Goal: Task Accomplishment & Management: Manage account settings

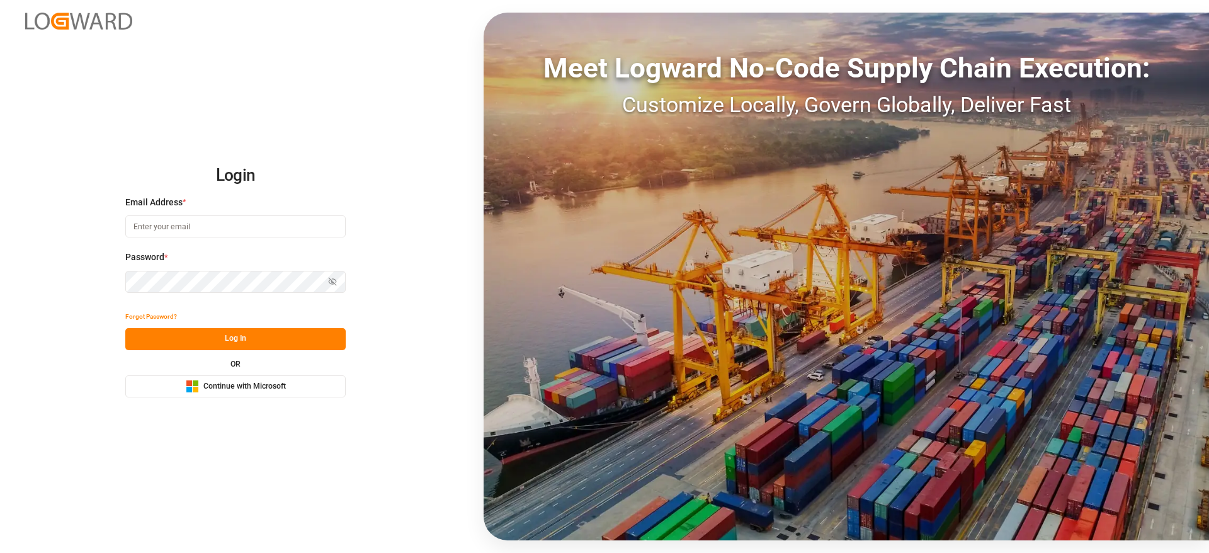
click at [268, 389] on span "Continue with Microsoft" at bounding box center [244, 386] width 82 height 11
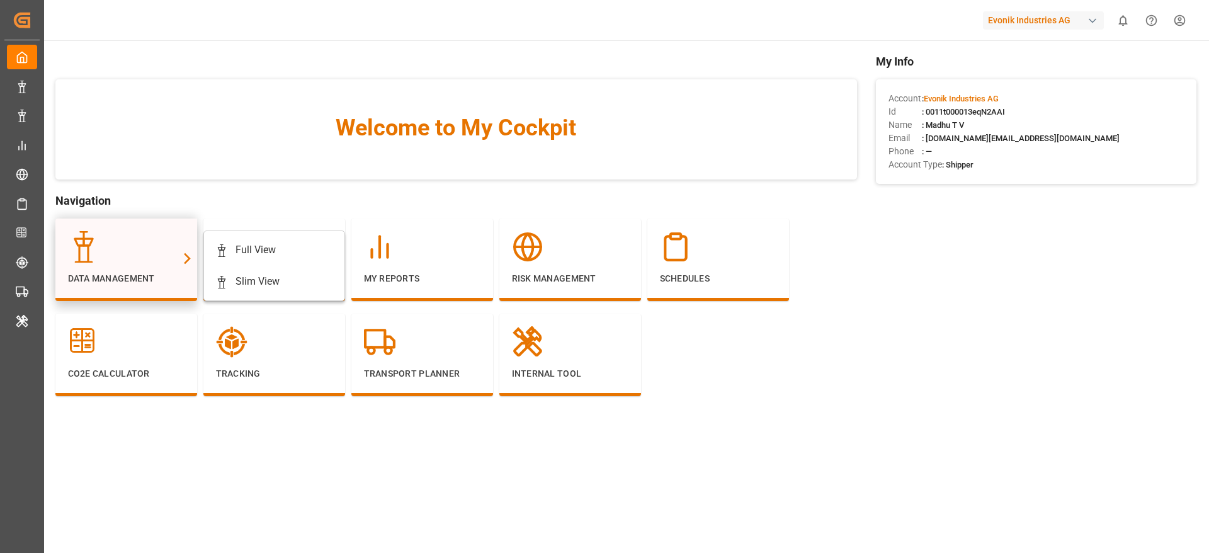
drag, startPoint x: 137, startPoint y: 241, endPoint x: 153, endPoint y: 244, distance: 16.6
click at [137, 241] on div at bounding box center [126, 246] width 117 height 31
click at [278, 244] on div "Full View" at bounding box center [274, 249] width 118 height 15
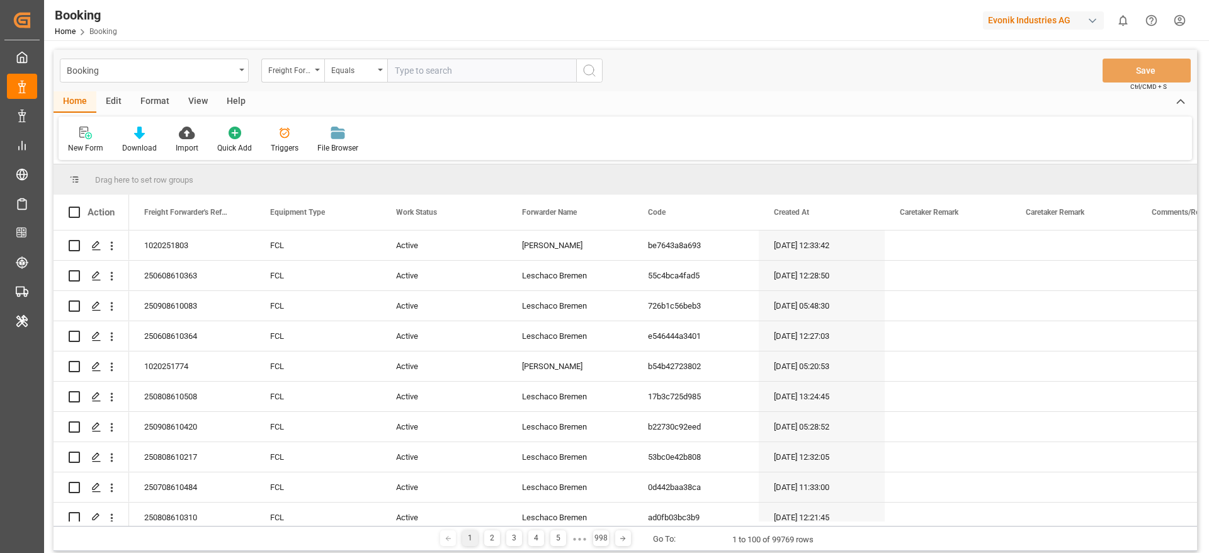
click at [151, 92] on div "Format" at bounding box center [155, 101] width 48 height 21
click at [84, 138] on icon at bounding box center [86, 133] width 11 height 13
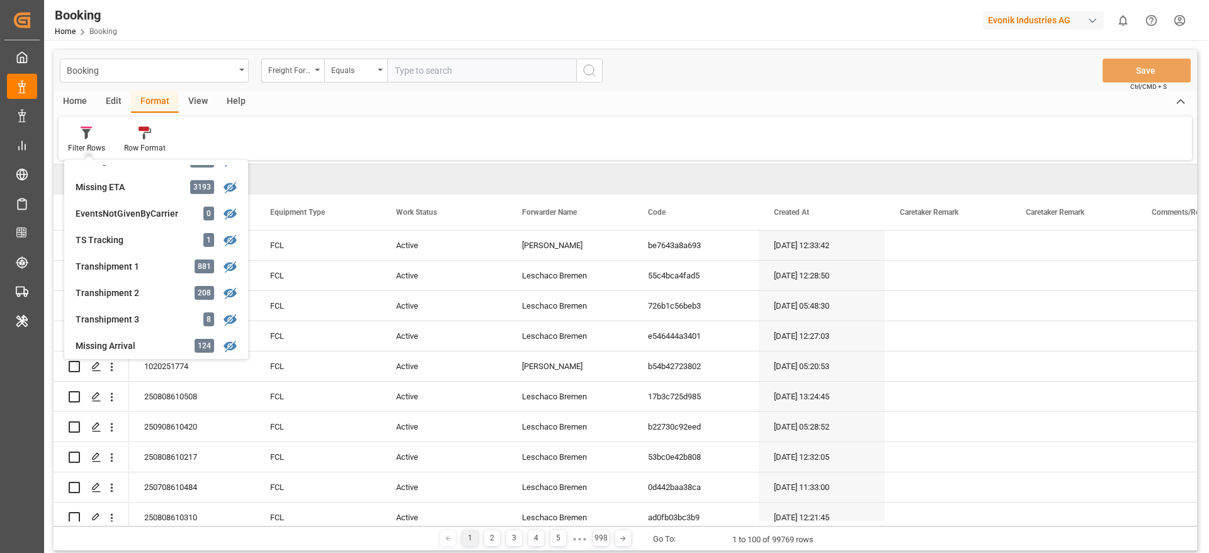
scroll to position [378, 0]
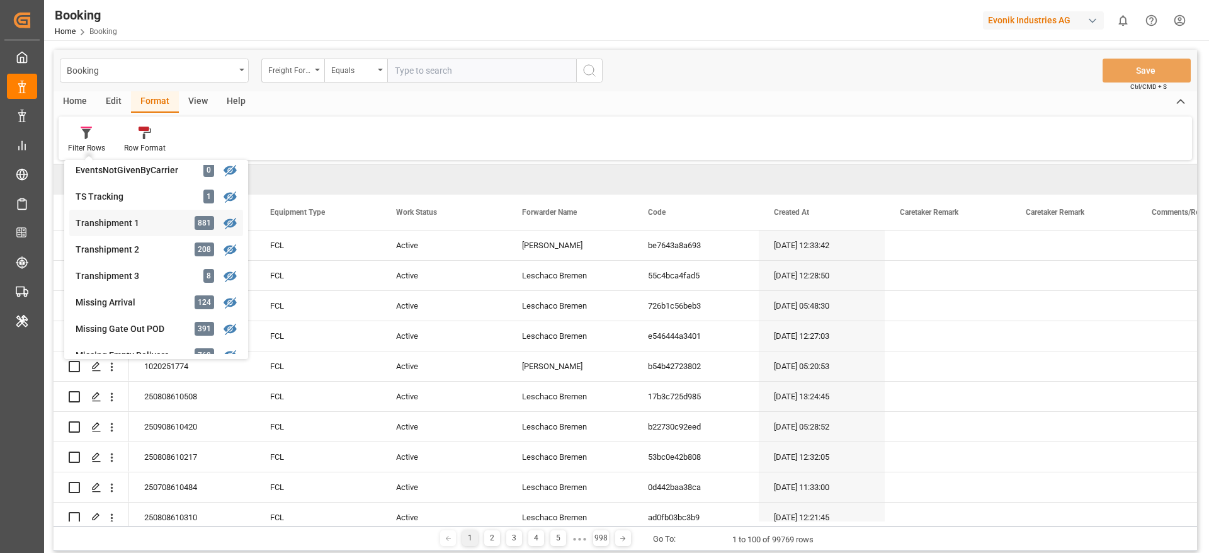
click at [156, 224] on div "Transhipment 1" at bounding box center [131, 223] width 110 height 13
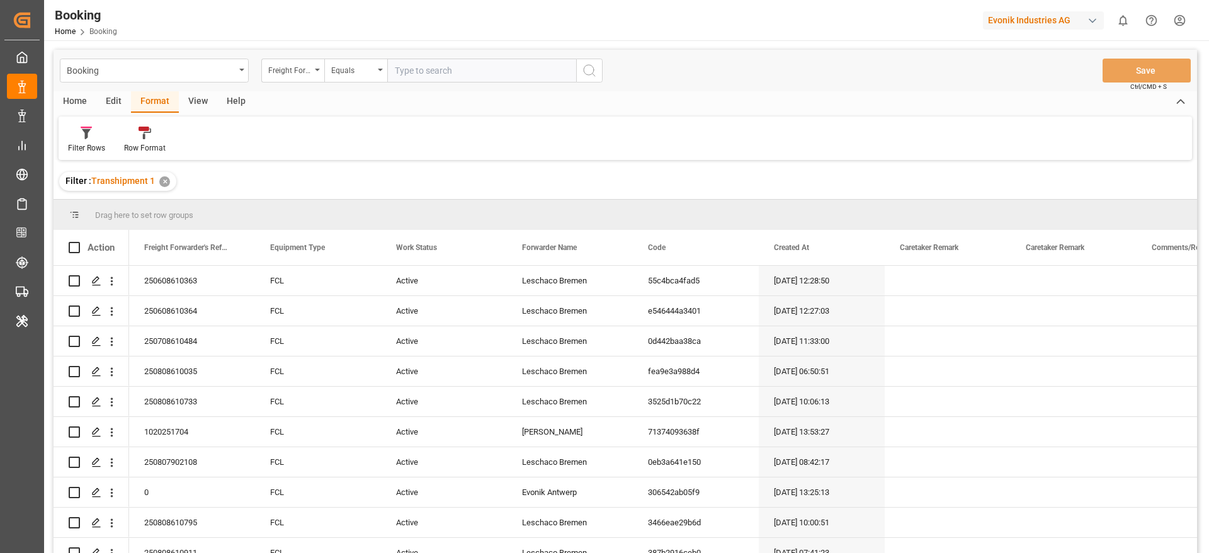
click at [195, 106] on div "View" at bounding box center [198, 101] width 38 height 21
click at [93, 142] on div "Default" at bounding box center [80, 140] width 43 height 28
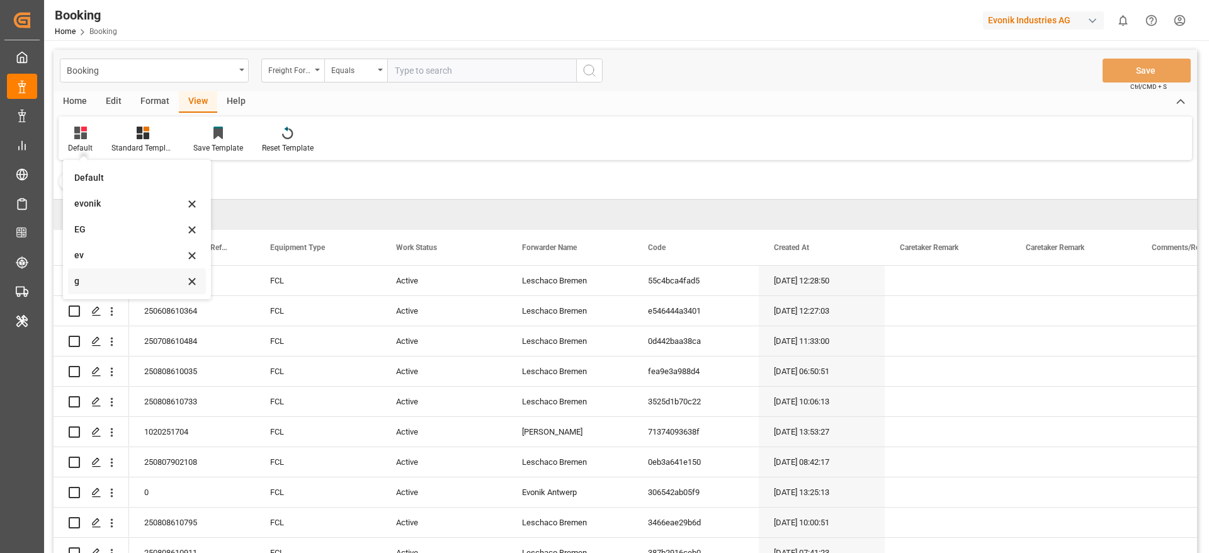
click at [109, 275] on div "g" at bounding box center [129, 281] width 110 height 13
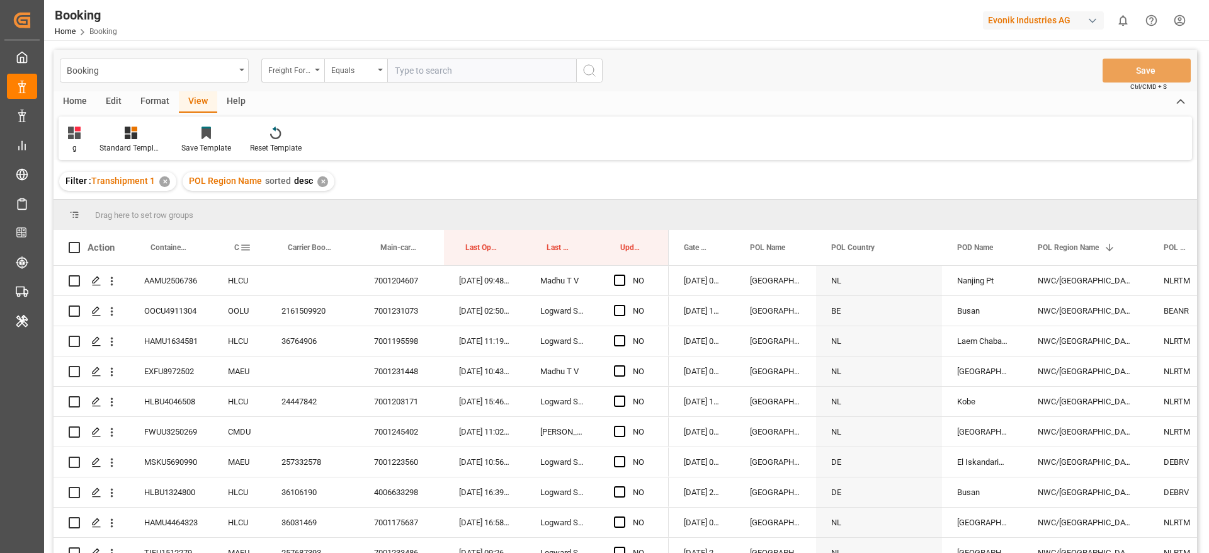
drag, startPoint x: 246, startPoint y: 251, endPoint x: 380, endPoint y: 259, distance: 135.1
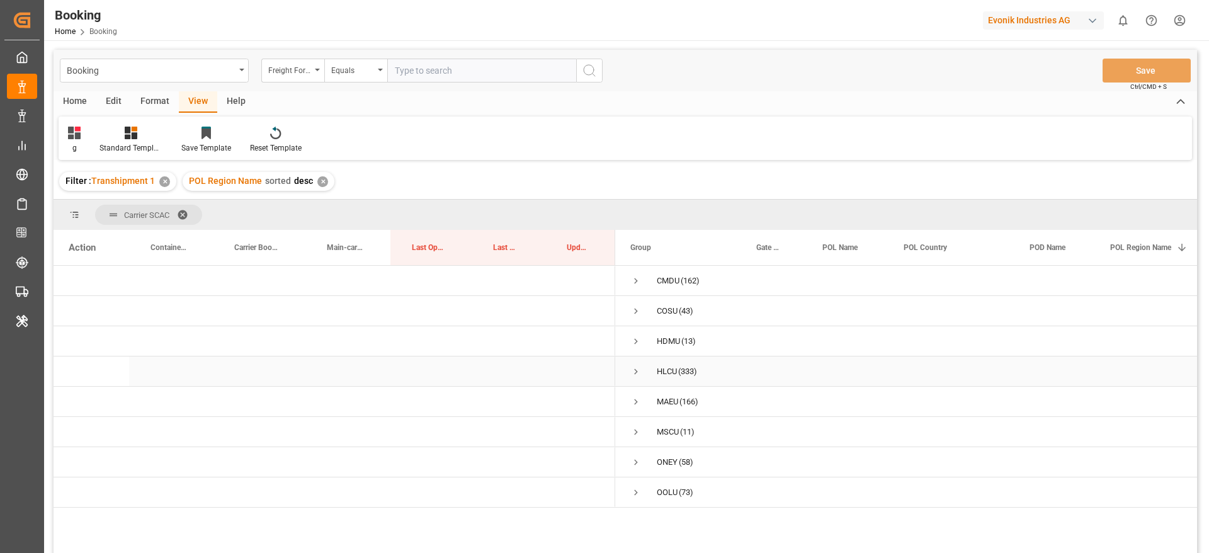
click at [636, 368] on span "Press SPACE to select this row." at bounding box center [635, 371] width 11 height 11
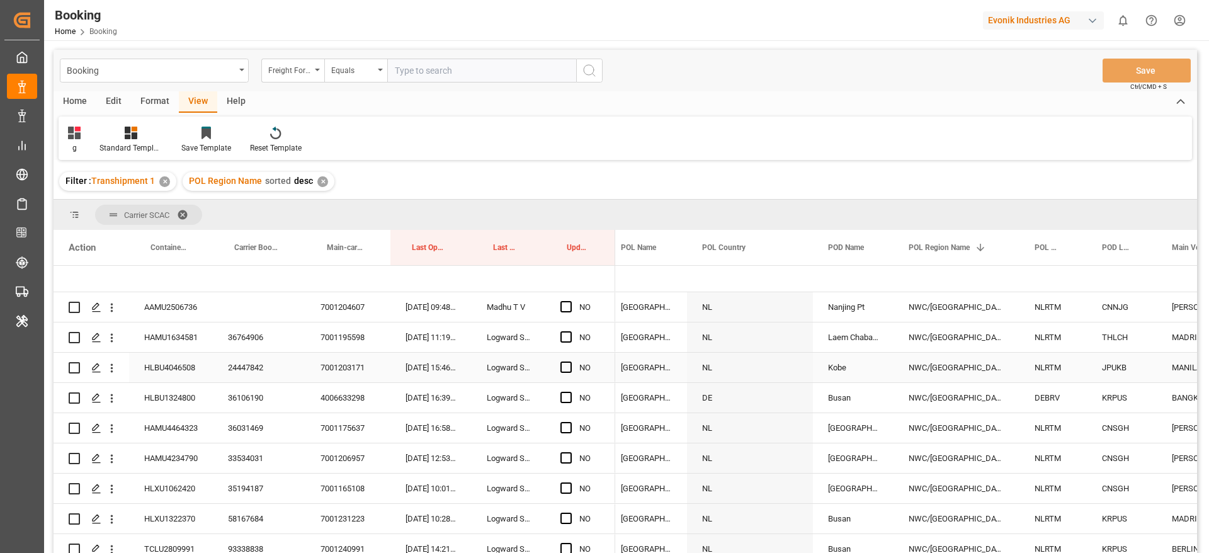
scroll to position [0, 200]
drag, startPoint x: 350, startPoint y: 244, endPoint x: 357, endPoint y: 220, distance: 24.9
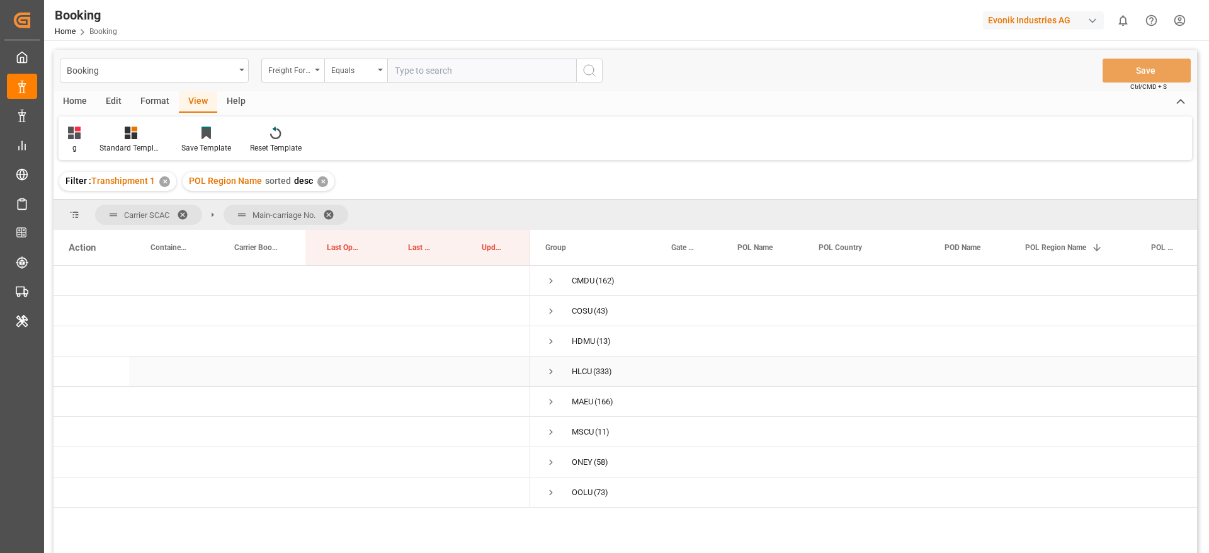
scroll to position [0, 2]
click at [546, 372] on span "Press SPACE to select this row." at bounding box center [548, 371] width 11 height 11
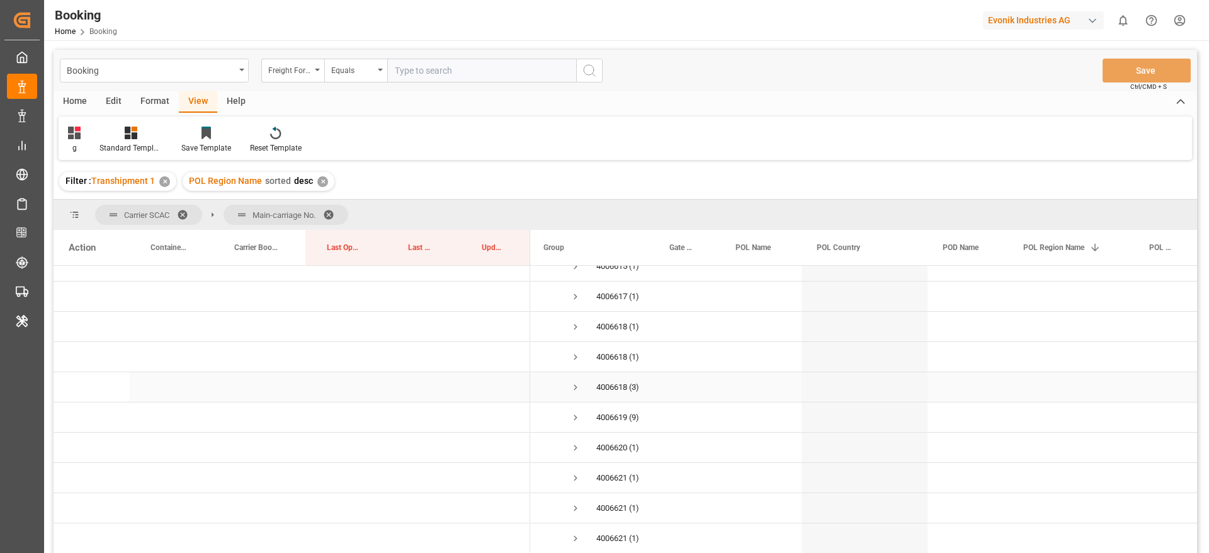
scroll to position [350, 0]
click at [577, 382] on span "Press SPACE to select this row." at bounding box center [575, 384] width 11 height 11
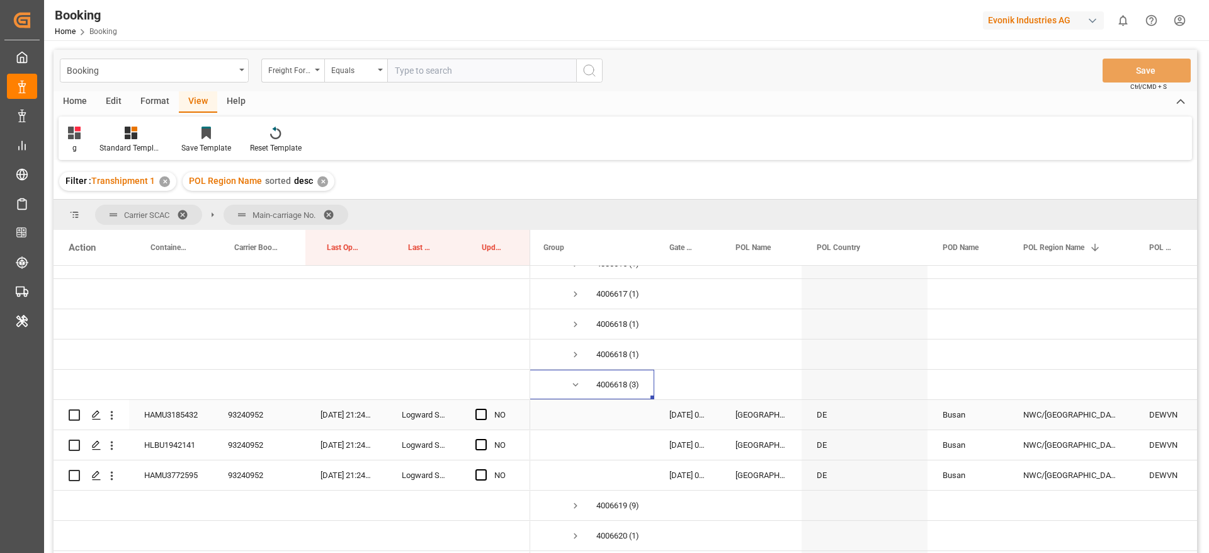
scroll to position [444, 0]
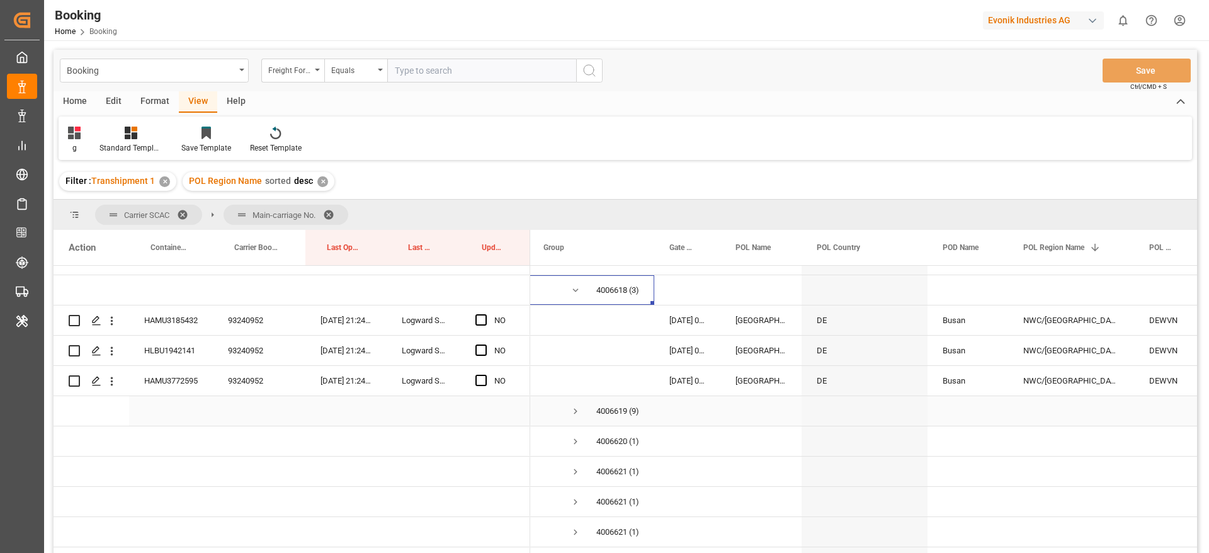
click at [575, 411] on span "Press SPACE to select this row." at bounding box center [575, 411] width 11 height 11
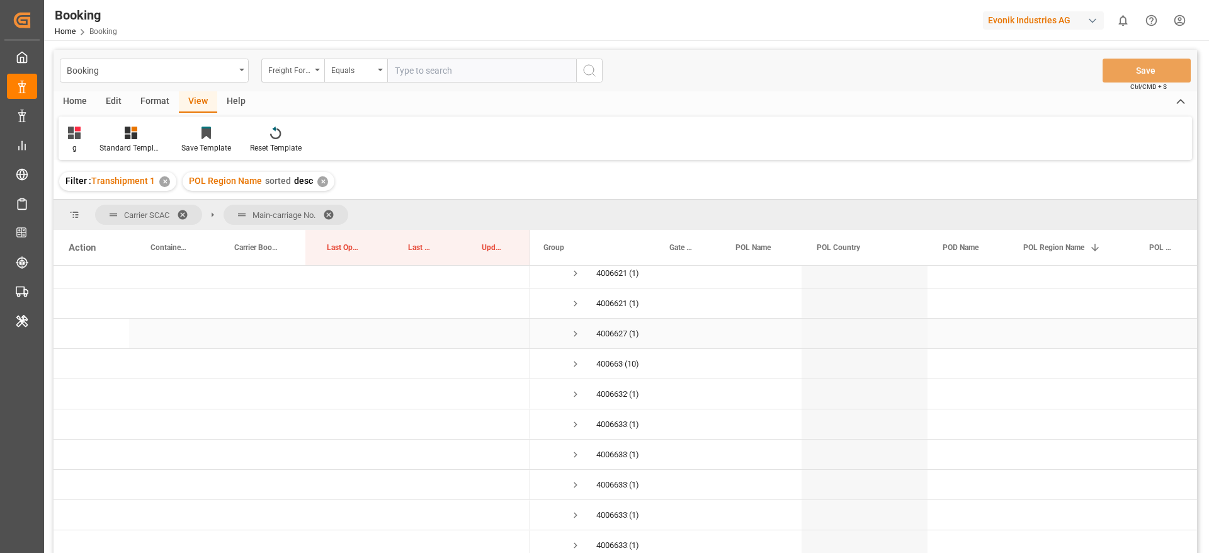
scroll to position [946, 0]
click at [571, 363] on span "Press SPACE to select this row." at bounding box center [575, 362] width 11 height 11
click at [573, 401] on span "Press SPACE to select this row." at bounding box center [575, 404] width 11 height 11
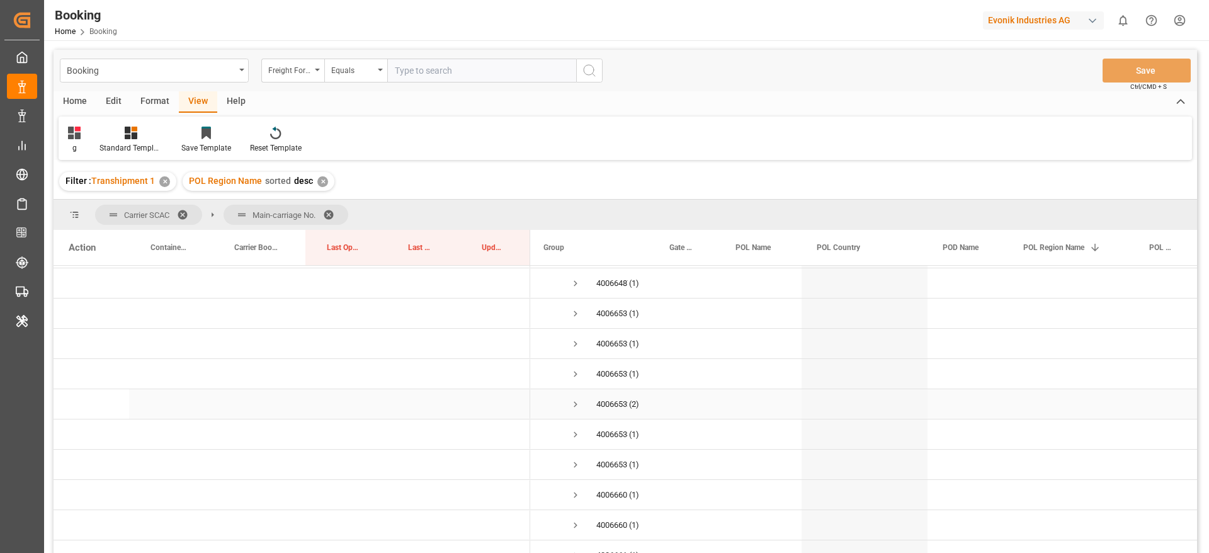
click at [571, 403] on span "Press SPACE to select this row." at bounding box center [575, 404] width 11 height 11
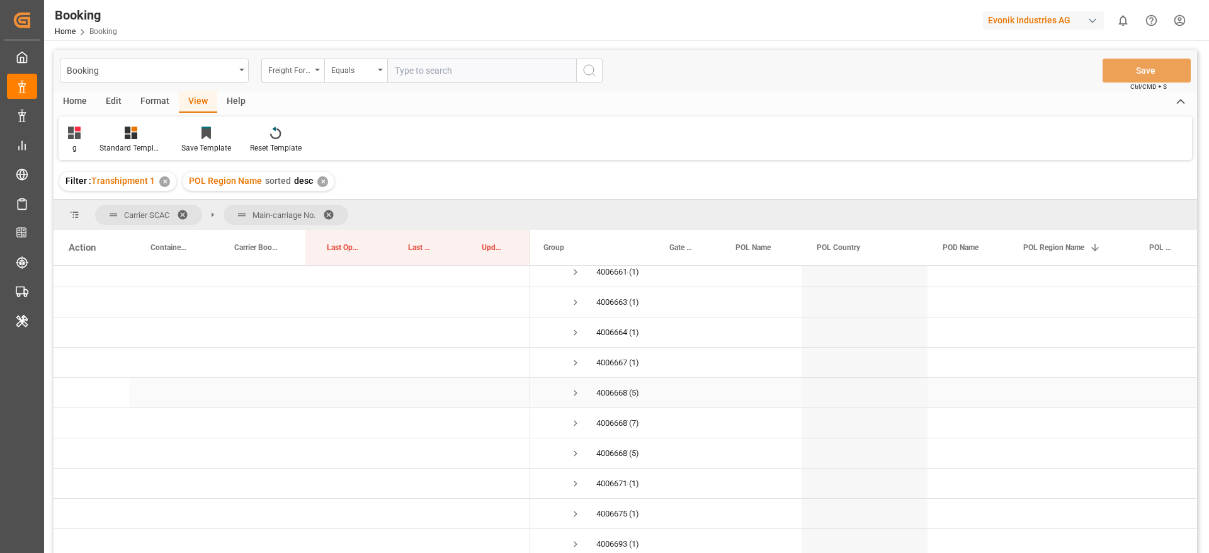
scroll to position [2277, 0]
click at [574, 385] on span "Press SPACE to select this row." at bounding box center [575, 392] width 11 height 29
click at [569, 290] on span "4006668798 (7)" at bounding box center [591, 290] width 96 height 28
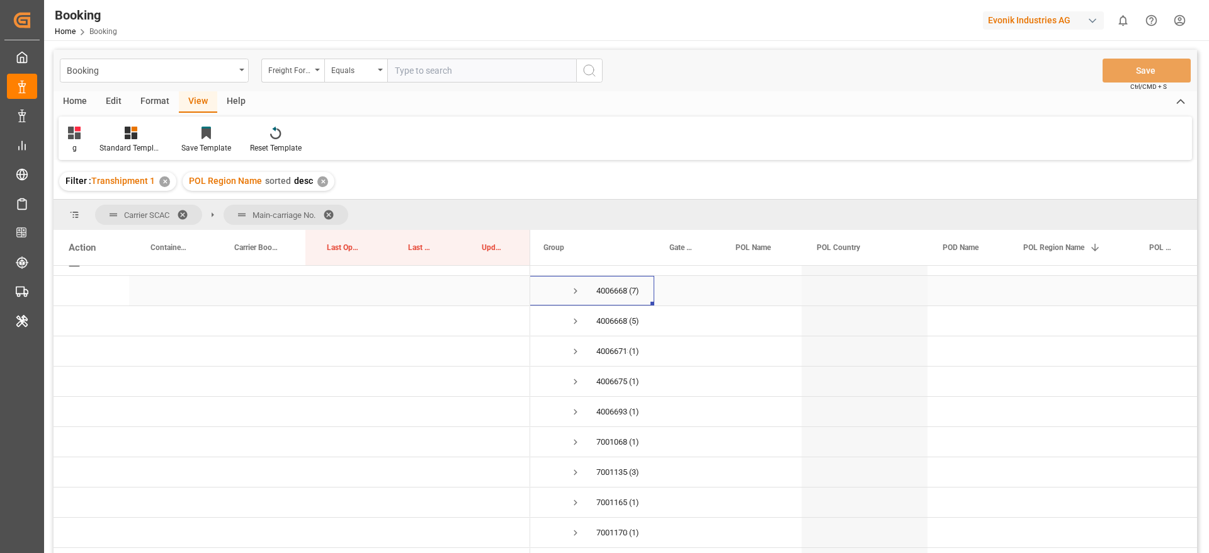
click at [574, 290] on span "Press SPACE to select this row." at bounding box center [575, 290] width 11 height 11
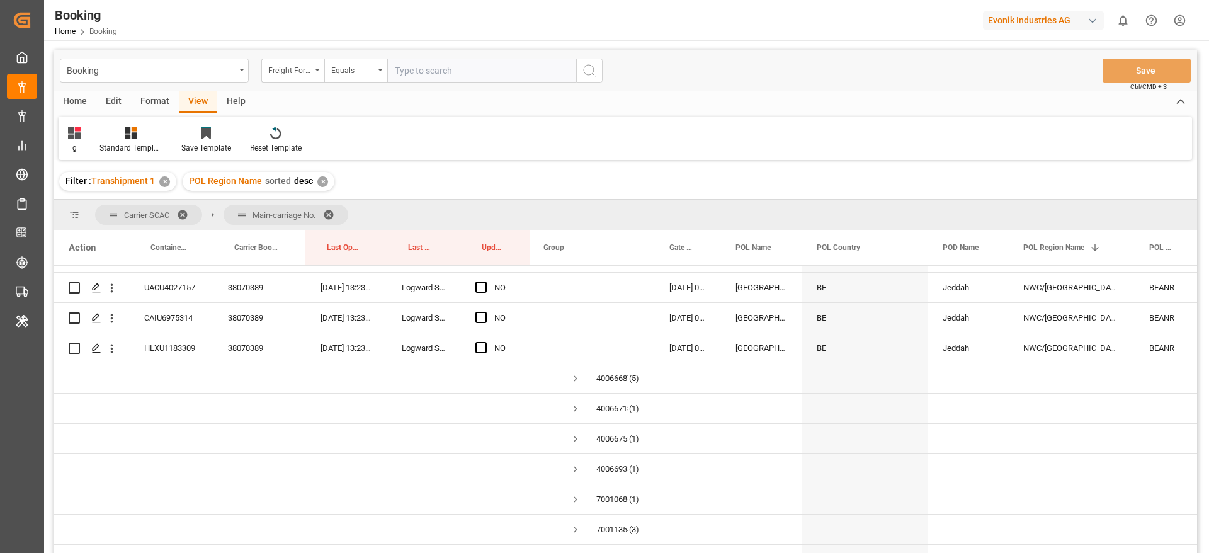
scroll to position [2748, 0]
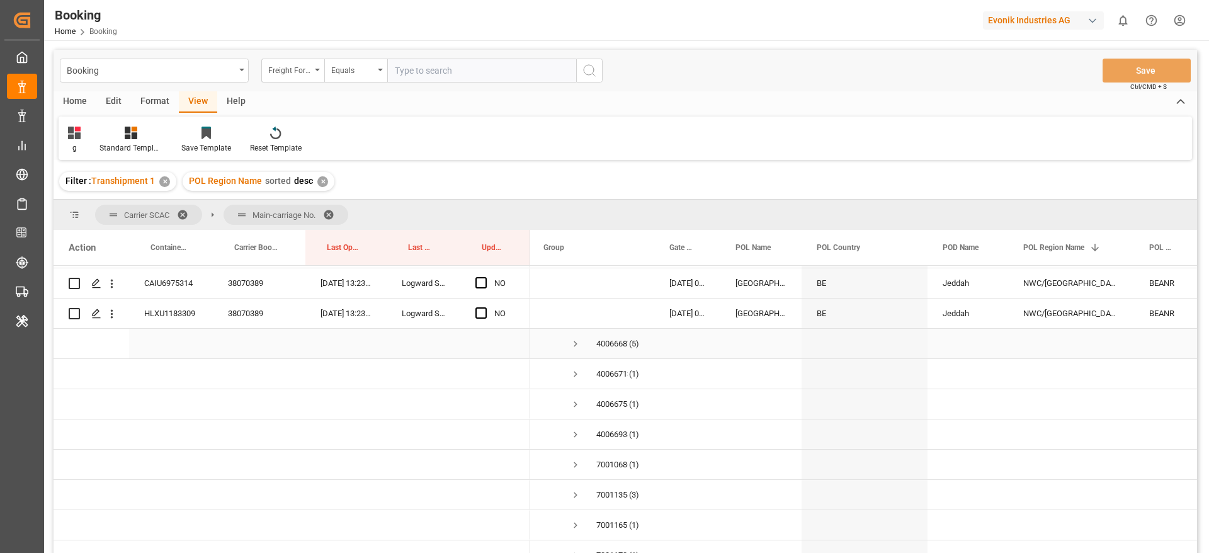
click at [571, 341] on span "Press SPACE to select this row." at bounding box center [575, 343] width 11 height 11
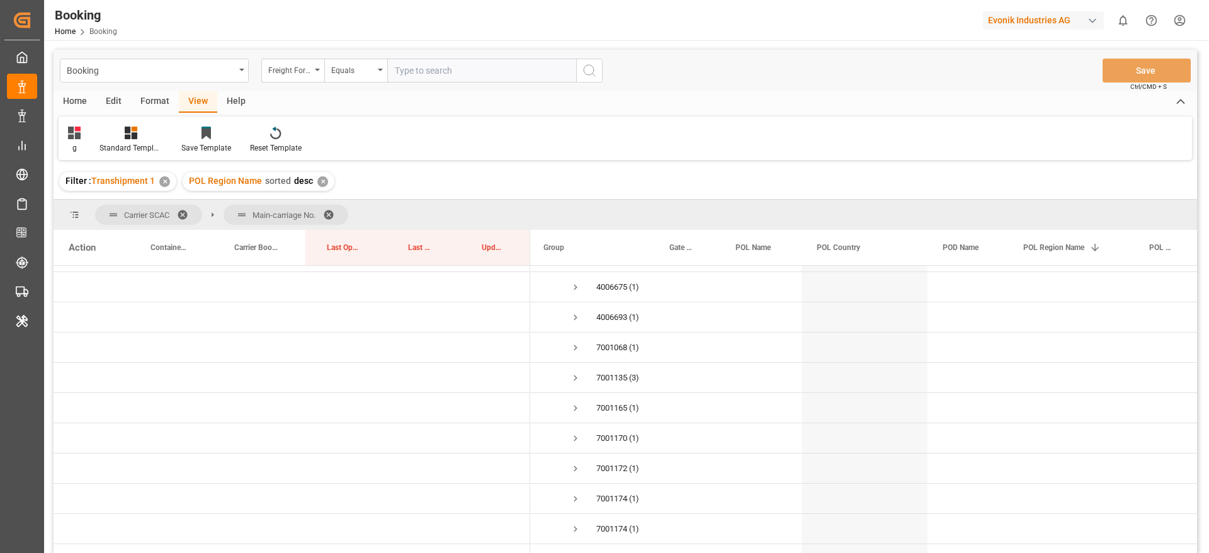
scroll to position [3032, 0]
click at [577, 360] on span "Press SPACE to select this row." at bounding box center [575, 362] width 11 height 11
click at [579, 418] on span "Press SPACE to select this row." at bounding box center [575, 423] width 11 height 11
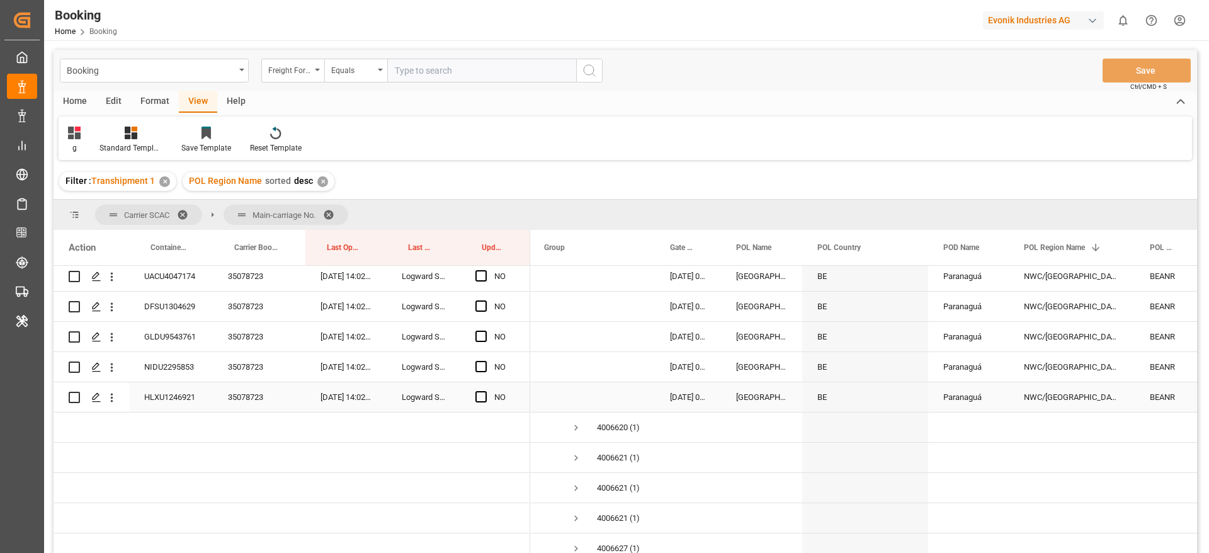
scroll to position [25, 0]
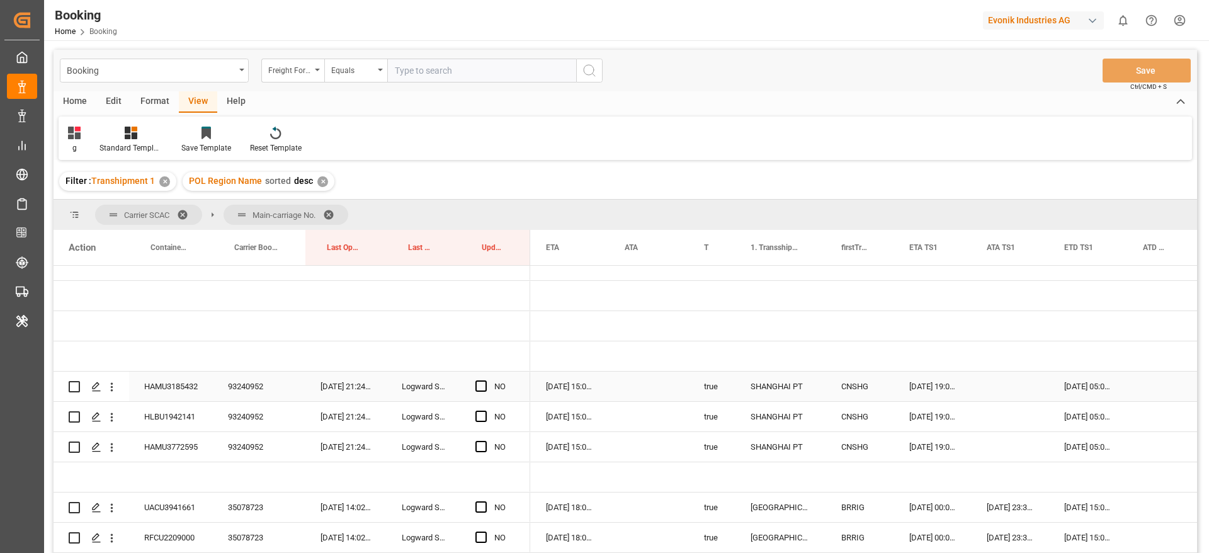
click at [246, 380] on div "93240952" at bounding box center [259, 387] width 93 height 30
click at [477, 385] on span "Press SPACE to select this row." at bounding box center [480, 385] width 11 height 11
click at [485, 380] on input "Press SPACE to select this row." at bounding box center [485, 380] width 0 height 0
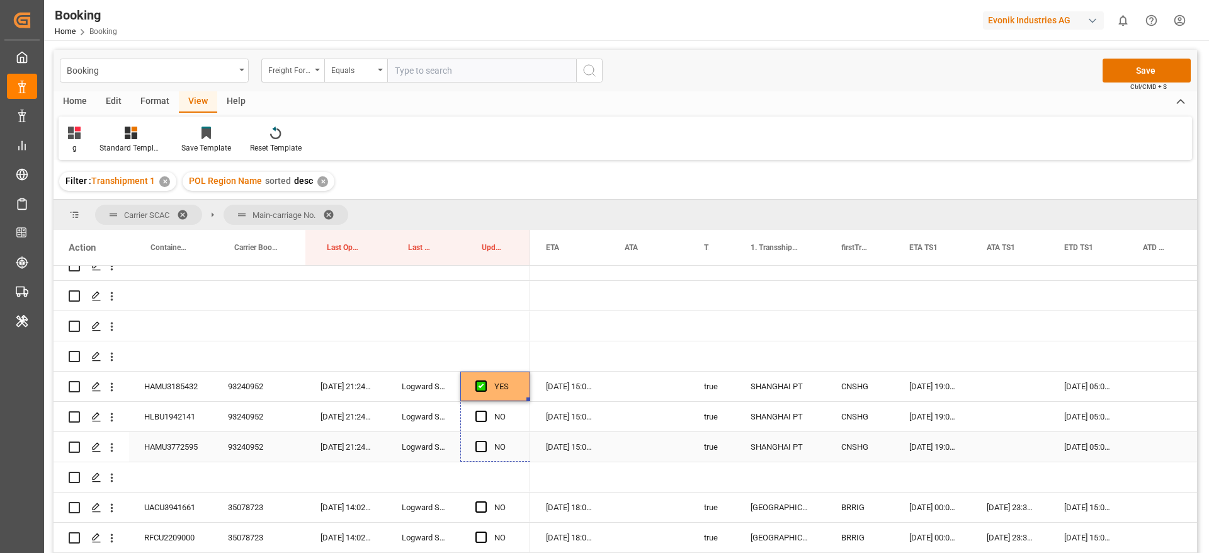
drag, startPoint x: 528, startPoint y: 400, endPoint x: 533, endPoint y: 452, distance: 51.8
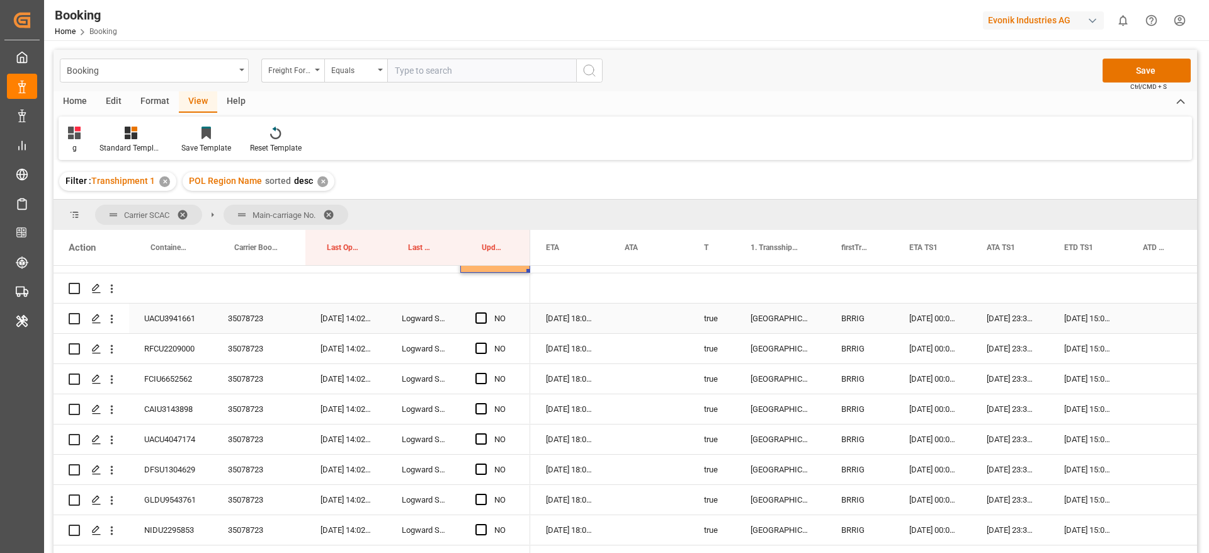
click at [237, 311] on div "35078723" at bounding box center [259, 319] width 93 height 30
click at [482, 316] on span "Press SPACE to select this row." at bounding box center [480, 317] width 11 height 11
click at [485, 312] on input "Press SPACE to select this row." at bounding box center [485, 312] width 0 height 0
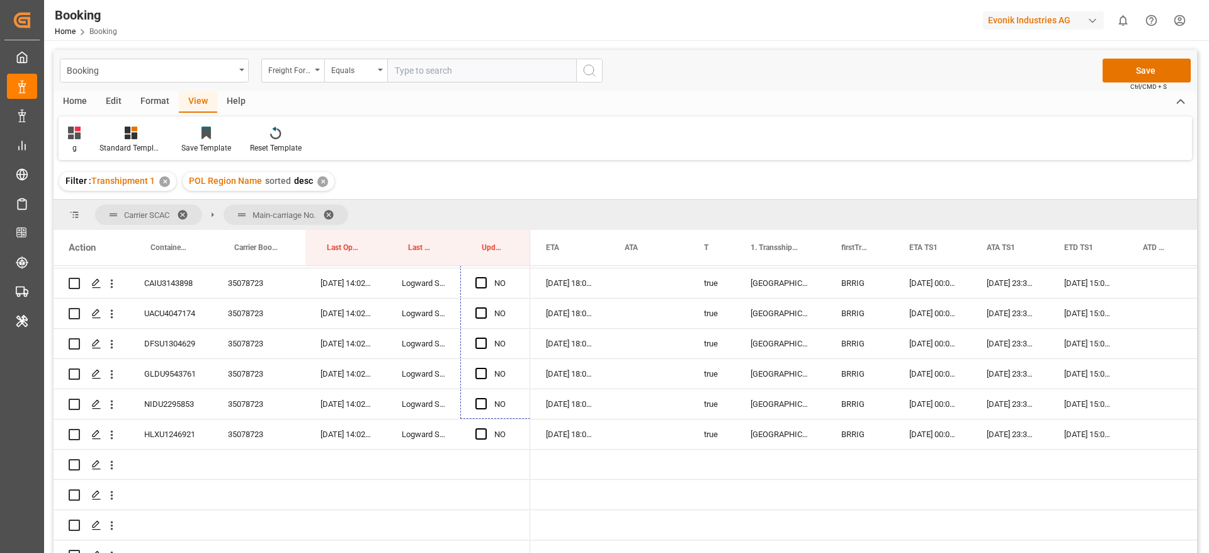
scroll to position [743, 0]
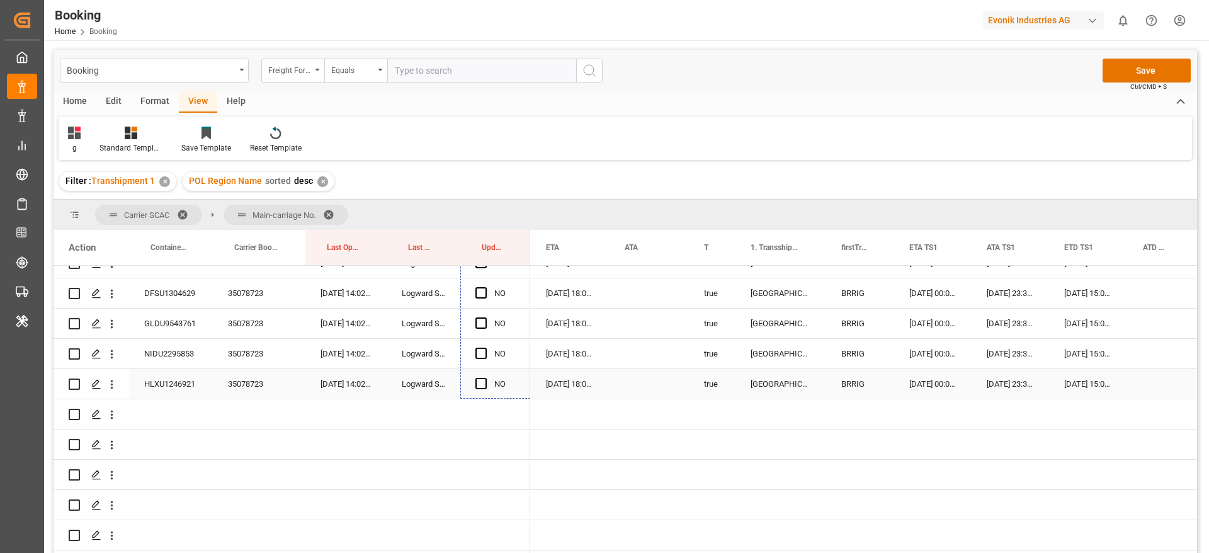
drag, startPoint x: 527, startPoint y: 330, endPoint x: 522, endPoint y: 380, distance: 50.6
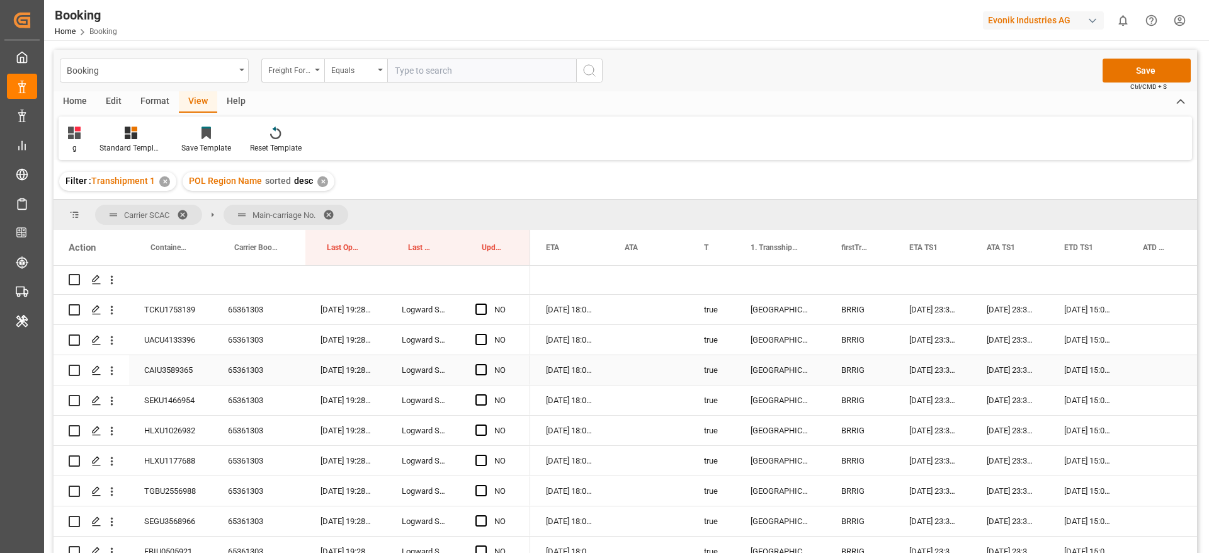
scroll to position [1026, 0]
click at [233, 313] on div "65361303" at bounding box center [259, 312] width 93 height 30
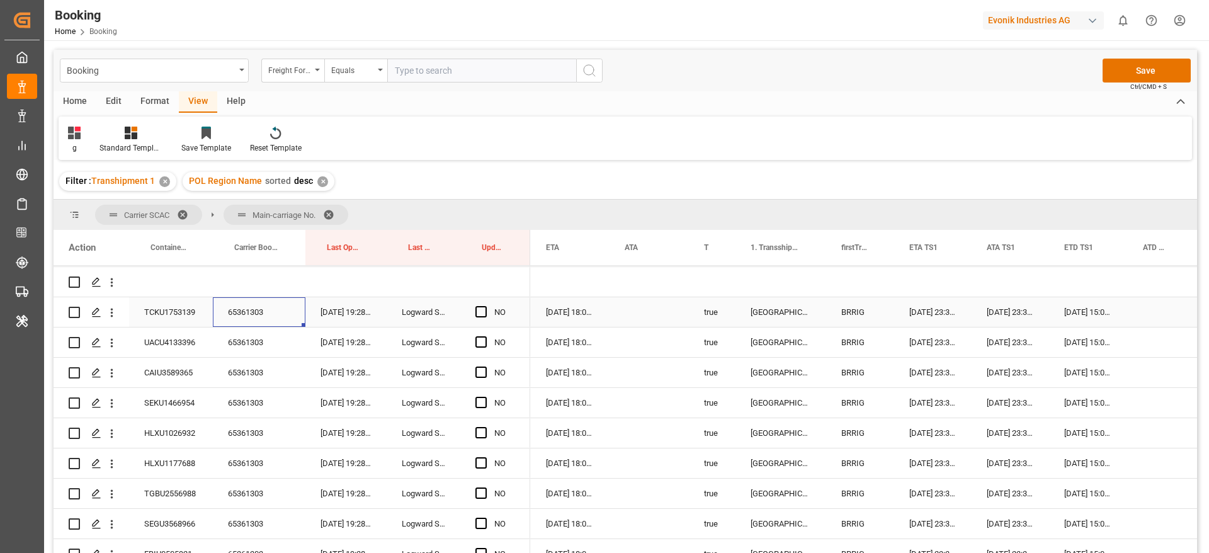
click at [259, 299] on div "65361303" at bounding box center [259, 312] width 93 height 30
click at [484, 309] on span "Press SPACE to select this row." at bounding box center [480, 311] width 11 height 11
click at [485, 306] on input "Press SPACE to select this row." at bounding box center [485, 306] width 0 height 0
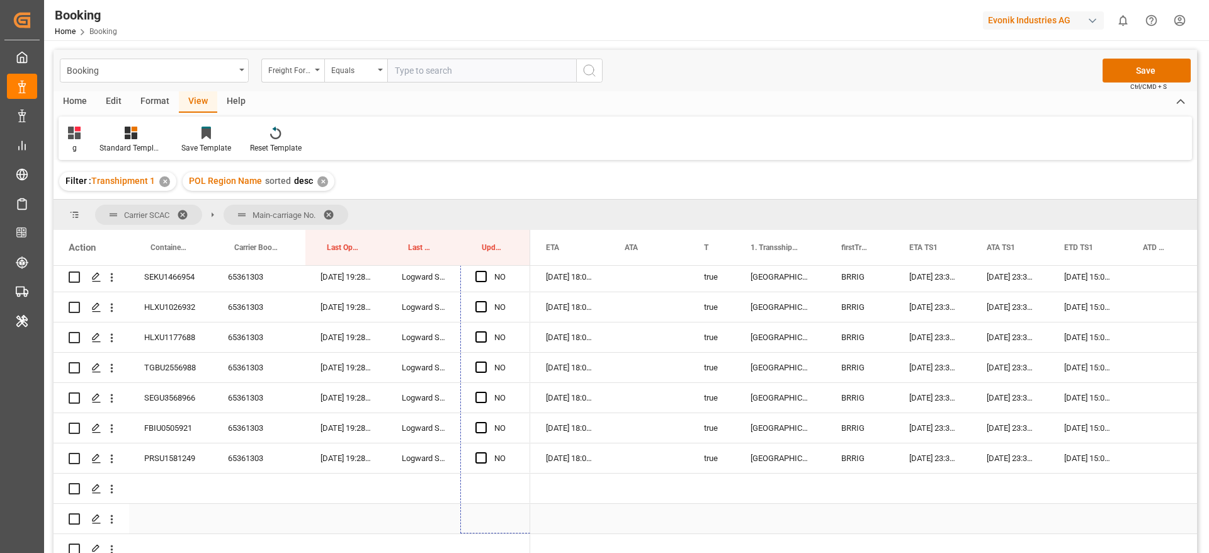
scroll to position [1178, 0]
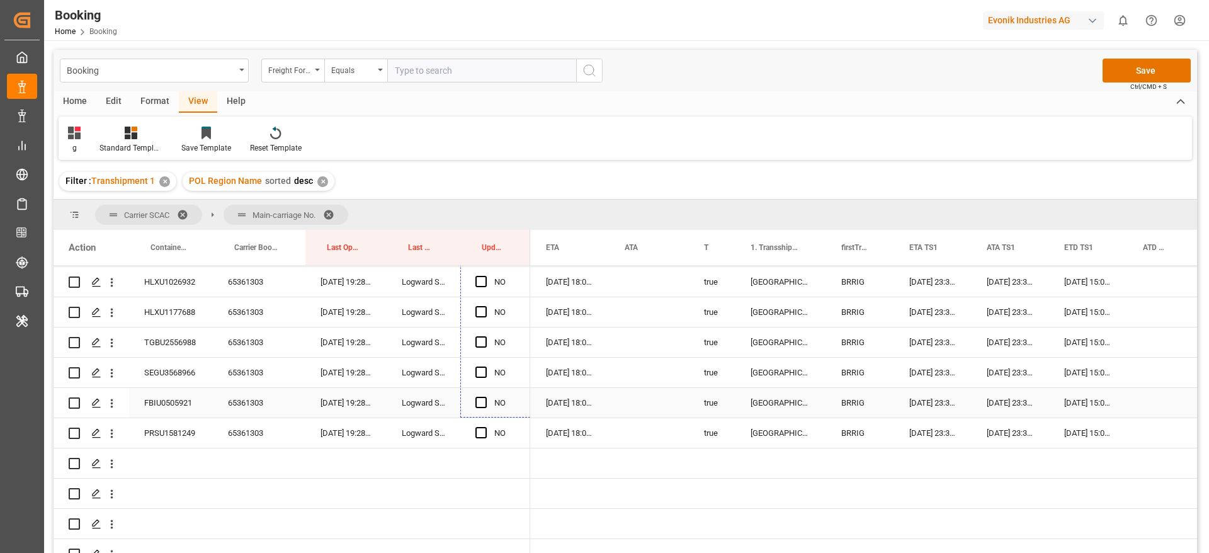
drag, startPoint x: 527, startPoint y: 324, endPoint x: 514, endPoint y: 416, distance: 92.3
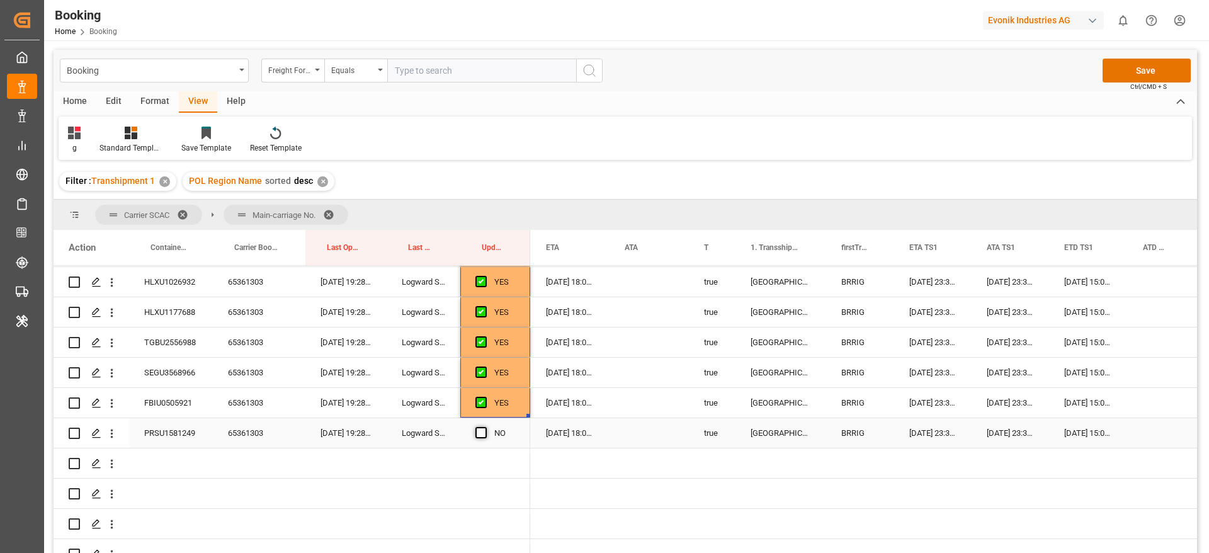
click at [479, 429] on span "Press SPACE to select this row." at bounding box center [480, 432] width 11 height 11
click at [485, 427] on input "Press SPACE to select this row." at bounding box center [485, 427] width 0 height 0
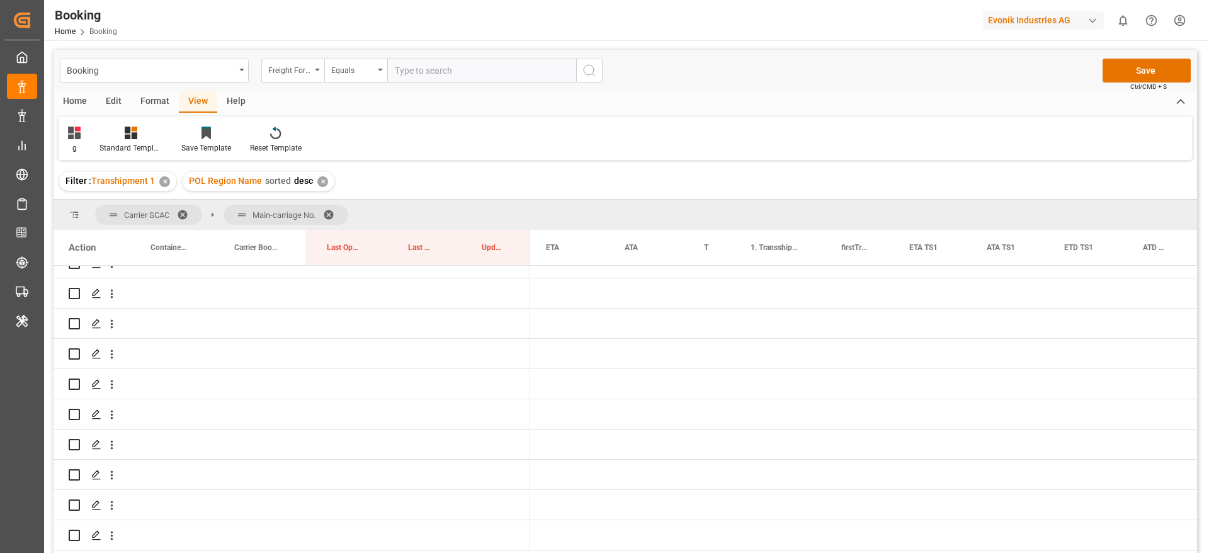
scroll to position [1461, 0]
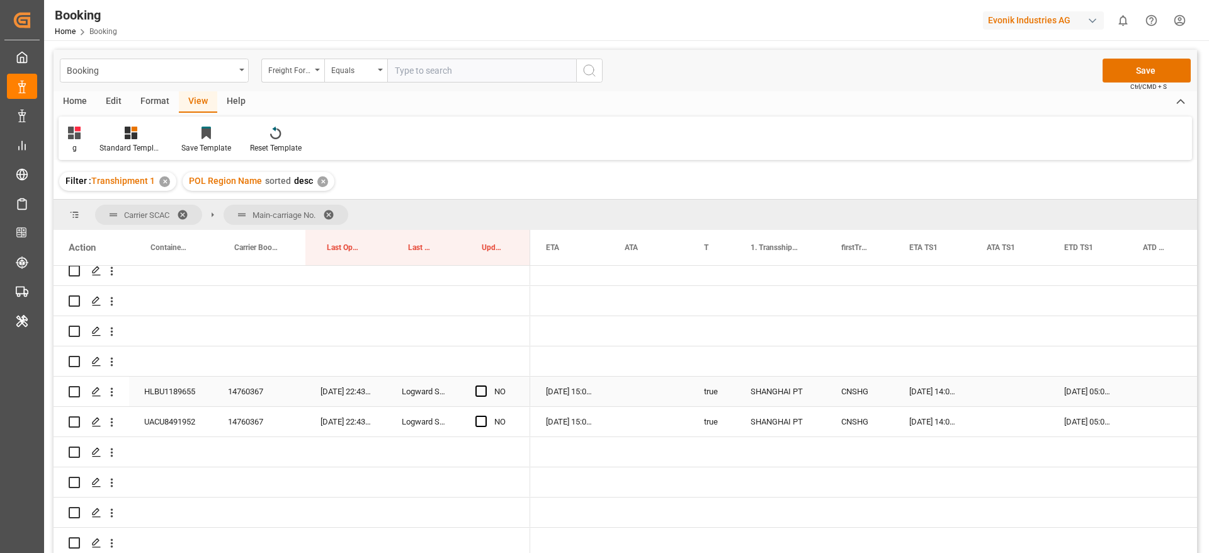
click at [253, 389] on div "14760367" at bounding box center [259, 392] width 93 height 30
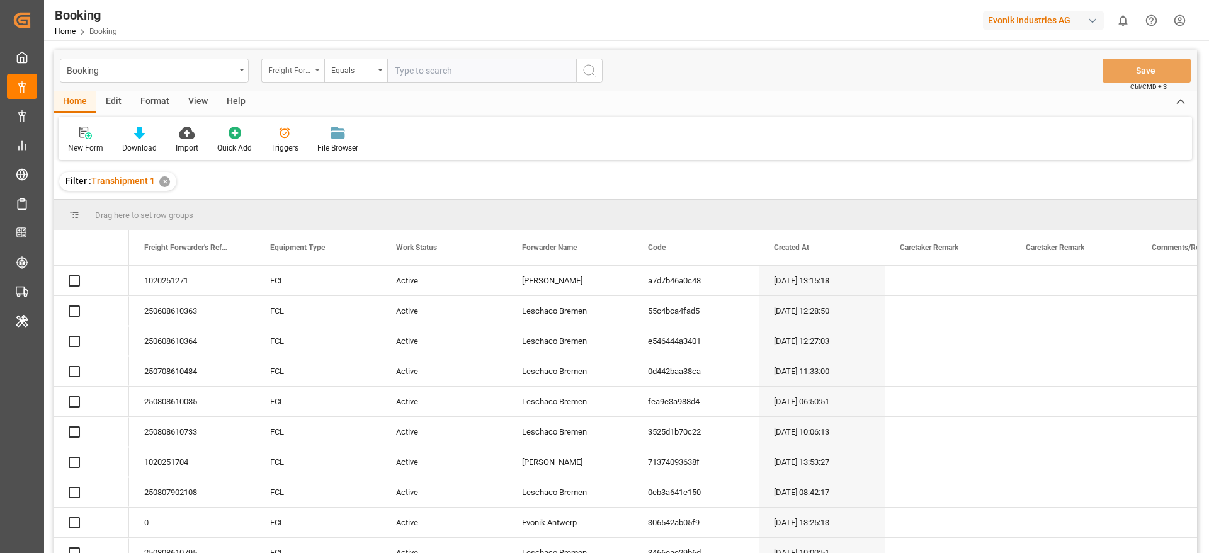
click at [276, 67] on div "Freight Forwarder's Reference No." at bounding box center [289, 69] width 43 height 14
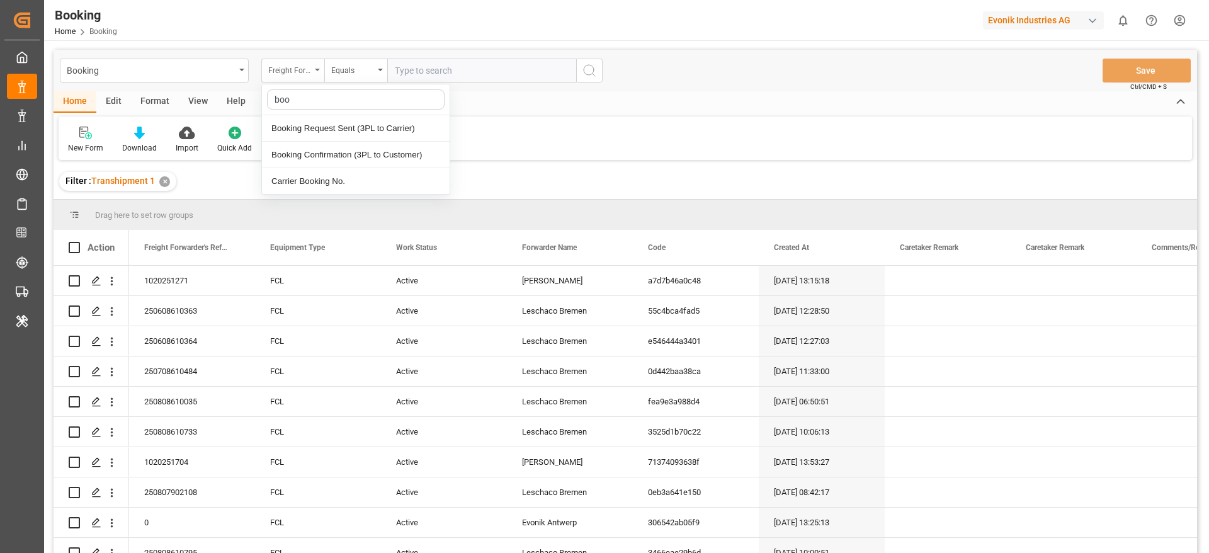
type input "book"
click at [326, 178] on div "Carrier Booking No." at bounding box center [356, 181] width 188 height 26
click at [465, 72] on input "text" at bounding box center [481, 71] width 189 height 24
paste input "35078723"
type input "35078723"
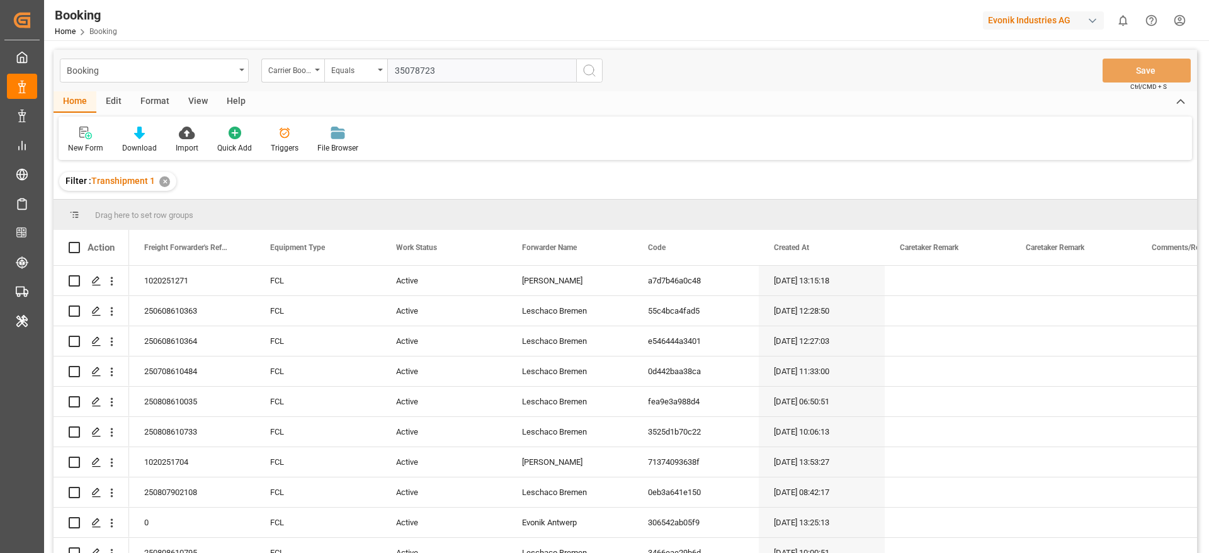
drag, startPoint x: 591, startPoint y: 72, endPoint x: 264, endPoint y: 305, distance: 401.4
click at [593, 72] on icon "search button" at bounding box center [589, 70] width 15 height 15
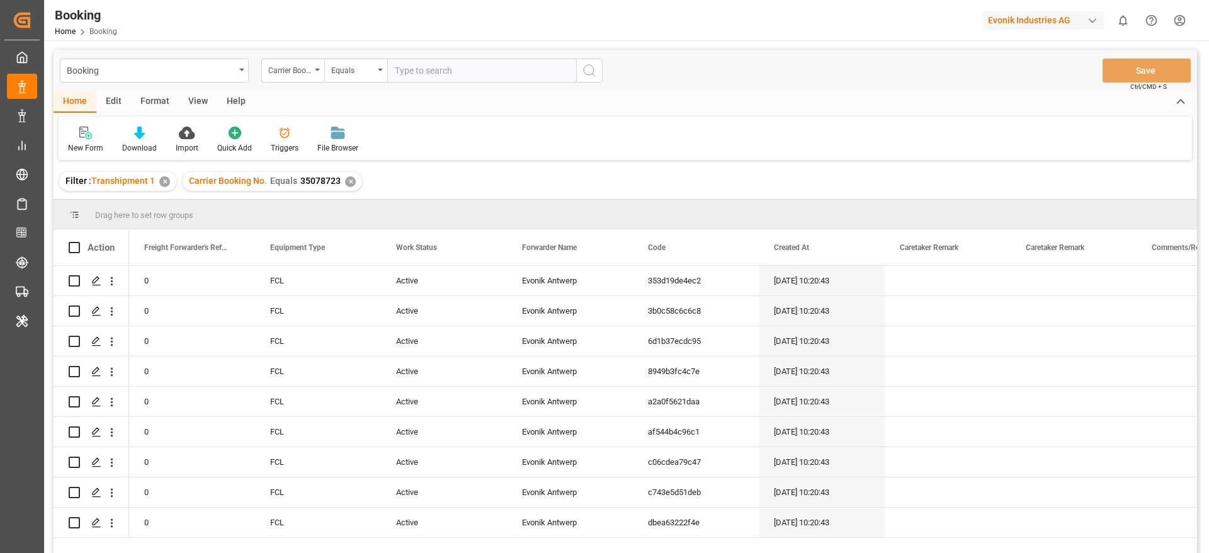
click at [162, 183] on div "✕" at bounding box center [164, 181] width 11 height 11
click at [494, 75] on input "text" at bounding box center [481, 71] width 189 height 24
paste input "65361303"
type input "65361303"
drag, startPoint x: 596, startPoint y: 68, endPoint x: 586, endPoint y: 79, distance: 14.7
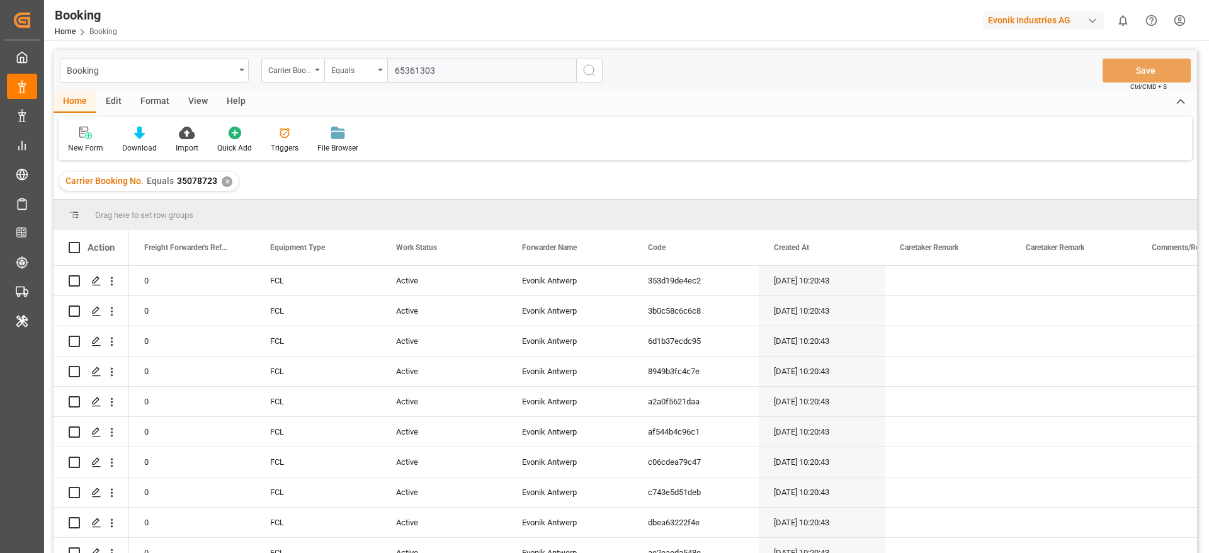
click at [598, 68] on button "search button" at bounding box center [589, 71] width 26 height 24
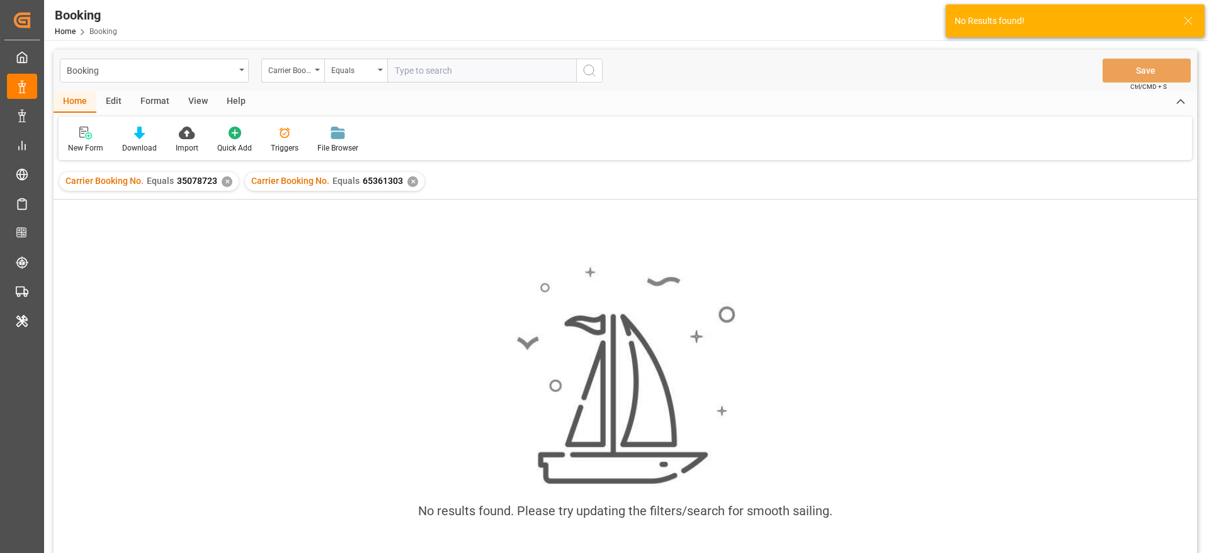
click at [226, 182] on div "✕" at bounding box center [227, 181] width 11 height 11
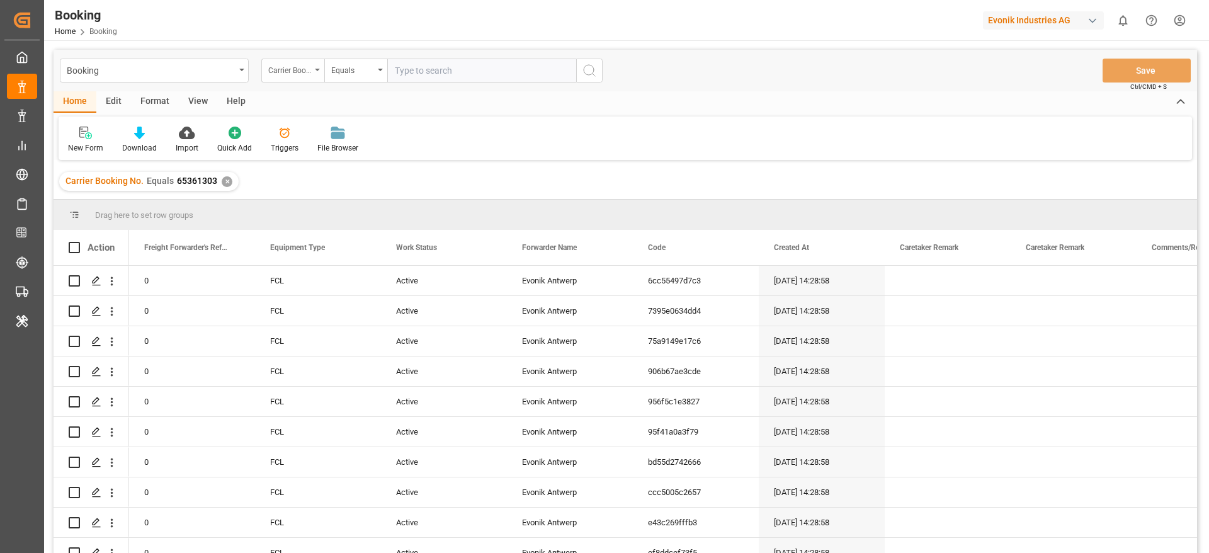
click at [288, 69] on div "Carrier Booking No." at bounding box center [289, 69] width 43 height 14
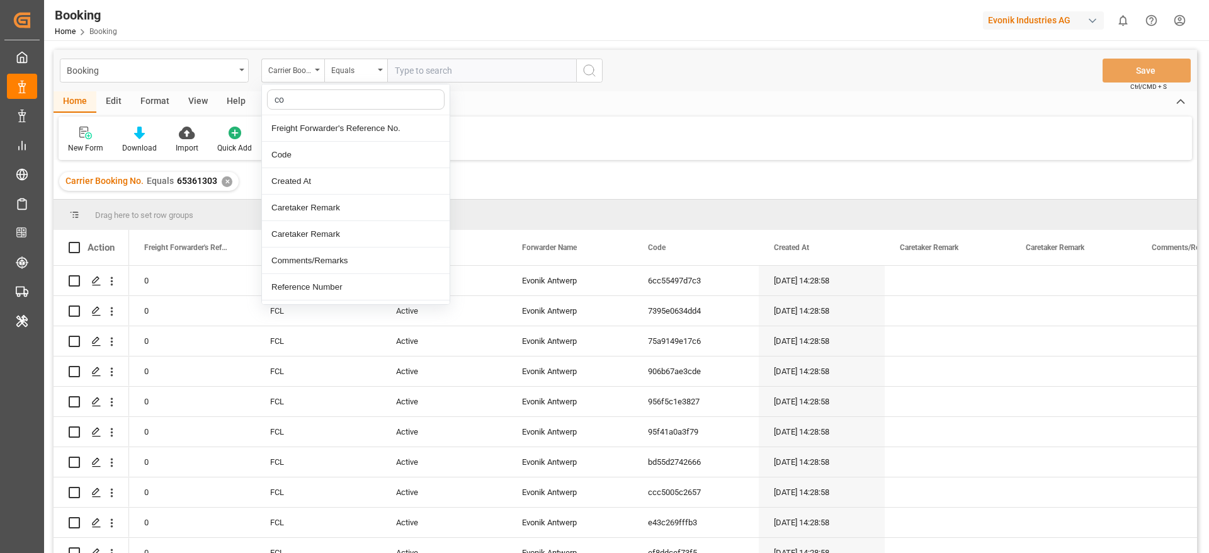
type input "con"
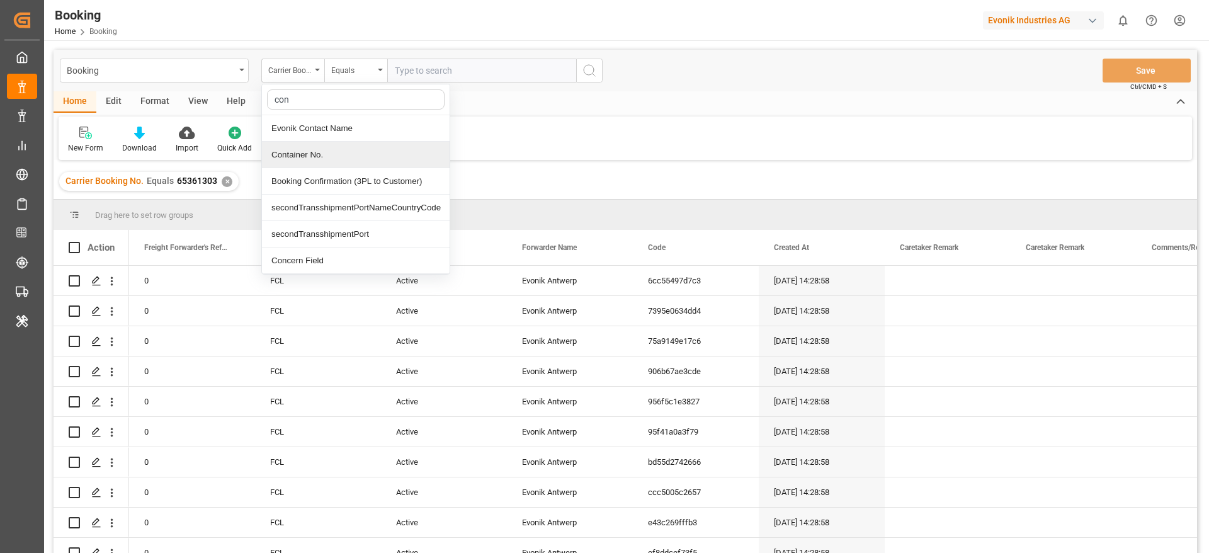
click at [331, 156] on div "Container No." at bounding box center [356, 155] width 188 height 26
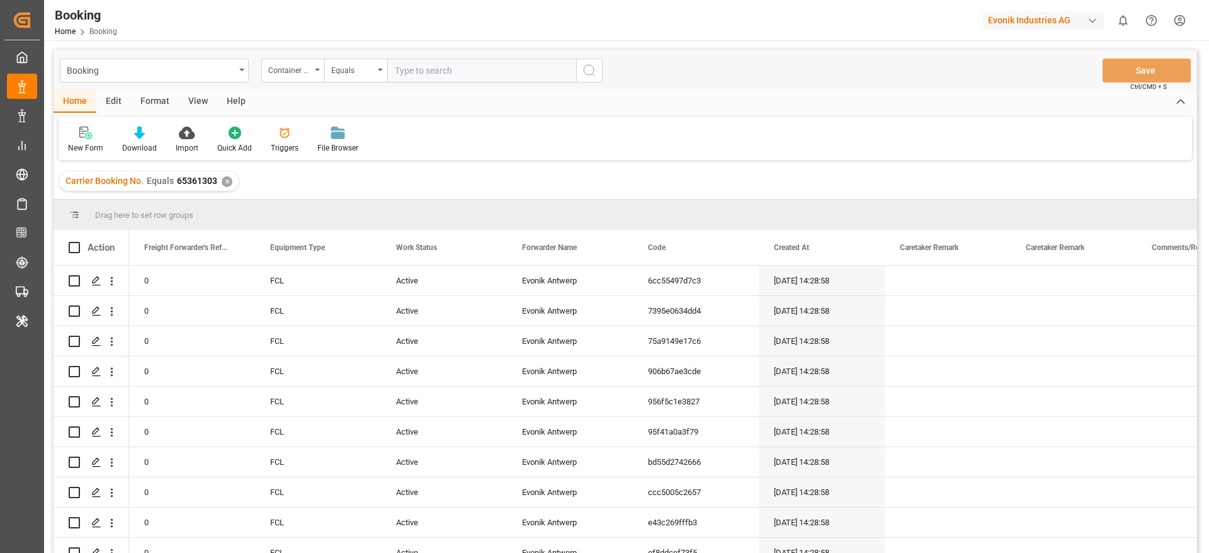
click at [446, 65] on input "text" at bounding box center [481, 71] width 189 height 24
paste input "SIMU2610072"
type input "SIMU2610072"
click at [594, 69] on icon "search button" at bounding box center [589, 70] width 15 height 15
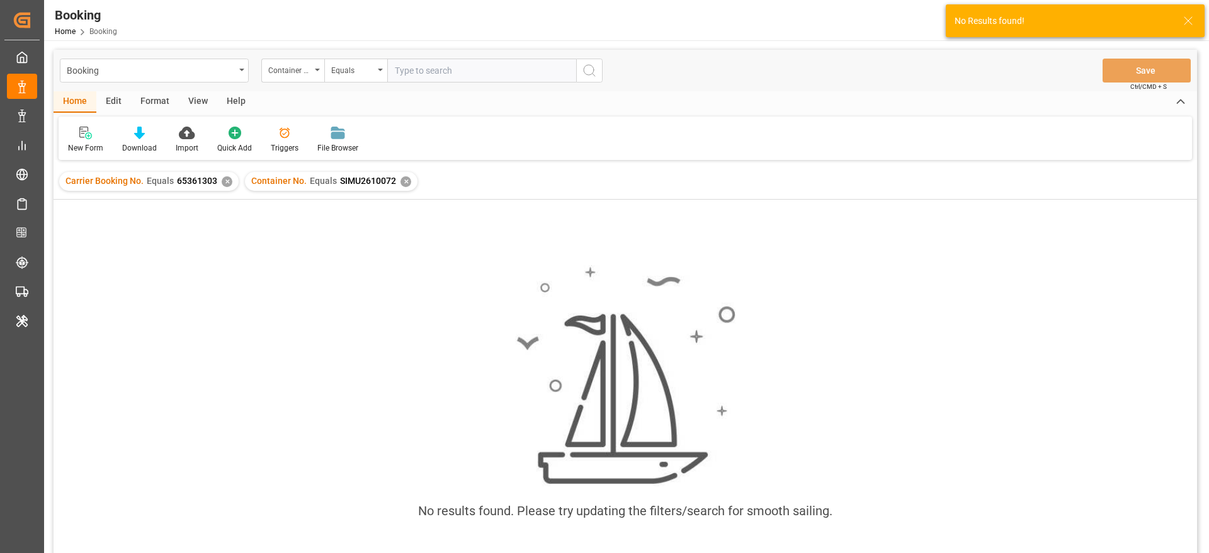
click at [223, 182] on div "✕" at bounding box center [227, 181] width 11 height 11
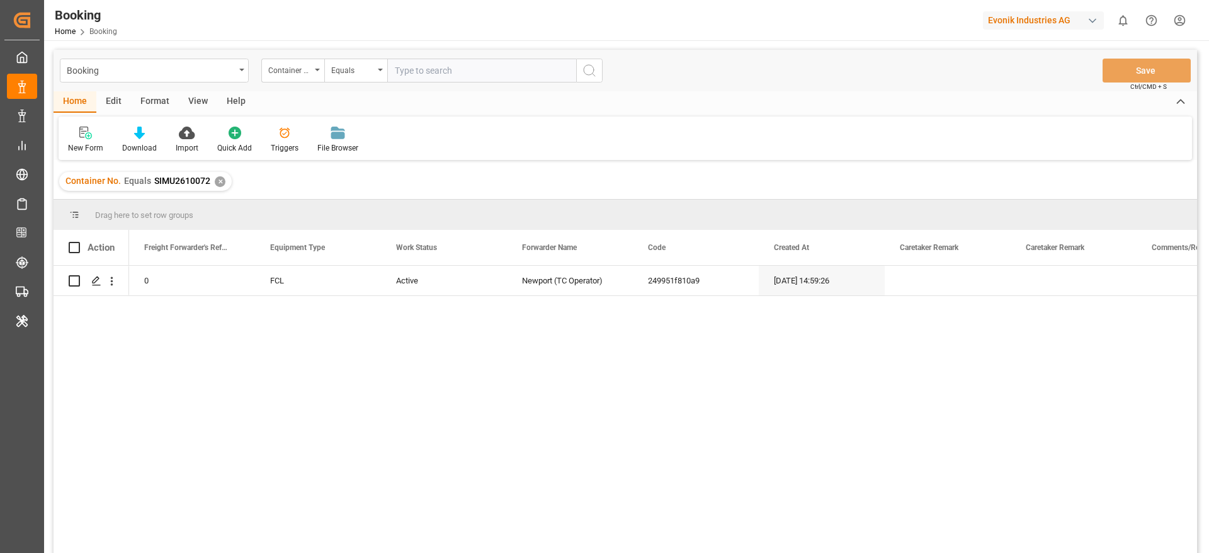
click at [200, 101] on div "View" at bounding box center [198, 101] width 38 height 21
click at [71, 140] on div "Default" at bounding box center [80, 140] width 43 height 28
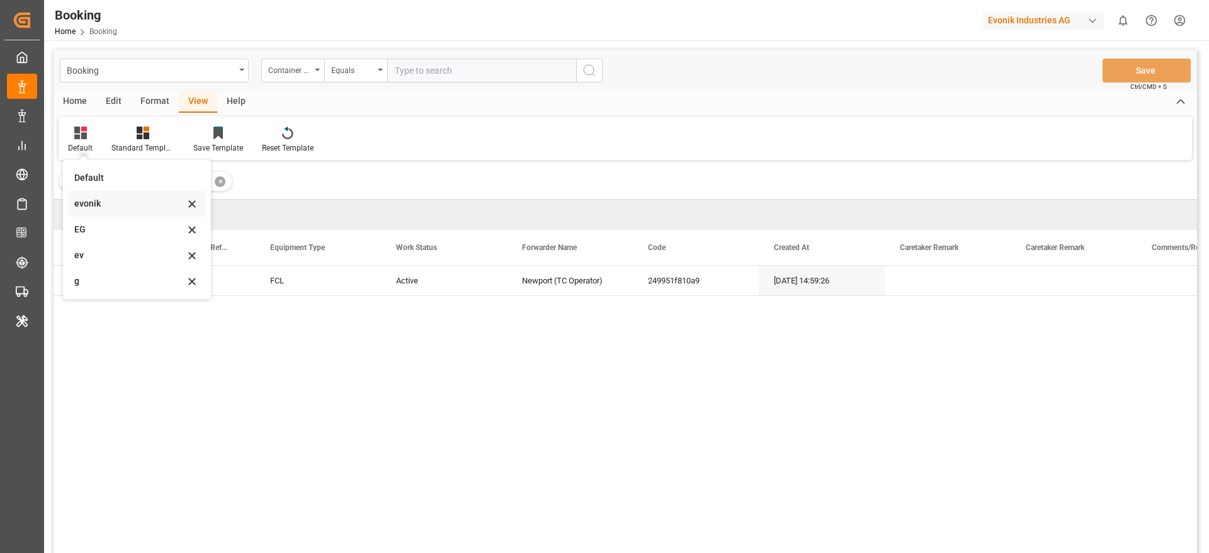
click at [135, 208] on div "evonik" at bounding box center [129, 203] width 110 height 13
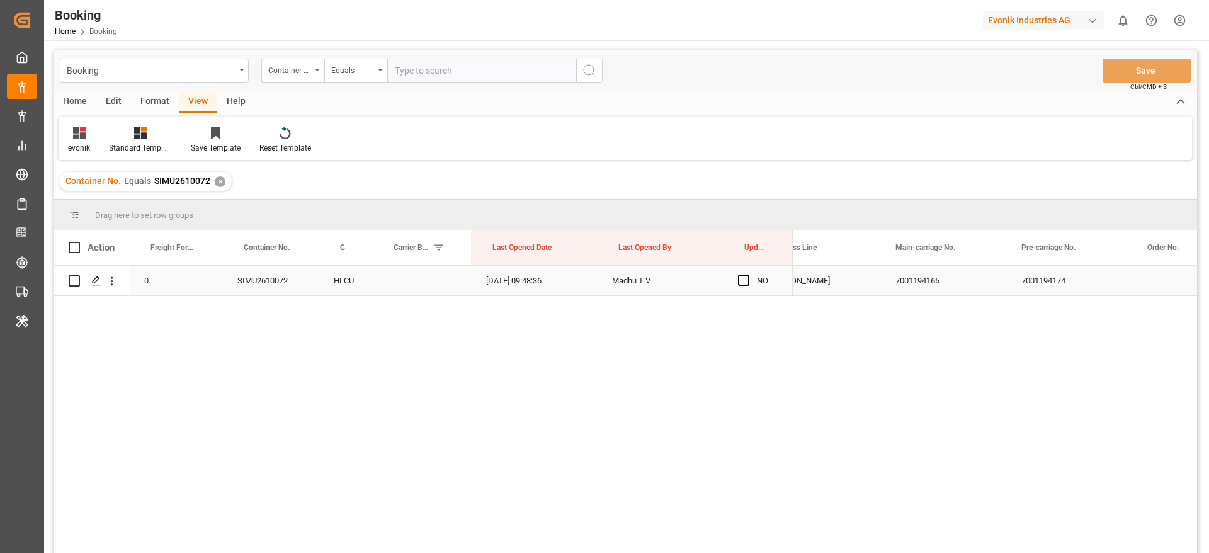
click at [941, 289] on div "7001194165" at bounding box center [943, 281] width 126 height 30
click at [294, 69] on div "Container No." at bounding box center [289, 69] width 43 height 14
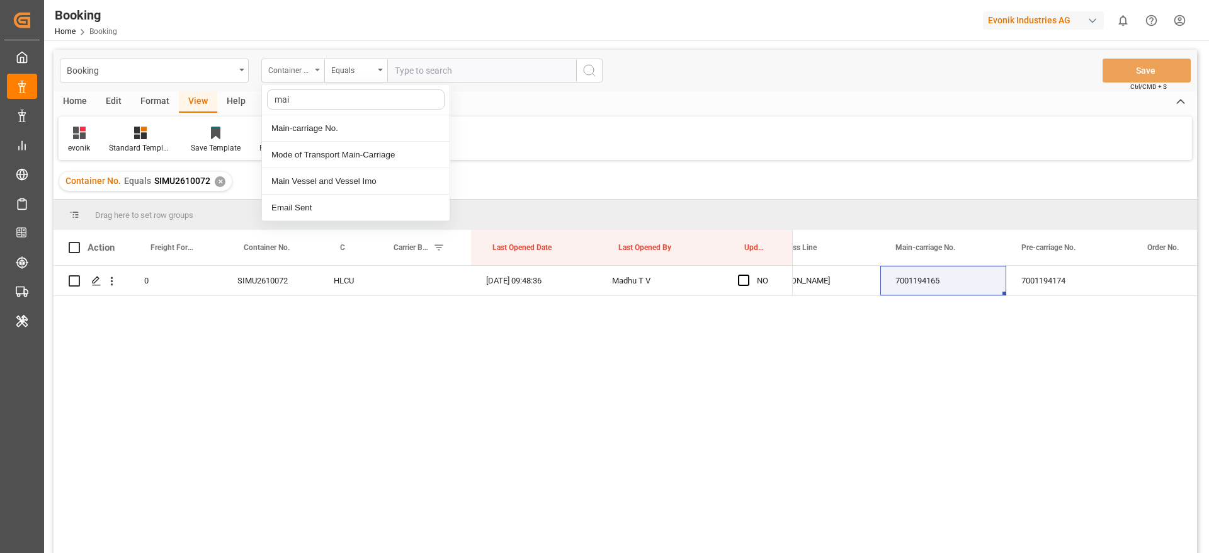
type input "main"
click at [365, 127] on div "Main-carriage No." at bounding box center [356, 128] width 188 height 26
click at [433, 67] on input "text" at bounding box center [481, 71] width 189 height 24
paste input "7001194165"
type input "7001194165"
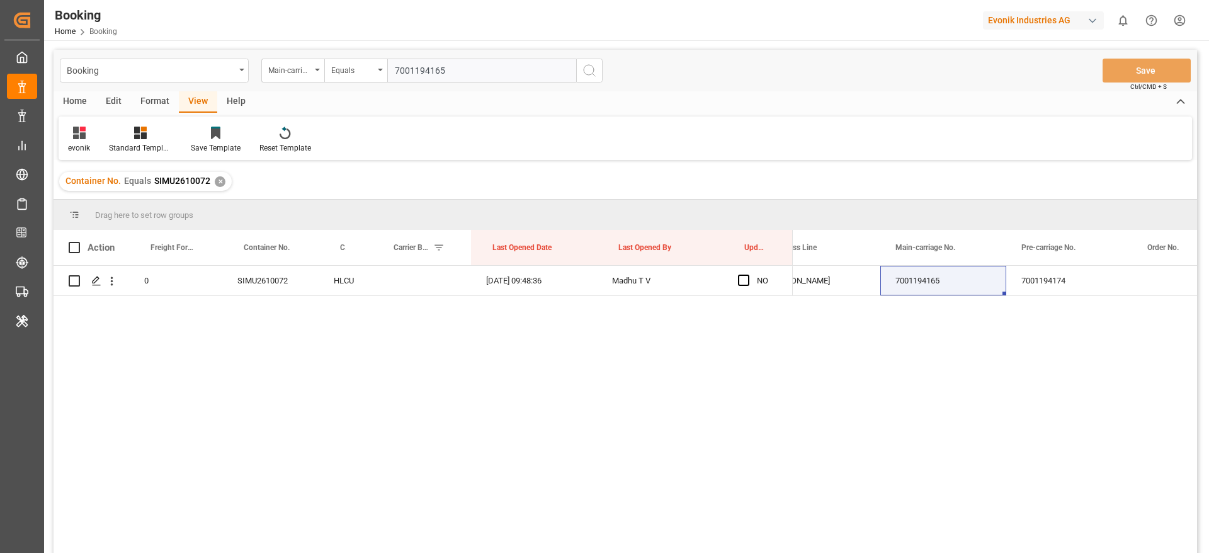
click at [586, 68] on icon "search button" at bounding box center [589, 70] width 15 height 15
click at [220, 182] on div "✕" at bounding box center [220, 181] width 11 height 11
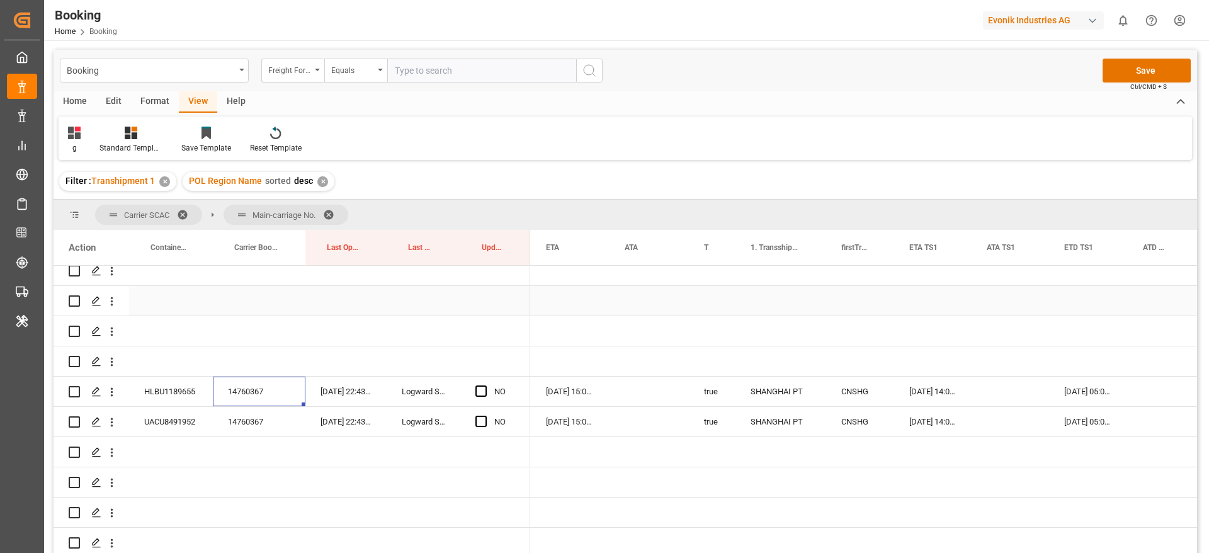
scroll to position [0, 1061]
click at [482, 393] on span "Press SPACE to select this row." at bounding box center [480, 390] width 11 height 11
click at [485, 385] on input "Press SPACE to select this row." at bounding box center [485, 385] width 0 height 0
click at [479, 419] on span "Press SPACE to select this row." at bounding box center [480, 421] width 11 height 11
click at [485, 416] on input "Press SPACE to select this row." at bounding box center [485, 416] width 0 height 0
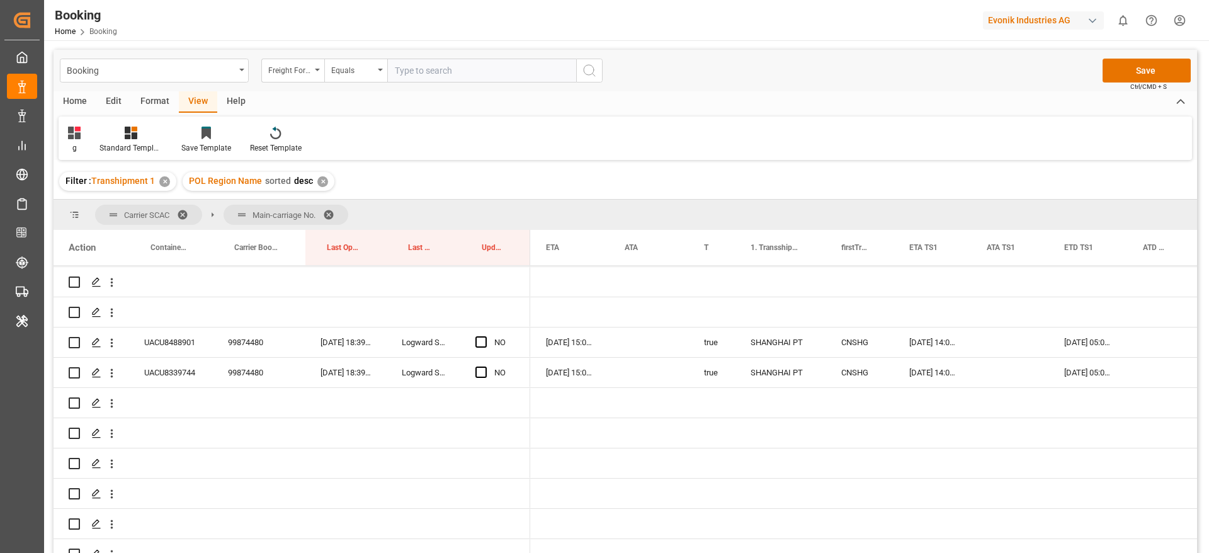
scroll to position [2028, 0]
click at [240, 339] on div "99874480" at bounding box center [259, 339] width 93 height 30
click at [477, 334] on span "Press SPACE to select this row." at bounding box center [480, 338] width 11 height 11
click at [485, 333] on input "Press SPACE to select this row." at bounding box center [485, 333] width 0 height 0
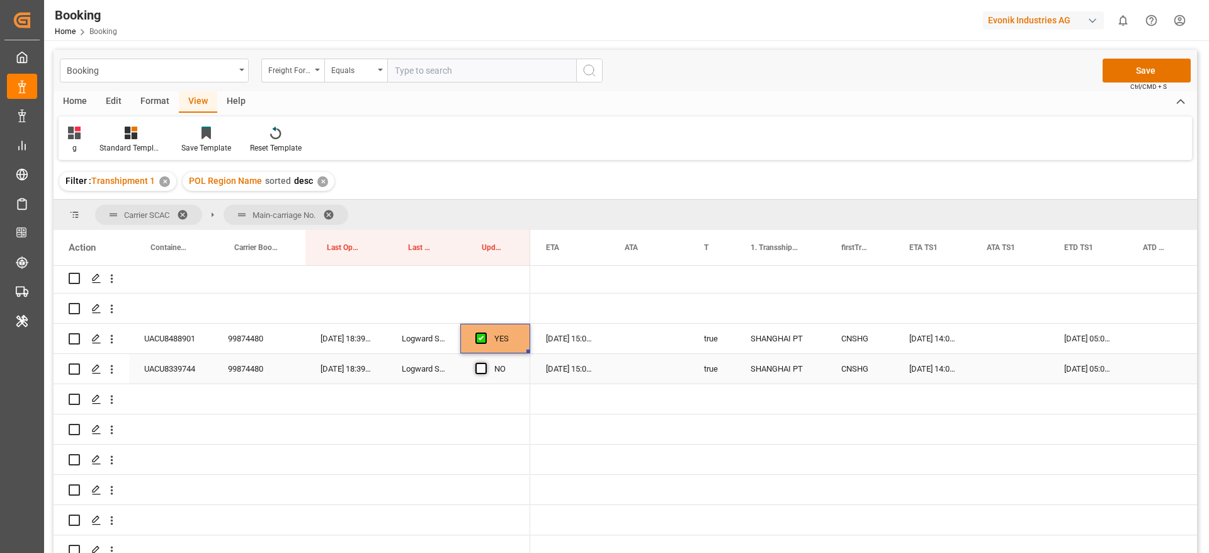
click at [481, 367] on span "Press SPACE to select this row." at bounding box center [480, 368] width 11 height 11
click at [485, 363] on input "Press SPACE to select this row." at bounding box center [485, 363] width 0 height 0
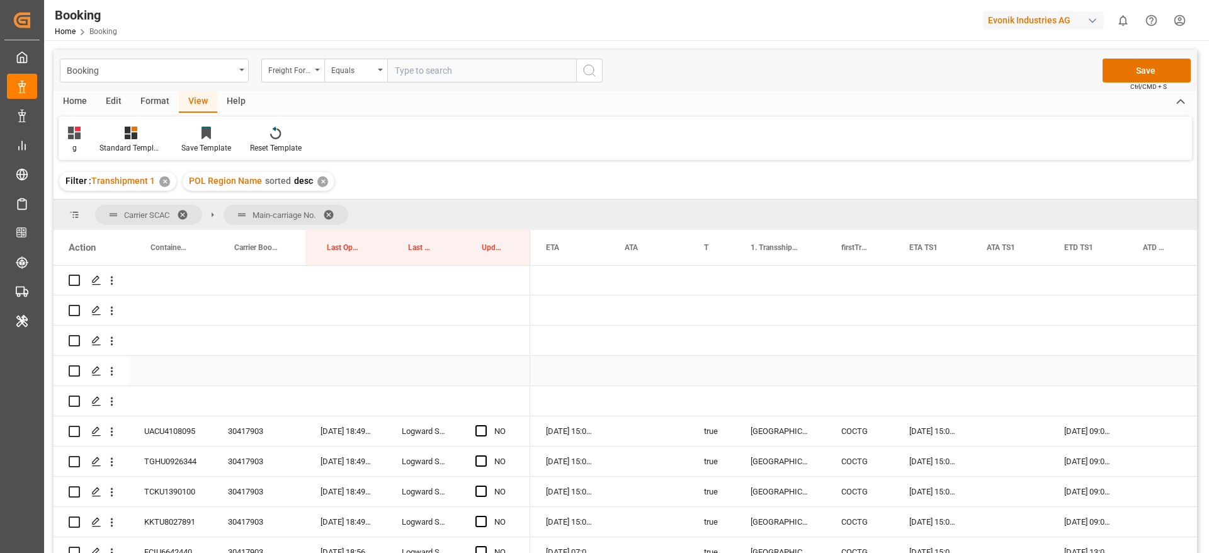
scroll to position [2311, 0]
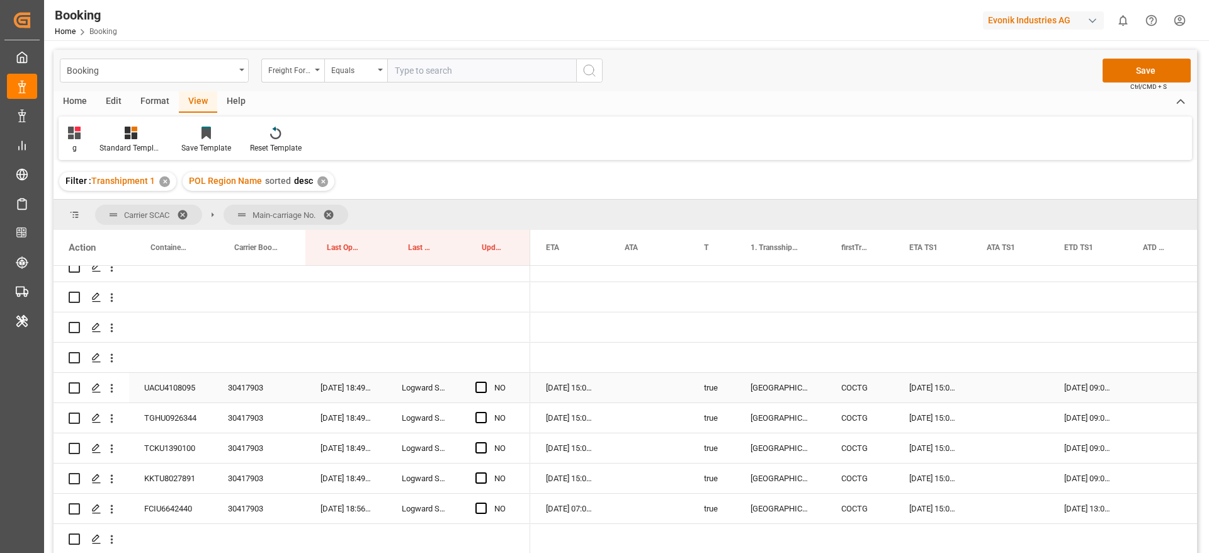
click at [259, 388] on div "30417903" at bounding box center [259, 388] width 93 height 30
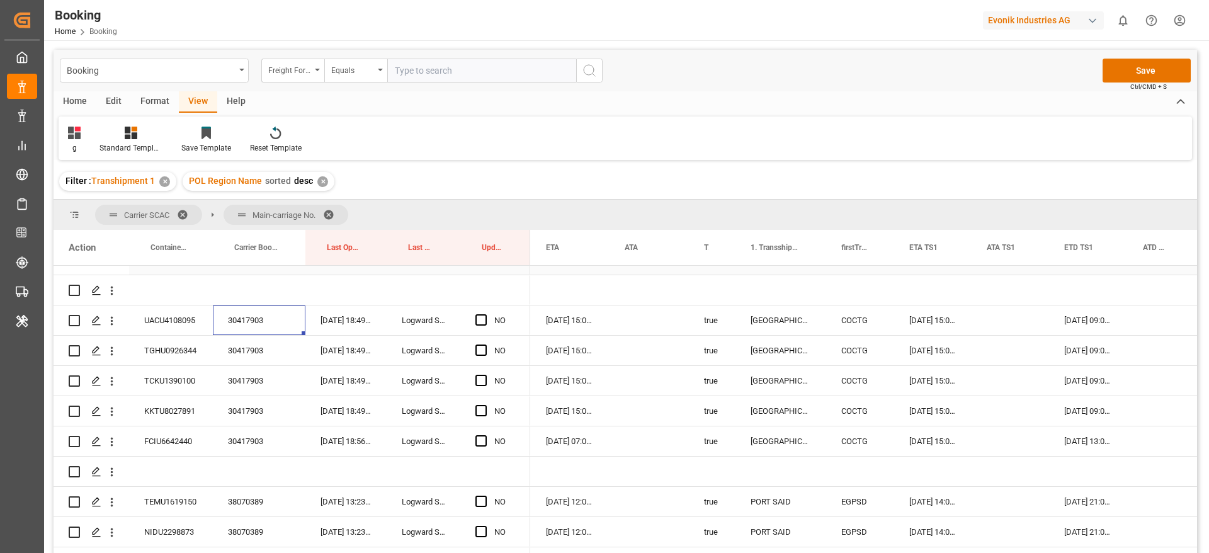
scroll to position [2406, 0]
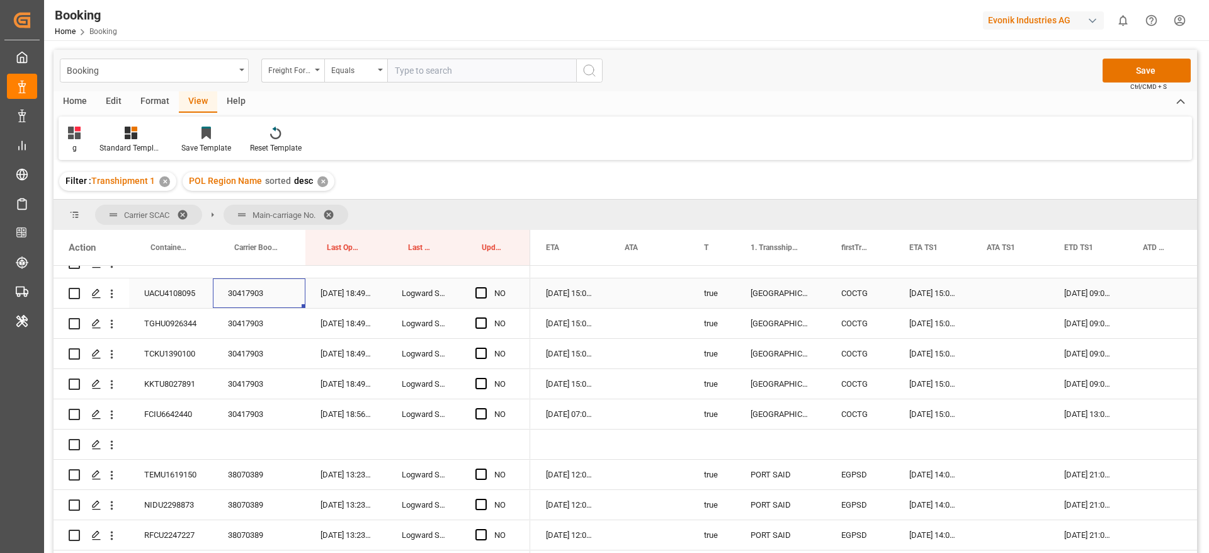
click at [1094, 303] on div "11-09-2025 09:00:00" at bounding box center [1088, 293] width 79 height 30
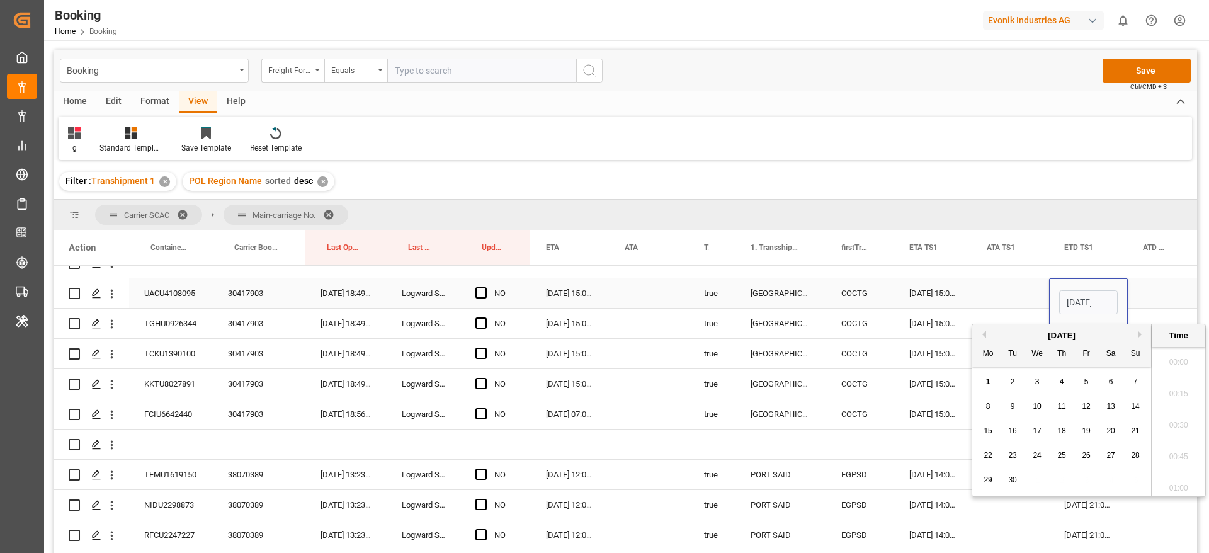
scroll to position [1421, 0]
click at [1040, 412] on div "10" at bounding box center [1038, 406] width 16 height 15
type input "10-09-2025 09:00"
drag, startPoint x: 1003, startPoint y: 288, endPoint x: 571, endPoint y: 293, distance: 431.4
click at [1003, 287] on div "Press SPACE to select this row." at bounding box center [1010, 293] width 77 height 30
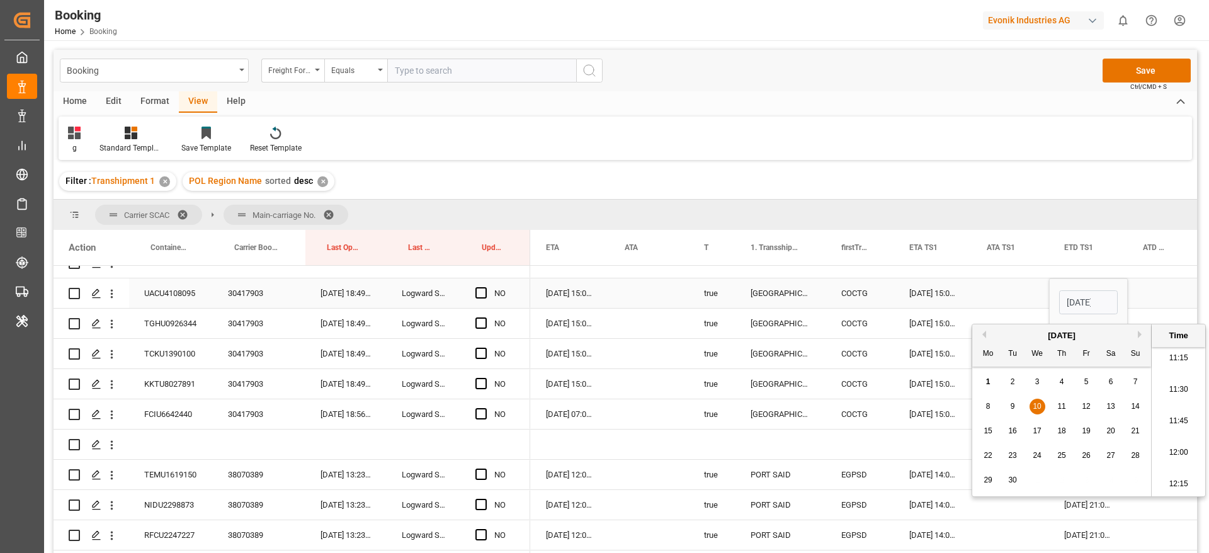
click at [571, 293] on div "16-09-2025 15:00:00" at bounding box center [570, 293] width 79 height 30
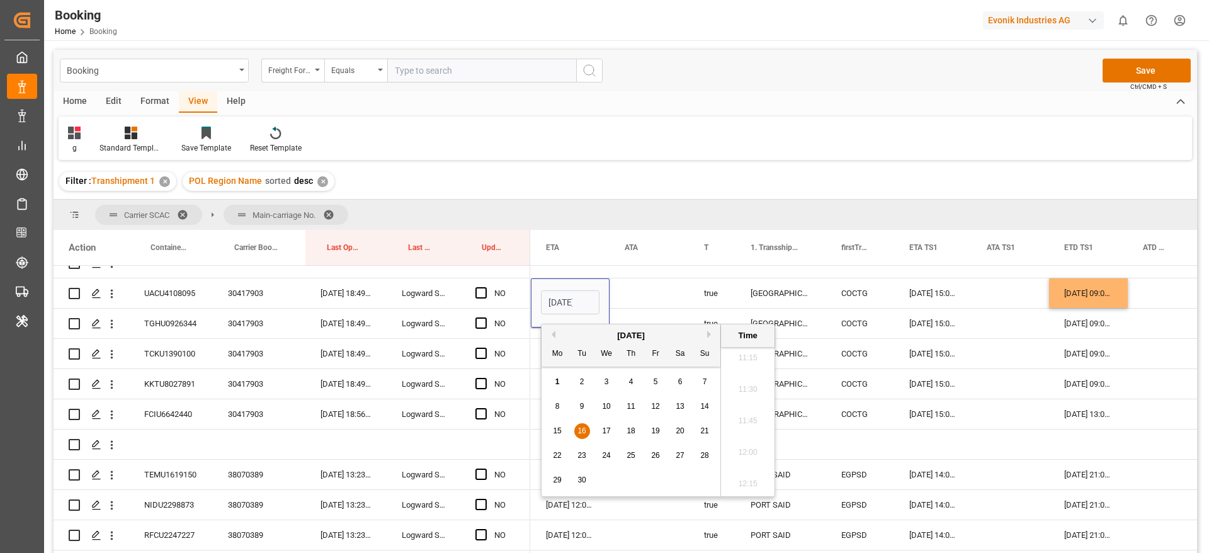
click at [658, 429] on span "19" at bounding box center [655, 430] width 8 height 9
type input "19-09-2025 15:00"
click at [649, 286] on div "Press SPACE to select this row." at bounding box center [649, 293] width 79 height 30
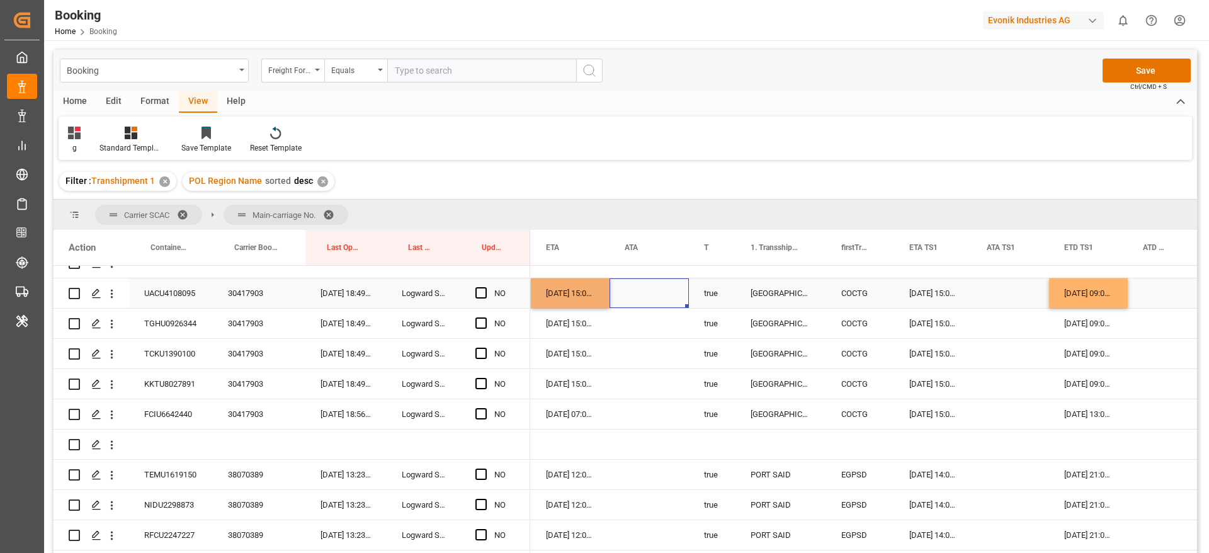
click at [1106, 292] on div "10-09-2025 09:00:00" at bounding box center [1088, 293] width 79 height 30
drag, startPoint x: 1127, startPoint y: 304, endPoint x: 1134, endPoint y: 413, distance: 109.8
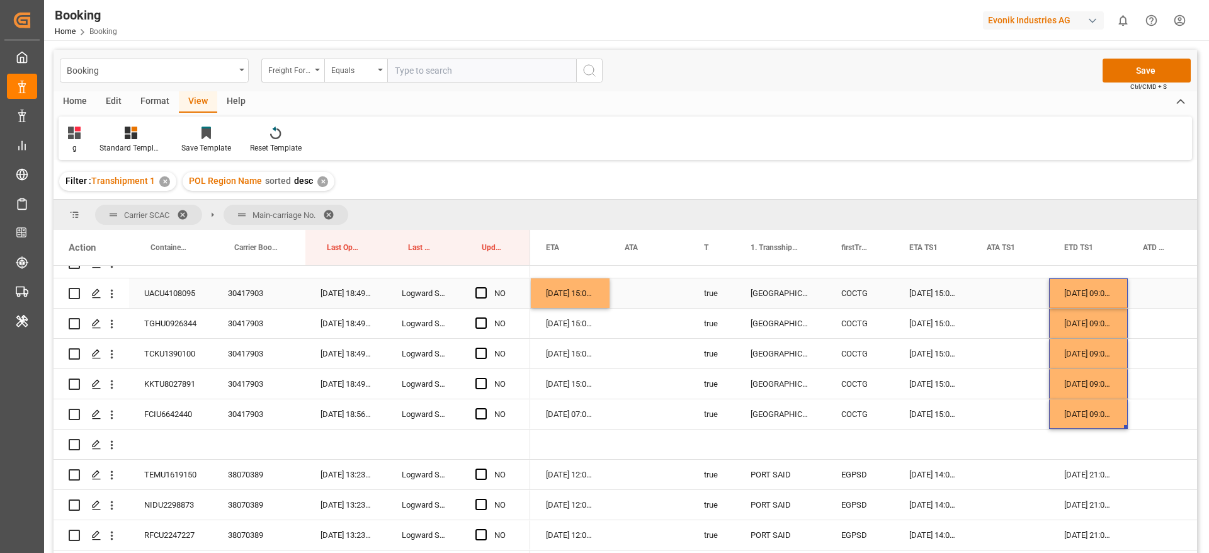
click at [592, 291] on div "19-09-2025 15:00:00" at bounding box center [570, 293] width 79 height 30
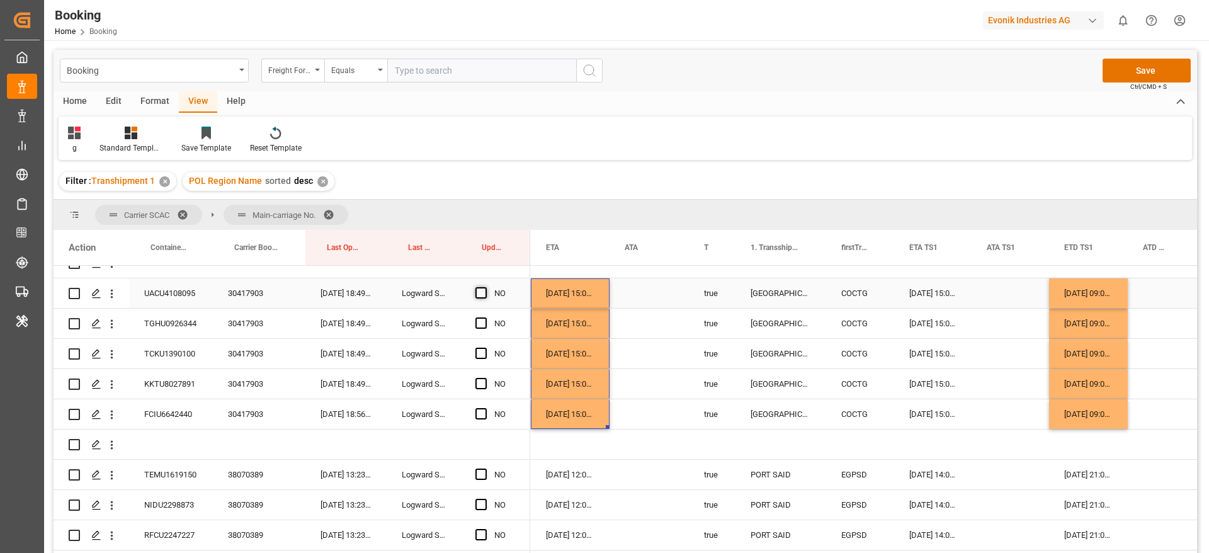
click at [479, 288] on span "Press SPACE to select this row." at bounding box center [480, 292] width 11 height 11
click at [485, 287] on input "Press SPACE to select this row." at bounding box center [485, 287] width 0 height 0
drag, startPoint x: 530, startPoint y: 305, endPoint x: 310, endPoint y: 362, distance: 227.0
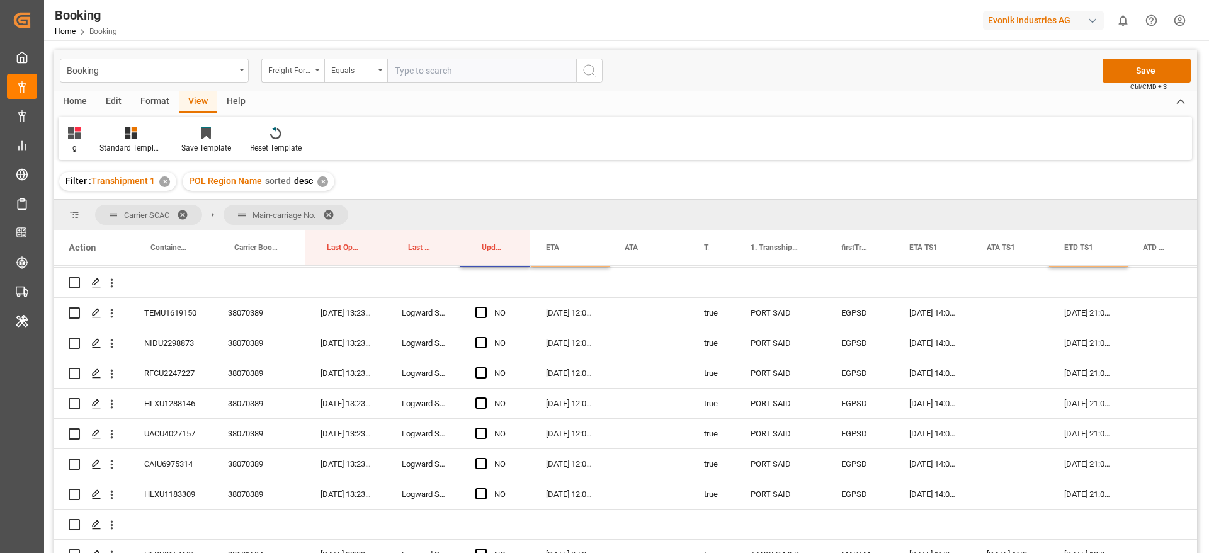
scroll to position [2595, 0]
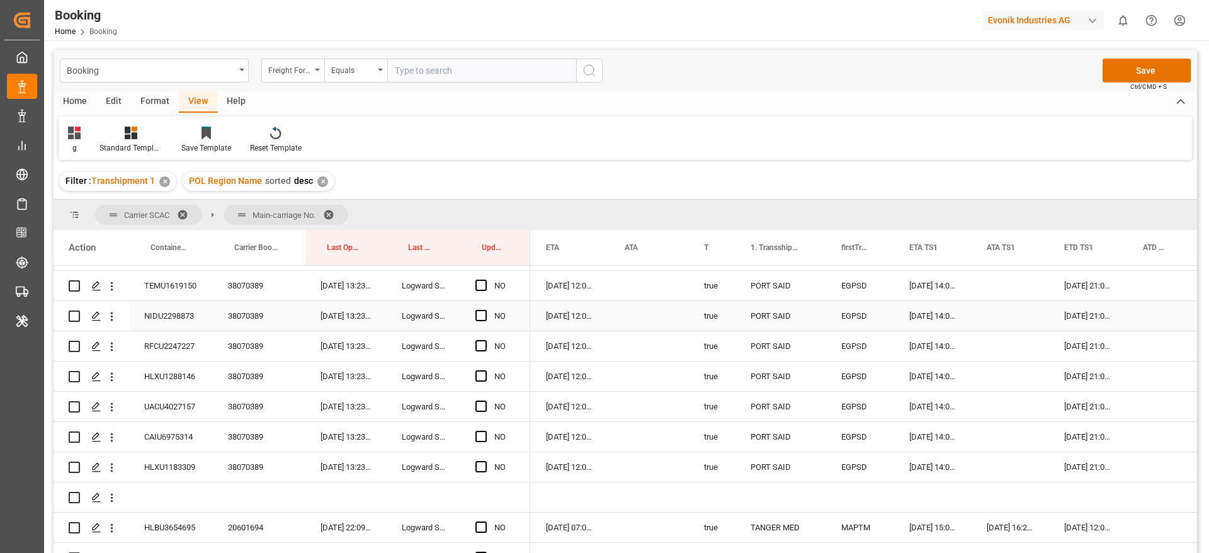
click at [254, 288] on div "38070389" at bounding box center [259, 286] width 93 height 30
drag, startPoint x: 482, startPoint y: 286, endPoint x: 530, endPoint y: 307, distance: 52.4
click at [482, 286] on span "Press SPACE to select this row." at bounding box center [480, 285] width 11 height 11
click at [485, 280] on input "Press SPACE to select this row." at bounding box center [485, 280] width 0 height 0
drag, startPoint x: 533, startPoint y: 433, endPoint x: 526, endPoint y: 457, distance: 24.3
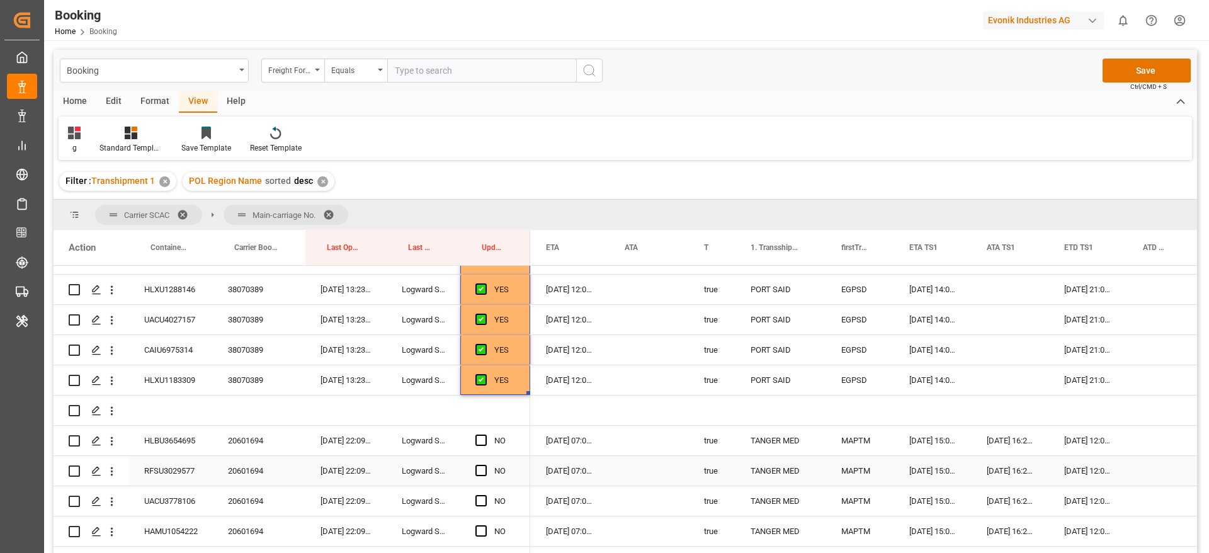
scroll to position [2783, 0]
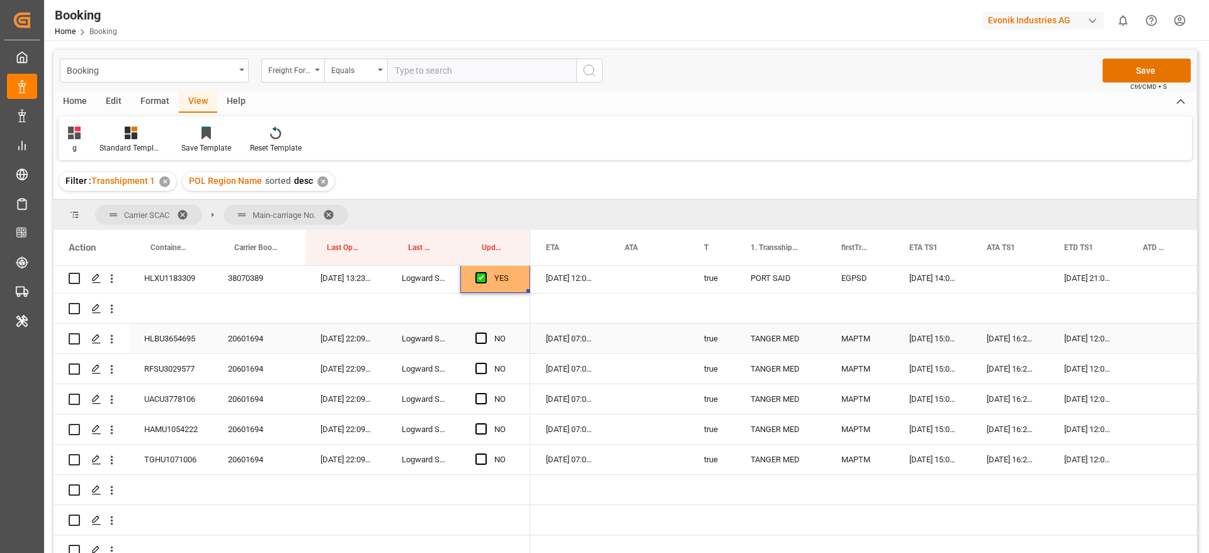
click at [240, 340] on div "20601694" at bounding box center [259, 339] width 93 height 30
click at [480, 333] on span "Press SPACE to select this row." at bounding box center [480, 338] width 11 height 11
click at [485, 333] on input "Press SPACE to select this row." at bounding box center [485, 333] width 0 height 0
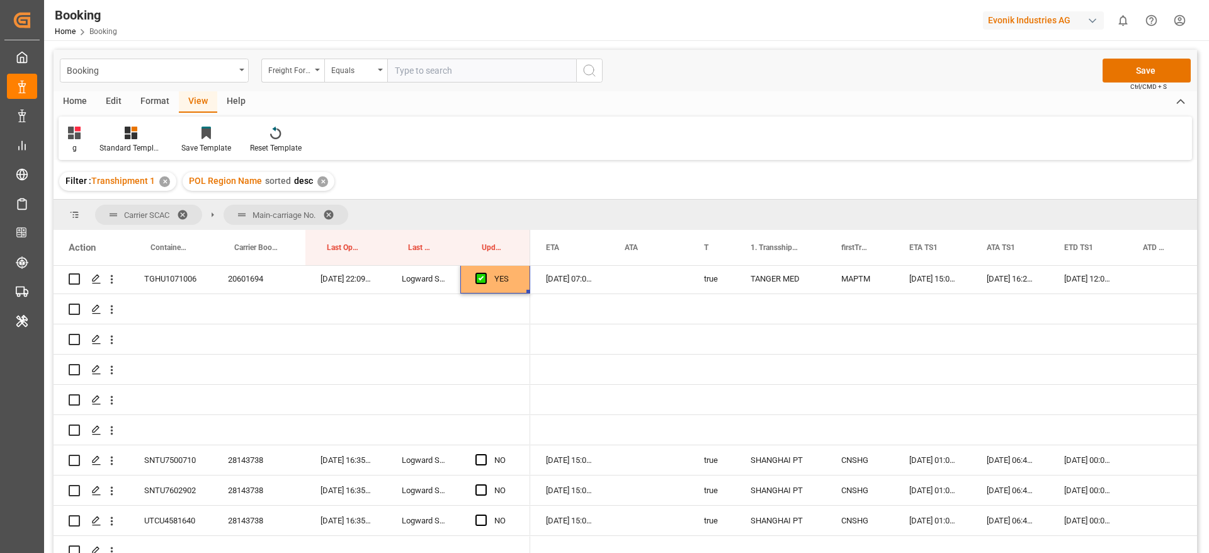
scroll to position [3067, 0]
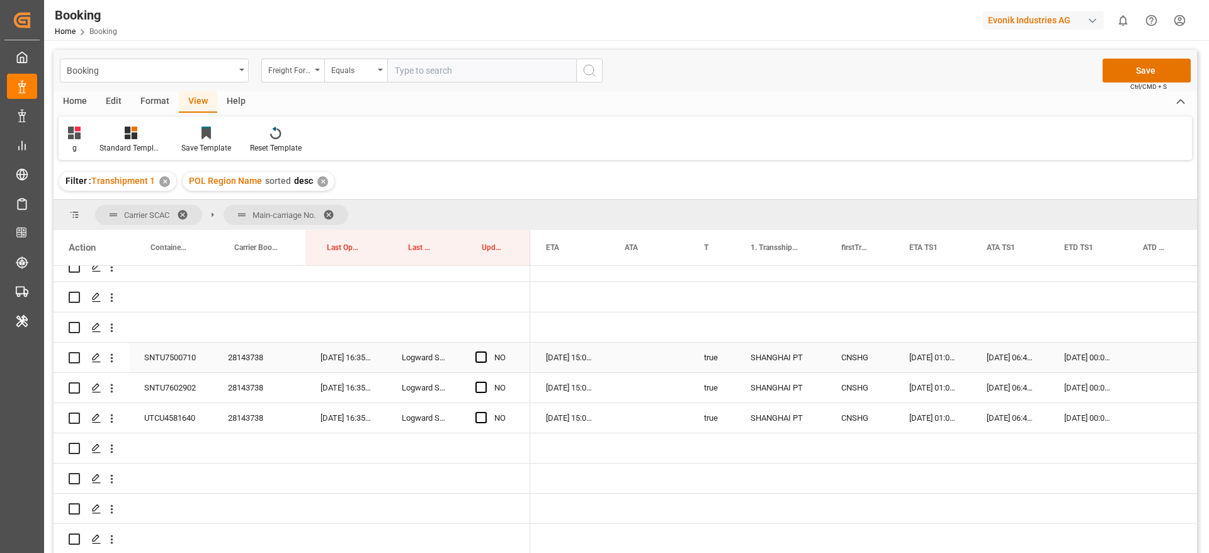
click at [258, 358] on div "28143738" at bounding box center [259, 358] width 93 height 30
drag, startPoint x: 482, startPoint y: 358, endPoint x: 483, endPoint y: 422, distance: 64.2
click at [482, 358] on span "Press SPACE to select this row." at bounding box center [480, 356] width 11 height 11
click at [485, 351] on input "Press SPACE to select this row." at bounding box center [485, 351] width 0 height 0
click at [478, 388] on span "Press SPACE to select this row." at bounding box center [480, 387] width 11 height 11
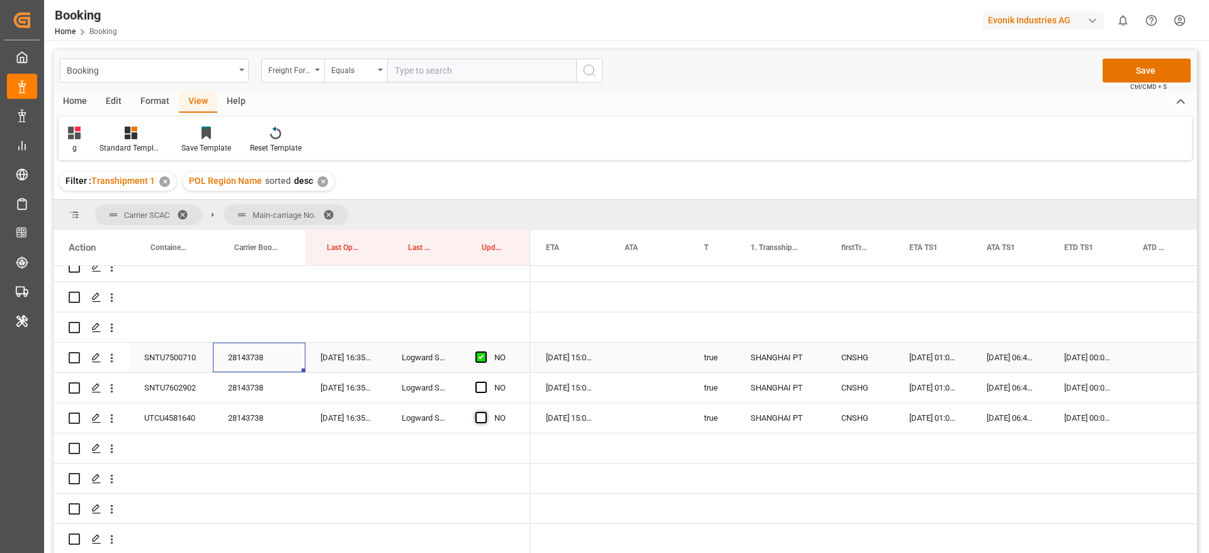
click at [485, 382] on input "Press SPACE to select this row." at bounding box center [485, 382] width 0 height 0
click at [481, 418] on span "Press SPACE to select this row." at bounding box center [480, 417] width 11 height 11
click at [485, 412] on input "Press SPACE to select this row." at bounding box center [485, 412] width 0 height 0
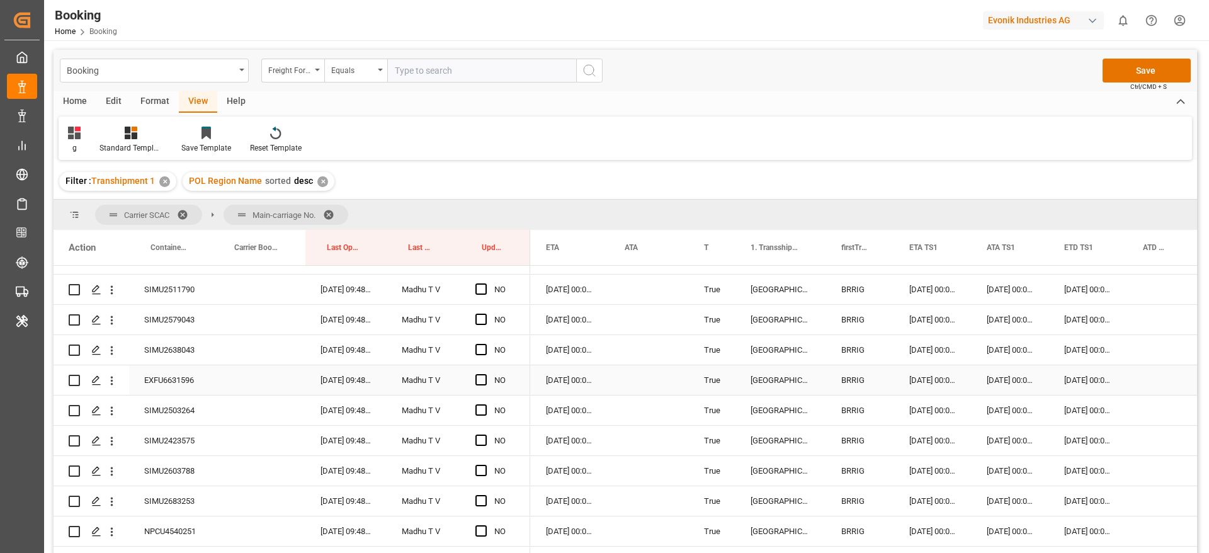
scroll to position [3917, 0]
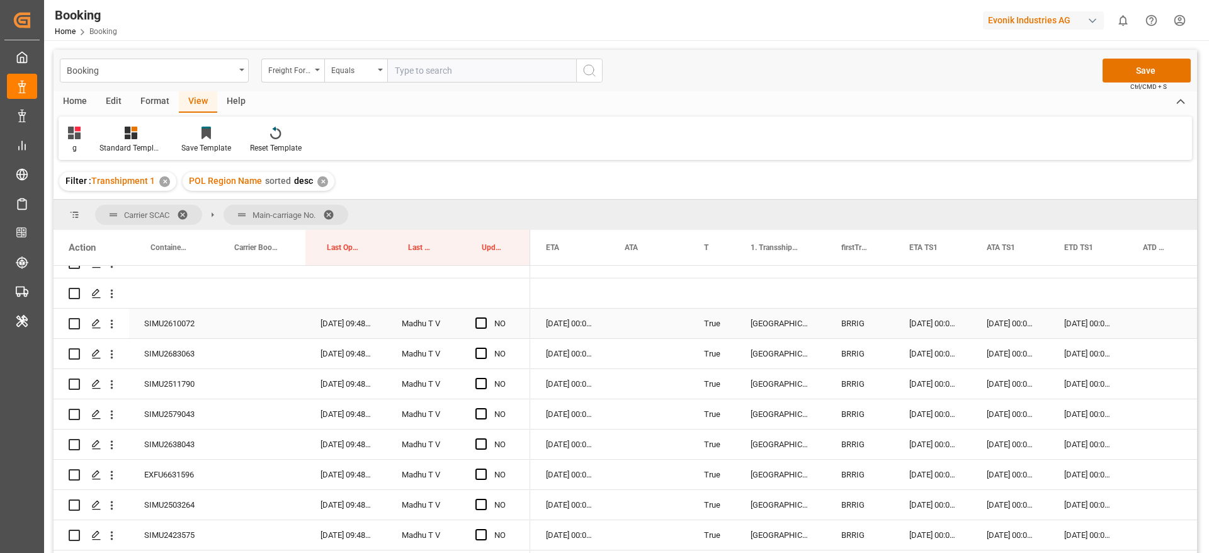
click at [154, 337] on div "SIMU2610072" at bounding box center [171, 324] width 84 height 30
click at [478, 319] on span "Press SPACE to select this row." at bounding box center [480, 322] width 11 height 11
click at [485, 317] on input "Press SPACE to select this row." at bounding box center [485, 317] width 0 height 0
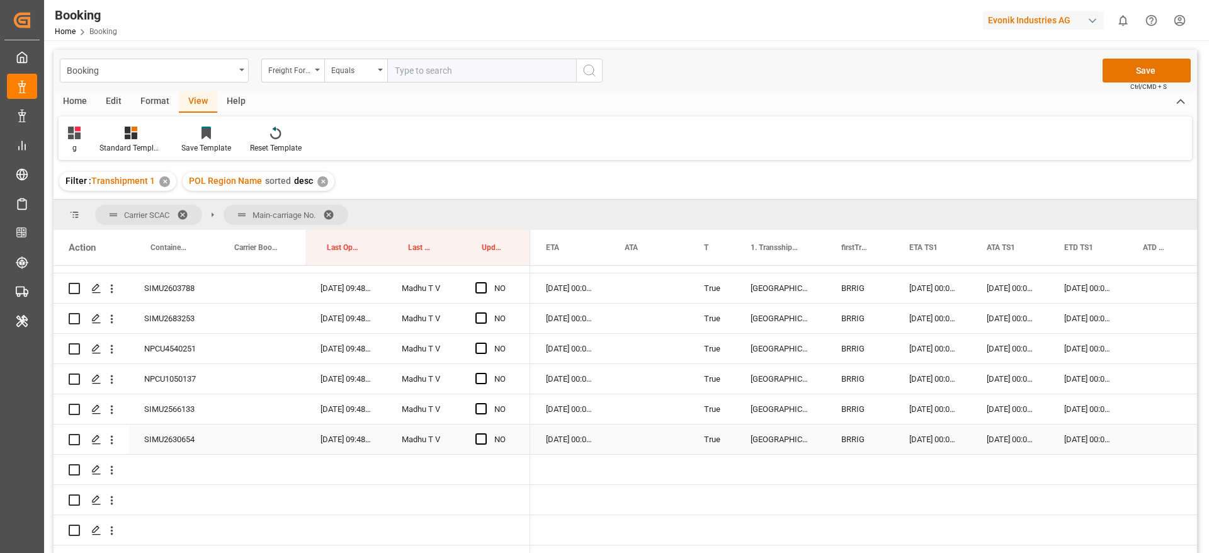
scroll to position [4219, 0]
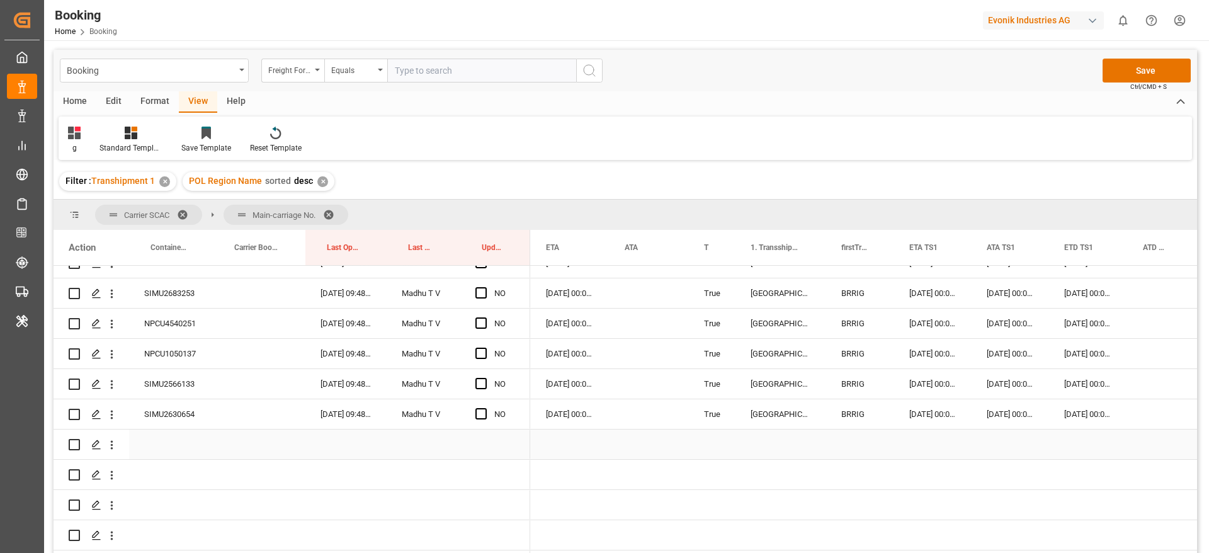
drag, startPoint x: 528, startPoint y: 338, endPoint x: 487, endPoint y: 433, distance: 103.5
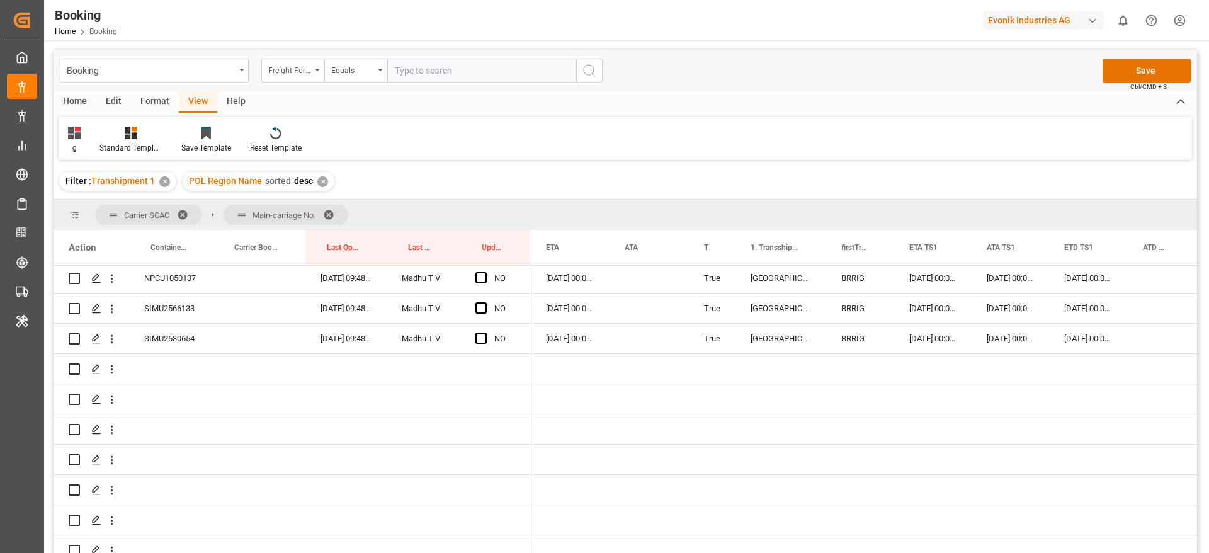
scroll to position [4345, 0]
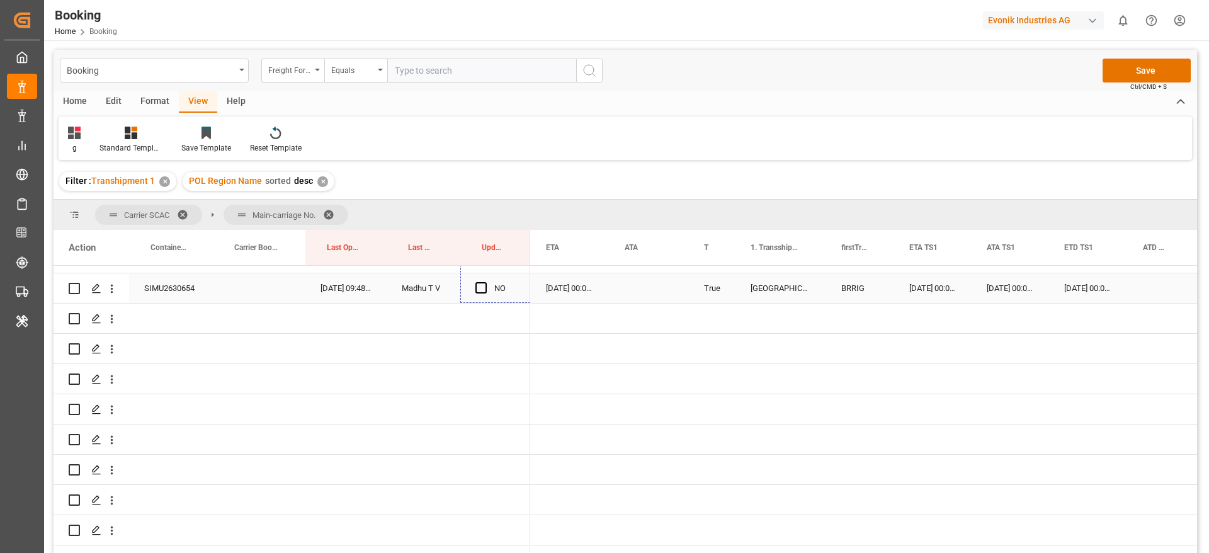
drag, startPoint x: 528, startPoint y: 411, endPoint x: 489, endPoint y: 292, distance: 125.1
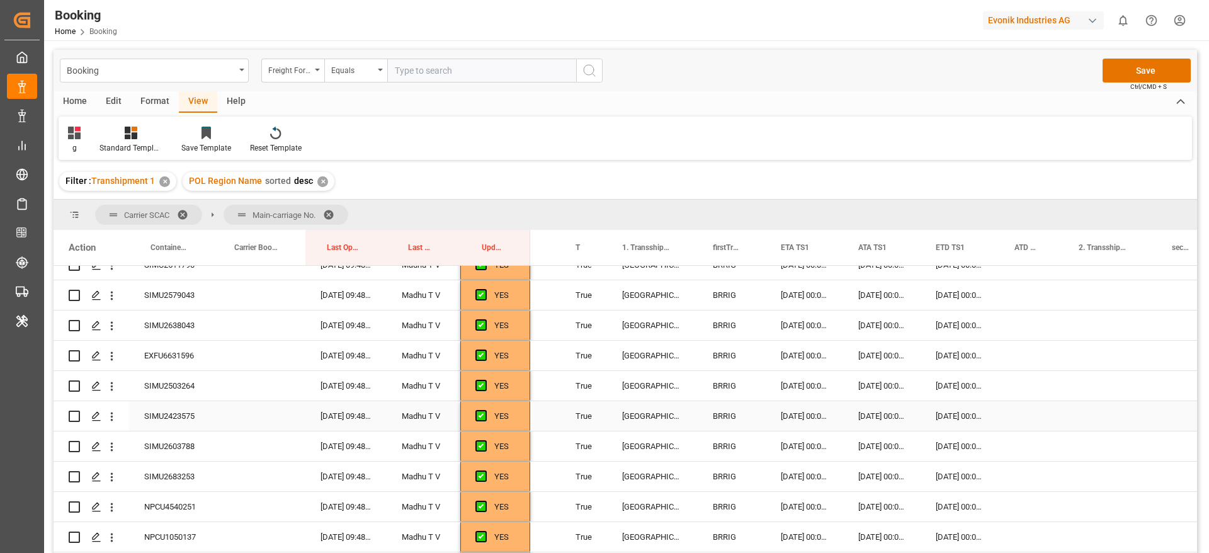
scroll to position [0, 0]
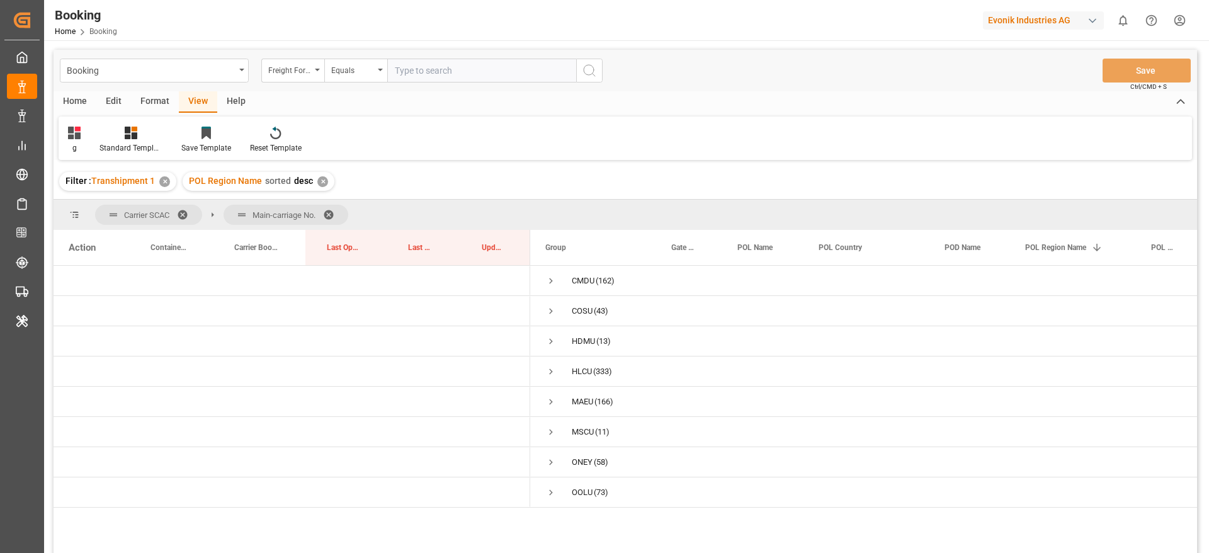
click at [335, 209] on span at bounding box center [333, 214] width 20 height 11
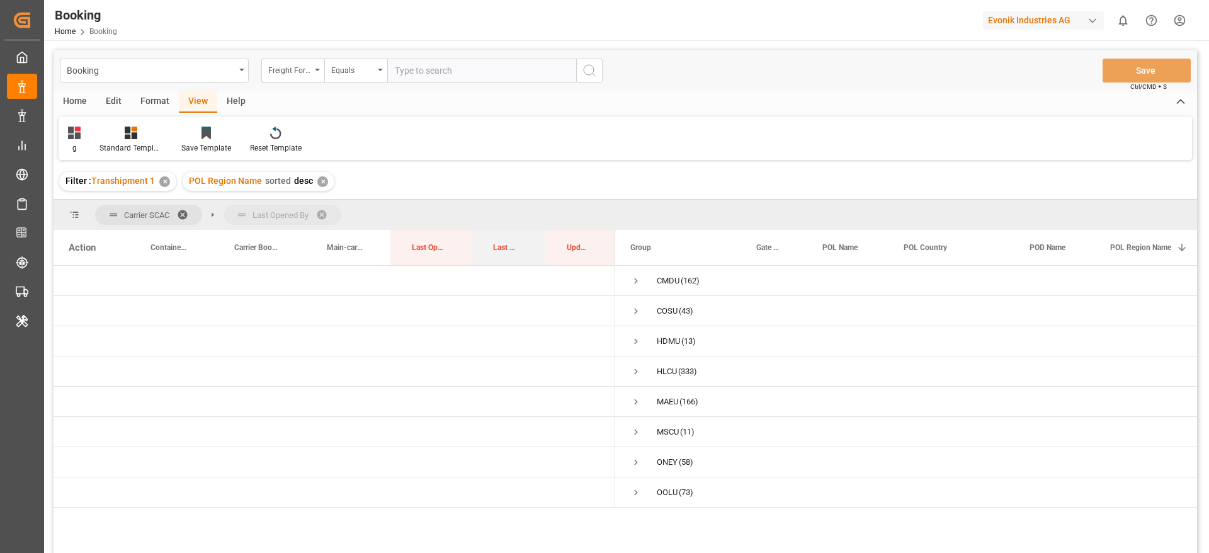
drag, startPoint x: 503, startPoint y: 249, endPoint x: 507, endPoint y: 222, distance: 26.8
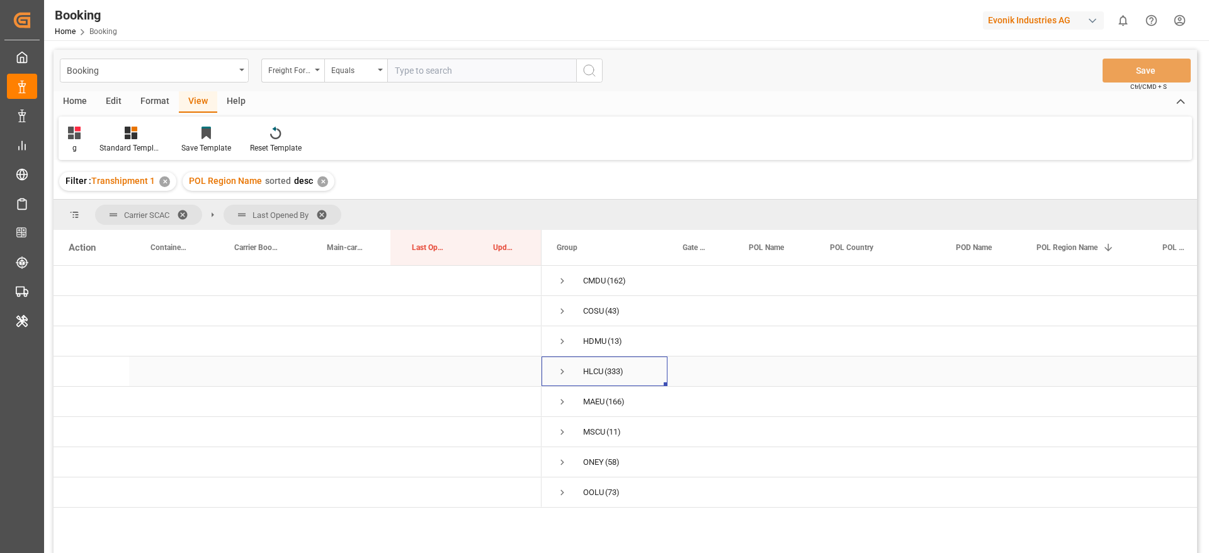
click at [558, 373] on span "Press SPACE to select this row." at bounding box center [562, 371] width 11 height 11
click at [588, 433] on span "Press SPACE to select this row." at bounding box center [588, 431] width 11 height 11
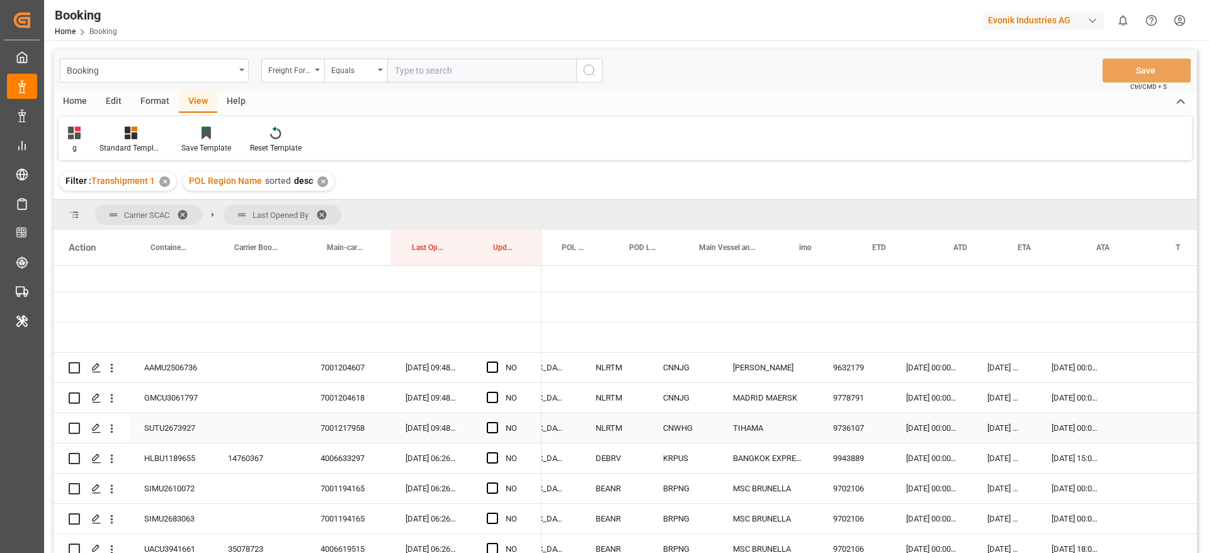
scroll to position [0, 801]
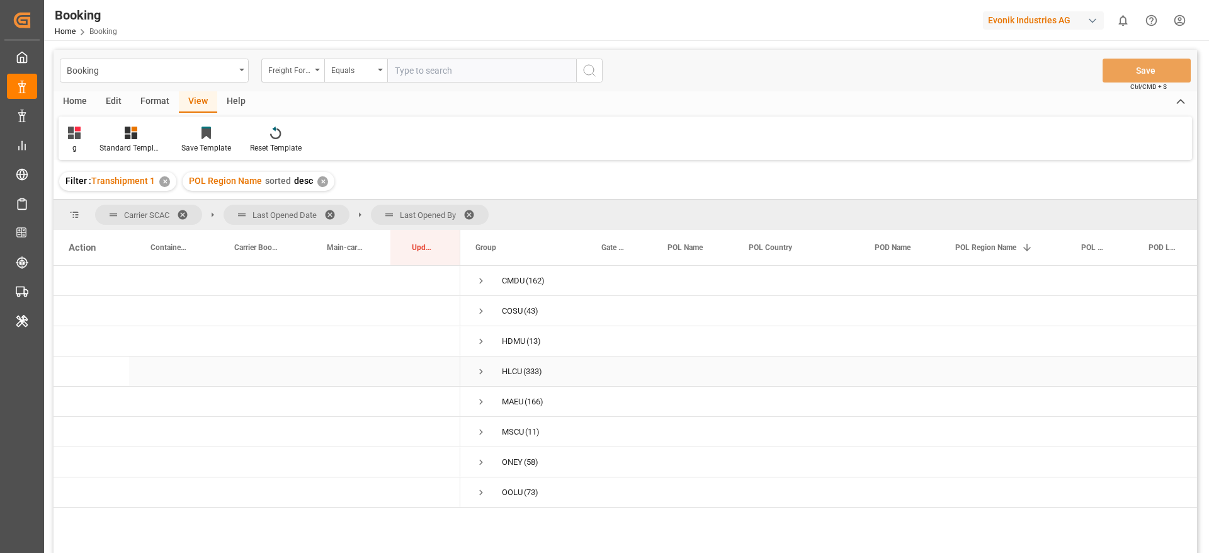
click at [483, 377] on span "Press SPACE to select this row." at bounding box center [480, 371] width 11 height 11
click at [507, 461] on span "Press SPACE to select this row." at bounding box center [507, 462] width 11 height 11
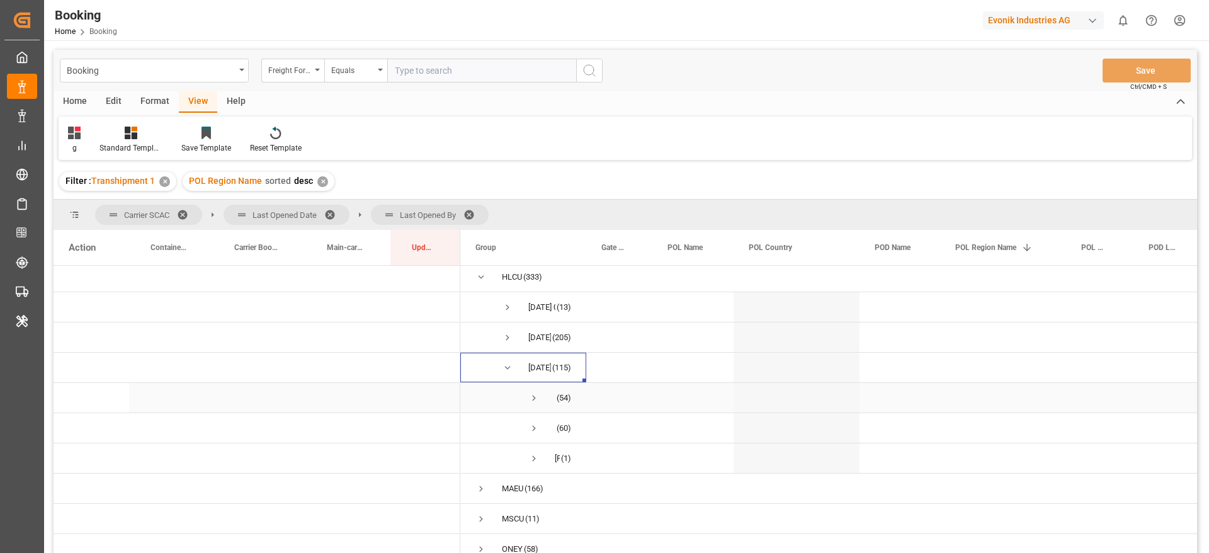
click at [530, 399] on span "Press SPACE to select this row." at bounding box center [533, 397] width 11 height 11
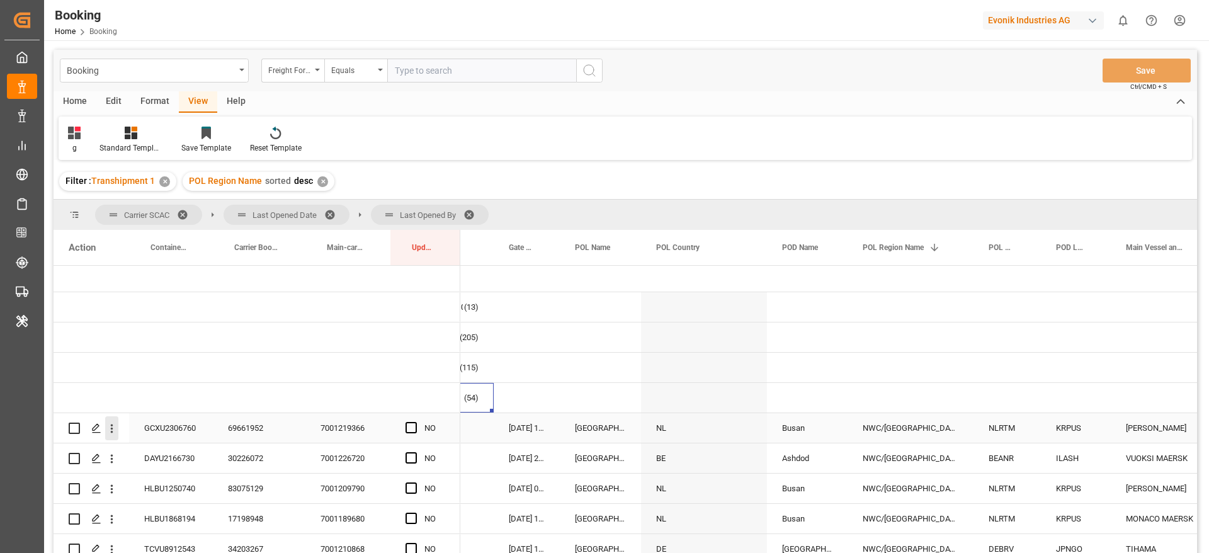
click at [118, 431] on icon "open menu" at bounding box center [111, 428] width 13 height 13
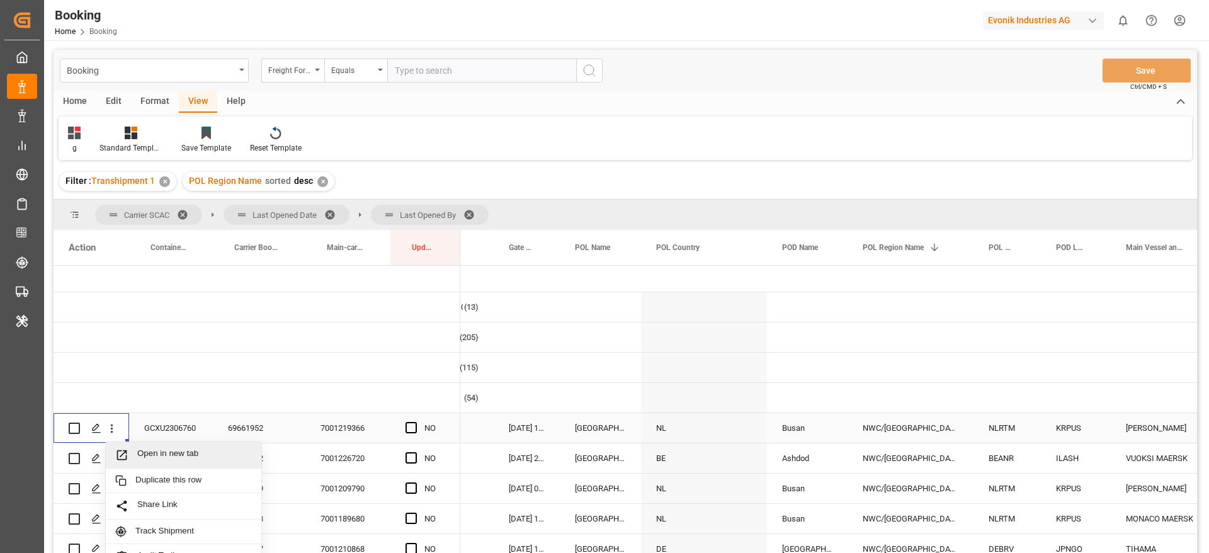
click at [155, 450] on span "Open in new tab" at bounding box center [194, 454] width 115 height 13
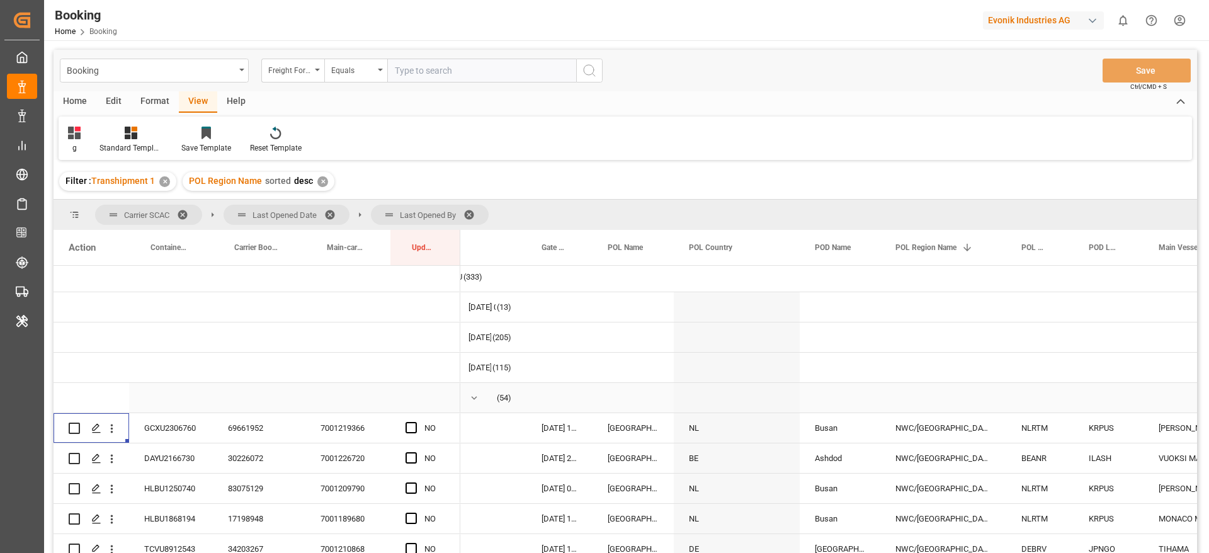
drag, startPoint x: 472, startPoint y: 390, endPoint x: 482, endPoint y: 420, distance: 31.3
click at [474, 390] on span "Press SPACE to select this row." at bounding box center [474, 398] width 11 height 29
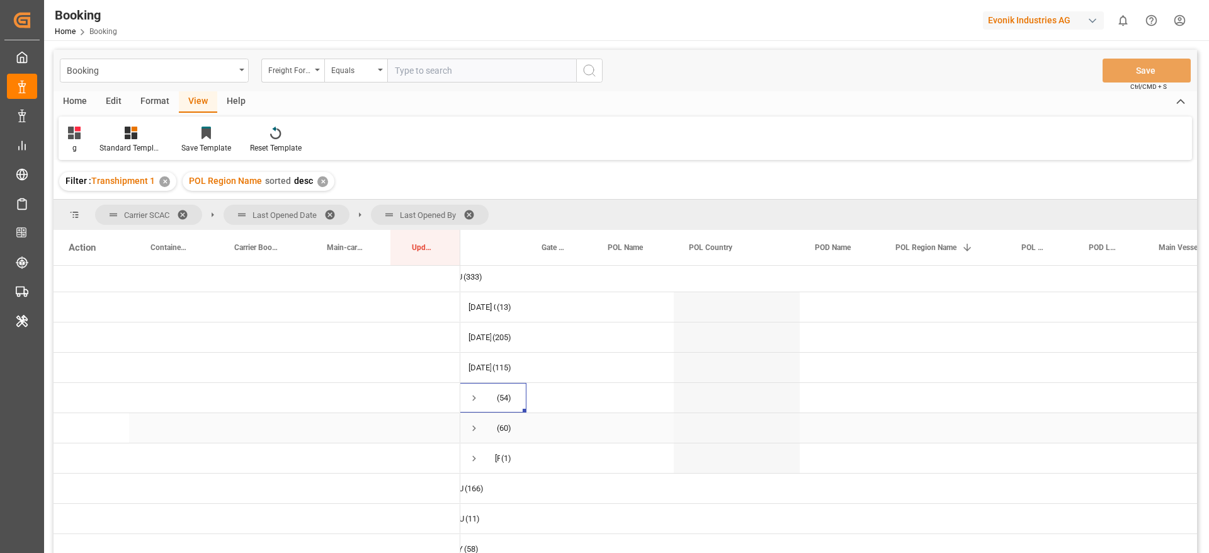
click at [475, 429] on span "Press SPACE to select this row." at bounding box center [474, 428] width 11 height 11
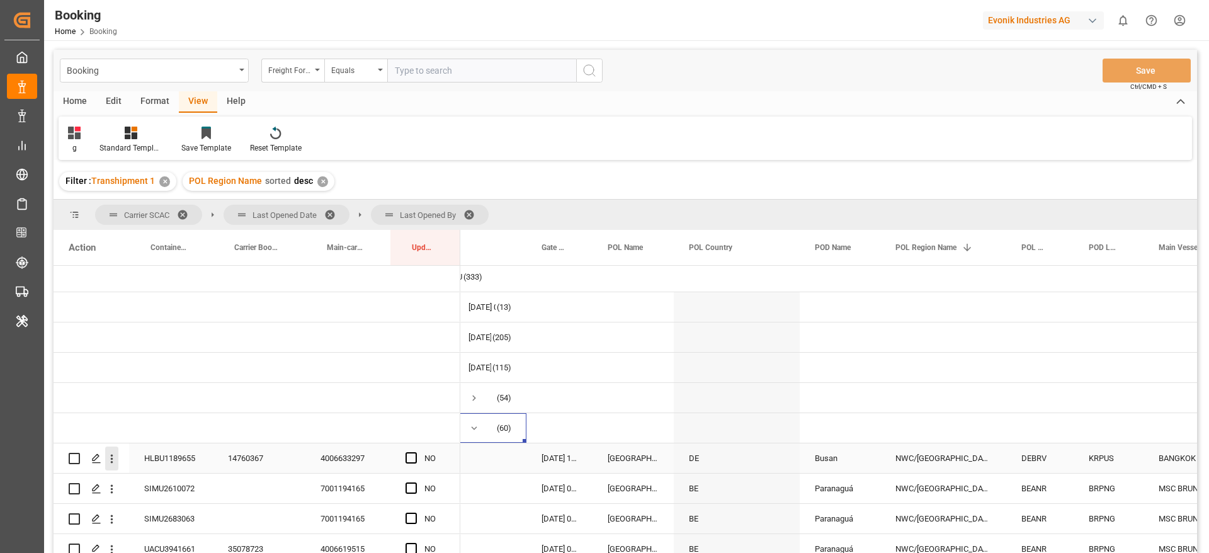
click at [115, 467] on button "open menu" at bounding box center [111, 458] width 13 height 24
click at [196, 482] on span "Open in new tab" at bounding box center [194, 485] width 115 height 13
click at [477, 423] on span "Press SPACE to select this row." at bounding box center [474, 428] width 11 height 11
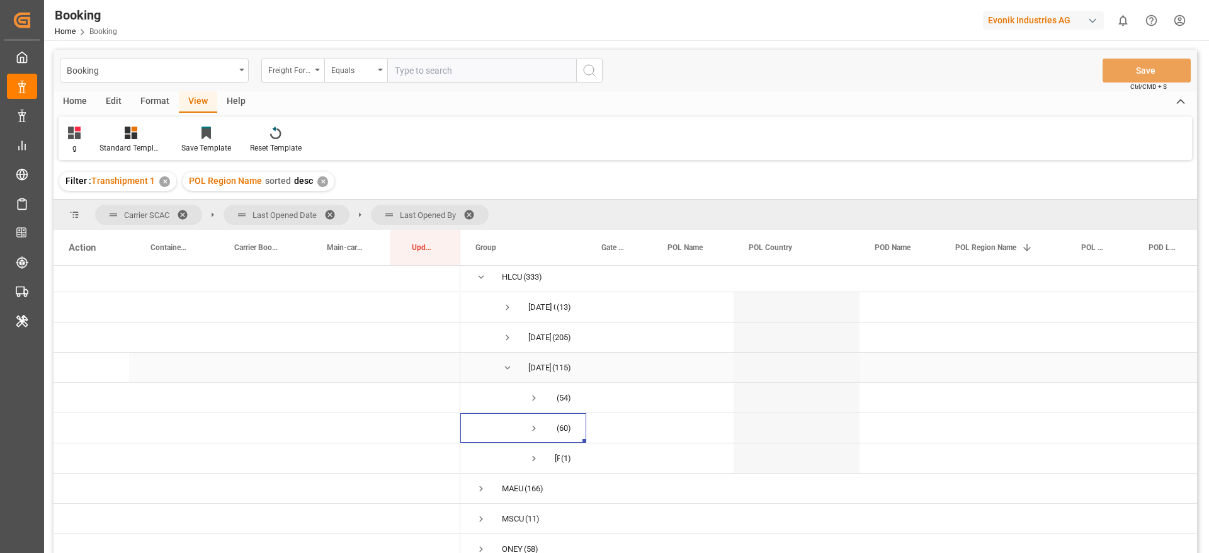
scroll to position [0, 1]
click at [507, 305] on span "Press SPACE to select this row." at bounding box center [506, 307] width 11 height 11
click at [530, 336] on span "Press SPACE to select this row." at bounding box center [532, 337] width 11 height 11
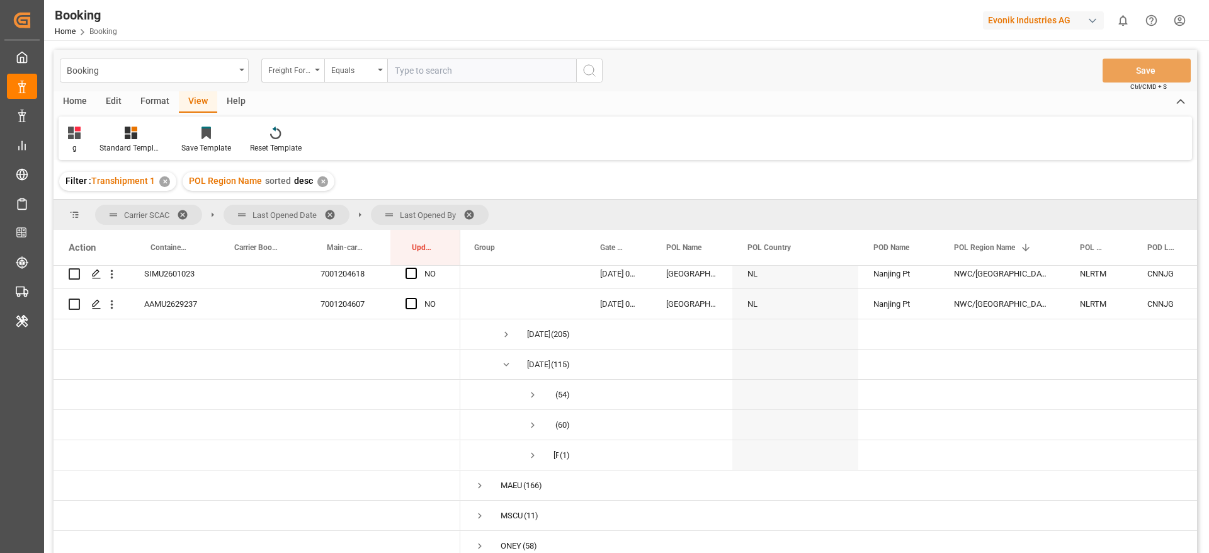
scroll to position [560, 0]
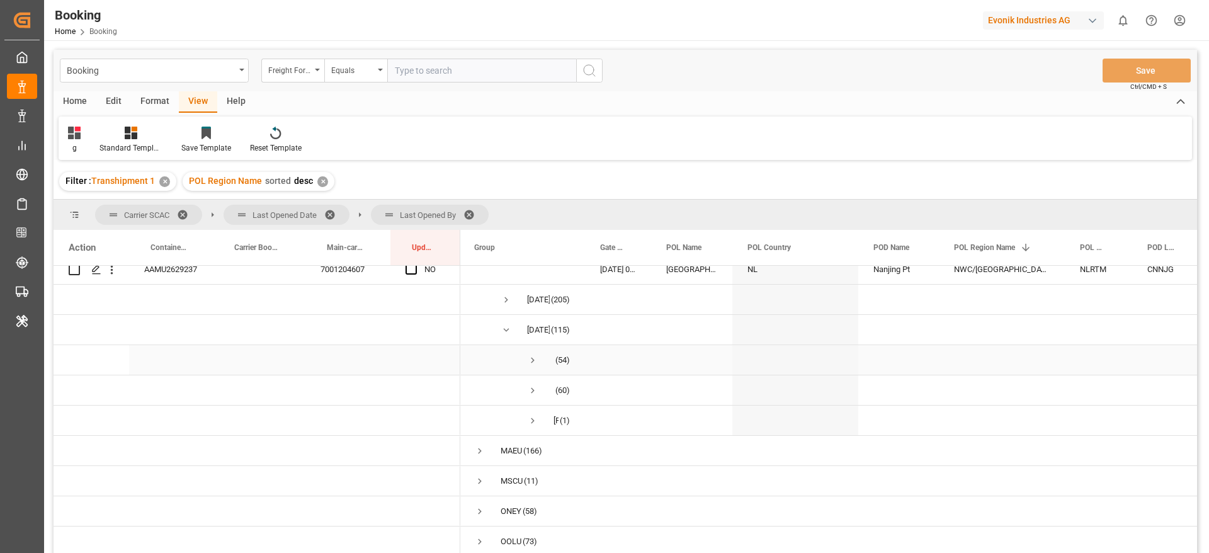
click at [529, 355] on span "Press SPACE to select this row." at bounding box center [532, 360] width 11 height 11
click at [0, 0] on span "Press SPACE to select this row." at bounding box center [0, 0] width 0 height 0
click at [541, 363] on span "Logward System (54)" at bounding box center [522, 360] width 96 height 28
click at [534, 357] on span "Press SPACE to select this row." at bounding box center [532, 360] width 11 height 11
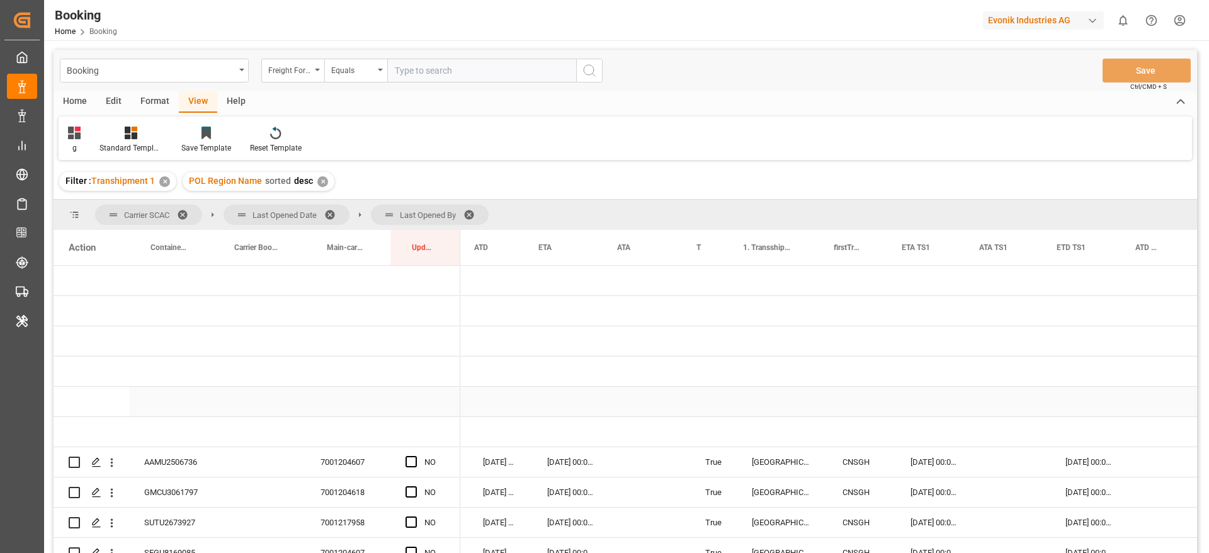
scroll to position [0, 1059]
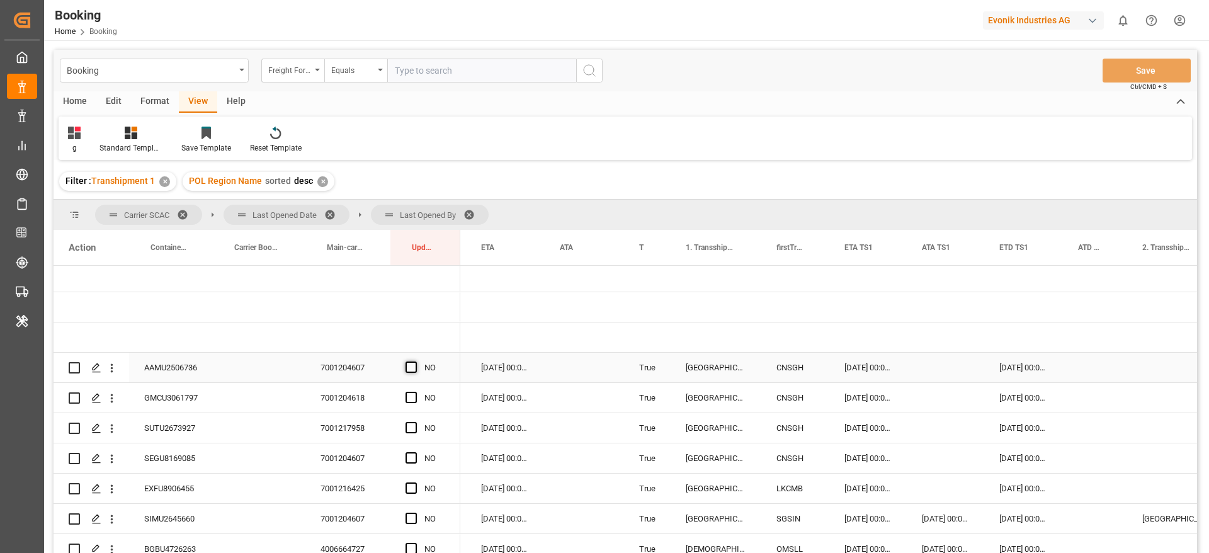
click at [411, 368] on span "Press SPACE to select this row." at bounding box center [411, 366] width 11 height 11
click at [415, 361] on input "Press SPACE to select this row." at bounding box center [415, 361] width 0 height 0
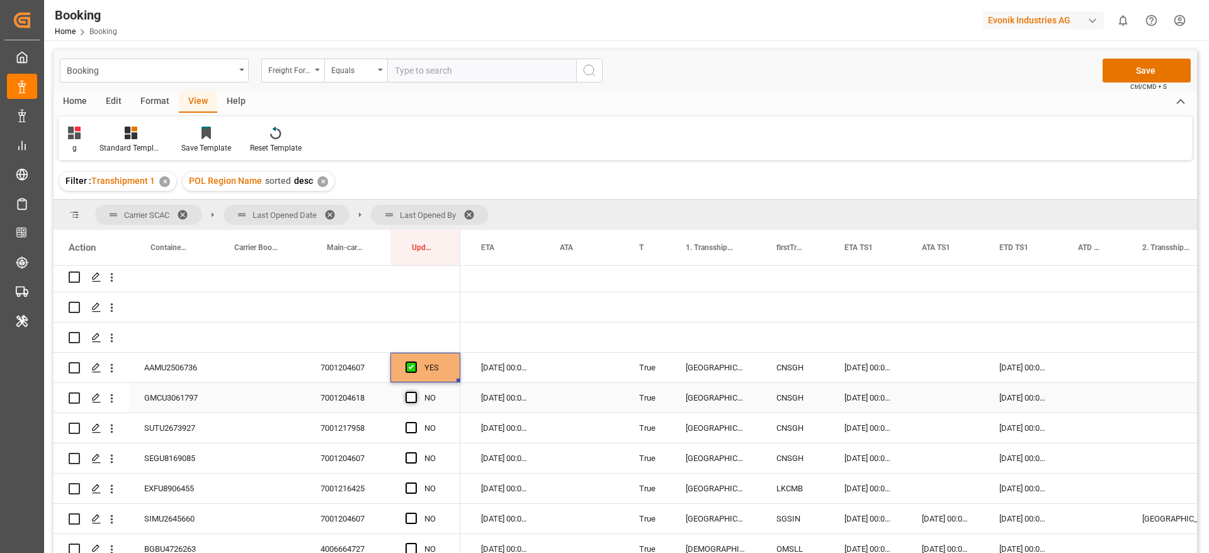
click at [411, 394] on span "Press SPACE to select this row." at bounding box center [411, 397] width 11 height 11
click at [415, 392] on input "Press SPACE to select this row." at bounding box center [415, 392] width 0 height 0
click at [411, 425] on span "Press SPACE to select this row." at bounding box center [411, 427] width 11 height 11
click at [415, 422] on input "Press SPACE to select this row." at bounding box center [415, 422] width 0 height 0
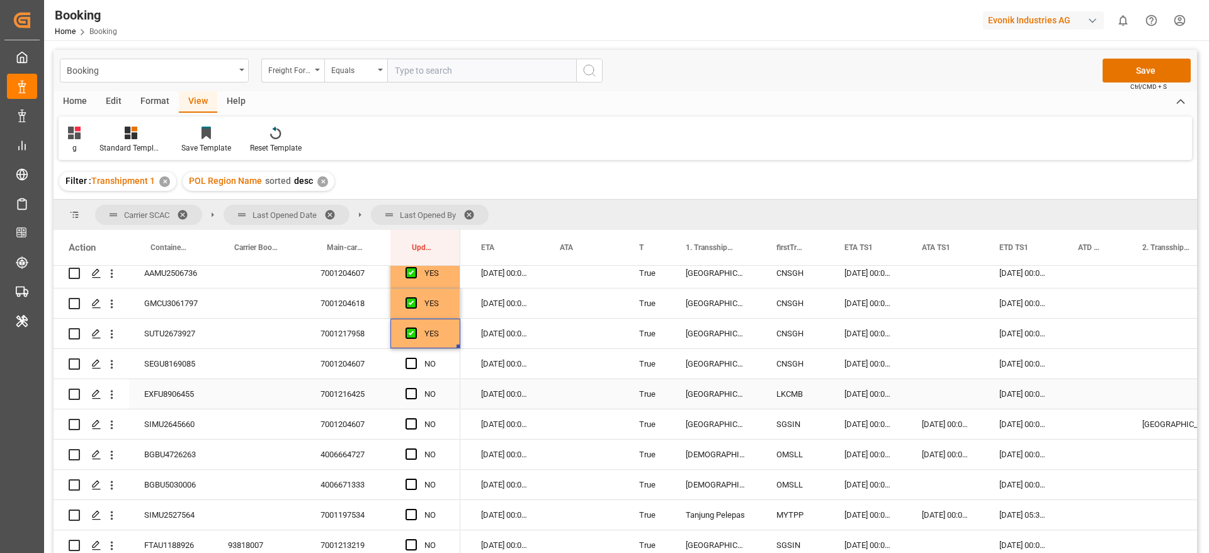
click at [182, 368] on div "SEGU8169085" at bounding box center [171, 364] width 84 height 30
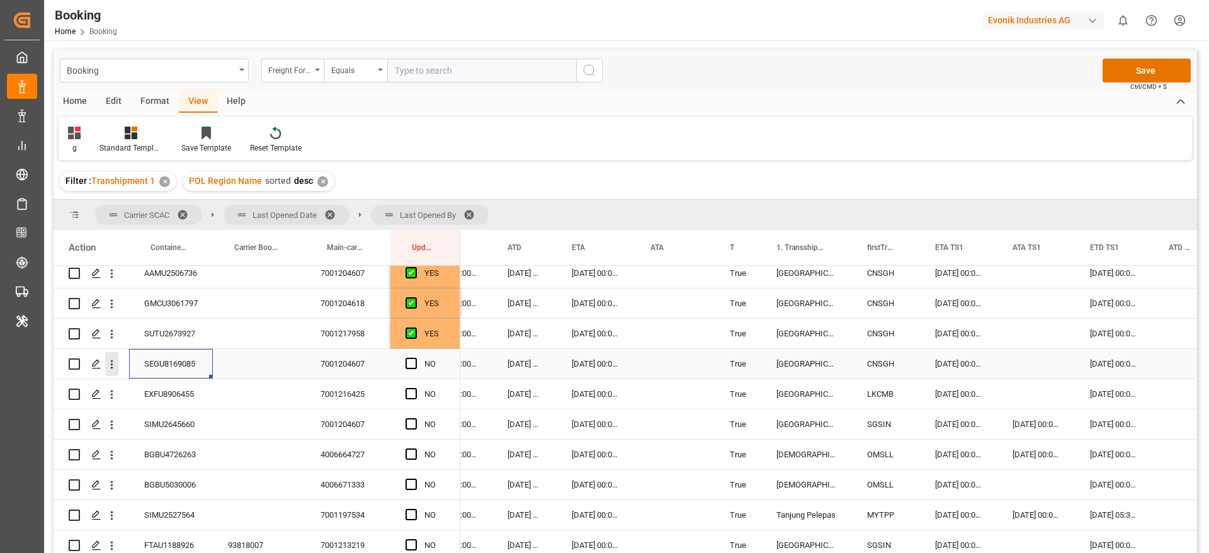
click at [113, 361] on icon "open menu" at bounding box center [112, 364] width 3 height 9
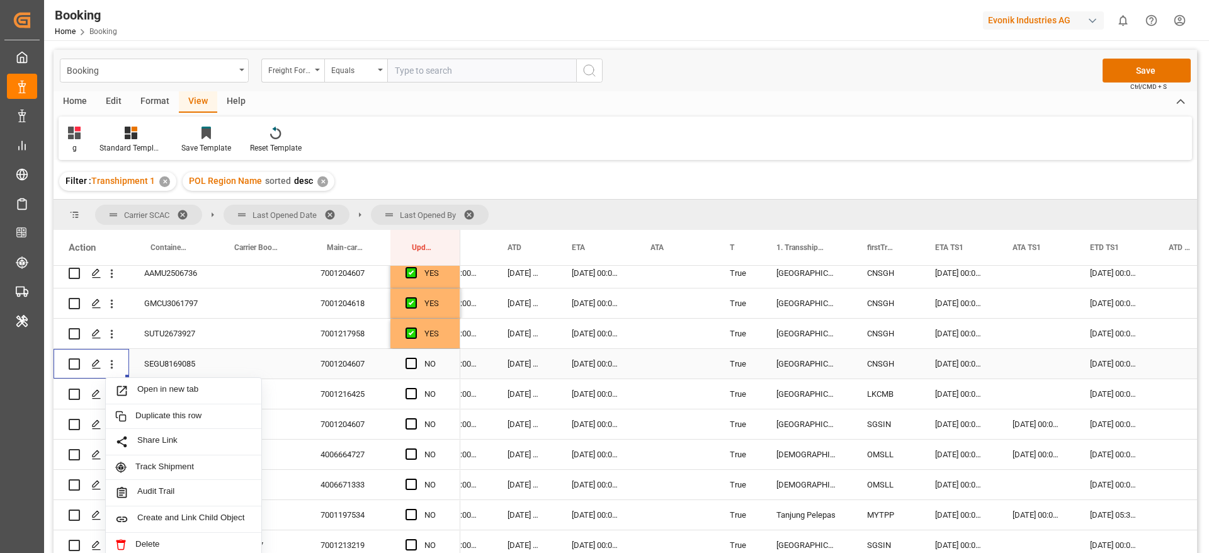
click at [221, 384] on span "Open in new tab" at bounding box center [194, 390] width 115 height 13
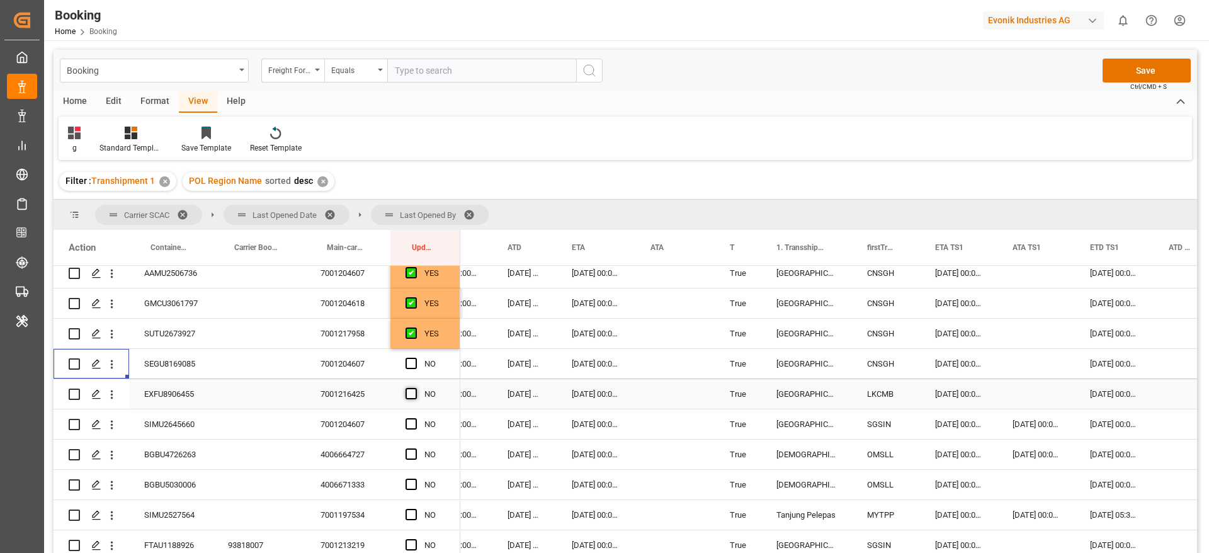
click at [414, 391] on span "Press SPACE to select this row." at bounding box center [411, 393] width 11 height 11
click at [415, 388] on input "Press SPACE to select this row." at bounding box center [415, 388] width 0 height 0
click at [179, 425] on div "SIMU2645660" at bounding box center [171, 424] width 84 height 30
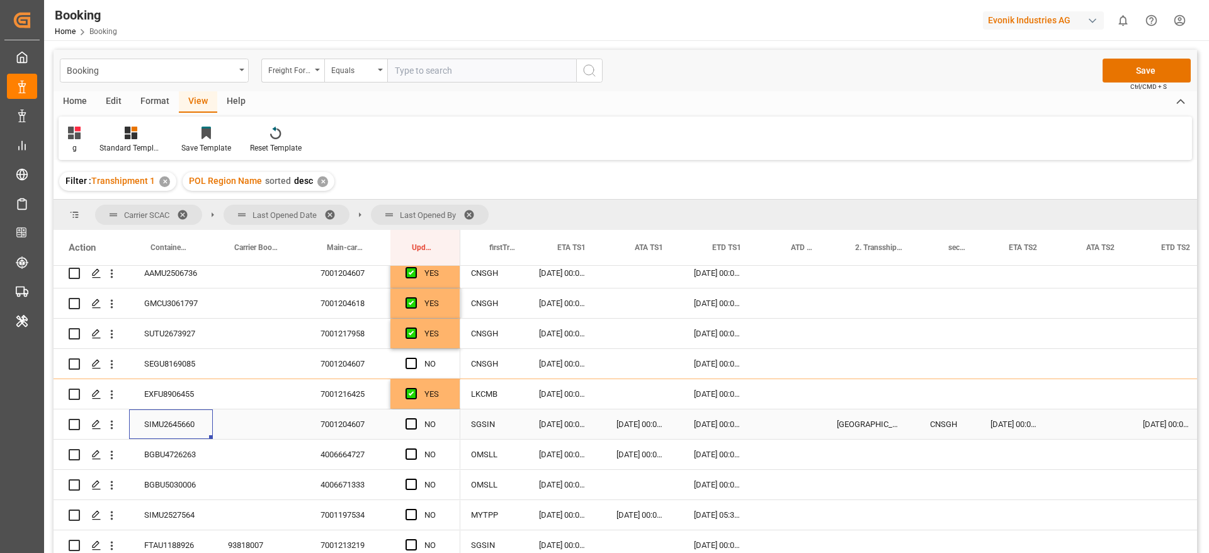
scroll to position [0, 1304]
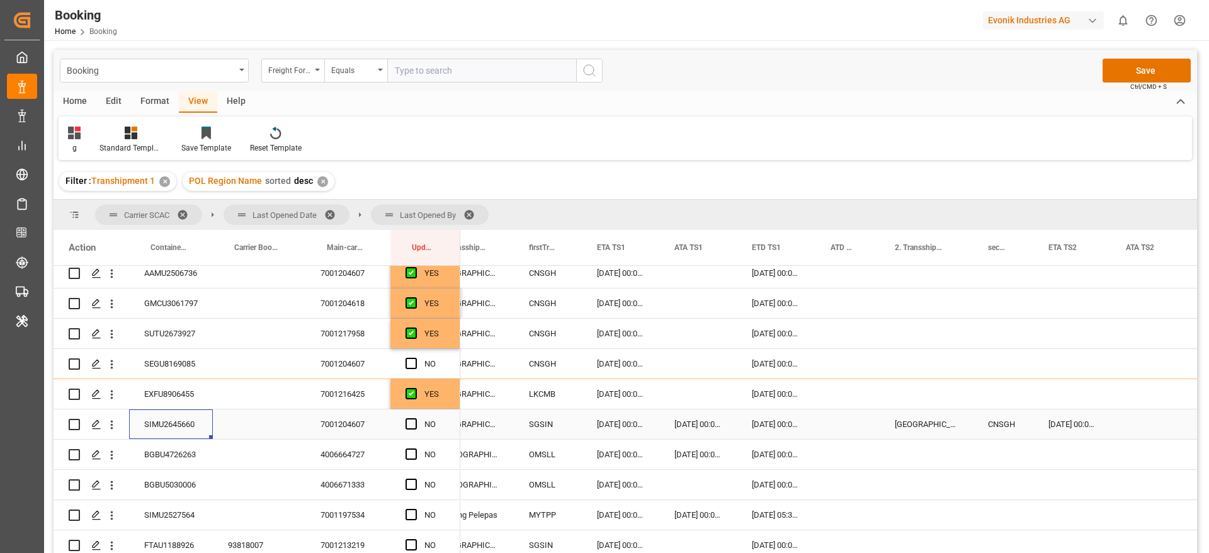
click at [841, 420] on div "Press SPACE to select this row." at bounding box center [848, 424] width 64 height 30
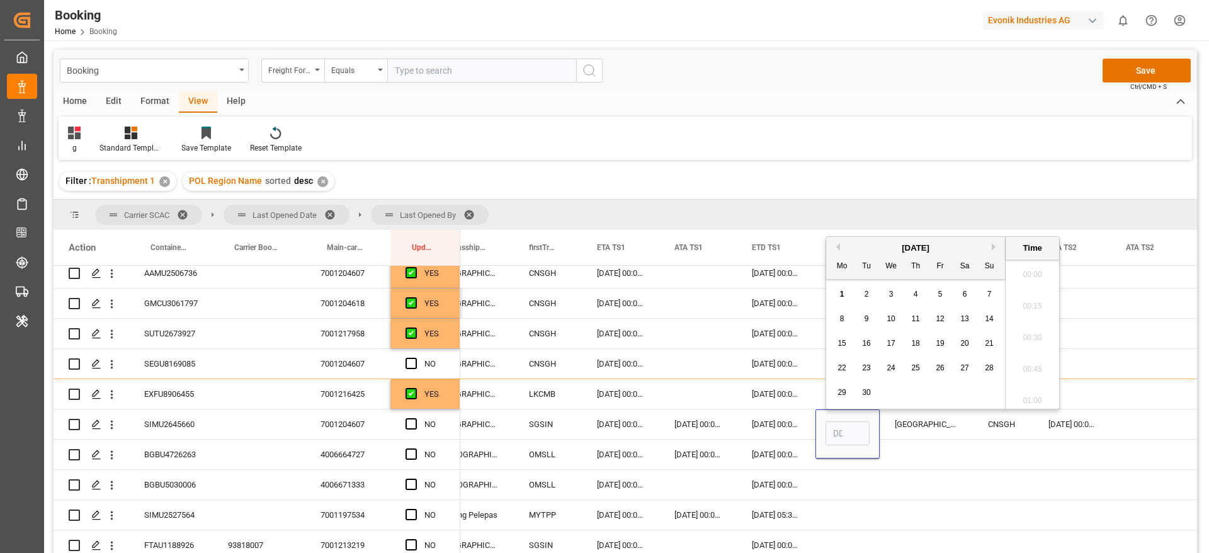
scroll to position [1453, 0]
click at [839, 244] on button "Previous Month" at bounding box center [837, 247] width 8 height 8
click at [970, 395] on div "30" at bounding box center [965, 392] width 16 height 15
type input "30-08-2025 00:00"
click at [914, 446] on div "Press SPACE to select this row." at bounding box center [926, 455] width 93 height 30
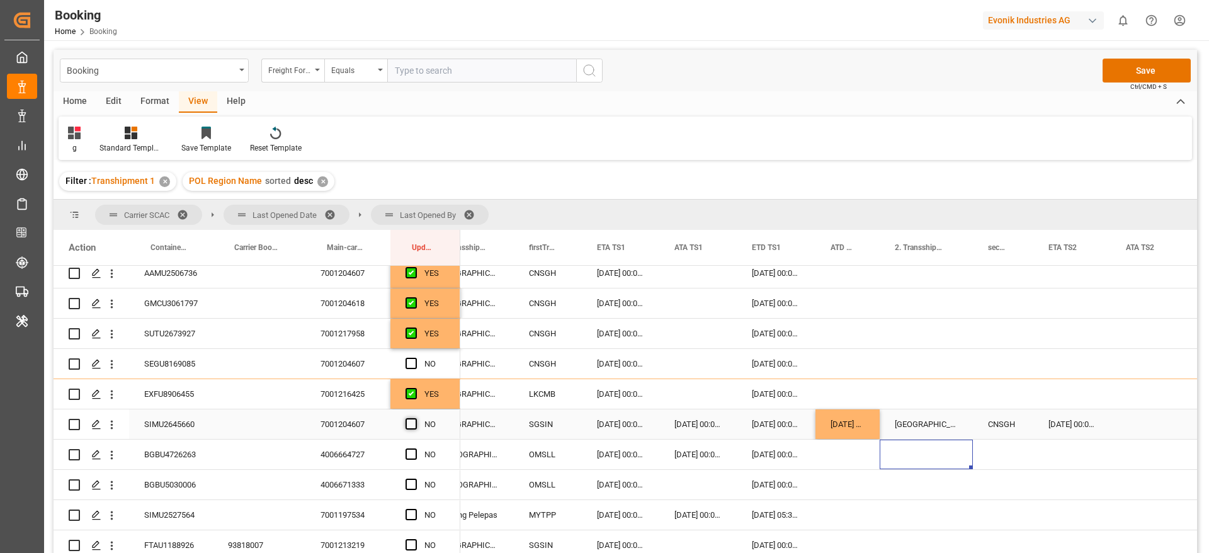
click at [411, 426] on span "Press SPACE to select this row." at bounding box center [411, 423] width 11 height 11
click at [415, 418] on input "Press SPACE to select this row." at bounding box center [415, 418] width 0 height 0
click at [182, 458] on div "BGBU4726263" at bounding box center [171, 455] width 84 height 30
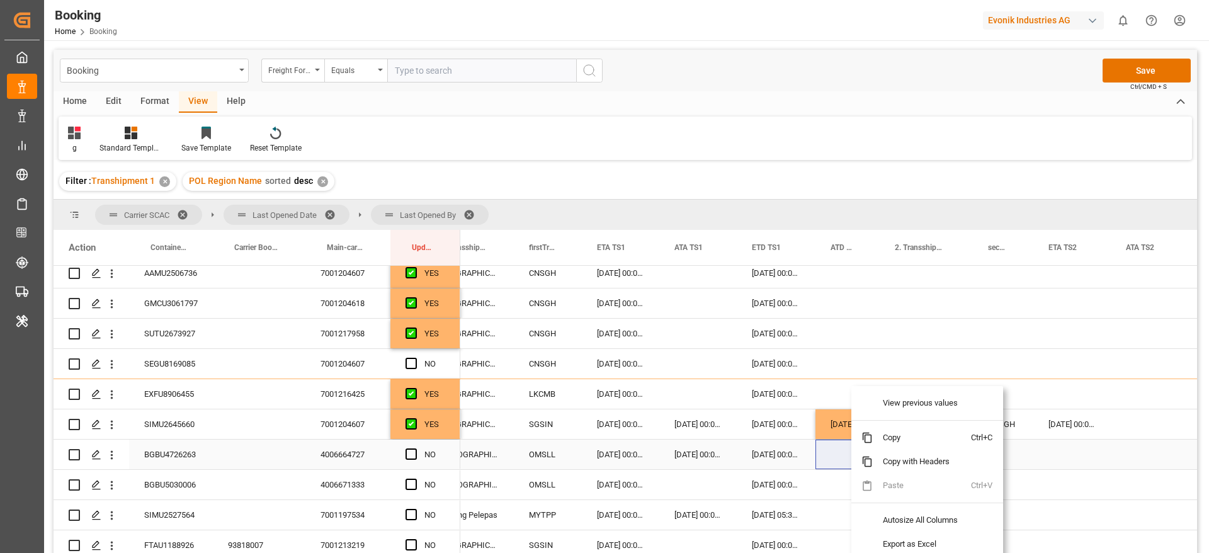
click at [830, 448] on div "Press SPACE to select this row." at bounding box center [848, 455] width 64 height 30
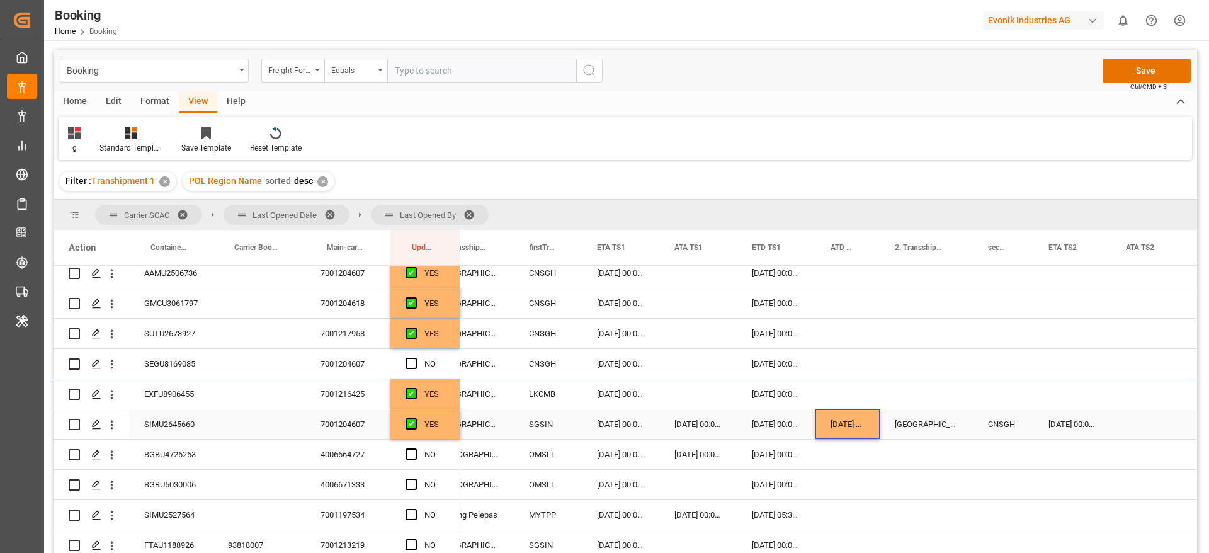
click at [833, 424] on div "30-08-2025 00:00:00" at bounding box center [848, 424] width 64 height 30
drag, startPoint x: 878, startPoint y: 436, endPoint x: 884, endPoint y: 465, distance: 29.6
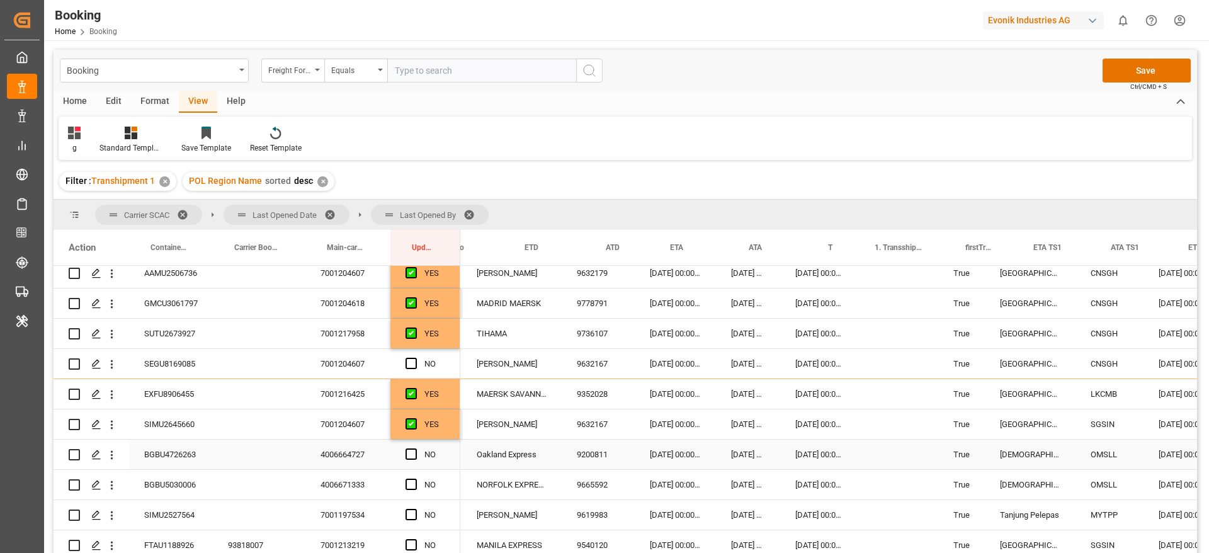
scroll to position [0, 867]
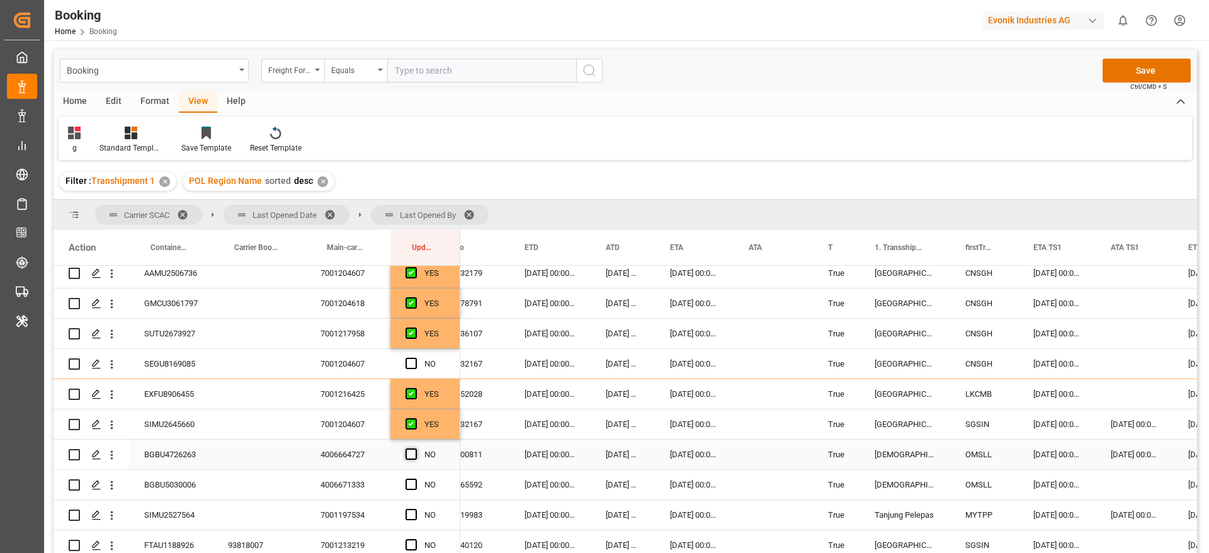
click at [410, 455] on span "Press SPACE to select this row." at bounding box center [411, 453] width 11 height 11
click at [415, 448] on input "Press SPACE to select this row." at bounding box center [415, 448] width 0 height 0
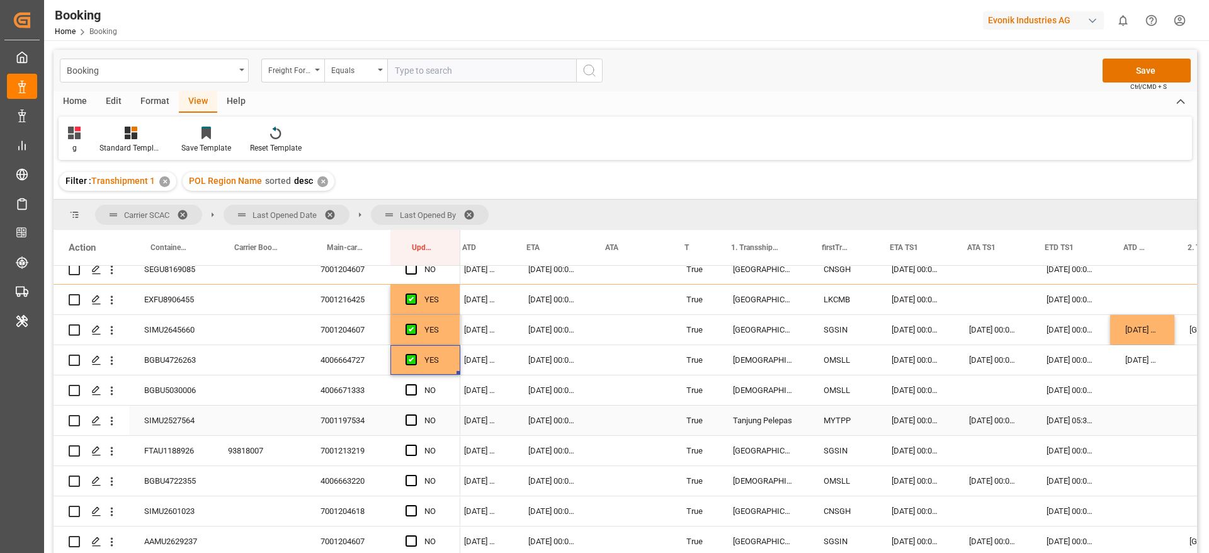
scroll to position [0, 1016]
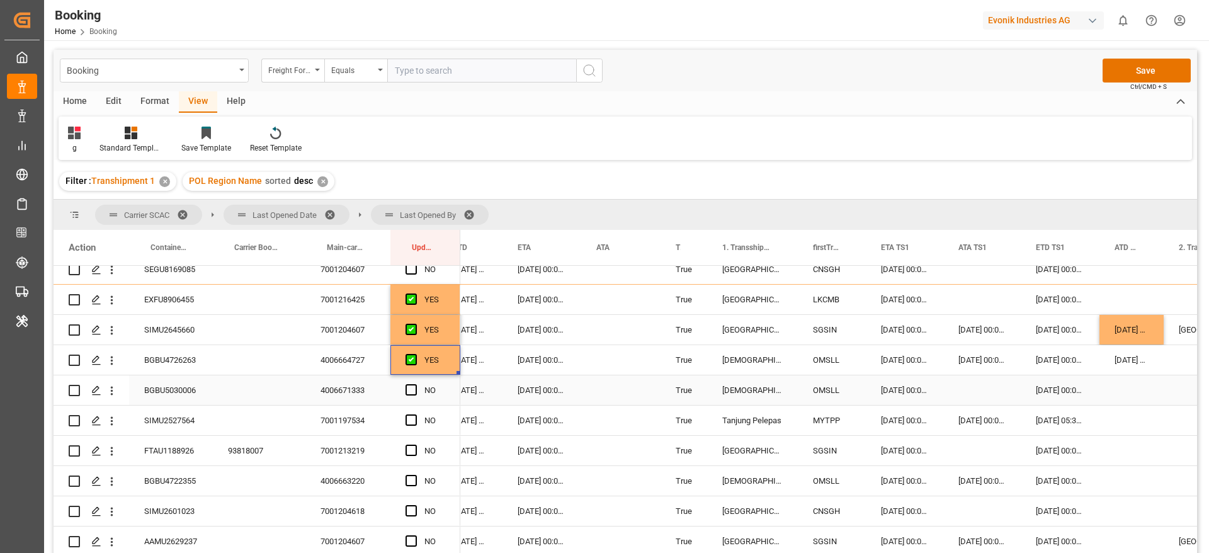
click at [215, 383] on div "Press SPACE to select this row." at bounding box center [259, 390] width 93 height 30
click at [187, 392] on div "BGBU5030006" at bounding box center [171, 390] width 84 height 30
click at [969, 383] on div "Press SPACE to select this row." at bounding box center [981, 390] width 77 height 30
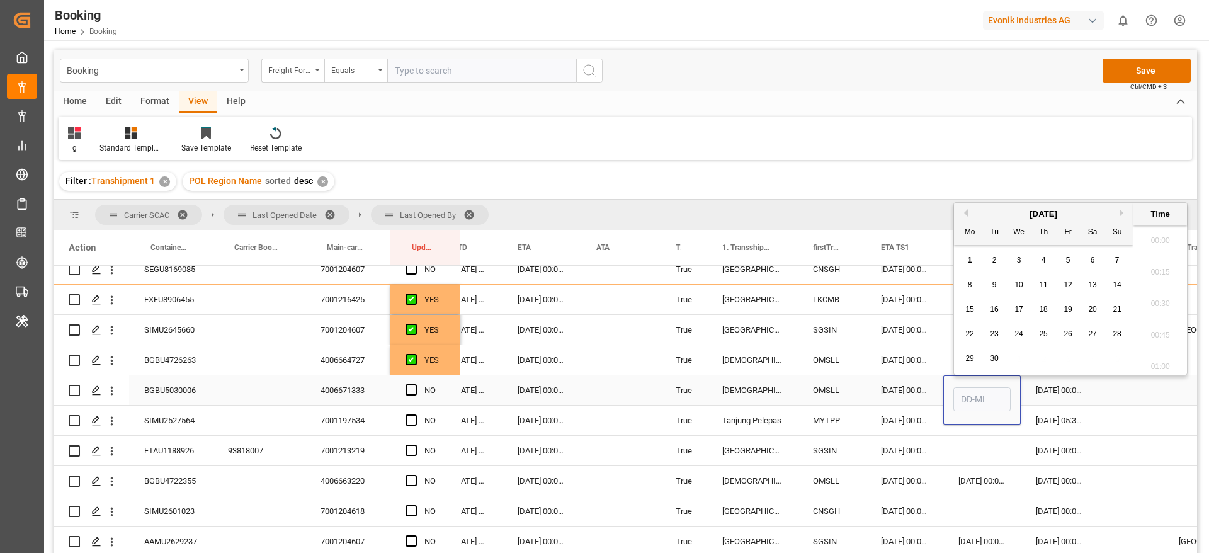
click at [974, 398] on input "Press SPACE to select this row." at bounding box center [981, 399] width 57 height 24
click at [966, 215] on button "Previous Month" at bounding box center [964, 213] width 8 height 8
click at [1089, 358] on span "30" at bounding box center [1092, 358] width 8 height 9
type input "[DATE] 00:00"
click at [1105, 389] on div "Press SPACE to select this row." at bounding box center [1132, 390] width 64 height 30
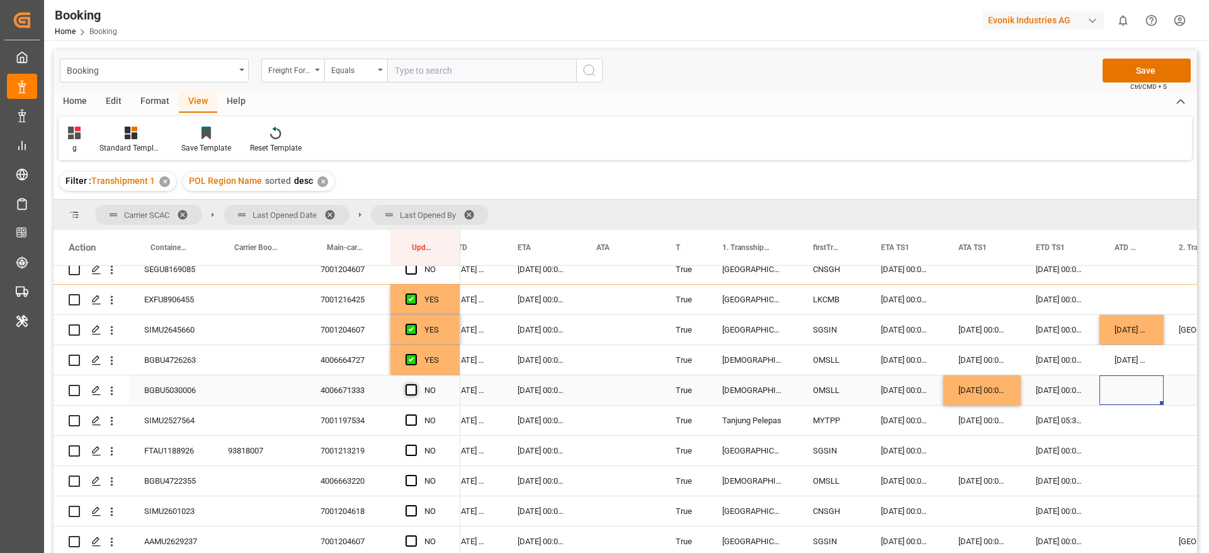
click at [412, 389] on span "Press SPACE to select this row." at bounding box center [411, 389] width 11 height 11
click at [415, 384] on input "Press SPACE to select this row." at bounding box center [415, 384] width 0 height 0
click at [173, 428] on div "SIMU2527564" at bounding box center [171, 421] width 84 height 30
click at [1132, 421] on div "Press SPACE to select this row." at bounding box center [1132, 421] width 64 height 30
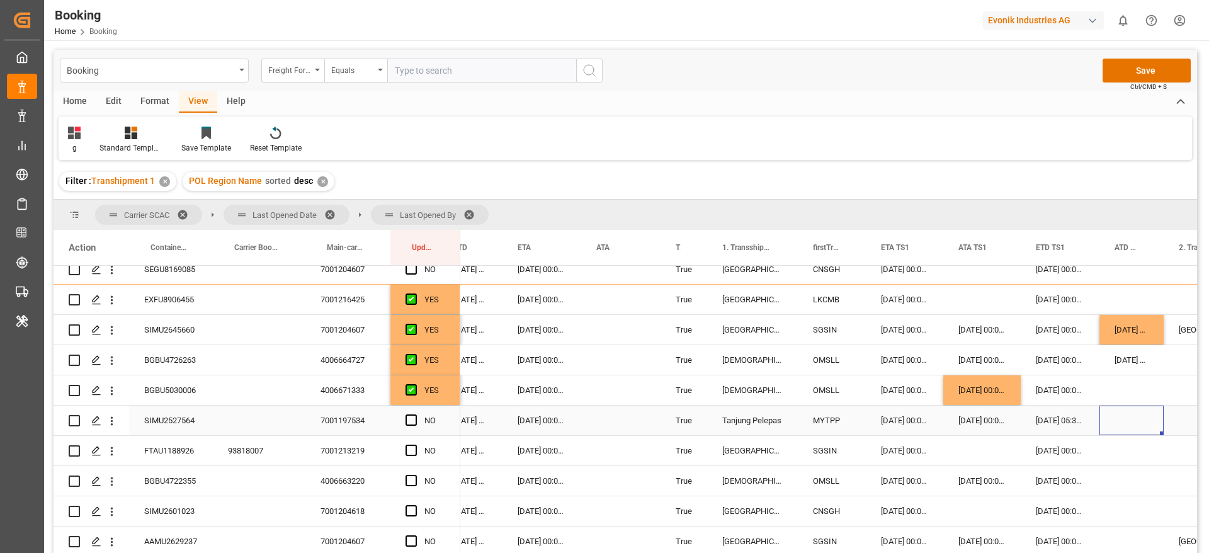
click at [1132, 421] on div "Press SPACE to select this row." at bounding box center [1132, 421] width 64 height 30
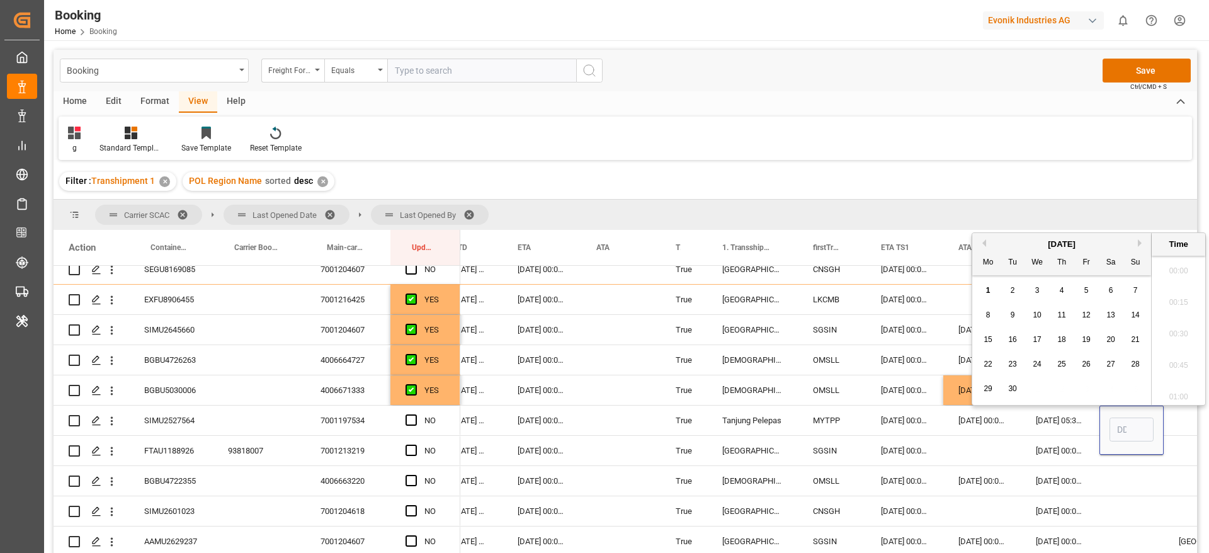
scroll to position [1453, 0]
click at [989, 241] on div "[DATE]" at bounding box center [1061, 244] width 179 height 13
drag, startPoint x: 985, startPoint y: 244, endPoint x: 1015, endPoint y: 295, distance: 59.3
click at [985, 244] on button "Previous Month" at bounding box center [983, 243] width 8 height 8
click at [1129, 387] on div "31" at bounding box center [1136, 389] width 16 height 15
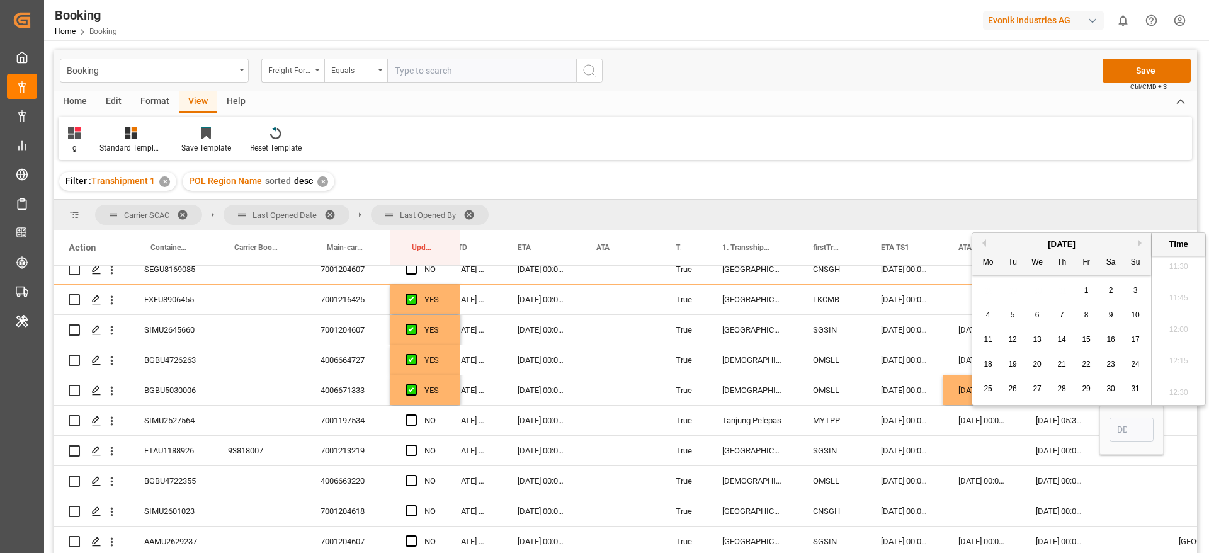
type input "31-08-2025 00:00"
drag, startPoint x: 408, startPoint y: 417, endPoint x: 505, endPoint y: 438, distance: 99.3
click at [409, 416] on span "Press SPACE to select this row." at bounding box center [411, 419] width 11 height 11
click at [415, 414] on input "Press SPACE to select this row." at bounding box center [415, 414] width 0 height 0
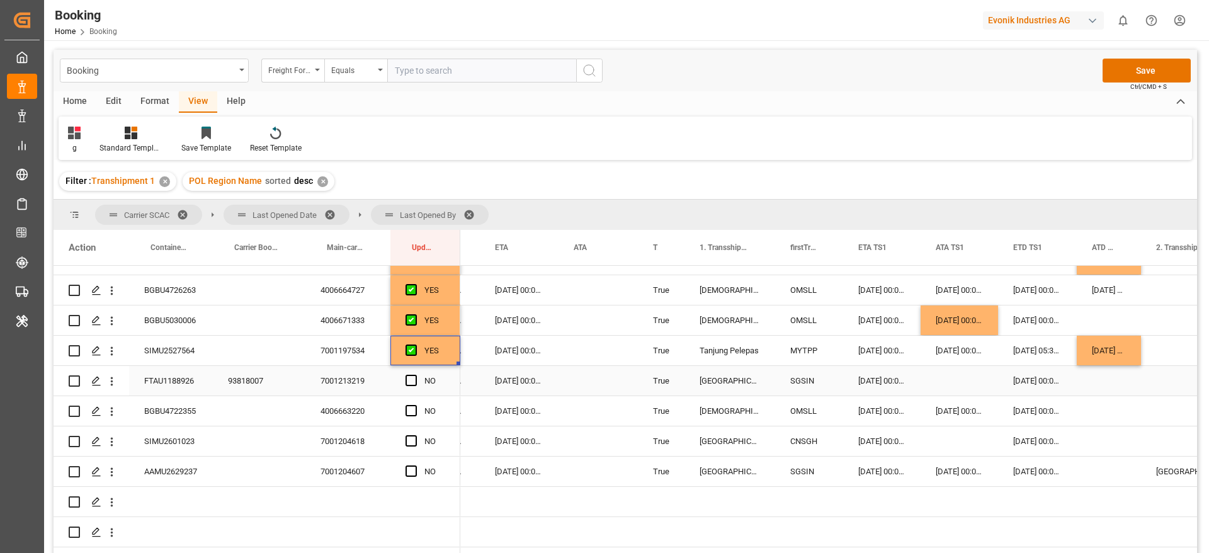
scroll to position [355, 0]
drag, startPoint x: 407, startPoint y: 374, endPoint x: 414, endPoint y: 408, distance: 34.7
click at [407, 374] on span "Press SPACE to select this row." at bounding box center [411, 378] width 11 height 11
click at [415, 373] on input "Press SPACE to select this row." at bounding box center [415, 373] width 0 height 0
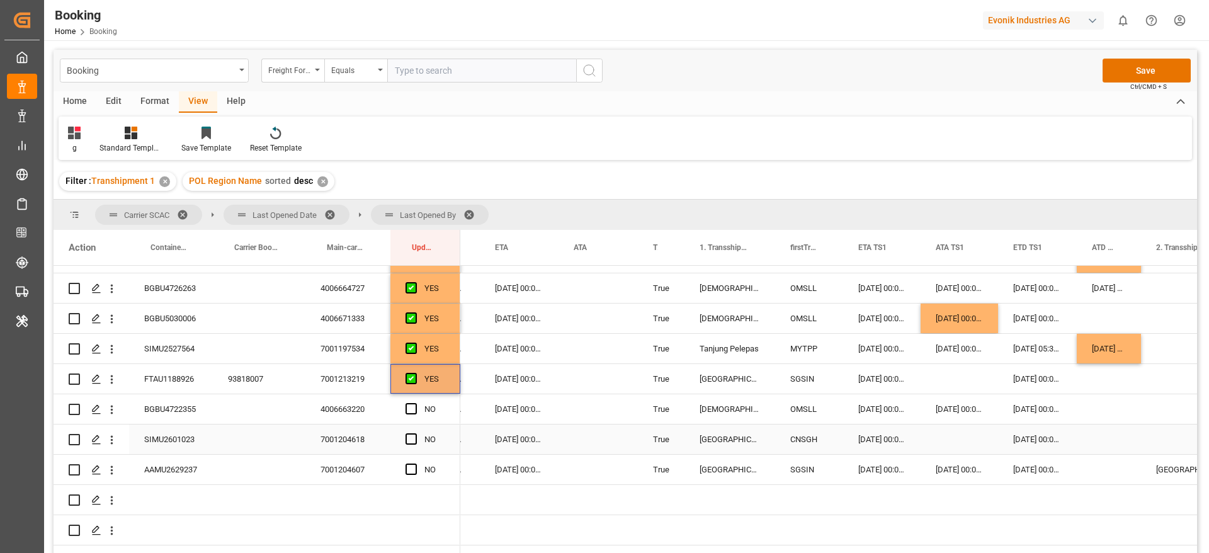
click at [151, 409] on div "BGBU4722355" at bounding box center [171, 409] width 84 height 30
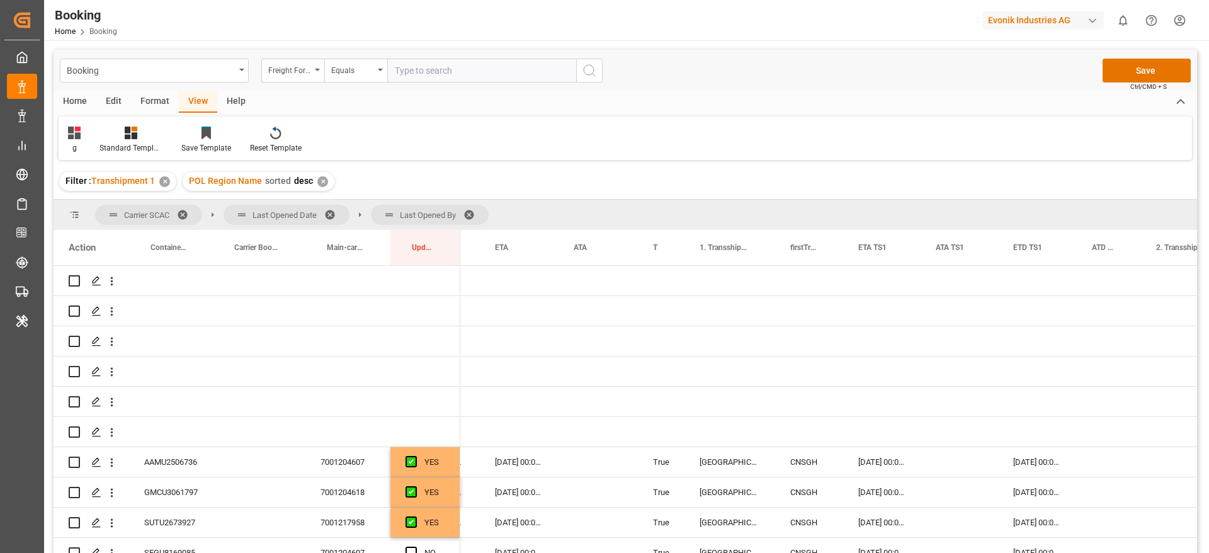
scroll to position [378, 0]
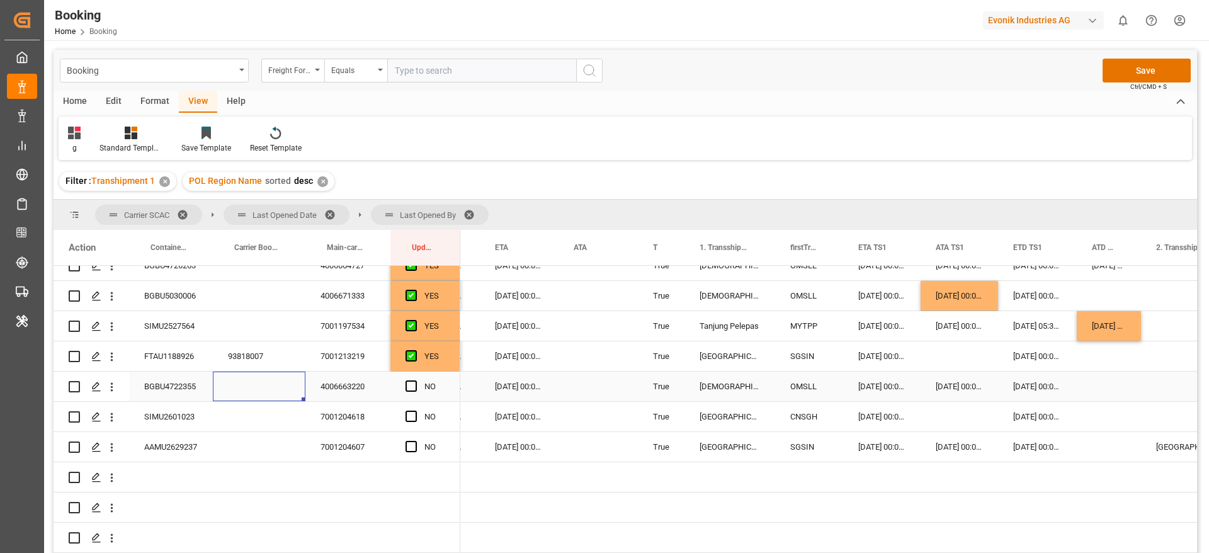
click at [160, 384] on div "BGBU4722355" at bounding box center [171, 387] width 84 height 30
click at [1108, 387] on div "Press SPACE to select this row." at bounding box center [1109, 387] width 64 height 30
click at [1096, 390] on div "Press SPACE to select this row." at bounding box center [1109, 387] width 64 height 30
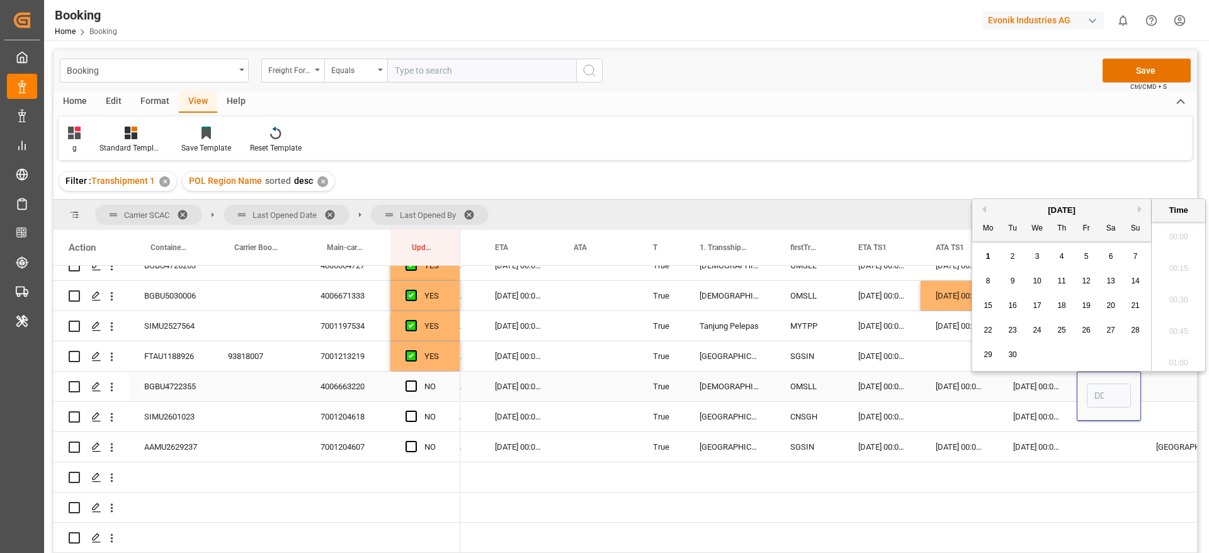
scroll to position [1453, 0]
click at [984, 207] on button "Previous Month" at bounding box center [983, 209] width 8 height 8
drag, startPoint x: 1114, startPoint y: 356, endPoint x: 1110, endPoint y: 363, distance: 8.4
click at [1115, 356] on span "30" at bounding box center [1110, 354] width 8 height 9
type input "30-08-2025 00:00"
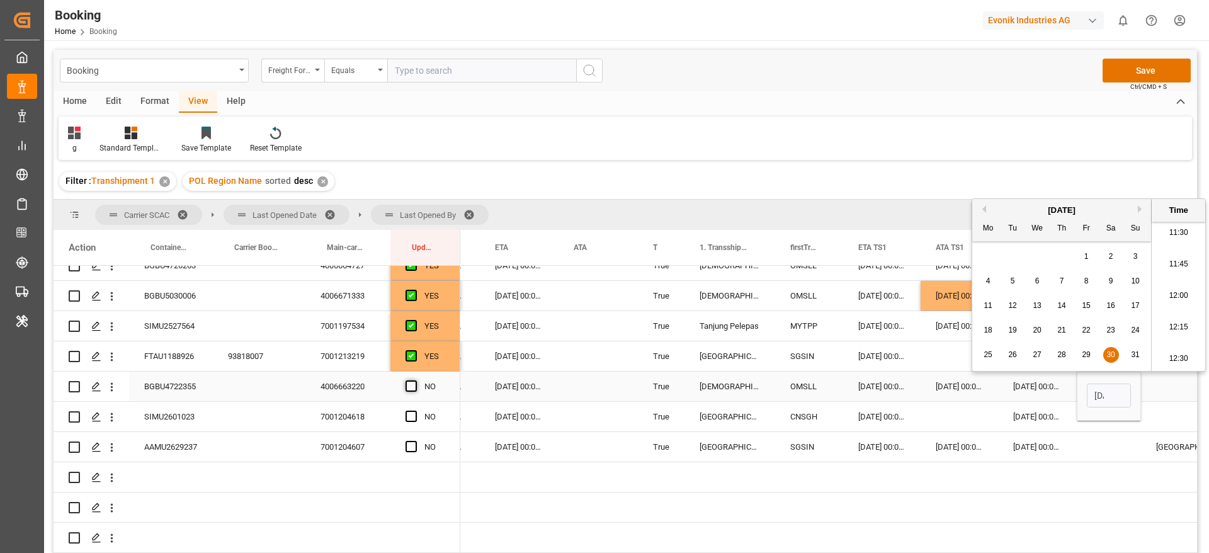
click at [414, 387] on span "Press SPACE to select this row." at bounding box center [411, 385] width 11 height 11
click at [415, 380] on input "Press SPACE to select this row." at bounding box center [415, 380] width 0 height 0
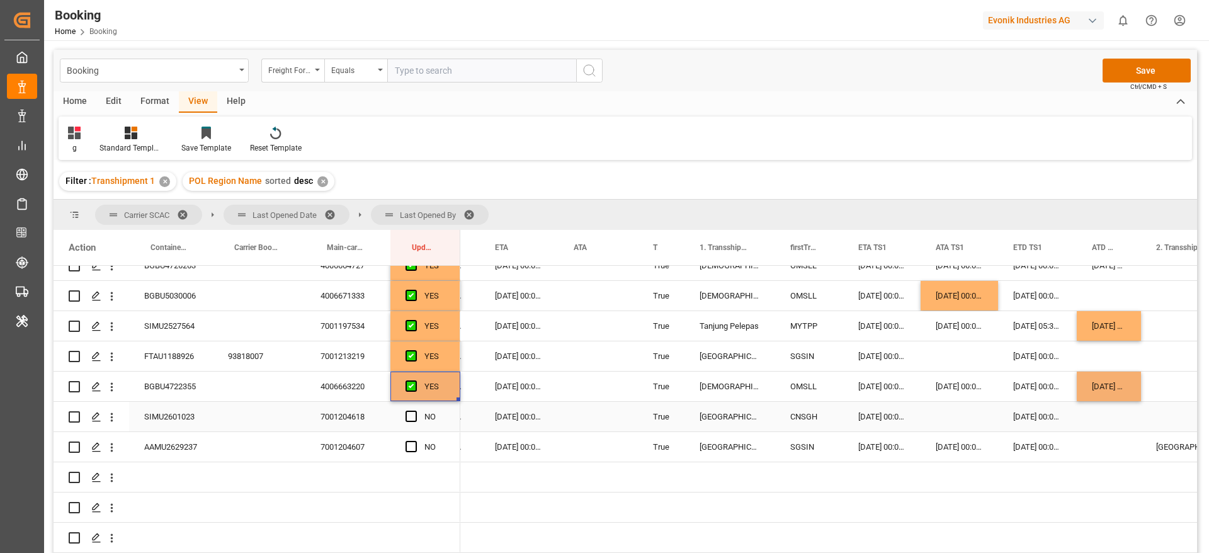
click at [180, 416] on div "SIMU2601023" at bounding box center [171, 417] width 84 height 30
click at [414, 416] on span "Press SPACE to select this row." at bounding box center [411, 416] width 11 height 11
click at [415, 411] on input "Press SPACE to select this row." at bounding box center [415, 411] width 0 height 0
click at [182, 448] on div "AAMU2629237" at bounding box center [171, 447] width 84 height 30
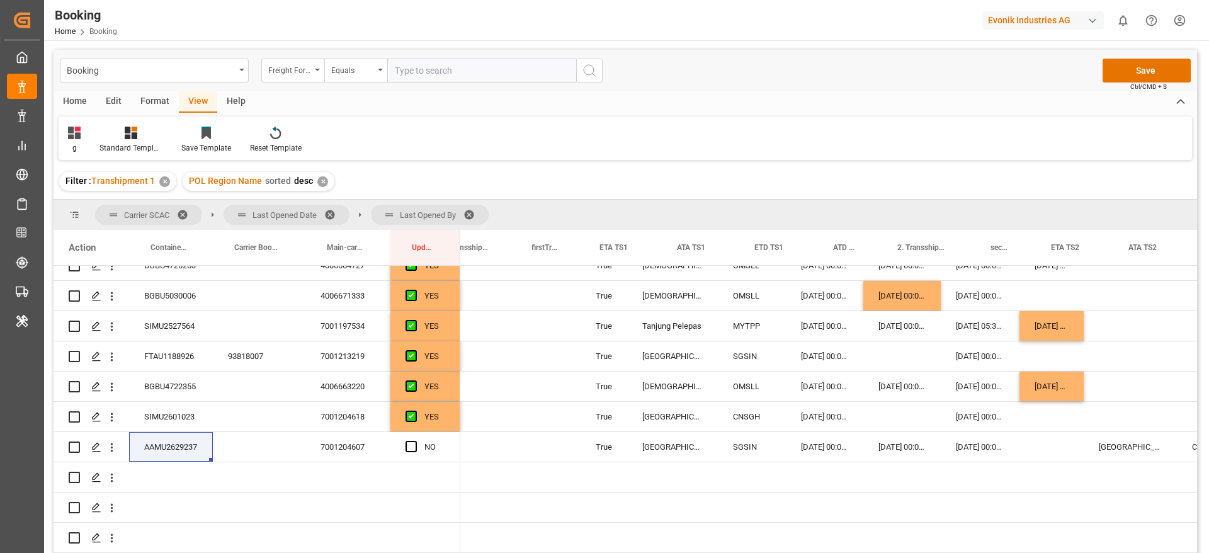
scroll to position [0, 1301]
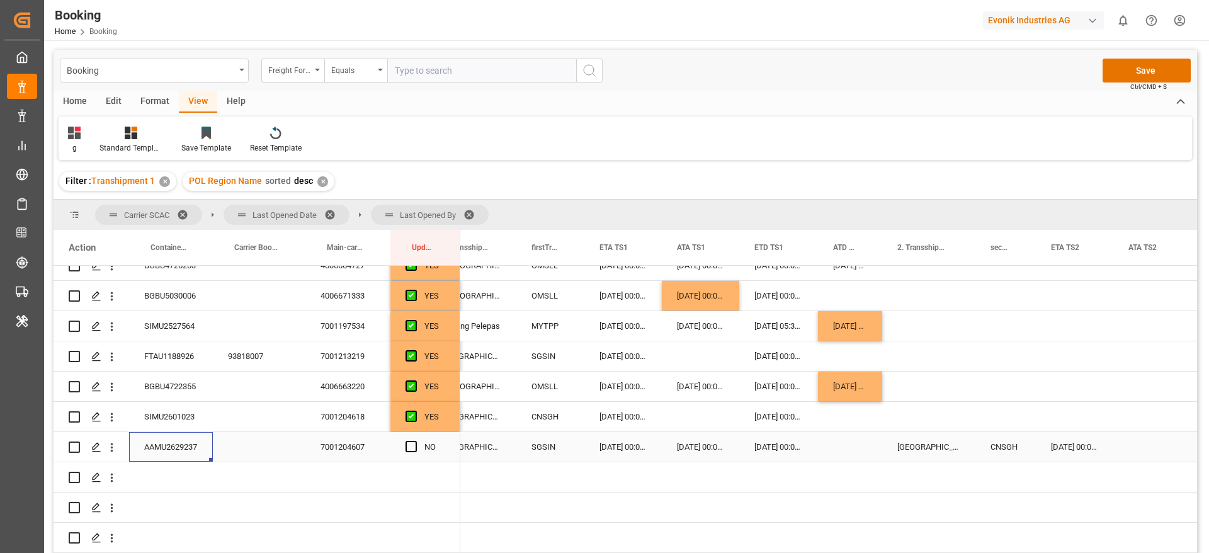
click at [844, 445] on div "Press SPACE to select this row." at bounding box center [850, 447] width 64 height 30
click at [850, 387] on div "30-08-2025 00:00:00" at bounding box center [850, 387] width 64 height 30
click at [846, 442] on div "Press SPACE to select this row." at bounding box center [850, 447] width 64 height 30
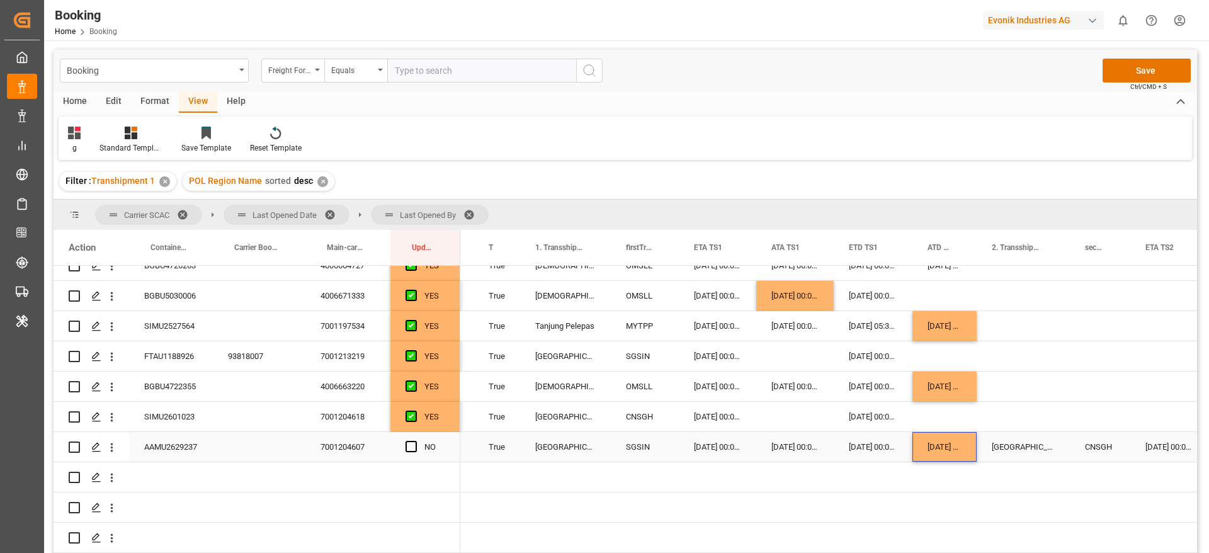
click at [409, 445] on span "Press SPACE to select this row." at bounding box center [411, 446] width 11 height 11
click at [415, 441] on input "Press SPACE to select this row." at bounding box center [415, 441] width 0 height 0
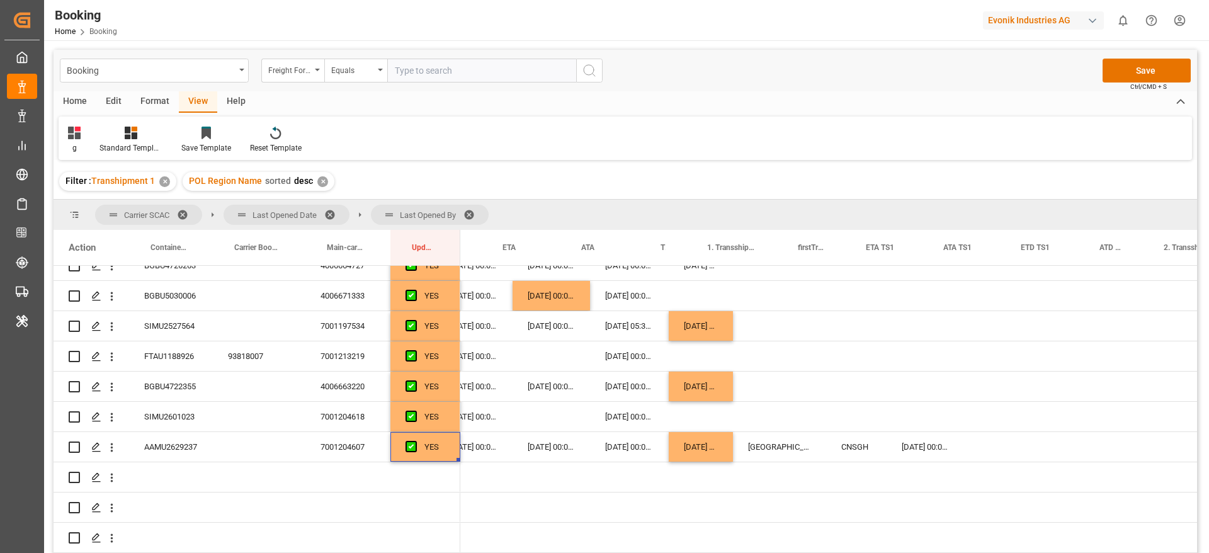
scroll to position [0, 1035]
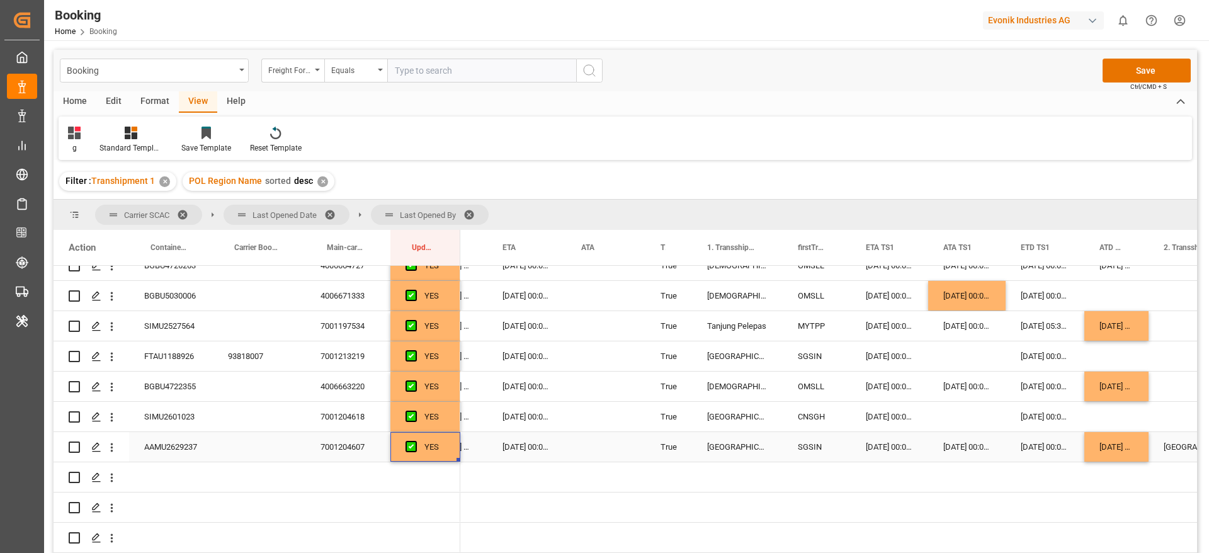
click at [508, 450] on div "12-09-2025 00:00:00" at bounding box center [526, 447] width 79 height 30
click at [519, 449] on div "12-09-2025 00:00:00" at bounding box center [526, 447] width 79 height 30
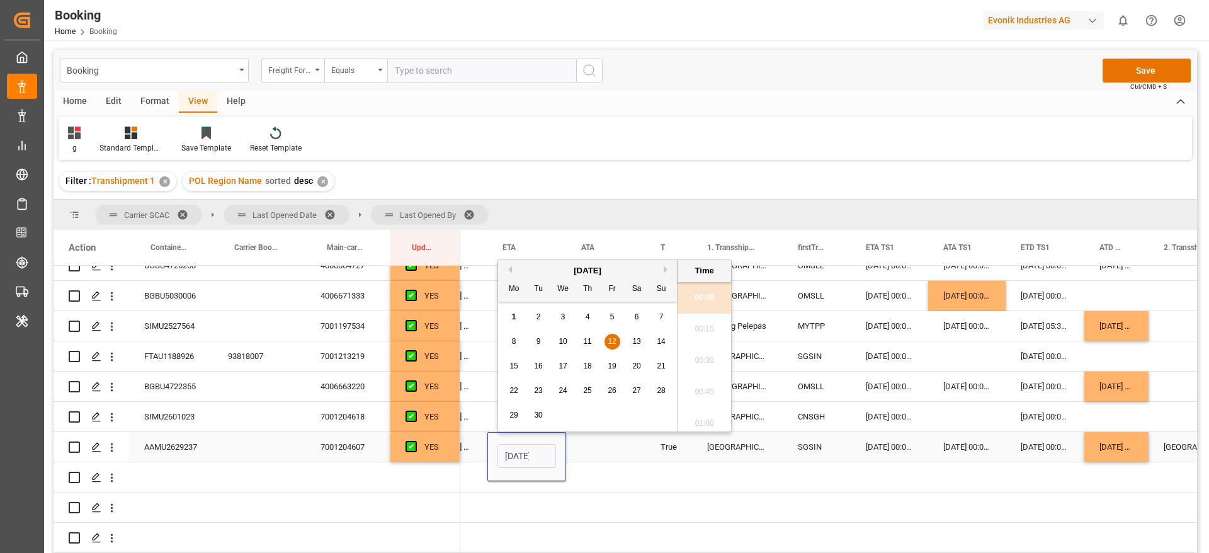
scroll to position [1453, 0]
click at [518, 366] on span "15" at bounding box center [513, 365] width 8 height 9
type input "15-09-2025 00:00"
click at [600, 448] on div "Press SPACE to select this row." at bounding box center [605, 447] width 79 height 30
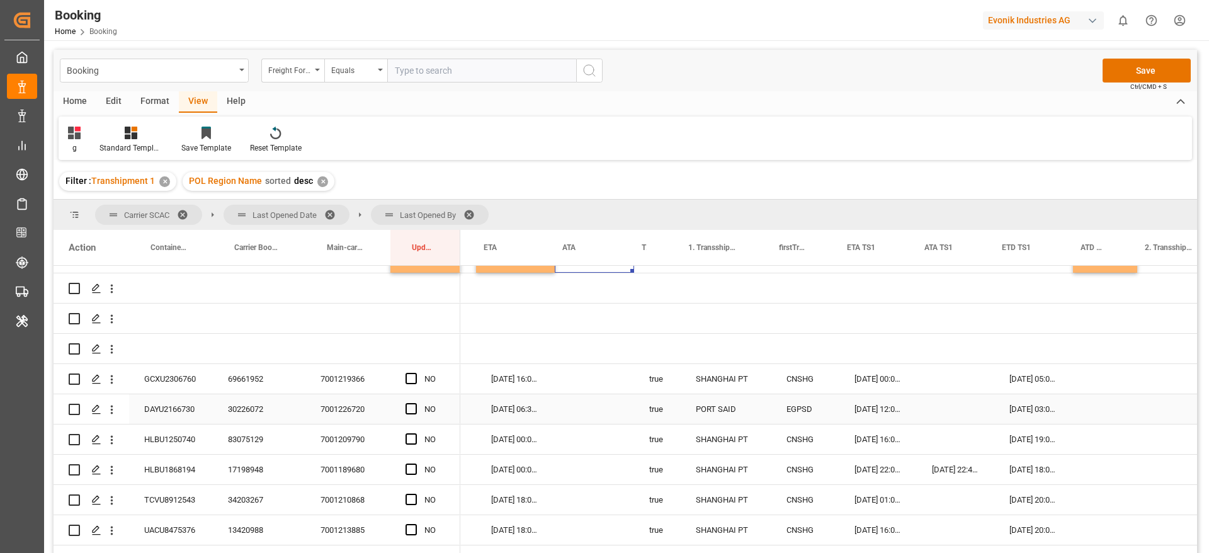
scroll to position [0, 1069]
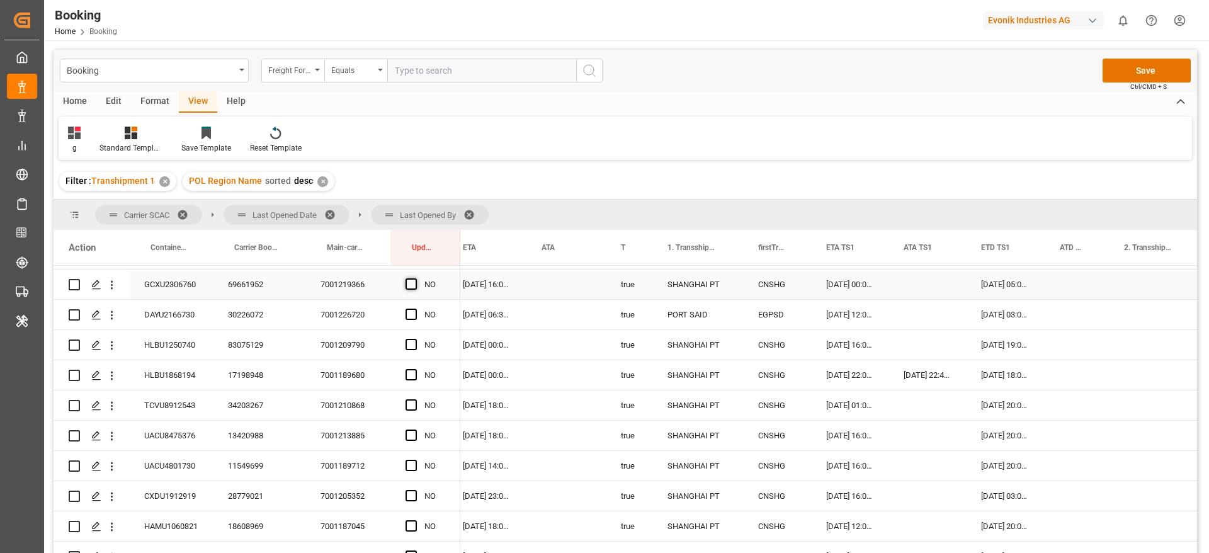
click at [412, 280] on span "Press SPACE to select this row." at bounding box center [411, 283] width 11 height 11
click at [415, 278] on input "Press SPACE to select this row." at bounding box center [415, 278] width 0 height 0
click at [412, 317] on span "Press SPACE to select this row." at bounding box center [411, 314] width 11 height 11
click at [415, 309] on input "Press SPACE to select this row." at bounding box center [415, 309] width 0 height 0
click at [412, 343] on span "Press SPACE to select this row." at bounding box center [411, 344] width 11 height 11
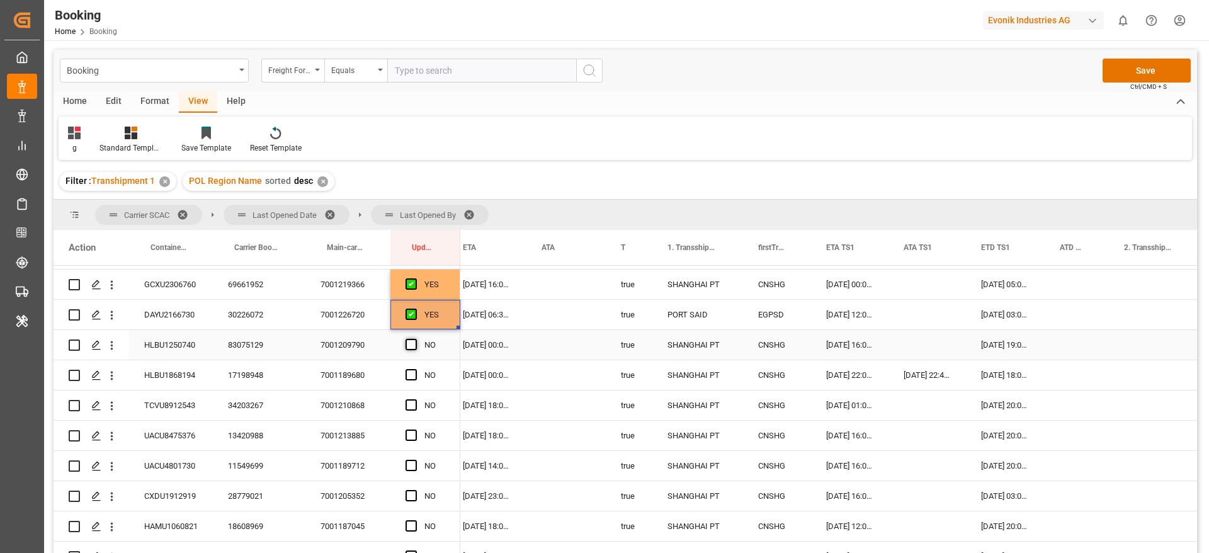
click at [415, 339] on input "Press SPACE to select this row." at bounding box center [415, 339] width 0 height 0
click at [409, 368] on div "Press SPACE to select this row." at bounding box center [415, 375] width 19 height 29
click at [409, 373] on span "Press SPACE to select this row." at bounding box center [411, 374] width 11 height 11
click at [415, 369] on input "Press SPACE to select this row." at bounding box center [415, 369] width 0 height 0
click at [409, 411] on div "Press SPACE to select this row." at bounding box center [415, 405] width 19 height 29
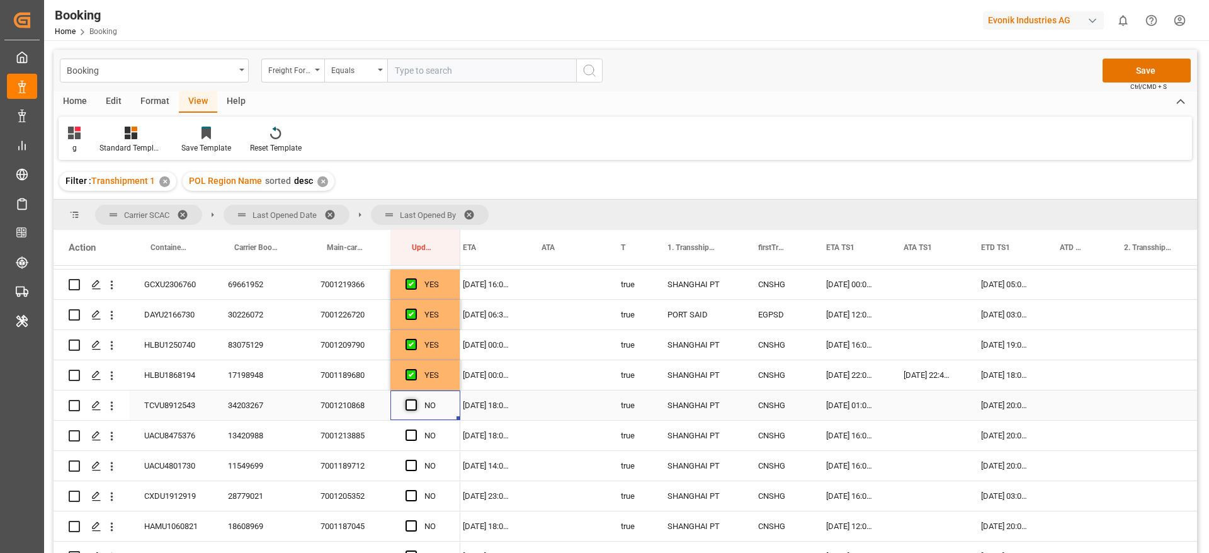
click at [409, 410] on span "Press SPACE to select this row." at bounding box center [411, 404] width 11 height 11
click at [415, 399] on input "Press SPACE to select this row." at bounding box center [415, 399] width 0 height 0
click at [411, 435] on span "Press SPACE to select this row." at bounding box center [411, 434] width 11 height 11
click at [415, 429] on input "Press SPACE to select this row." at bounding box center [415, 429] width 0 height 0
click at [415, 465] on span "Press SPACE to select this row." at bounding box center [411, 465] width 11 height 11
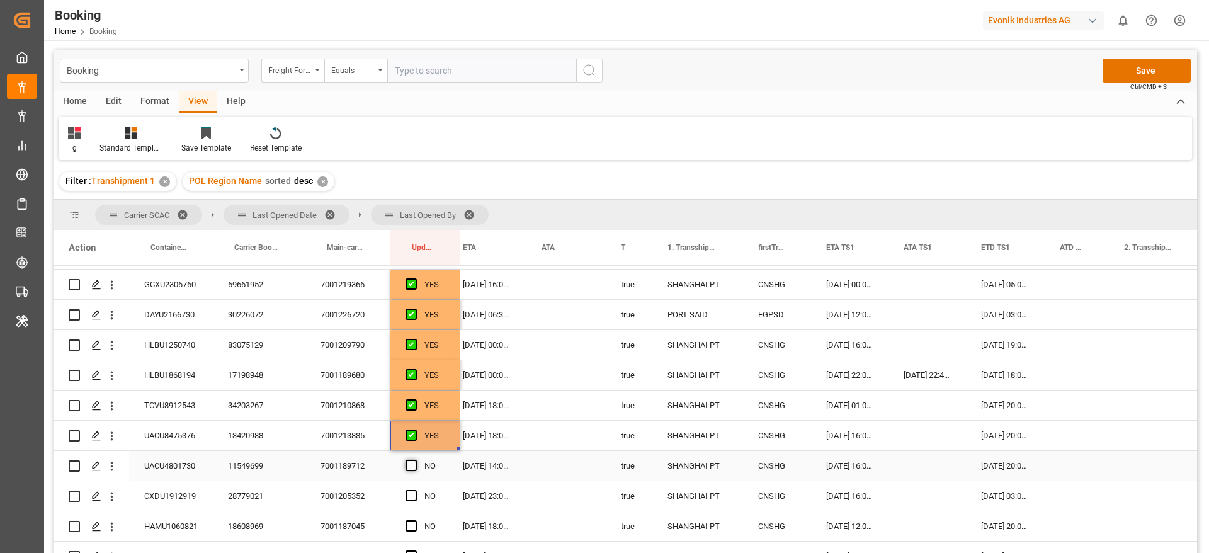
click at [415, 460] on input "Press SPACE to select this row." at bounding box center [415, 460] width 0 height 0
click at [406, 494] on span "Press SPACE to select this row." at bounding box center [411, 495] width 11 height 11
click at [415, 490] on input "Press SPACE to select this row." at bounding box center [415, 490] width 0 height 0
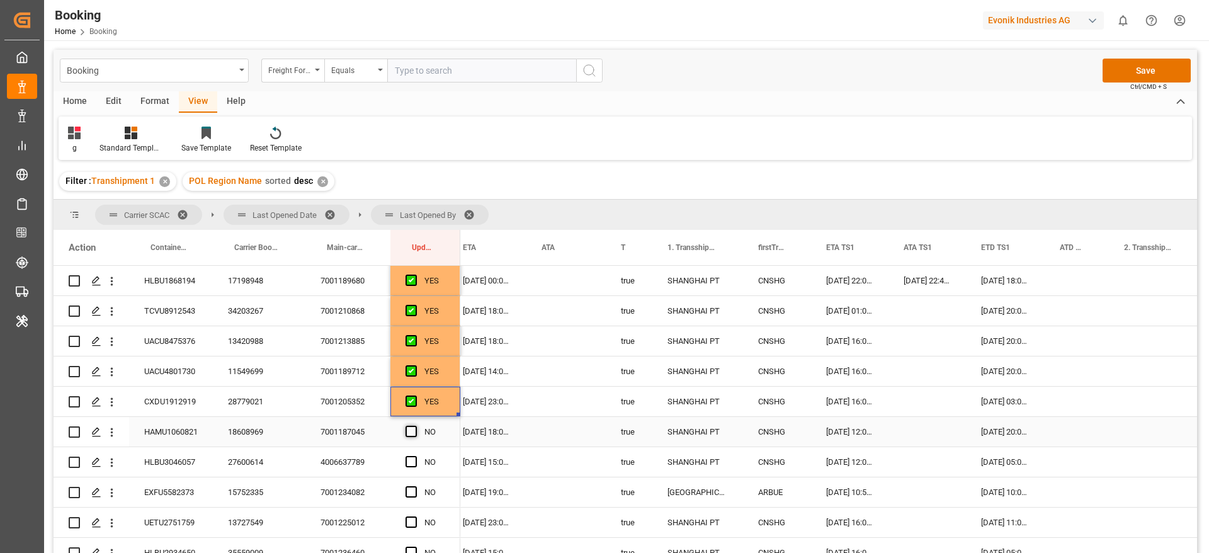
click at [412, 428] on span "Press SPACE to select this row." at bounding box center [411, 431] width 11 height 11
click at [415, 426] on input "Press SPACE to select this row." at bounding box center [415, 426] width 0 height 0
click at [419, 461] on div "Press SPACE to select this row." at bounding box center [415, 462] width 19 height 29
click at [414, 463] on span "Press SPACE to select this row." at bounding box center [411, 461] width 11 height 11
click at [415, 456] on input "Press SPACE to select this row." at bounding box center [415, 456] width 0 height 0
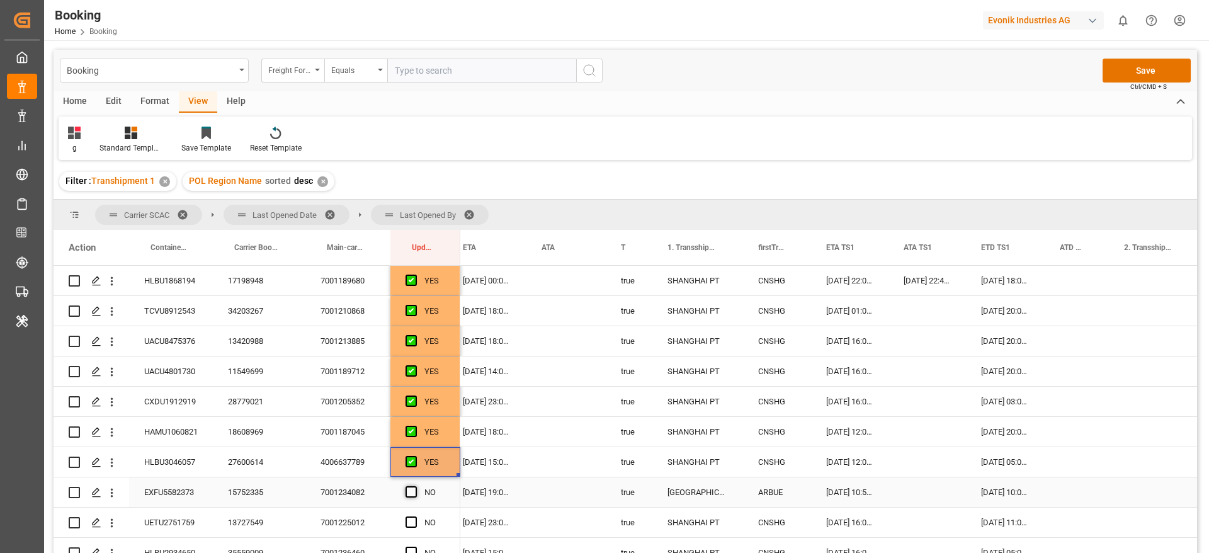
click at [412, 492] on span "Press SPACE to select this row." at bounding box center [411, 491] width 11 height 11
click at [415, 486] on input "Press SPACE to select this row." at bounding box center [415, 486] width 0 height 0
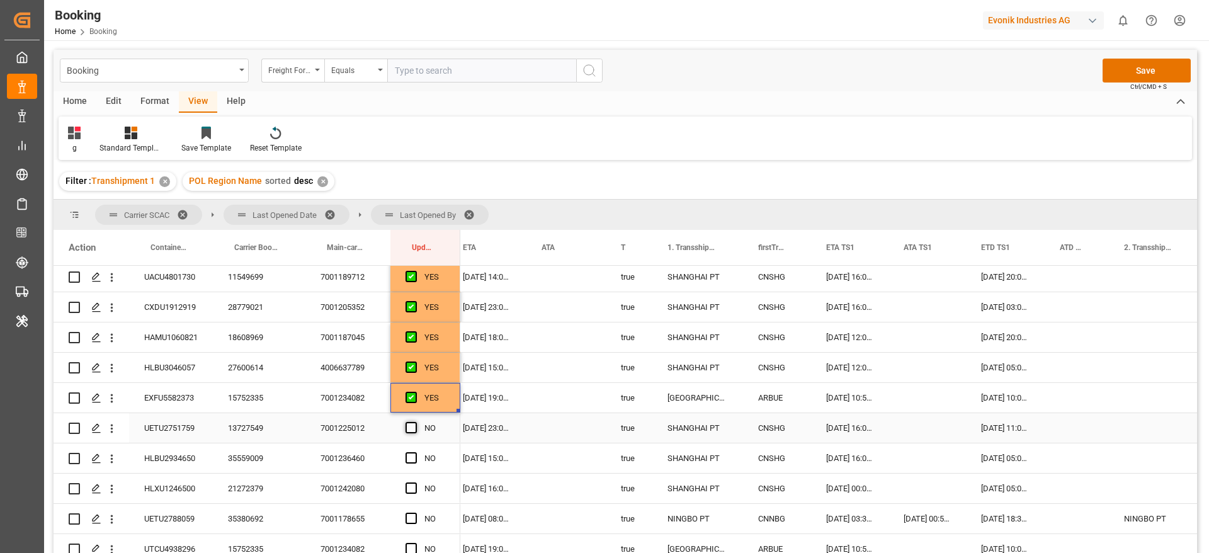
click at [413, 428] on span "Press SPACE to select this row." at bounding box center [411, 427] width 11 height 11
click at [415, 422] on input "Press SPACE to select this row." at bounding box center [415, 422] width 0 height 0
click at [412, 460] on span "Press SPACE to select this row." at bounding box center [411, 457] width 11 height 11
click at [415, 452] on input "Press SPACE to select this row." at bounding box center [415, 452] width 0 height 0
click at [414, 490] on span "Press SPACE to select this row." at bounding box center [411, 487] width 11 height 11
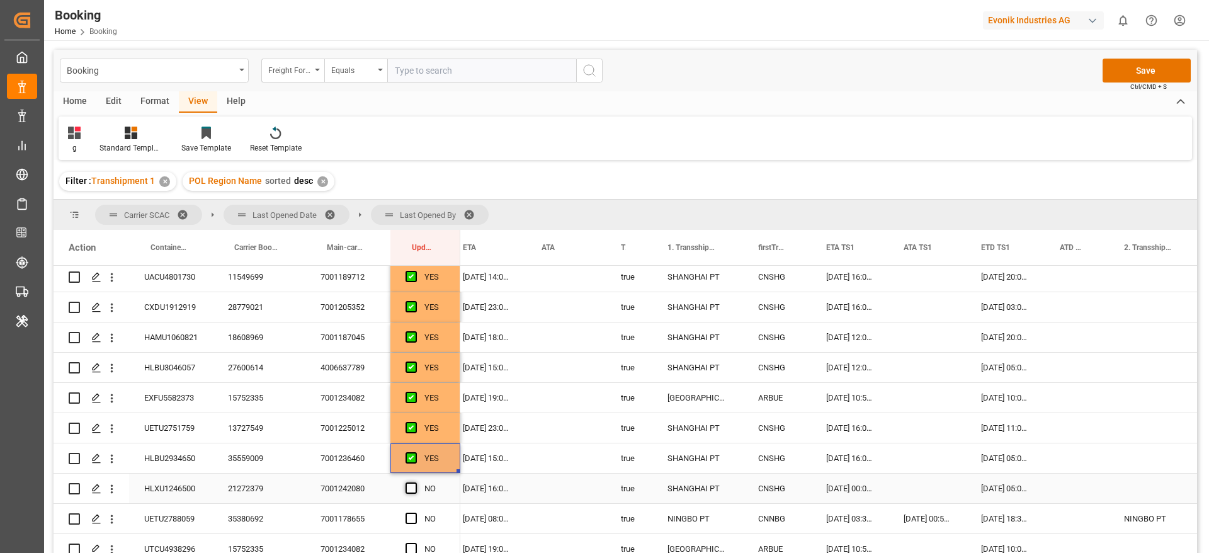
click at [415, 482] on input "Press SPACE to select this row." at bounding box center [415, 482] width 0 height 0
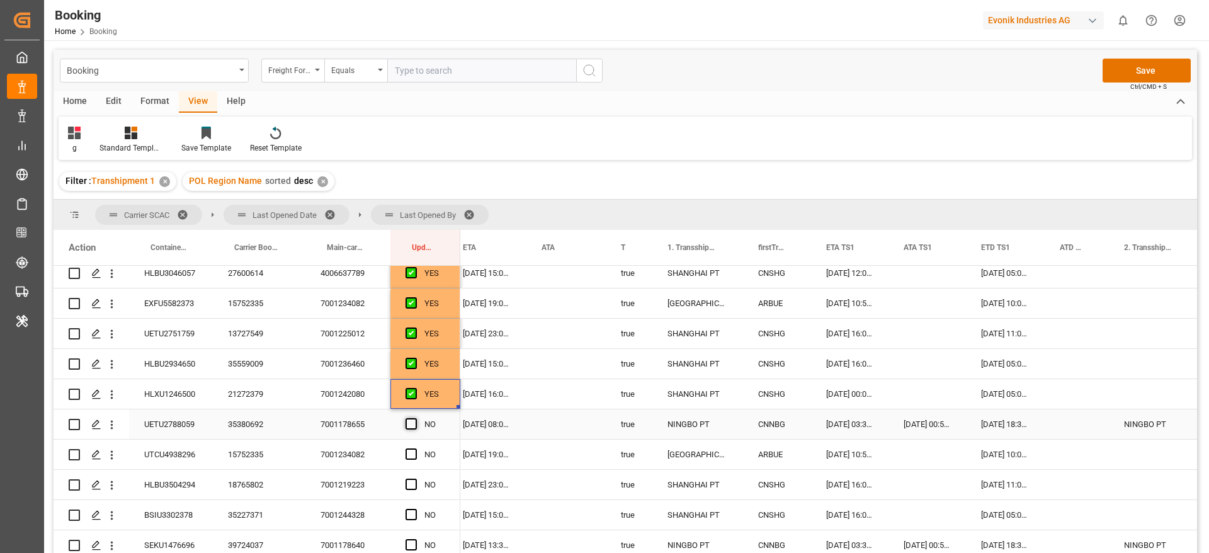
drag, startPoint x: 410, startPoint y: 419, endPoint x: 412, endPoint y: 443, distance: 23.4
click at [411, 421] on span "Press SPACE to select this row." at bounding box center [411, 423] width 11 height 11
click at [415, 418] on input "Press SPACE to select this row." at bounding box center [415, 418] width 0 height 0
click at [410, 455] on span "Press SPACE to select this row." at bounding box center [411, 453] width 11 height 11
click at [415, 448] on input "Press SPACE to select this row." at bounding box center [415, 448] width 0 height 0
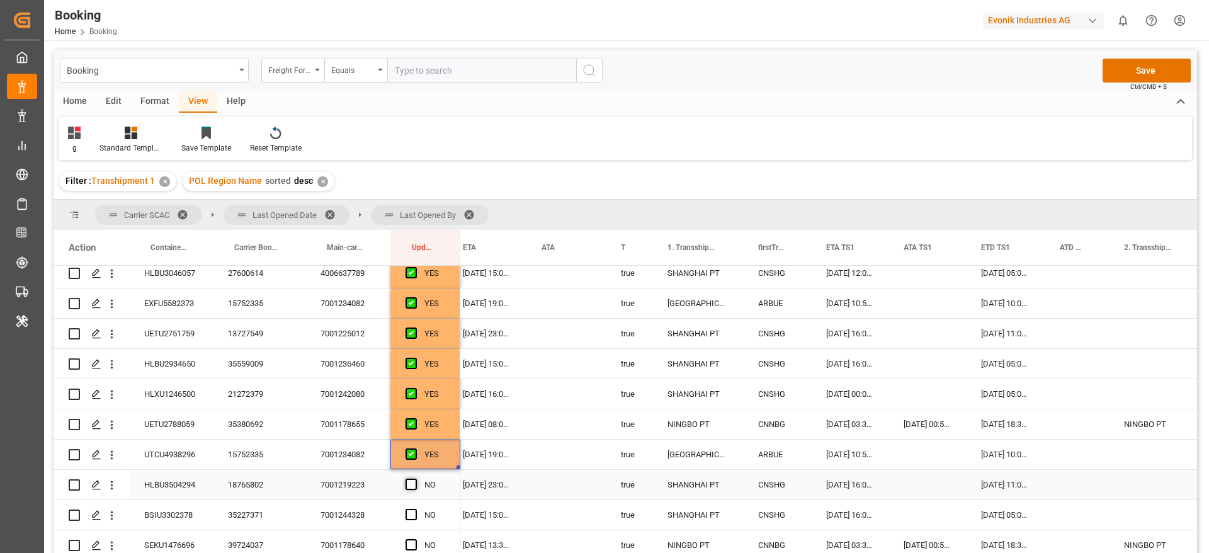
click at [411, 483] on span "Press SPACE to select this row." at bounding box center [411, 484] width 11 height 11
click at [415, 479] on input "Press SPACE to select this row." at bounding box center [415, 479] width 0 height 0
click at [412, 509] on span "Press SPACE to select this row." at bounding box center [411, 514] width 11 height 11
click at [415, 509] on input "Press SPACE to select this row." at bounding box center [415, 509] width 0 height 0
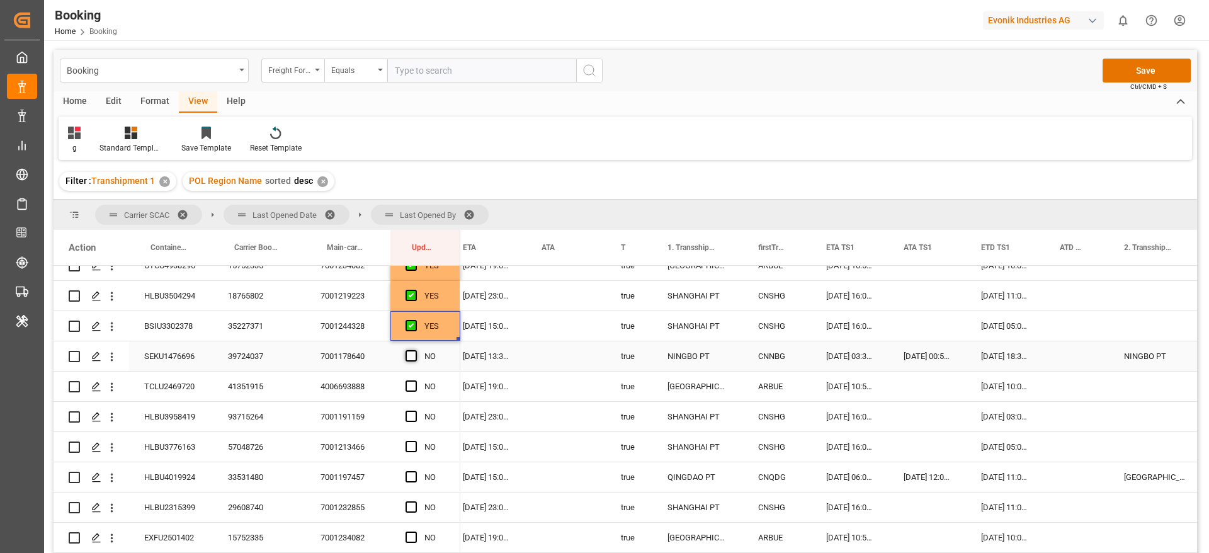
click at [412, 355] on span "Press SPACE to select this row." at bounding box center [411, 355] width 11 height 11
click at [415, 350] on input "Press SPACE to select this row." at bounding box center [415, 350] width 0 height 0
click at [408, 385] on span "Press SPACE to select this row." at bounding box center [411, 385] width 11 height 11
click at [415, 380] on input "Press SPACE to select this row." at bounding box center [415, 380] width 0 height 0
click at [416, 419] on span "Press SPACE to select this row." at bounding box center [411, 416] width 11 height 11
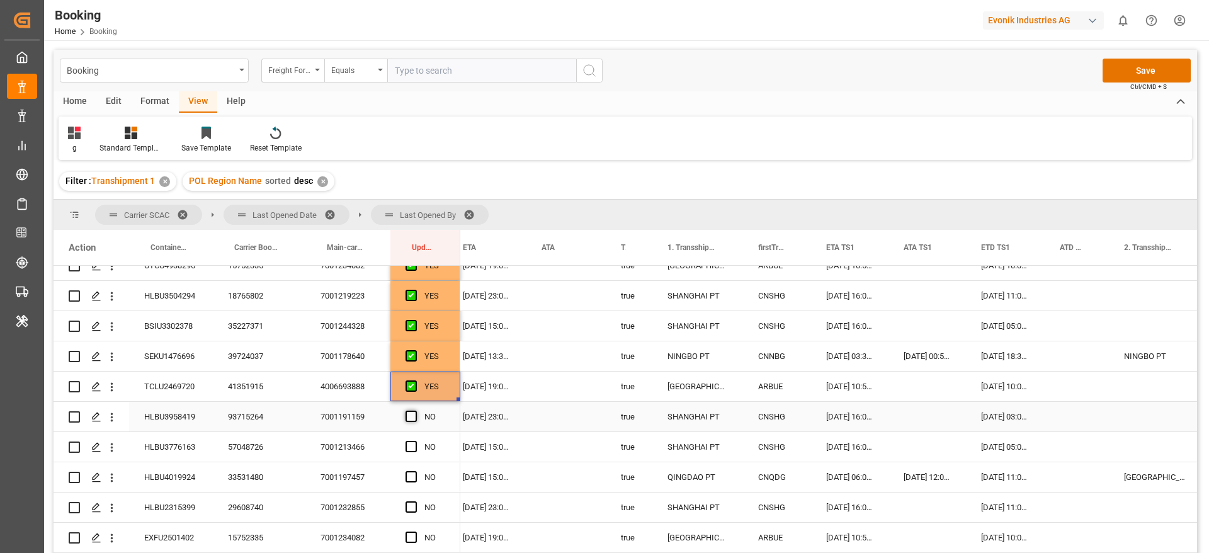
click at [415, 411] on input "Press SPACE to select this row." at bounding box center [415, 411] width 0 height 0
click at [413, 448] on span "Press SPACE to select this row." at bounding box center [411, 446] width 11 height 11
click at [415, 441] on input "Press SPACE to select this row." at bounding box center [415, 441] width 0 height 0
click at [411, 475] on span "Press SPACE to select this row." at bounding box center [411, 476] width 11 height 11
click at [415, 471] on input "Press SPACE to select this row." at bounding box center [415, 471] width 0 height 0
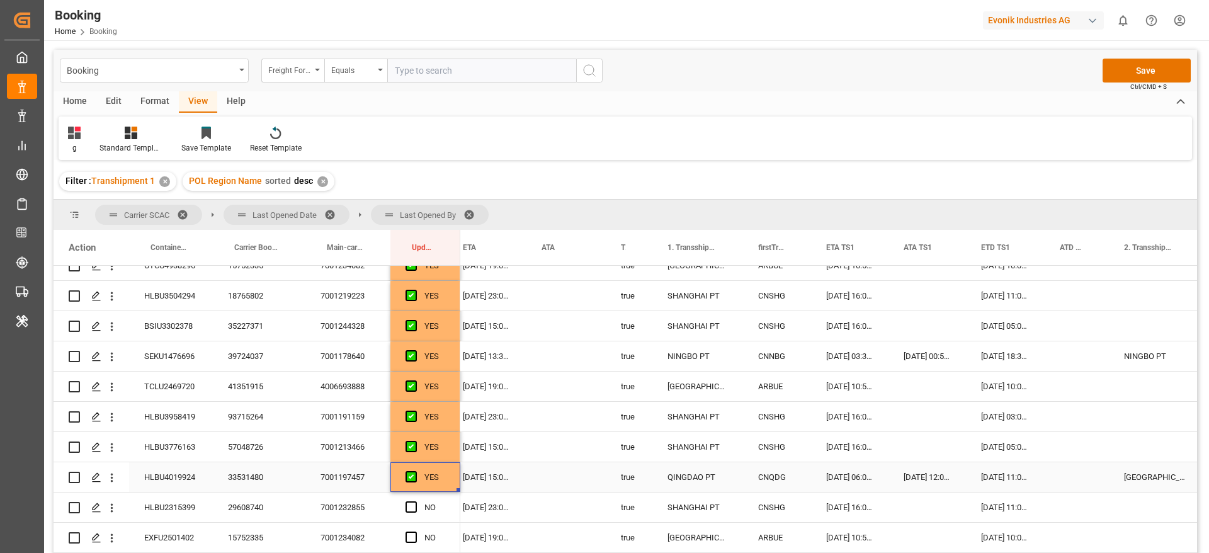
click at [237, 475] on div "33531480" at bounding box center [259, 477] width 93 height 30
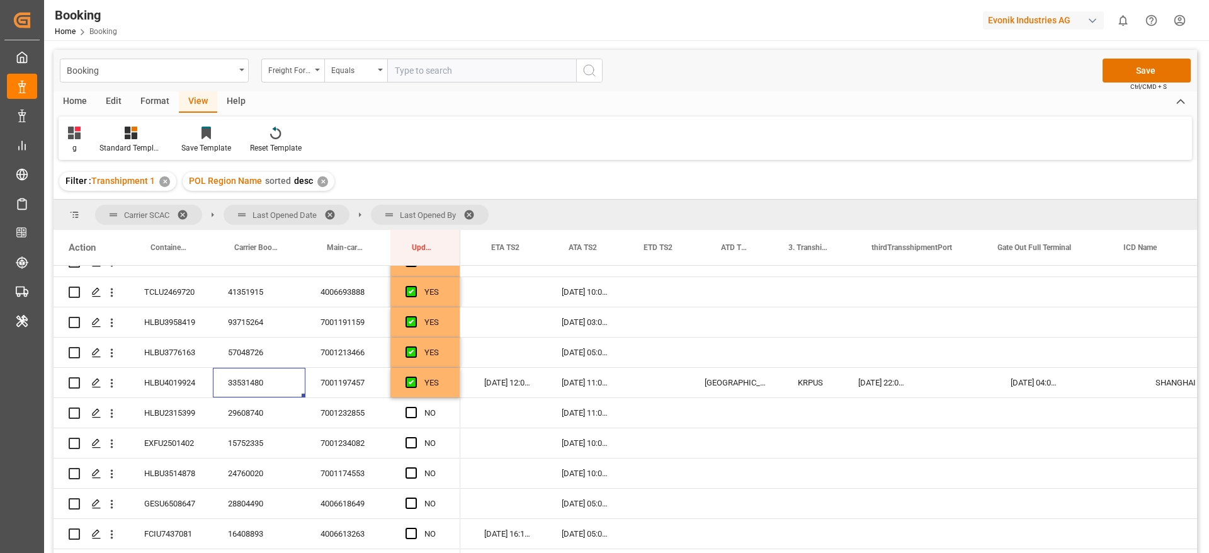
scroll to position [0, 1872]
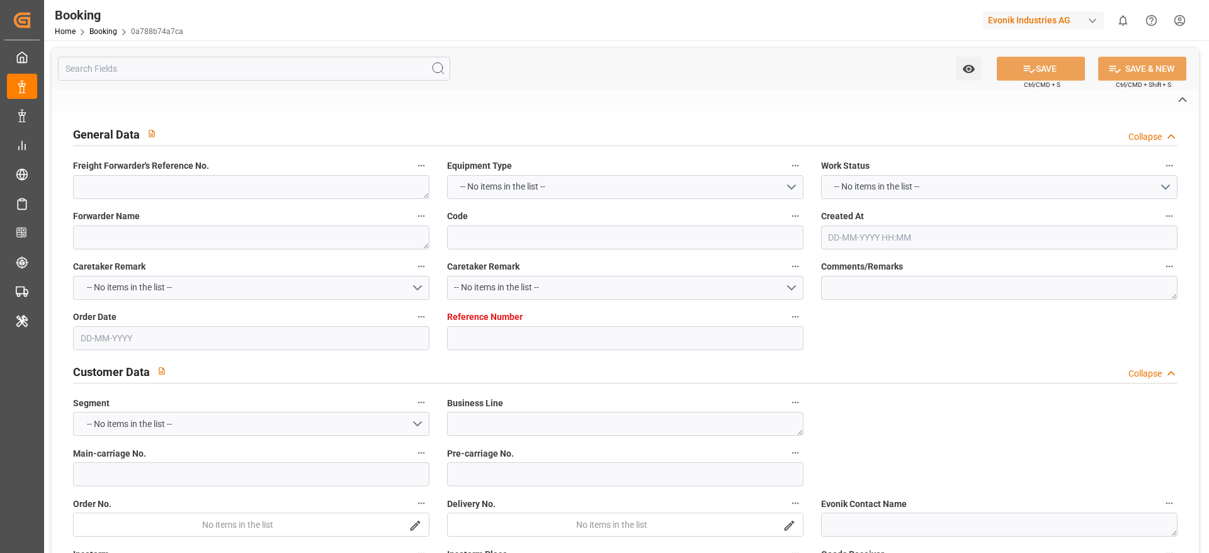
type textarea "1020251545"
type textarea "[PERSON_NAME]"
type input "0a788b74a7ca"
type input "7001219367"
type textarea "CU-CAD"
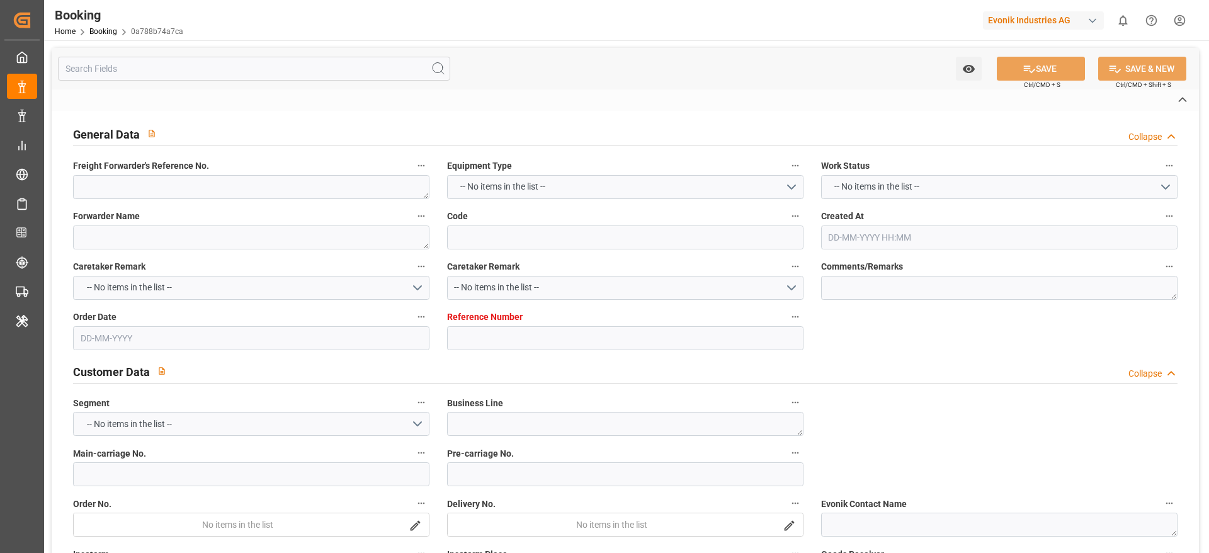
type input "7001219366"
type textarea "[EMAIL_ADDRESS][DOMAIN_NAME]"
type textarea "CIF"
type textarea "[GEOGRAPHIC_DATA]"
type textarea "Essen"
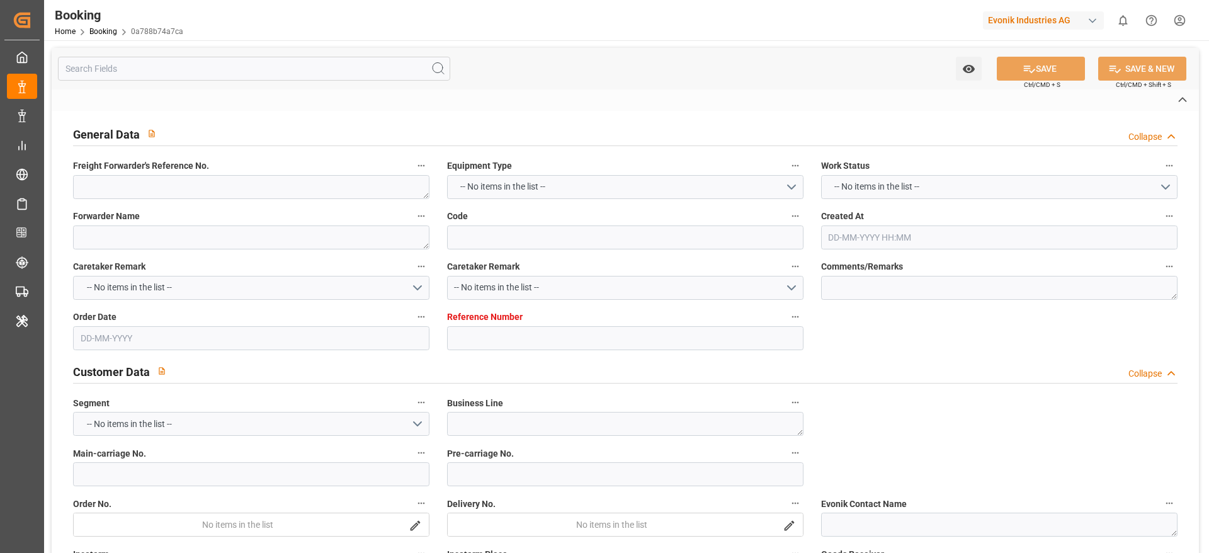
type textarea "GCXU2306760"
type input "[PERSON_NAME]"
type input "HLCU"
type textarea "69661952"
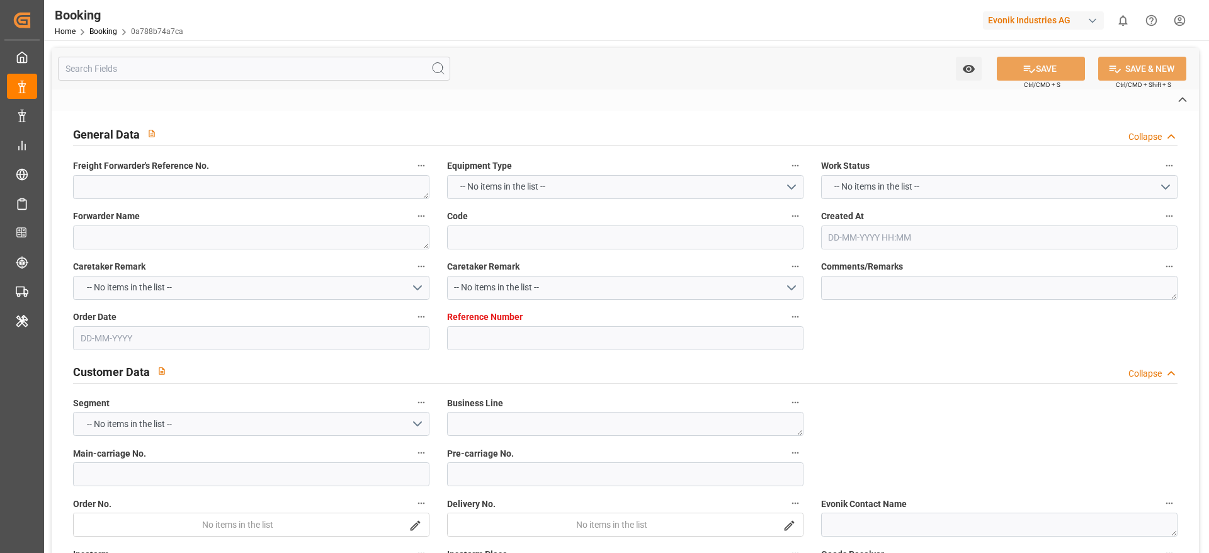
type input "[GEOGRAPHIC_DATA]"
type input "Busan"
type input "SHANGHAI PT"
type textarea "vesselName etd [PERSON_NAME]"
type textarea "INPUT_Evonik_Seeburger_IFTMIN_1003068644_20250819235546157.edi"
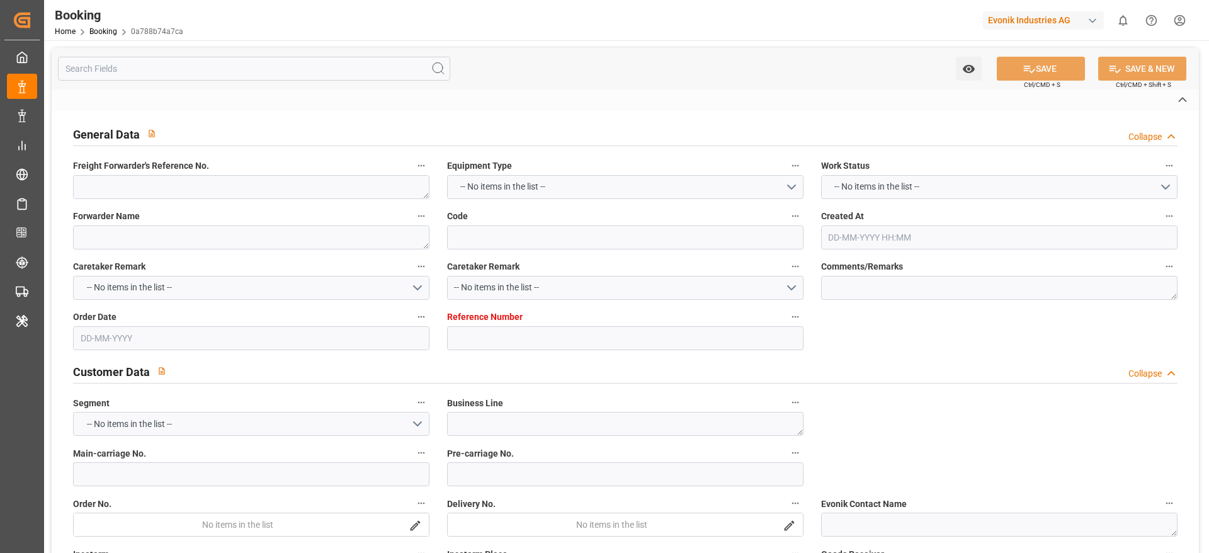
type textarea "NWC/[GEOGRAPHIC_DATA] [GEOGRAPHIC_DATA] Continent / [GEOGRAPHIC_DATA]-CAD"
type textarea "INPUT_Evonik_Seeburger_IFTMIN_1002941757_20250710145400864.edi,INPUT_Evonik_See…"
type textarea "1003068644"
type textarea "Logward System"
type textarea "businessDivision-businessLine-"
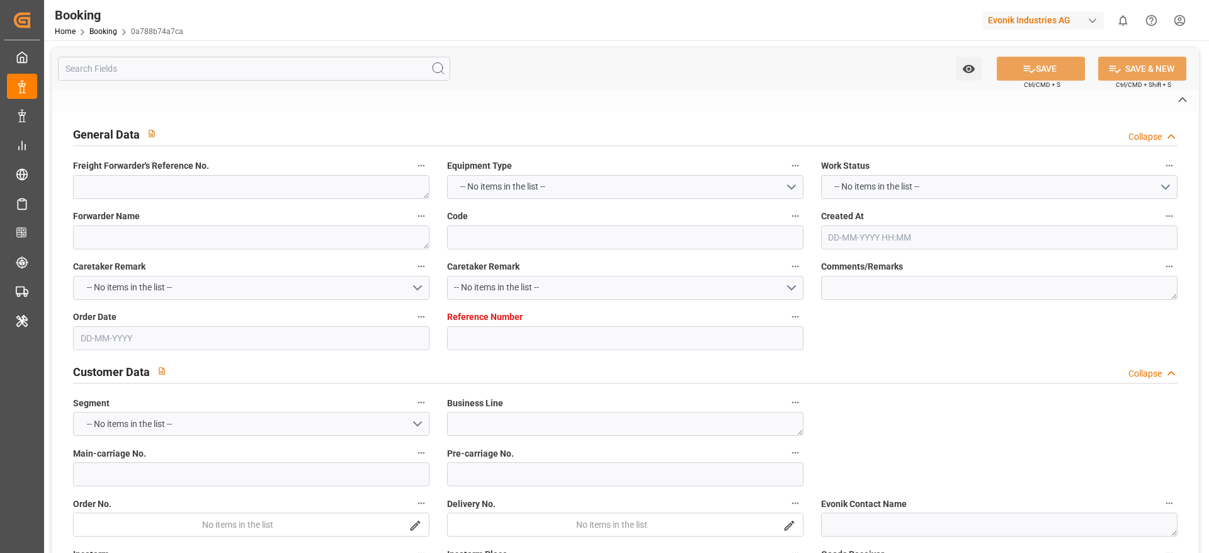
type textarea "IFTMIN"
type textarea "a011t00000LcJC5AAN"
type textarea "Yes"
type input "[GEOGRAPHIC_DATA]"
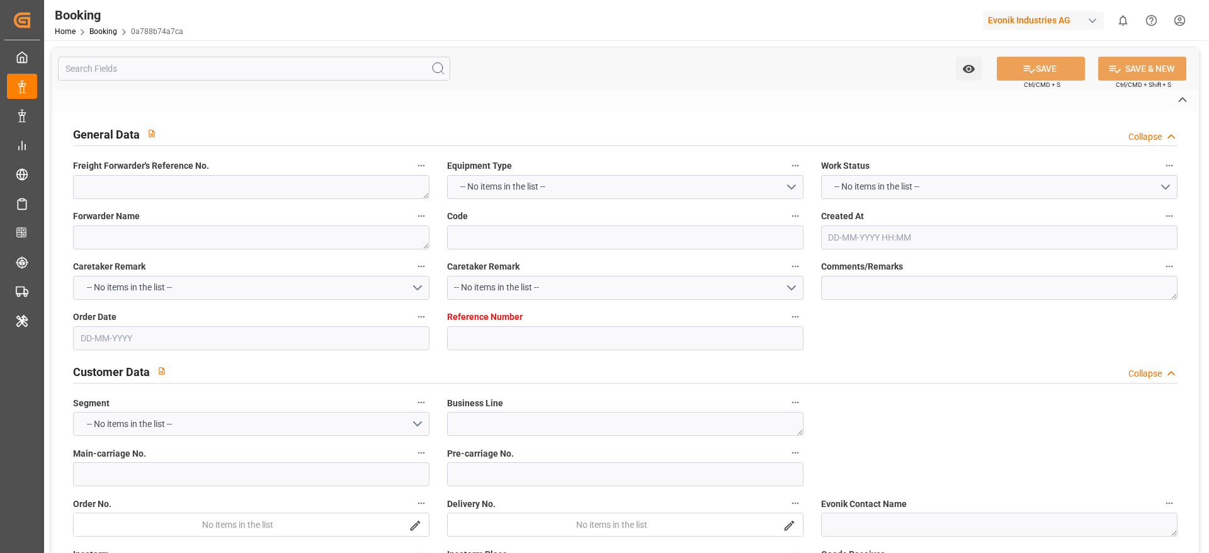
type input "[GEOGRAPHIC_DATA]"
type input "DE"
type input "TRUCK"
type input "[GEOGRAPHIC_DATA]"
type input "DE"
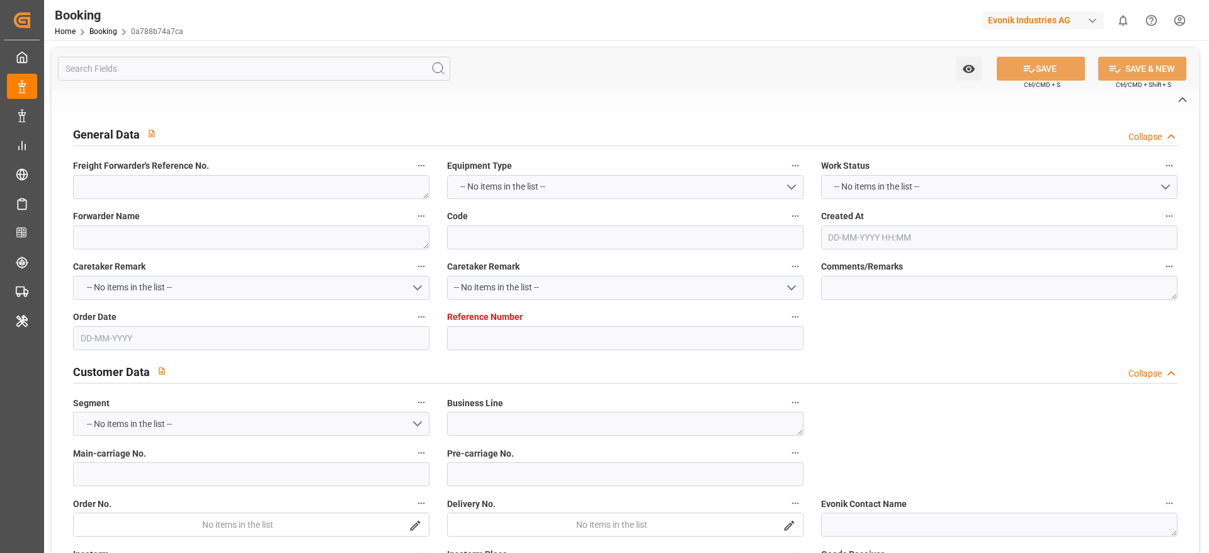
type input "BARGE"
type input "531E"
type input "VESSEL"
type input "ONE SPHERE"
type input "2537E"
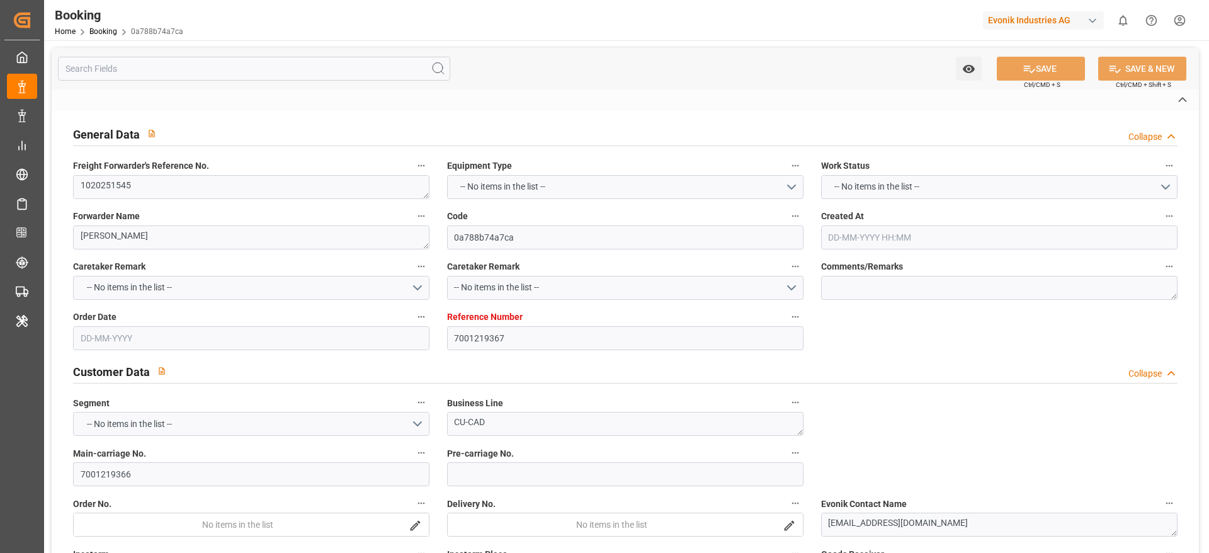
type input "ONE SPHERE"
type input "TRUCK"
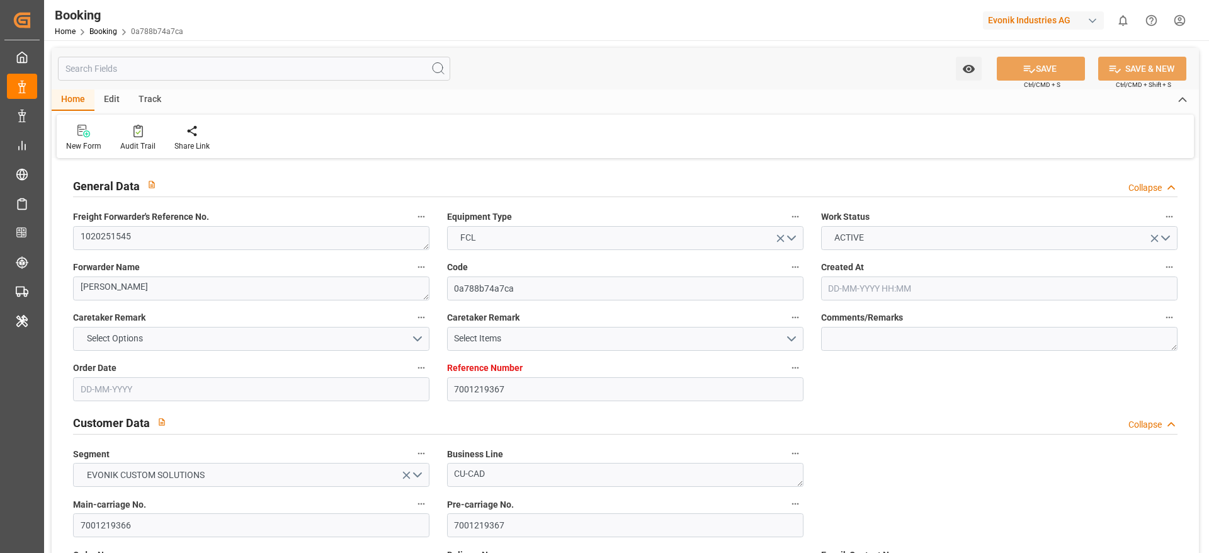
type input "7001219367"
type input "9321524"
type input "Hapag [PERSON_NAME]"
type input "Hapag [PERSON_NAME] Aktiengesellschaft"
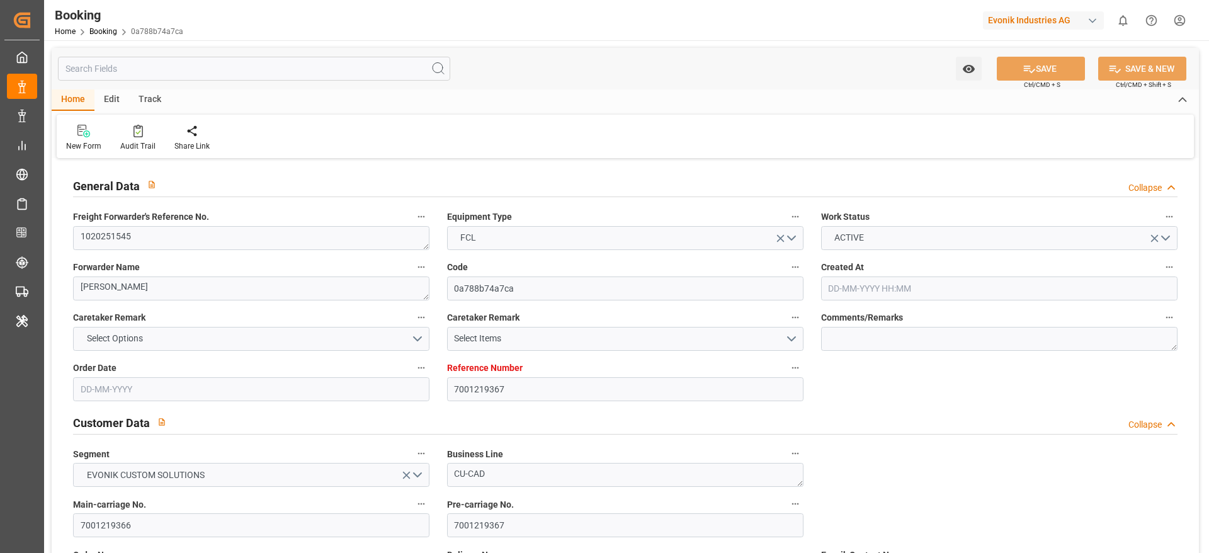
type input "NLRTM"
type input "KRPUS"
type input "CNSHG"
type input "0"
type input "NLRTM"
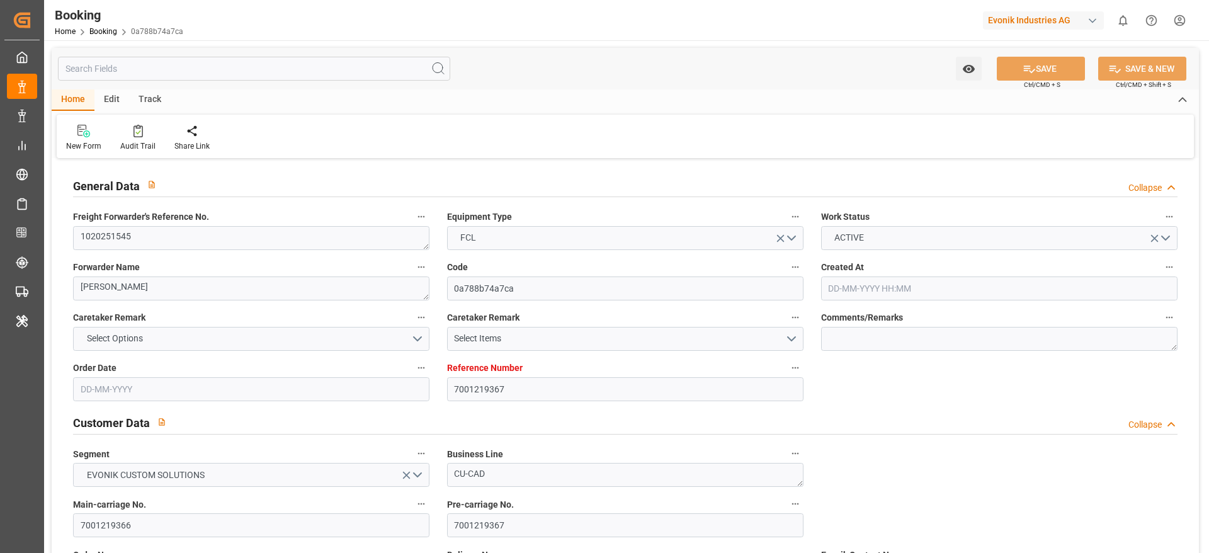
type input "KRPUS"
type input "9975624"
type input "[DATE] 12:55"
type input "[DATE]"
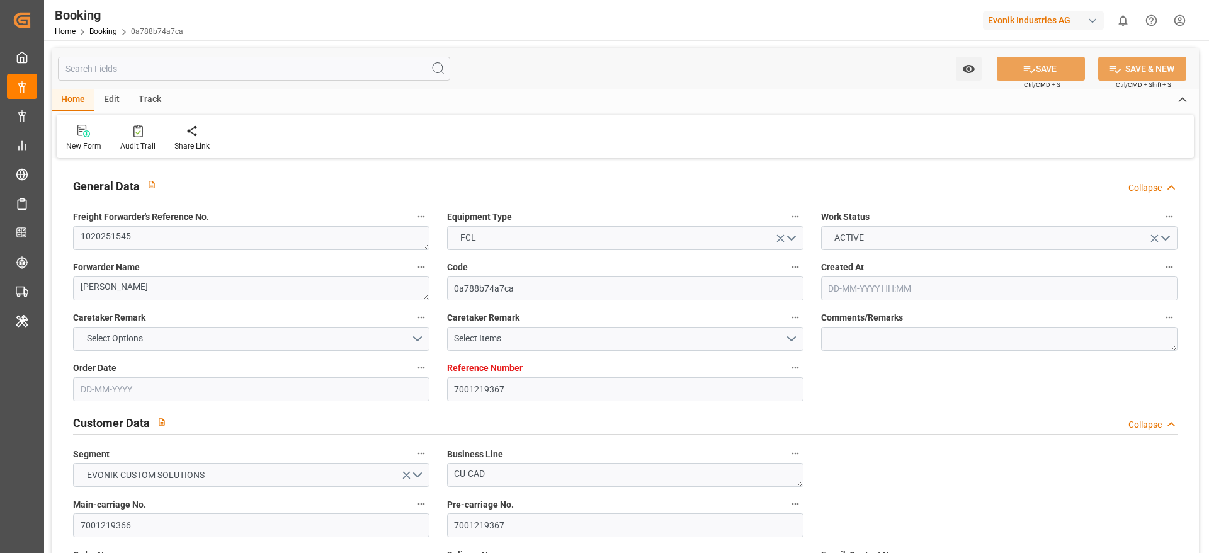
type input "[DATE]"
type input "[DATE] 00:00"
type input "[DATE] 05:42"
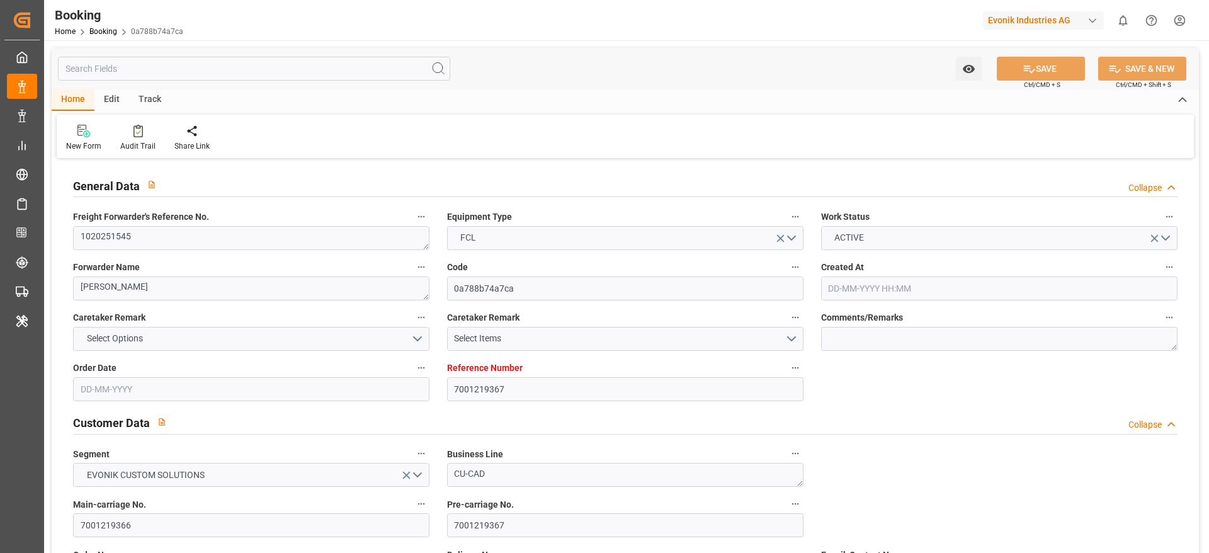
type input "[DATE] 16:31"
type input "[DATE] 16:00"
type input "[DATE] 00:00"
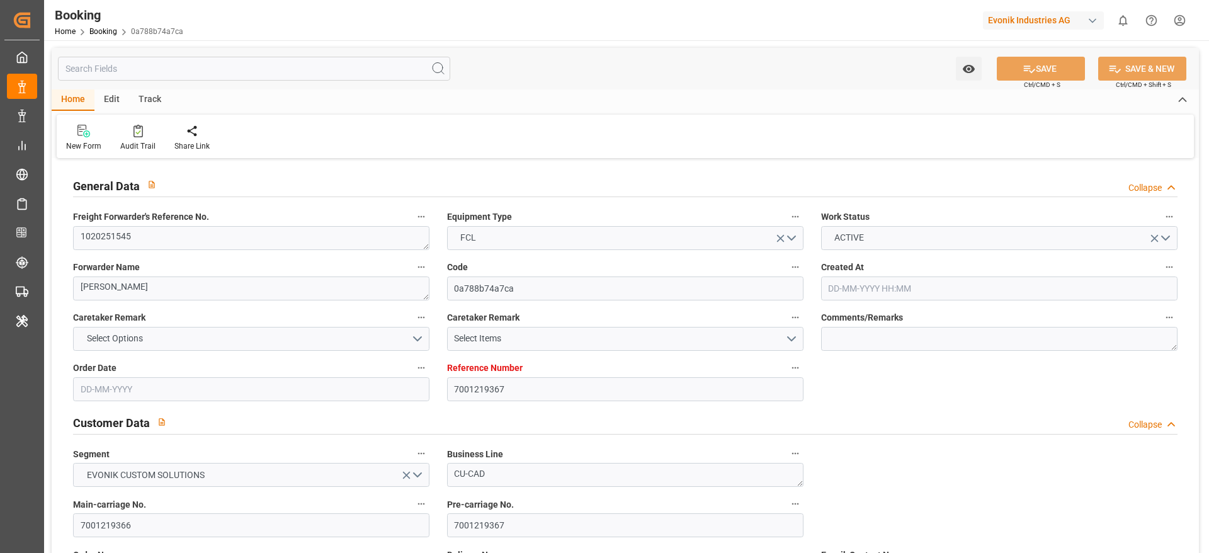
type input "[DATE] 05:00"
type input "[DATE] 00:00"
type input "[DATE]"
type input "[DATE] 05:18"
type input "[DATE]"
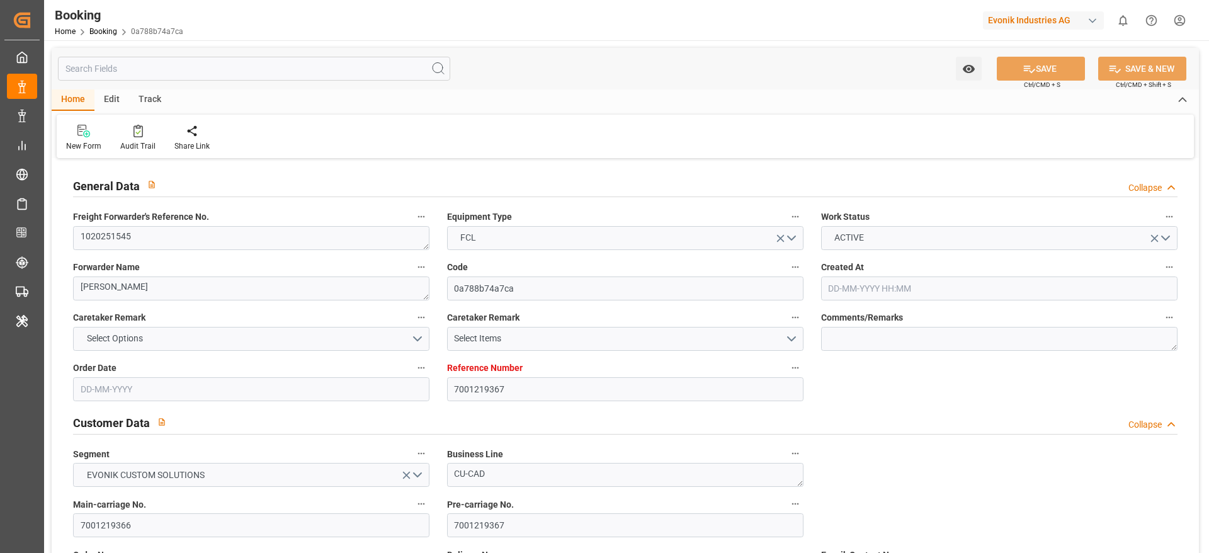
type input "[DATE] 14:52"
type input "[DATE] 23:33"
type input "[DATE] 12:51"
type input "[DATE] 06:57"
type input "[DATE] 16:00"
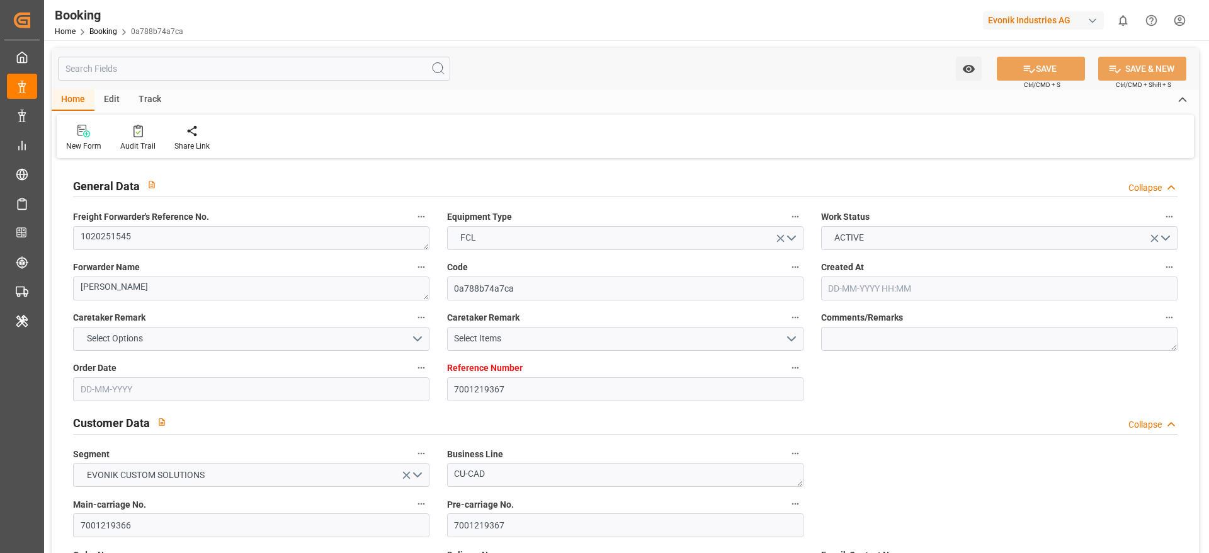
type input "[DATE] 01:30"
type input "[DATE] 00:42"
type input "[DATE] 05:00"
type input "[DATE] 16:00"
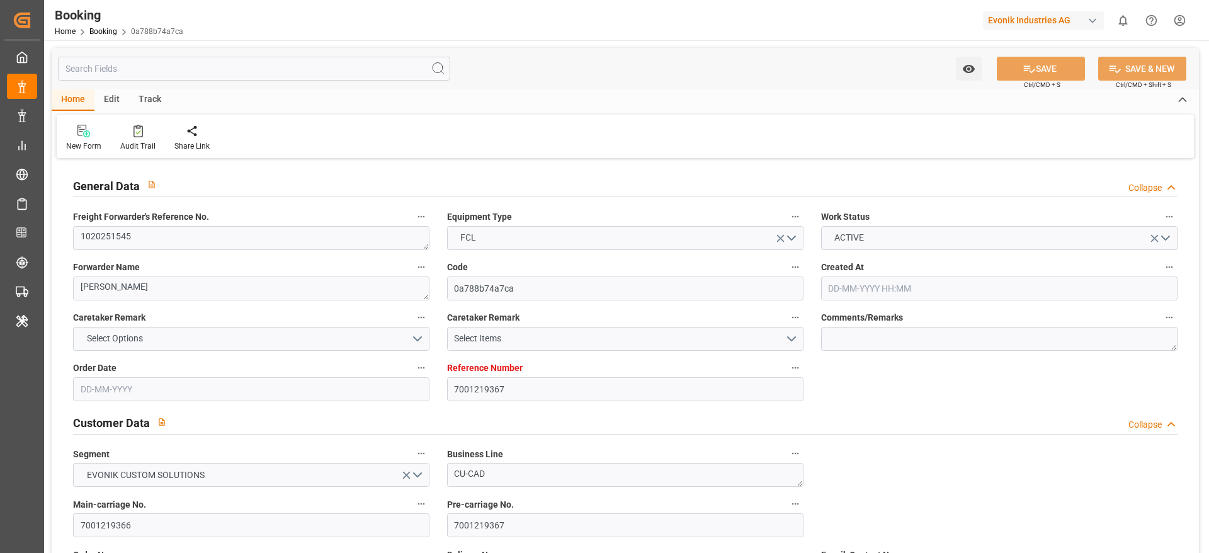
type input "[DATE] 05:33"
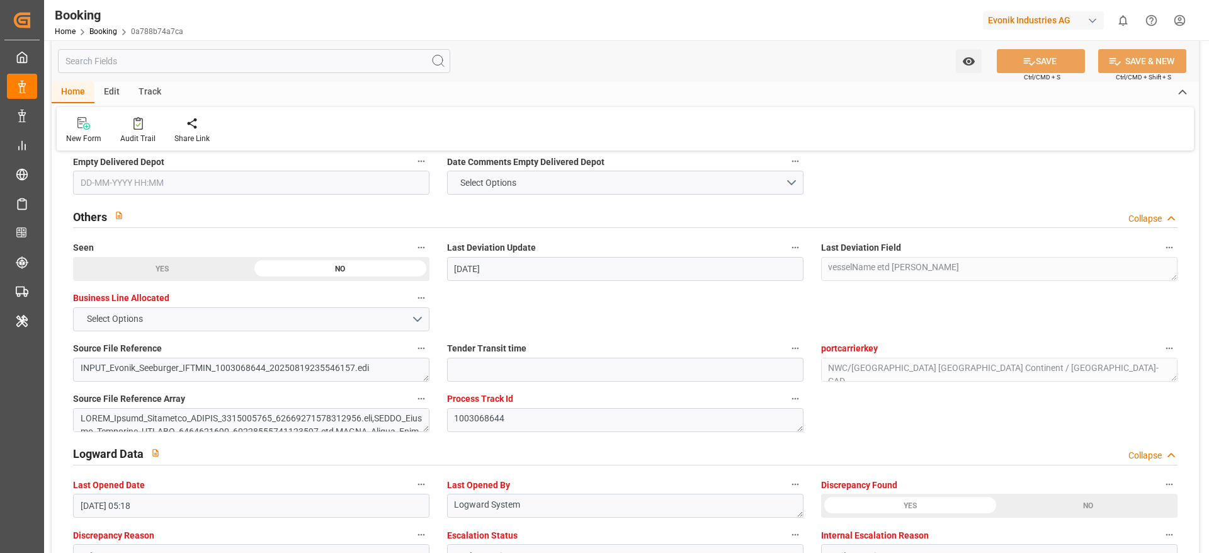
scroll to position [1984, 0]
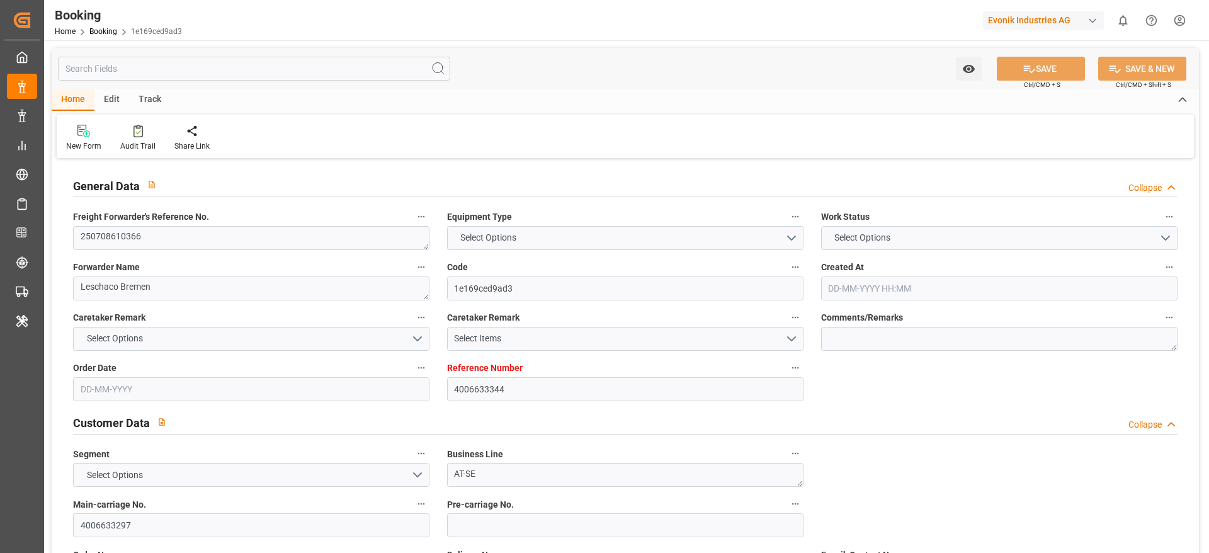
type textarea "250708610366"
type textarea "Leschaco Bremen"
type input "1e169ced9ad3"
type input "4006633344"
type textarea "AT-SE"
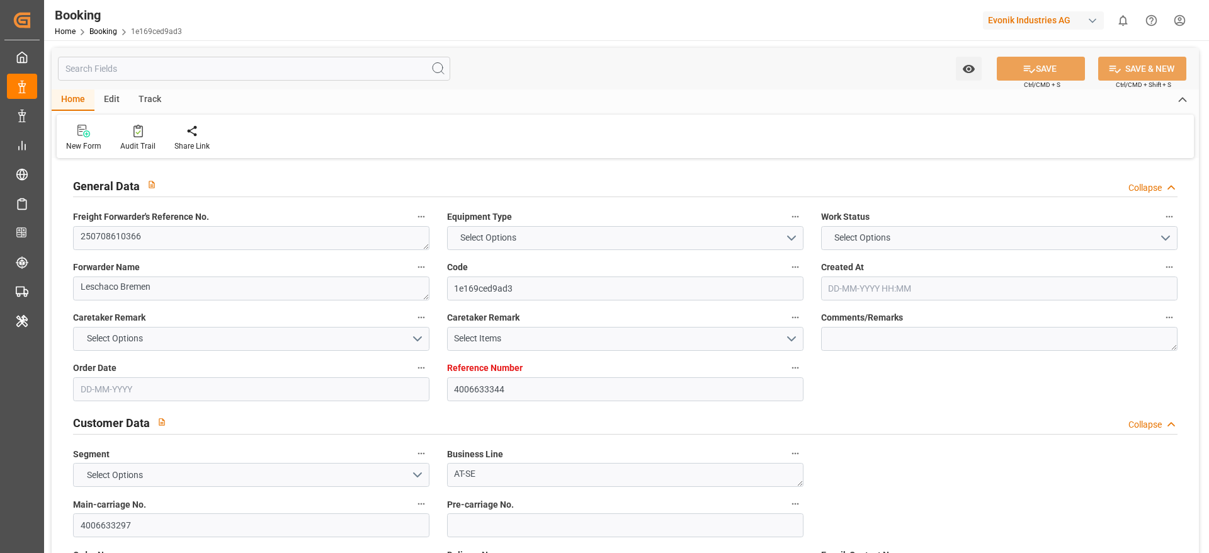
type input "4006633297"
type textarea "CIF"
type textarea "Busan"
type textarea "Evonik Plant 0000503047"
type textarea "Hombourg"
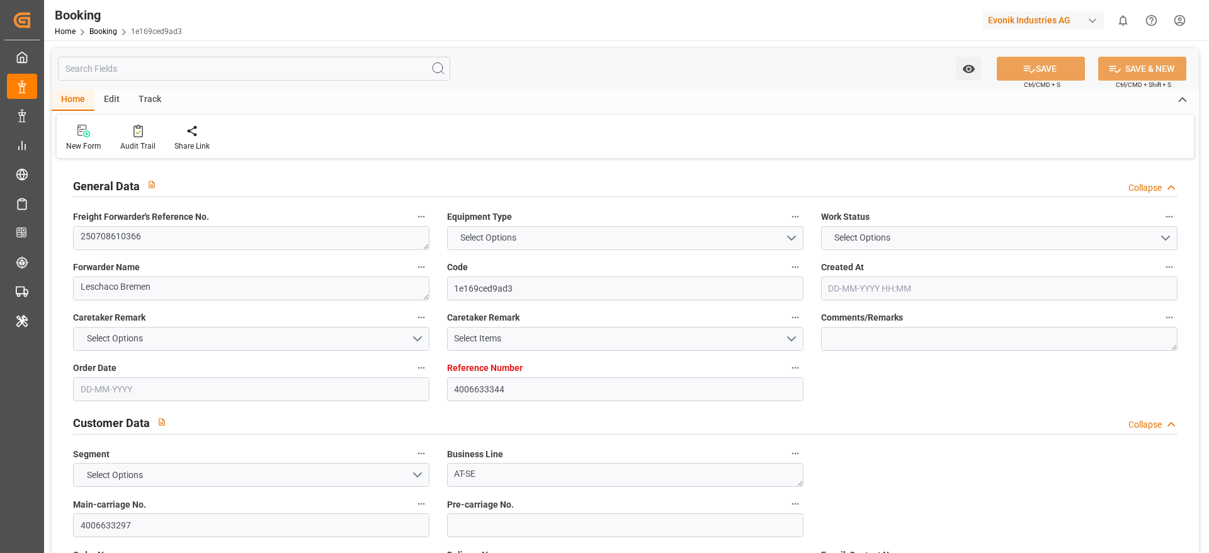
type textarea "HLBU1189655"
type input "BANGKOK EXPRESS"
type input "HLCU"
type textarea "14760367"
type input "[GEOGRAPHIC_DATA]"
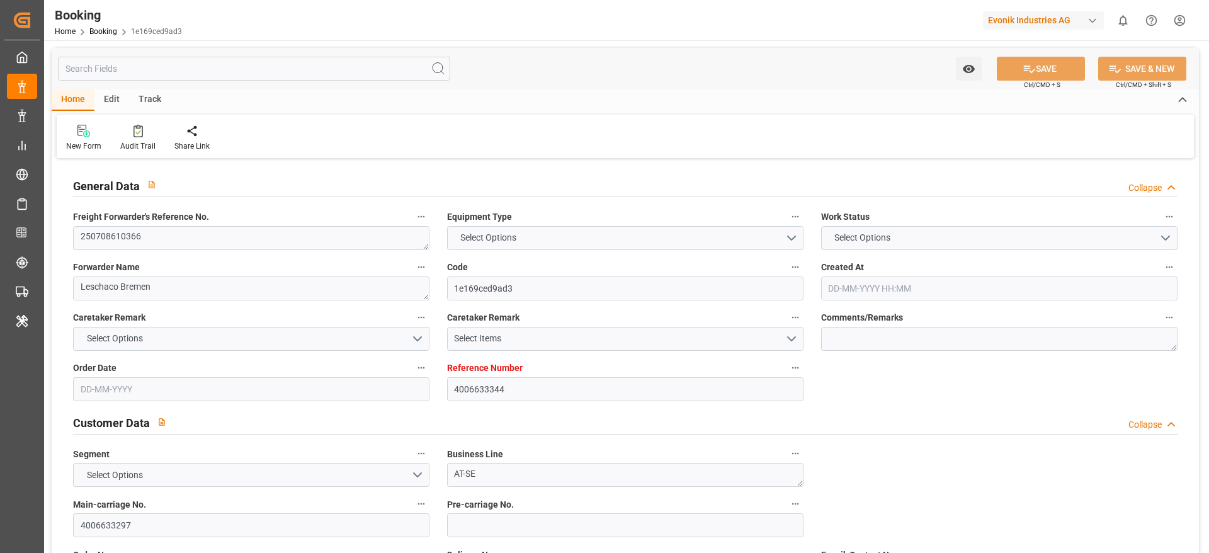
type input "Busan"
type input "SHANGHAI PT"
type textarea "vesselName"
type textarea "INPUT_Evonik_Seeburger_LoadTenderOcean_1002982711_20250723071217616.xml"
type textarea "NWC/[GEOGRAPHIC_DATA] [GEOGRAPHIC_DATA] Continent / [GEOGRAPHIC_DATA]-SE"
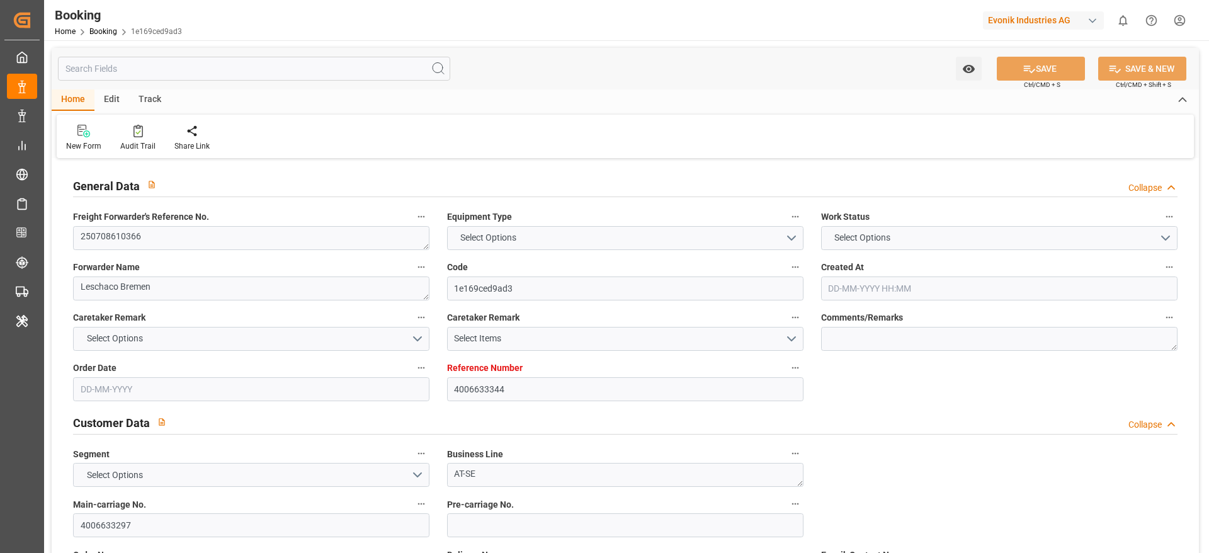
type textarea "INPUT_Evonik_Seeburger_LoadTenderOcean_1002867867_20250617093749468.xml,INPUT_E…"
type textarea "1002982711"
type textarea "Madhu T V"
type textarea "businessLine-"
type textarea "IFTSTA"
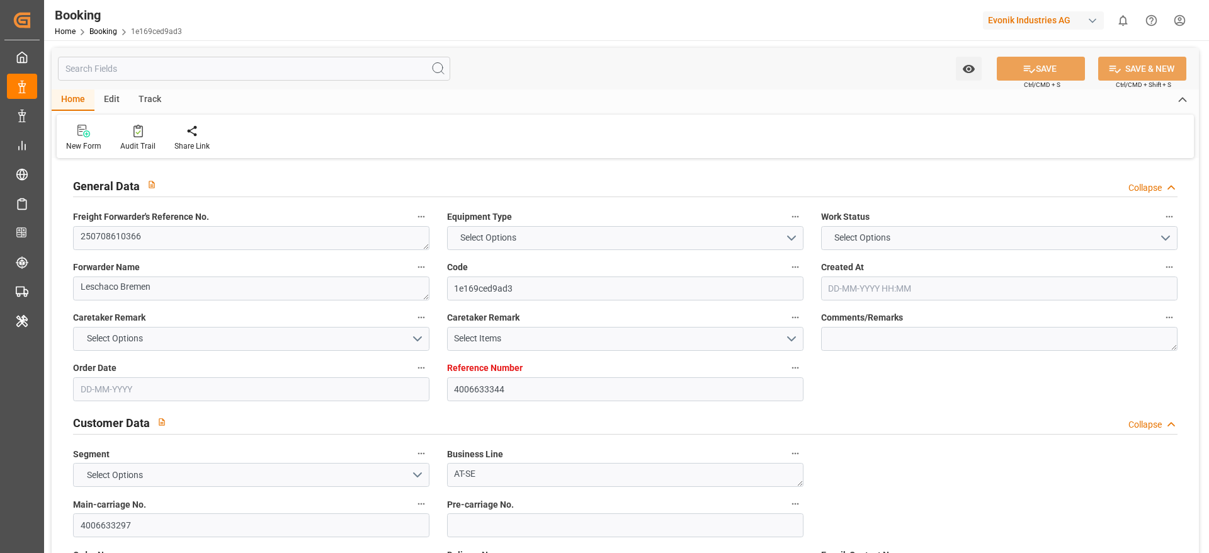
type textarea "a011t00000LcJC5AAN"
type textarea "Yes"
type input "[GEOGRAPHIC_DATA]"
type input "BREMBLENS"
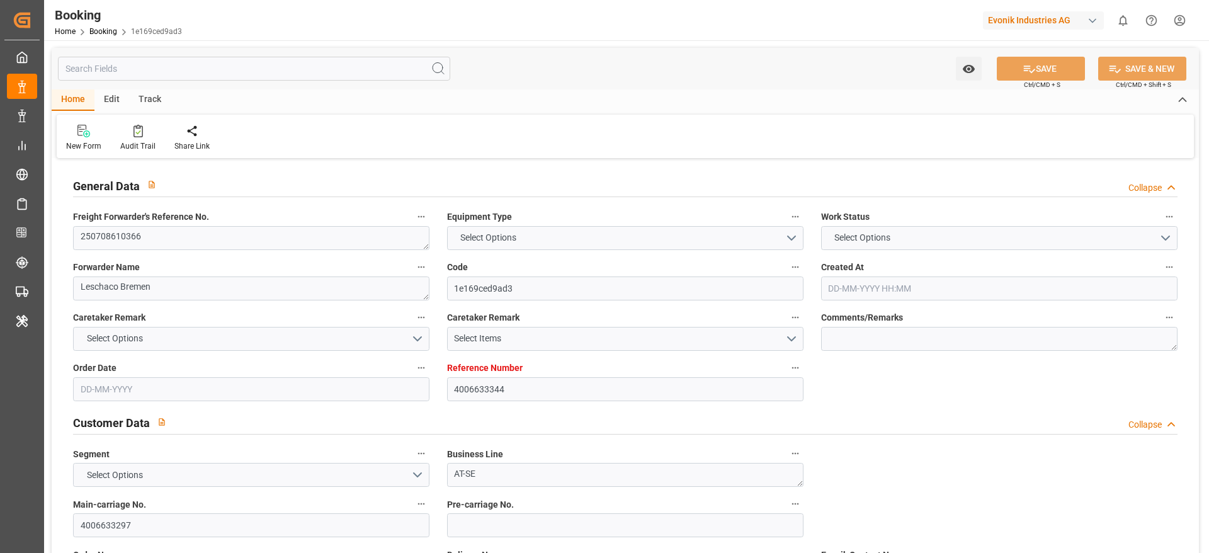
type input "CH"
type input "TRUCK"
type input "529E"
type input "VESSEL"
type input "CAUQUENES"
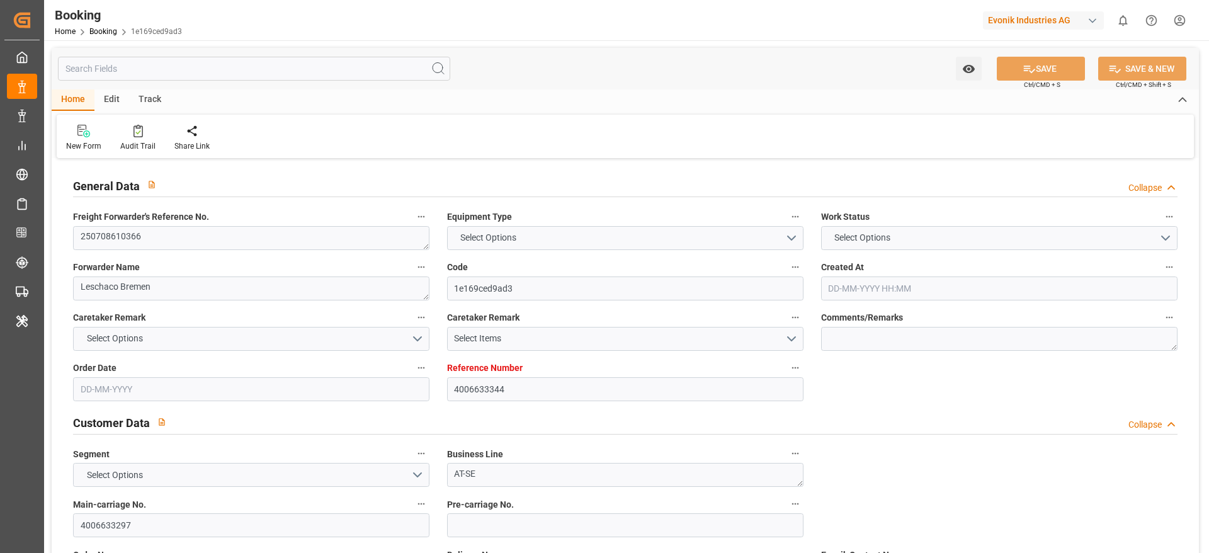
type input "537E"
type input "CAUQUENES"
type input "TRUCK"
type input "4006633344"
type input "9943889"
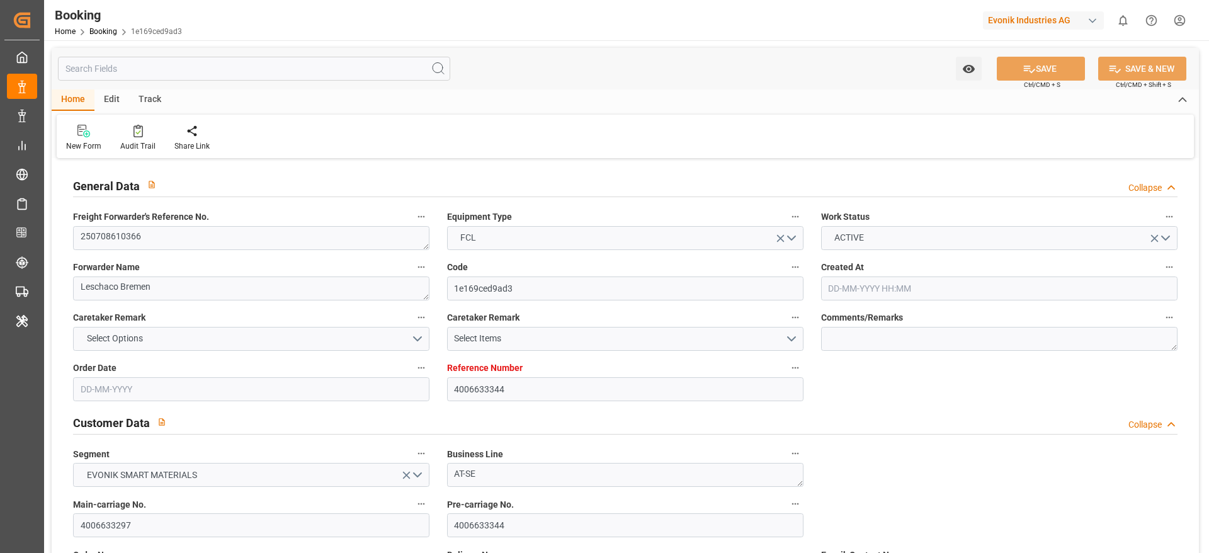
type input "Hapag [PERSON_NAME]"
type input "Hapag [PERSON_NAME] Aktiengesellschaft"
type input "DEBRV"
type input "KRPUS"
type input "CNSHG"
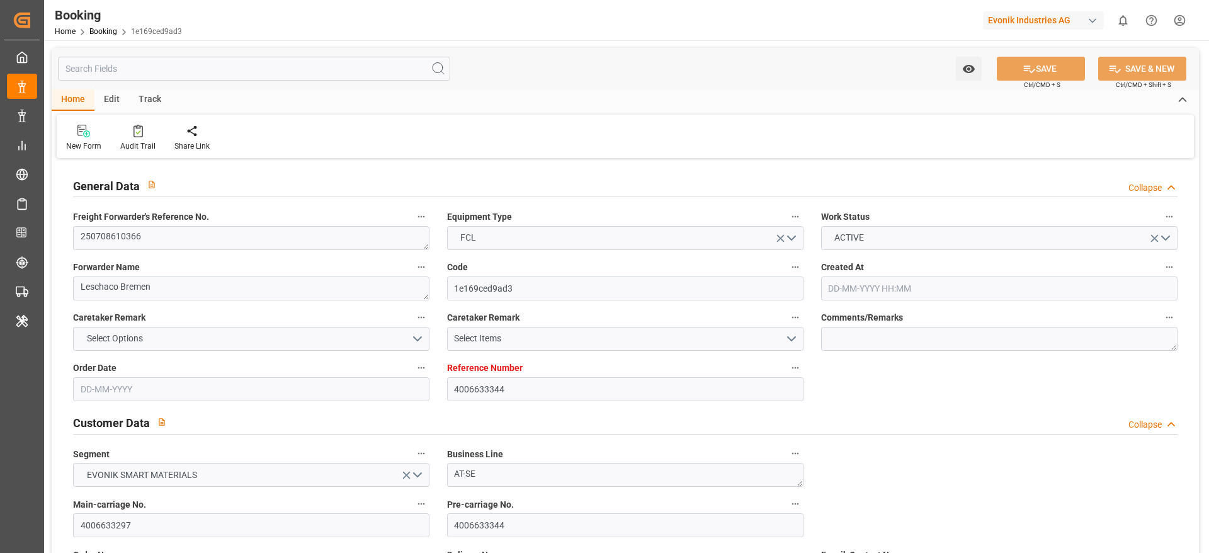
type input "0"
type input "DEBRV"
type input "KRPUS"
type input "9687552"
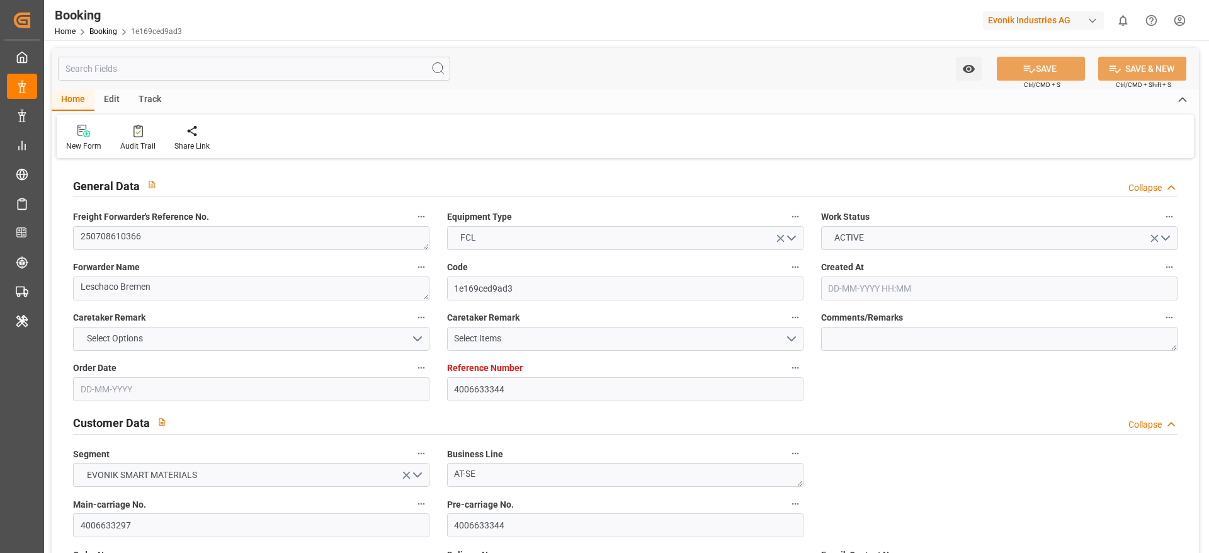
scroll to position [661, 0]
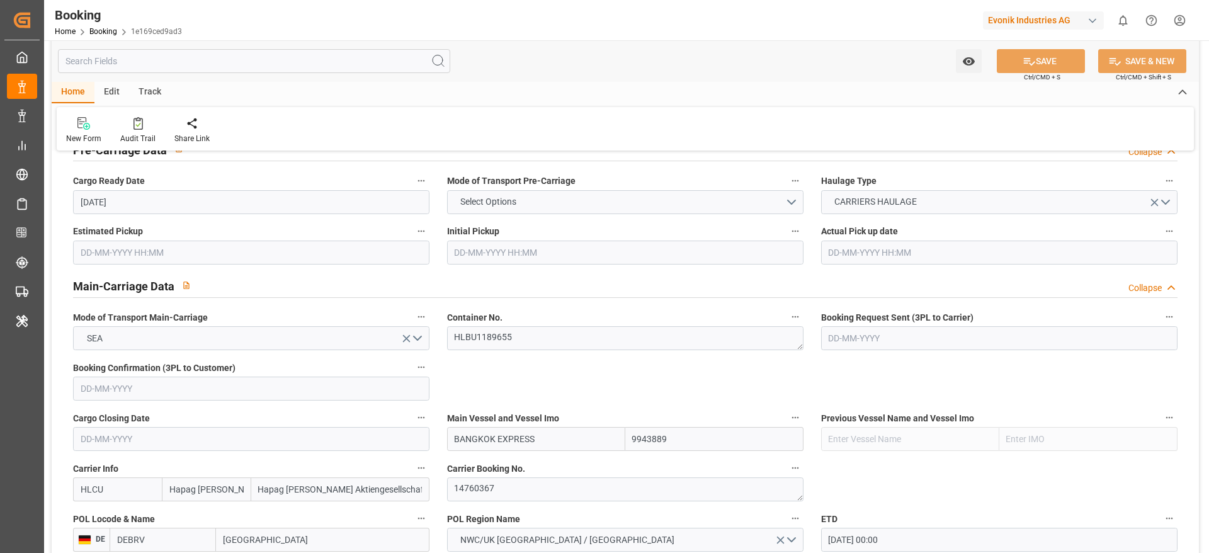
type input "[DATE] 07:41"
type input "[DATE]"
type input "[DATE] 00:00"
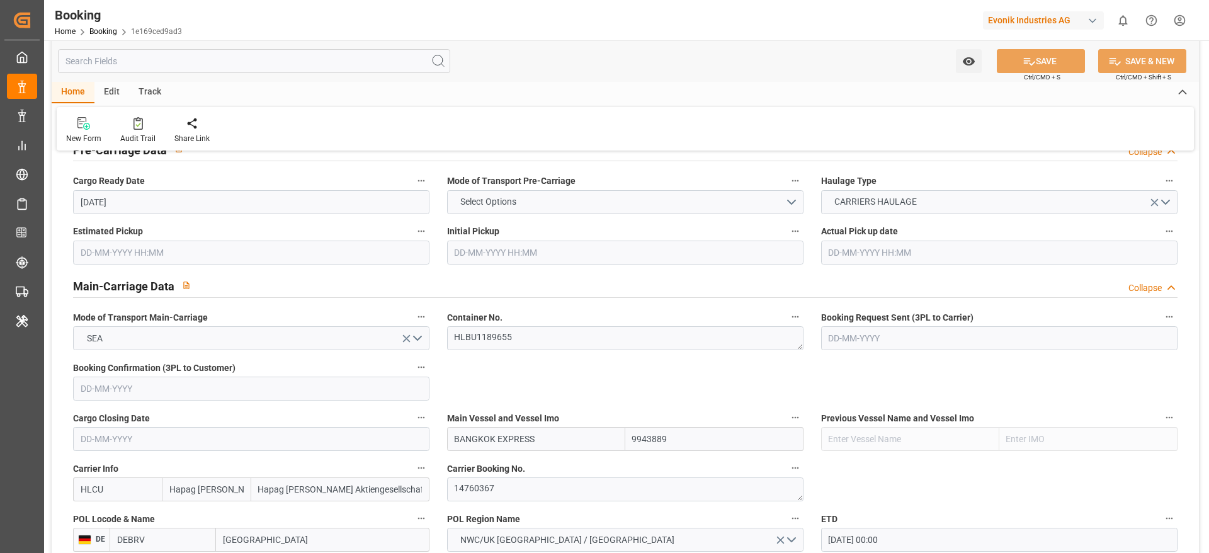
type input "[DATE] 00:00"
type input "[DATE] 20:36"
type input "[DATE] 19:52"
type input "[DATE] 15:00"
type input "[DATE] 00:00"
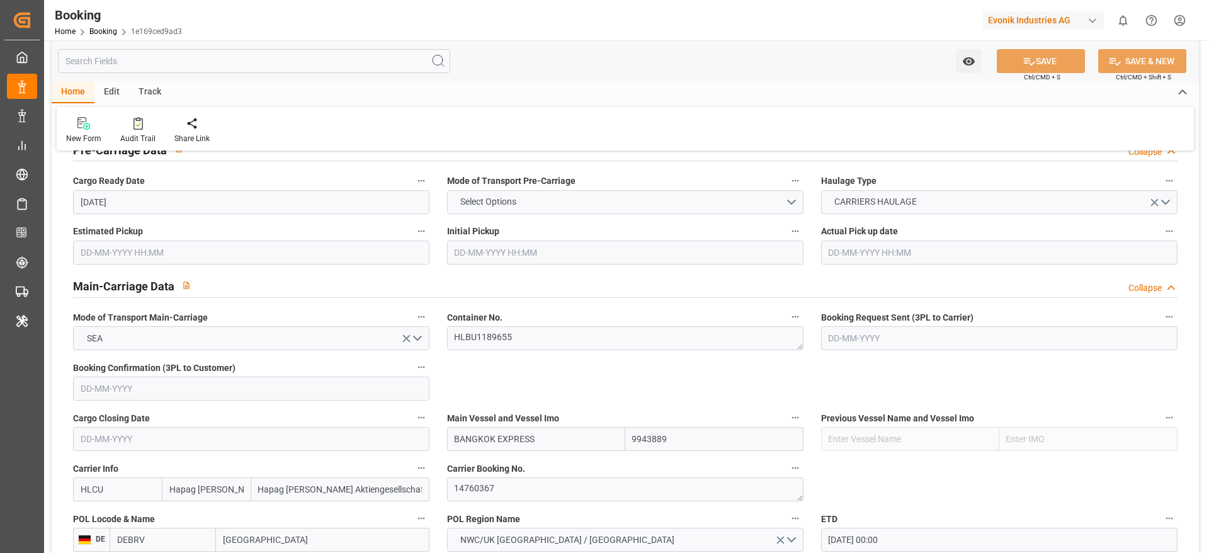
type input "[DATE] 14:00"
type input "[DATE] 00:00"
type input "[DATE] 05:00"
type input "[DATE] 00:00"
type input "[DATE]"
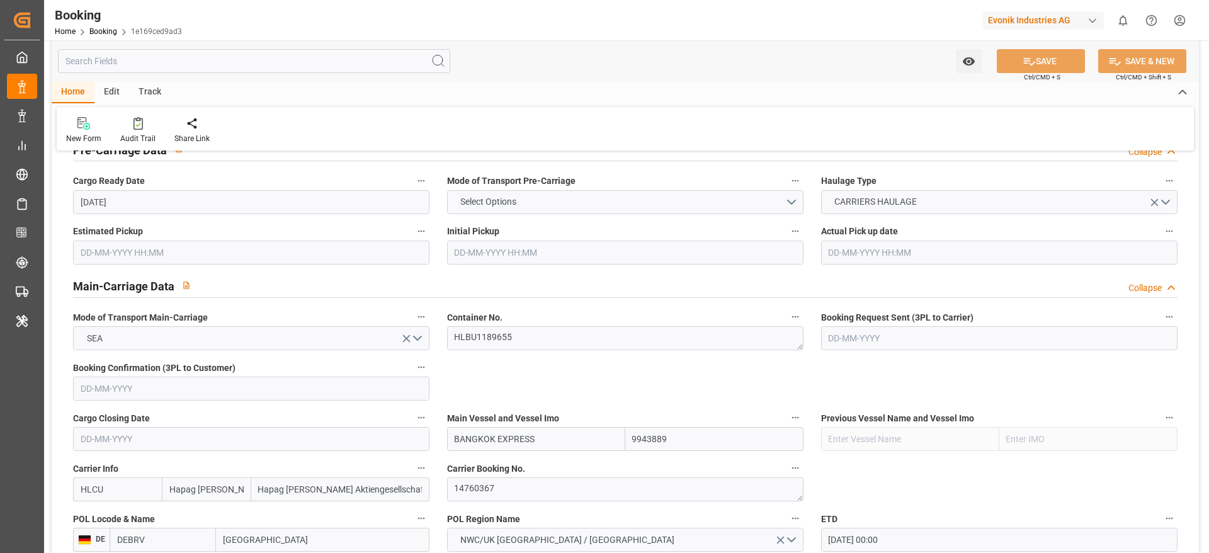
type input "[DATE] 06:26"
type input "[DATE]"
type input "[DATE] 08:09"
type input "[DATE] 11:48"
type input "[DATE] 20:49"
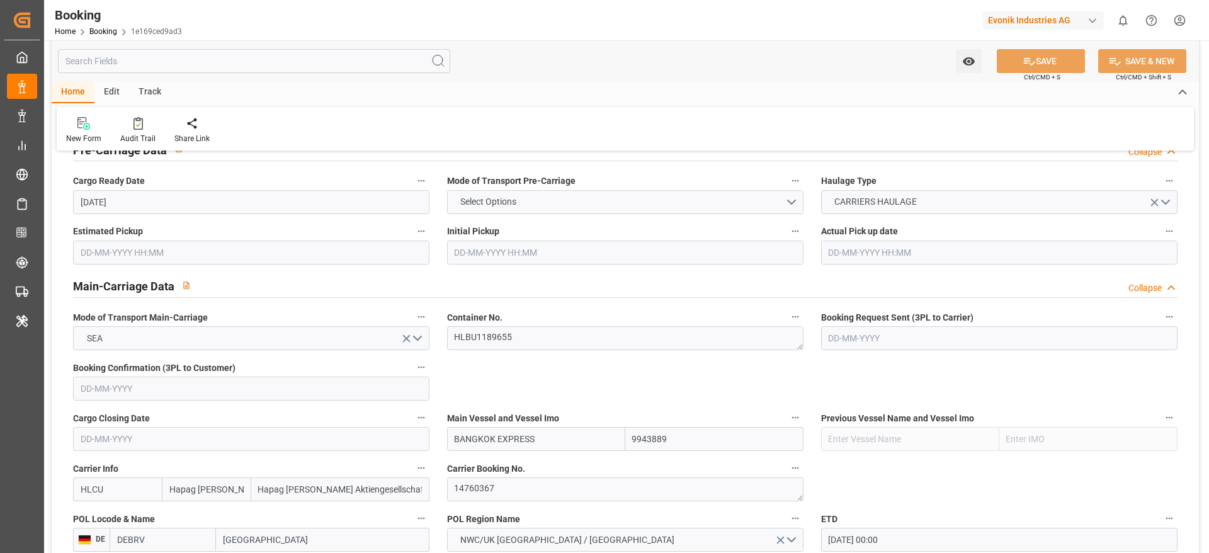
type input "[DATE] 14:00"
type input "[DATE] 22:42"
type input "[DATE] 05:00"
type input "[DATE] 15:00"
type input "[DATE] 04:33"
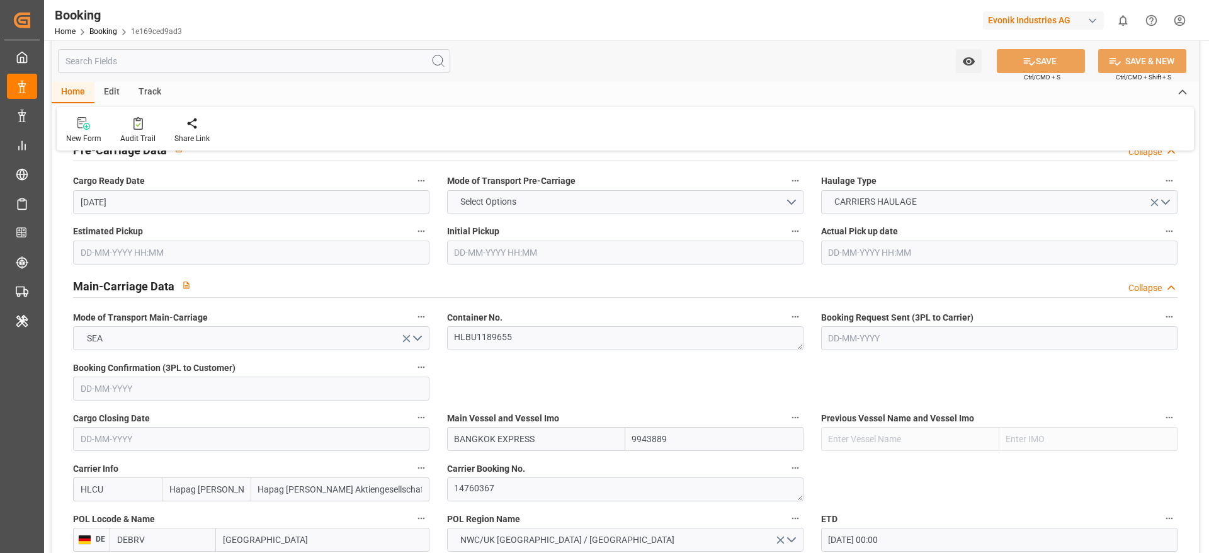
type input "[DATE] 04:33"
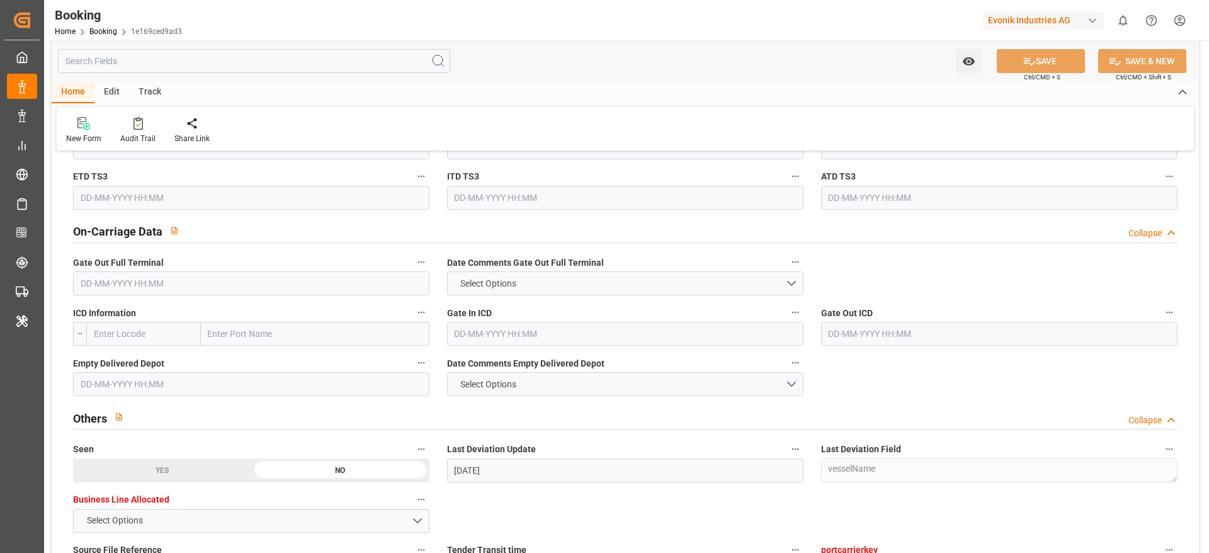
scroll to position [2267, 0]
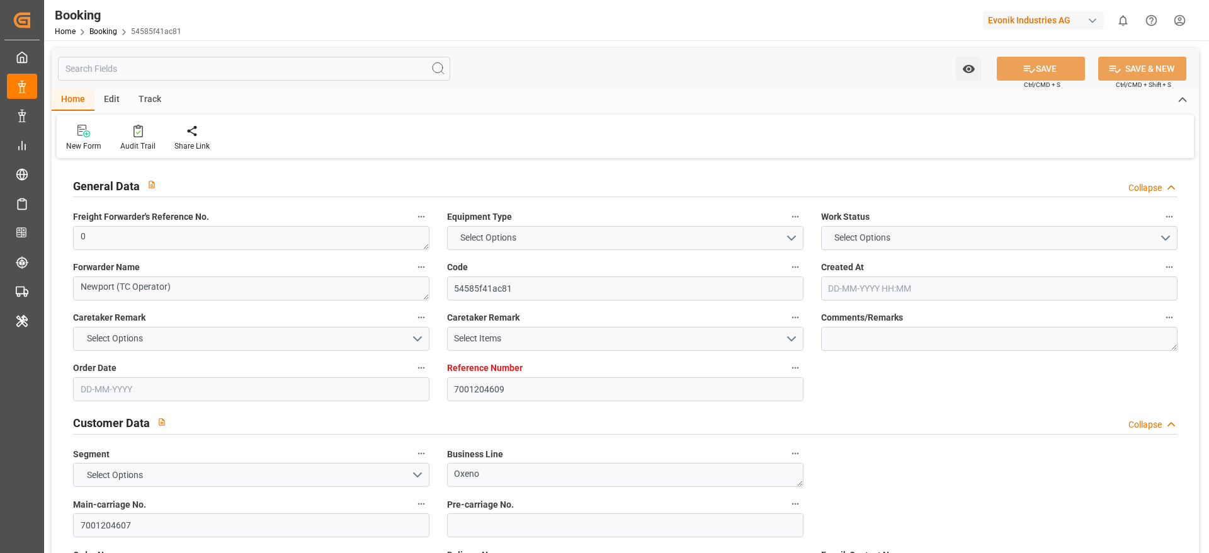
type input "7001204609"
type input "9632167"
type input "Hapag [PERSON_NAME]"
type input "Hapag [PERSON_NAME] Aktiengesellschaft"
type input "NLRTM"
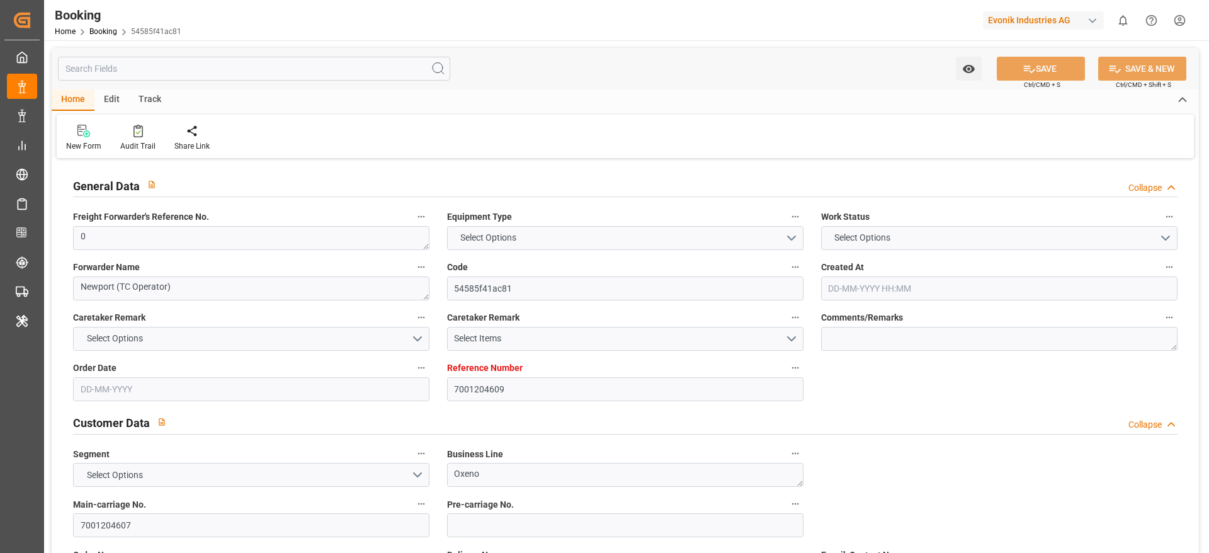
type input "CNNJG"
type input "CNSGH"
type input "0"
type input "[DATE] 11:30"
type input "[DATE]"
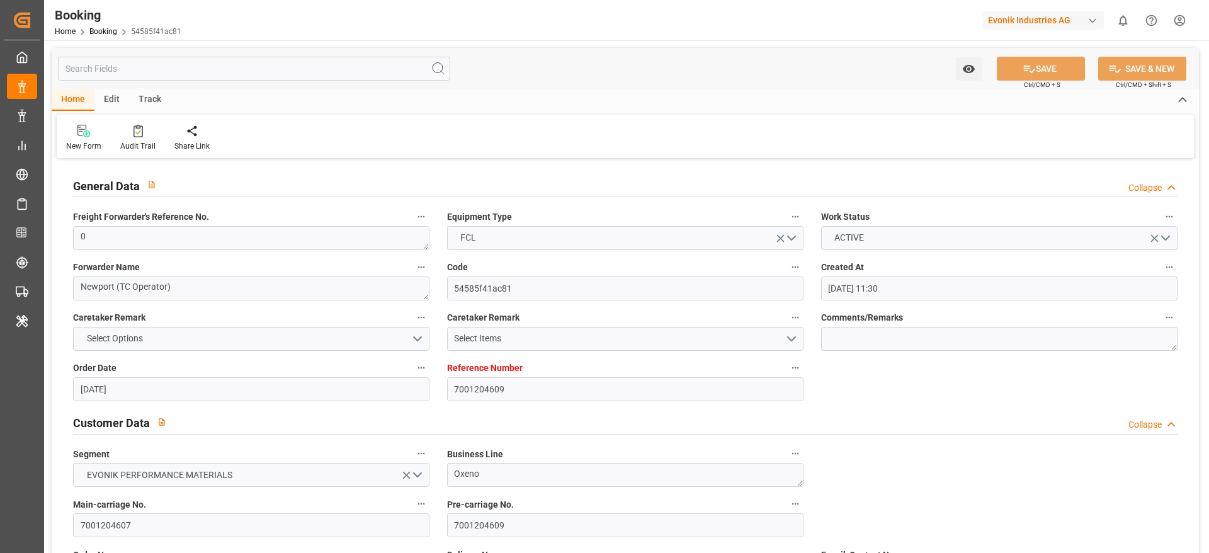
type input "[DATE]"
type input "[DATE] 00:00"
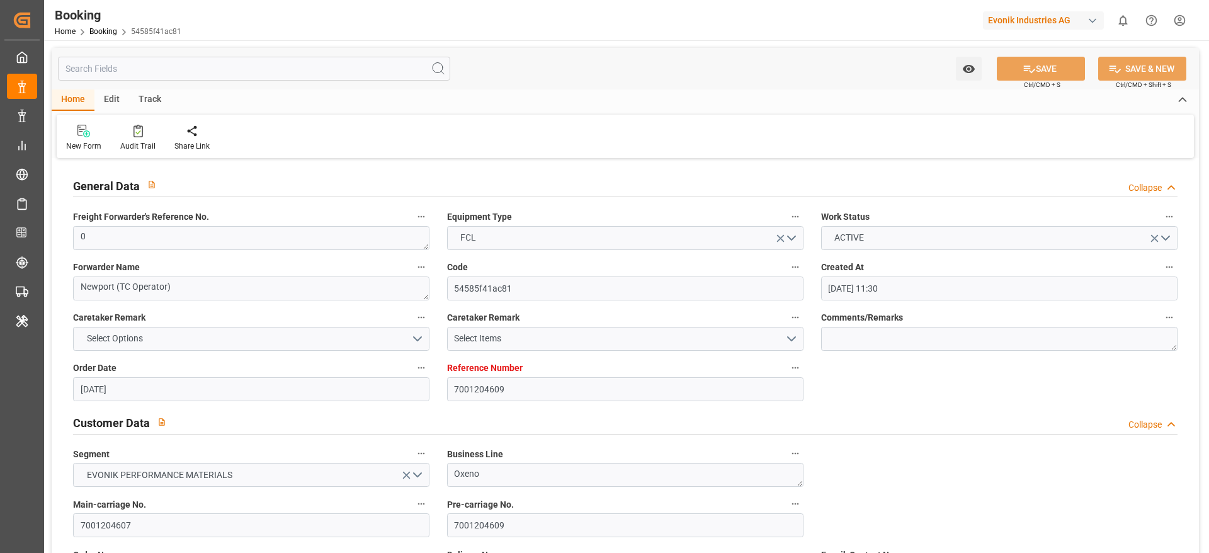
type input "[DATE] 00:00"
type input "12-09-2025 00:00"
type input "30-08-2025 00:00"
type input "01-09-2025 00:00"
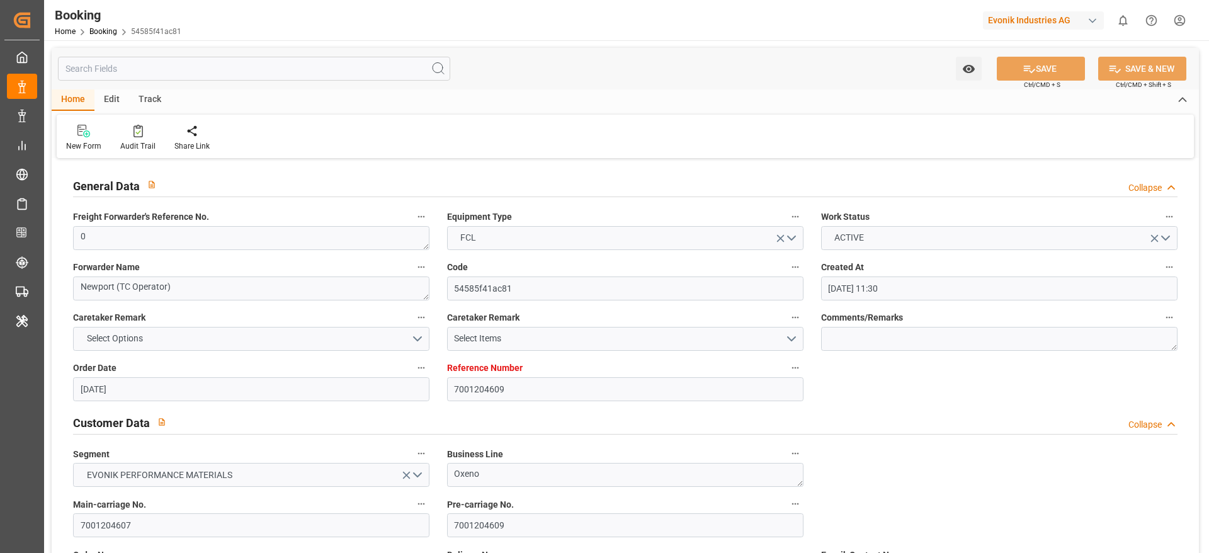
type input "05-09-2025 00:00"
type input "15-07-2025"
type input "29-08-2025 09:48"
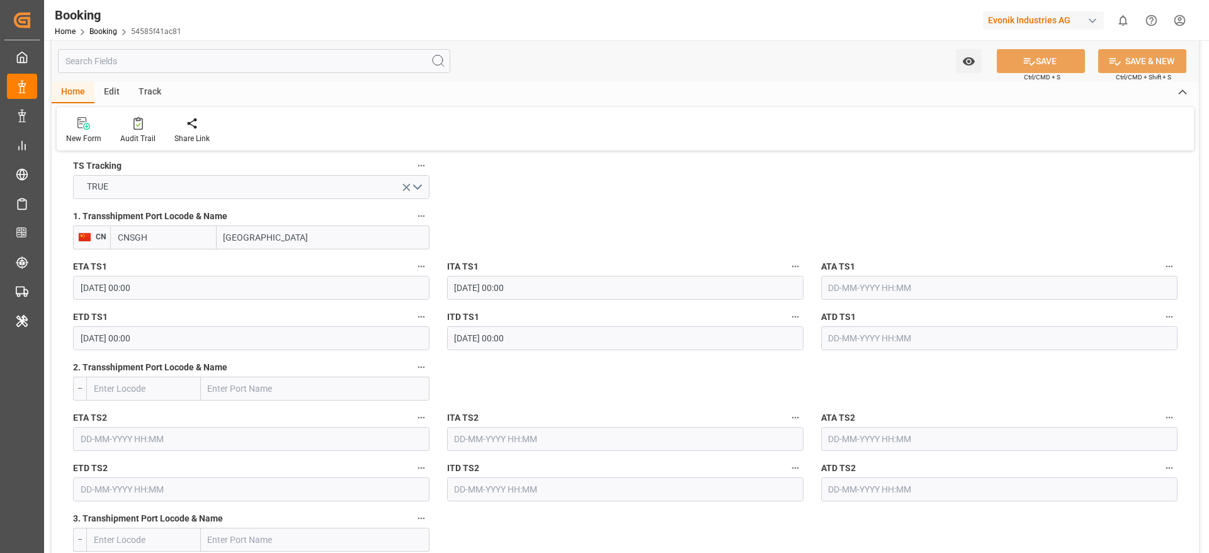
scroll to position [1322, 0]
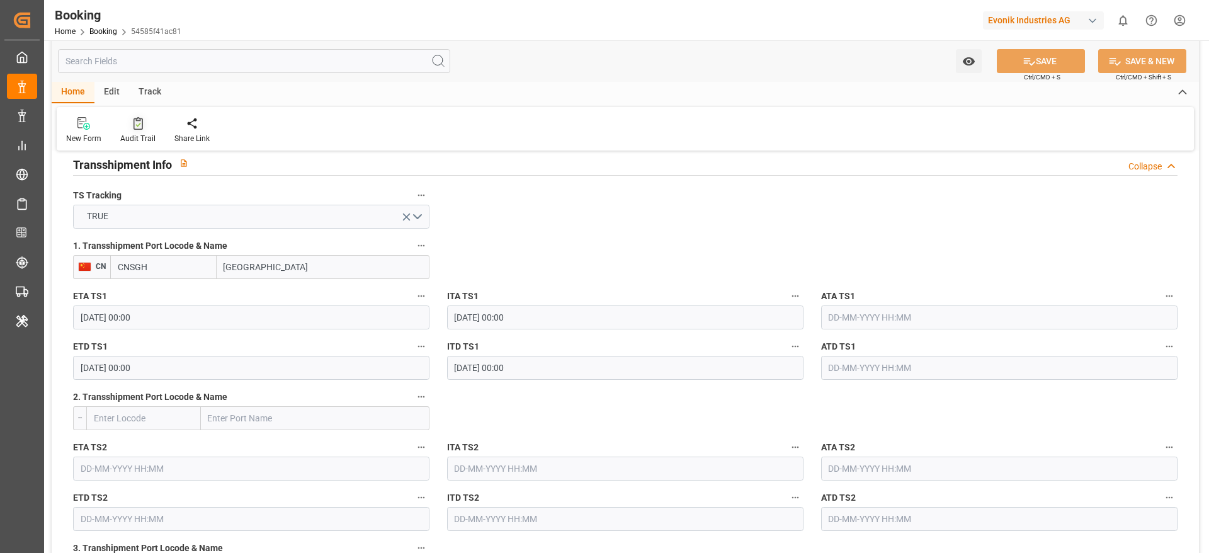
click at [134, 128] on icon at bounding box center [138, 123] width 9 height 13
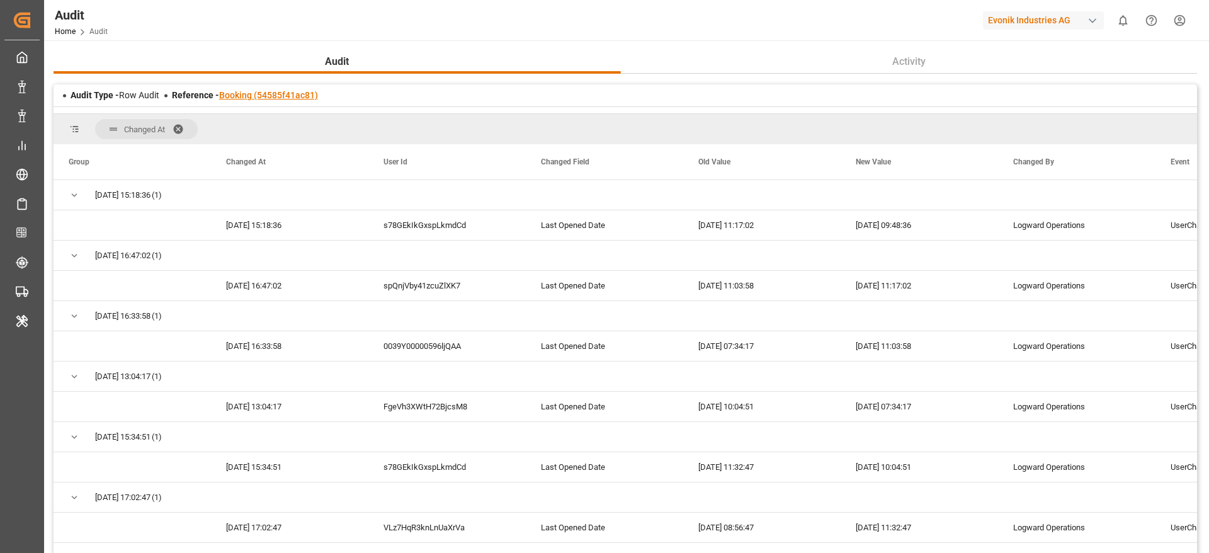
click at [273, 96] on link "Booking (54585f41ac81)" at bounding box center [268, 95] width 99 height 10
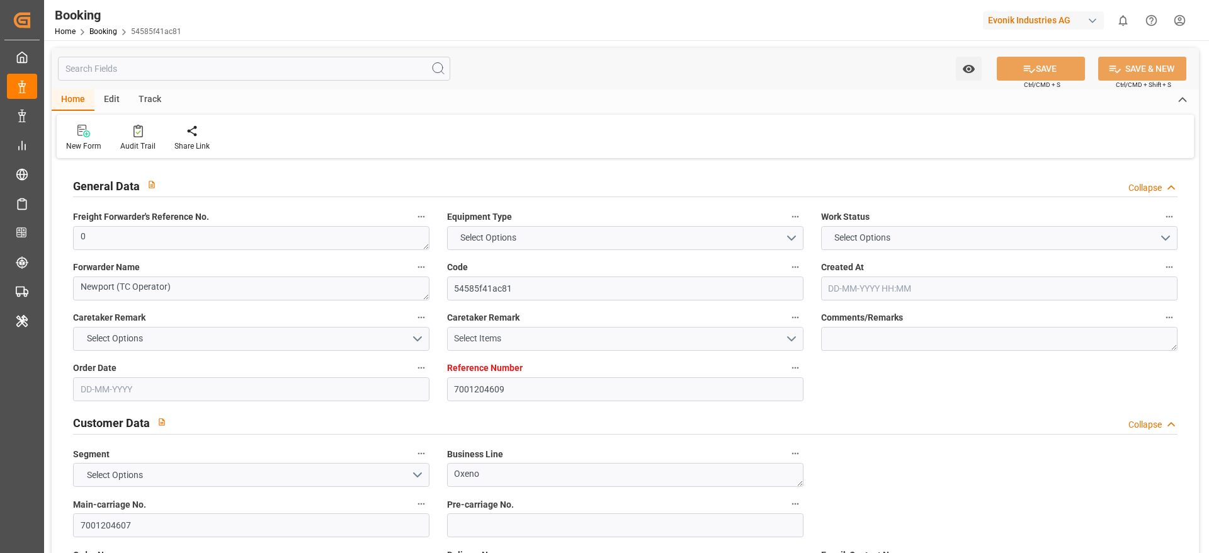
type input "7001204609"
type input "9632167"
type input "Hapag Lloyd"
type input "Hapag Lloyd Aktiengesellschaft"
type input "NLRTM"
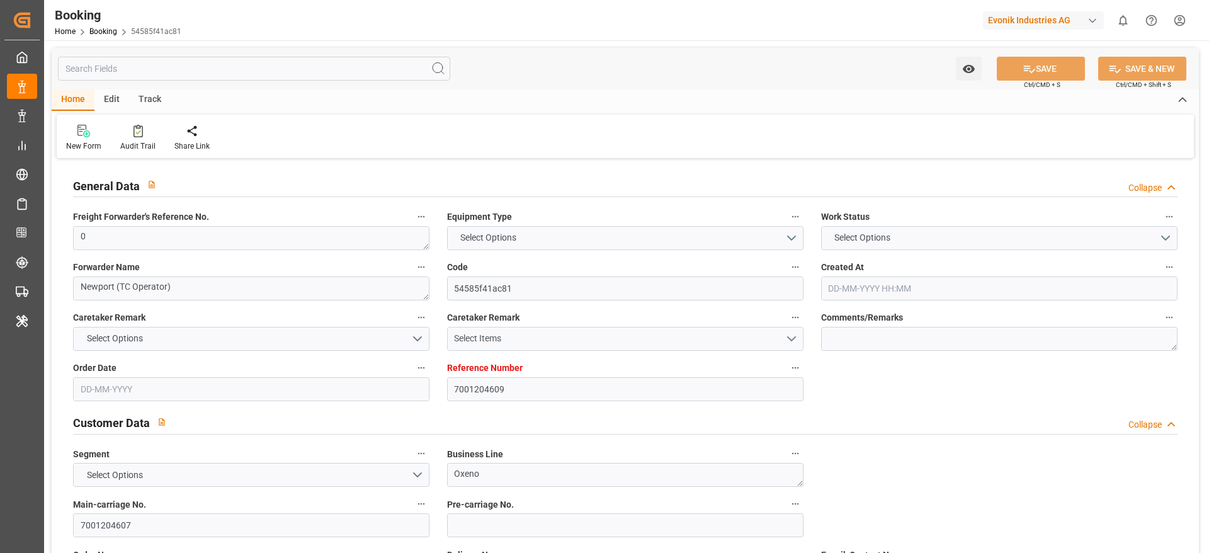
type input "CNNJG"
type input "CNSGH"
type input "0"
type input "25-06-2025 11:30"
type input "25-06-2025"
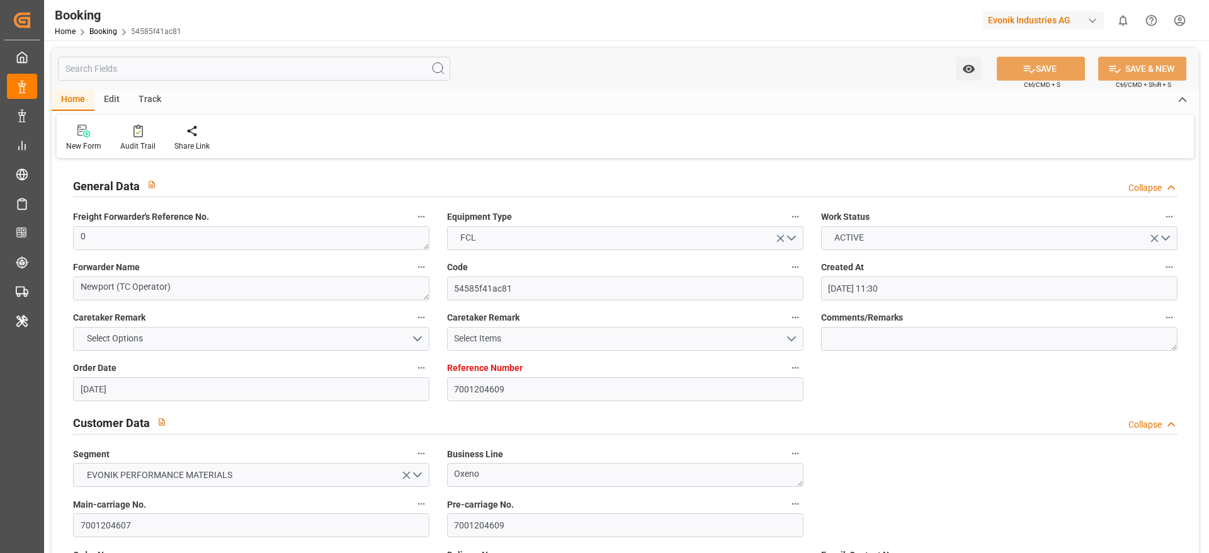
type input "01-09-2025"
type input "18-07-2025"
type input "20-07-2025 00:00"
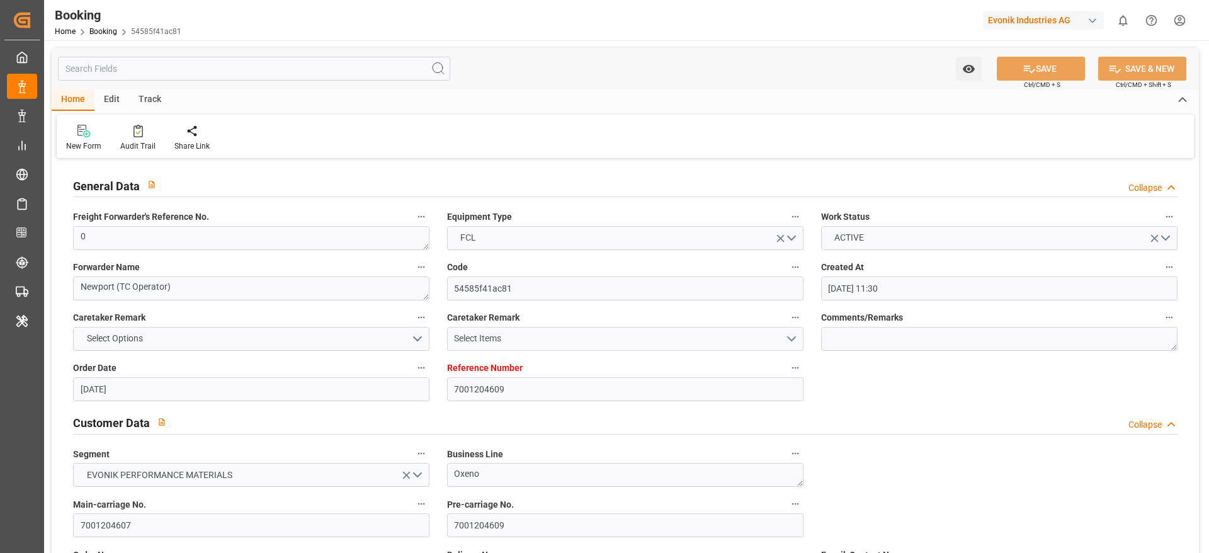
type input "15-07-2025 00:00"
type input "12-09-2025 00:00"
type input "30-08-2025 00:00"
type input "01-09-2025 00:00"
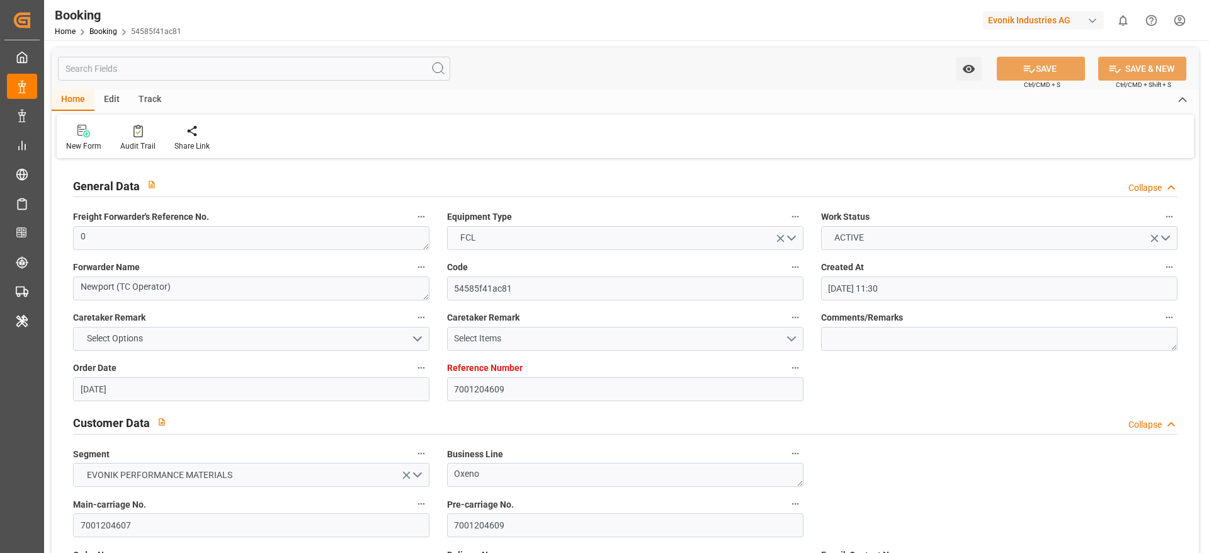
type input "05-09-2025 00:00"
type input "15-07-2025"
type input "29-08-2025 09:48"
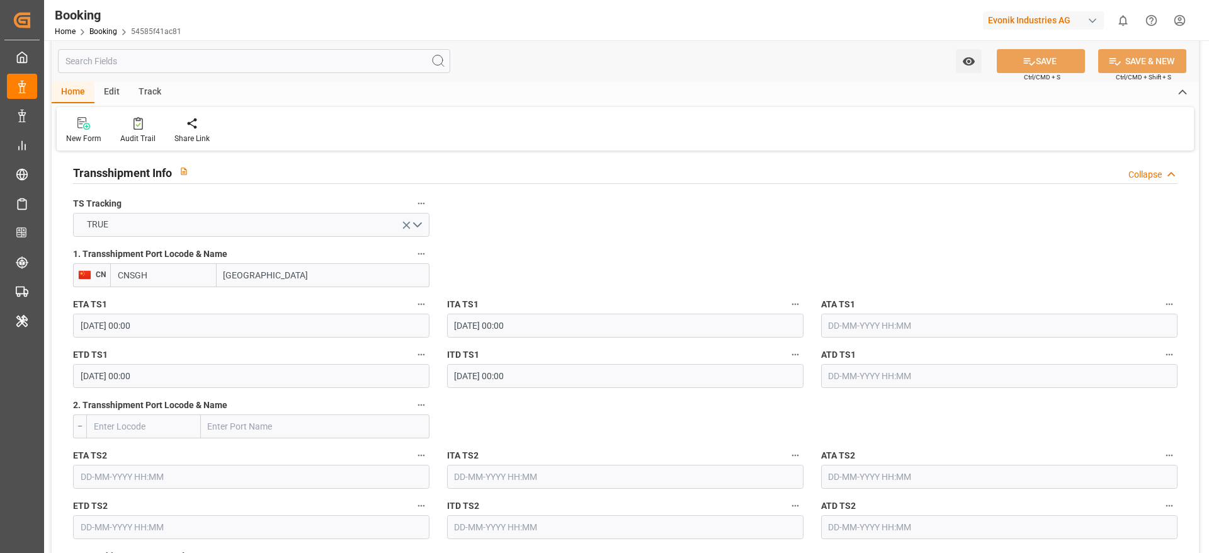
scroll to position [1322, 0]
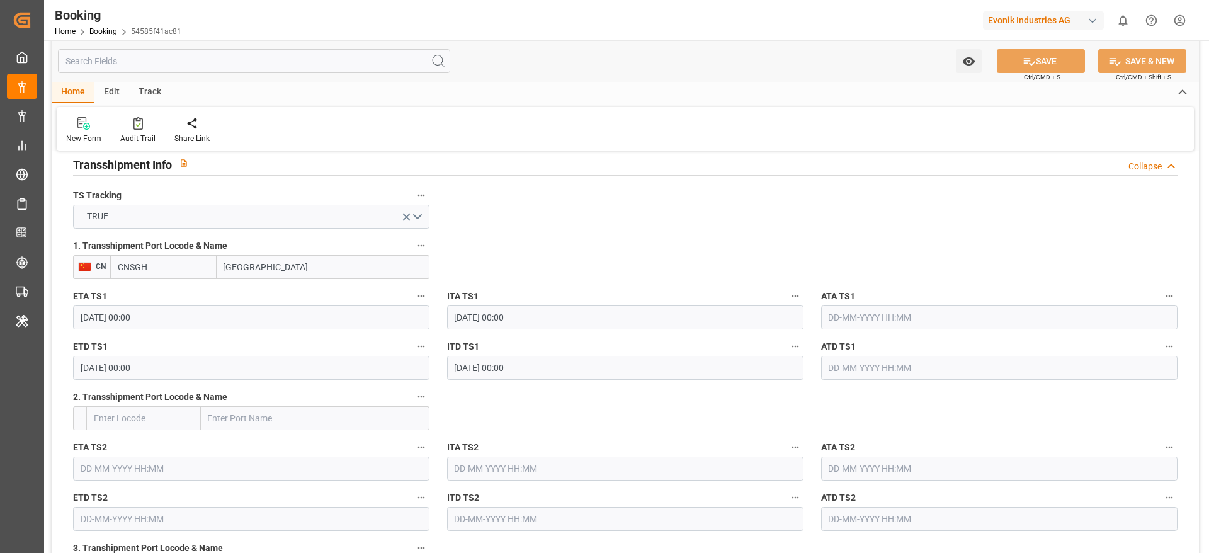
click at [283, 276] on input "[GEOGRAPHIC_DATA]" at bounding box center [323, 267] width 213 height 24
click at [288, 267] on input "[GEOGRAPHIC_DATA]" at bounding box center [323, 267] width 213 height 24
click at [288, 267] on input "Shanghai" at bounding box center [323, 267] width 213 height 24
paste input "INGAPORE"
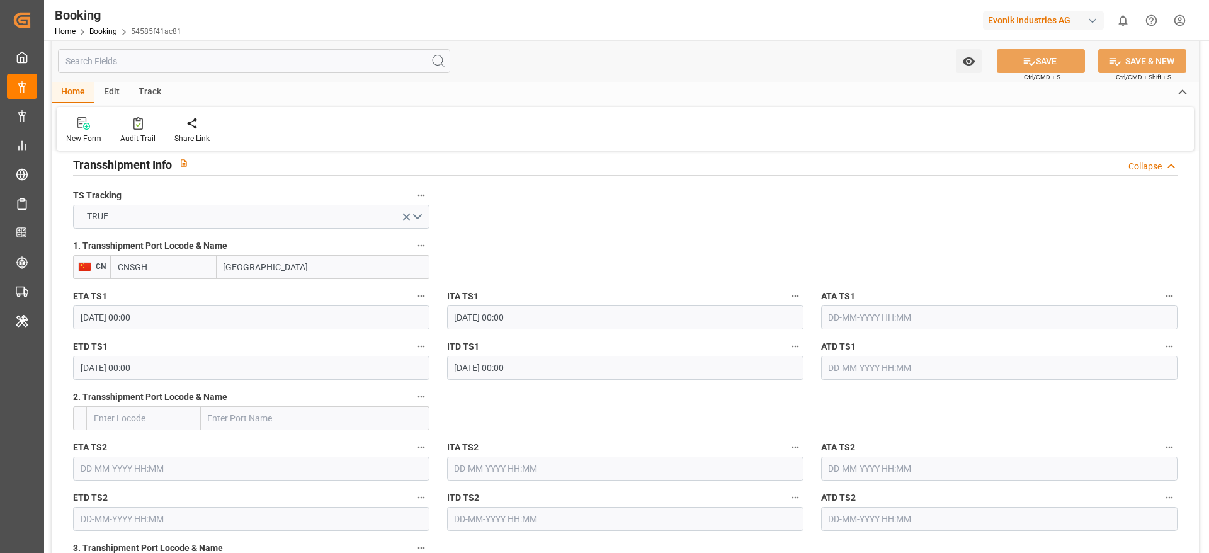
type input "[GEOGRAPHIC_DATA]"
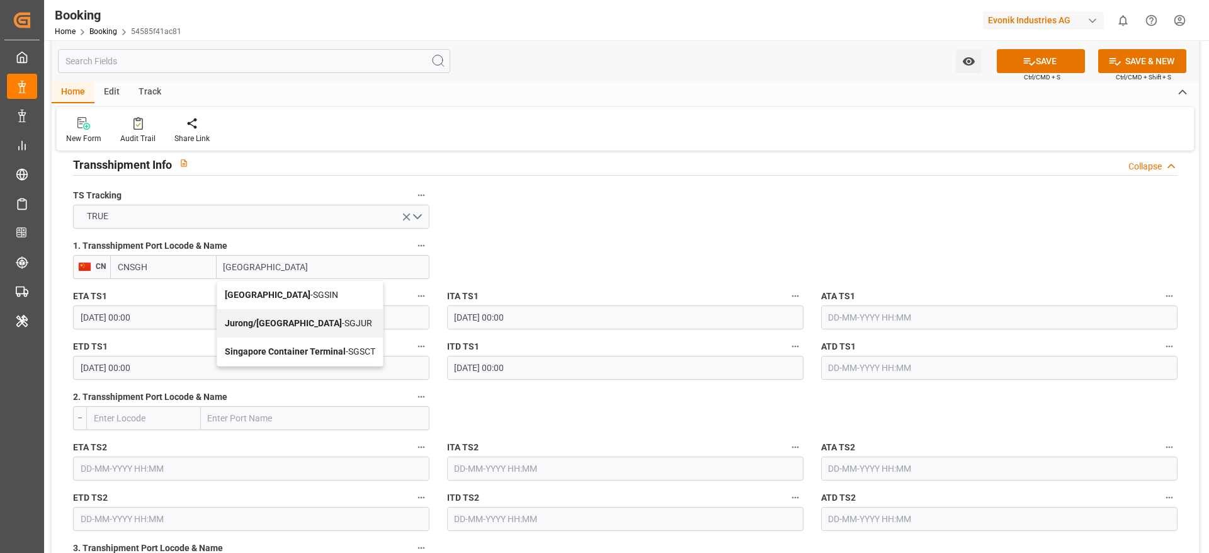
click at [314, 290] on div "Singapore - SGSIN" at bounding box center [300, 295] width 166 height 28
type input "SGSIN"
type input "Singapore"
click at [953, 317] on input "text" at bounding box center [999, 317] width 356 height 24
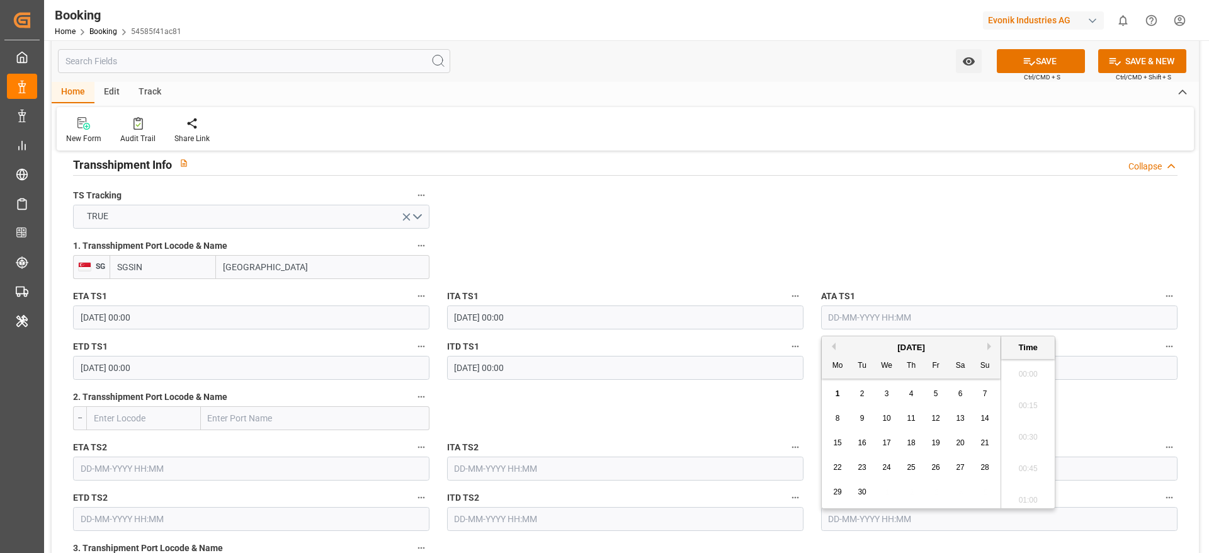
scroll to position [1453, 0]
click at [835, 350] on button "Previous Month" at bounding box center [832, 347] width 8 height 8
click at [835, 346] on button "Previous Month" at bounding box center [832, 347] width 8 height 8
click at [984, 348] on div "July 2025" at bounding box center [911, 347] width 179 height 13
click at [994, 348] on button "Next Month" at bounding box center [991, 347] width 8 height 8
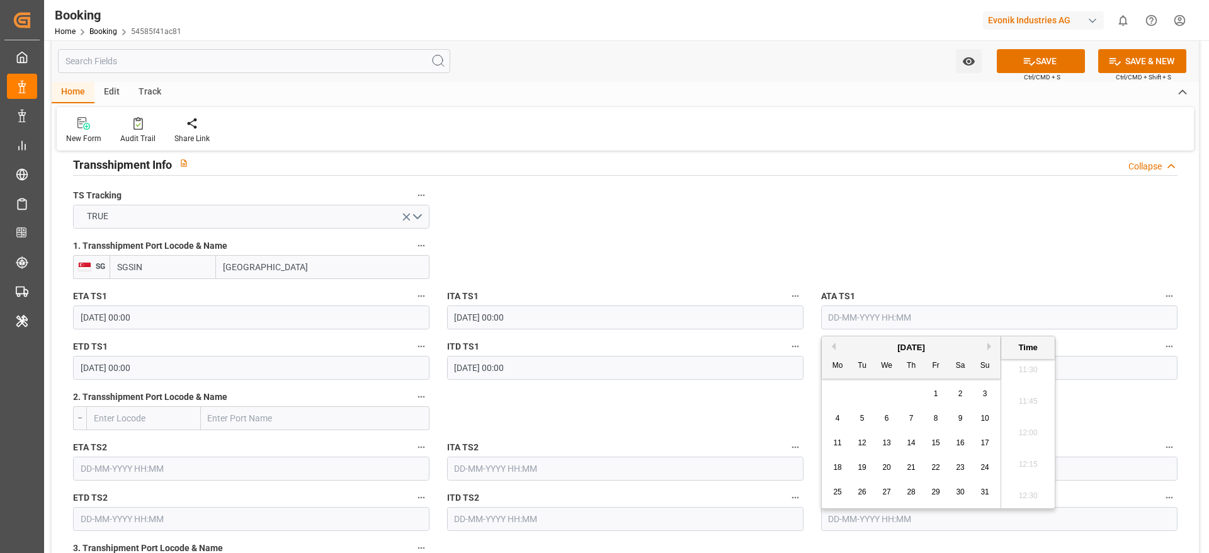
click at [841, 491] on span "25" at bounding box center [837, 491] width 8 height 9
type input "25-08-2025 00:00"
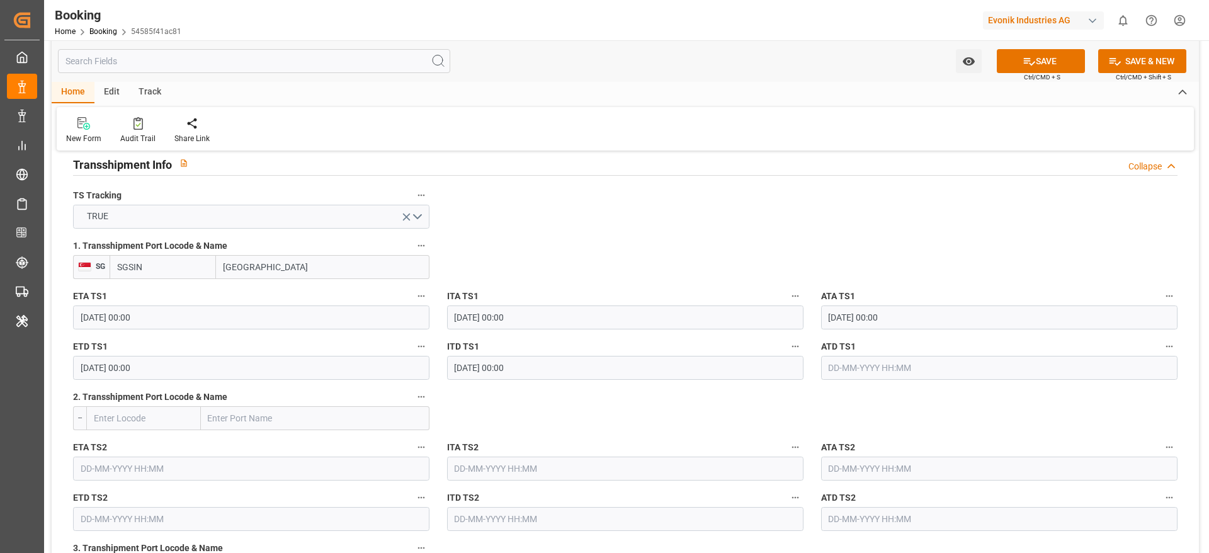
click at [845, 373] on input "text" at bounding box center [999, 368] width 356 height 24
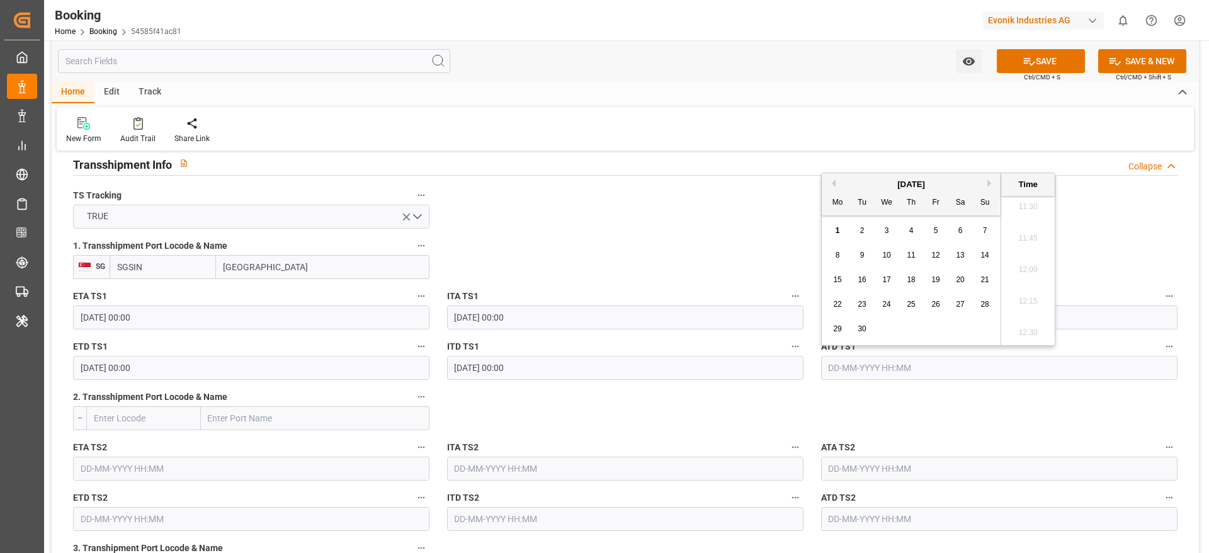
click at [834, 183] on button "Previous Month" at bounding box center [832, 183] width 8 height 8
click at [964, 333] on span "30" at bounding box center [960, 328] width 8 height 9
type input "30-08-2025 00:00"
click at [233, 415] on input "text" at bounding box center [315, 418] width 229 height 24
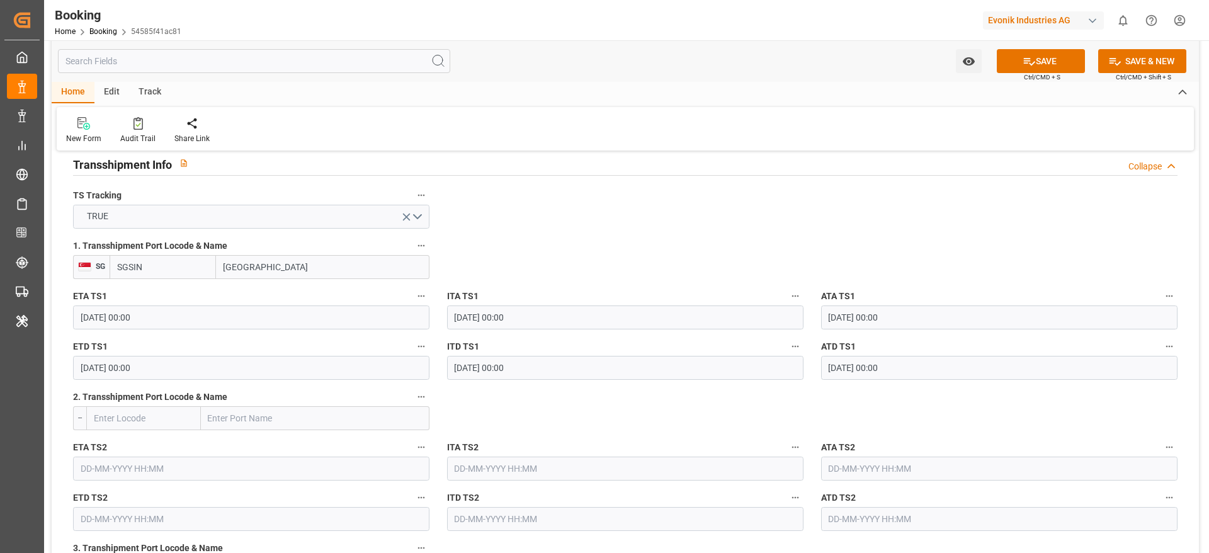
paste input "SHANGHAI"
type input "SHANGHAI"
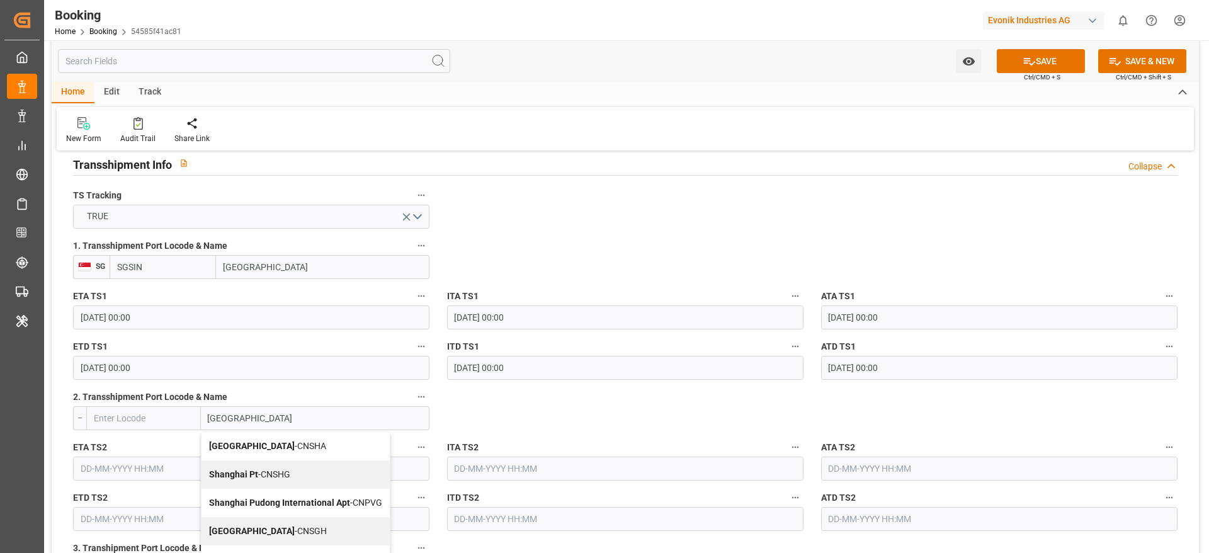
click at [281, 532] on span "Shanghai - CNSGH" at bounding box center [268, 531] width 118 height 10
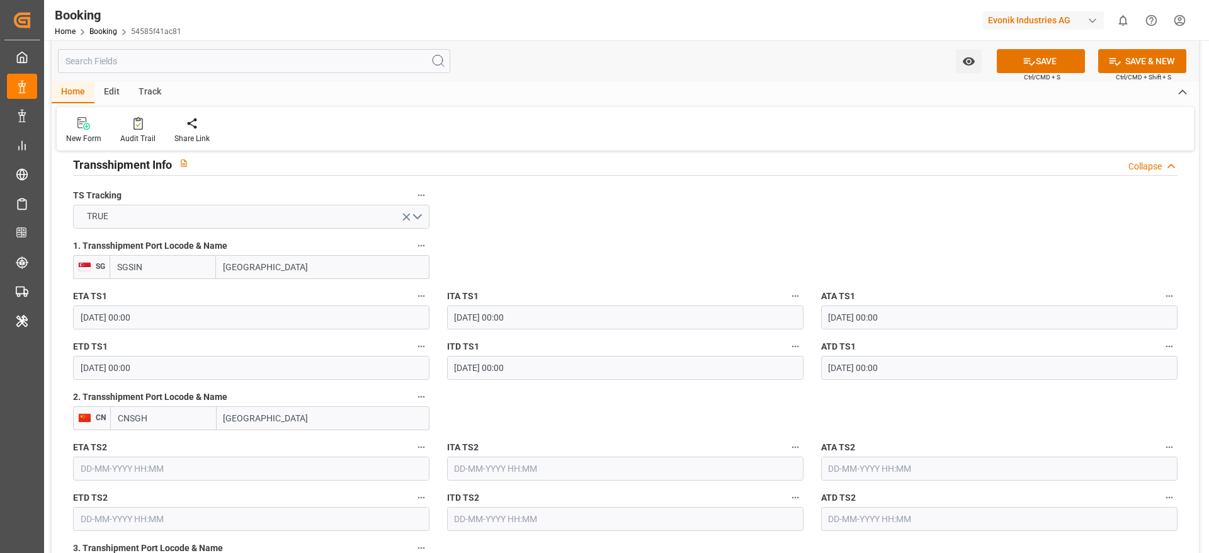
type input "CNSGH"
type input "Shanghai"
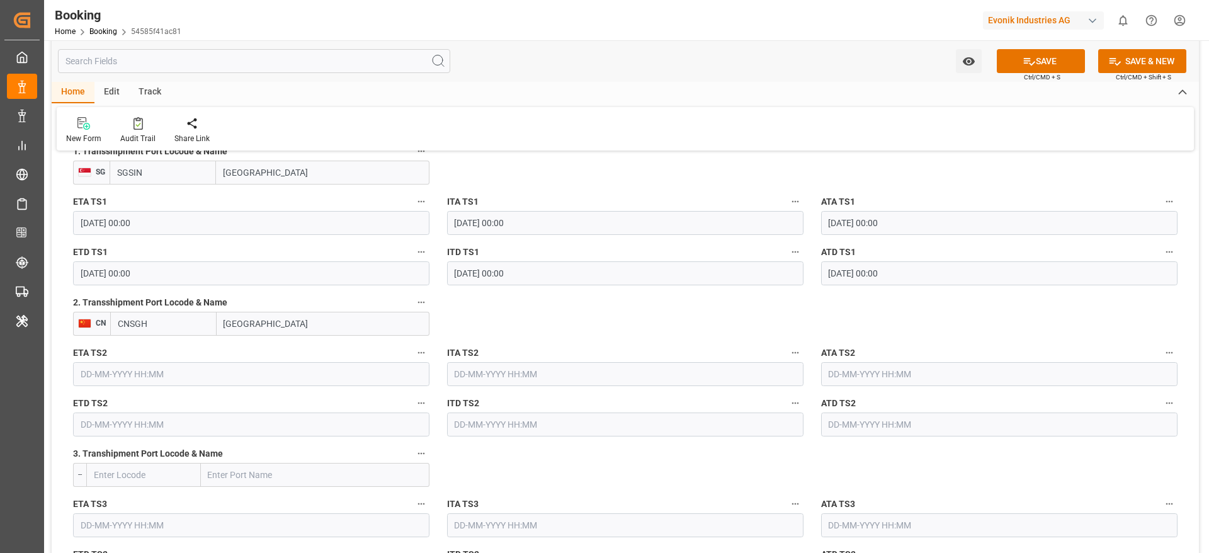
click at [215, 368] on input "text" at bounding box center [251, 374] width 356 height 24
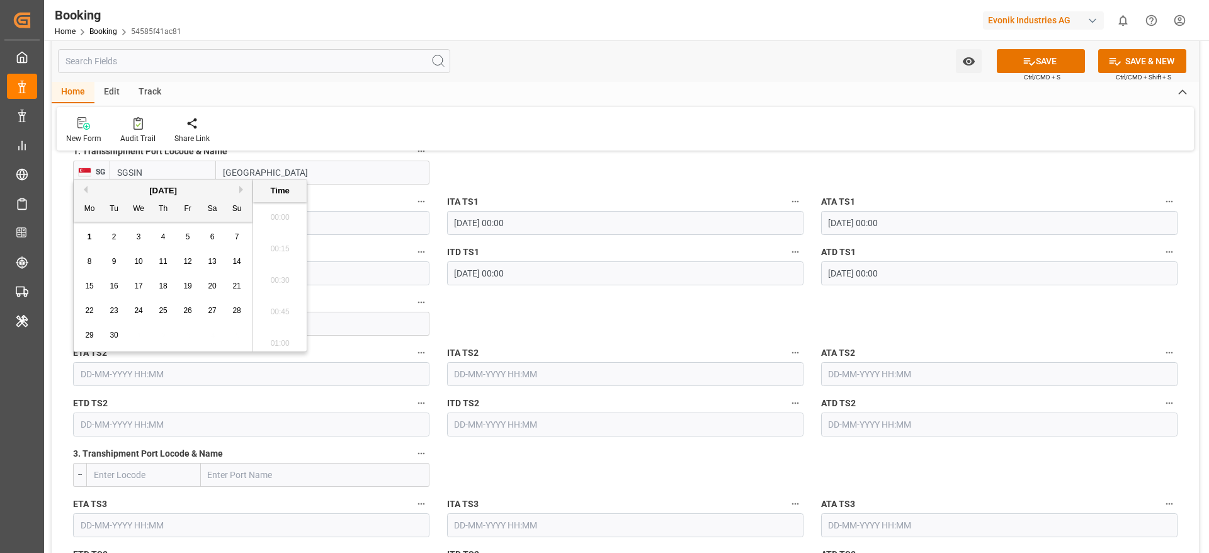
click at [93, 265] on div "8" at bounding box center [90, 261] width 16 height 15
type input "08-09-2025 00:00"
click at [98, 424] on input "text" at bounding box center [251, 424] width 356 height 24
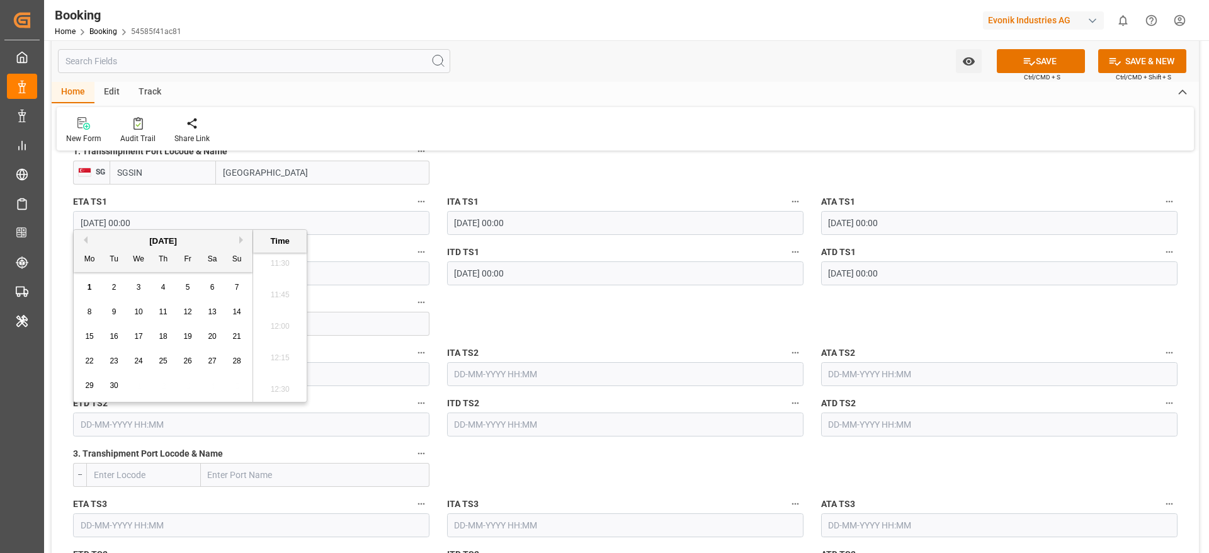
click at [138, 311] on span "10" at bounding box center [138, 311] width 8 height 9
type input "10-09-2025 00:00"
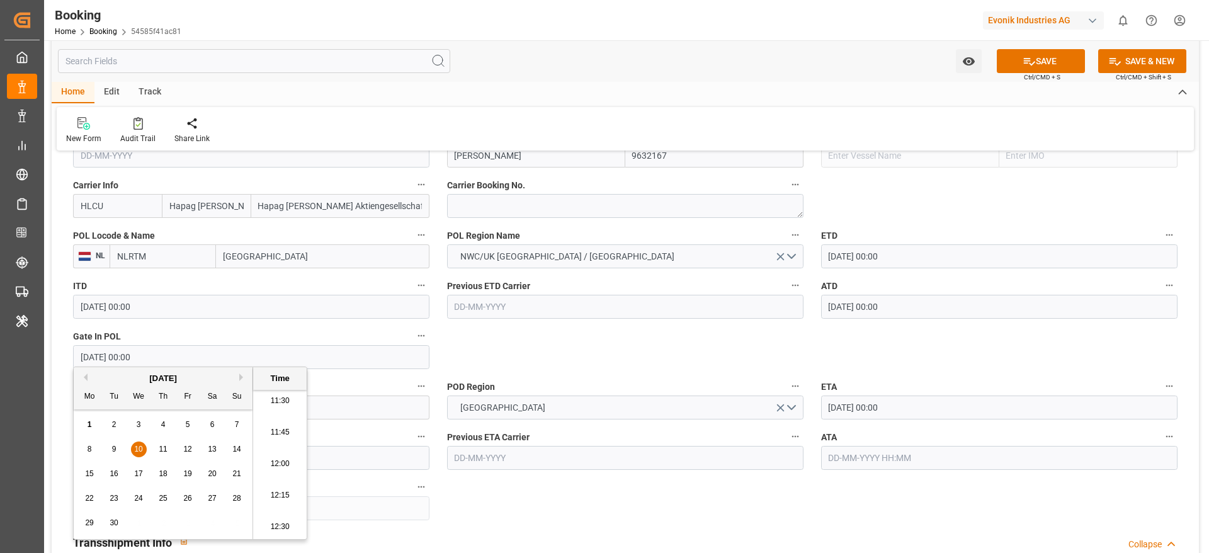
click at [928, 407] on input "12-09-2025 00:00" at bounding box center [999, 407] width 356 height 24
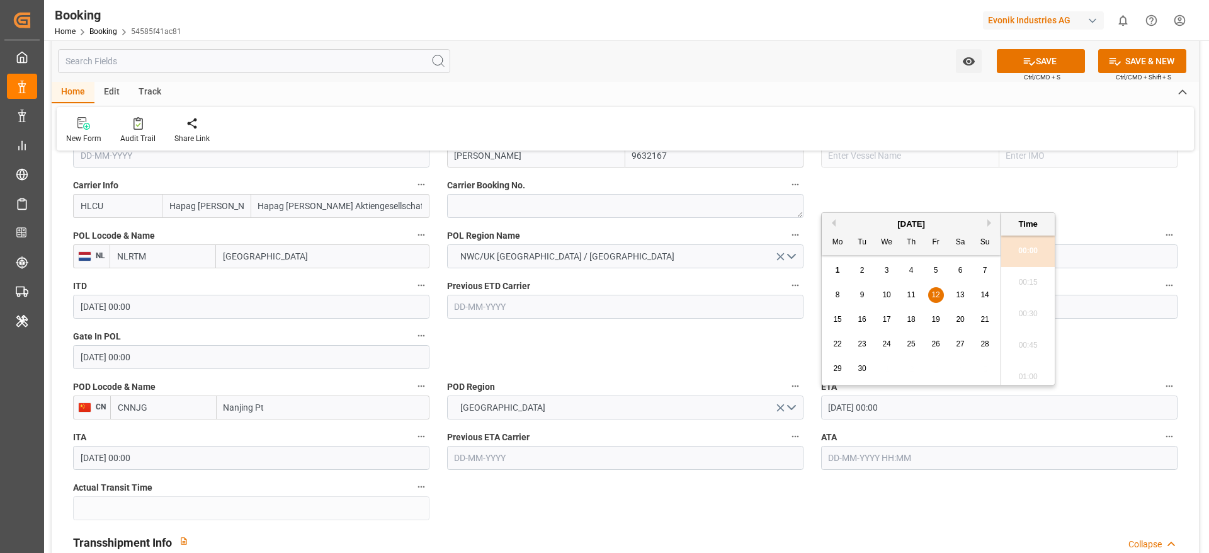
click at [841, 317] on span "15" at bounding box center [837, 319] width 8 height 9
type input "15-09-2025 00:00"
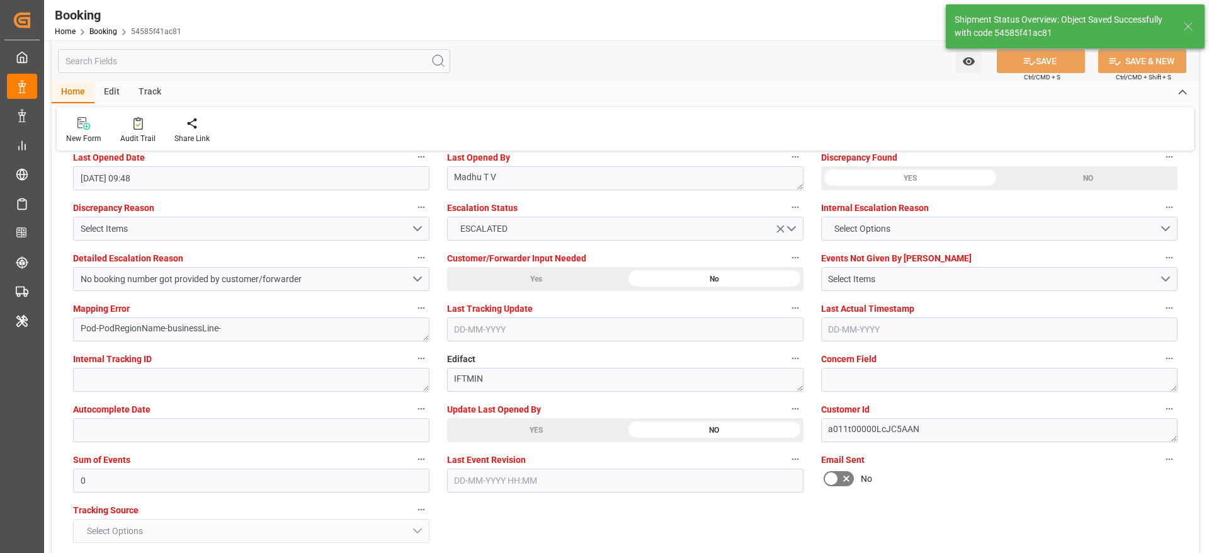
scroll to position [2267, 0]
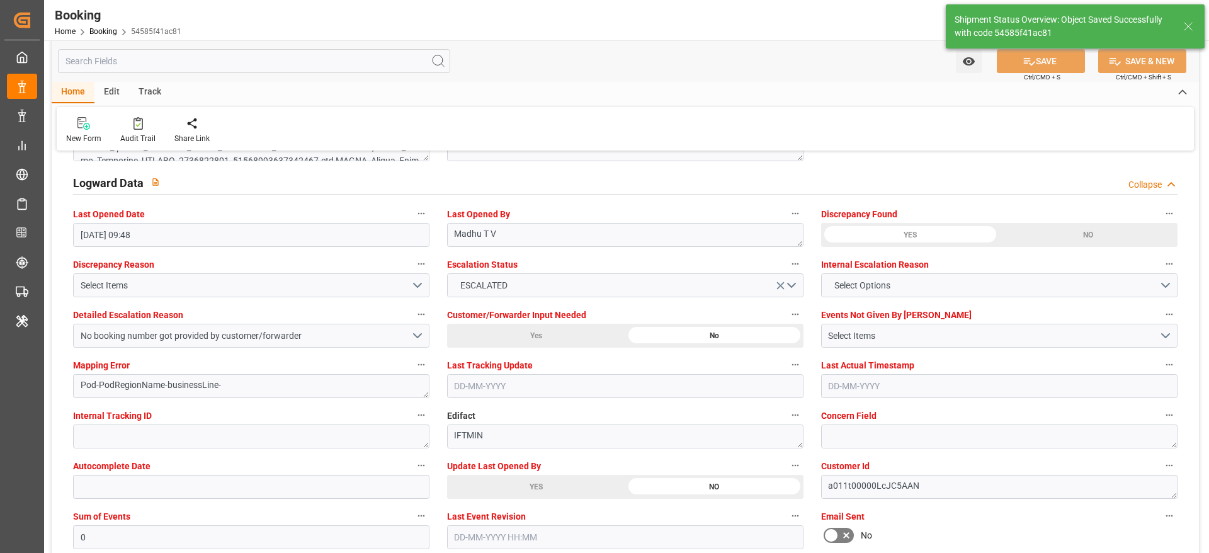
type input "08-09-2025 00:00"
type input "10-09-2025 00:00"
type input "01-09-2025 06:32"
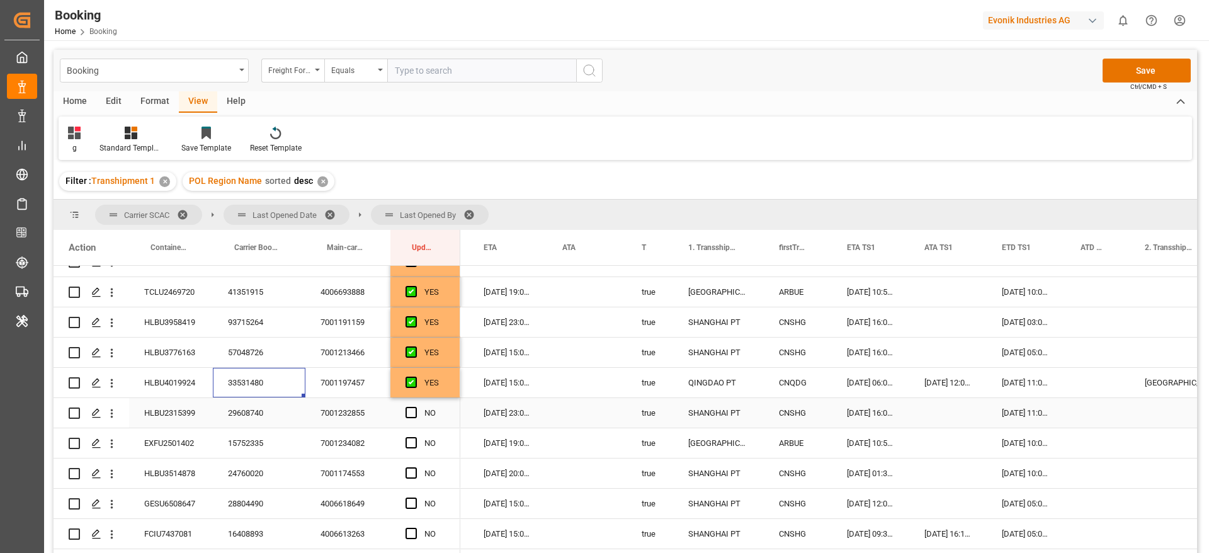
scroll to position [1322, 0]
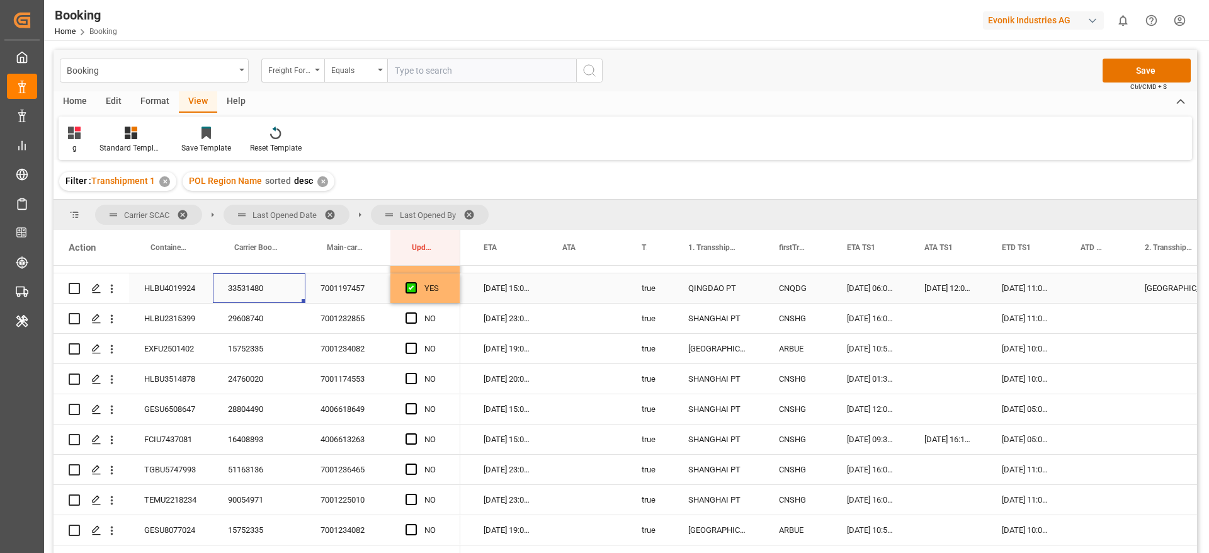
click at [449, 294] on div "YES" at bounding box center [425, 288] width 70 height 30
drag, startPoint x: 458, startPoint y: 302, endPoint x: 430, endPoint y: 455, distance: 155.5
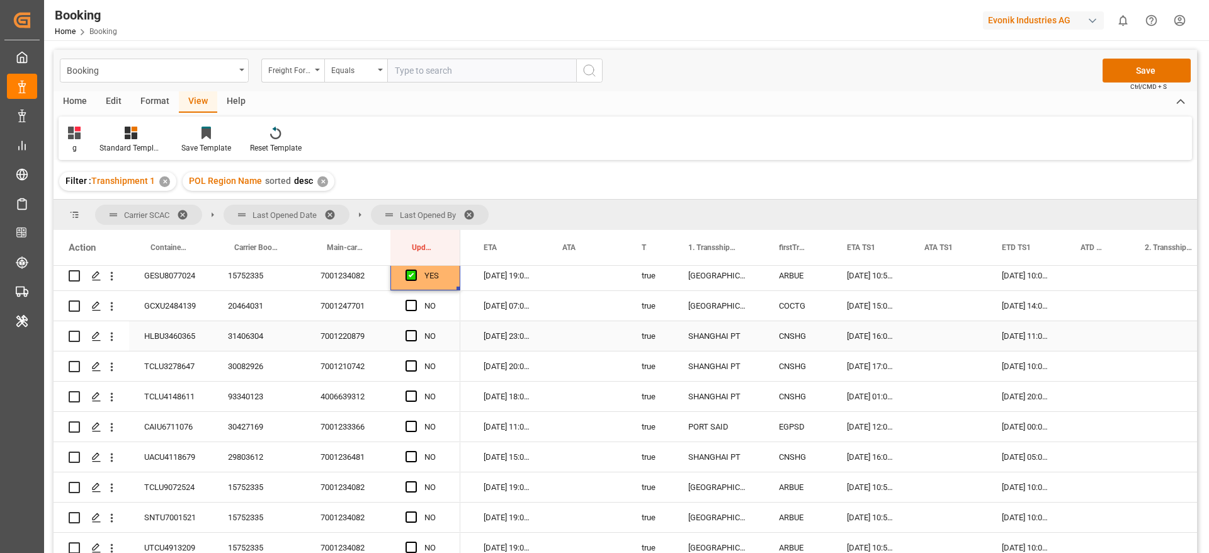
scroll to position [1606, 0]
click at [241, 395] on div "30427169" at bounding box center [259, 398] width 93 height 30
click at [861, 401] on div "[DATE] 12:00:00" at bounding box center [870, 398] width 77 height 30
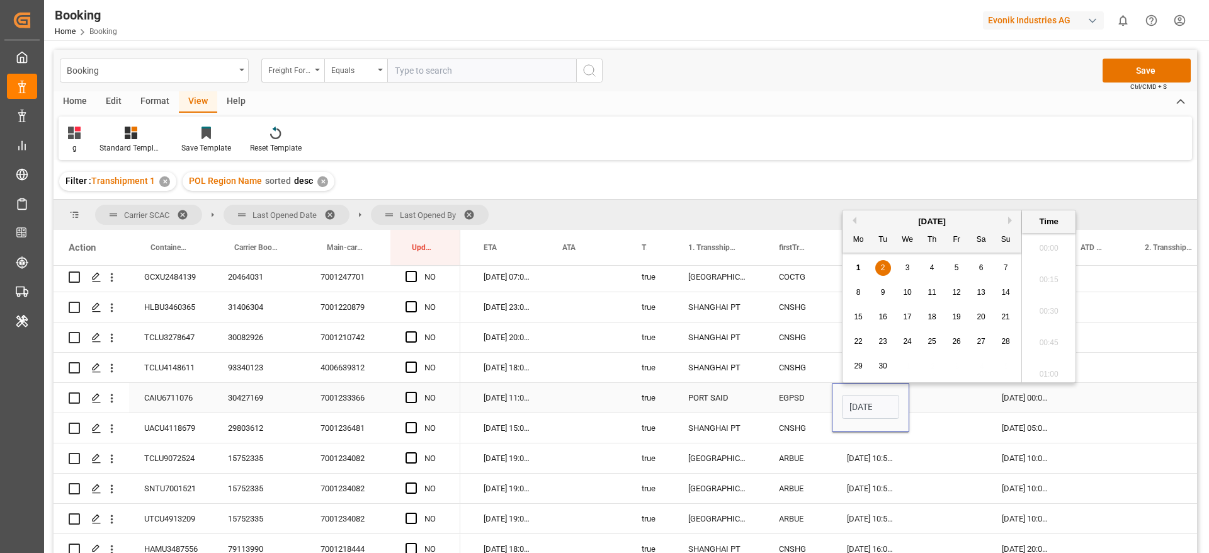
scroll to position [1453, 0]
click at [911, 295] on span "10" at bounding box center [907, 292] width 8 height 9
type input "[DATE] 12:00"
click at [938, 398] on div "Press SPACE to select this row." at bounding box center [947, 398] width 77 height 30
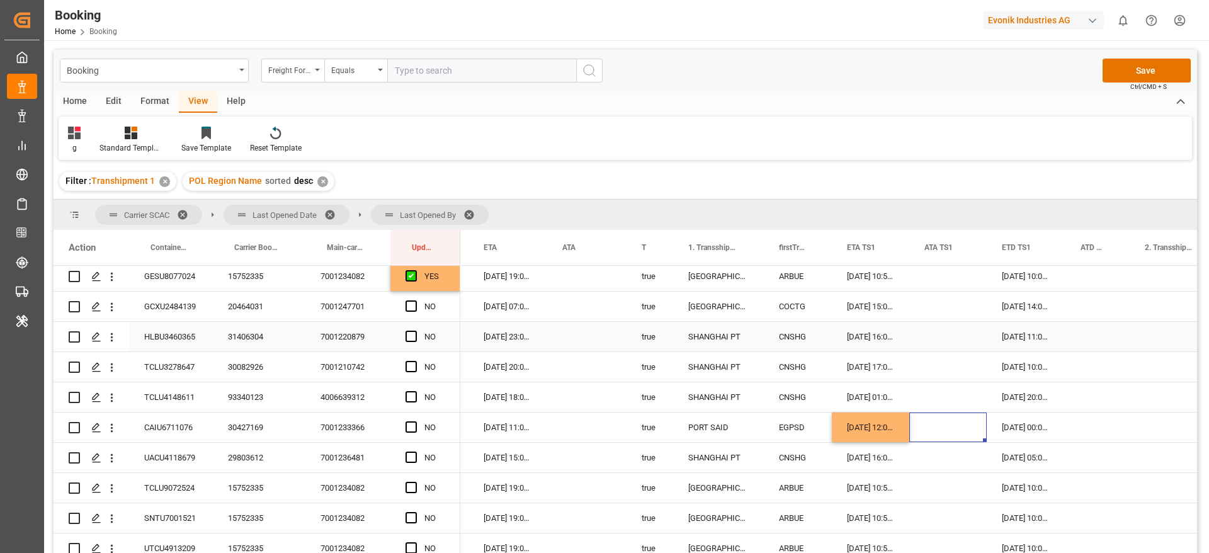
scroll to position [1606, 0]
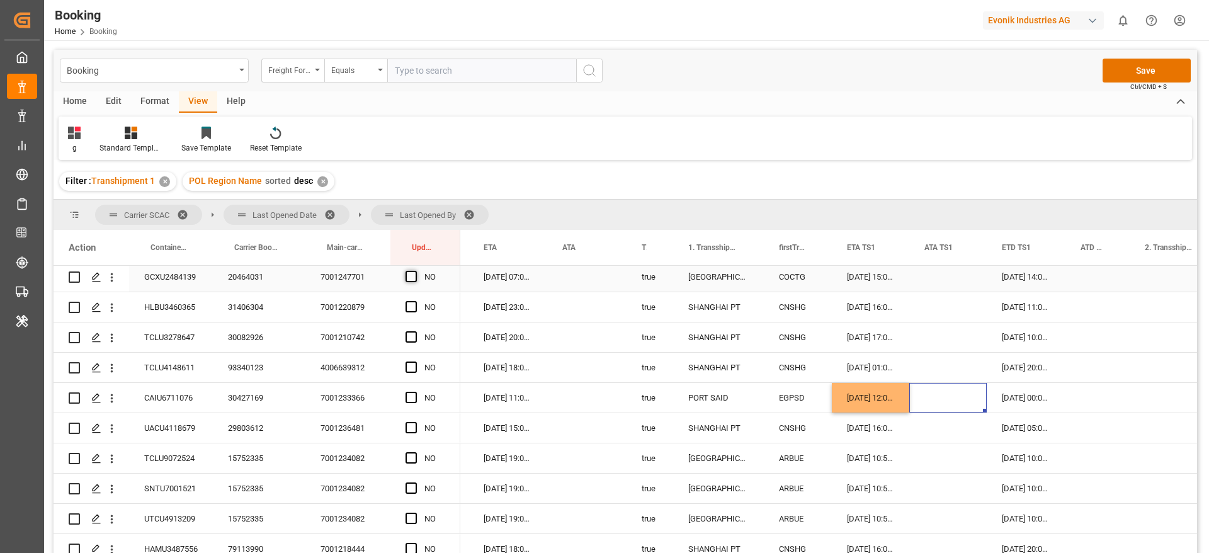
click at [414, 279] on span "Press SPACE to select this row." at bounding box center [411, 276] width 11 height 11
click at [415, 271] on input "Press SPACE to select this row." at bounding box center [415, 271] width 0 height 0
drag, startPoint x: 458, startPoint y: 289, endPoint x: 510, endPoint y: 448, distance: 167.1
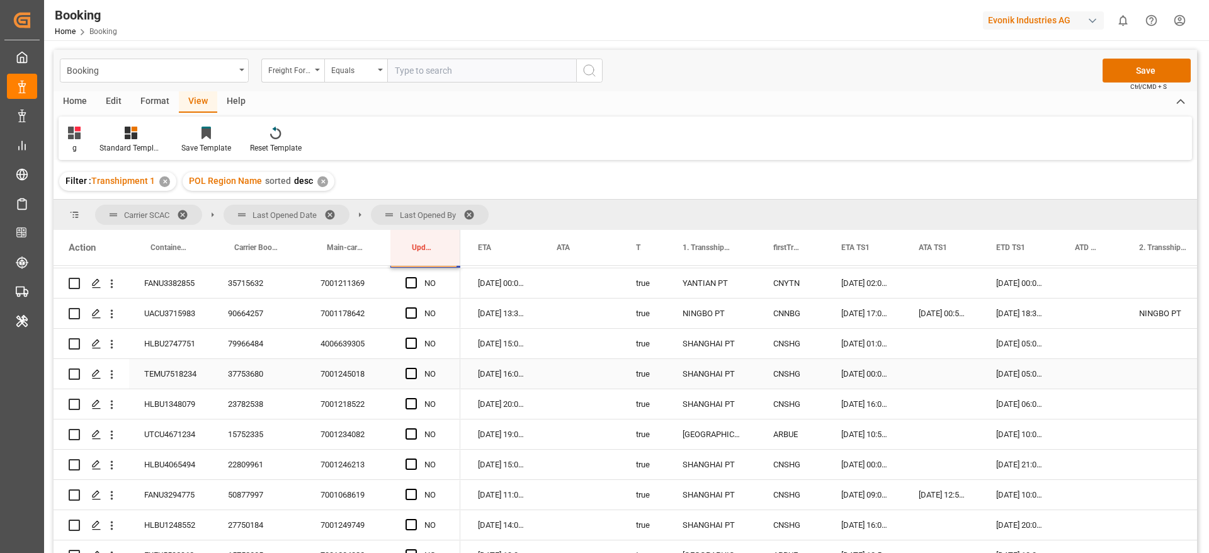
scroll to position [1901, 0]
drag, startPoint x: 457, startPoint y: 268, endPoint x: 450, endPoint y: 542, distance: 274.0
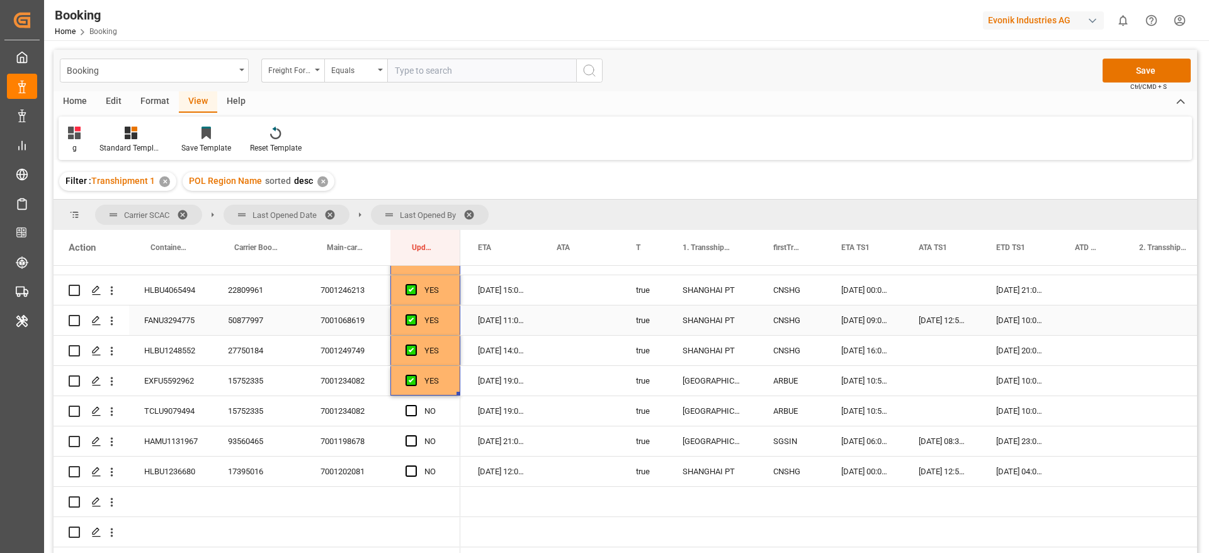
scroll to position [2123, 0]
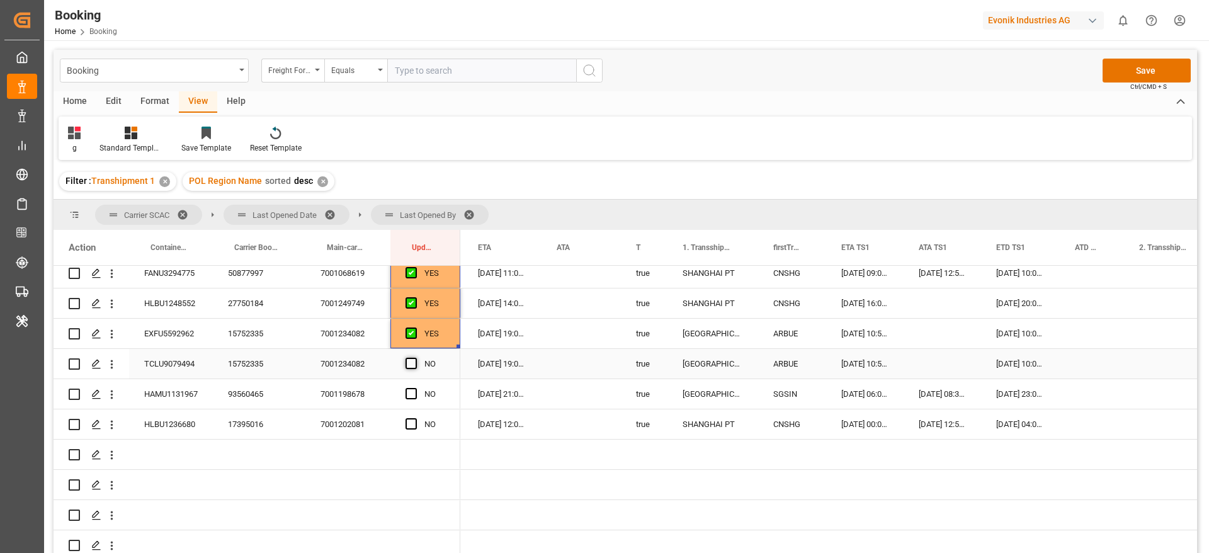
click at [414, 367] on span "Press SPACE to select this row." at bounding box center [411, 363] width 11 height 11
click at [415, 358] on input "Press SPACE to select this row." at bounding box center [415, 358] width 0 height 0
click at [416, 396] on span "Press SPACE to select this row." at bounding box center [411, 393] width 11 height 11
click at [415, 388] on input "Press SPACE to select this row." at bounding box center [415, 388] width 0 height 0
click at [417, 426] on div "Press SPACE to select this row." at bounding box center [415, 424] width 19 height 29
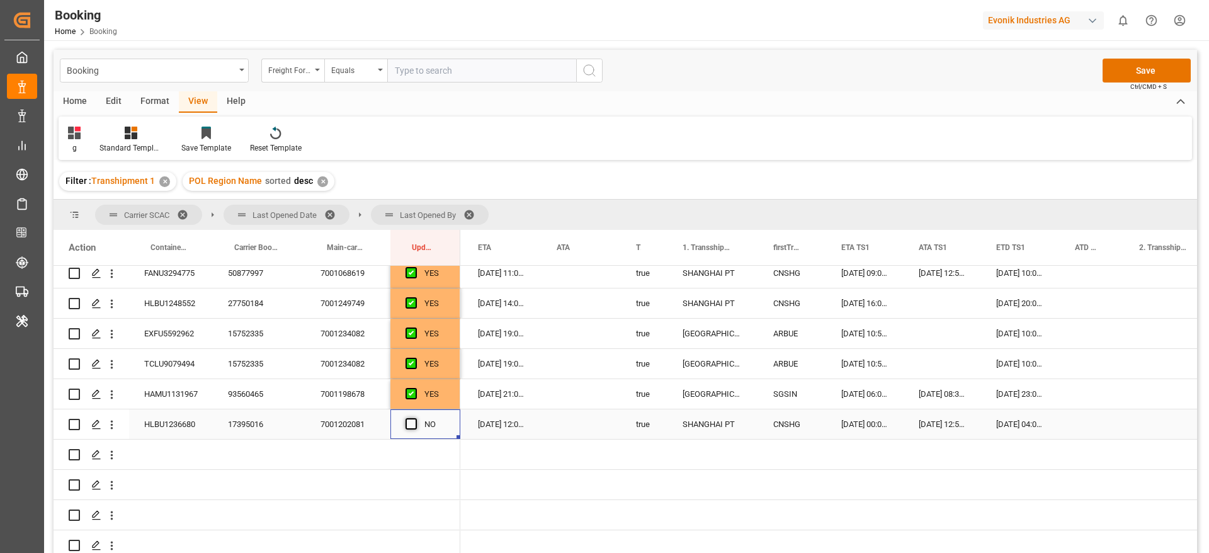
click at [416, 424] on span "Press SPACE to select this row." at bounding box center [411, 423] width 11 height 11
click at [415, 418] on input "Press SPACE to select this row." at bounding box center [415, 418] width 0 height 0
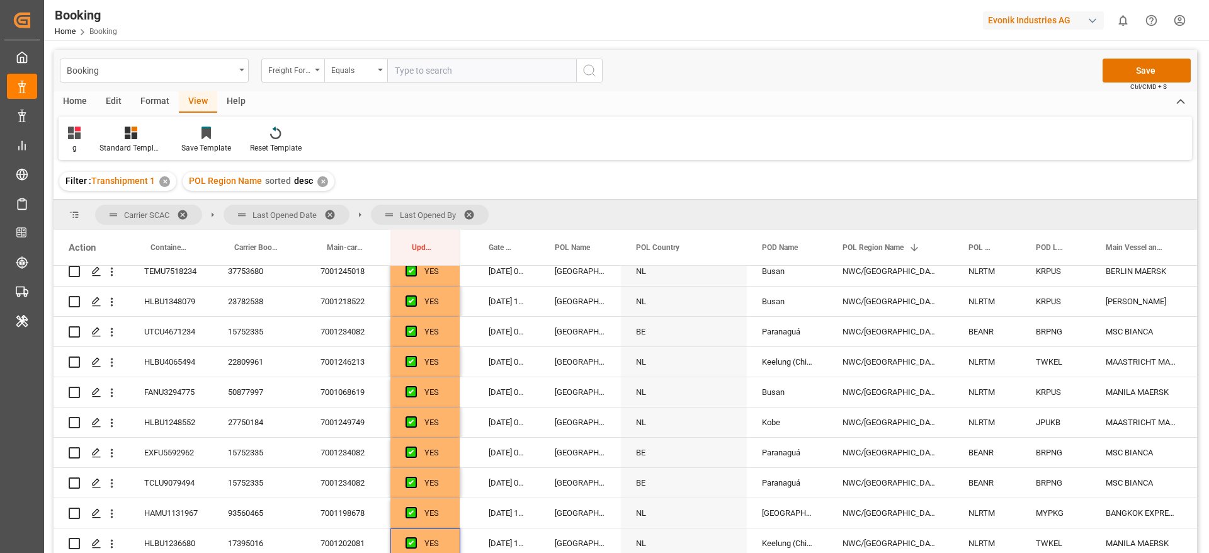
scroll to position [2003, 0]
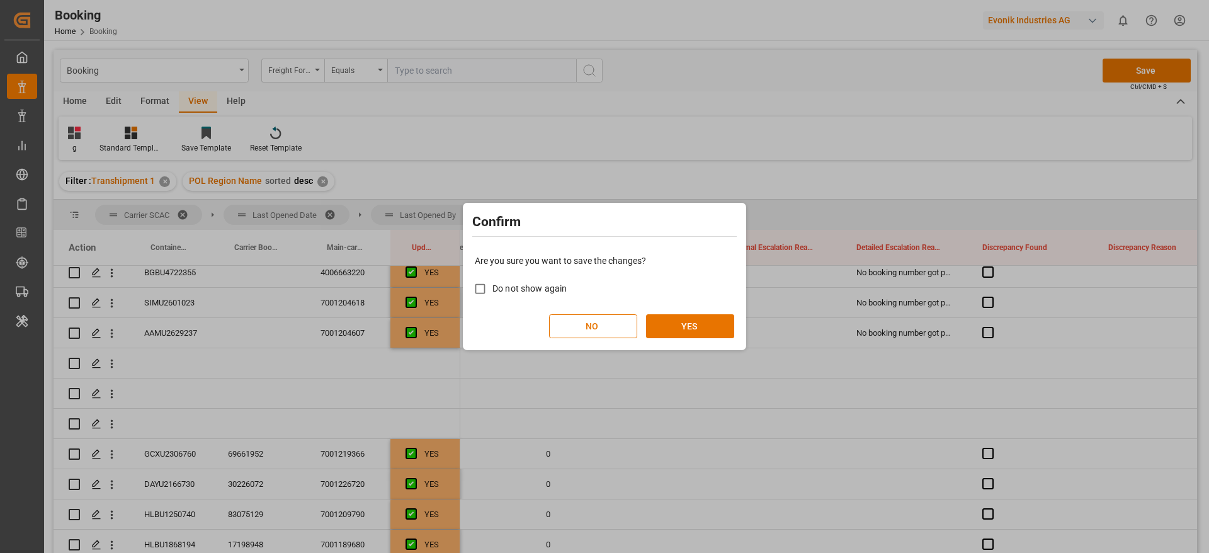
click at [645, 436] on div "Confirm Are you sure you want to save the changes? Do not show again NO YES" at bounding box center [604, 276] width 1209 height 553
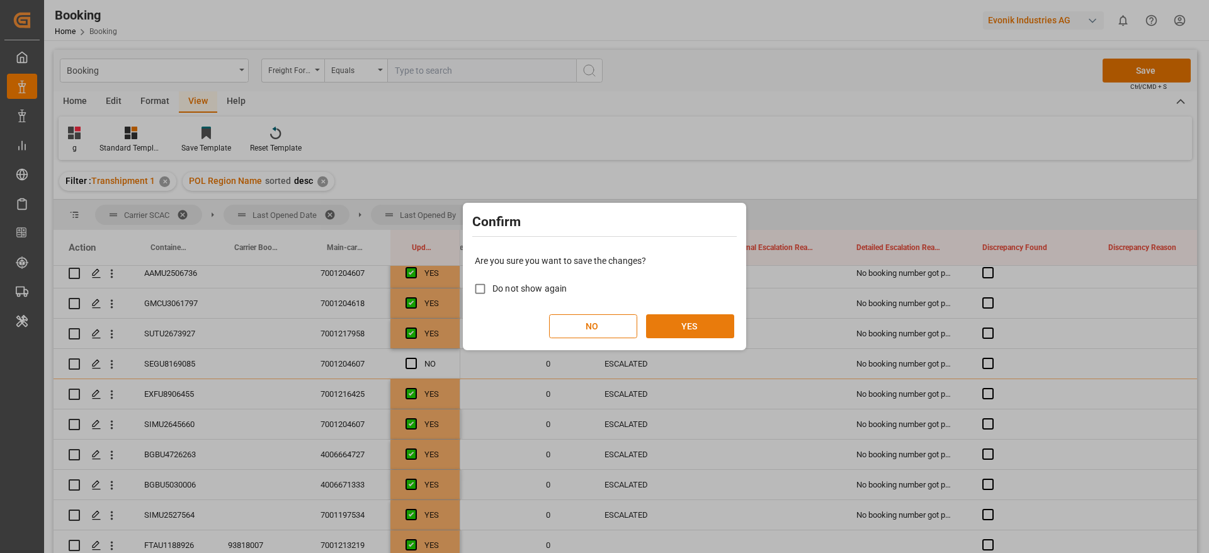
click at [691, 326] on button "YES" at bounding box center [690, 326] width 88 height 24
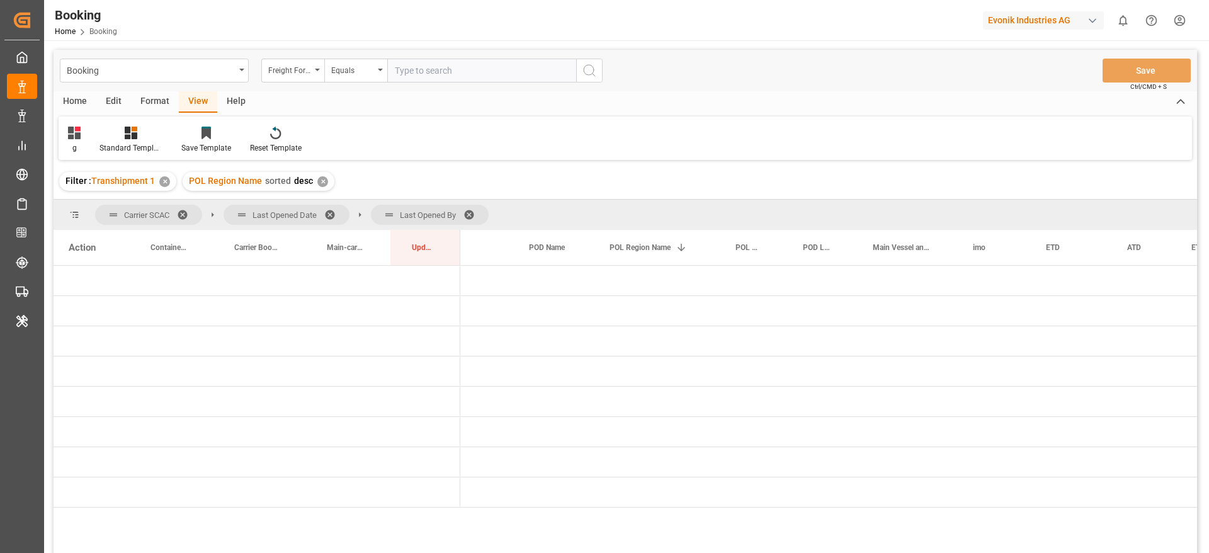
click at [338, 212] on span at bounding box center [334, 214] width 20 height 11
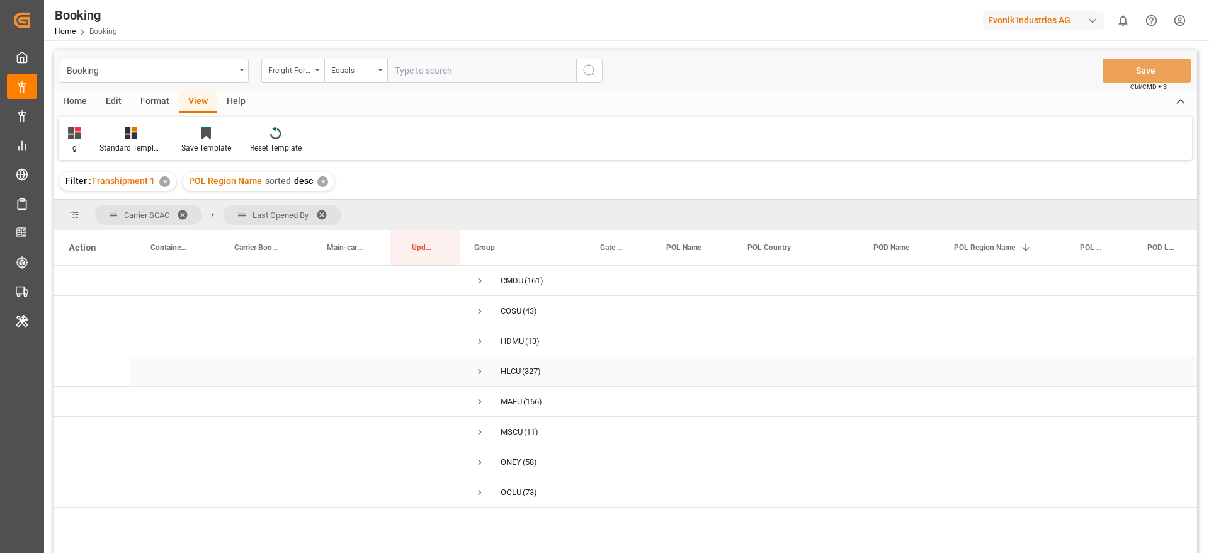
click at [482, 371] on span "Press SPACE to select this row." at bounding box center [479, 371] width 11 height 11
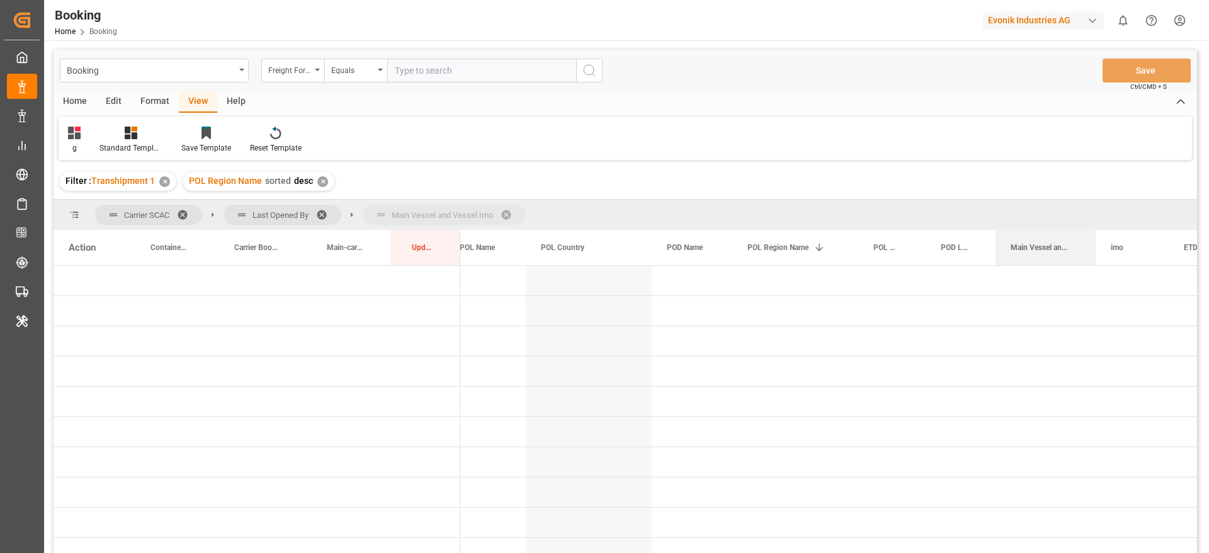
drag, startPoint x: 1040, startPoint y: 247, endPoint x: 1042, endPoint y: 220, distance: 26.5
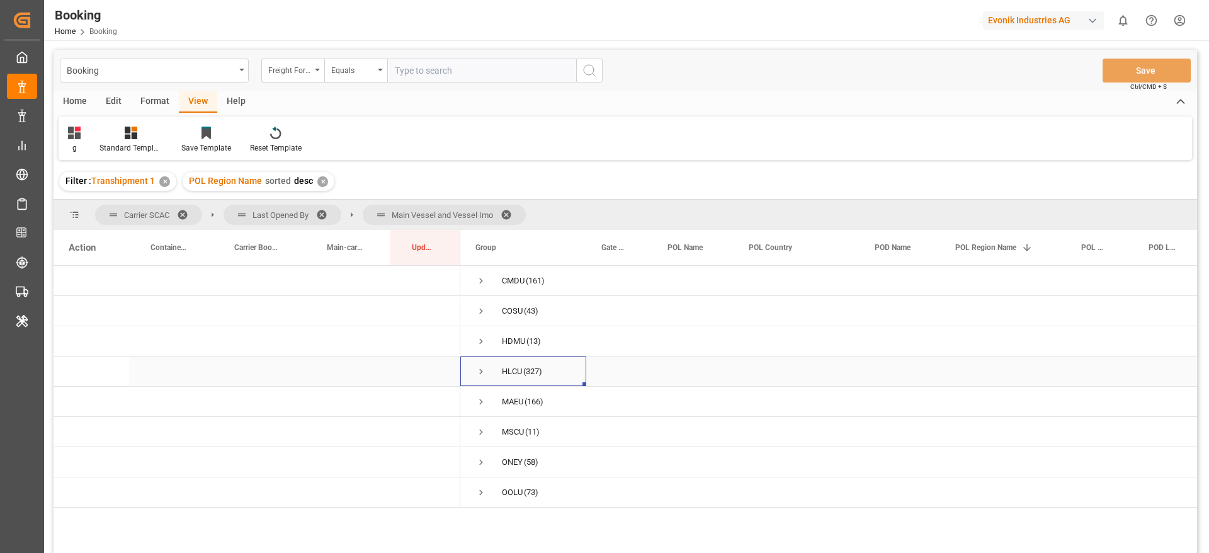
click at [480, 369] on span "Press SPACE to select this row." at bounding box center [480, 371] width 11 height 11
click at [503, 398] on span "Press SPACE to select this row." at bounding box center [507, 401] width 11 height 11
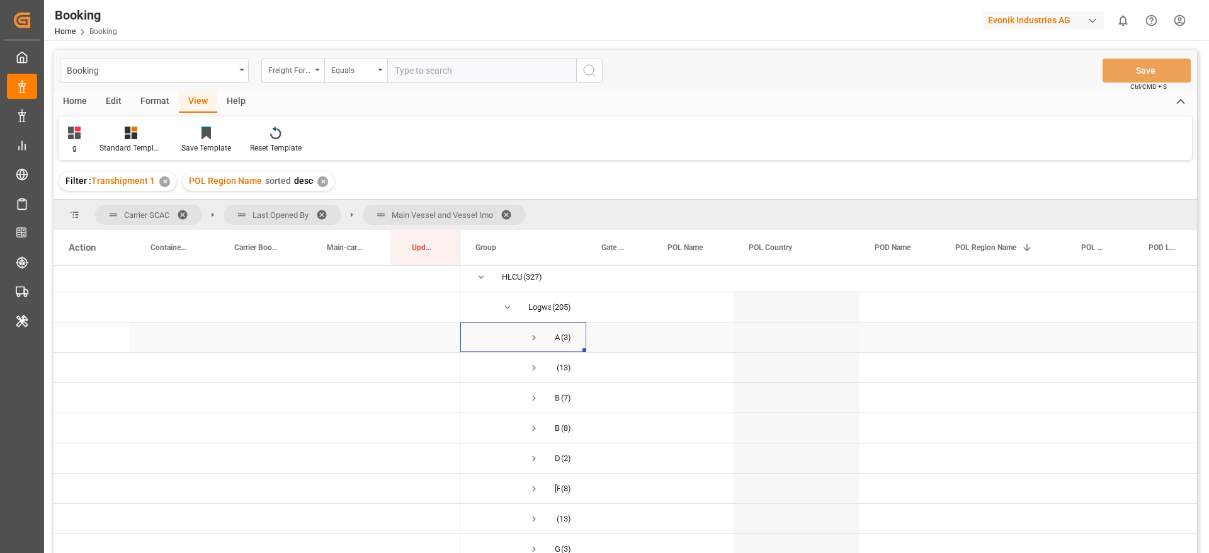
click at [534, 341] on span "Press SPACE to select this row." at bounding box center [533, 337] width 11 height 11
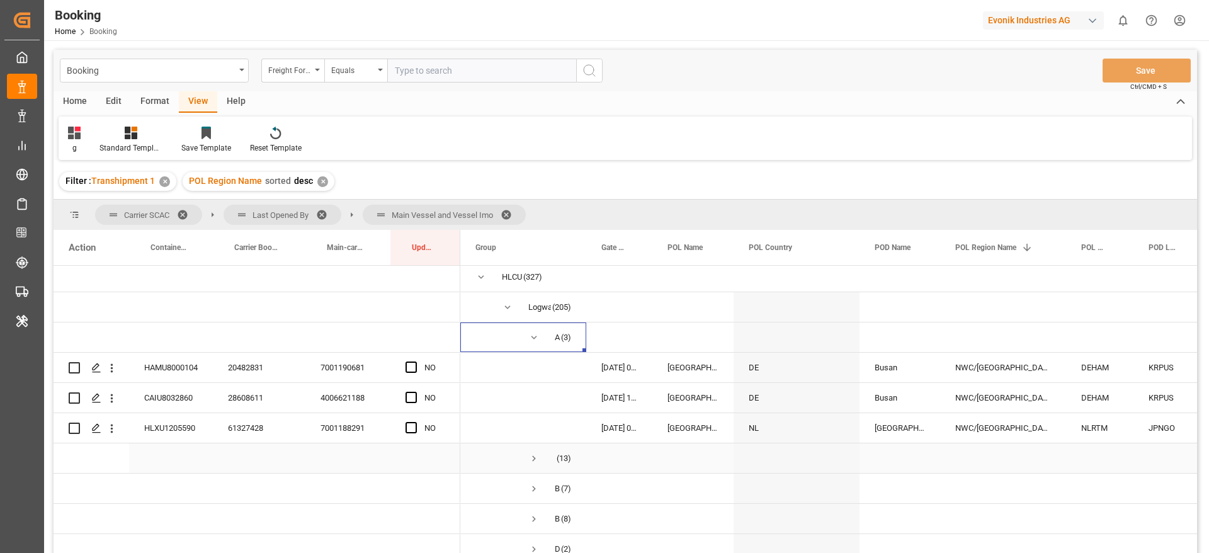
click at [536, 453] on span "Press SPACE to select this row." at bounding box center [533, 458] width 11 height 11
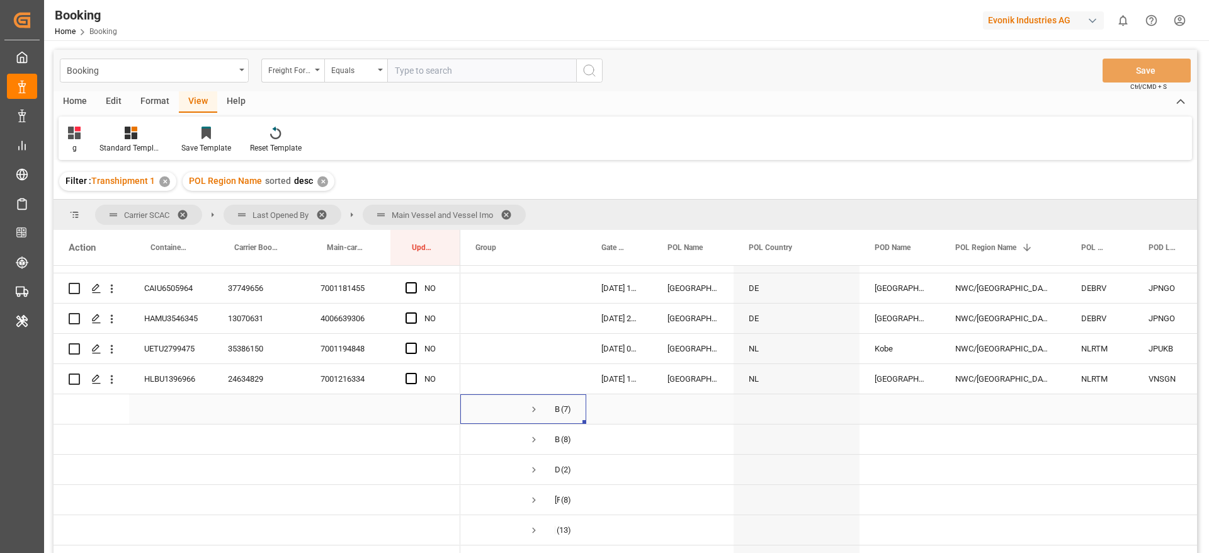
click at [534, 408] on span "Press SPACE to select this row." at bounding box center [533, 409] width 11 height 11
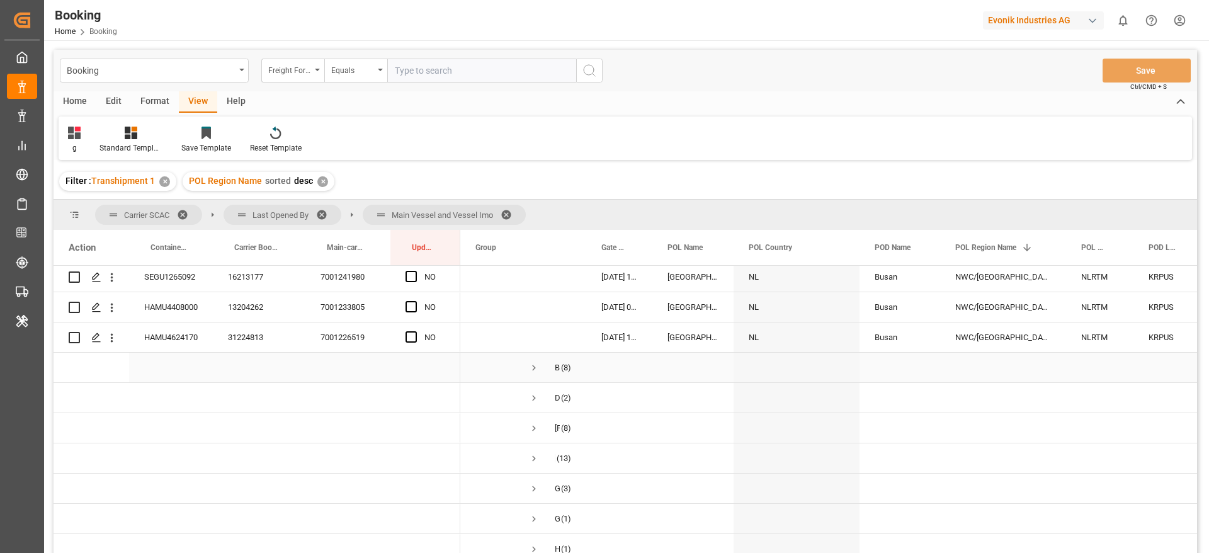
click at [533, 370] on span "Press SPACE to select this row." at bounding box center [533, 367] width 11 height 11
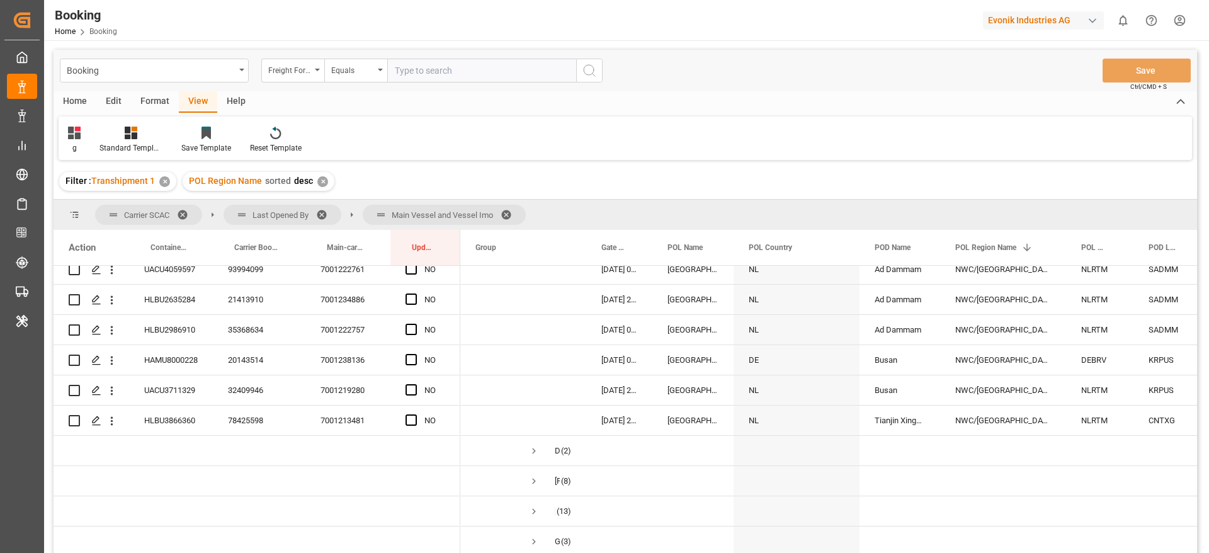
scroll to position [1134, 0]
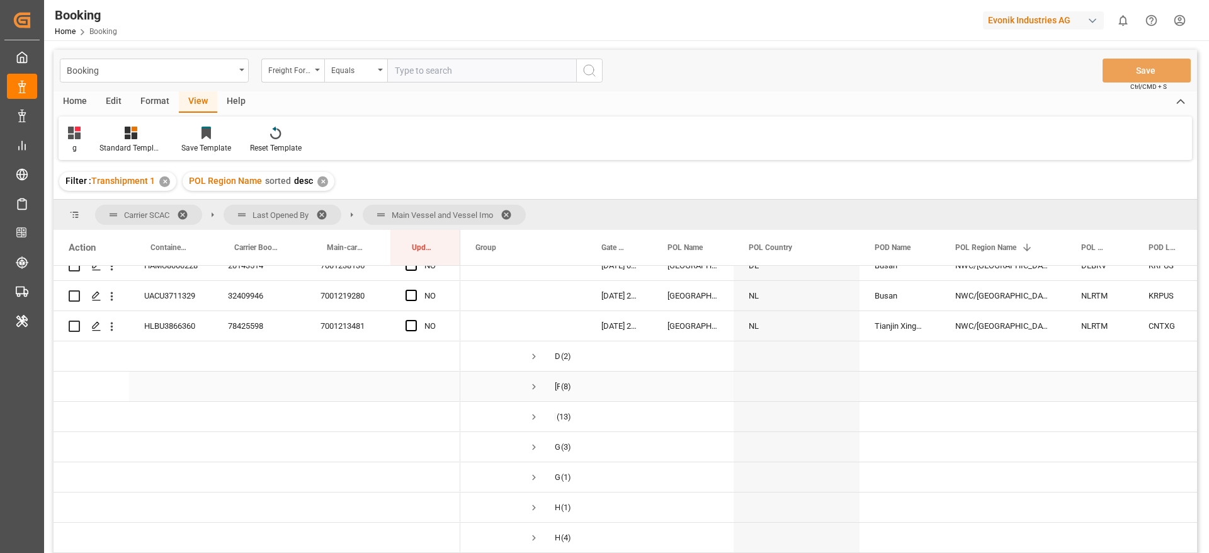
click at [533, 389] on span "Press SPACE to select this row." at bounding box center [533, 386] width 11 height 11
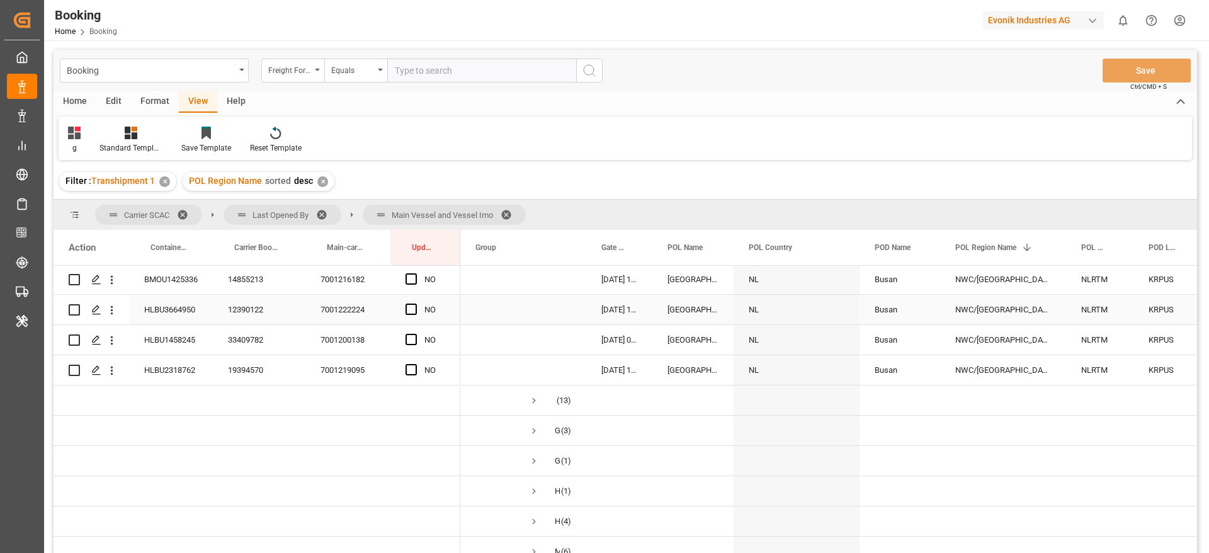
scroll to position [1417, 0]
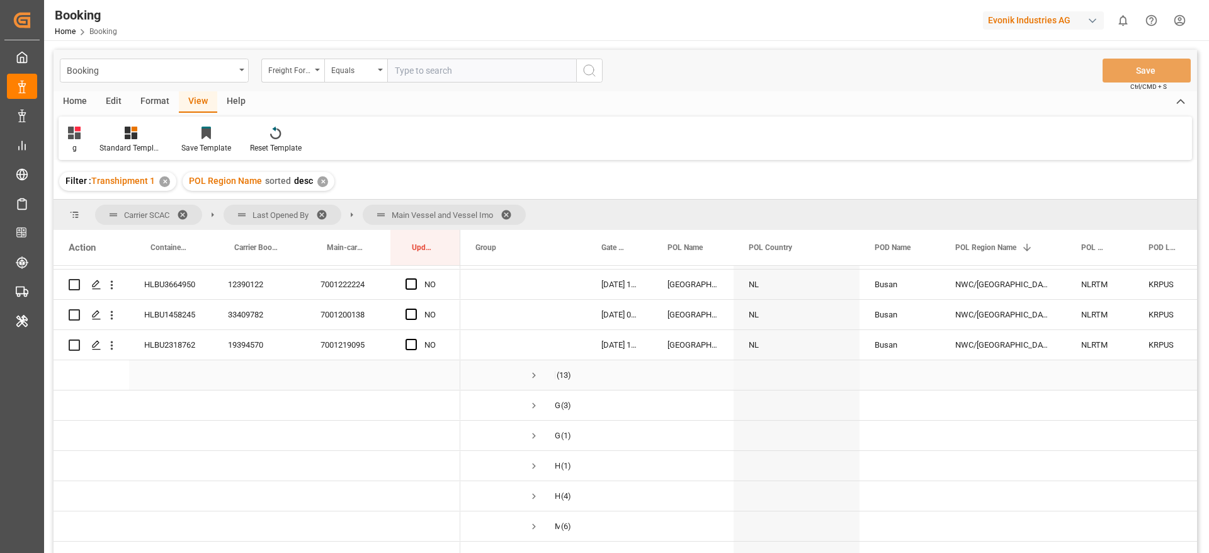
click at [531, 375] on span "Press SPACE to select this row." at bounding box center [533, 375] width 11 height 11
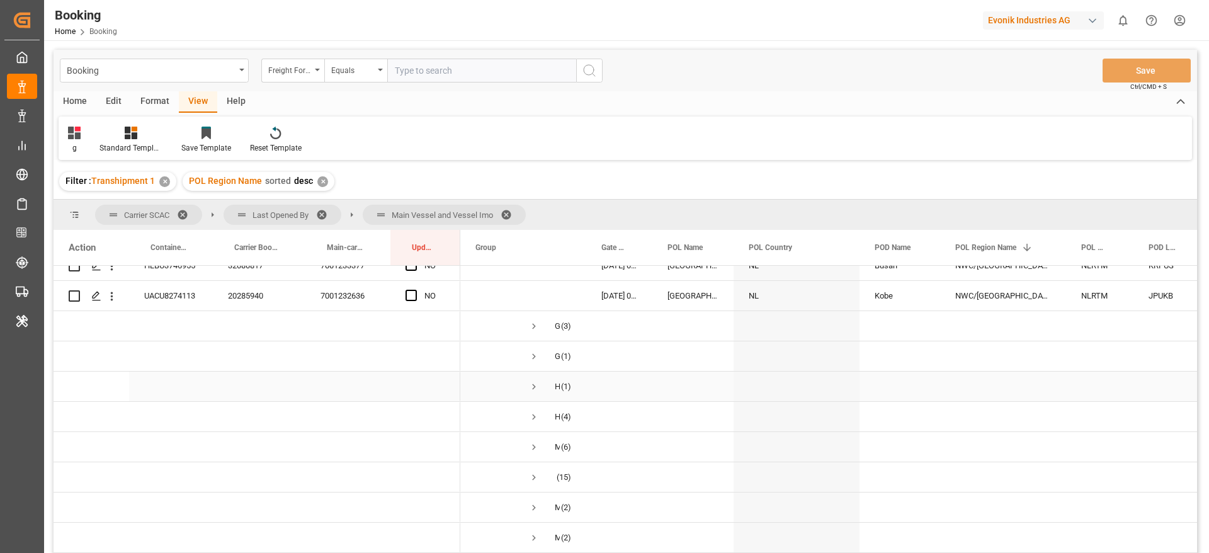
scroll to position [1984, 0]
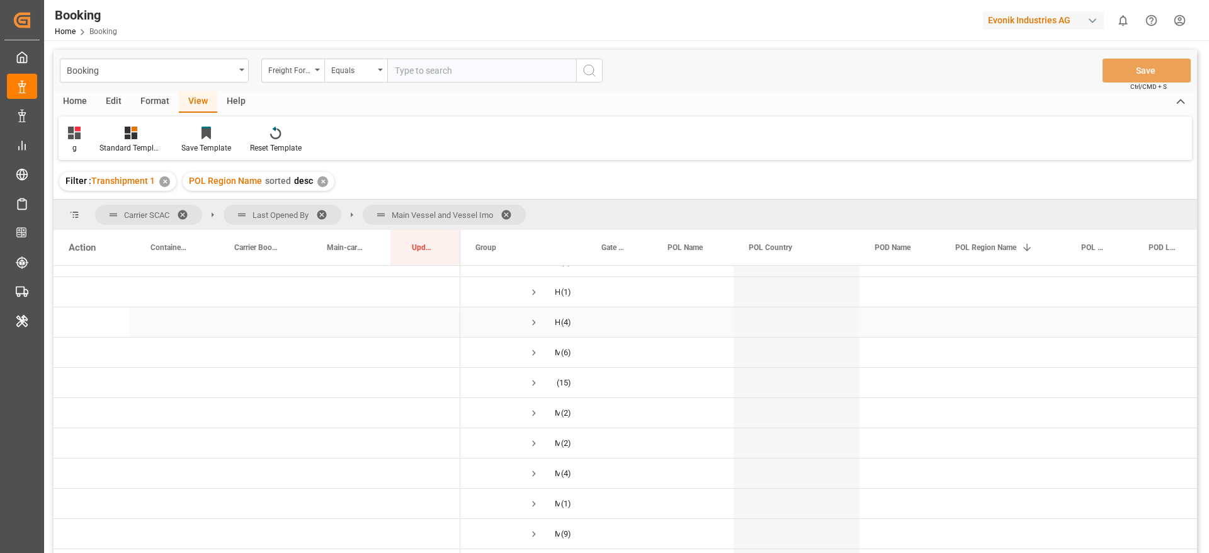
click at [537, 319] on span "Press SPACE to select this row." at bounding box center [533, 322] width 11 height 11
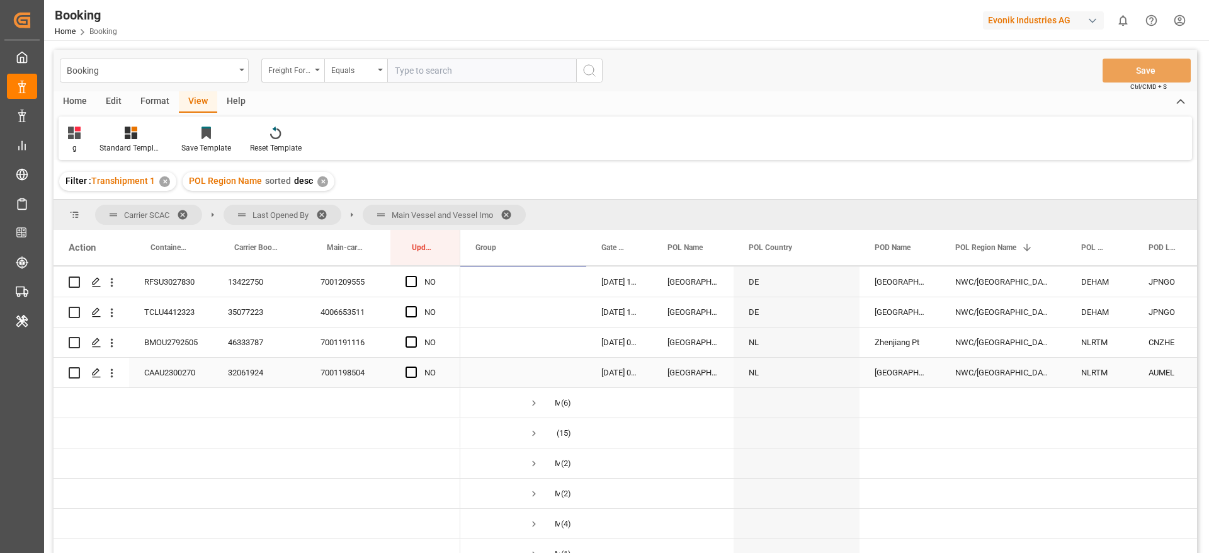
scroll to position [2078, 0]
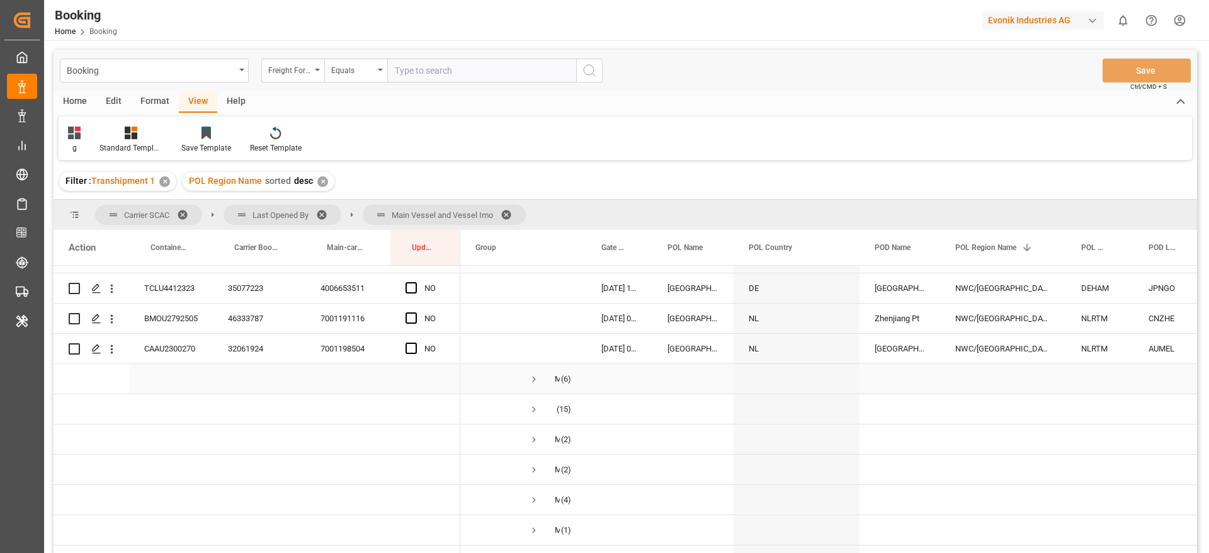
click at [530, 377] on span "Press SPACE to select this row." at bounding box center [533, 378] width 11 height 11
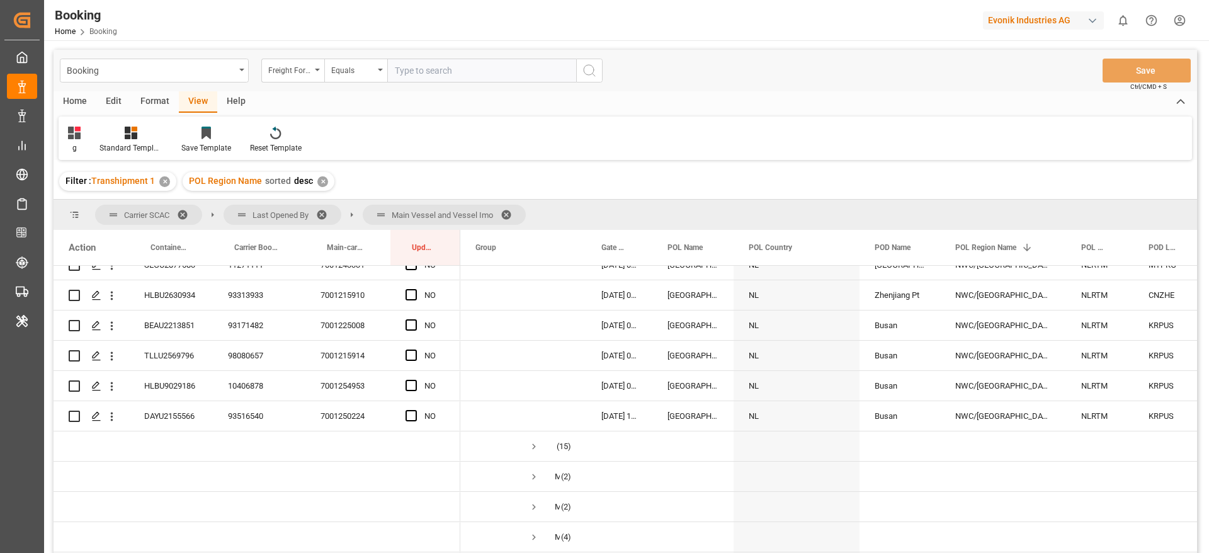
scroll to position [2267, 0]
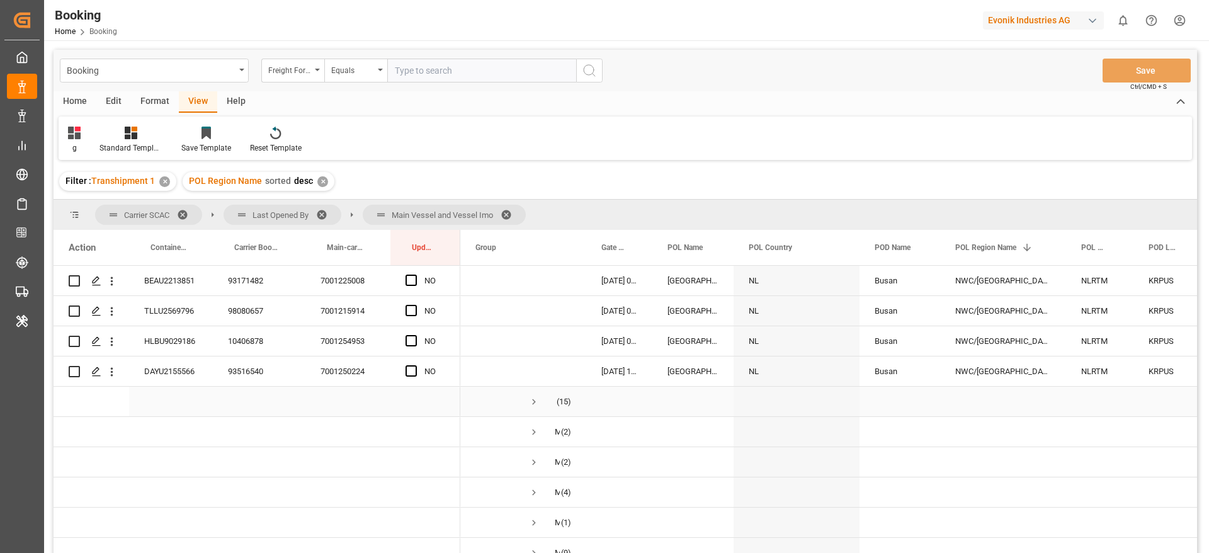
click at [527, 398] on span "MADRID MAERSK (15)" at bounding box center [523, 401] width 96 height 28
click at [537, 402] on span "Press SPACE to select this row." at bounding box center [533, 401] width 11 height 11
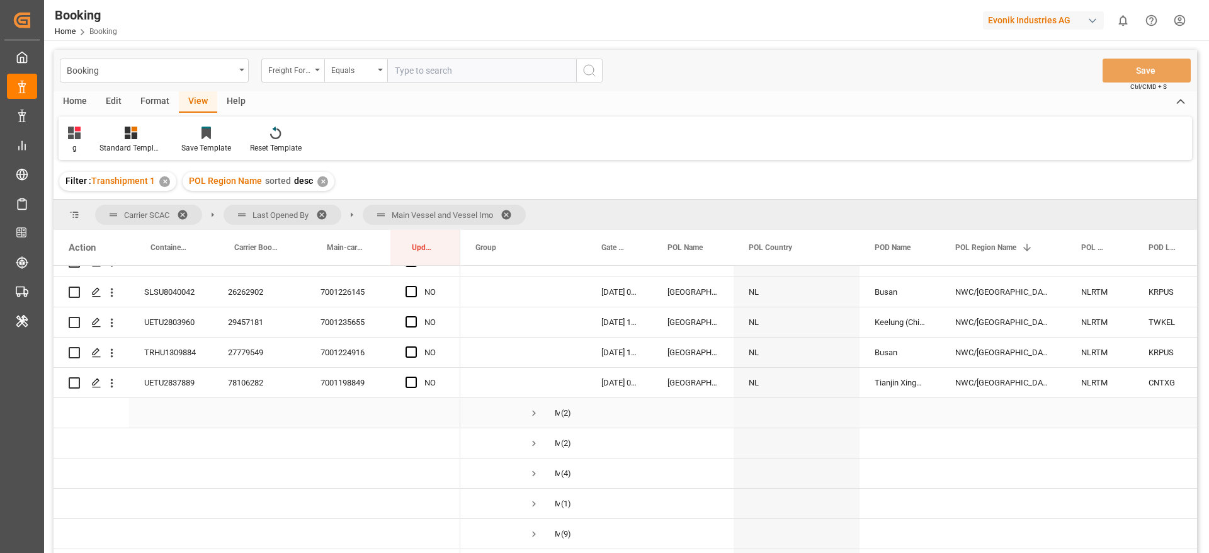
scroll to position [2834, 0]
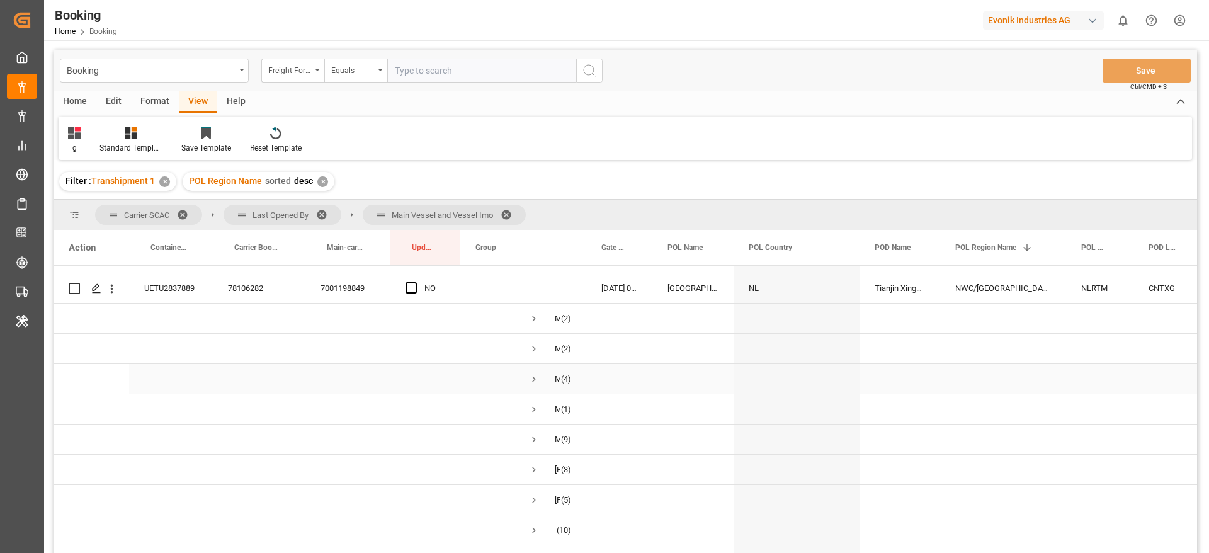
click at [534, 380] on span "Press SPACE to select this row." at bounding box center [533, 378] width 11 height 11
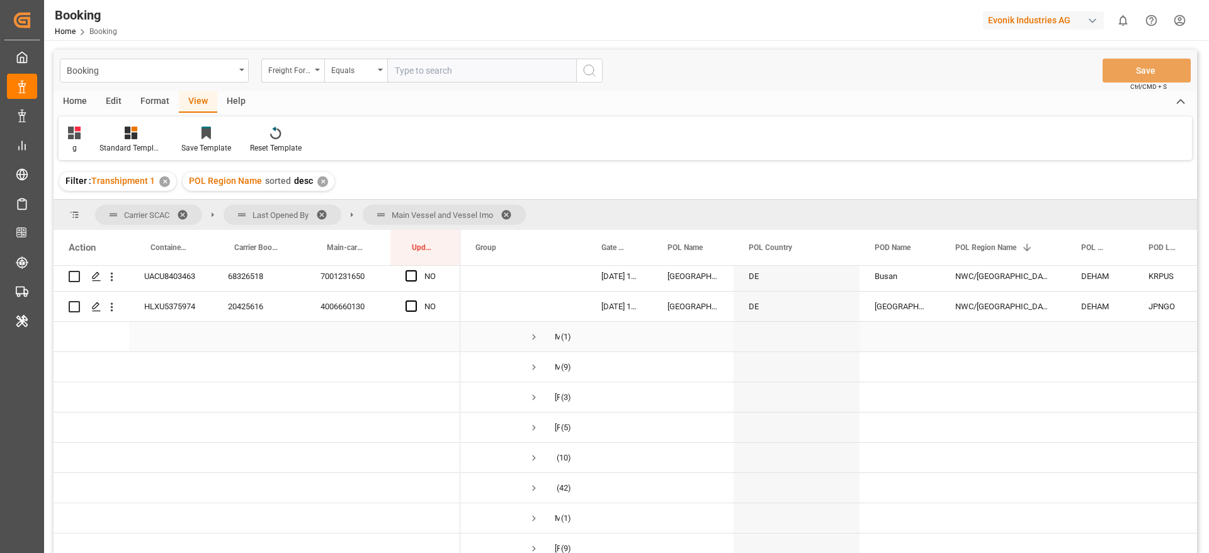
scroll to position [3023, 0]
click at [533, 364] on span "Press SPACE to select this row." at bounding box center [533, 371] width 11 height 29
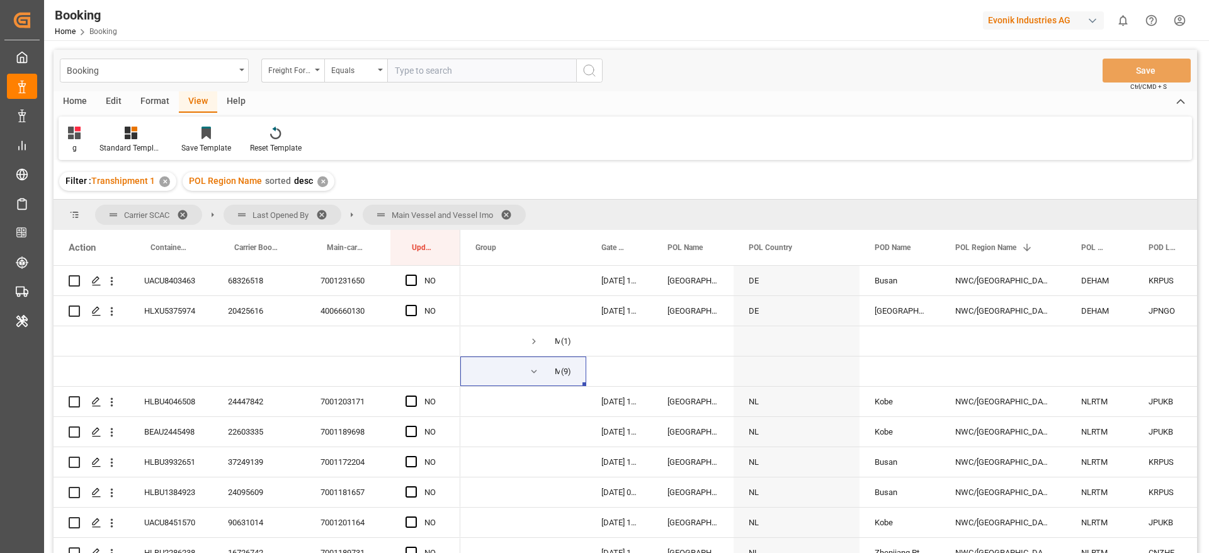
click at [714, 134] on div "g Standard Templates Save Template Reset Template" at bounding box center [626, 138] width 1134 height 43
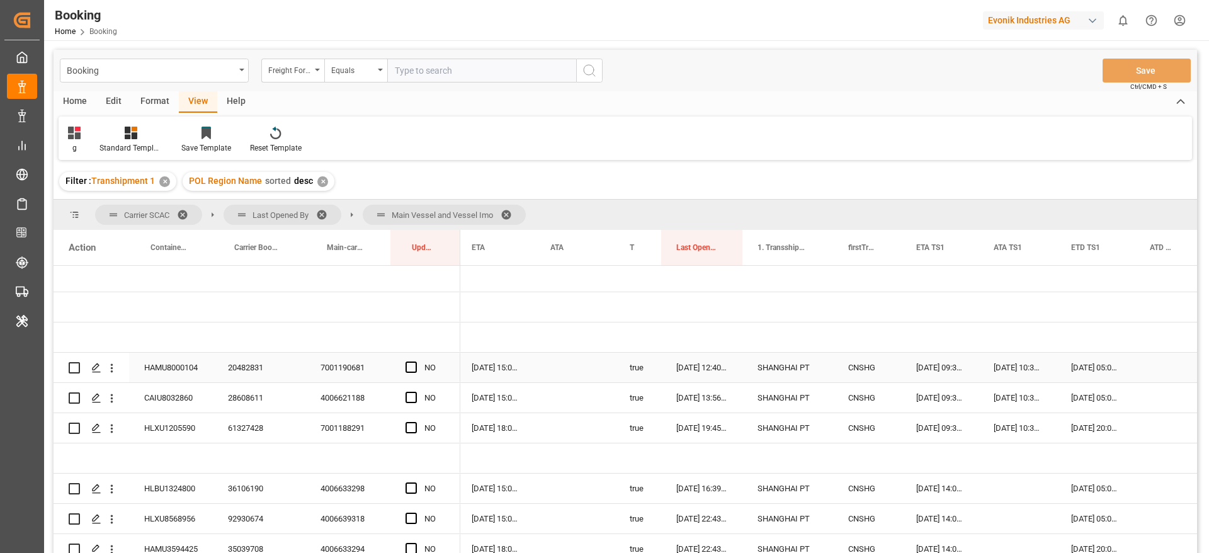
scroll to position [189, 0]
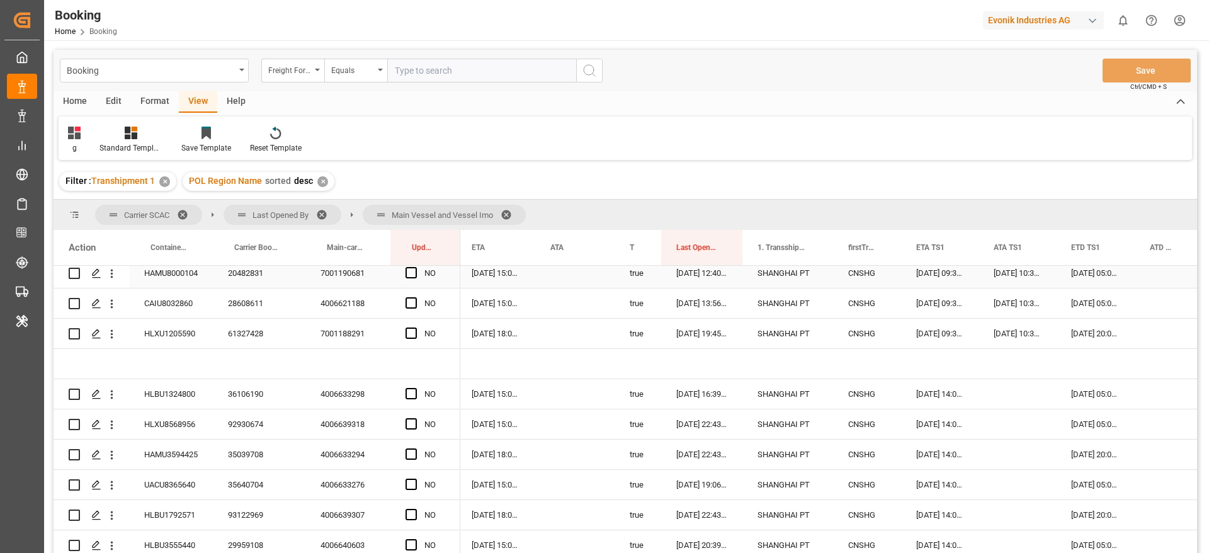
click at [412, 271] on span "Press SPACE to select this row." at bounding box center [411, 272] width 11 height 11
click at [415, 267] on input "Press SPACE to select this row." at bounding box center [415, 267] width 0 height 0
drag, startPoint x: 457, startPoint y: 284, endPoint x: 455, endPoint y: 338, distance: 53.6
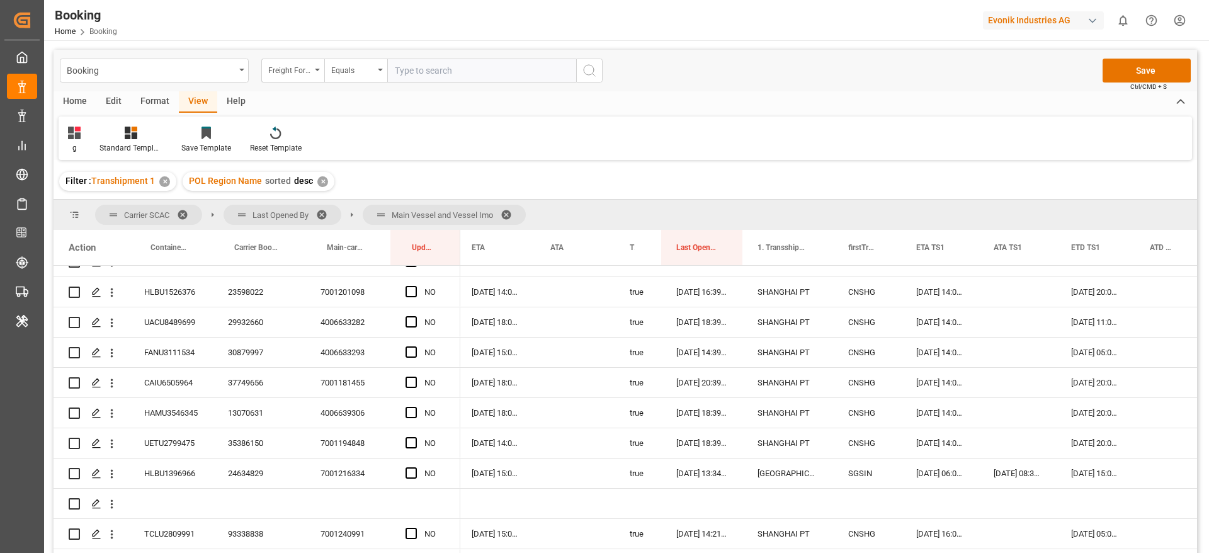
scroll to position [283, 0]
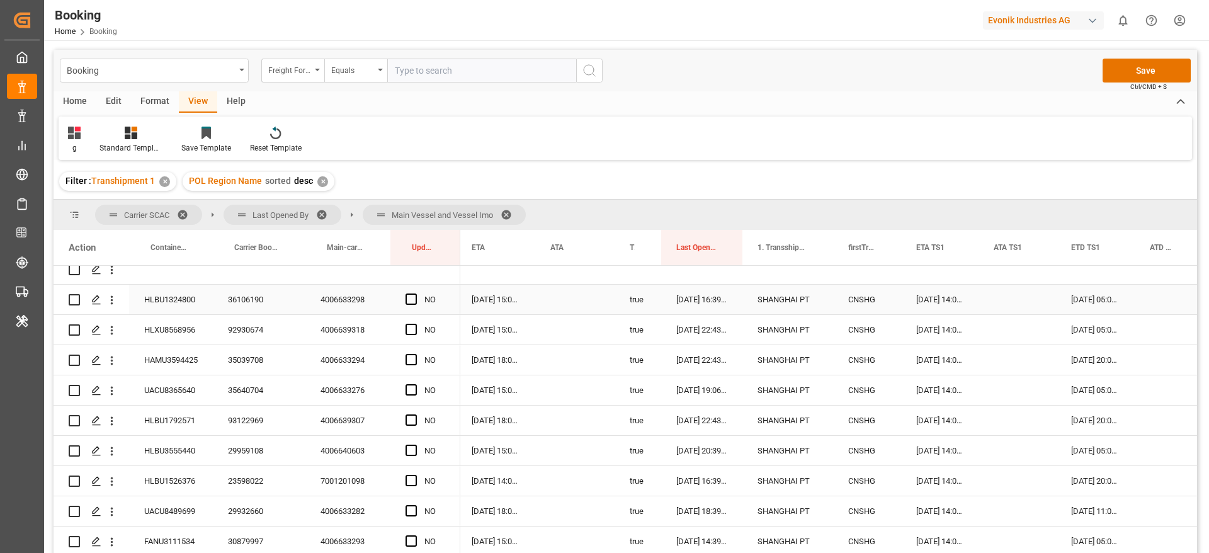
click at [246, 302] on div "36106190" at bounding box center [259, 300] width 93 height 30
click at [413, 298] on span "Press SPACE to select this row." at bounding box center [411, 298] width 11 height 11
click at [415, 293] on input "Press SPACE to select this row." at bounding box center [415, 293] width 0 height 0
click at [411, 389] on span "Press SPACE to select this row." at bounding box center [411, 389] width 11 height 11
click at [415, 384] on input "Press SPACE to select this row." at bounding box center [415, 384] width 0 height 0
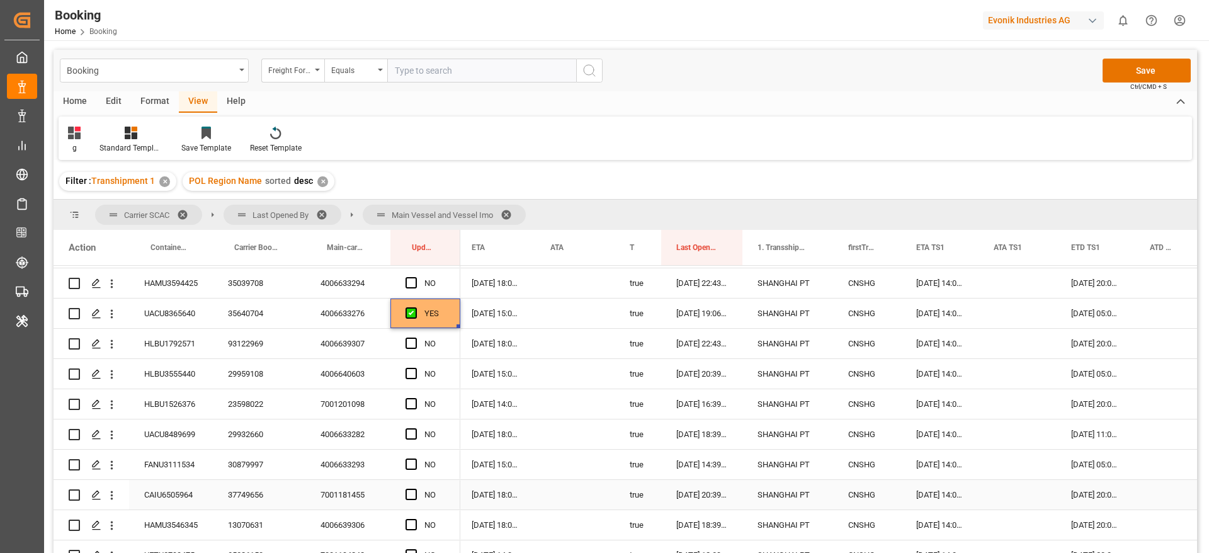
scroll to position [378, 0]
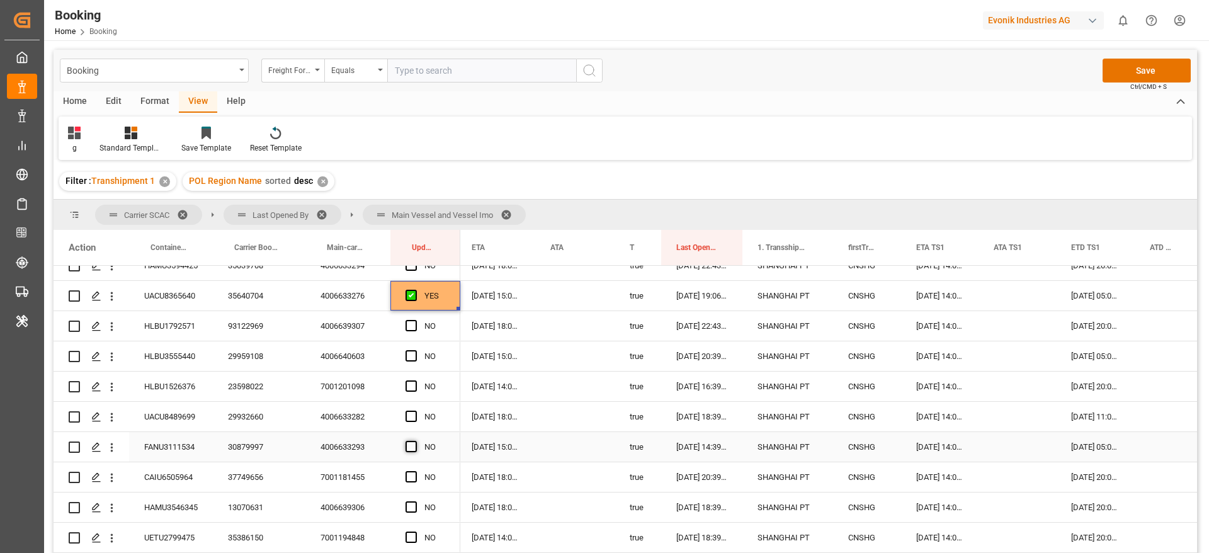
click at [414, 445] on span "Press SPACE to select this row." at bounding box center [411, 446] width 11 height 11
click at [415, 441] on input "Press SPACE to select this row." at bounding box center [415, 441] width 0 height 0
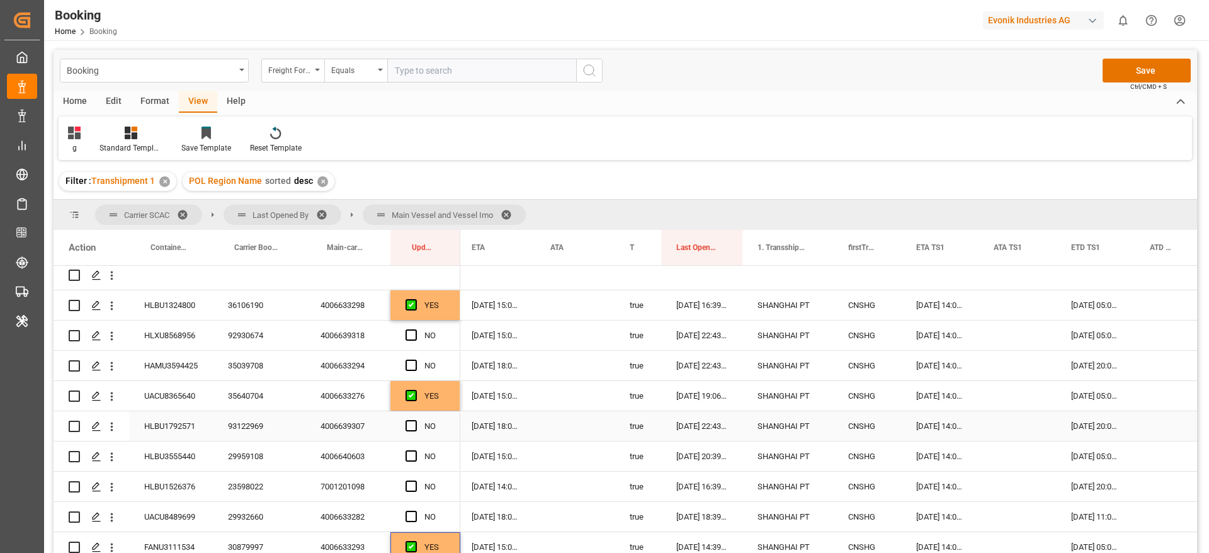
scroll to position [283, 0]
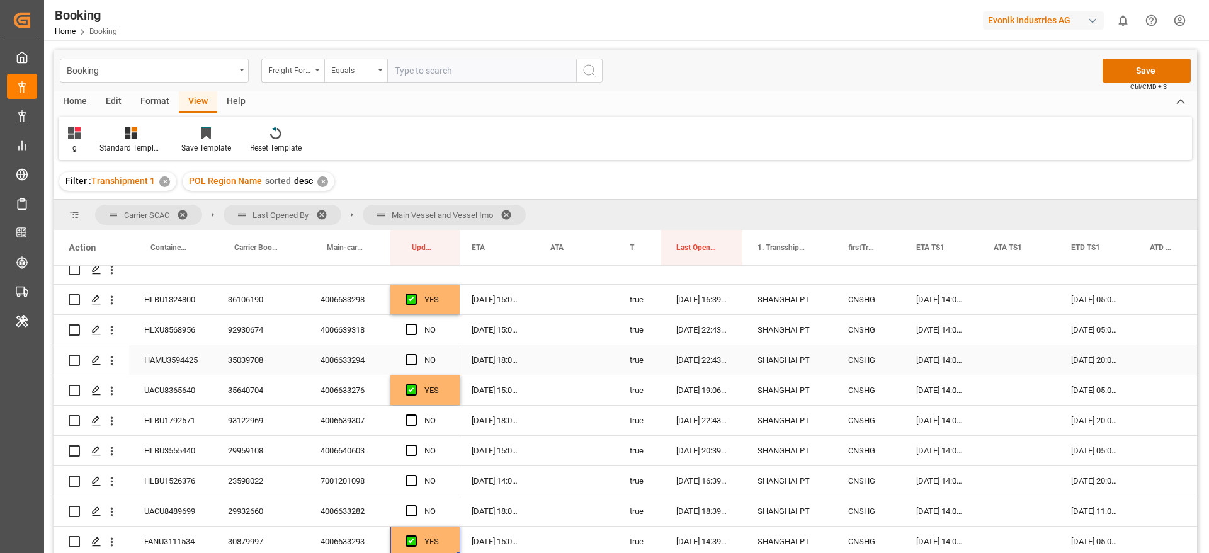
click at [266, 334] on div "92930674" at bounding box center [259, 330] width 93 height 30
click at [413, 327] on span "Press SPACE to select this row." at bounding box center [411, 329] width 11 height 11
click at [415, 324] on input "Press SPACE to select this row." at bounding box center [415, 324] width 0 height 0
click at [216, 358] on div "35039708" at bounding box center [259, 360] width 93 height 30
click at [411, 361] on span "Press SPACE to select this row." at bounding box center [411, 359] width 11 height 11
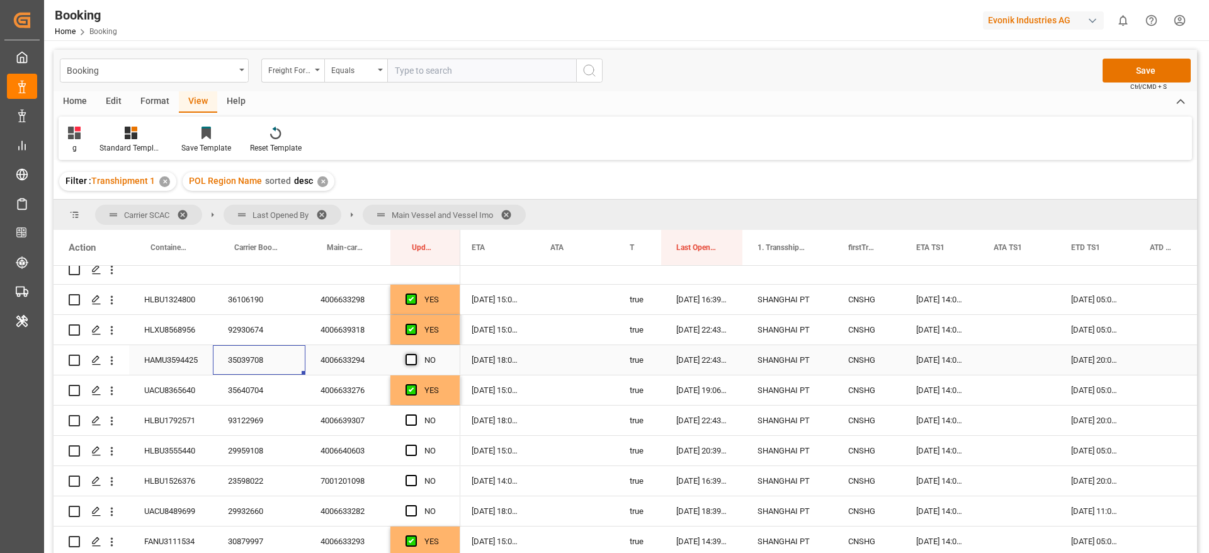
click at [415, 354] on input "Press SPACE to select this row." at bounding box center [415, 354] width 0 height 0
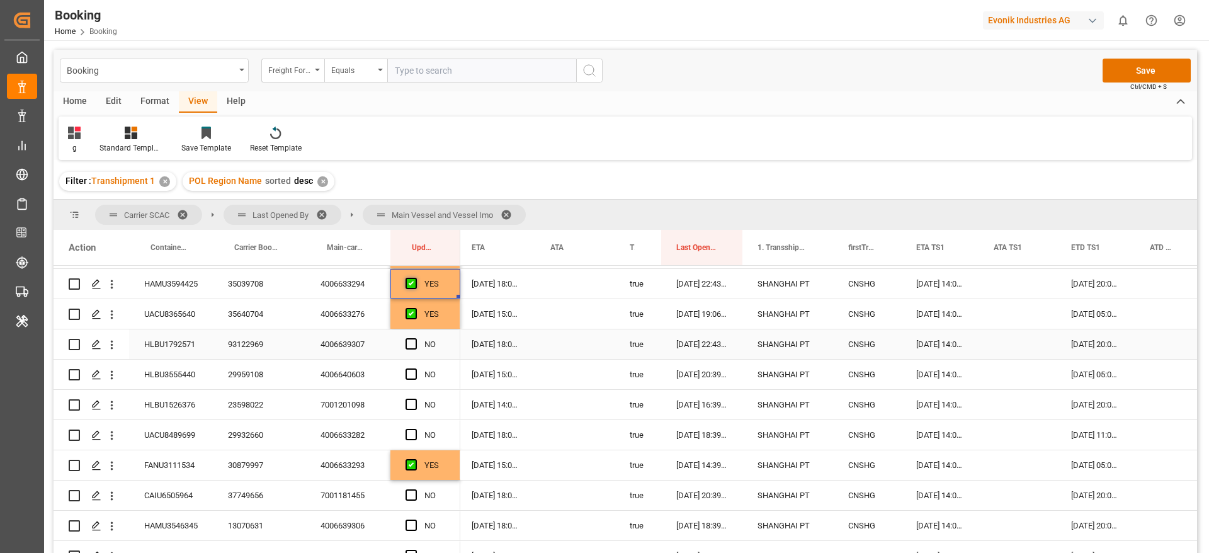
scroll to position [378, 0]
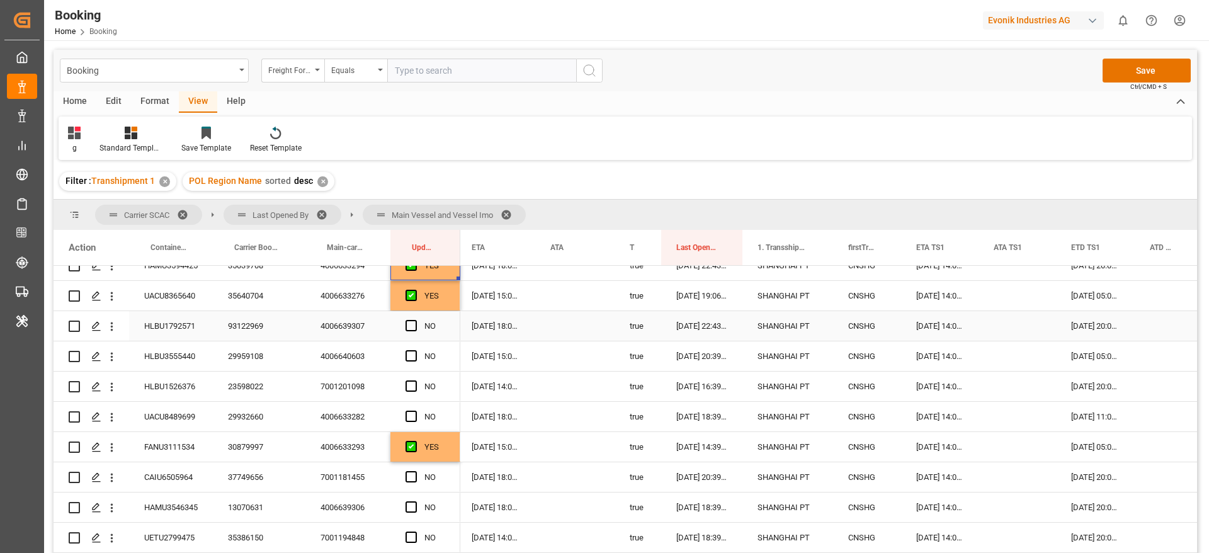
click at [409, 324] on span "Press SPACE to select this row." at bounding box center [411, 325] width 11 height 11
click at [415, 320] on input "Press SPACE to select this row." at bounding box center [415, 320] width 0 height 0
click at [412, 353] on span "Press SPACE to select this row." at bounding box center [411, 355] width 11 height 11
click at [415, 350] on input "Press SPACE to select this row." at bounding box center [415, 350] width 0 height 0
click at [416, 387] on span "Press SPACE to select this row." at bounding box center [411, 385] width 11 height 11
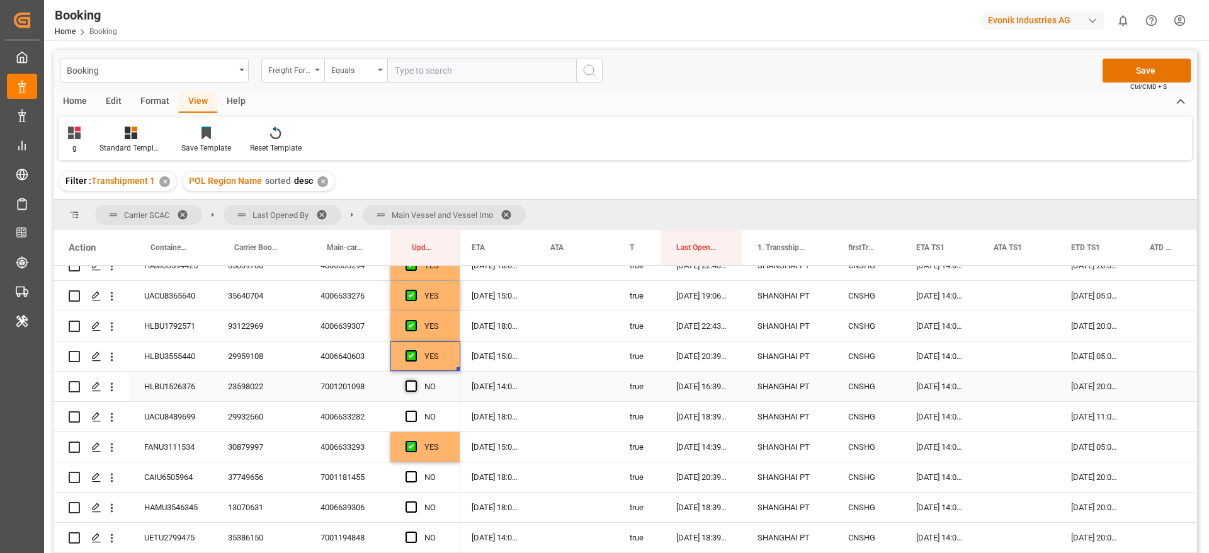
click at [415, 380] on input "Press SPACE to select this row." at bounding box center [415, 380] width 0 height 0
click at [413, 416] on span "Press SPACE to select this row." at bounding box center [411, 416] width 11 height 11
click at [415, 411] on input "Press SPACE to select this row." at bounding box center [415, 411] width 0 height 0
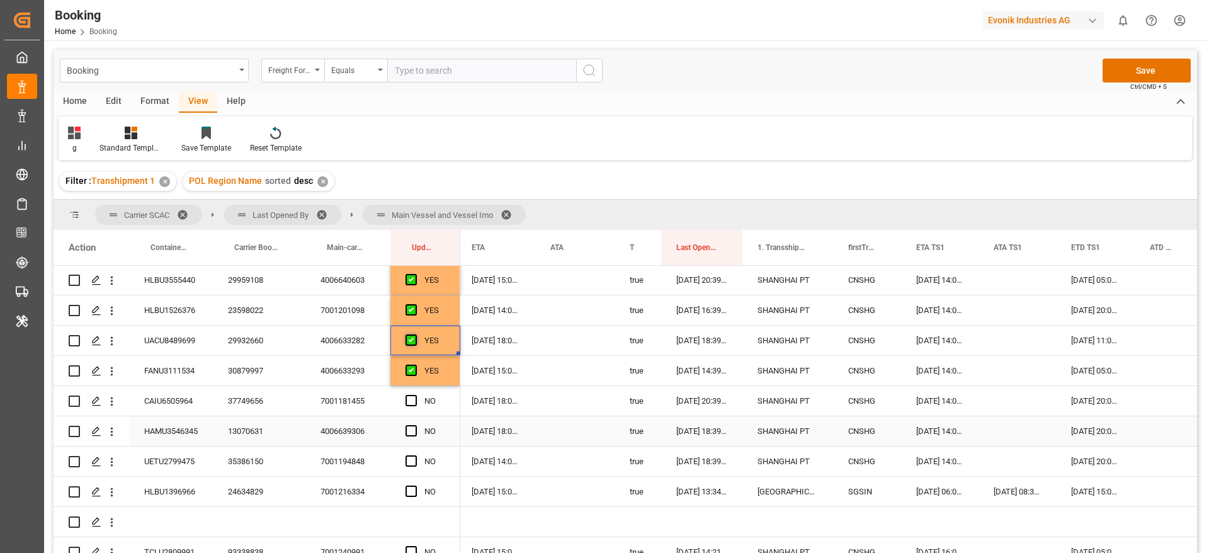
scroll to position [472, 0]
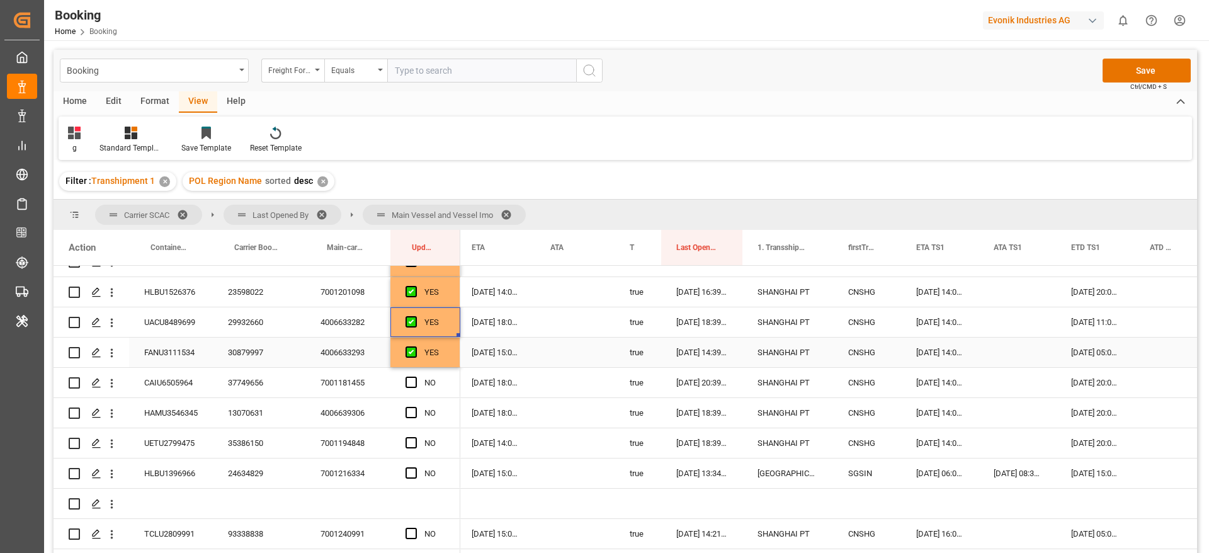
click at [454, 358] on div "YES" at bounding box center [425, 353] width 70 height 30
drag, startPoint x: 458, startPoint y: 364, endPoint x: 458, endPoint y: 467, distance: 102.6
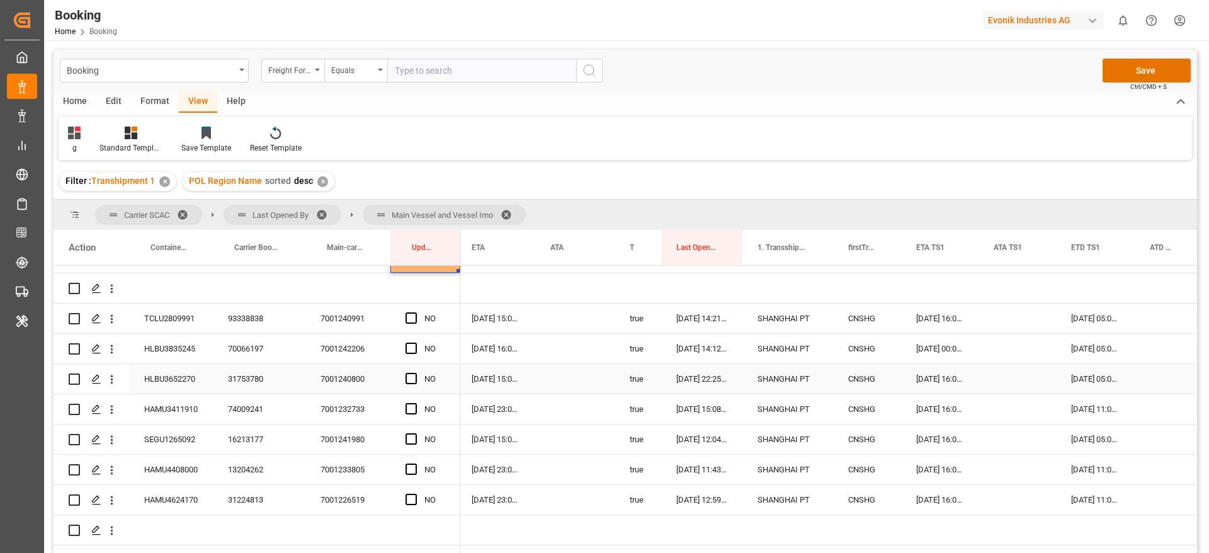
scroll to position [661, 0]
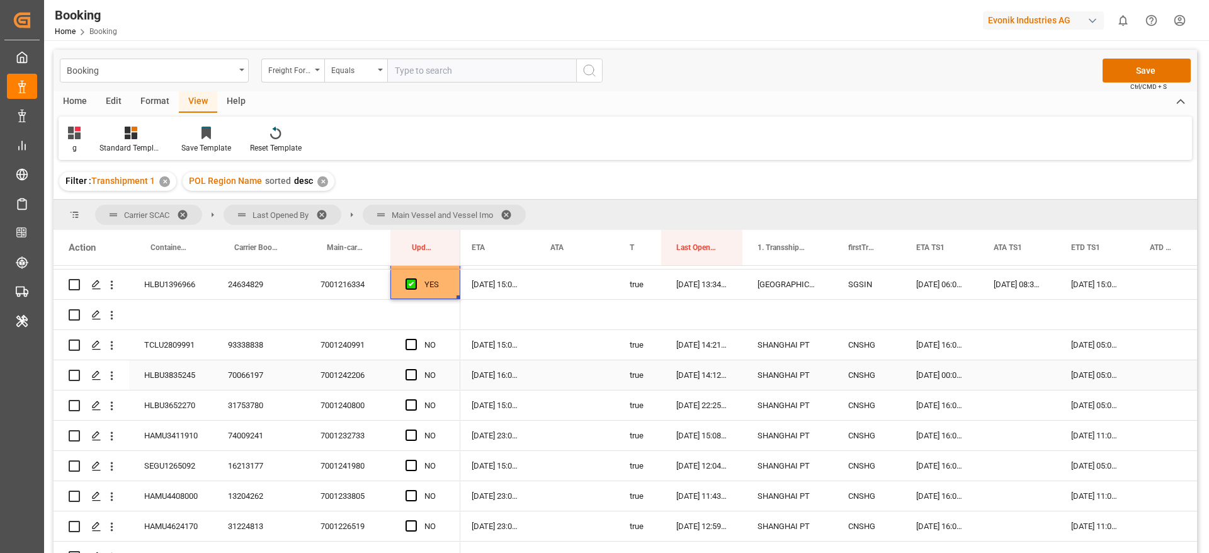
click at [245, 353] on div "93338838" at bounding box center [259, 345] width 93 height 30
click at [408, 343] on span "Press SPACE to select this row." at bounding box center [411, 344] width 11 height 11
click at [415, 339] on input "Press SPACE to select this row." at bounding box center [415, 339] width 0 height 0
click at [247, 368] on div "70066197" at bounding box center [259, 375] width 93 height 30
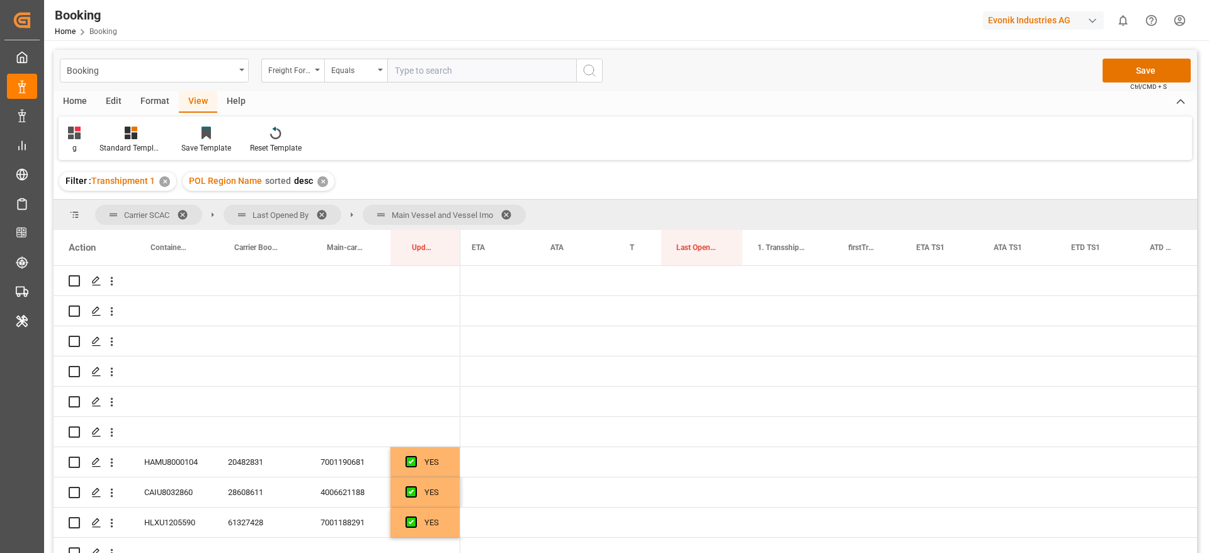
scroll to position [0, 965]
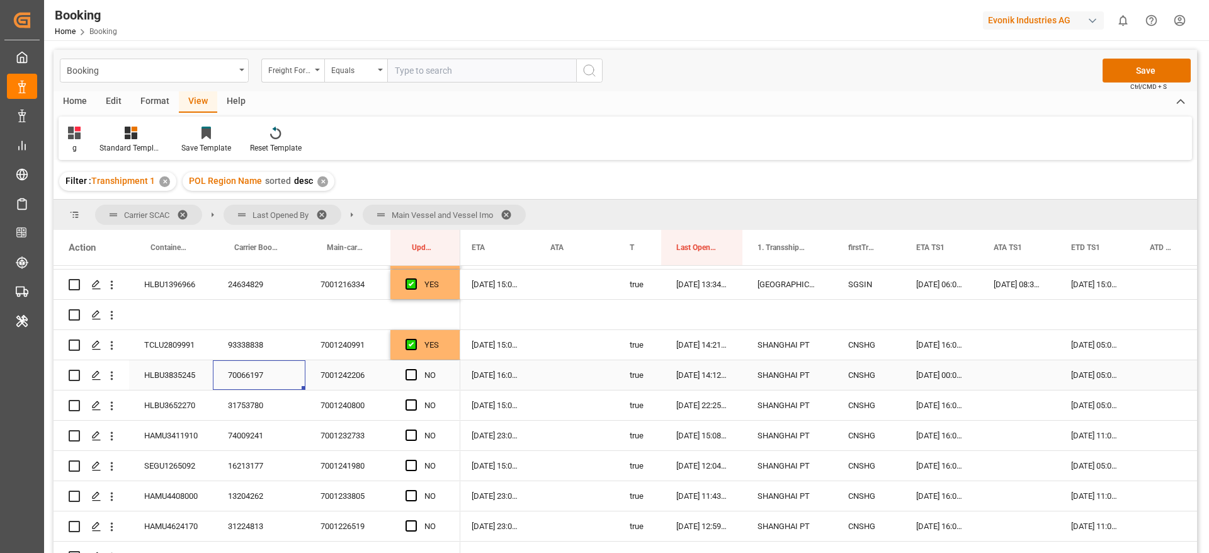
click at [924, 380] on div "[DATE] 00:00:00" at bounding box center [939, 375] width 77 height 30
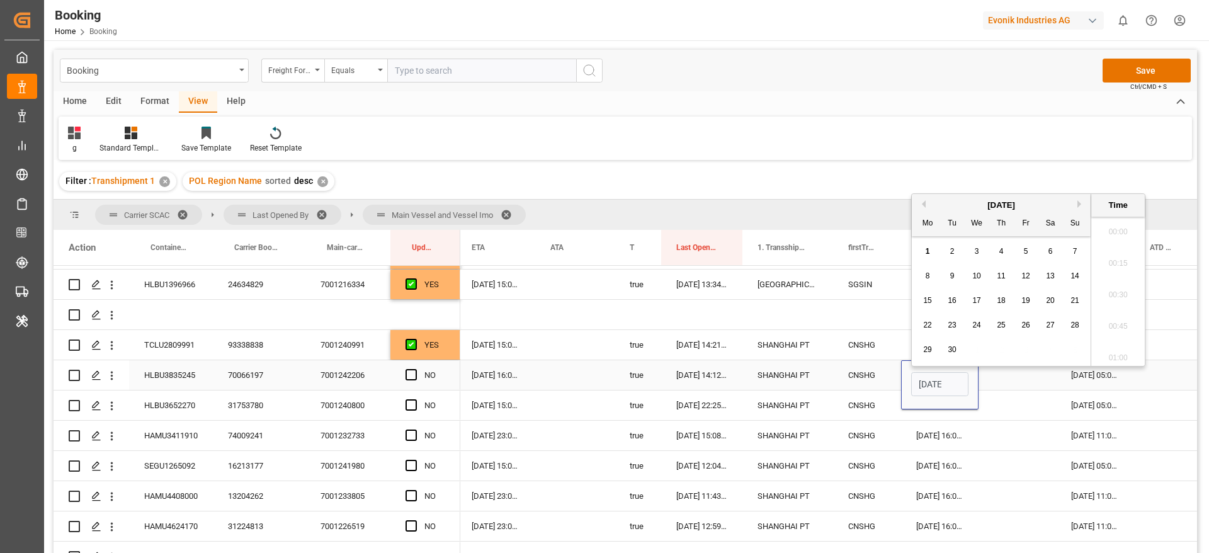
scroll to position [1453, 0]
drag, startPoint x: 1082, startPoint y: 196, endPoint x: 1055, endPoint y: 216, distance: 33.3
click at [1083, 196] on button "Next Month" at bounding box center [1081, 198] width 8 height 8
click at [929, 277] on div "6" at bounding box center [928, 270] width 16 height 15
type input "[DATE] 00:00"
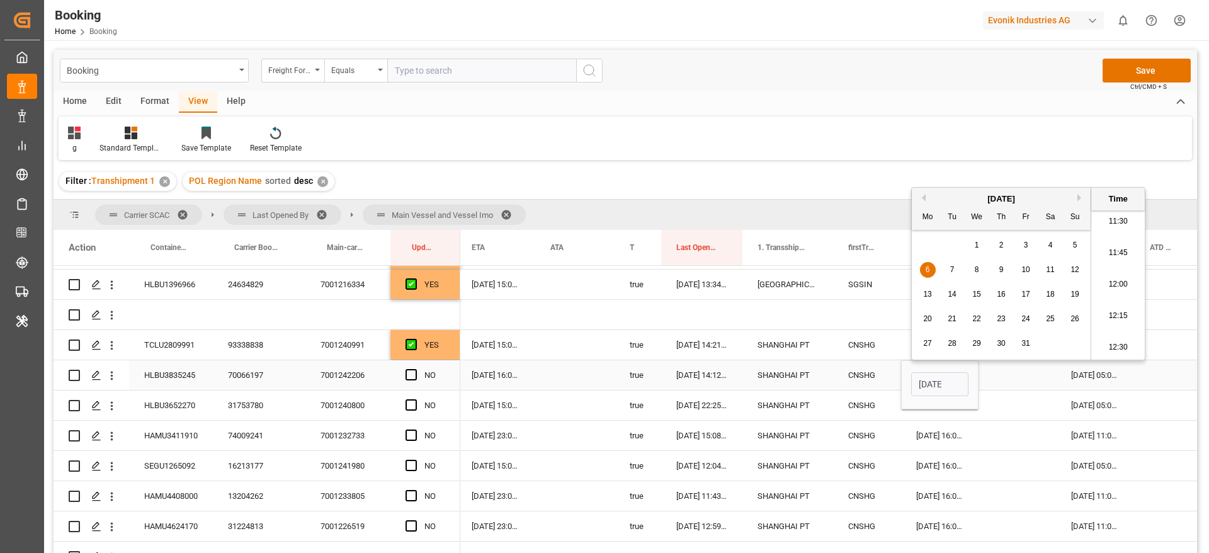
click at [1024, 373] on div "Press SPACE to select this row." at bounding box center [1017, 375] width 77 height 30
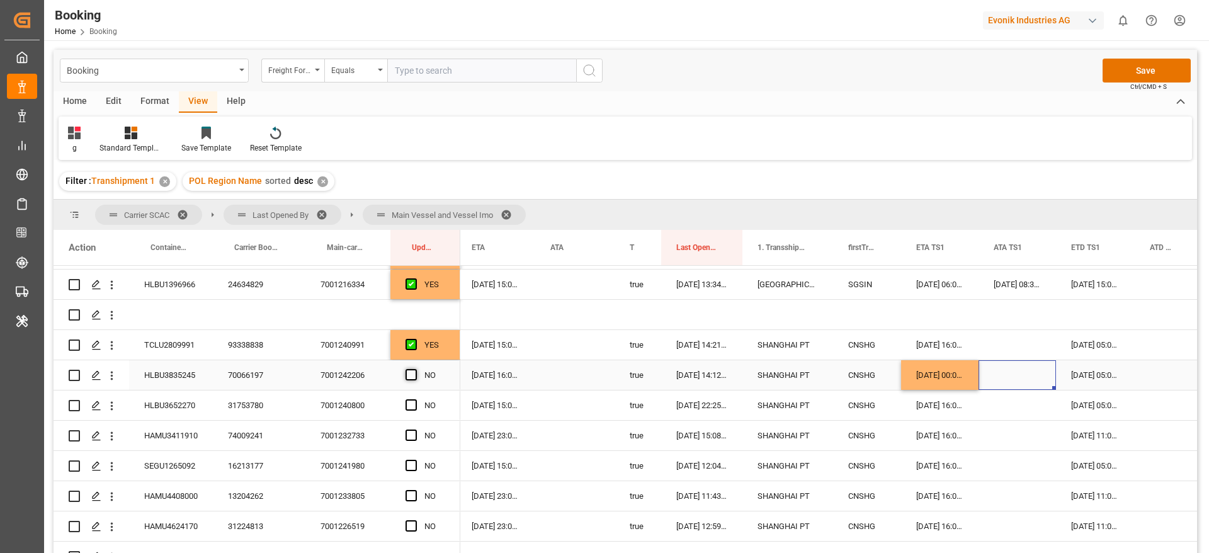
click at [412, 373] on span "Press SPACE to select this row." at bounding box center [411, 374] width 11 height 11
click at [415, 369] on input "Press SPACE to select this row." at bounding box center [415, 369] width 0 height 0
click at [215, 407] on div "31753780" at bounding box center [259, 405] width 93 height 30
click at [497, 406] on div "[DATE] 15:00:00" at bounding box center [496, 405] width 79 height 30
click at [412, 399] on span "Press SPACE to select this row." at bounding box center [411, 404] width 11 height 11
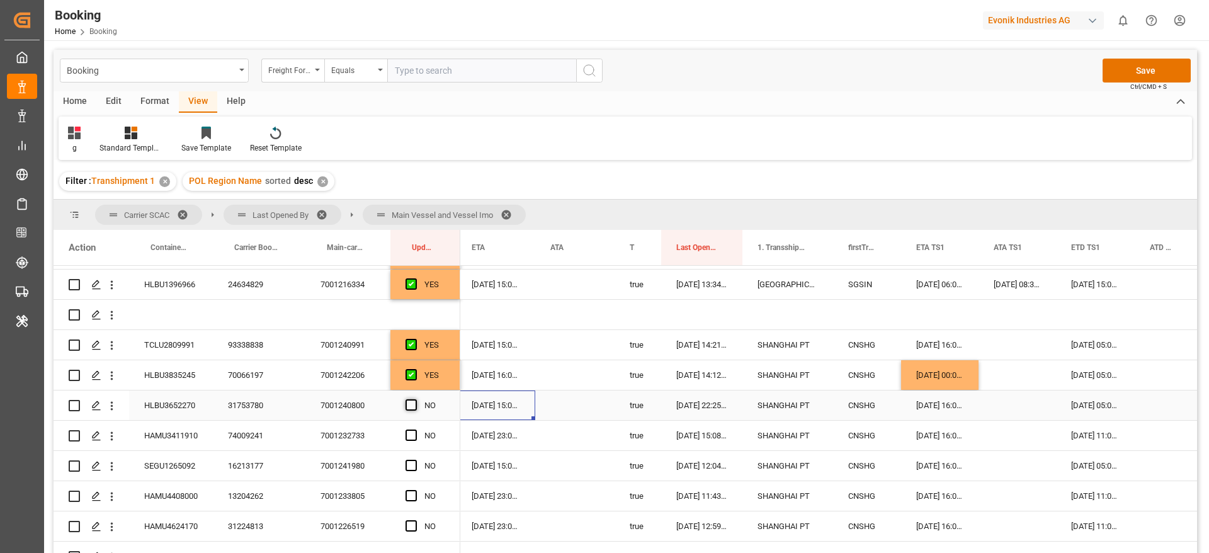
click at [415, 399] on input "Press SPACE to select this row." at bounding box center [415, 399] width 0 height 0
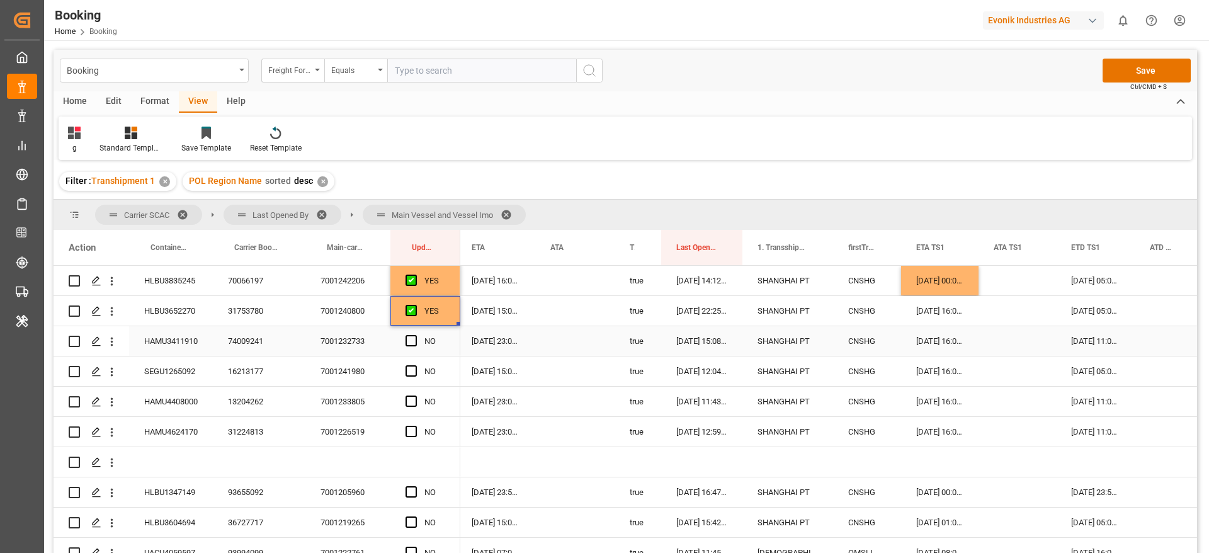
click at [225, 341] on div "74009241" at bounding box center [259, 341] width 93 height 30
click at [450, 321] on div "YES" at bounding box center [425, 311] width 70 height 30
drag, startPoint x: 458, startPoint y: 324, endPoint x: 453, endPoint y: 424, distance: 100.9
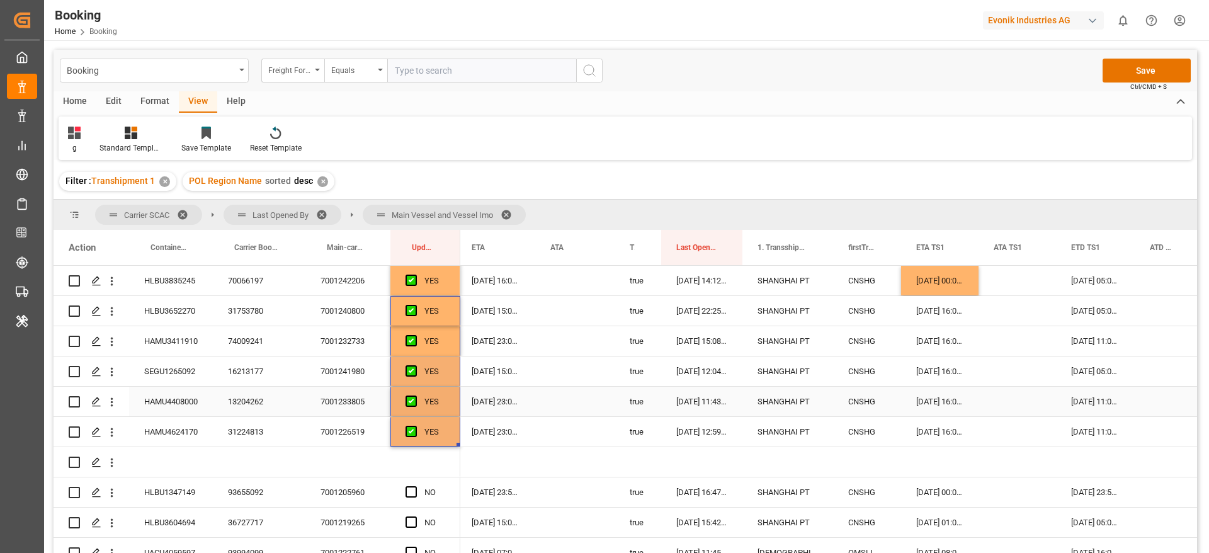
scroll to position [945, 0]
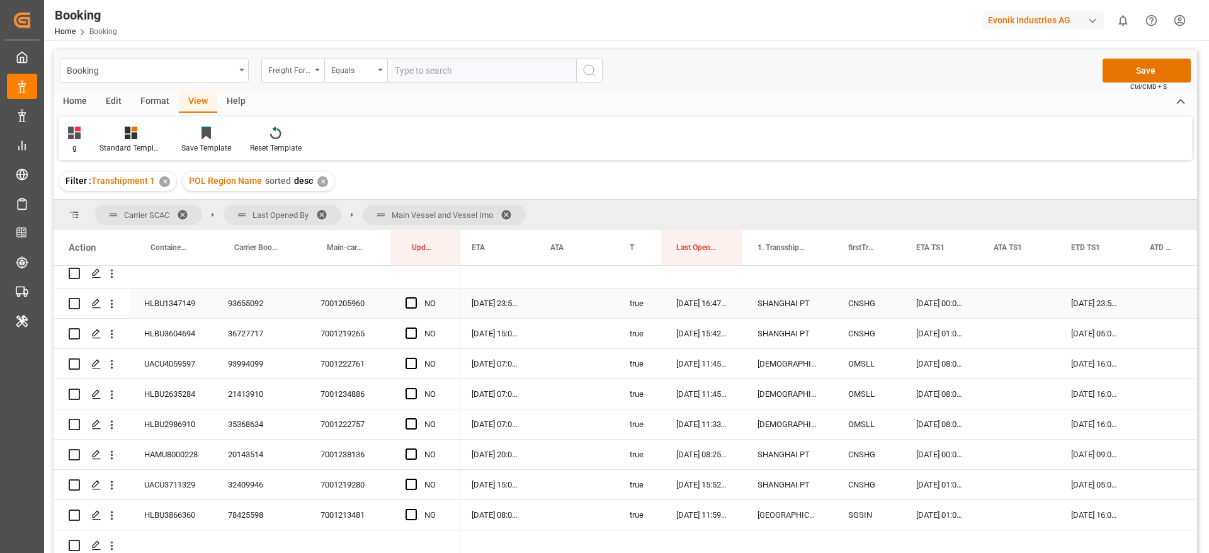
click at [244, 298] on div "93655092" at bounding box center [259, 303] width 93 height 30
click at [408, 301] on span "Press SPACE to select this row." at bounding box center [411, 302] width 11 height 11
click at [415, 297] on input "Press SPACE to select this row." at bounding box center [415, 297] width 0 height 0
click at [260, 338] on div "36727717" at bounding box center [259, 334] width 93 height 30
click at [411, 329] on span "Press SPACE to select this row." at bounding box center [411, 332] width 11 height 11
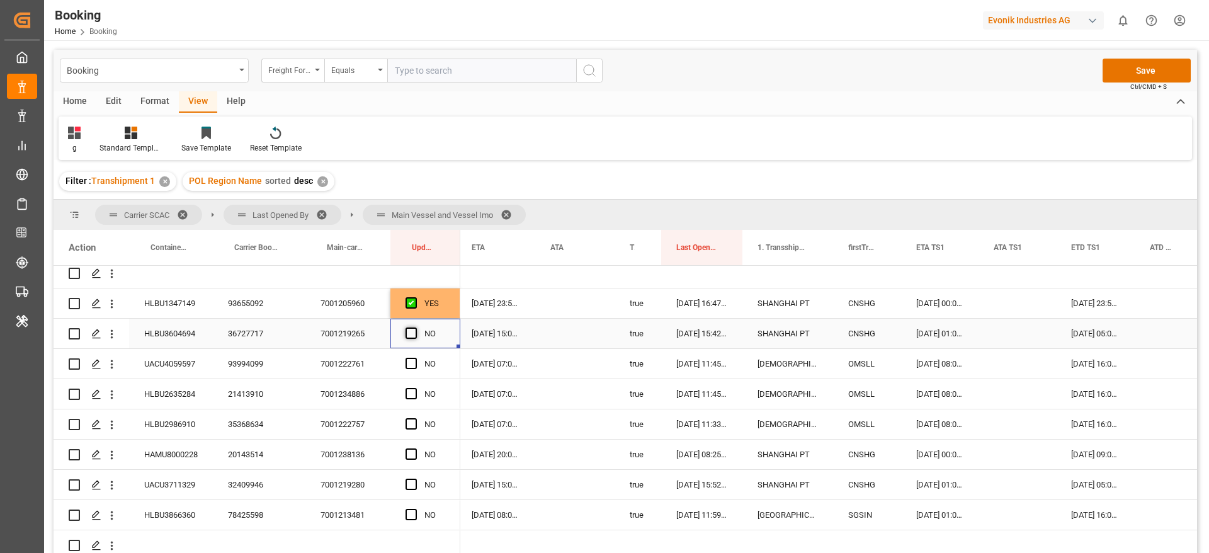
click at [415, 327] on input "Press SPACE to select this row." at bounding box center [415, 327] width 0 height 0
click at [414, 482] on span "Press SPACE to select this row." at bounding box center [411, 484] width 11 height 11
click at [415, 479] on input "Press SPACE to select this row." at bounding box center [415, 479] width 0 height 0
click at [249, 360] on div "93994099" at bounding box center [259, 364] width 93 height 30
click at [413, 360] on span "Press SPACE to select this row." at bounding box center [411, 363] width 11 height 11
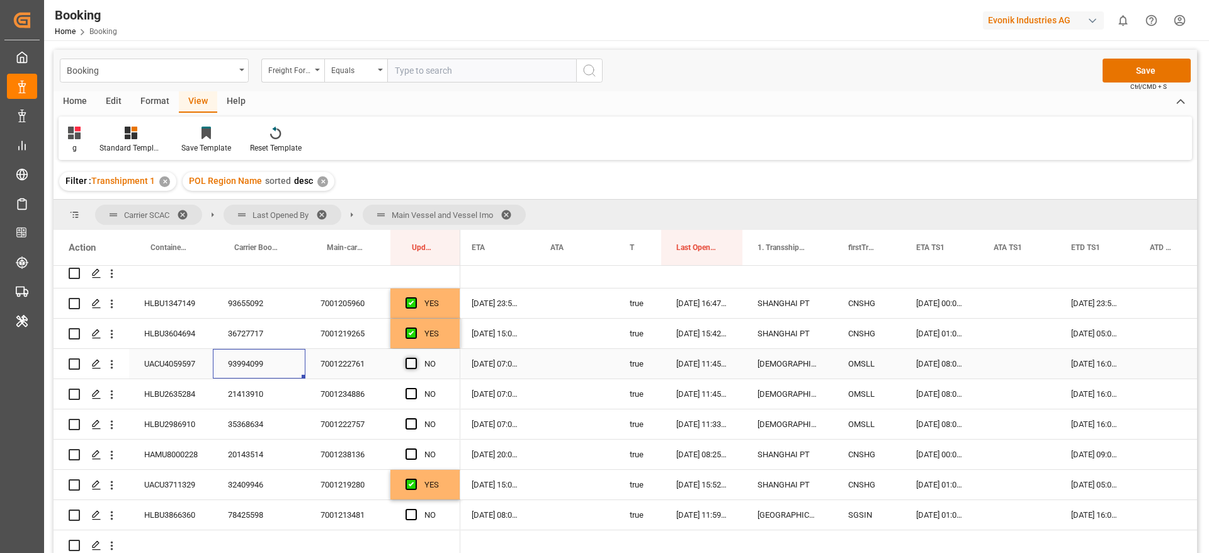
click at [415, 358] on input "Press SPACE to select this row." at bounding box center [415, 358] width 0 height 0
click at [404, 389] on div "NO" at bounding box center [425, 394] width 70 height 30
click at [409, 424] on span "Press SPACE to select this row." at bounding box center [411, 423] width 11 height 11
click at [415, 418] on input "Press SPACE to select this row." at bounding box center [415, 418] width 0 height 0
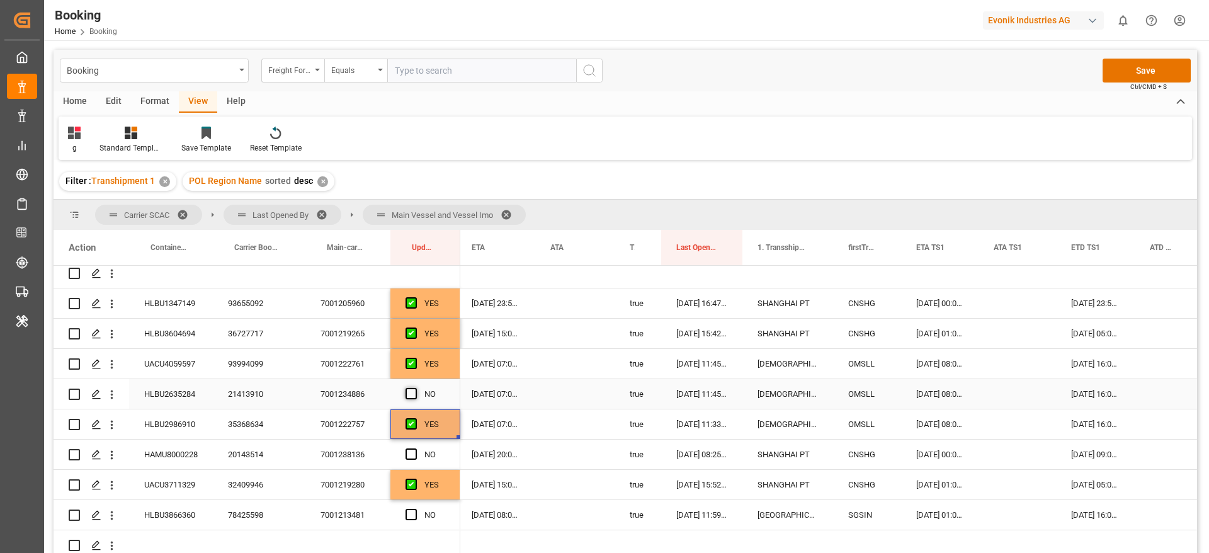
click at [411, 392] on span "Press SPACE to select this row." at bounding box center [411, 393] width 11 height 11
click at [415, 388] on input "Press SPACE to select this row." at bounding box center [415, 388] width 0 height 0
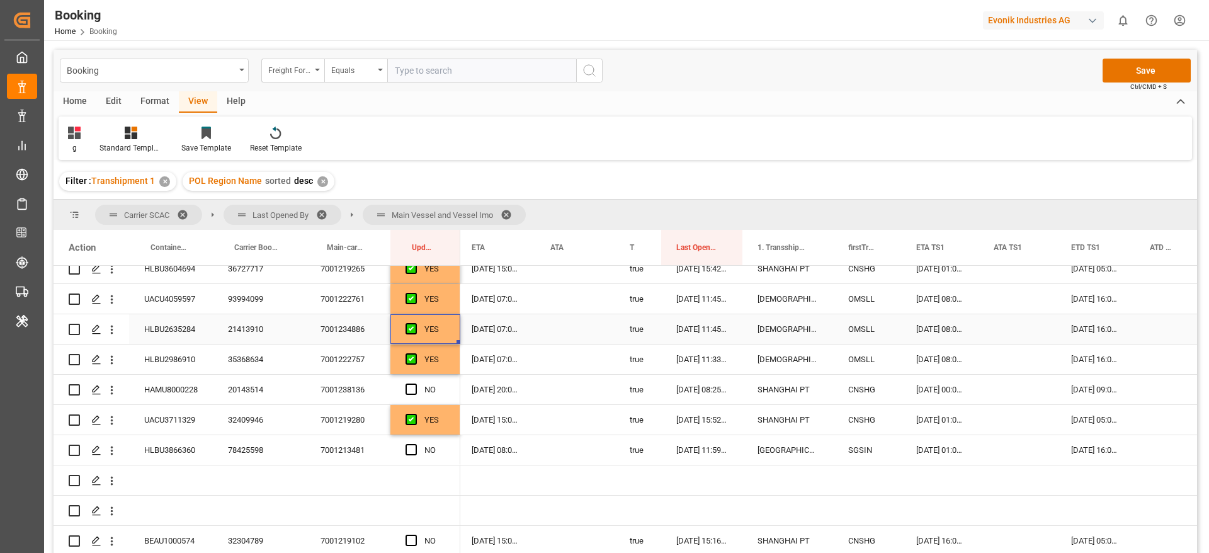
scroll to position [1039, 0]
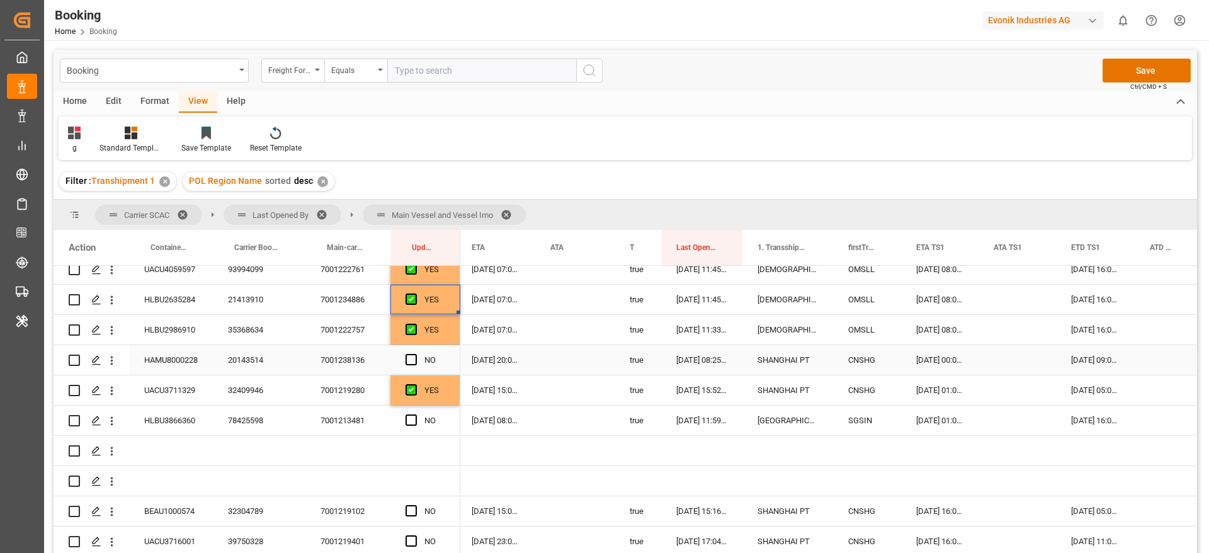
click at [246, 357] on div "20143514" at bounding box center [259, 360] width 93 height 30
click at [412, 358] on span "Press SPACE to select this row." at bounding box center [411, 359] width 11 height 11
click at [415, 354] on input "Press SPACE to select this row." at bounding box center [415, 354] width 0 height 0
click at [411, 421] on span "Press SPACE to select this row." at bounding box center [411, 419] width 11 height 11
click at [415, 414] on input "Press SPACE to select this row." at bounding box center [415, 414] width 0 height 0
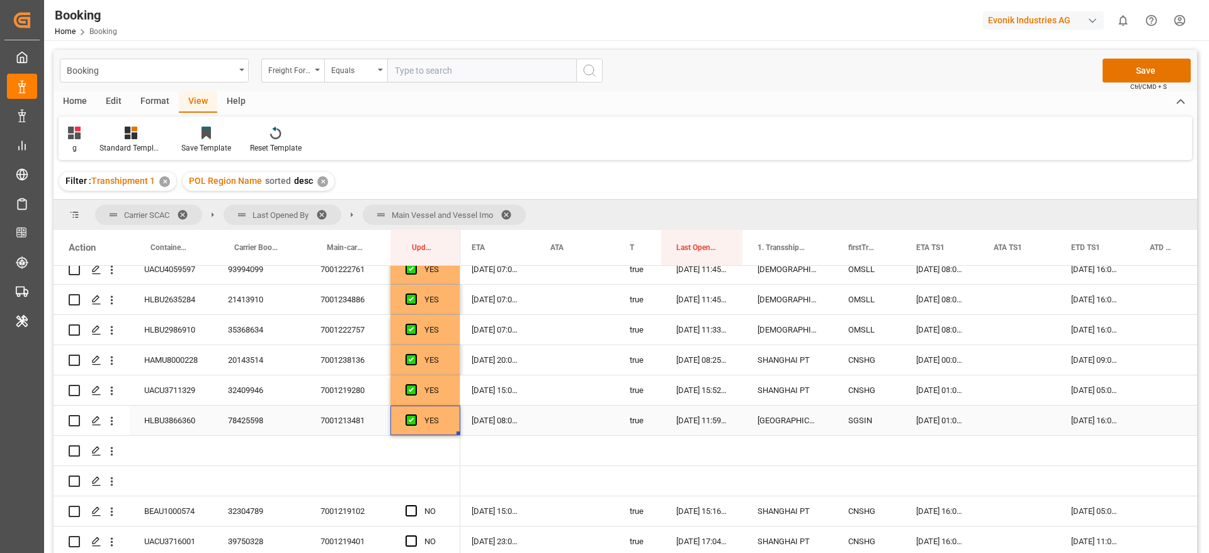
click at [223, 421] on div "78425598" at bounding box center [259, 421] width 93 height 30
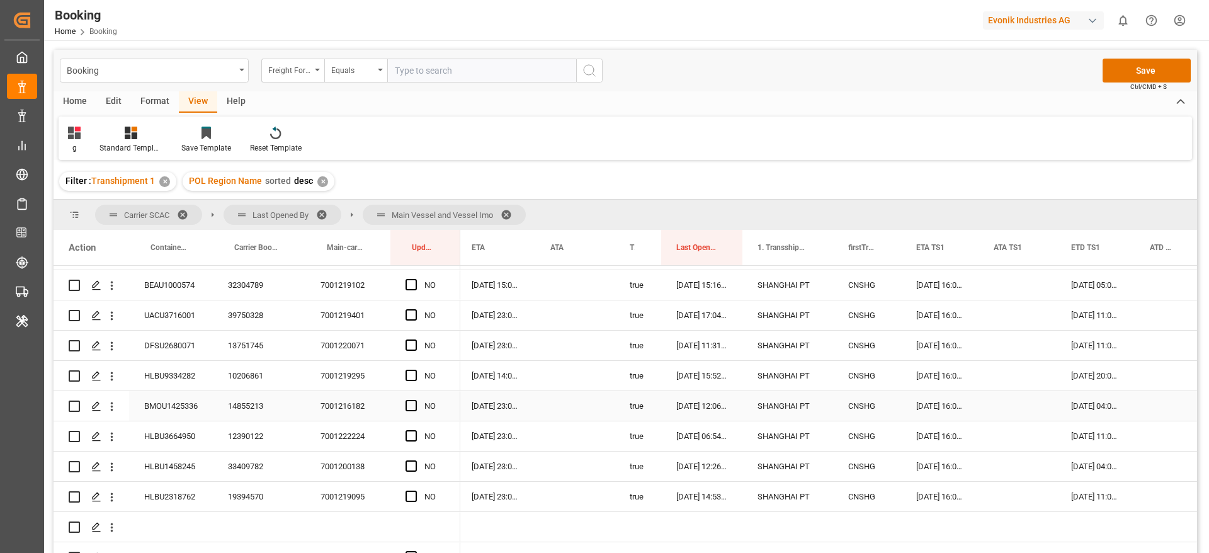
scroll to position [1228, 0]
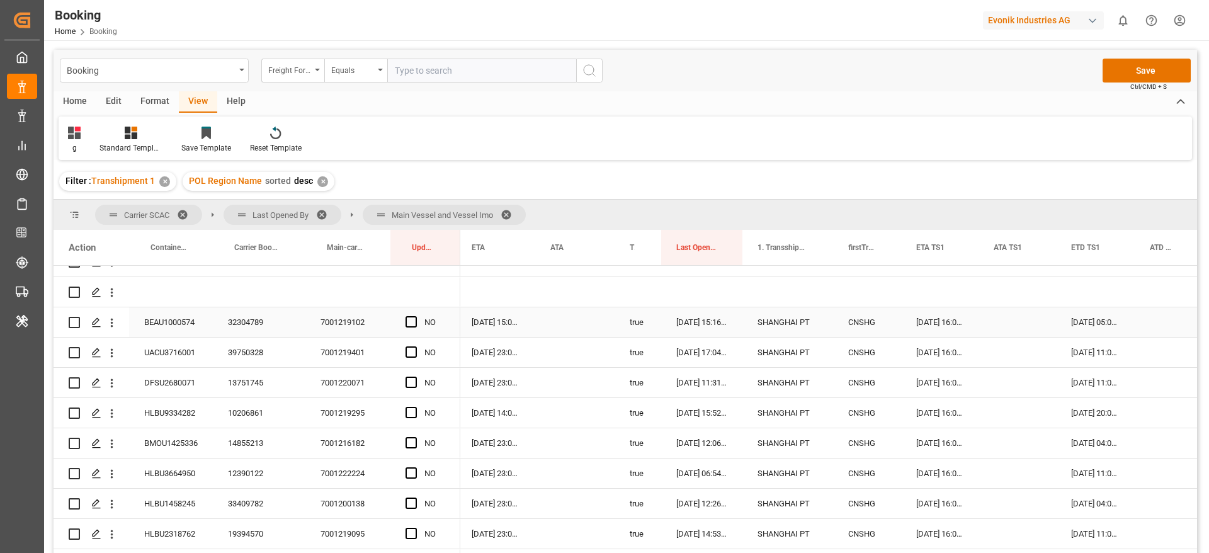
click at [224, 329] on div "32304789" at bounding box center [259, 322] width 93 height 30
click at [415, 322] on span "Press SPACE to select this row." at bounding box center [411, 321] width 11 height 11
click at [415, 316] on input "Press SPACE to select this row." at bounding box center [415, 316] width 0 height 0
click at [248, 348] on div "39750328" at bounding box center [259, 353] width 93 height 30
click at [412, 350] on span "Press SPACE to select this row." at bounding box center [411, 351] width 11 height 11
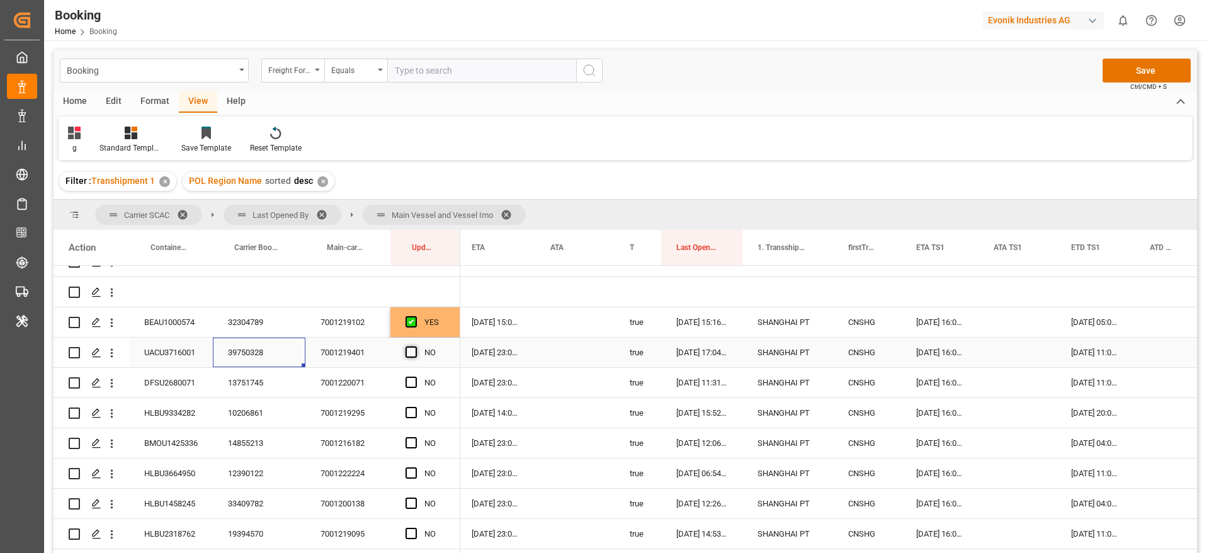
click at [415, 346] on input "Press SPACE to select this row." at bounding box center [415, 346] width 0 height 0
click at [411, 381] on span "Press SPACE to select this row." at bounding box center [411, 382] width 11 height 11
click at [415, 377] on input "Press SPACE to select this row." at bounding box center [415, 377] width 0 height 0
click at [408, 412] on span "Press SPACE to select this row." at bounding box center [411, 412] width 11 height 11
click at [415, 407] on input "Press SPACE to select this row." at bounding box center [415, 407] width 0 height 0
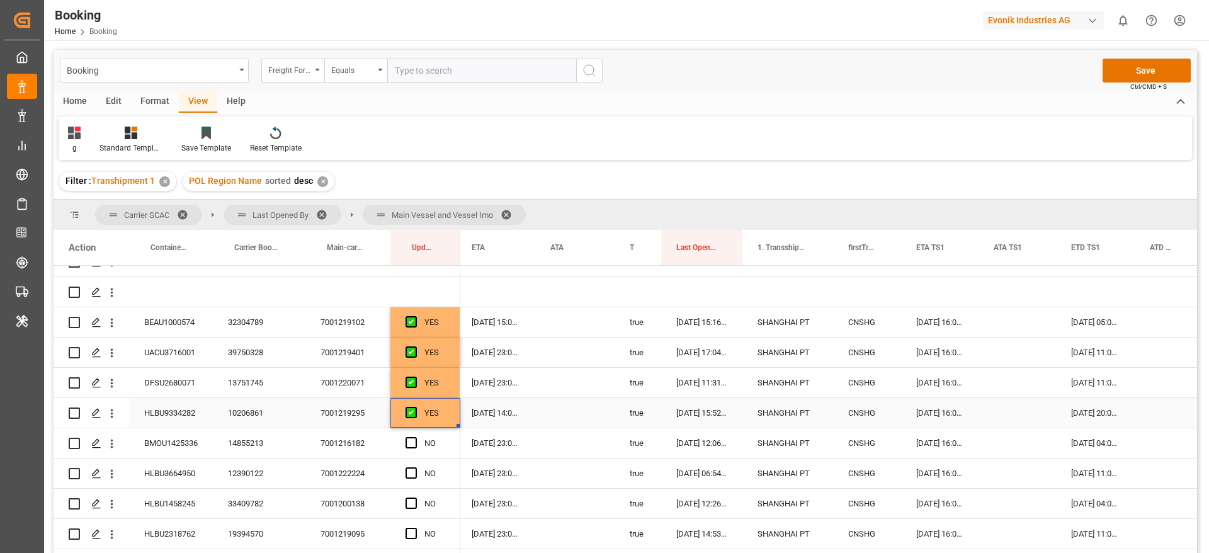
scroll to position [1322, 0]
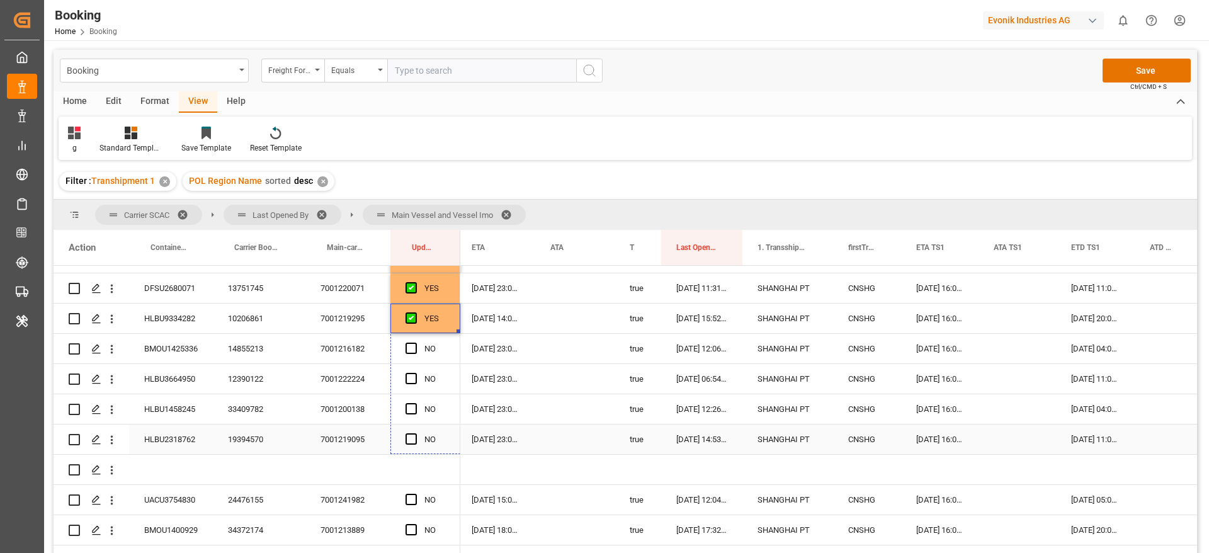
drag, startPoint x: 458, startPoint y: 331, endPoint x: 459, endPoint y: 428, distance: 97.6
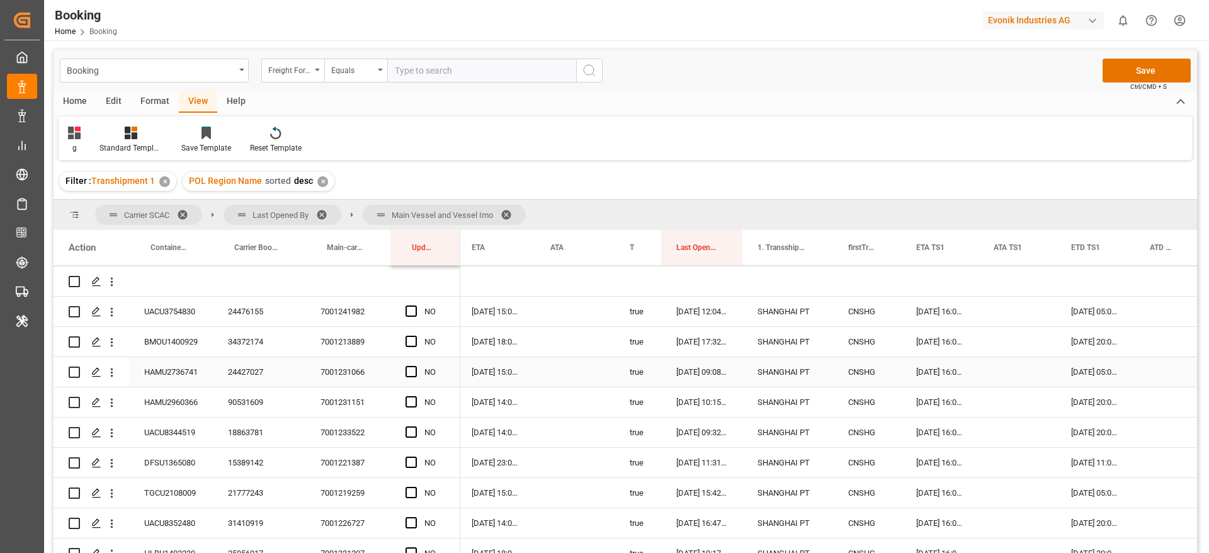
scroll to position [1511, 0]
click at [237, 307] on div "24476155" at bounding box center [259, 311] width 93 height 30
click at [411, 312] on span "Press SPACE to select this row." at bounding box center [411, 310] width 11 height 11
click at [415, 305] on input "Press SPACE to select this row." at bounding box center [415, 305] width 0 height 0
click at [237, 351] on div "34372174" at bounding box center [259, 341] width 93 height 30
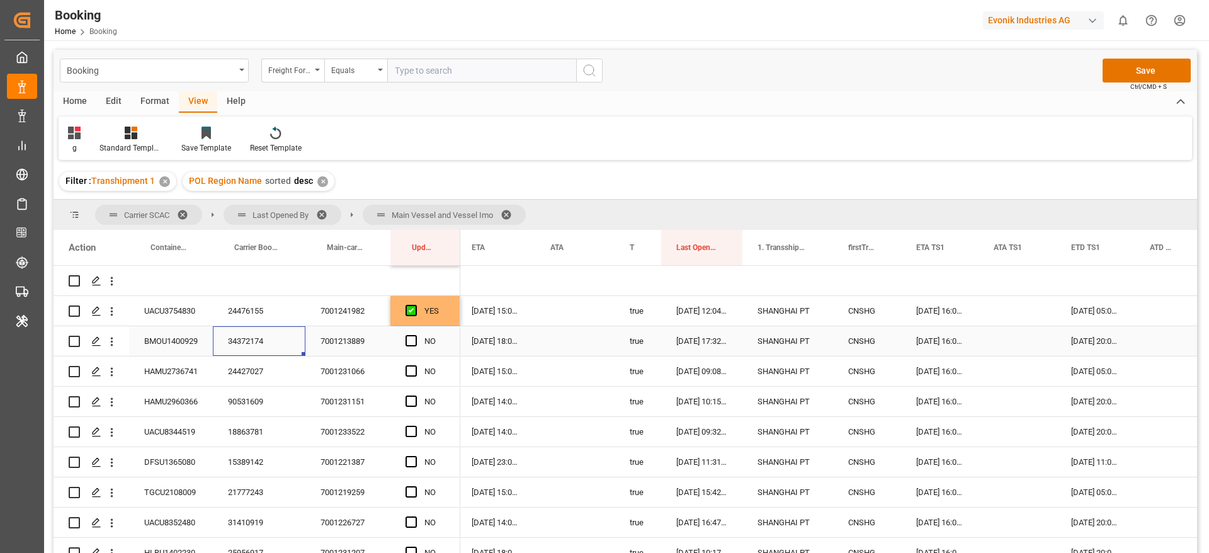
click at [404, 340] on div "NO" at bounding box center [425, 341] width 70 height 30
click at [411, 342] on span "Press SPACE to select this row." at bounding box center [411, 340] width 11 height 11
click at [415, 335] on input "Press SPACE to select this row." at bounding box center [415, 335] width 0 height 0
click at [228, 366] on div "24427027" at bounding box center [259, 371] width 93 height 30
click at [411, 370] on span "Press SPACE to select this row." at bounding box center [411, 370] width 11 height 11
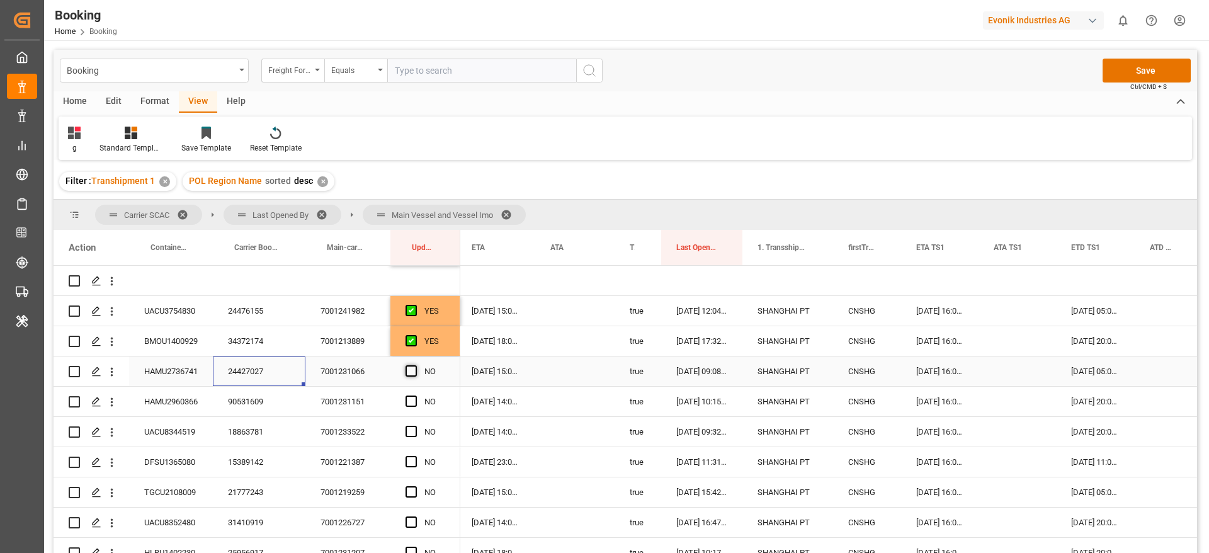
click at [415, 365] on input "Press SPACE to select this row." at bounding box center [415, 365] width 0 height 0
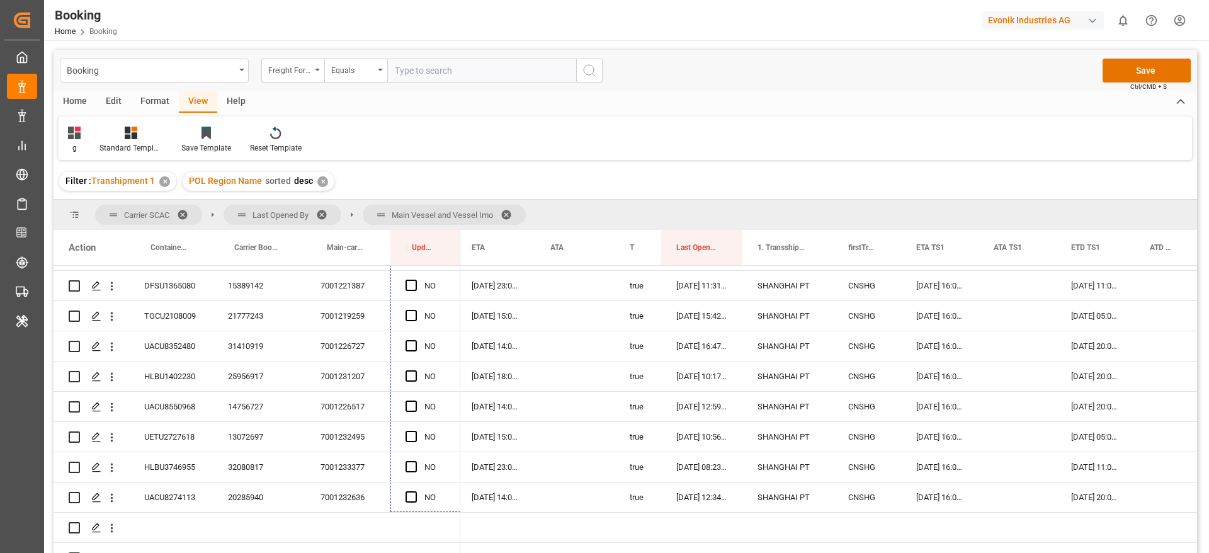
drag, startPoint x: 459, startPoint y: 385, endPoint x: 434, endPoint y: 420, distance: 43.3
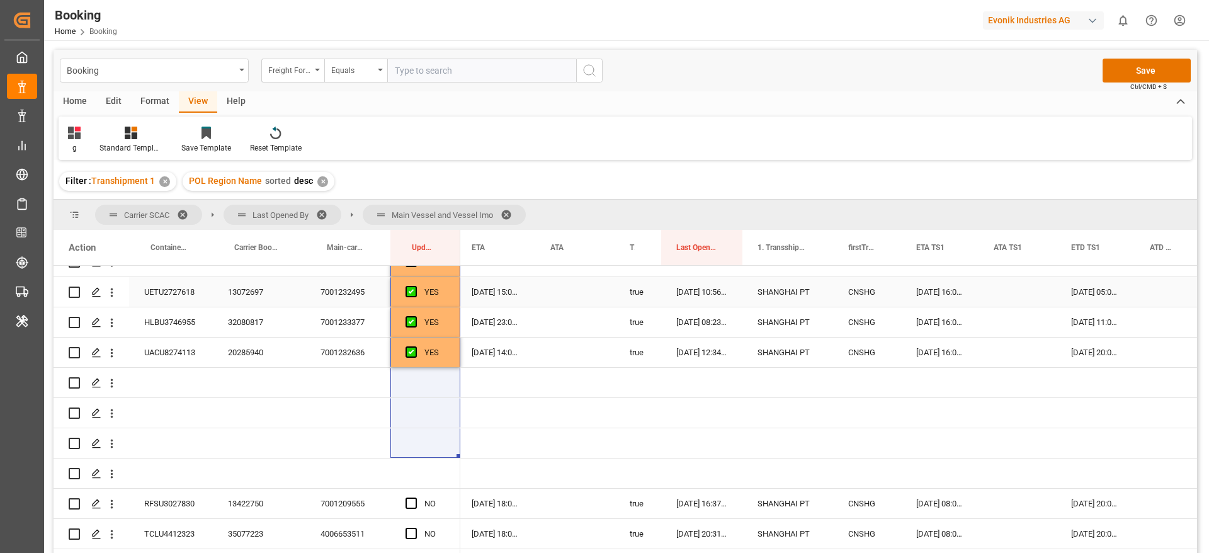
scroll to position [1902, 0]
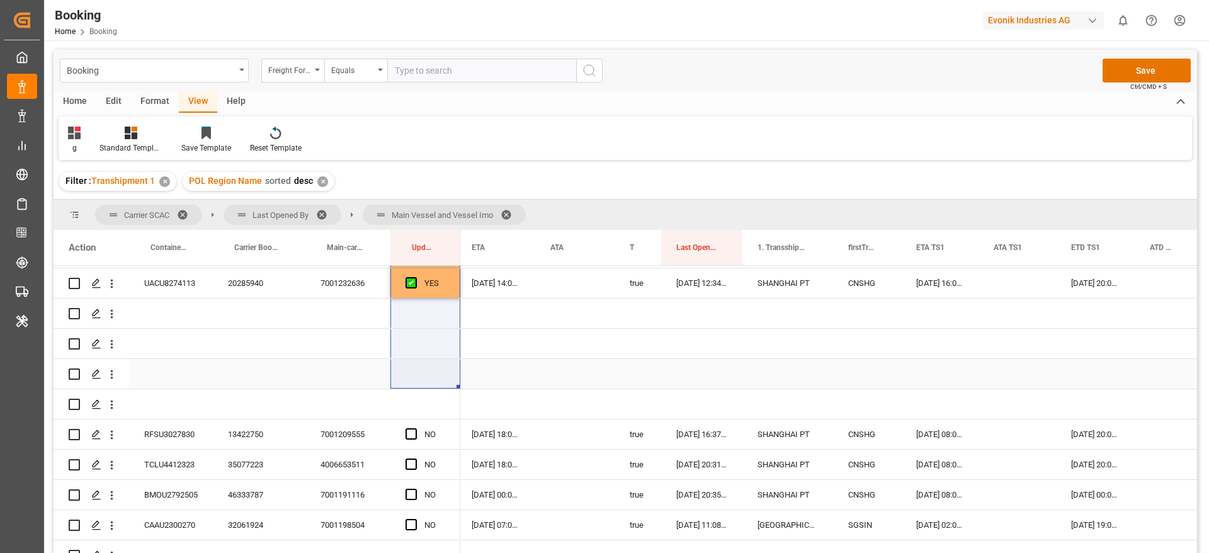
click at [558, 352] on div "Press SPACE to select this row." at bounding box center [574, 344] width 79 height 30
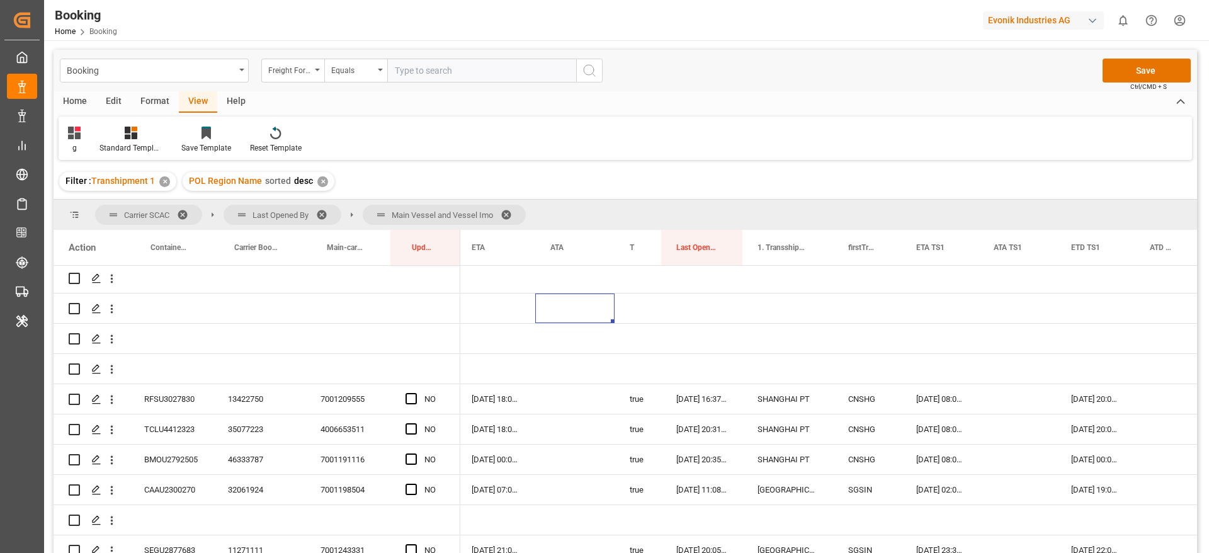
scroll to position [1996, 0]
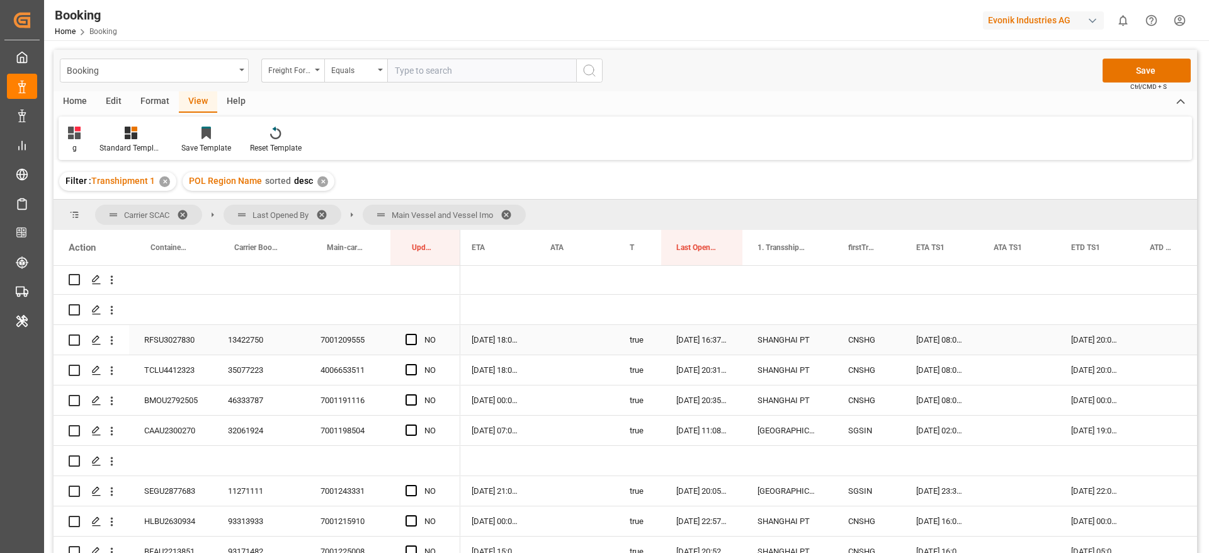
click at [263, 333] on div "13422750" at bounding box center [259, 340] width 93 height 30
click at [407, 338] on span "Press SPACE to select this row." at bounding box center [411, 339] width 11 height 11
click at [415, 334] on input "Press SPACE to select this row." at bounding box center [415, 334] width 0 height 0
click at [407, 375] on span "Press SPACE to select this row." at bounding box center [411, 369] width 11 height 11
click at [415, 364] on input "Press SPACE to select this row." at bounding box center [415, 364] width 0 height 0
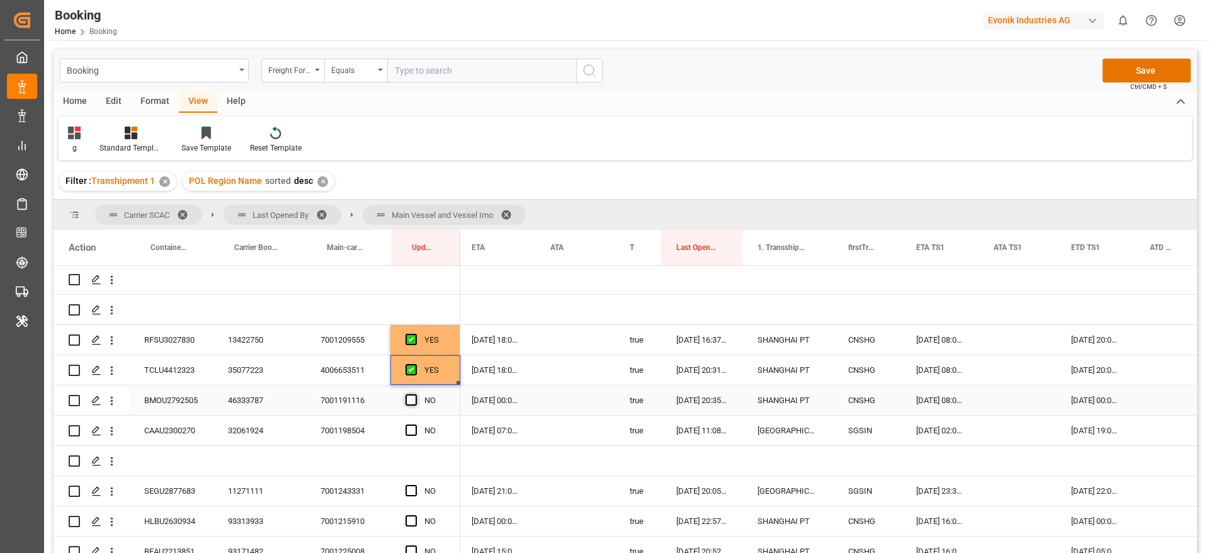
click at [409, 404] on span "Press SPACE to select this row." at bounding box center [411, 399] width 11 height 11
click at [415, 394] on input "Press SPACE to select this row." at bounding box center [415, 394] width 0 height 0
click at [255, 434] on div "32061924" at bounding box center [259, 431] width 93 height 30
click at [412, 425] on span "Press SPACE to select this row." at bounding box center [411, 429] width 11 height 11
click at [415, 424] on input "Press SPACE to select this row." at bounding box center [415, 424] width 0 height 0
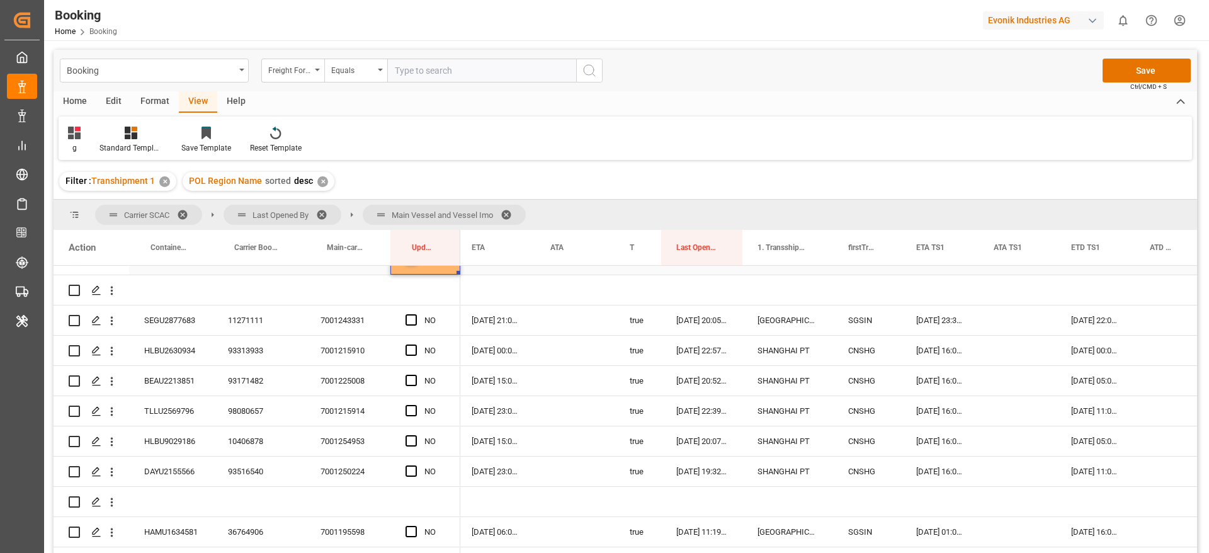
scroll to position [2185, 0]
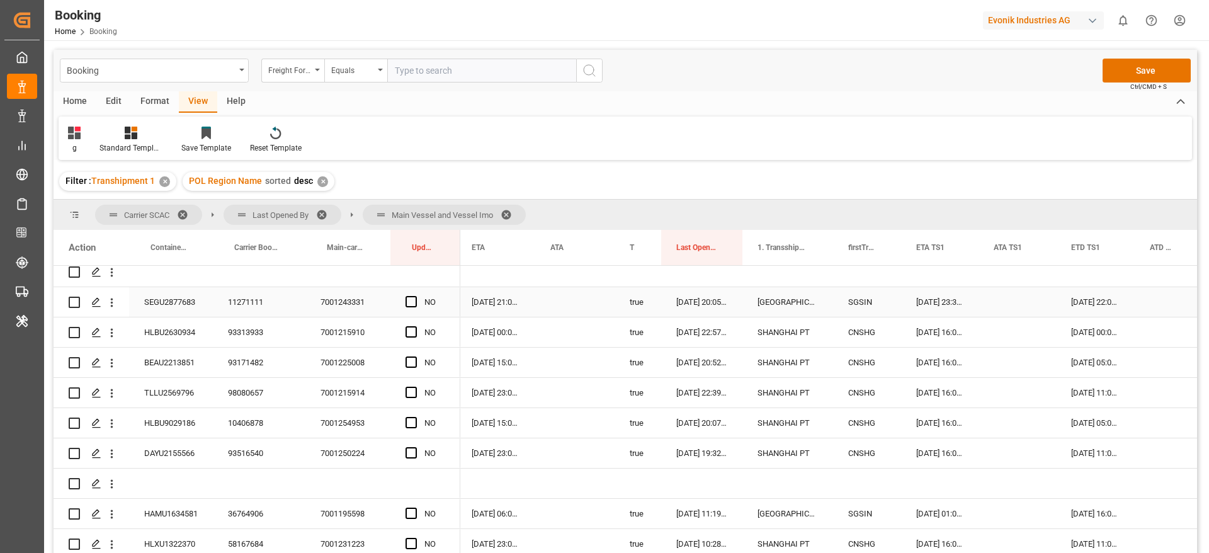
click at [258, 295] on div "11271111" at bounding box center [259, 302] width 93 height 30
click at [412, 302] on span "Press SPACE to select this row." at bounding box center [411, 301] width 11 height 11
click at [415, 296] on input "Press SPACE to select this row." at bounding box center [415, 296] width 0 height 0
click at [255, 338] on div "93313933" at bounding box center [259, 332] width 93 height 30
click at [412, 331] on span "Press SPACE to select this row." at bounding box center [411, 331] width 11 height 11
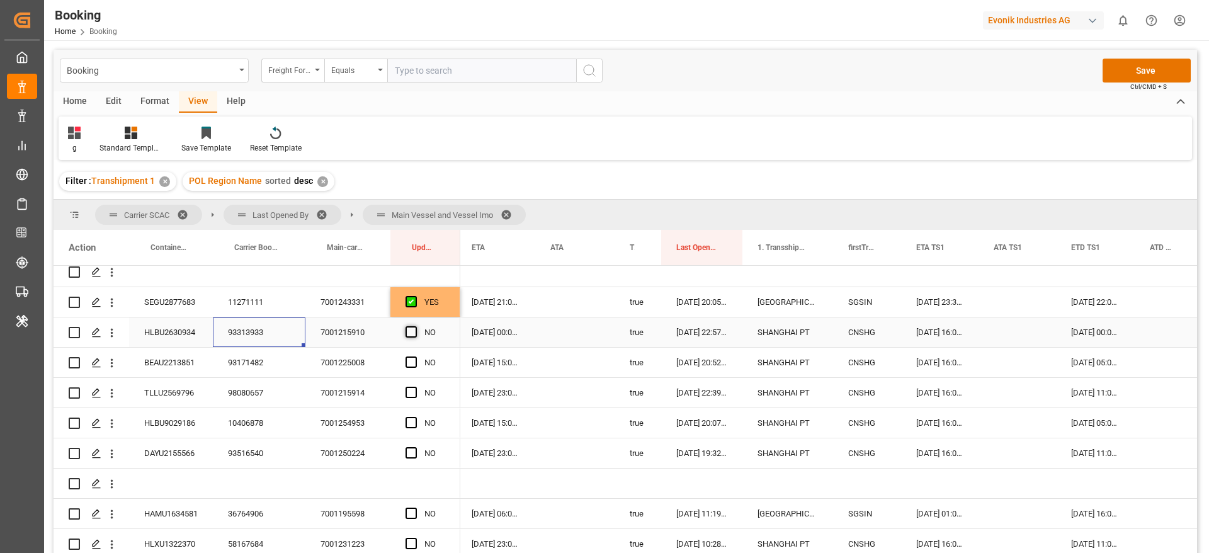
click at [415, 326] on input "Press SPACE to select this row." at bounding box center [415, 326] width 0 height 0
drag, startPoint x: 458, startPoint y: 344, endPoint x: 461, endPoint y: 441, distance: 97.0
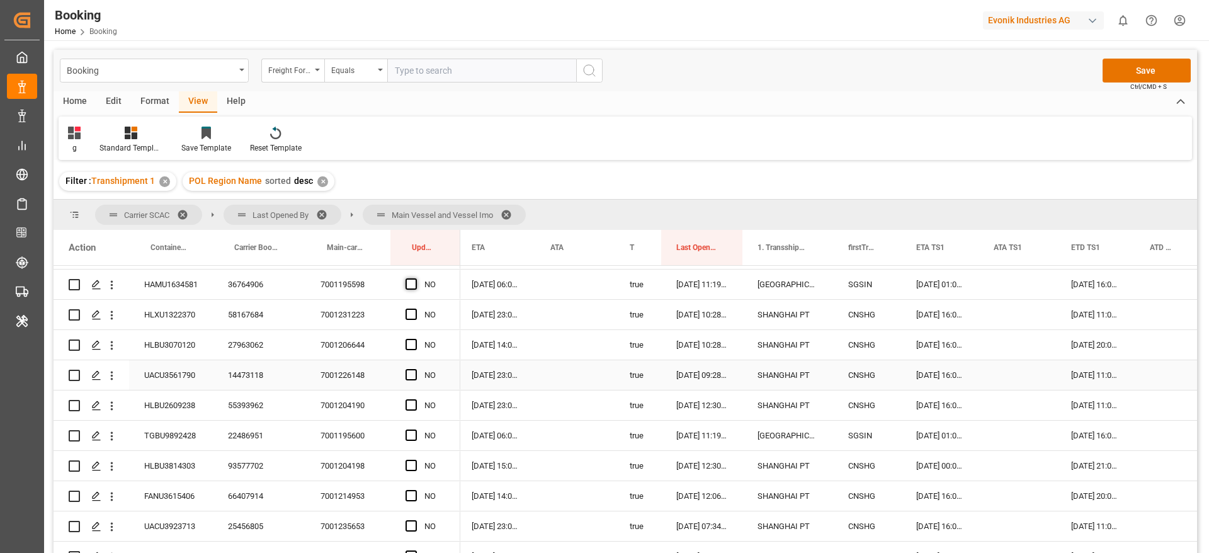
scroll to position [2374, 0]
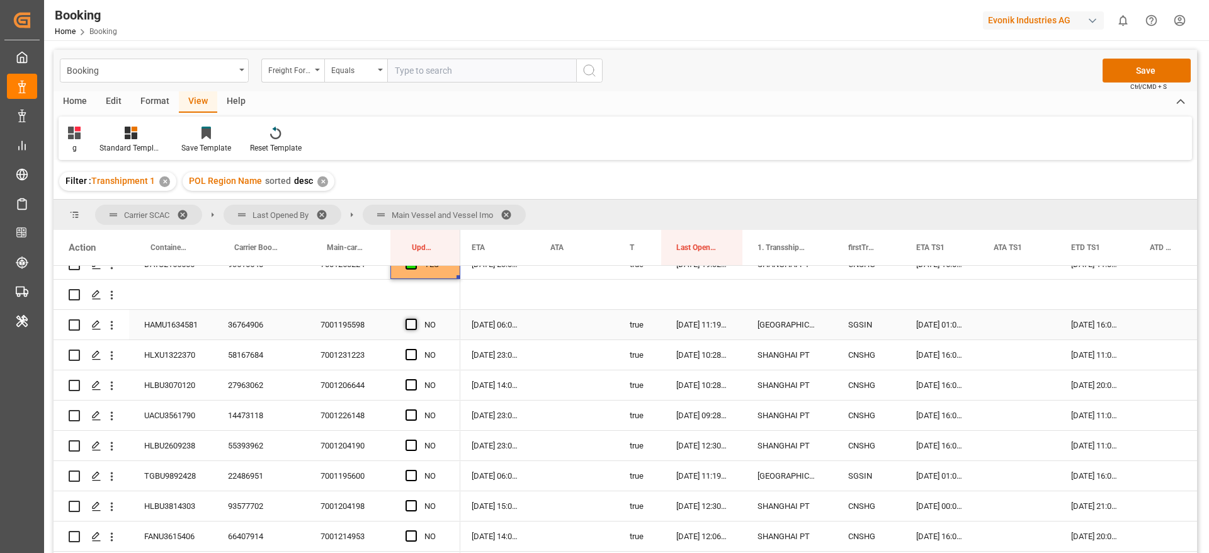
click at [407, 321] on span "Press SPACE to select this row." at bounding box center [411, 324] width 11 height 11
click at [415, 319] on input "Press SPACE to select this row." at bounding box center [415, 319] width 0 height 0
click at [461, 339] on div "YES" at bounding box center [626, 411] width 1144 height 291
click at [448, 329] on div "YES" at bounding box center [425, 325] width 70 height 30
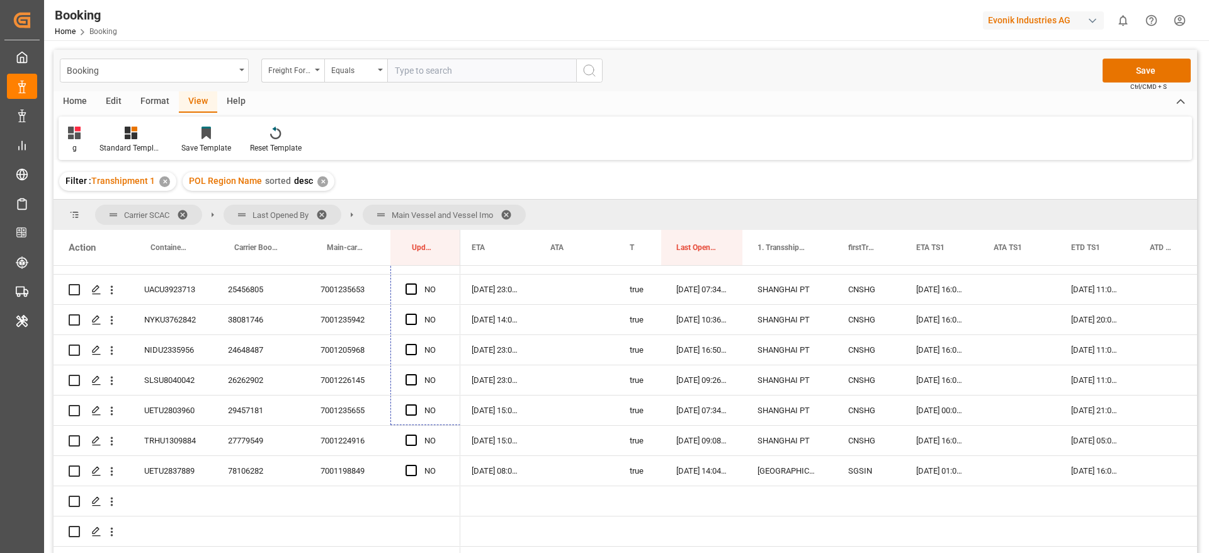
scroll to position [2676, 0]
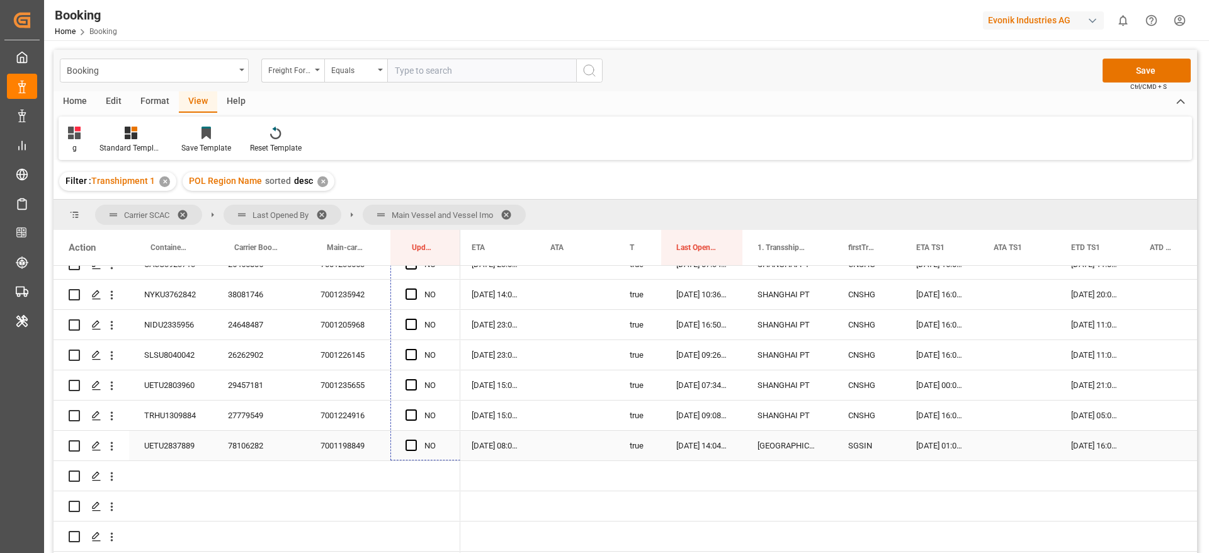
drag, startPoint x: 458, startPoint y: 337, endPoint x: 438, endPoint y: 441, distance: 105.8
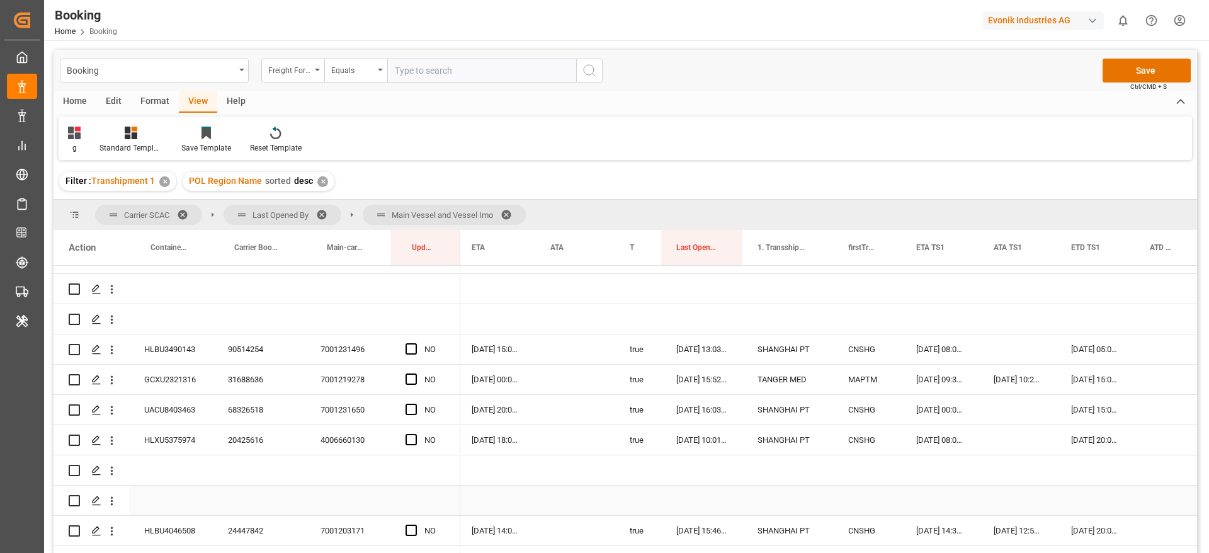
scroll to position [2865, 0]
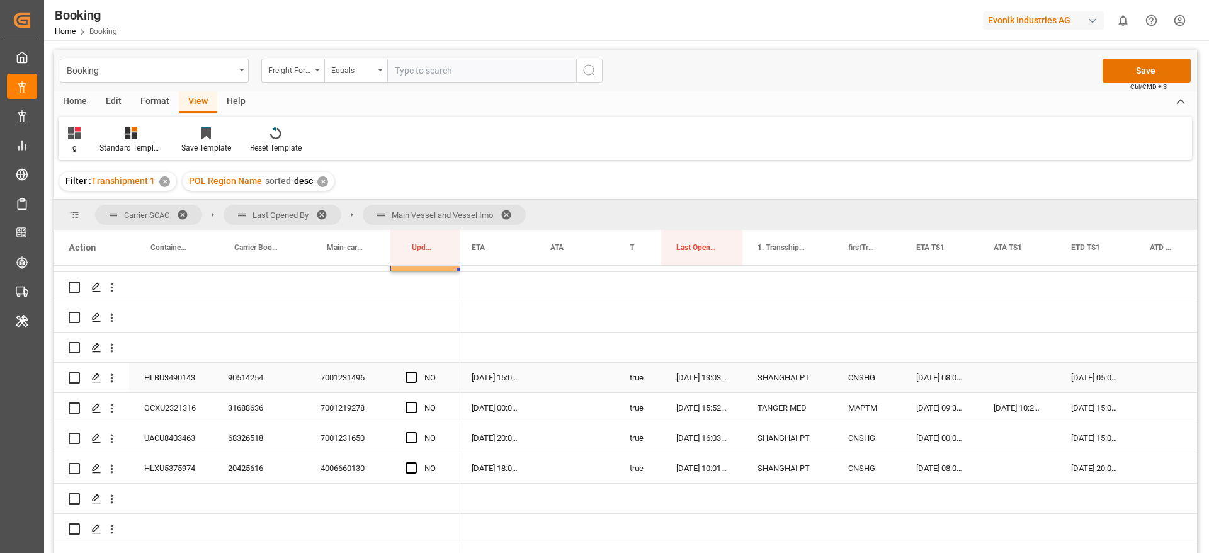
click at [414, 373] on span "Press SPACE to select this row." at bounding box center [411, 377] width 11 height 11
click at [415, 372] on input "Press SPACE to select this row." at bounding box center [415, 372] width 0 height 0
click at [412, 402] on span "Press SPACE to select this row." at bounding box center [411, 407] width 11 height 11
click at [415, 402] on input "Press SPACE to select this row." at bounding box center [415, 402] width 0 height 0
click at [412, 437] on span "Press SPACE to select this row." at bounding box center [411, 437] width 11 height 11
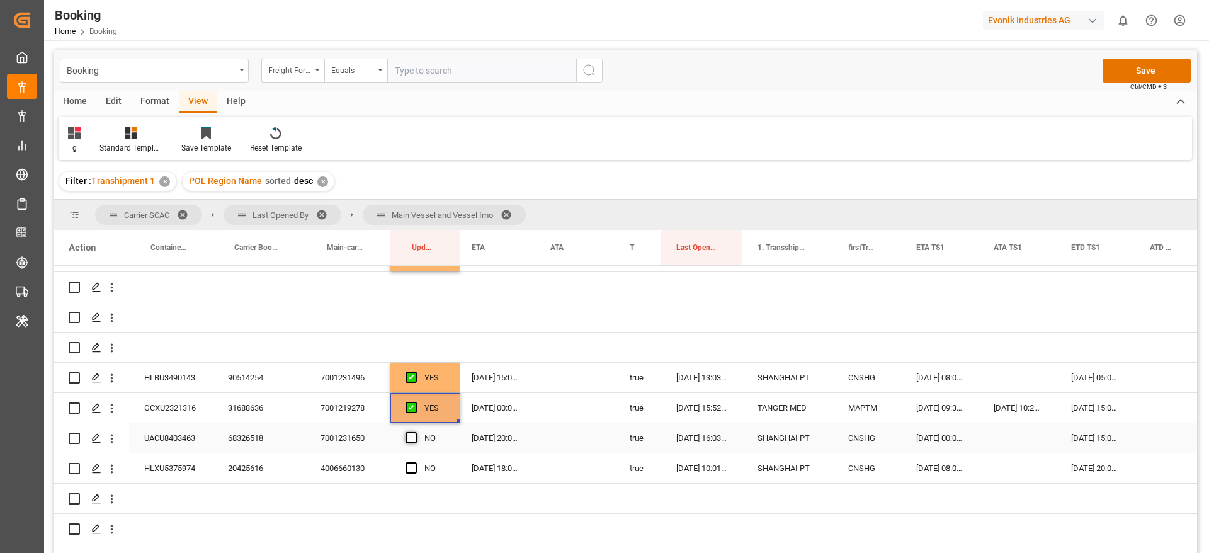
click at [415, 432] on input "Press SPACE to select this row." at bounding box center [415, 432] width 0 height 0
click at [410, 478] on div "Press SPACE to select this row." at bounding box center [415, 468] width 19 height 29
click at [416, 464] on span "Press SPACE to select this row." at bounding box center [411, 467] width 11 height 11
click at [415, 462] on input "Press SPACE to select this row." at bounding box center [415, 462] width 0 height 0
click at [269, 407] on div "31688636" at bounding box center [259, 408] width 93 height 30
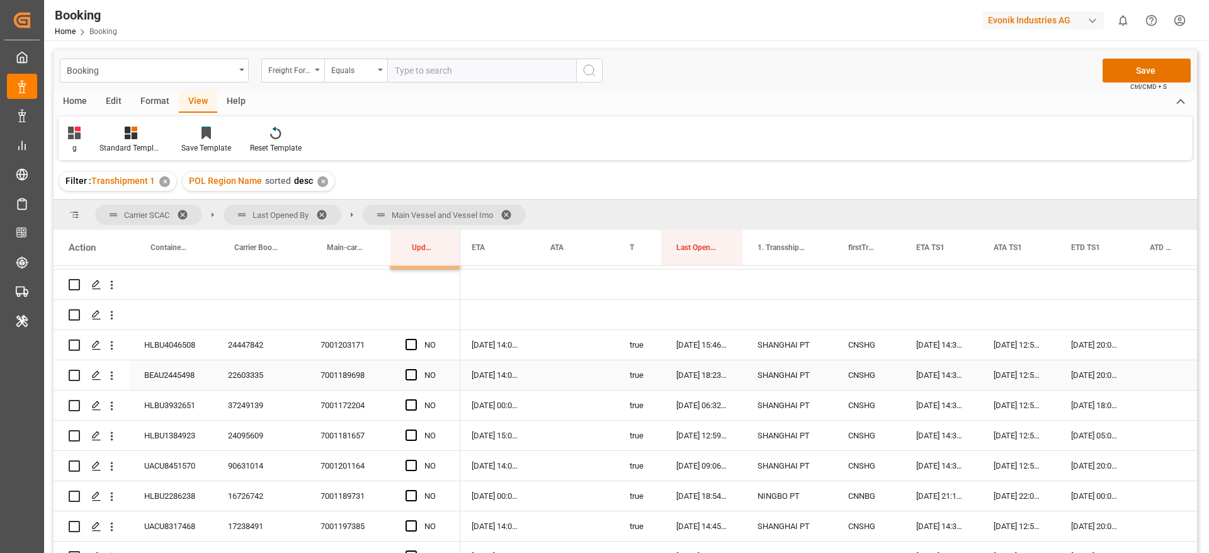
scroll to position [3054, 0]
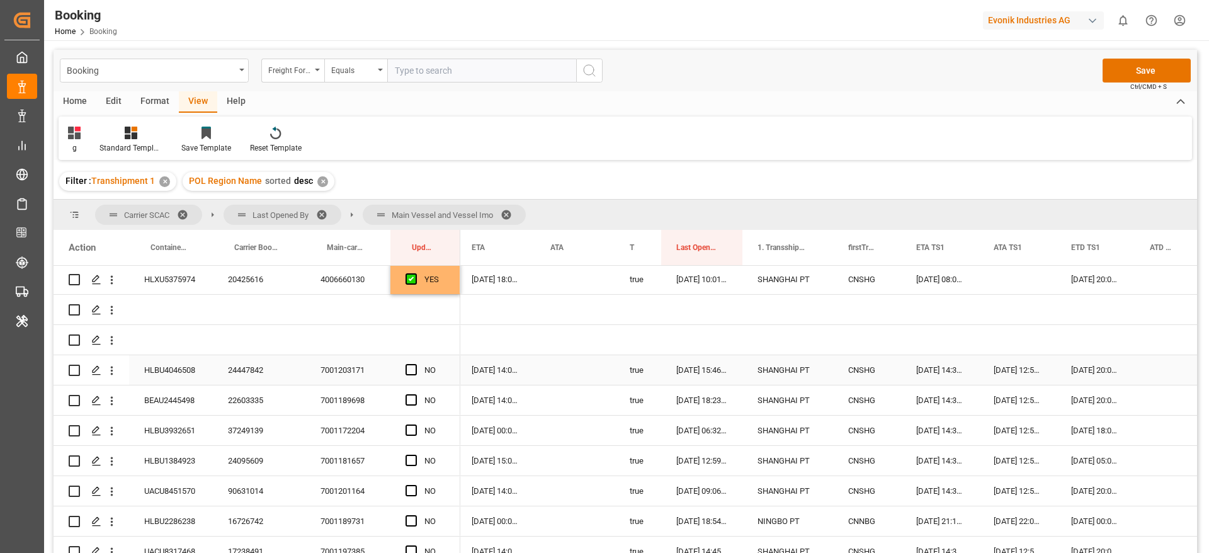
click at [240, 371] on div "24447842" at bounding box center [259, 370] width 93 height 30
click at [409, 368] on span "Press SPACE to select this row." at bounding box center [411, 369] width 11 height 11
click at [415, 364] on input "Press SPACE to select this row." at bounding box center [415, 364] width 0 height 0
click at [234, 433] on div "37249139" at bounding box center [259, 431] width 93 height 30
click at [408, 428] on span "Press SPACE to select this row." at bounding box center [411, 429] width 11 height 11
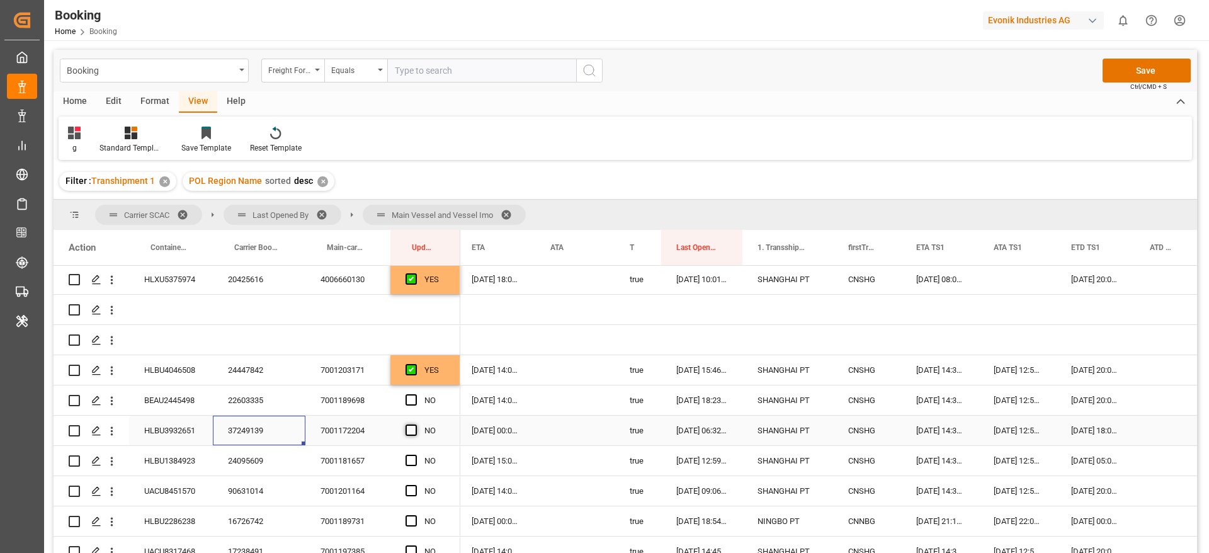
click at [415, 424] on input "Press SPACE to select this row." at bounding box center [415, 424] width 0 height 0
click at [444, 372] on div "YES" at bounding box center [434, 370] width 21 height 29
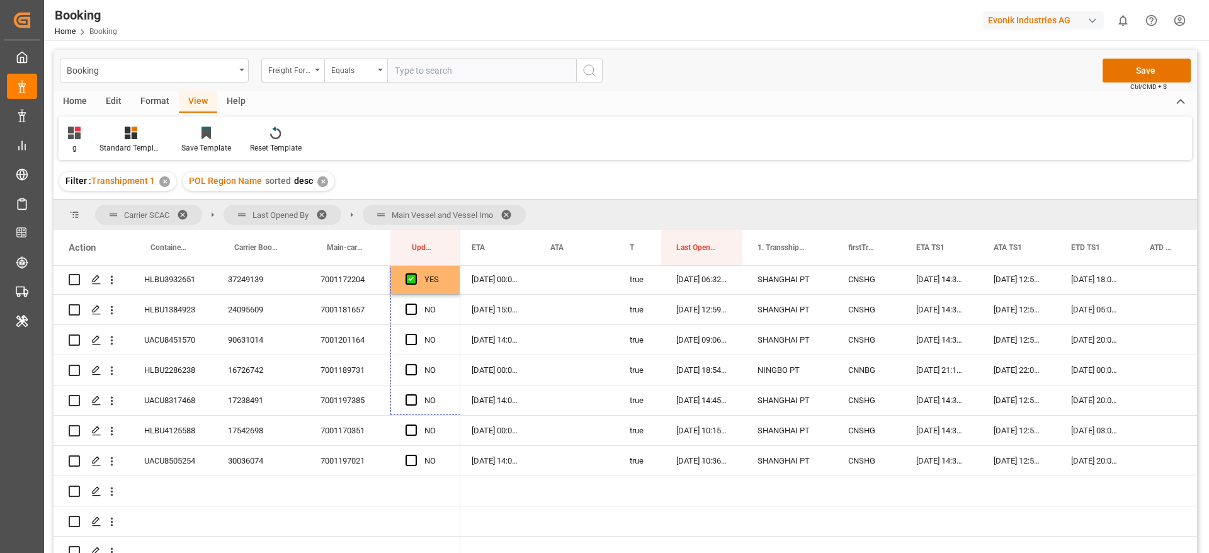
scroll to position [3231, 0]
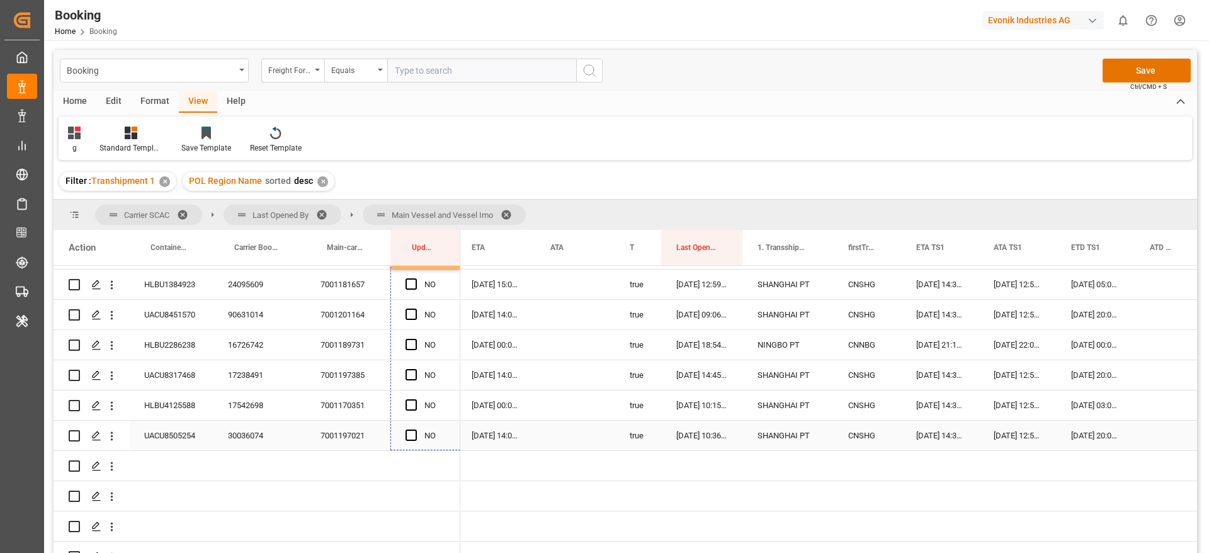
drag, startPoint x: 459, startPoint y: 382, endPoint x: 433, endPoint y: 428, distance: 53.6
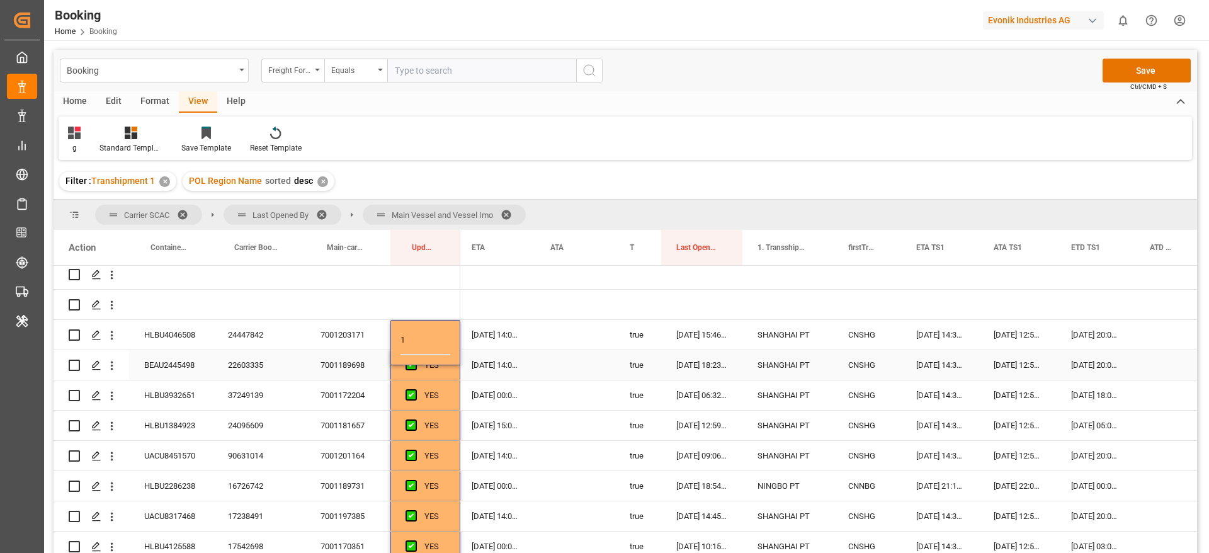
scroll to position [3118, 0]
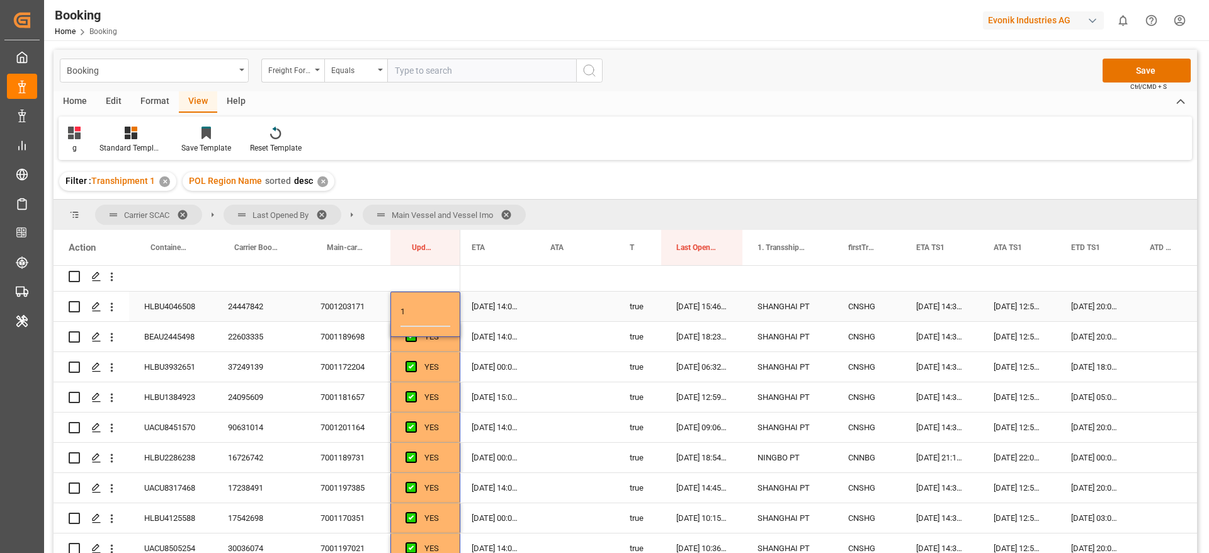
click at [571, 304] on div "Press SPACE to select this row." at bounding box center [574, 307] width 79 height 30
click at [411, 306] on span "Press SPACE to select this row." at bounding box center [411, 305] width 11 height 11
click at [415, 300] on input "Press SPACE to select this row." at bounding box center [415, 300] width 0 height 0
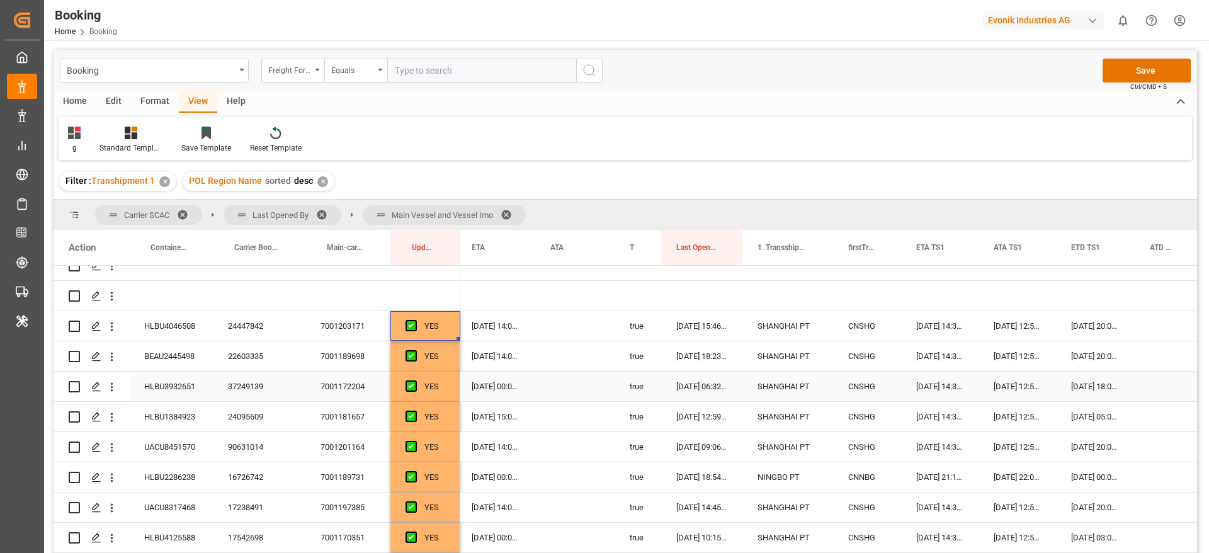
scroll to position [3065, 0]
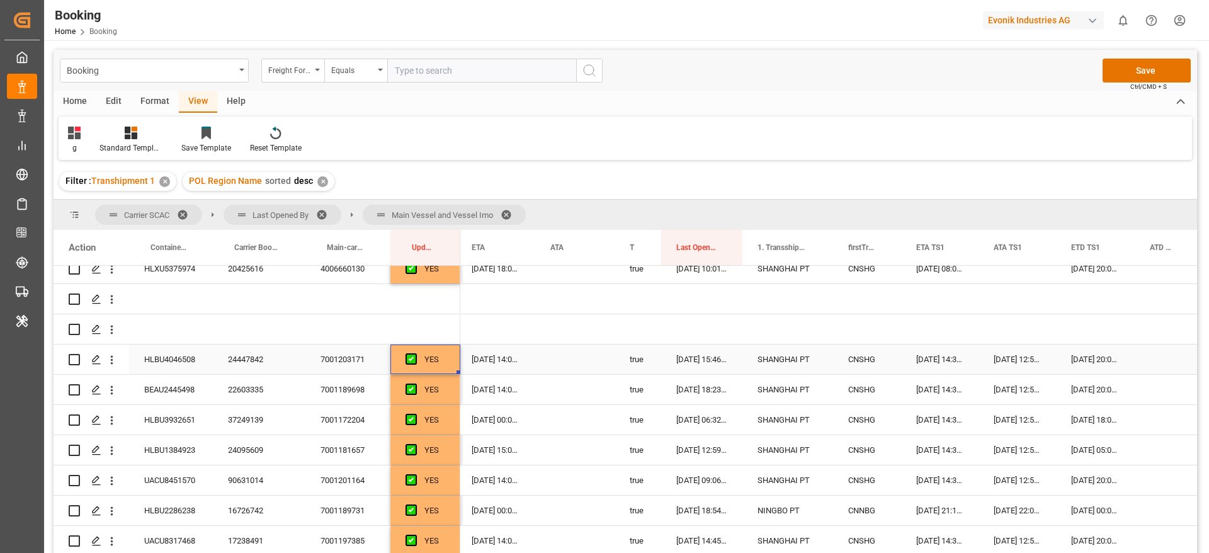
click at [568, 355] on div "Press SPACE to select this row." at bounding box center [574, 359] width 79 height 30
click at [582, 384] on div "Press SPACE to select this row." at bounding box center [574, 390] width 79 height 30
click at [579, 420] on div "Press SPACE to select this row." at bounding box center [574, 420] width 79 height 30
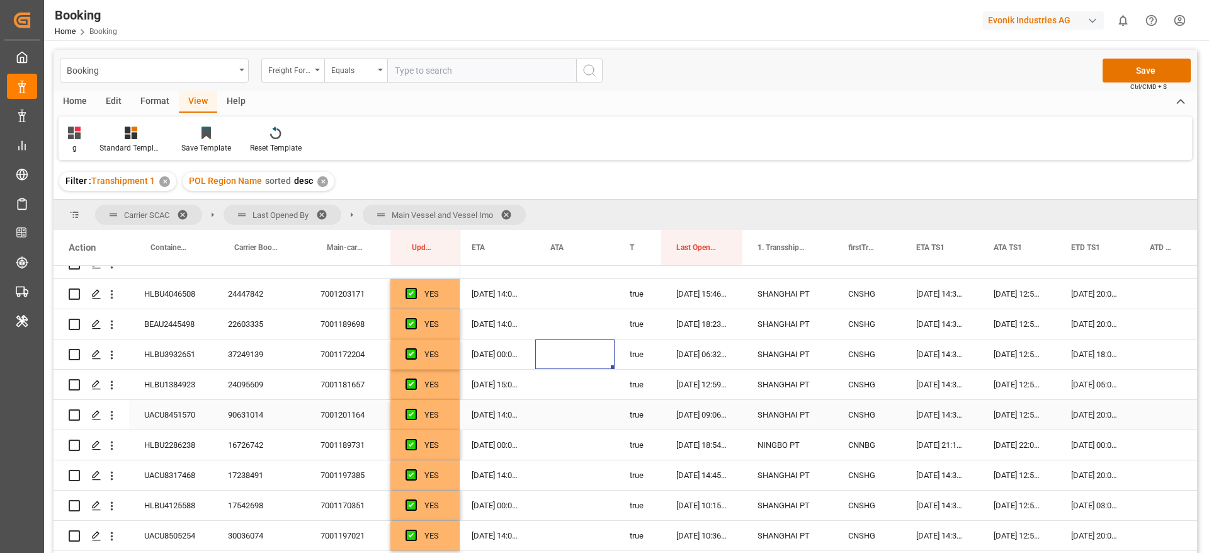
scroll to position [3159, 0]
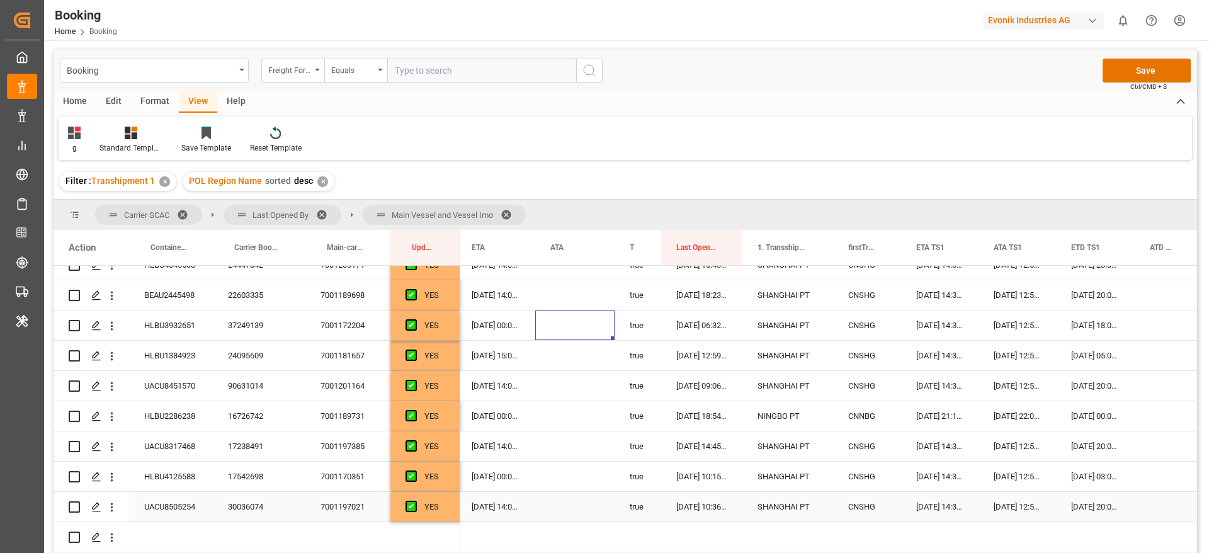
click at [574, 492] on div "Press SPACE to select this row." at bounding box center [574, 507] width 79 height 30
click at [575, 473] on div "Press SPACE to select this row." at bounding box center [574, 477] width 79 height 30
click at [572, 444] on div "Press SPACE to select this row." at bounding box center [574, 446] width 79 height 30
click at [569, 405] on div "Press SPACE to select this row." at bounding box center [574, 416] width 79 height 30
drag, startPoint x: 569, startPoint y: 383, endPoint x: 567, endPoint y: 360, distance: 22.7
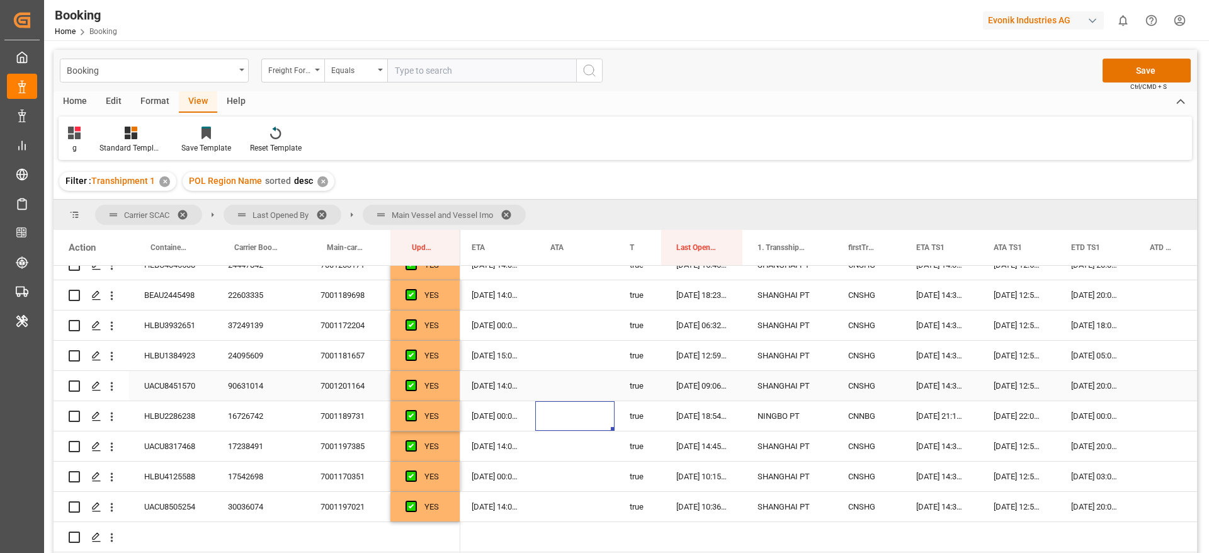
click at [569, 382] on div "Press SPACE to select this row." at bounding box center [574, 386] width 79 height 30
click at [567, 355] on div "Press SPACE to select this row." at bounding box center [574, 356] width 79 height 30
click at [578, 504] on div "Press SPACE to select this row." at bounding box center [574, 507] width 79 height 30
click at [574, 472] on div "Press SPACE to select this row." at bounding box center [574, 477] width 79 height 30
click at [571, 434] on div "Press SPACE to select this row." at bounding box center [574, 446] width 79 height 30
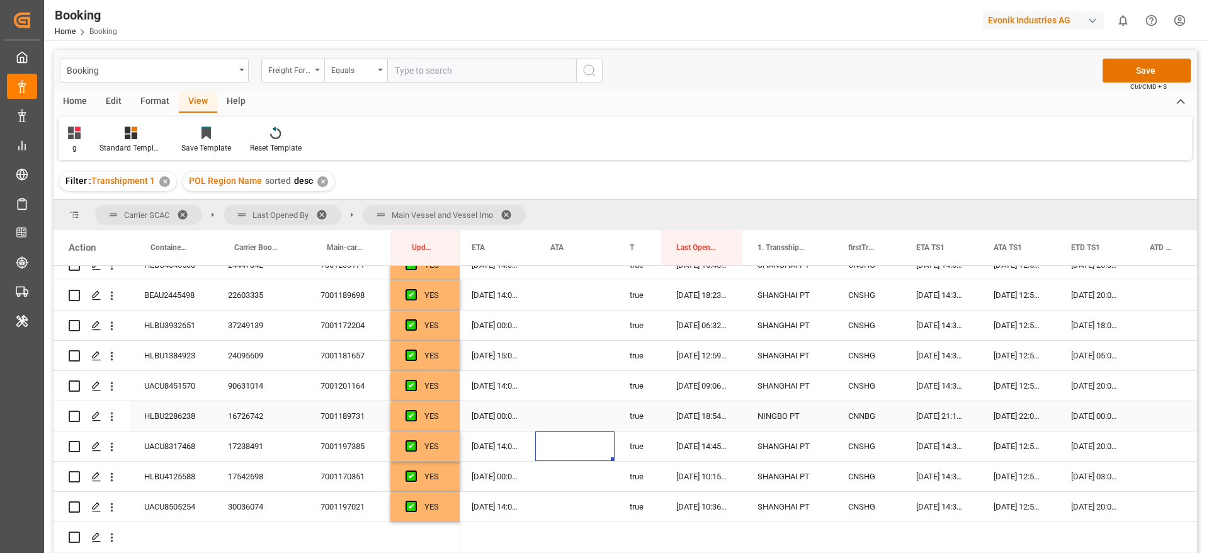
click at [570, 411] on div "Press SPACE to select this row." at bounding box center [574, 416] width 79 height 30
click at [575, 380] on div "Press SPACE to select this row." at bounding box center [574, 386] width 79 height 30
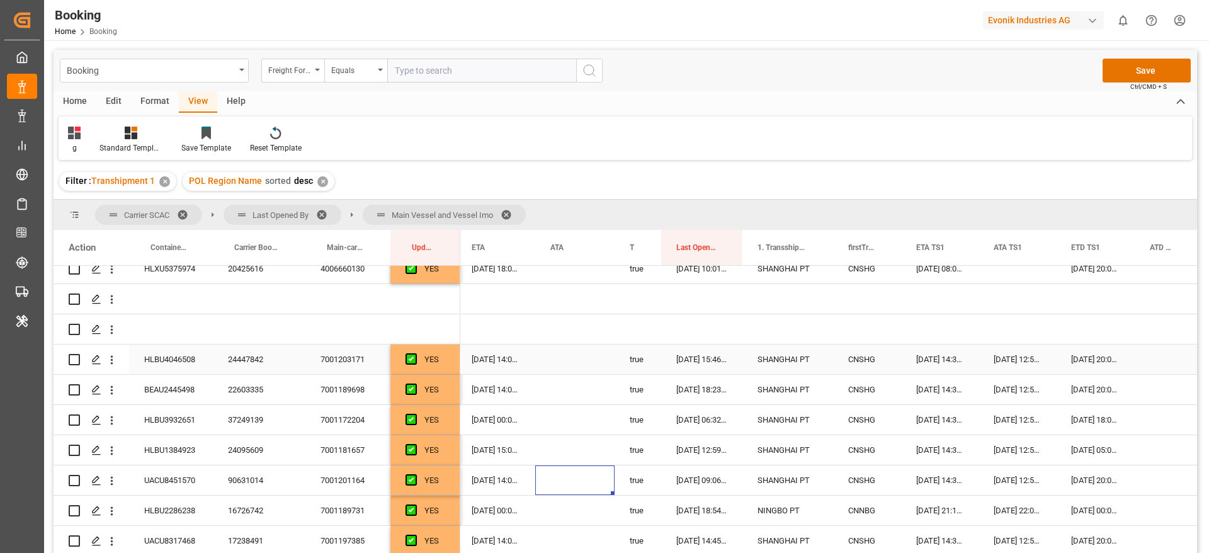
click at [572, 356] on div "Press SPACE to select this row." at bounding box center [574, 359] width 79 height 30
click at [572, 390] on div "Press SPACE to select this row." at bounding box center [574, 390] width 79 height 30
click at [572, 414] on div "Press SPACE to select this row." at bounding box center [574, 420] width 79 height 30
click at [562, 440] on div "Press SPACE to select this row." at bounding box center [574, 450] width 79 height 30
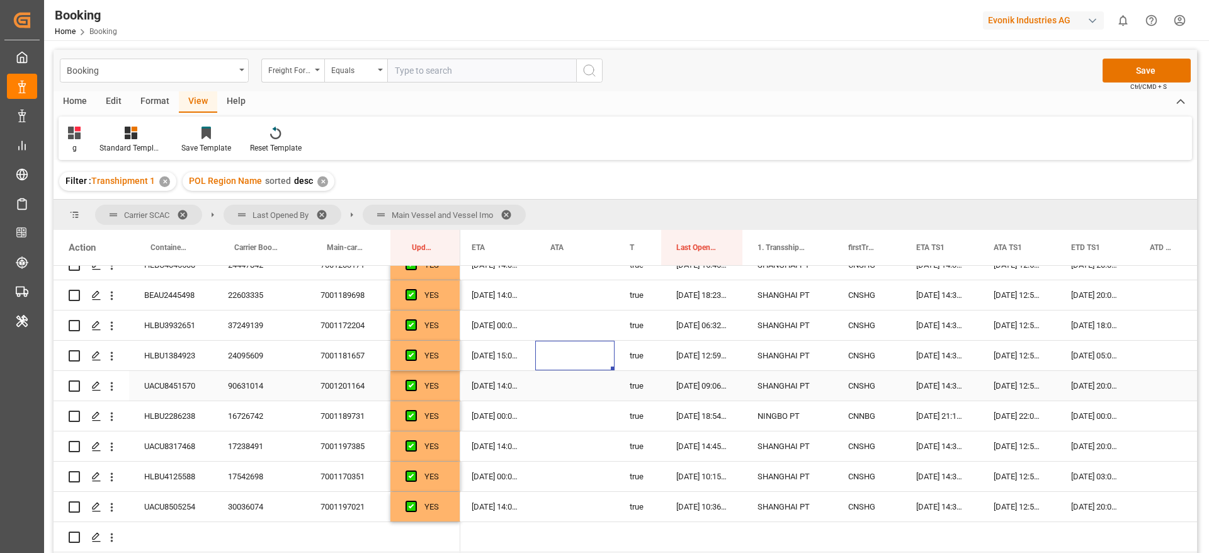
click at [578, 378] on div "Press SPACE to select this row." at bounding box center [574, 386] width 79 height 30
click at [571, 416] on div "Press SPACE to select this row." at bounding box center [574, 416] width 79 height 30
click at [569, 451] on div "Press SPACE to select this row." at bounding box center [574, 446] width 79 height 30
click at [568, 472] on div "Press SPACE to select this row." at bounding box center [574, 477] width 79 height 30
click at [564, 501] on div "Press SPACE to select this row." at bounding box center [574, 507] width 79 height 30
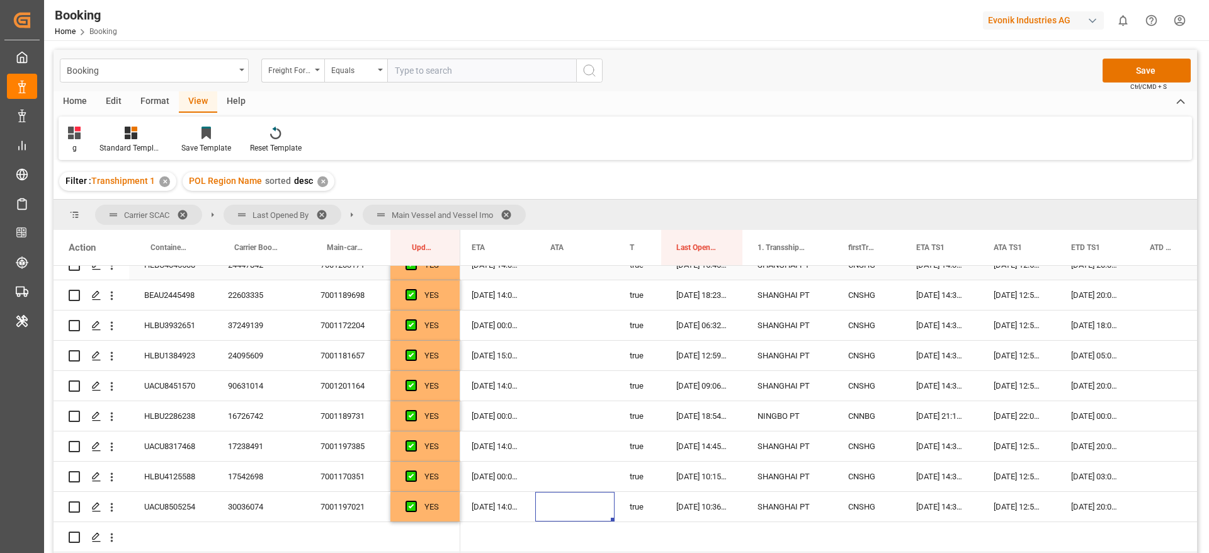
scroll to position [3065, 0]
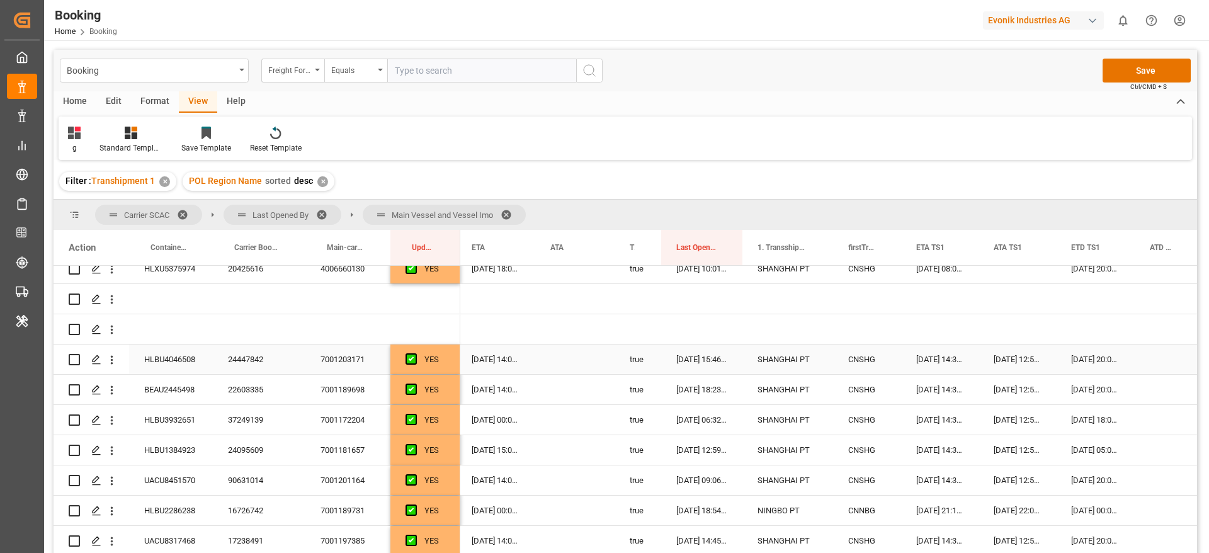
click at [580, 356] on div "Press SPACE to select this row." at bounding box center [574, 359] width 79 height 30
click at [581, 384] on div "Press SPACE to select this row." at bounding box center [574, 390] width 79 height 30
click at [562, 418] on div "Press SPACE to select this row." at bounding box center [574, 420] width 79 height 30
click at [559, 365] on div "Press SPACE to select this row." at bounding box center [574, 359] width 79 height 30
drag, startPoint x: 567, startPoint y: 385, endPoint x: 568, endPoint y: 402, distance: 17.0
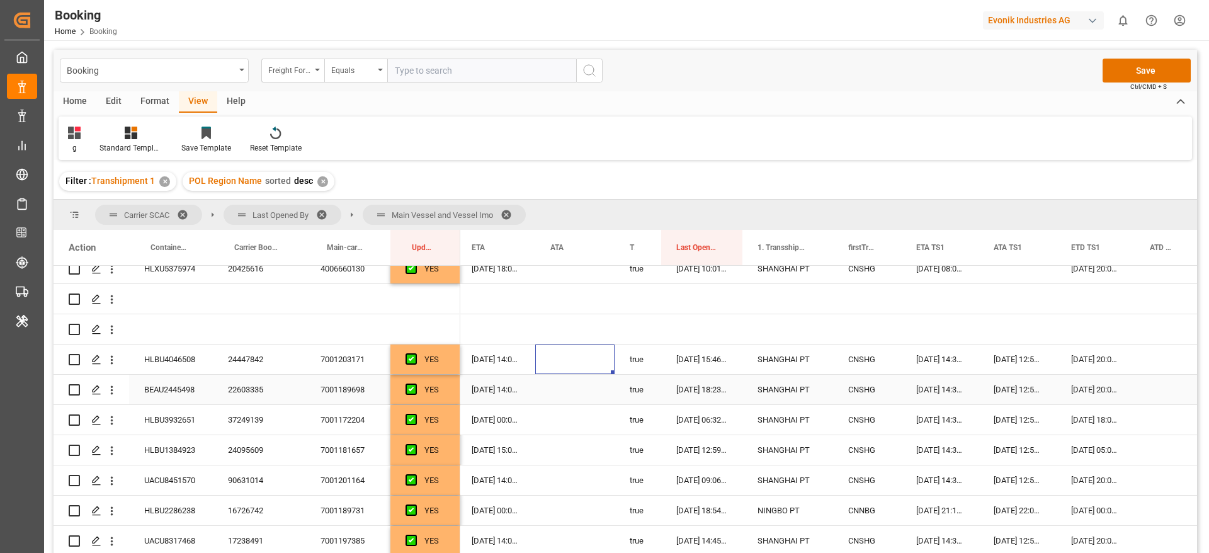
click at [567, 385] on div "Press SPACE to select this row." at bounding box center [574, 390] width 79 height 30
click at [572, 416] on div "Press SPACE to select this row." at bounding box center [574, 420] width 79 height 30
click at [594, 450] on div "Press SPACE to select this row." at bounding box center [574, 450] width 79 height 30
click at [571, 485] on div "Press SPACE to select this row." at bounding box center [574, 480] width 79 height 30
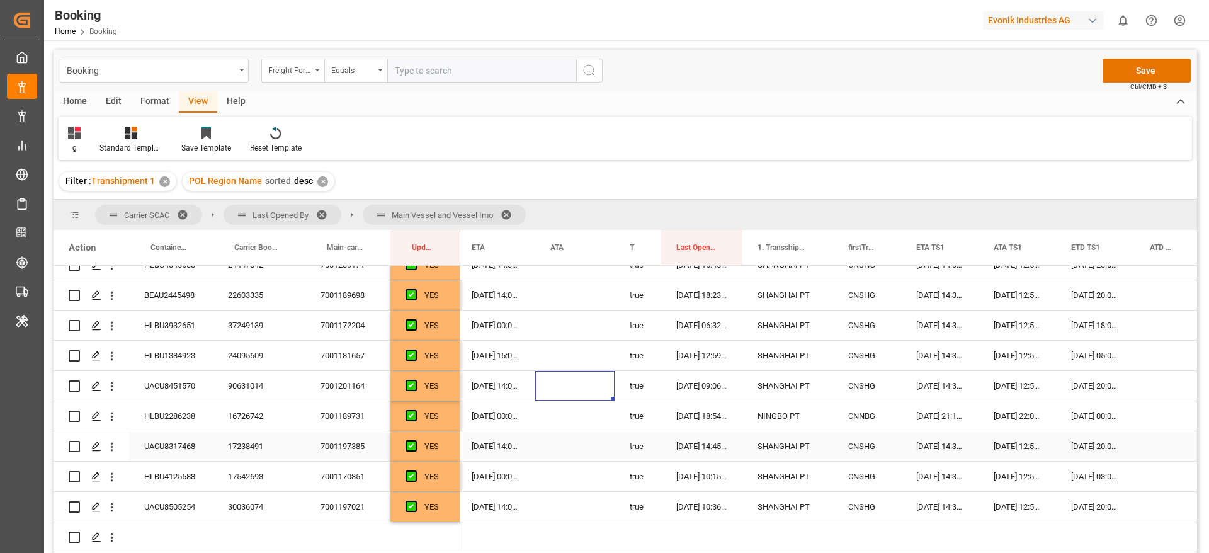
click at [577, 418] on div "Press SPACE to select this row." at bounding box center [574, 416] width 79 height 30
click at [572, 448] on div "Press SPACE to select this row." at bounding box center [574, 446] width 79 height 30
click at [571, 470] on div "Press SPACE to select this row." at bounding box center [574, 477] width 79 height 30
click at [572, 503] on div "Press SPACE to select this row." at bounding box center [574, 507] width 79 height 30
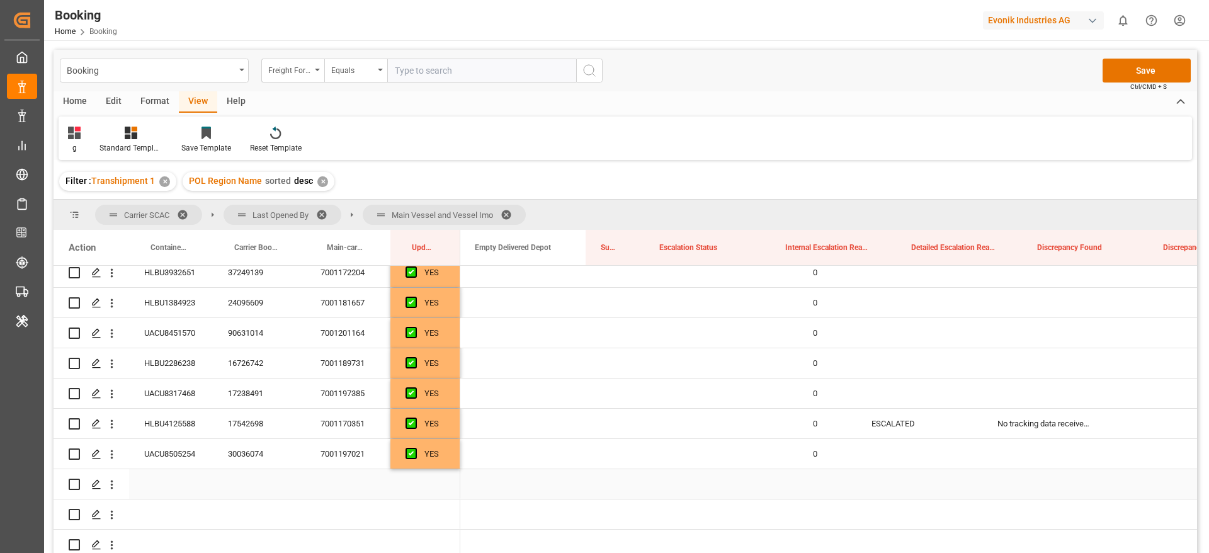
scroll to position [0, 0]
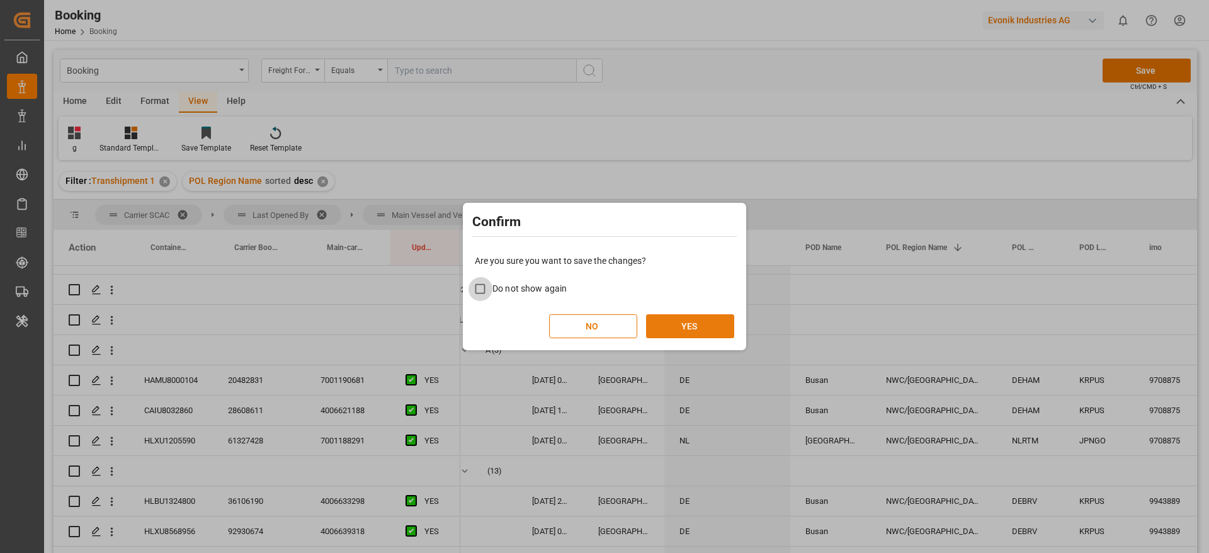
click at [695, 322] on button "YES" at bounding box center [690, 326] width 88 height 24
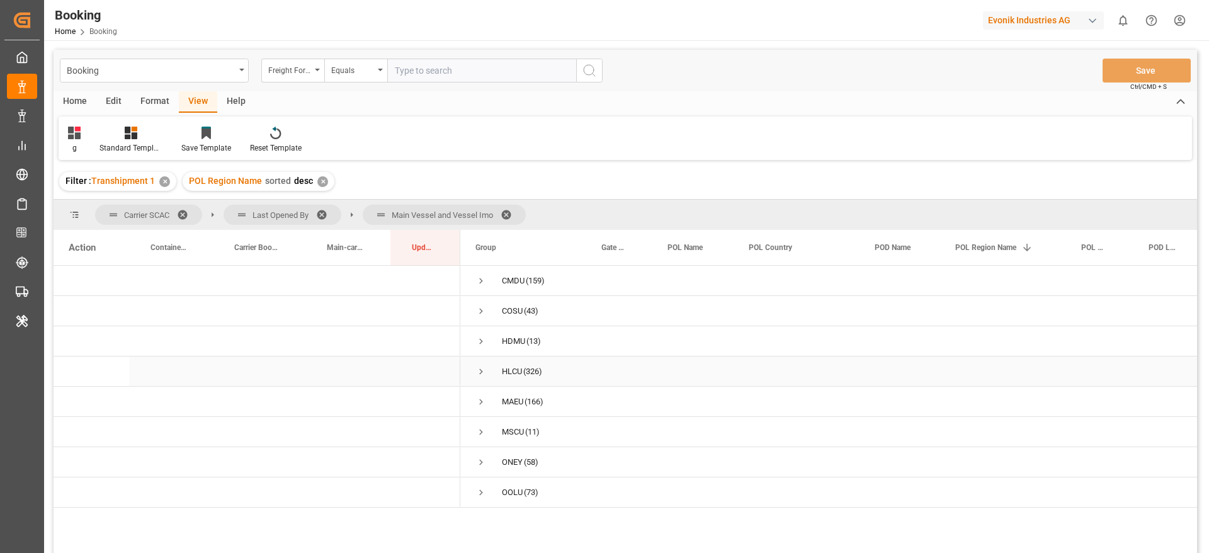
click at [485, 372] on span "Press SPACE to select this row." at bounding box center [480, 371] width 11 height 11
click at [508, 431] on span "Press SPACE to select this row." at bounding box center [507, 431] width 11 height 11
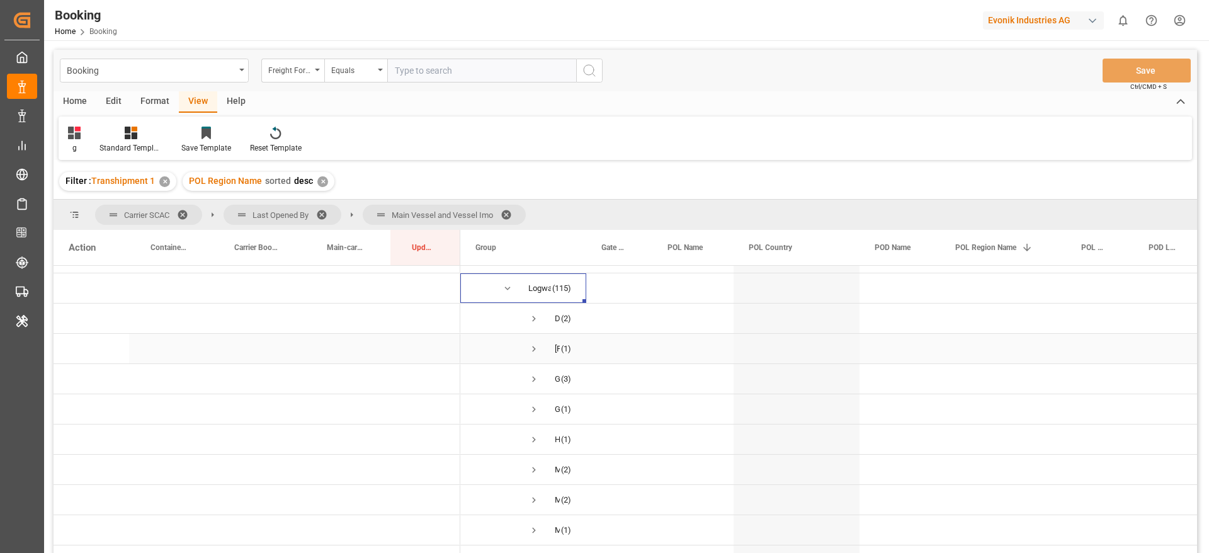
scroll to position [145, 0]
click at [534, 375] on span "Press SPACE to select this row." at bounding box center [533, 377] width 11 height 11
click at [532, 404] on span "Press SPACE to select this row." at bounding box center [533, 406] width 11 height 11
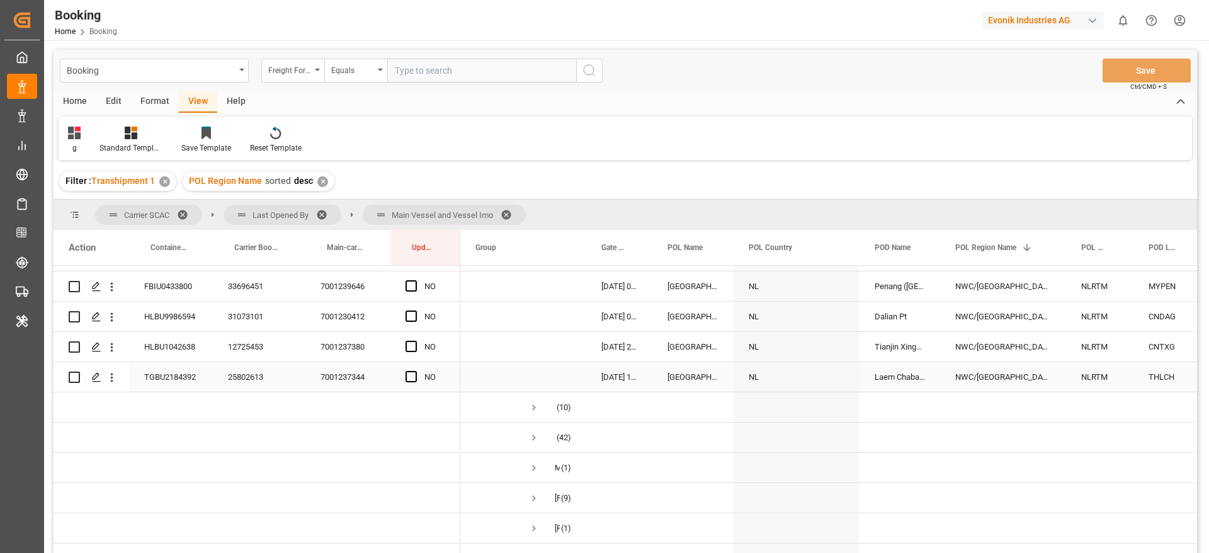
scroll to position [631, 0]
click at [539, 404] on span "Press SPACE to select this row." at bounding box center [533, 405] width 11 height 11
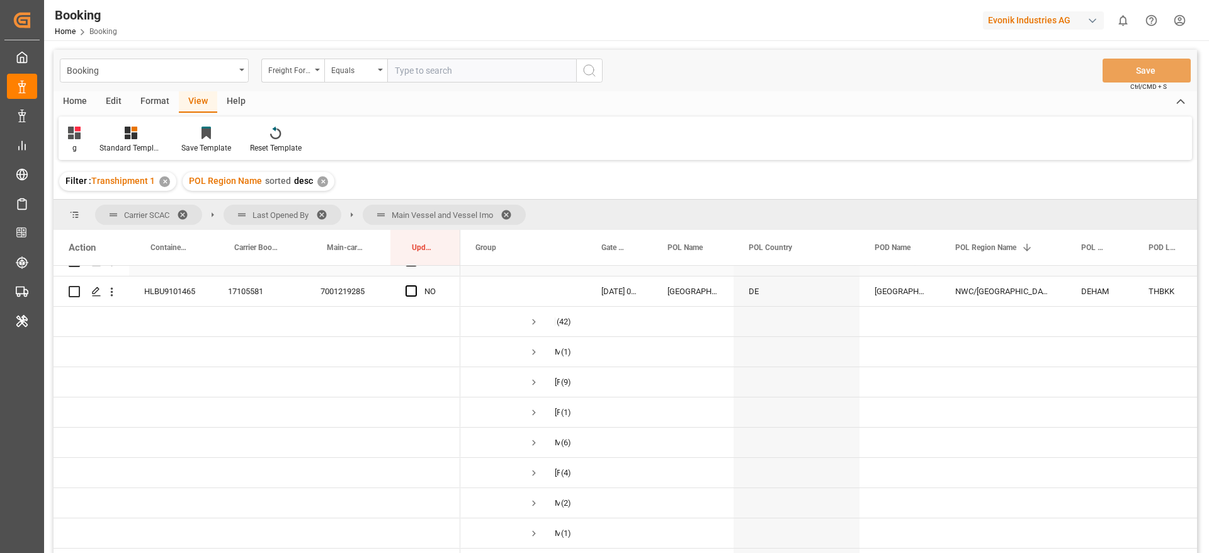
scroll to position [1009, 0]
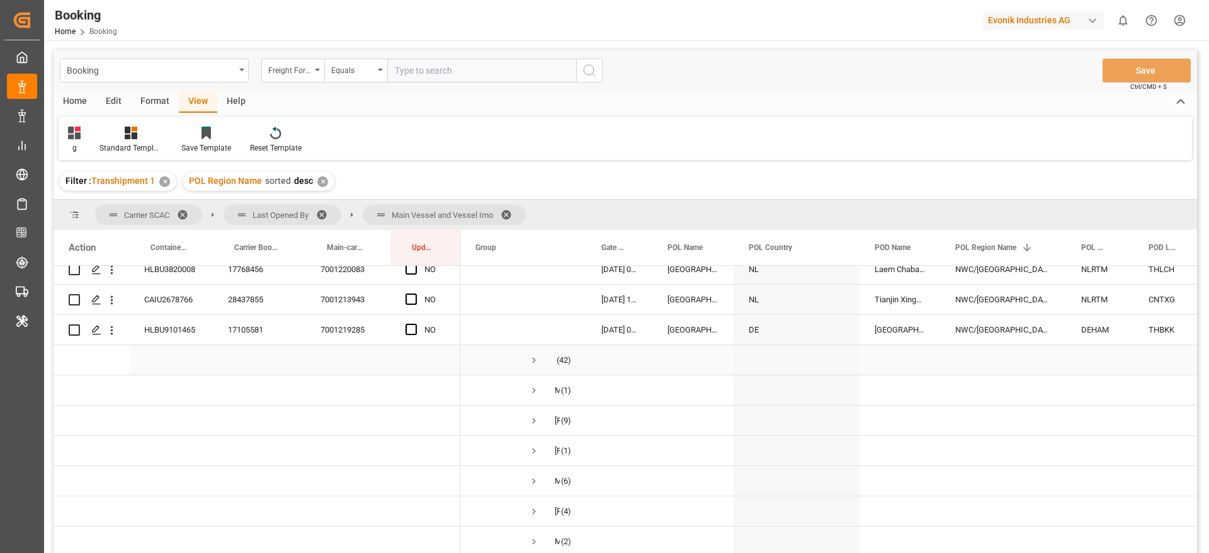
click at [536, 359] on span "Press SPACE to select this row." at bounding box center [533, 360] width 11 height 11
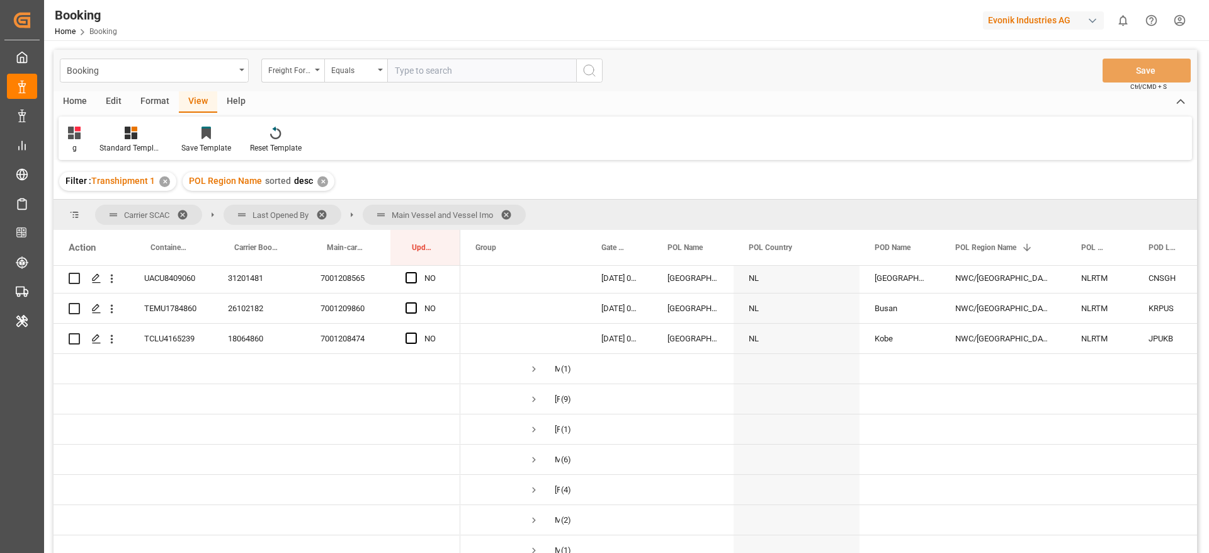
scroll to position [2331, 0]
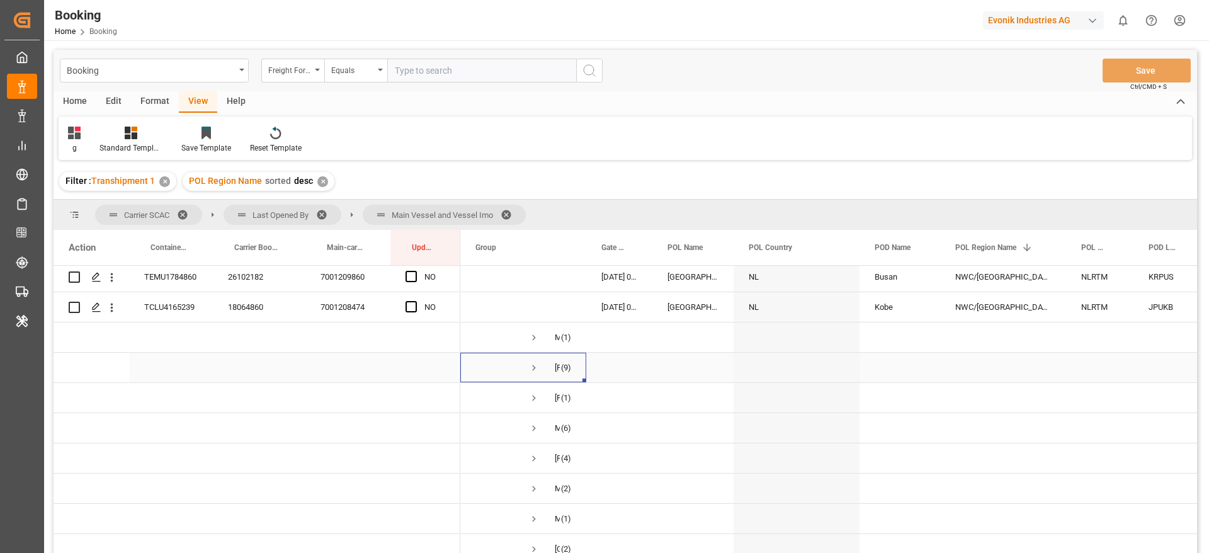
click at [529, 366] on span "Press SPACE to select this row." at bounding box center [533, 367] width 11 height 11
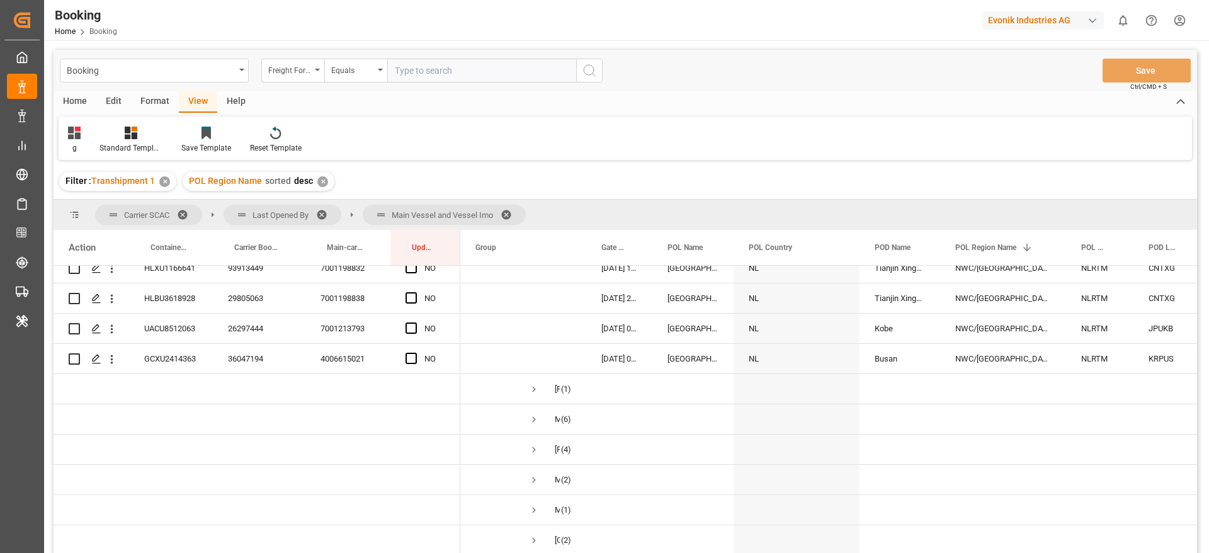
scroll to position [2615, 0]
click at [530, 417] on span "Press SPACE to select this row." at bounding box center [533, 416] width 11 height 11
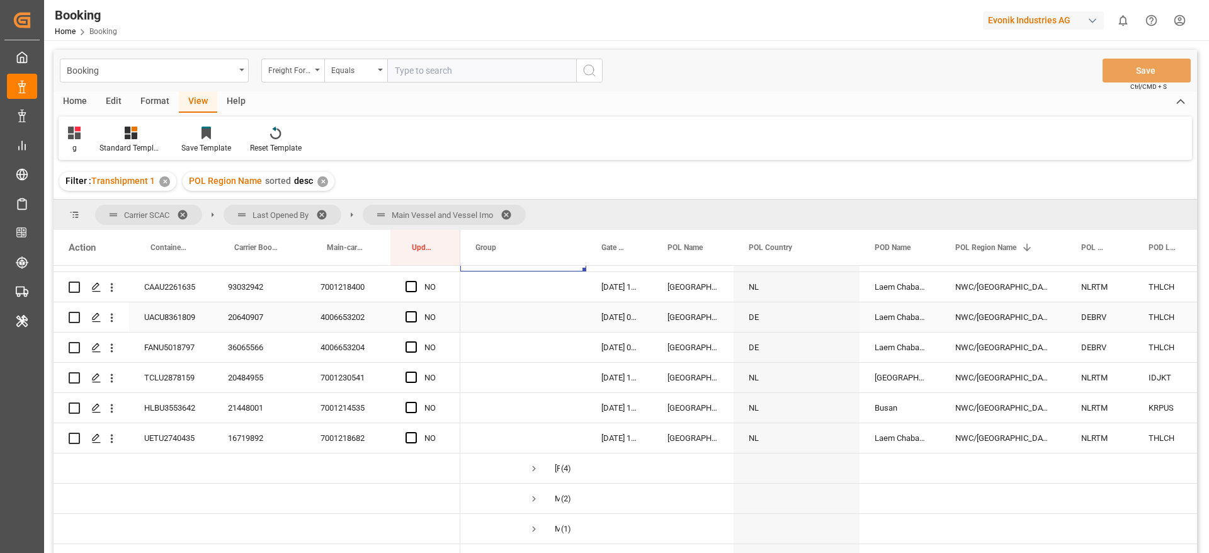
scroll to position [2804, 0]
click at [534, 443] on span "Press SPACE to select this row." at bounding box center [533, 439] width 11 height 11
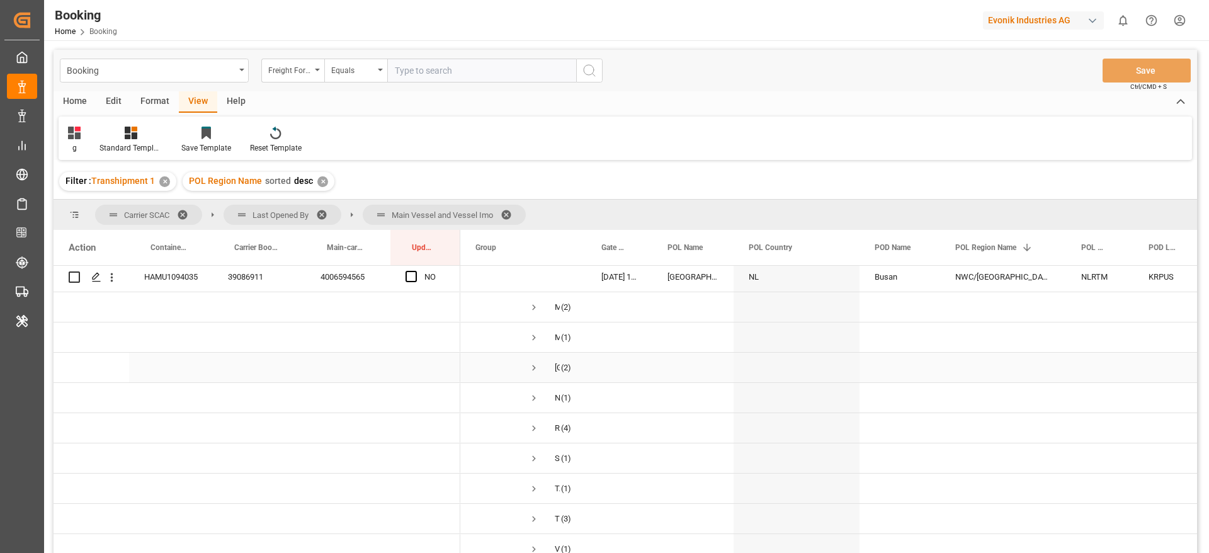
scroll to position [3181, 0]
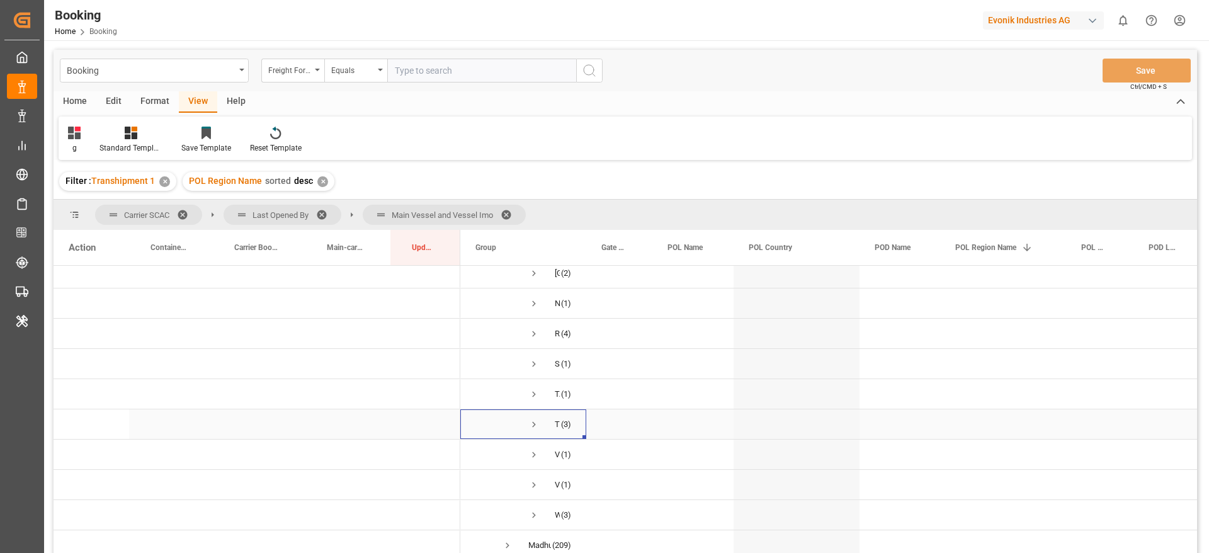
click at [535, 424] on span "Press SPACE to select this row." at bounding box center [533, 424] width 11 height 11
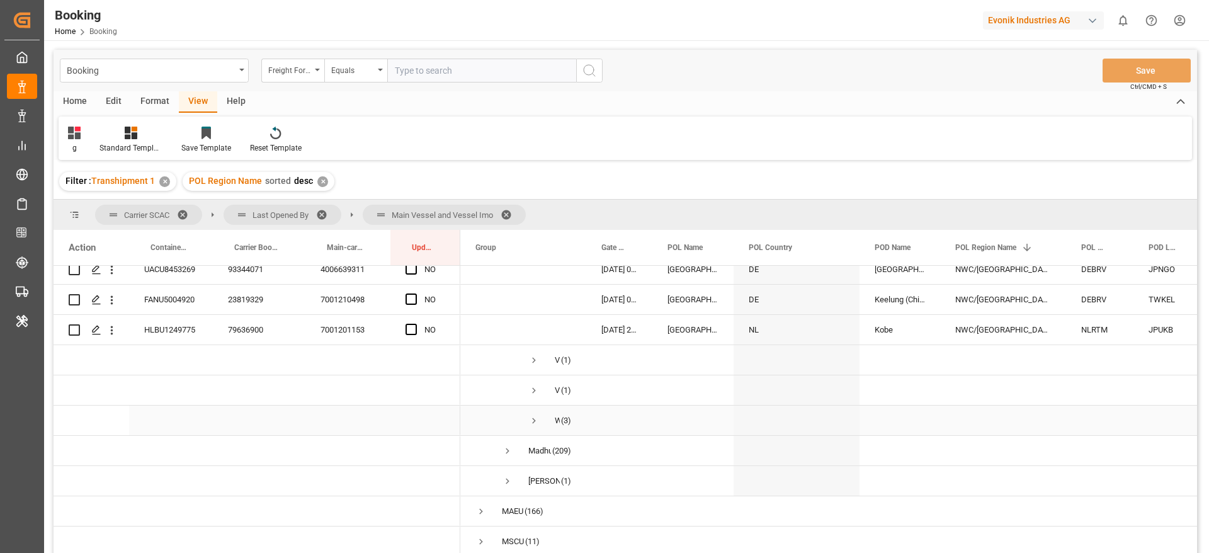
scroll to position [3370, 0]
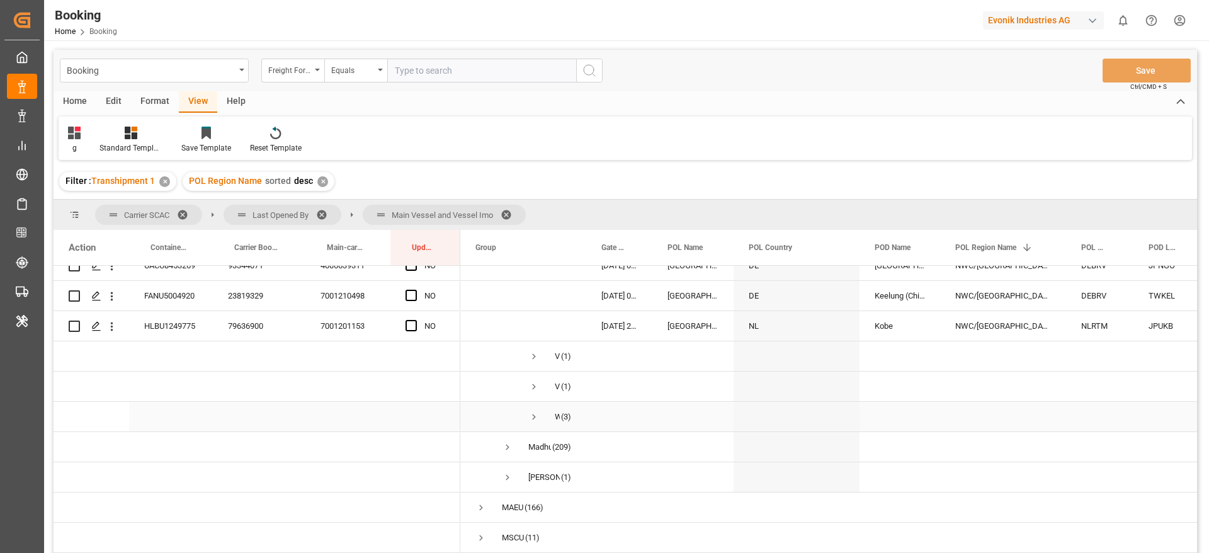
click at [532, 415] on span "Press SPACE to select this row." at bounding box center [533, 416] width 11 height 11
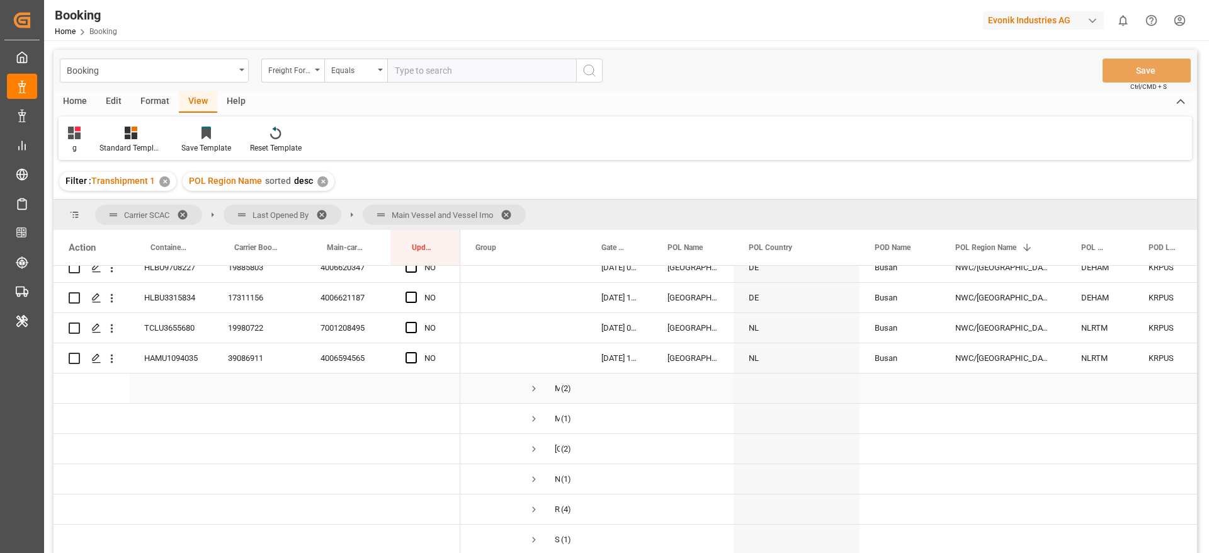
click at [533, 387] on span "Press SPACE to select this row." at bounding box center [533, 388] width 11 height 11
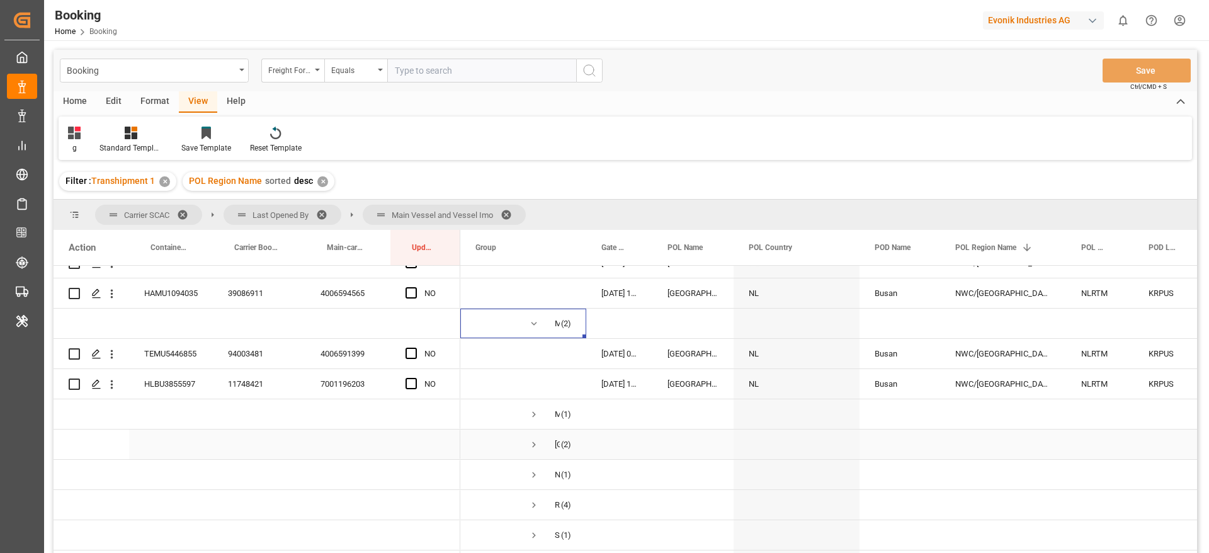
scroll to position [3100, 0]
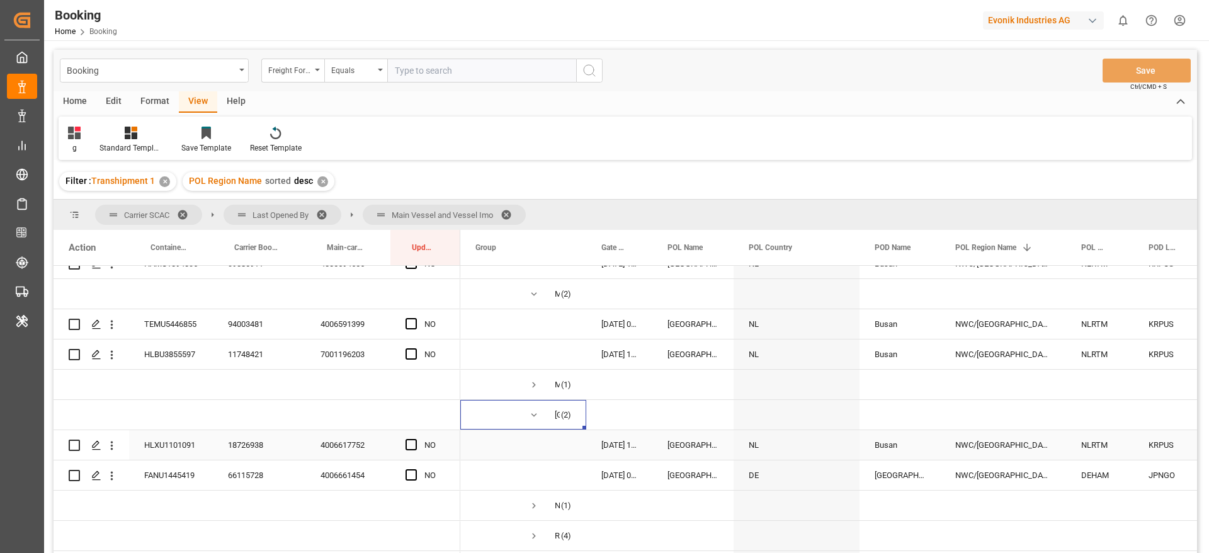
scroll to position [3195, 0]
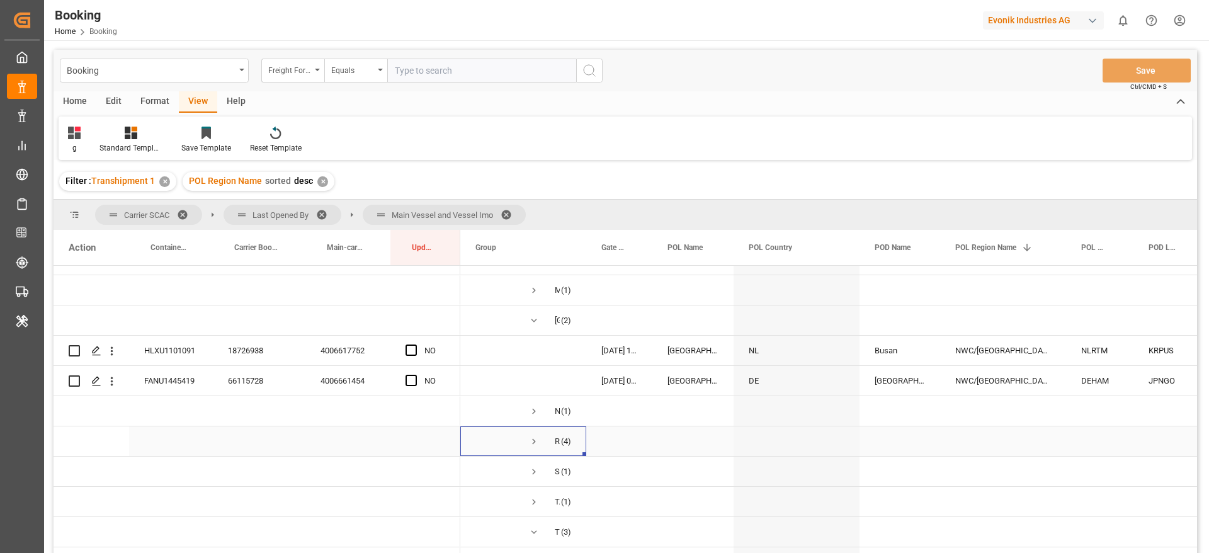
click at [530, 442] on span "Press SPACE to select this row." at bounding box center [533, 441] width 11 height 11
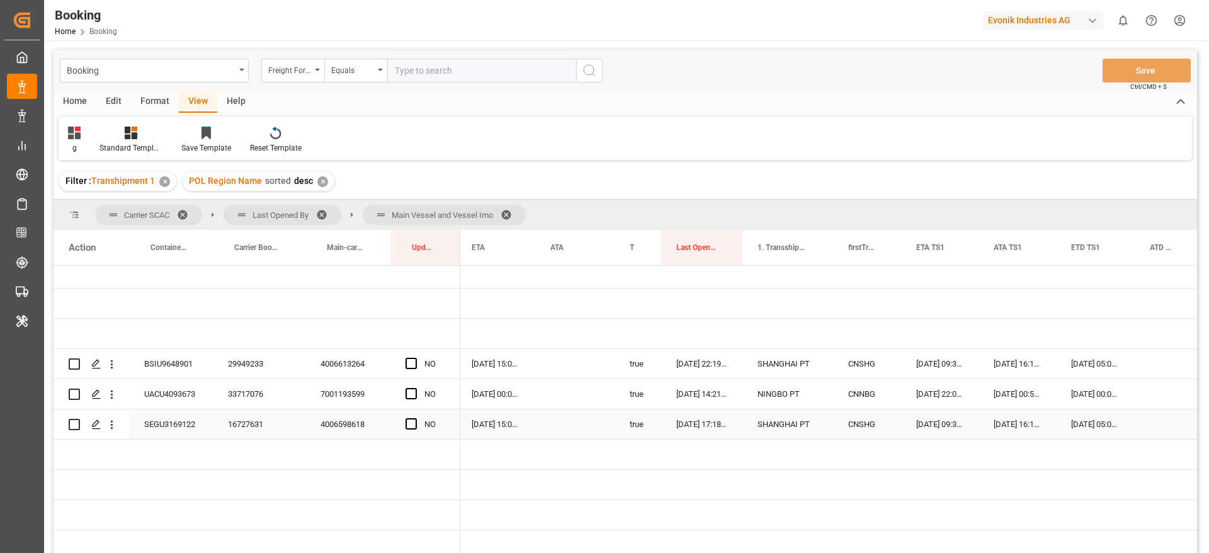
scroll to position [0, 967]
click at [414, 362] on span "Press SPACE to select this row." at bounding box center [411, 363] width 11 height 11
click at [415, 358] on input "Press SPACE to select this row." at bounding box center [415, 358] width 0 height 0
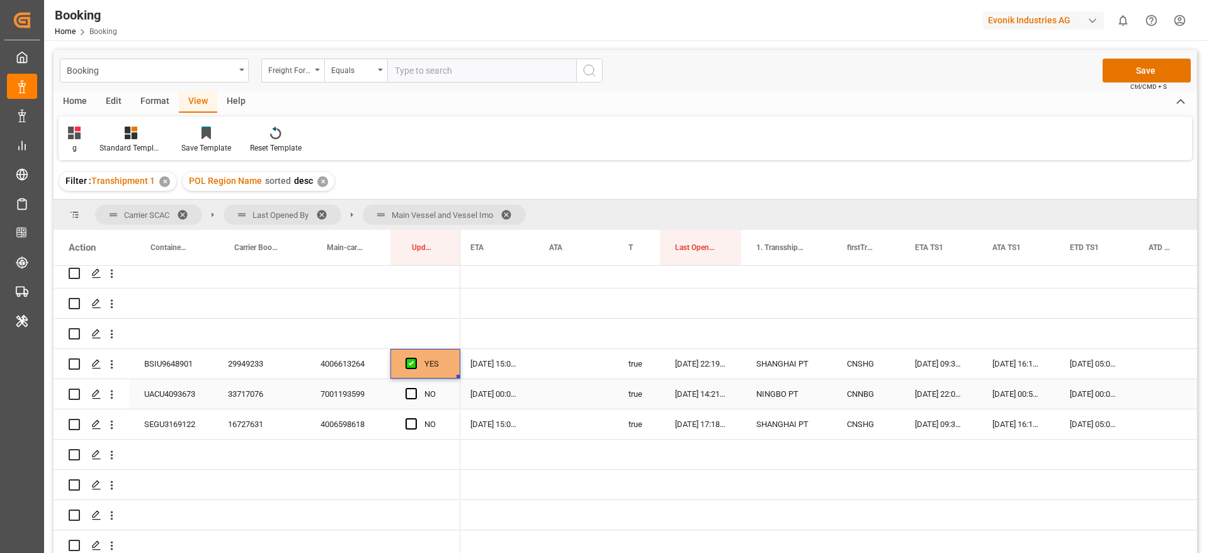
click at [244, 394] on div "33717076" at bounding box center [259, 394] width 93 height 30
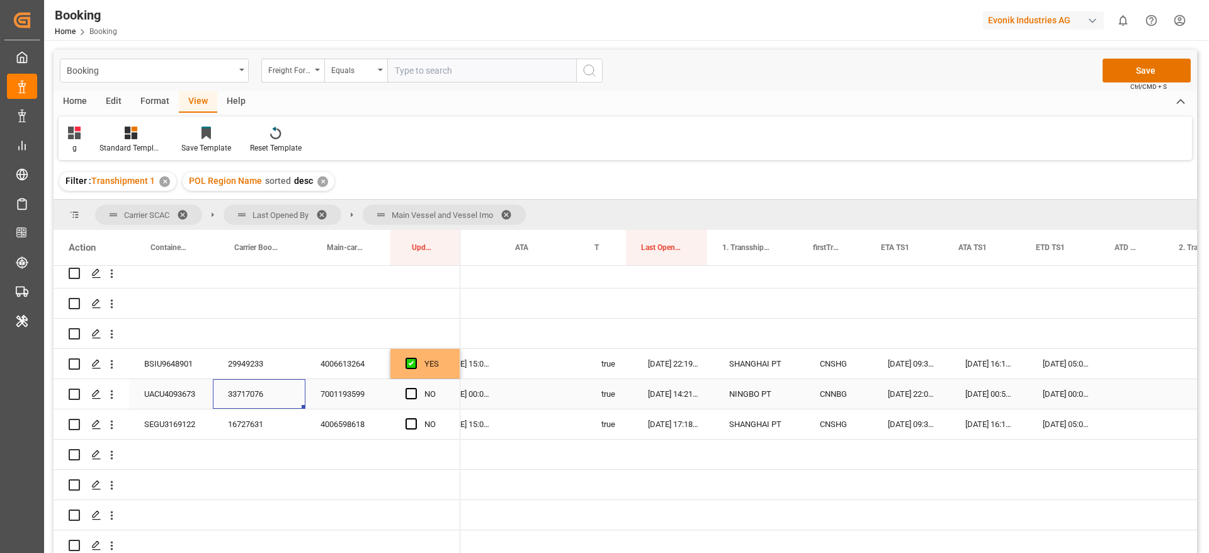
scroll to position [0, 0]
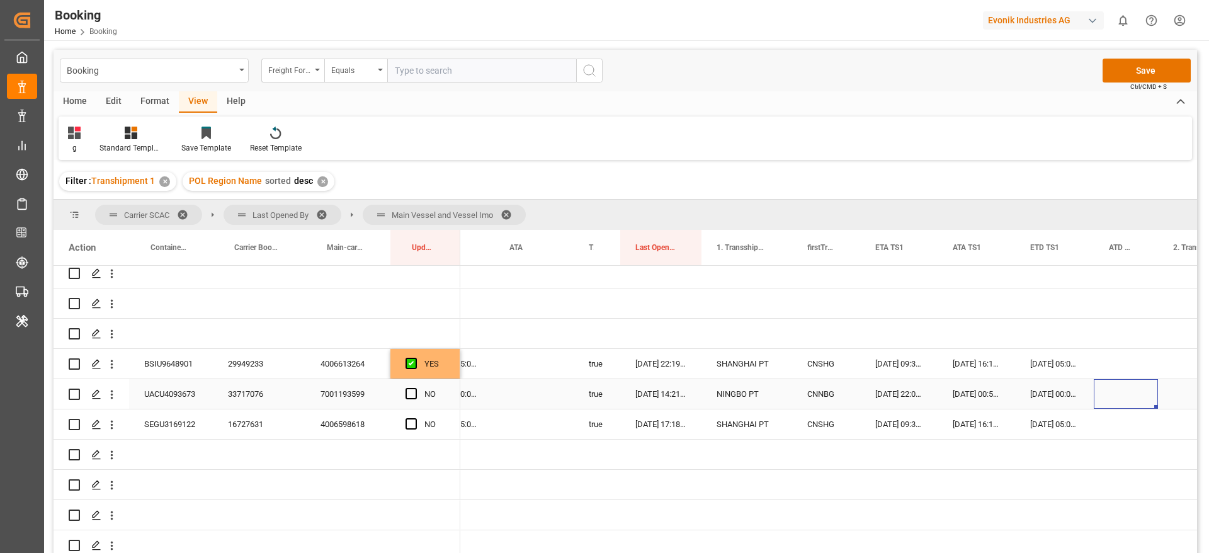
click at [1117, 389] on div "Press SPACE to select this row." at bounding box center [1126, 394] width 64 height 30
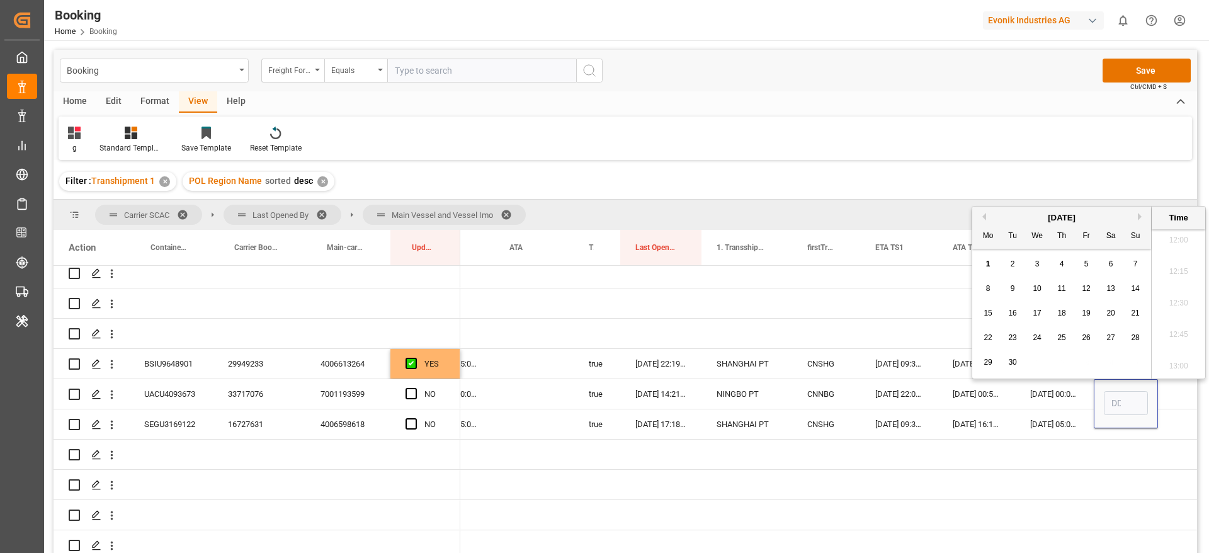
click at [984, 217] on button "Previous Month" at bounding box center [983, 217] width 8 height 8
click at [1015, 360] on span "26" at bounding box center [1012, 362] width 8 height 9
type input "26-08-2025 00:00"
click at [1172, 427] on div "Press SPACE to select this row." at bounding box center [1204, 424] width 93 height 30
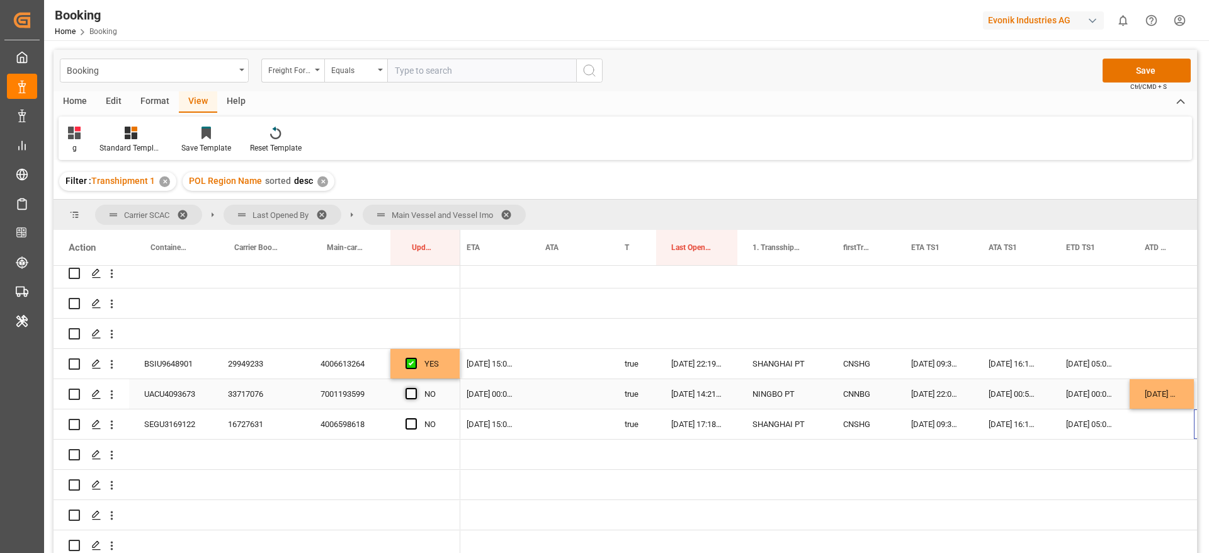
click at [414, 395] on span "Press SPACE to select this row." at bounding box center [411, 393] width 11 height 11
click at [415, 388] on input "Press SPACE to select this row." at bounding box center [415, 388] width 0 height 0
click at [118, 399] on div "Press SPACE to select this row." at bounding box center [112, 394] width 32 height 24
click at [111, 399] on icon "open menu" at bounding box center [111, 394] width 13 height 13
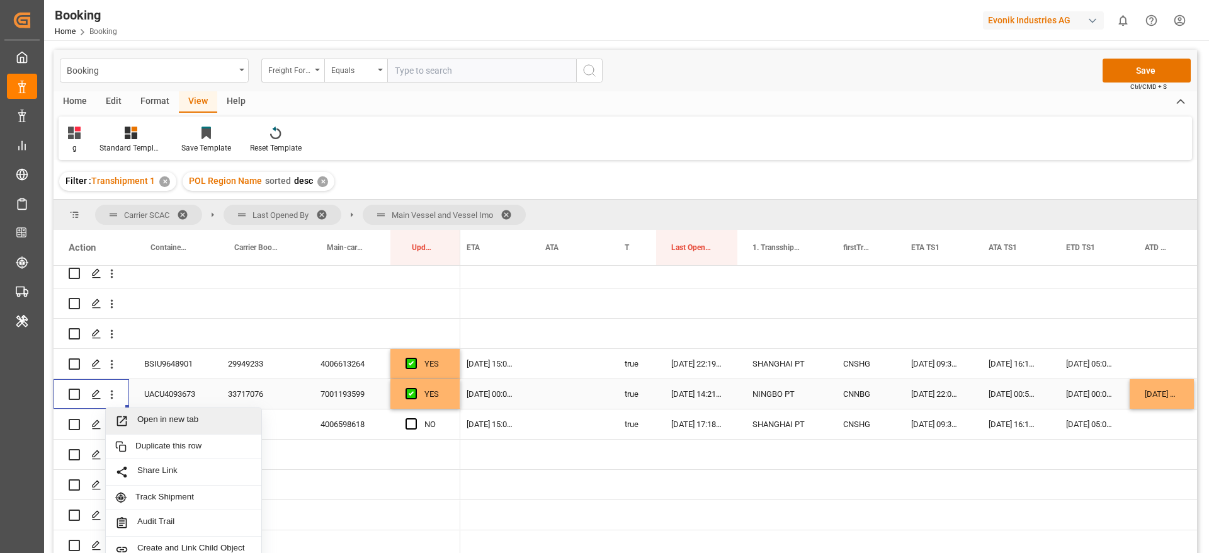
click at [176, 420] on span "Open in new tab" at bounding box center [194, 420] width 115 height 13
click at [412, 424] on span "Press SPACE to select this row." at bounding box center [411, 423] width 11 height 11
click at [415, 418] on input "Press SPACE to select this row." at bounding box center [415, 418] width 0 height 0
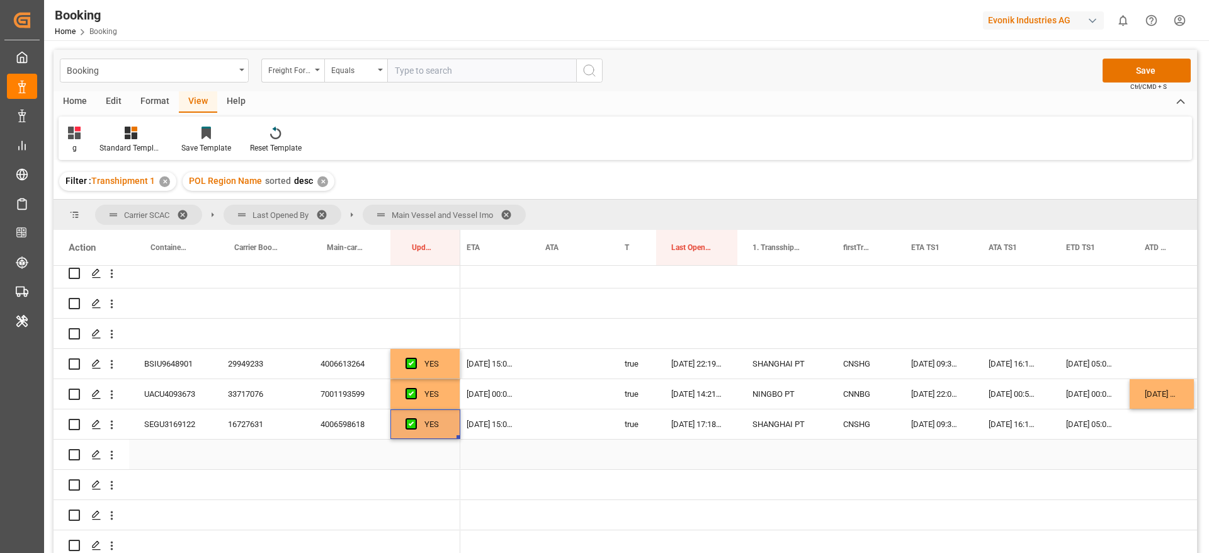
scroll to position [378, 0]
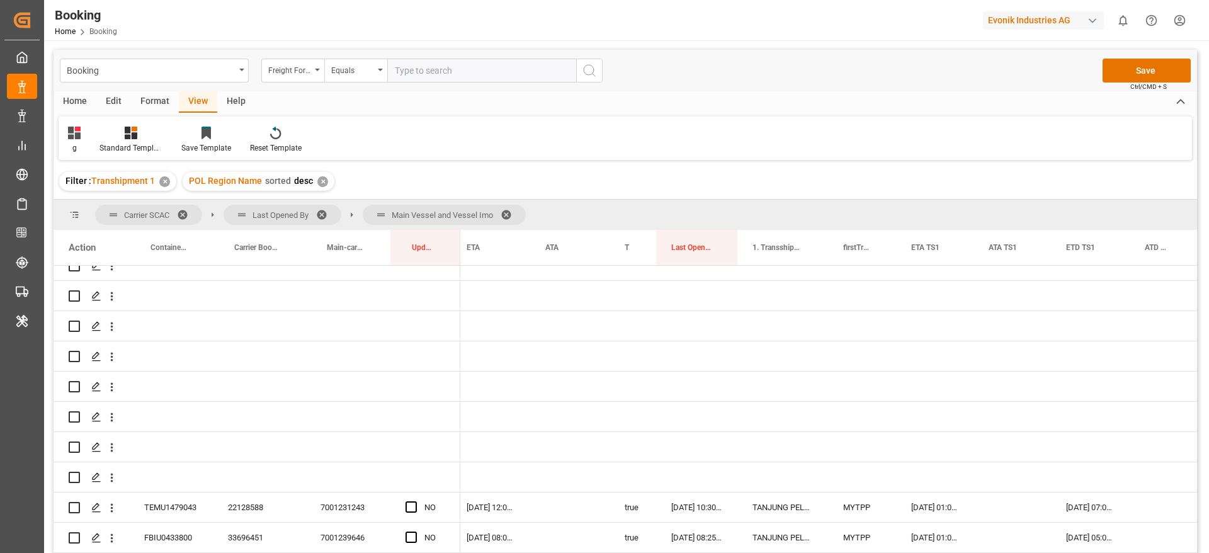
click at [785, 133] on div "g Standard Templates Save Template Reset Template" at bounding box center [626, 138] width 1134 height 43
click at [778, 117] on div "g Standard Templates Save Template Reset Template" at bounding box center [626, 138] width 1134 height 43
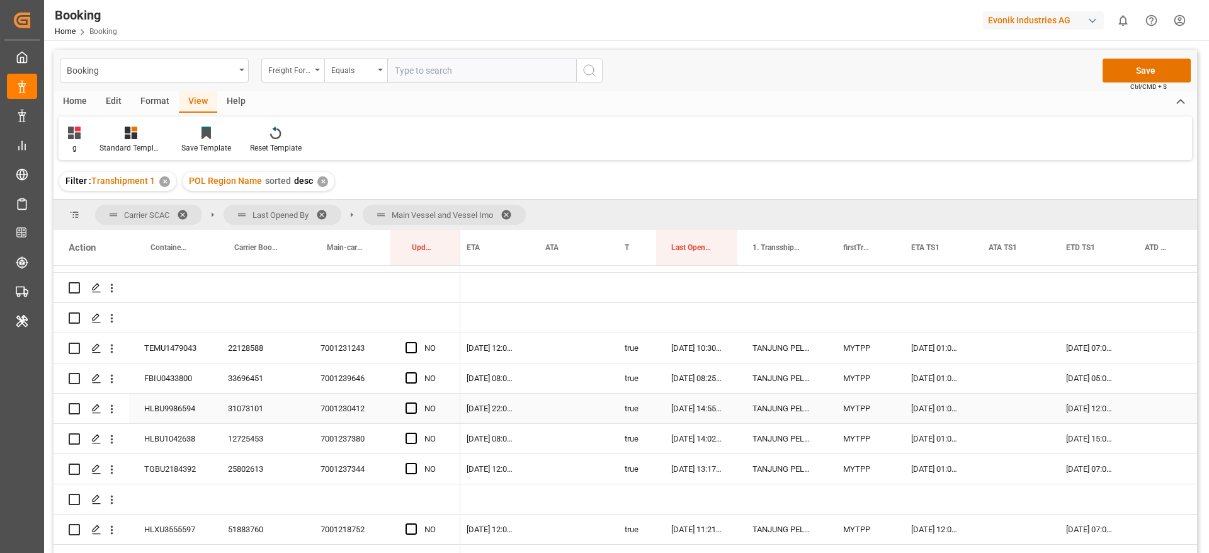
scroll to position [567, 0]
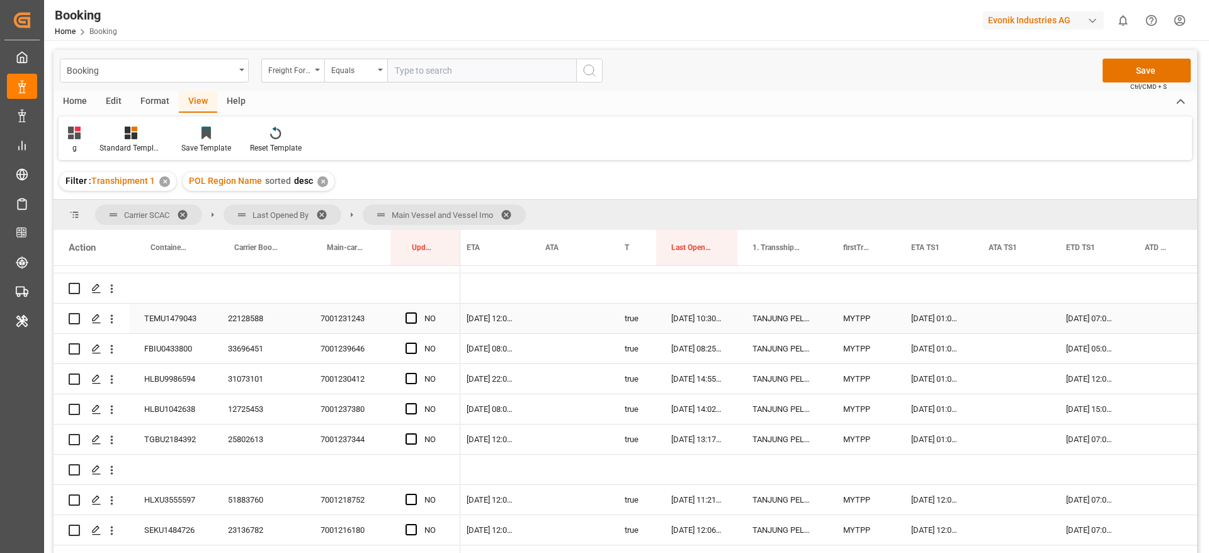
click at [410, 316] on span "Press SPACE to select this row." at bounding box center [411, 317] width 11 height 11
click at [415, 312] on input "Press SPACE to select this row." at bounding box center [415, 312] width 0 height 0
drag, startPoint x: 459, startPoint y: 330, endPoint x: 457, endPoint y: 434, distance: 103.9
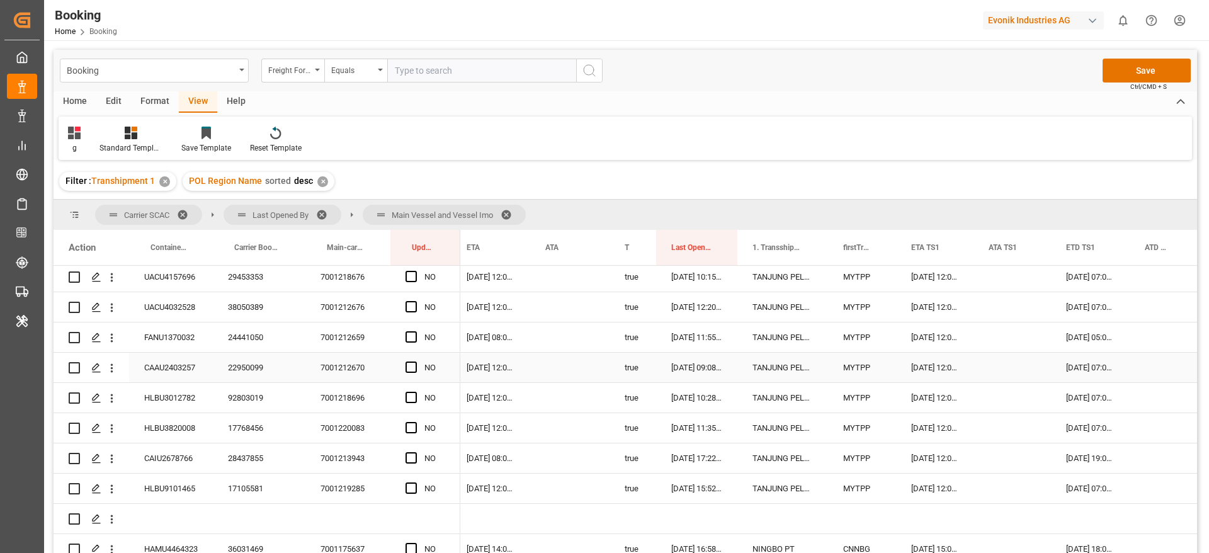
scroll to position [756, 0]
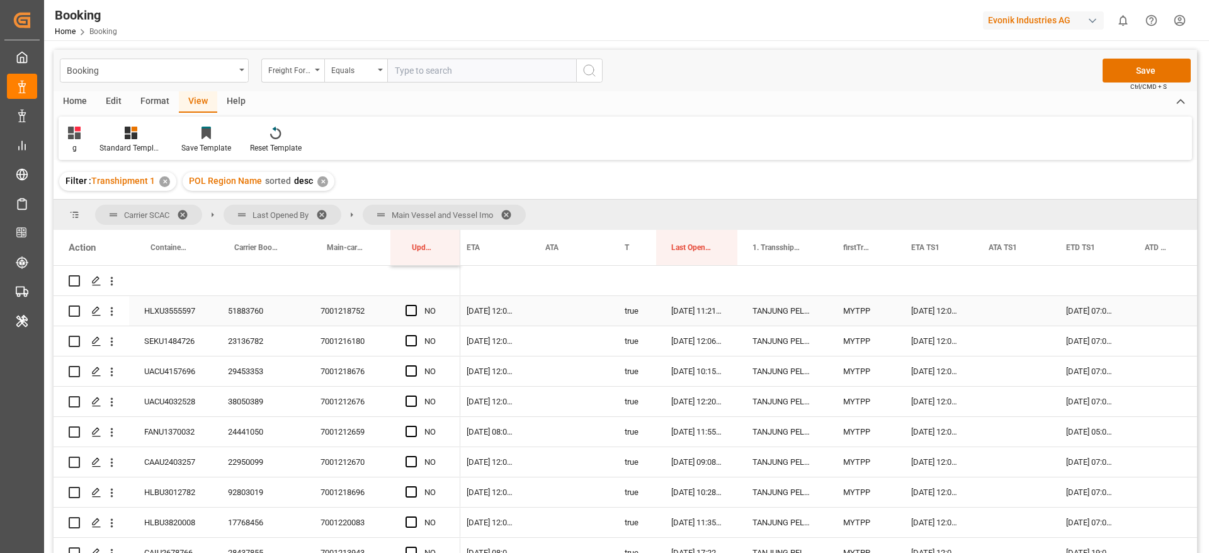
click at [409, 311] on span "Press SPACE to select this row." at bounding box center [411, 310] width 11 height 11
click at [415, 305] on input "Press SPACE to select this row." at bounding box center [415, 305] width 0 height 0
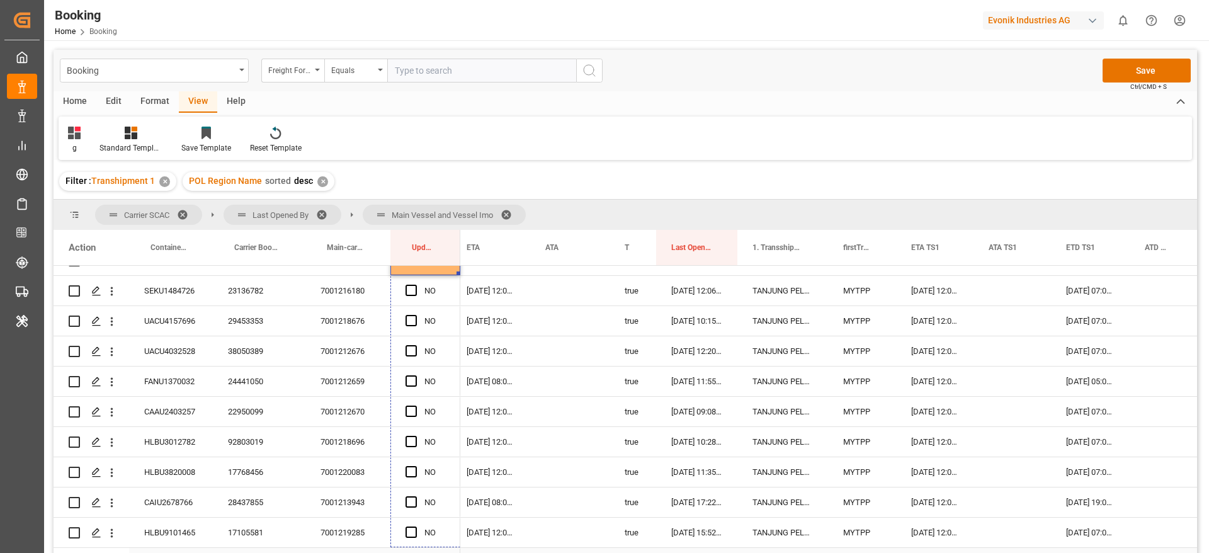
scroll to position [856, 0]
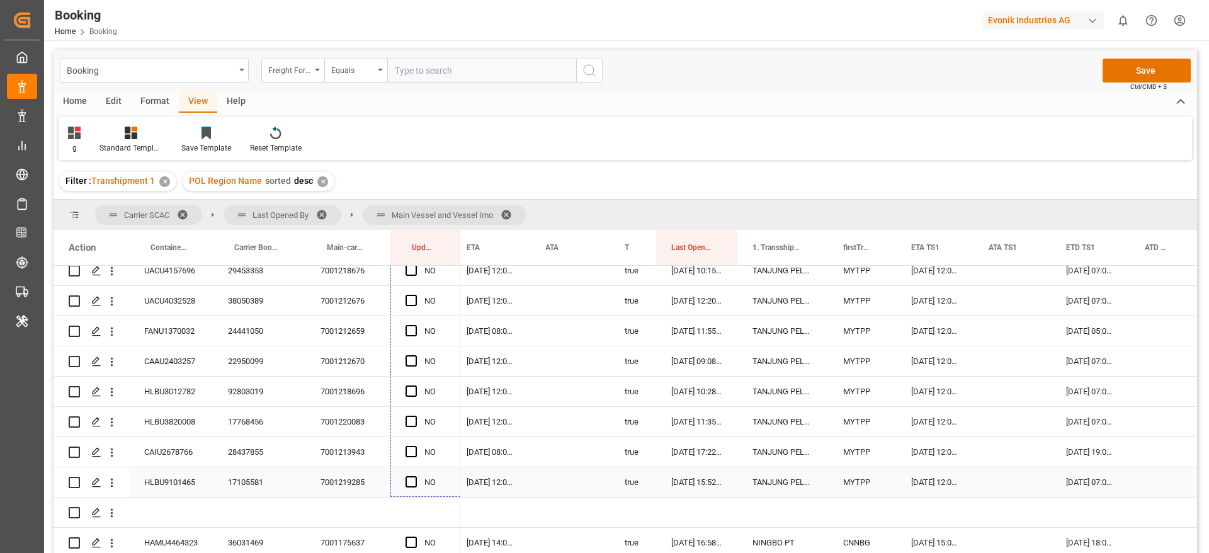
drag, startPoint x: 458, startPoint y: 542, endPoint x: 448, endPoint y: 479, distance: 63.8
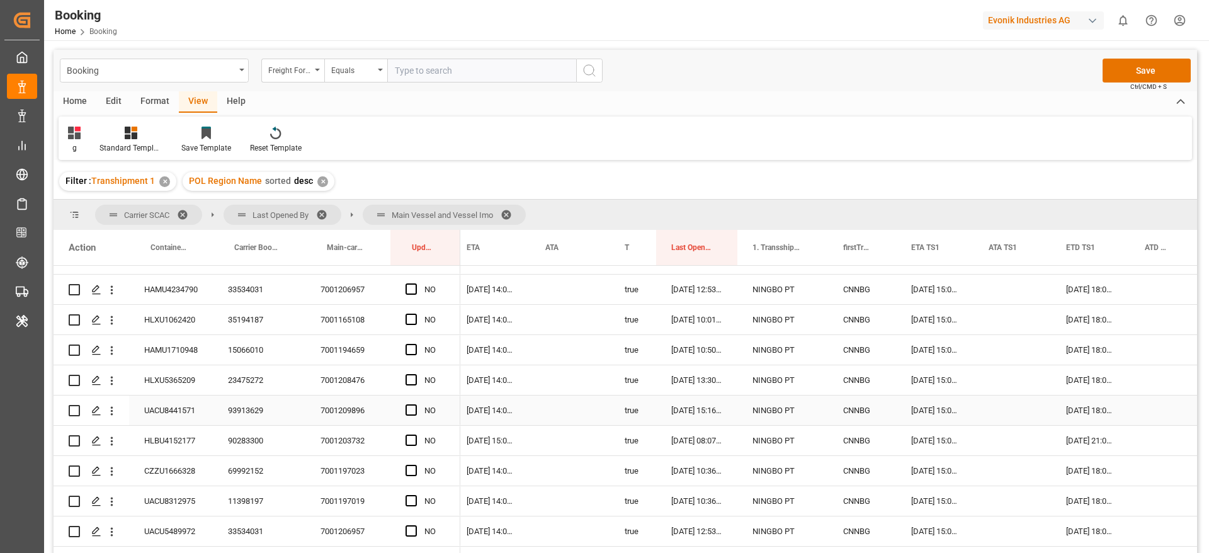
scroll to position [1045, 0]
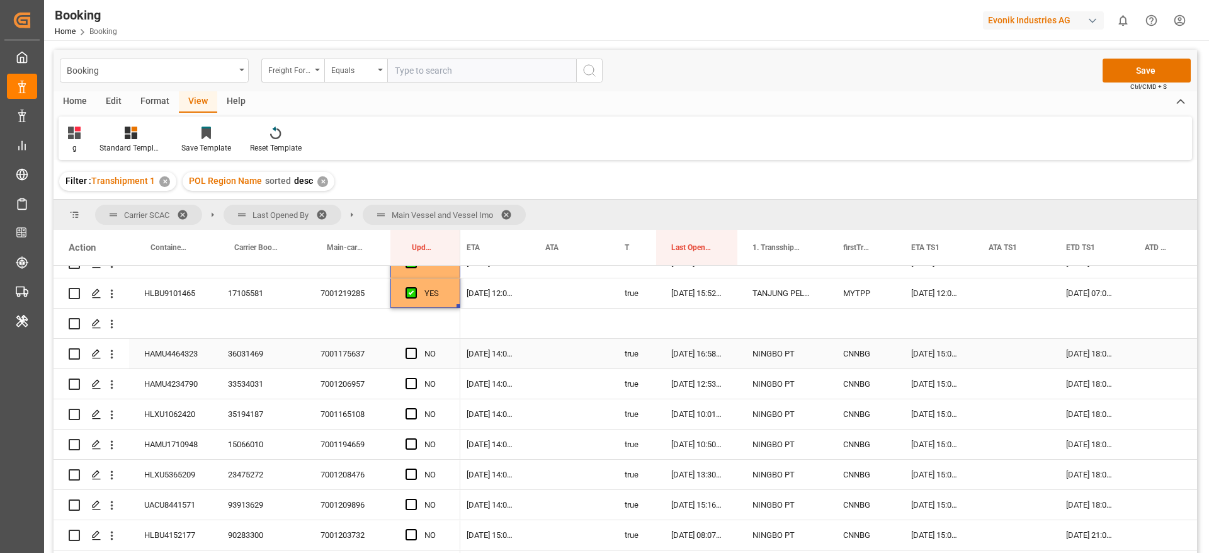
click at [255, 351] on div "36031469" at bounding box center [259, 354] width 93 height 30
click at [411, 356] on span "Press SPACE to select this row." at bounding box center [411, 353] width 11 height 11
click at [415, 348] on input "Press SPACE to select this row." at bounding box center [415, 348] width 0 height 0
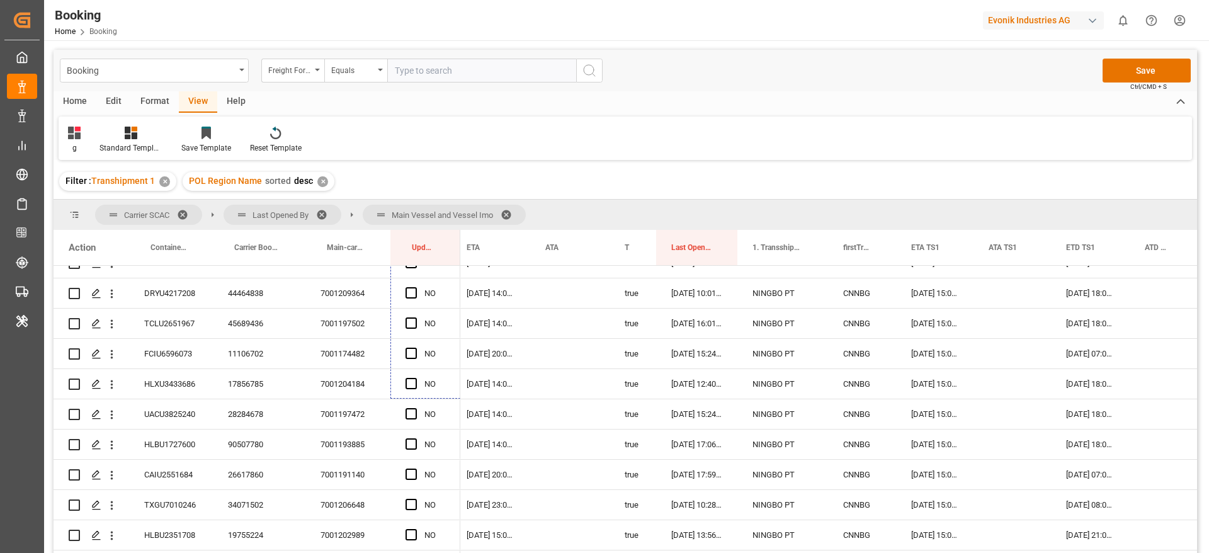
scroll to position [1700, 0]
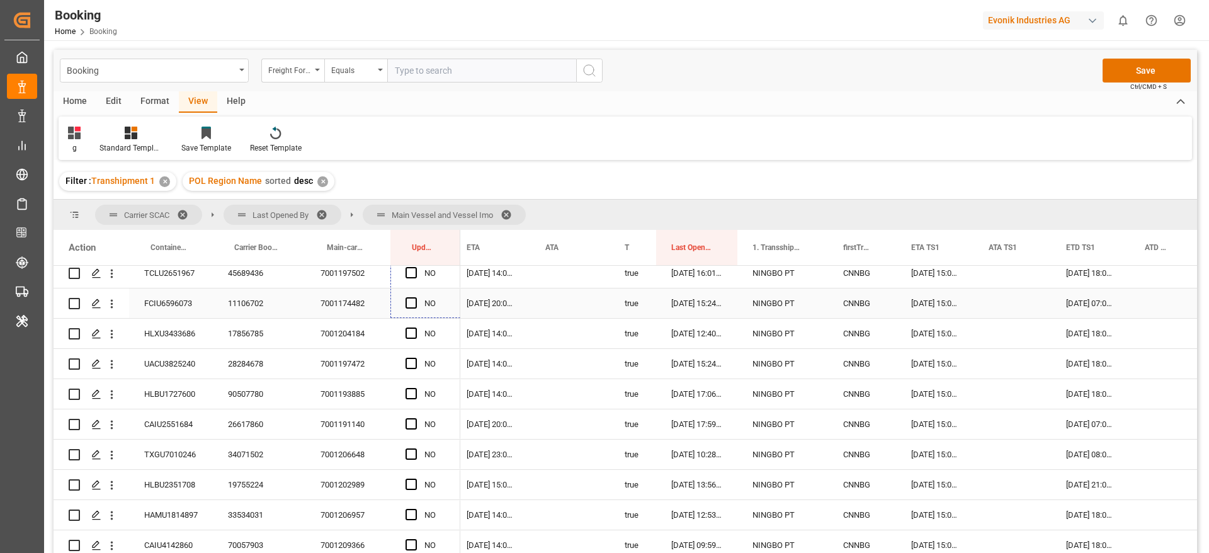
drag, startPoint x: 458, startPoint y: 365, endPoint x: 434, endPoint y: 312, distance: 58.1
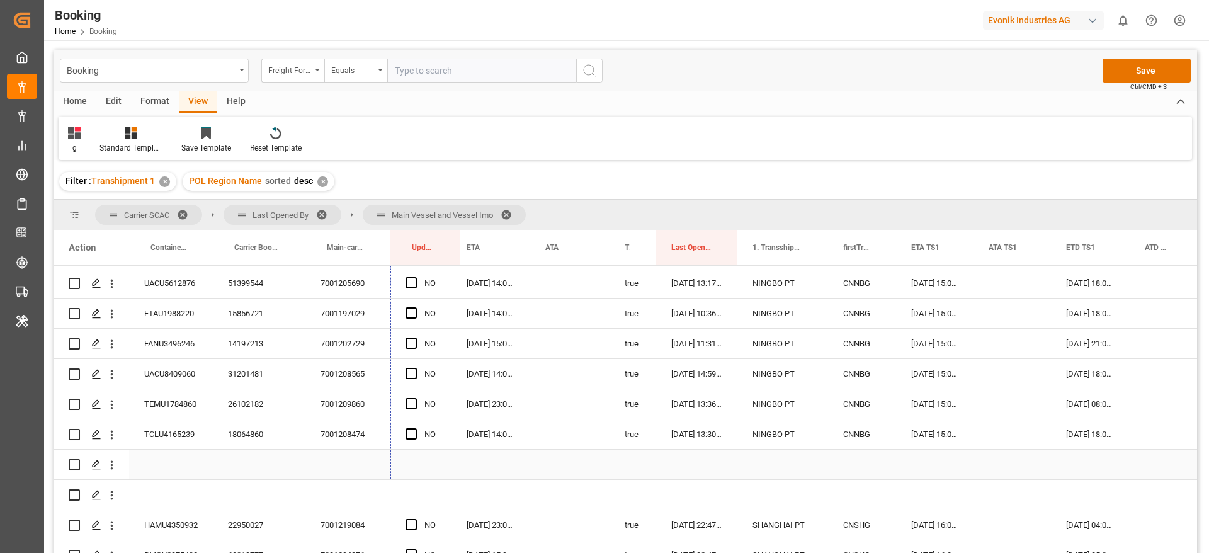
scroll to position [2229, 0]
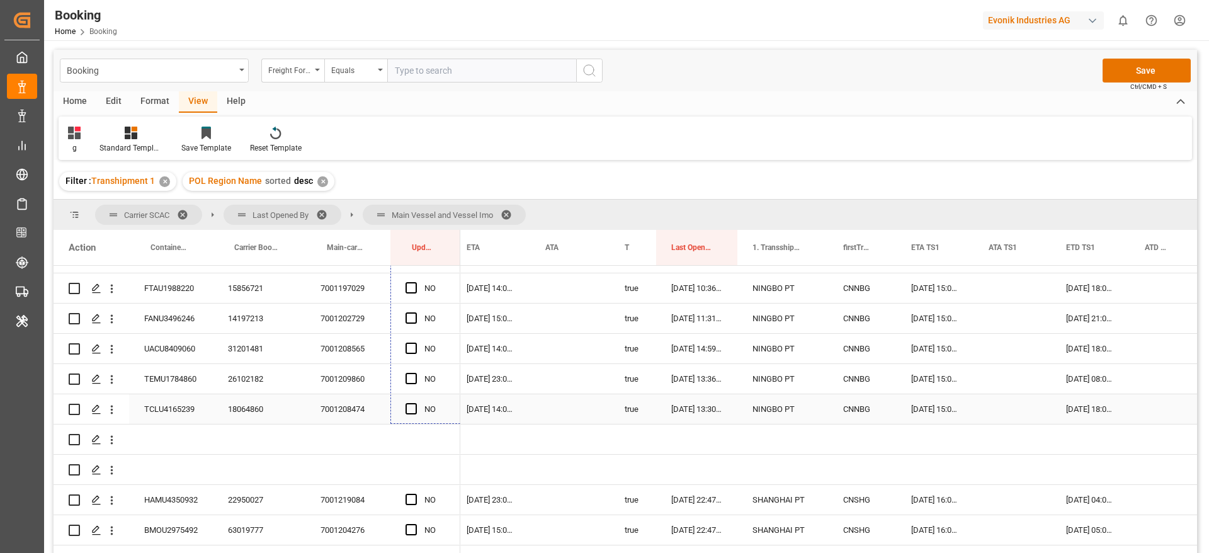
drag, startPoint x: 457, startPoint y: 314, endPoint x: 427, endPoint y: 407, distance: 98.0
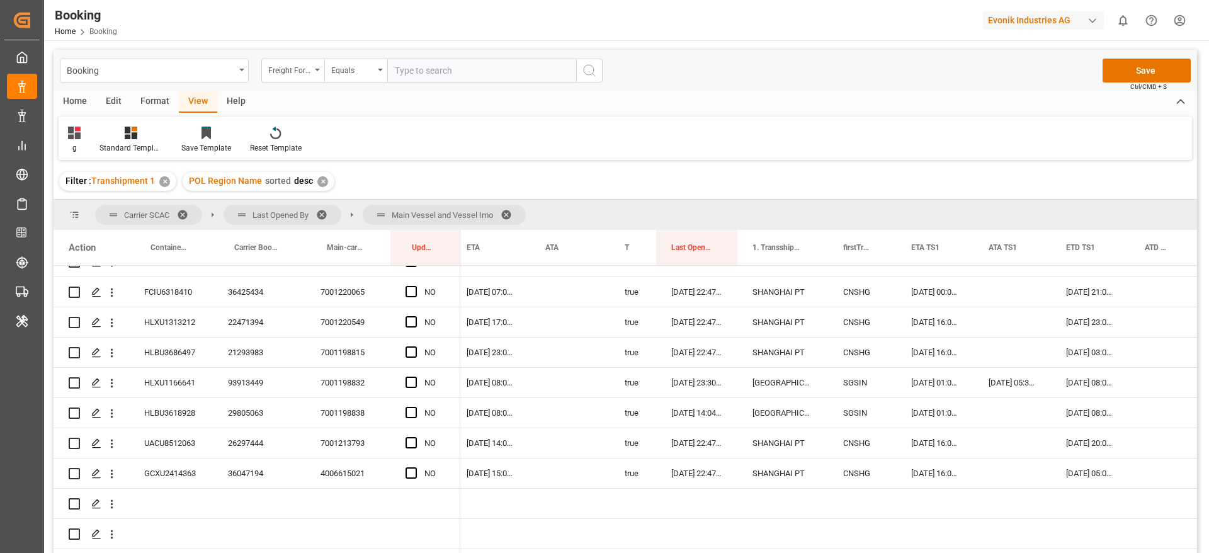
scroll to position [2513, 0]
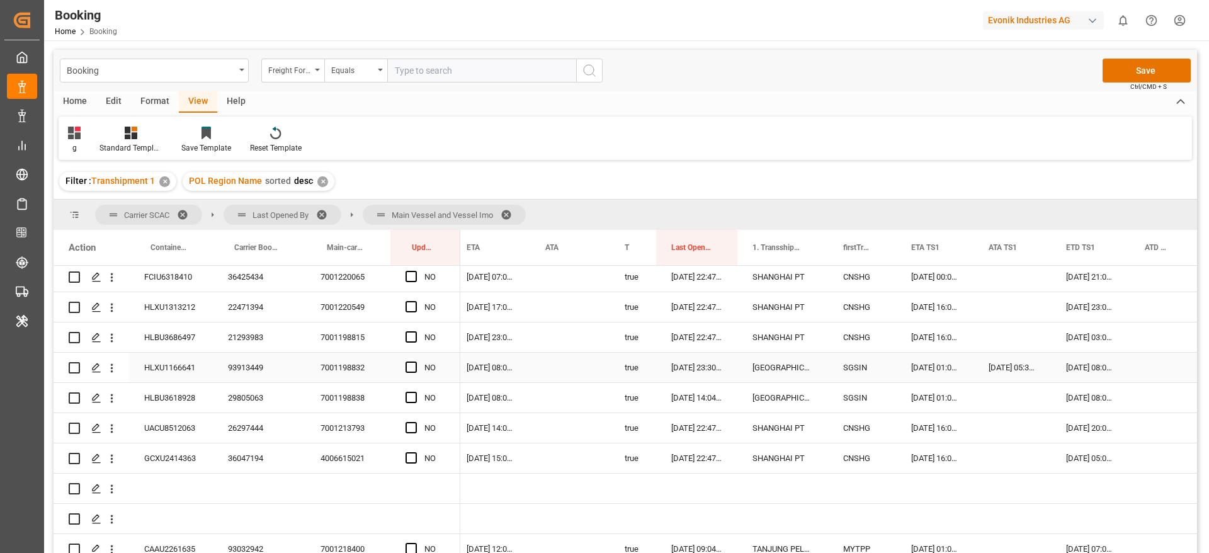
click at [243, 361] on div "93913449" at bounding box center [259, 368] width 93 height 30
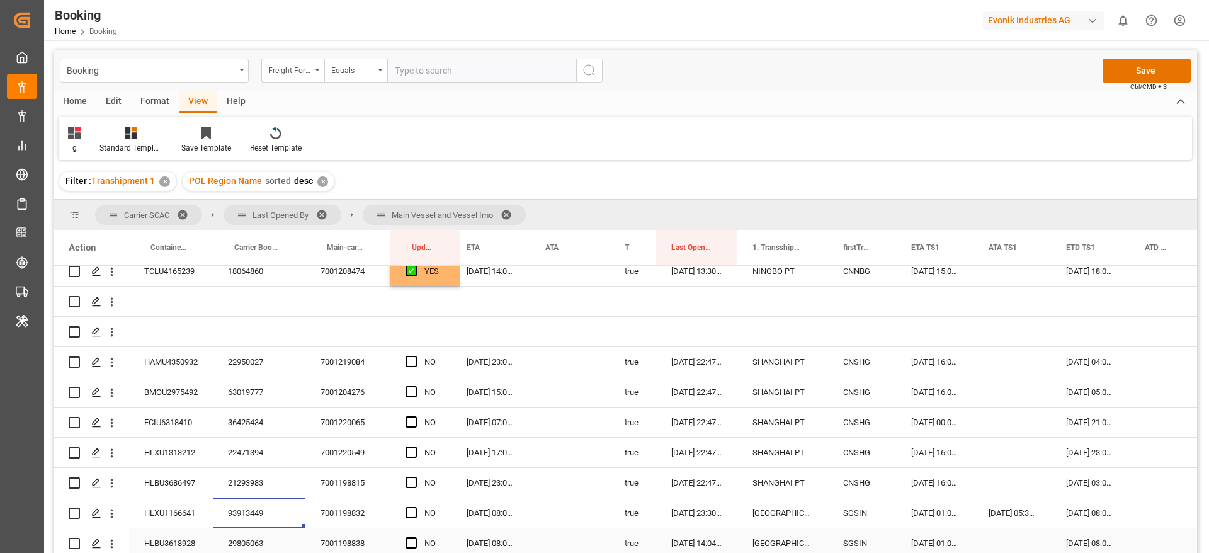
scroll to position [2324, 0]
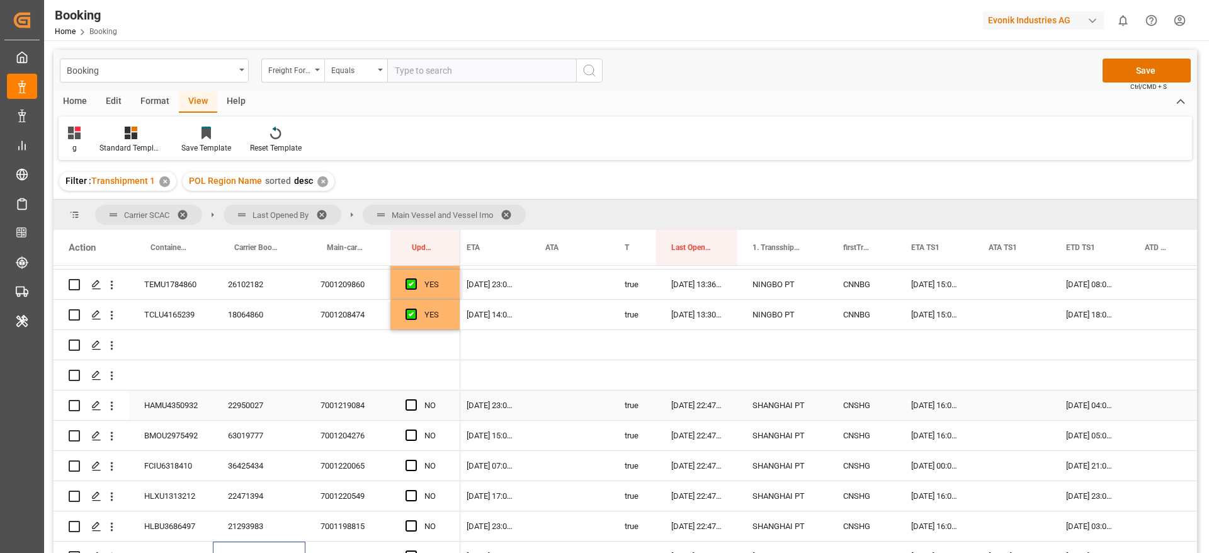
click at [410, 406] on span "Press SPACE to select this row." at bounding box center [411, 404] width 11 height 11
click at [415, 399] on input "Press SPACE to select this row." at bounding box center [415, 399] width 0 height 0
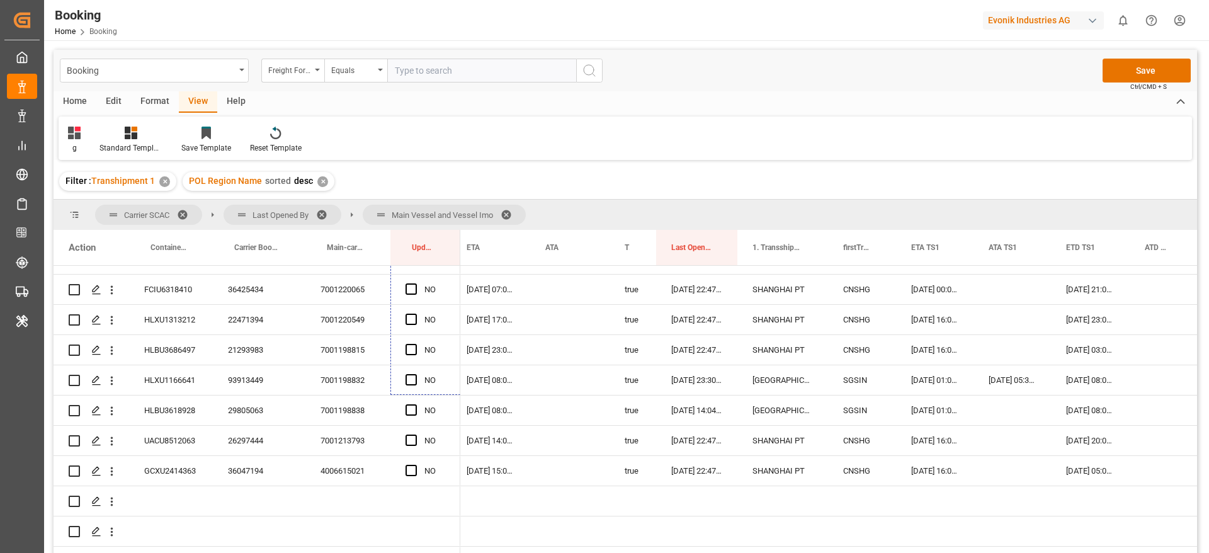
scroll to position [2576, 0]
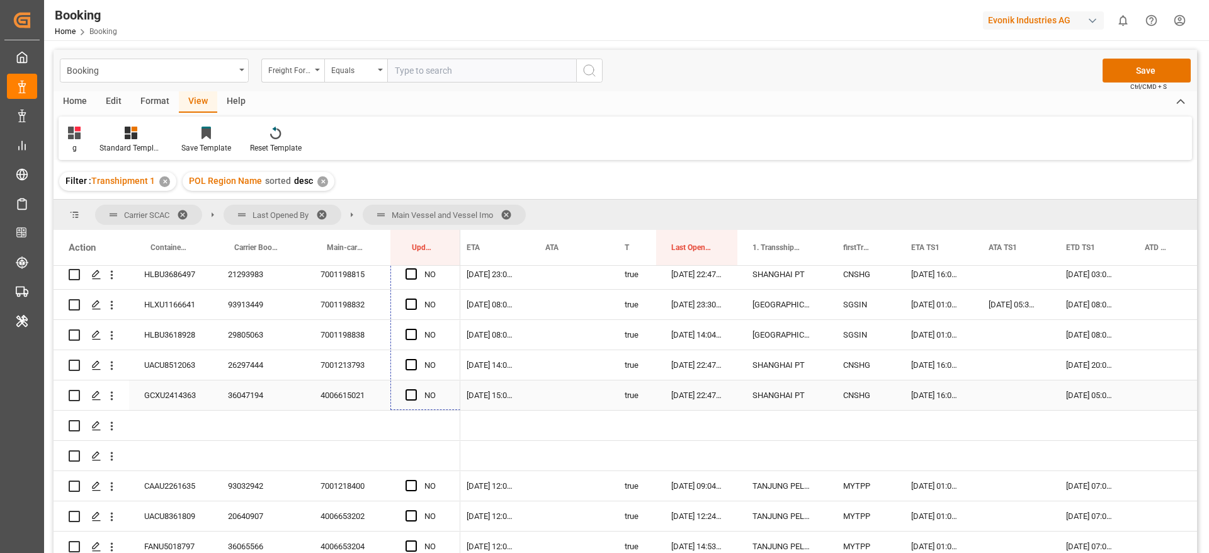
drag, startPoint x: 457, startPoint y: 419, endPoint x: 462, endPoint y: 398, distance: 21.4
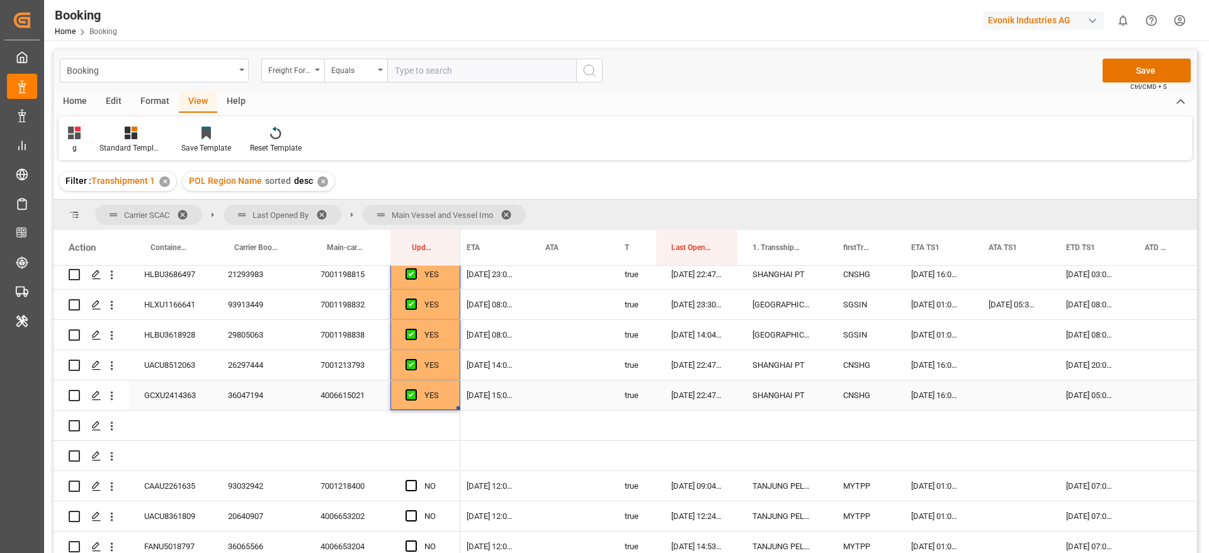
scroll to position [2765, 0]
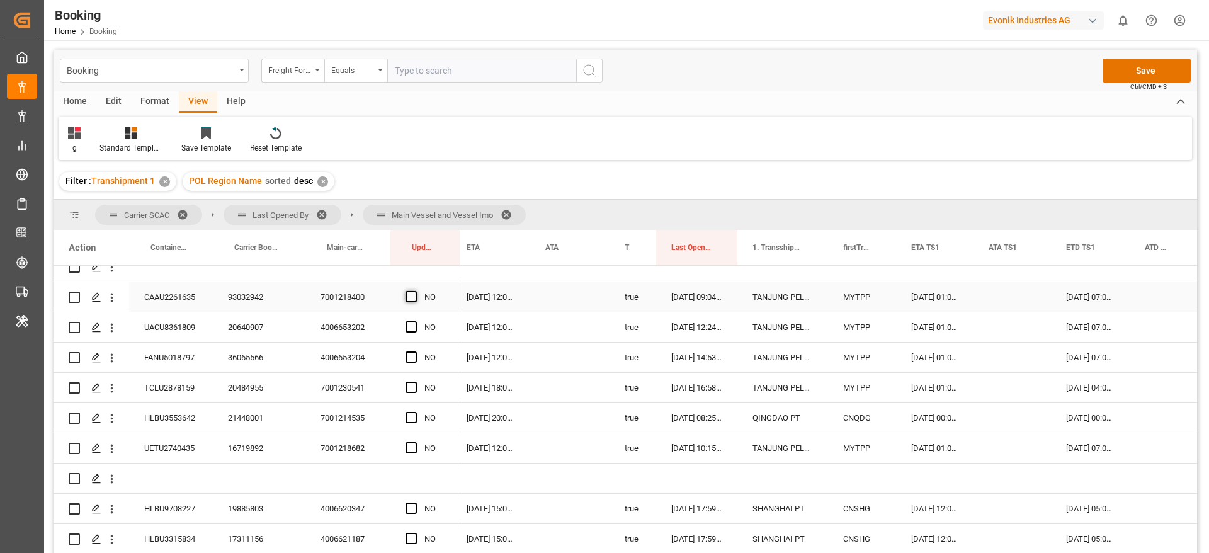
click at [412, 293] on span "Press SPACE to select this row." at bounding box center [411, 296] width 11 height 11
click at [415, 291] on input "Press SPACE to select this row." at bounding box center [415, 291] width 0 height 0
drag, startPoint x: 457, startPoint y: 307, endPoint x: 443, endPoint y: 446, distance: 139.2
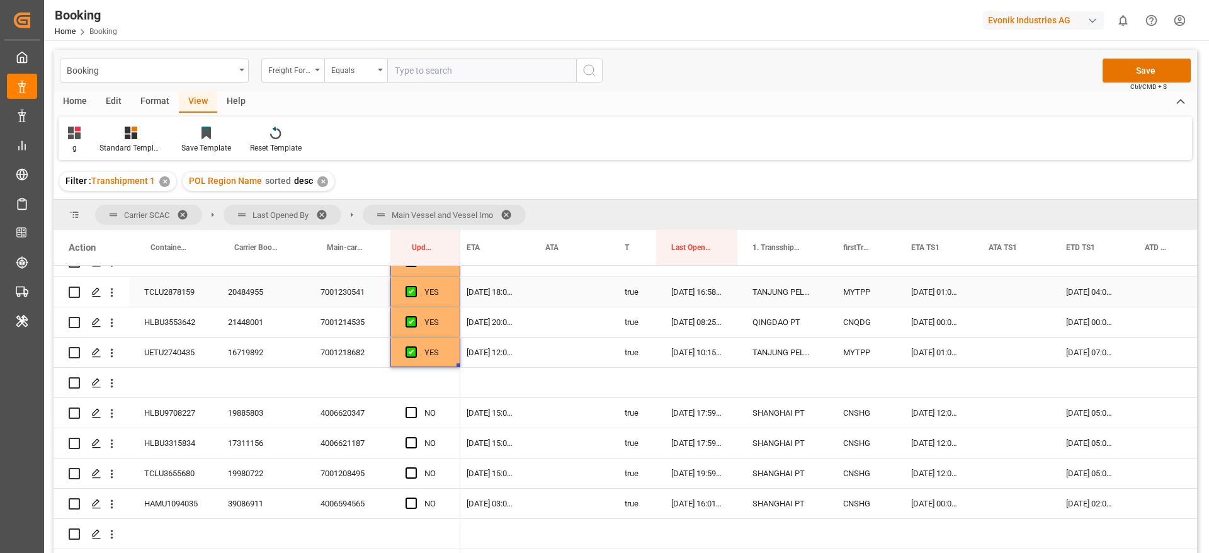
scroll to position [2953, 0]
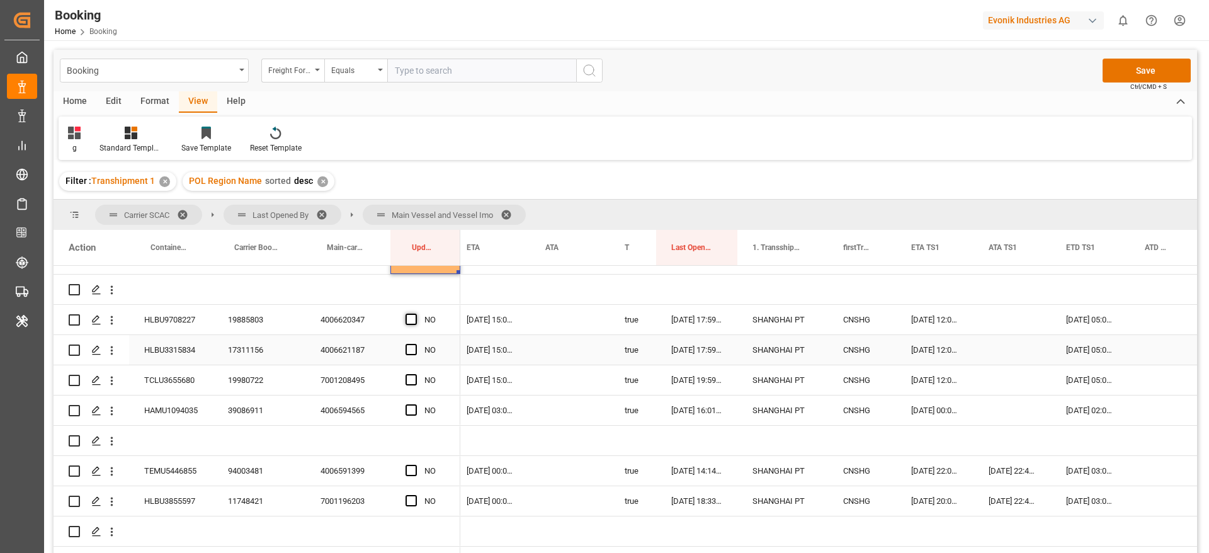
drag, startPoint x: 411, startPoint y: 316, endPoint x: 444, endPoint y: 334, distance: 38.0
click at [411, 315] on span "Press SPACE to select this row." at bounding box center [411, 319] width 11 height 11
click at [415, 314] on input "Press SPACE to select this row." at bounding box center [415, 314] width 0 height 0
click at [457, 329] on div "YES" at bounding box center [425, 320] width 70 height 30
drag, startPoint x: 457, startPoint y: 333, endPoint x: 448, endPoint y: 414, distance: 81.8
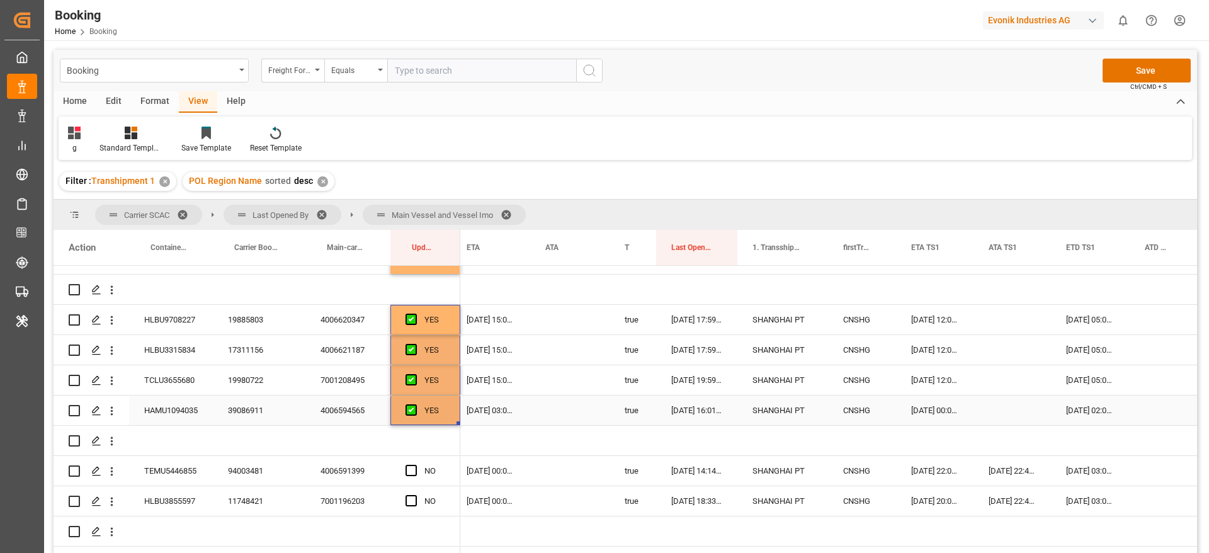
scroll to position [3048, 0]
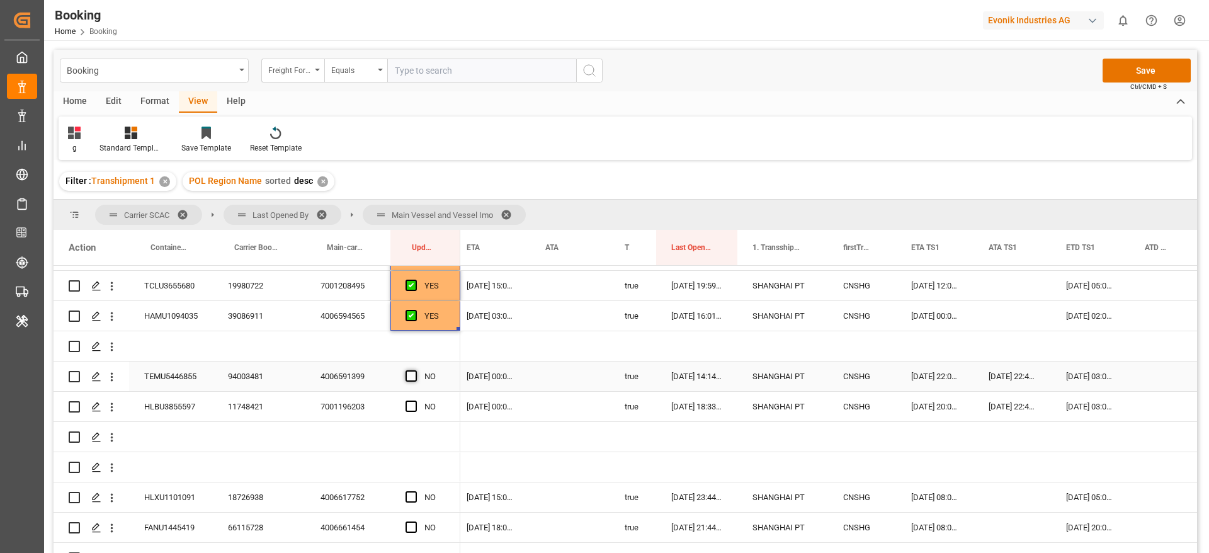
click at [411, 372] on span "Press SPACE to select this row." at bounding box center [411, 375] width 11 height 11
click at [415, 370] on input "Press SPACE to select this row." at bounding box center [415, 370] width 0 height 0
click at [407, 409] on span "Press SPACE to select this row." at bounding box center [411, 406] width 11 height 11
click at [415, 401] on input "Press SPACE to select this row." at bounding box center [415, 401] width 0 height 0
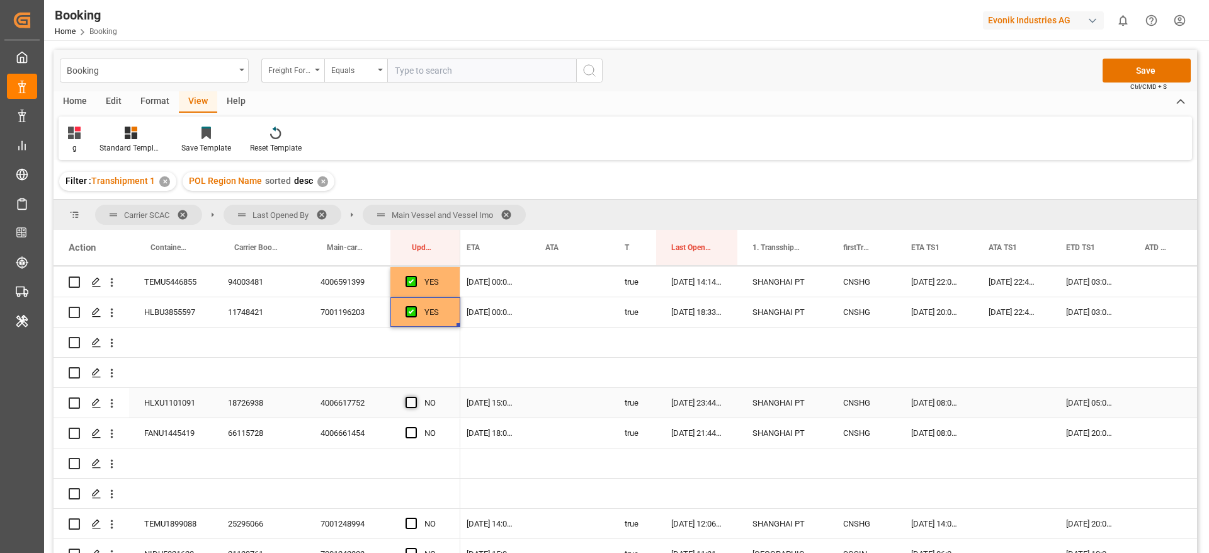
click at [409, 403] on span "Press SPACE to select this row." at bounding box center [411, 402] width 11 height 11
click at [415, 397] on input "Press SPACE to select this row." at bounding box center [415, 397] width 0 height 0
click at [414, 433] on span "Press SPACE to select this row." at bounding box center [411, 432] width 11 height 11
click at [415, 427] on input "Press SPACE to select this row." at bounding box center [415, 427] width 0 height 0
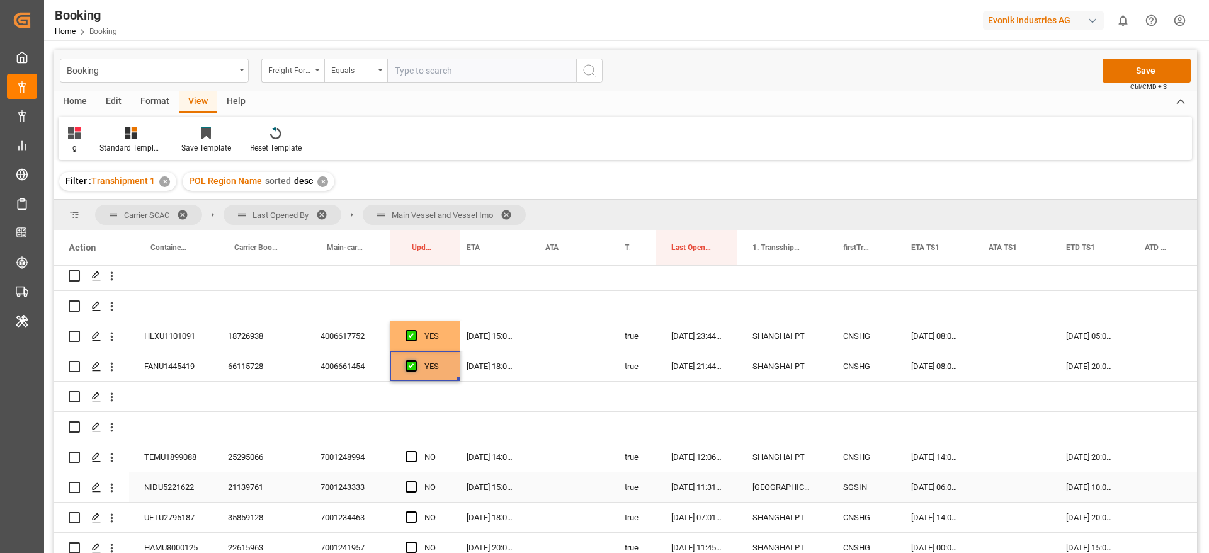
scroll to position [3331, 0]
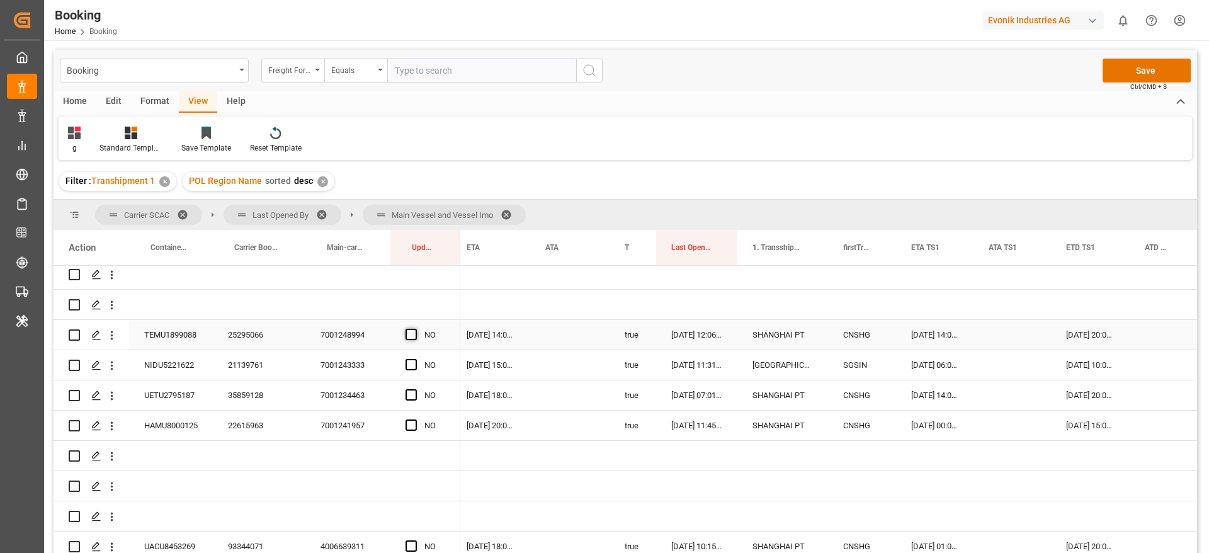
click at [414, 333] on span "Press SPACE to select this row." at bounding box center [411, 334] width 11 height 11
click at [415, 329] on input "Press SPACE to select this row." at bounding box center [415, 329] width 0 height 0
click at [456, 351] on div "NO" at bounding box center [425, 365] width 70 height 30
click at [455, 342] on div "YES" at bounding box center [425, 335] width 70 height 30
drag, startPoint x: 458, startPoint y: 347, endPoint x: 458, endPoint y: 423, distance: 75.6
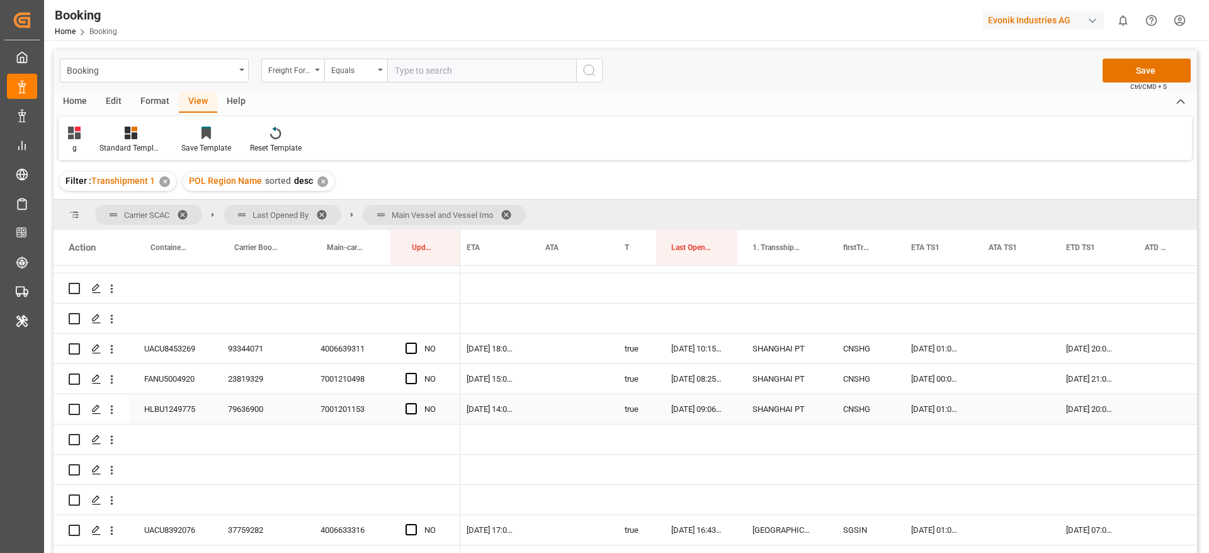
scroll to position [3520, 0]
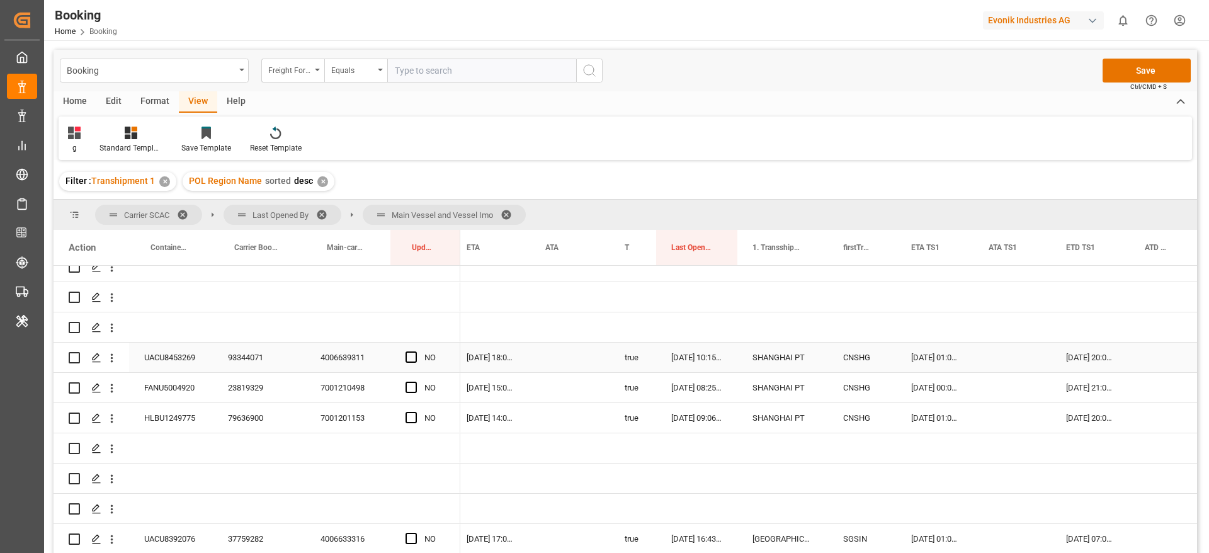
click at [416, 362] on span "Press SPACE to select this row." at bounding box center [411, 356] width 11 height 11
click at [415, 351] on input "Press SPACE to select this row." at bounding box center [415, 351] width 0 height 0
drag, startPoint x: 459, startPoint y: 369, endPoint x: 454, endPoint y: 428, distance: 58.8
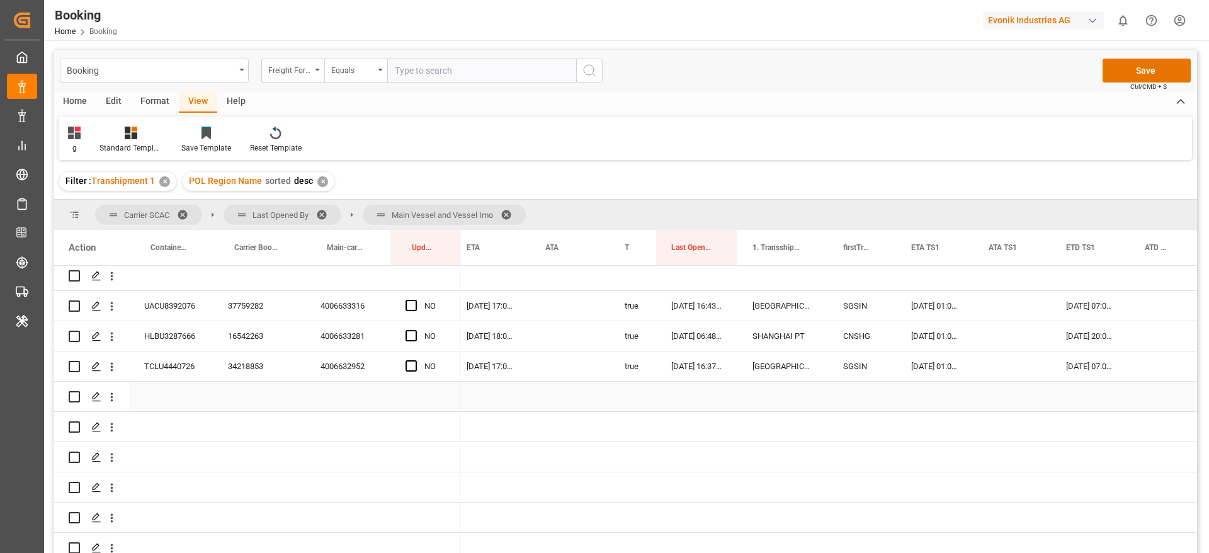
scroll to position [3764, 0]
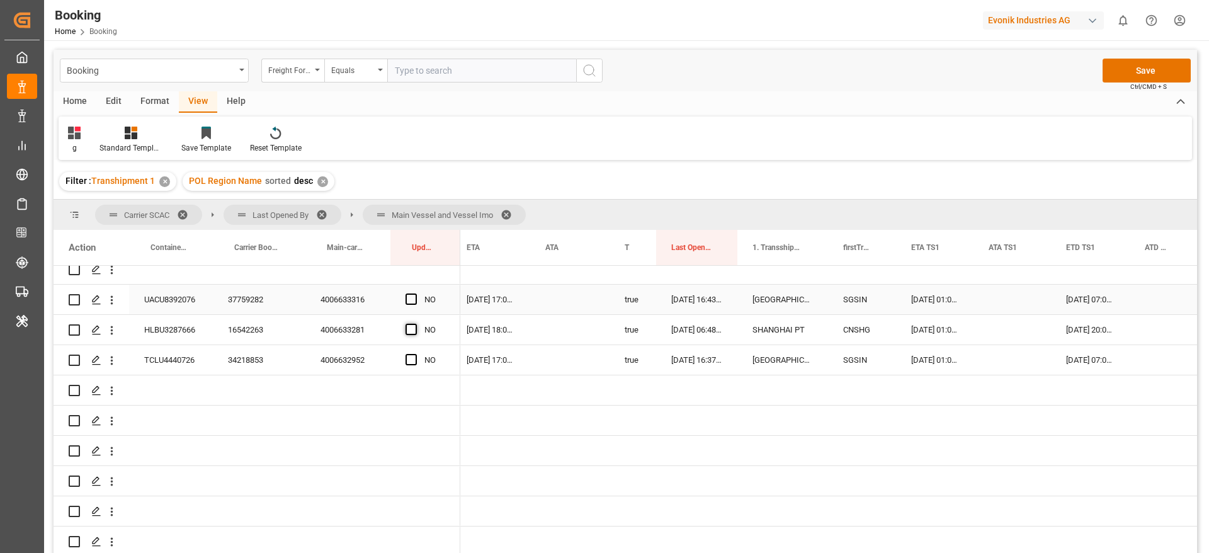
click at [409, 293] on span "Press SPACE to select this row." at bounding box center [411, 298] width 11 height 11
click at [415, 293] on input "Press SPACE to select this row." at bounding box center [415, 293] width 0 height 0
click at [410, 324] on span "Press SPACE to select this row." at bounding box center [411, 329] width 11 height 11
click at [415, 324] on input "Press SPACE to select this row." at bounding box center [415, 324] width 0 height 0
click at [410, 356] on span "Press SPACE to select this row." at bounding box center [411, 359] width 11 height 11
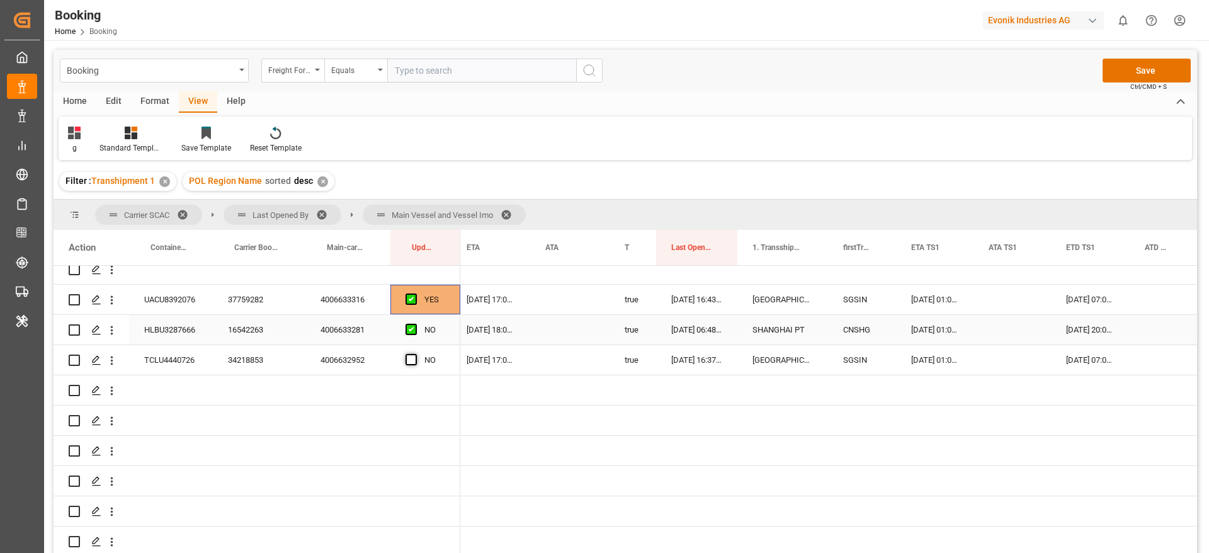
click at [415, 354] on input "Press SPACE to select this row." at bounding box center [415, 354] width 0 height 0
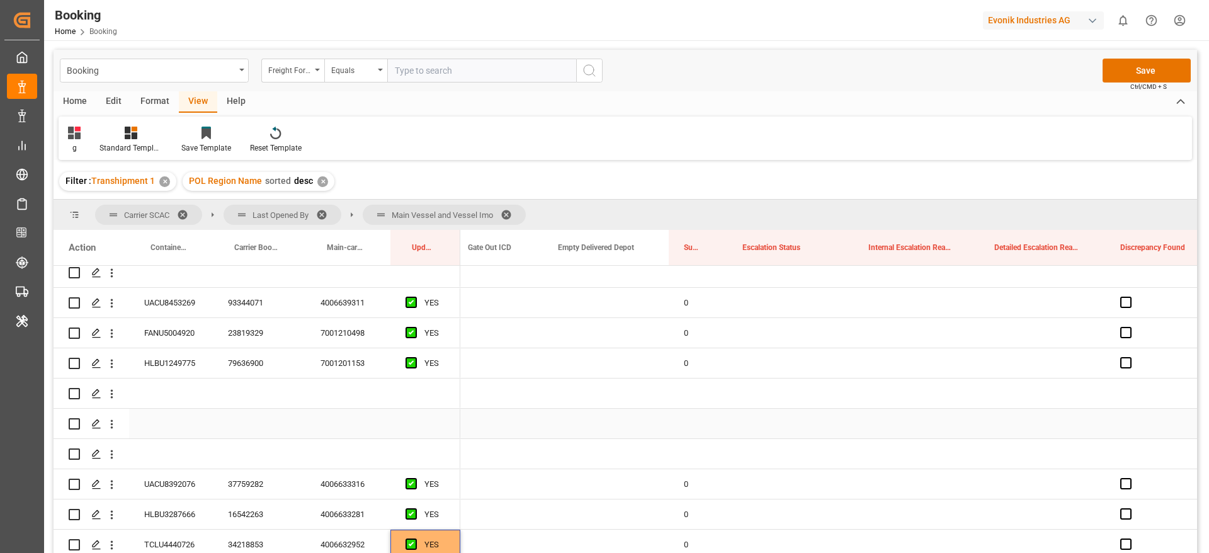
scroll to position [3481, 0]
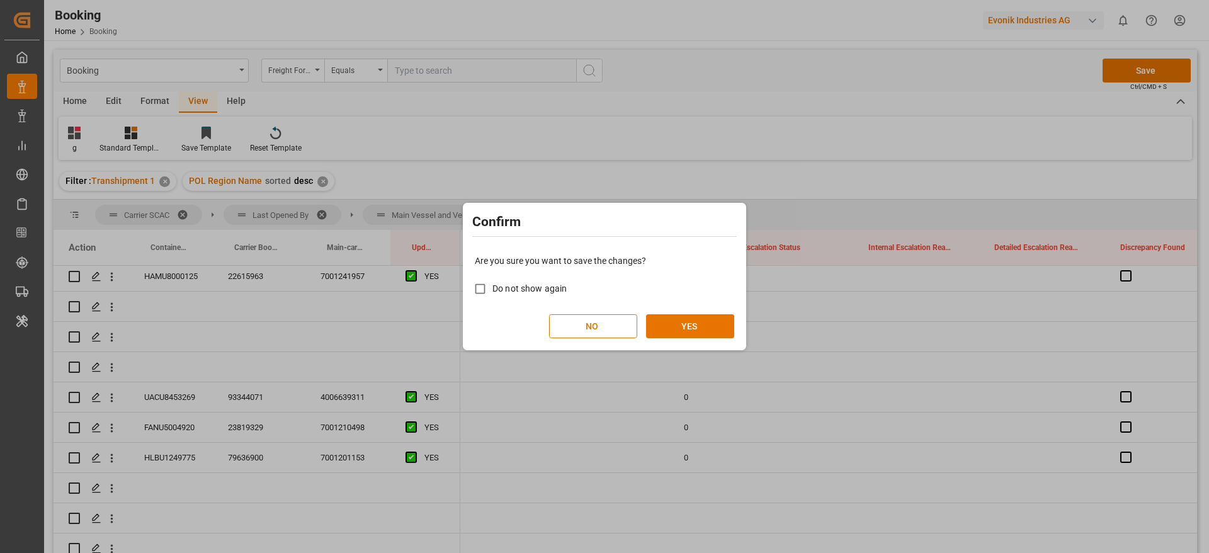
click at [703, 312] on div "Are you sure you want to save the changes? Do not show again NO YES" at bounding box center [604, 296] width 277 height 101
click at [698, 317] on button "YES" at bounding box center [690, 326] width 88 height 24
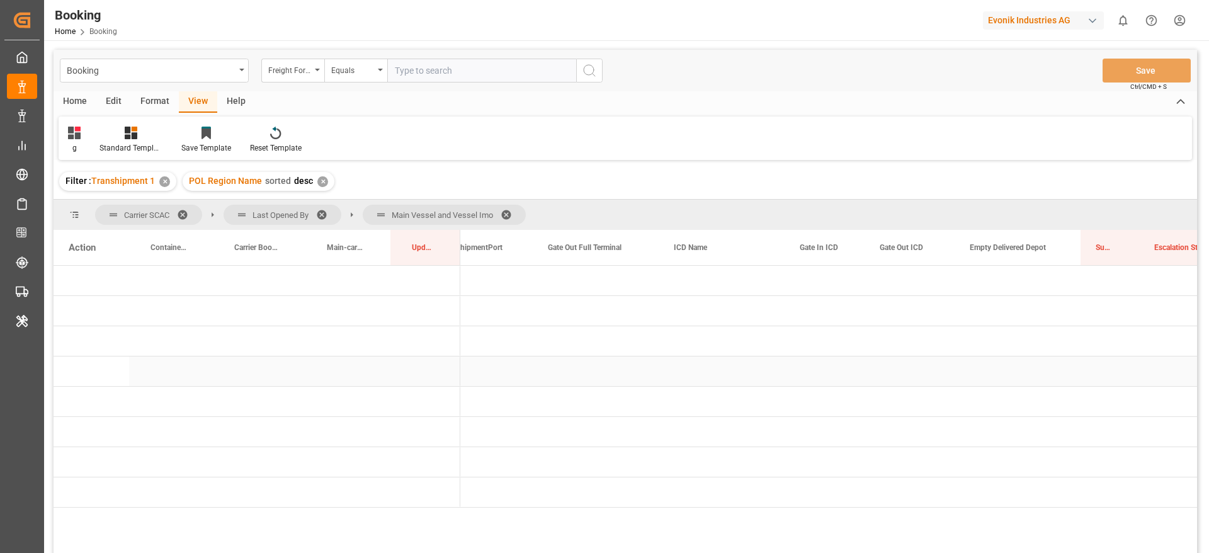
scroll to position [0, 2278]
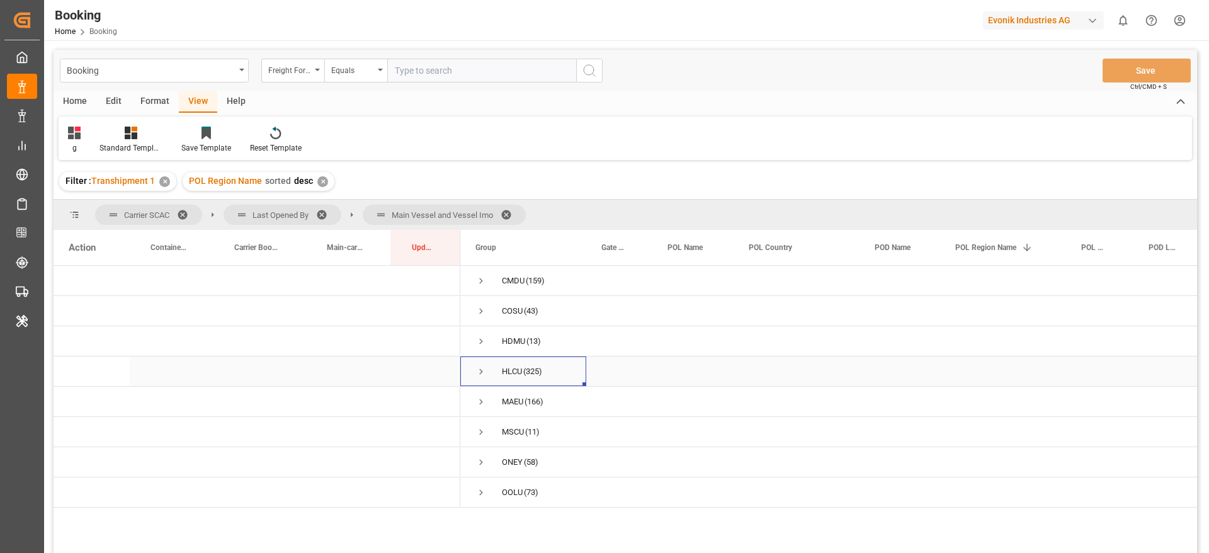
click at [481, 370] on span "Press SPACE to select this row." at bounding box center [480, 371] width 11 height 11
click at [510, 494] on span "Press SPACE to select this row." at bounding box center [507, 492] width 11 height 11
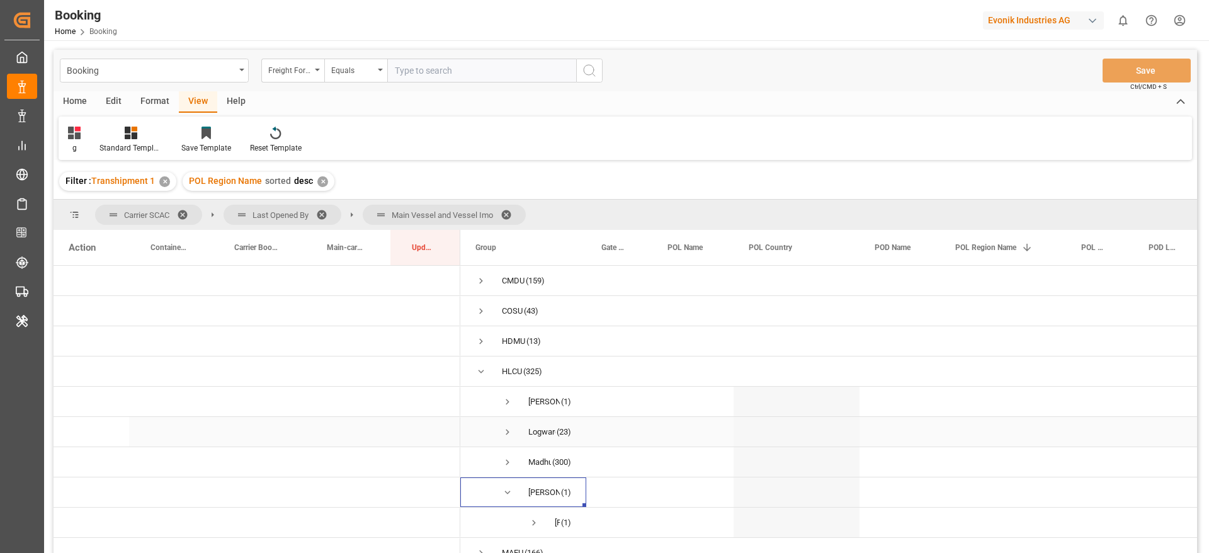
scroll to position [94, 0]
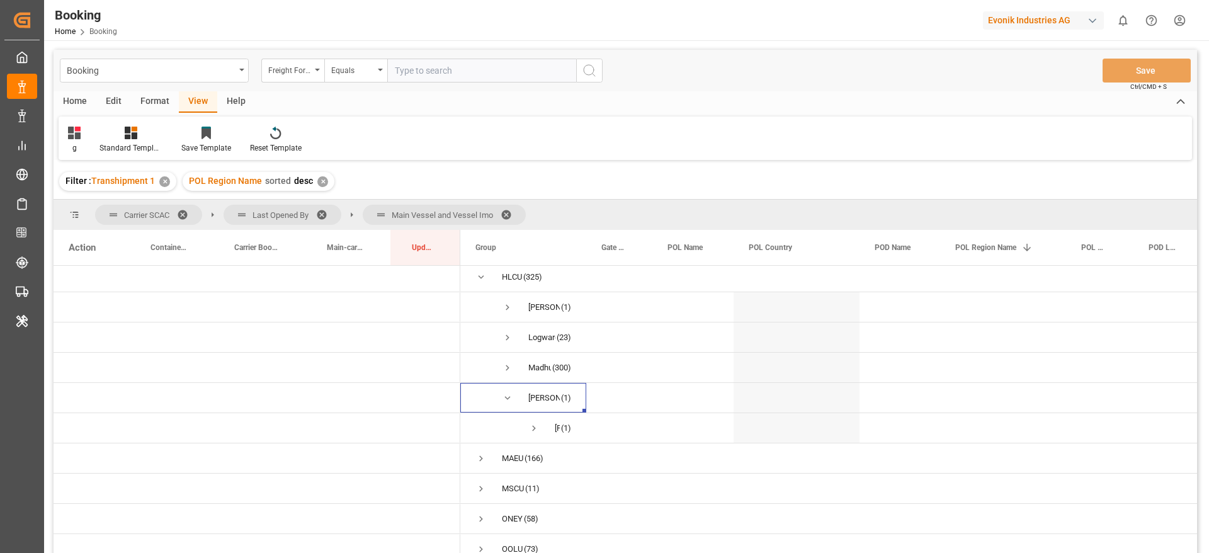
click at [507, 209] on span at bounding box center [511, 214] width 20 height 11
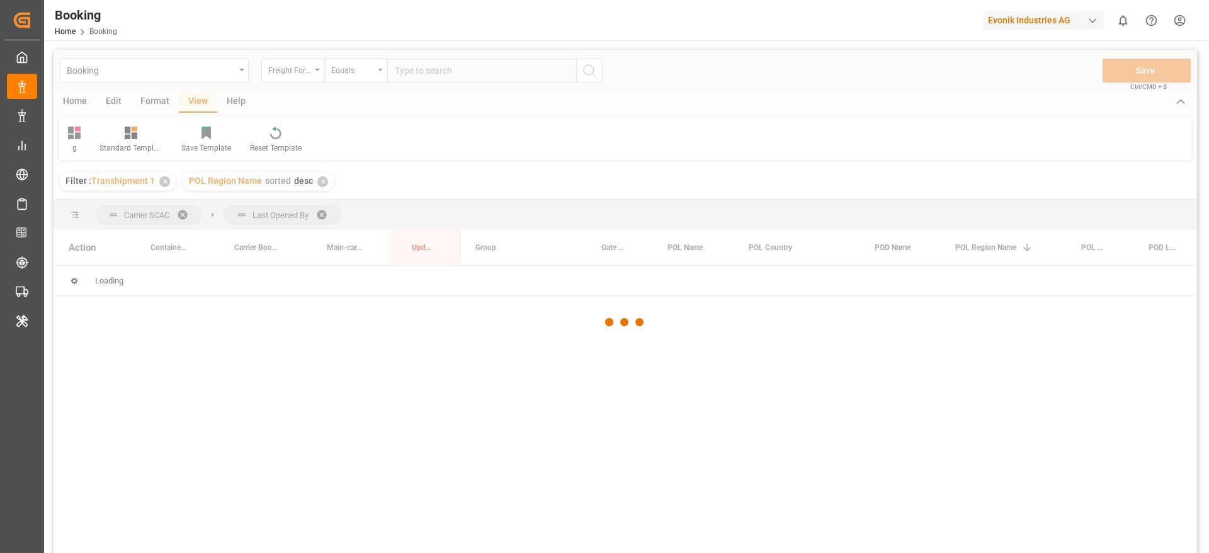
scroll to position [0, 0]
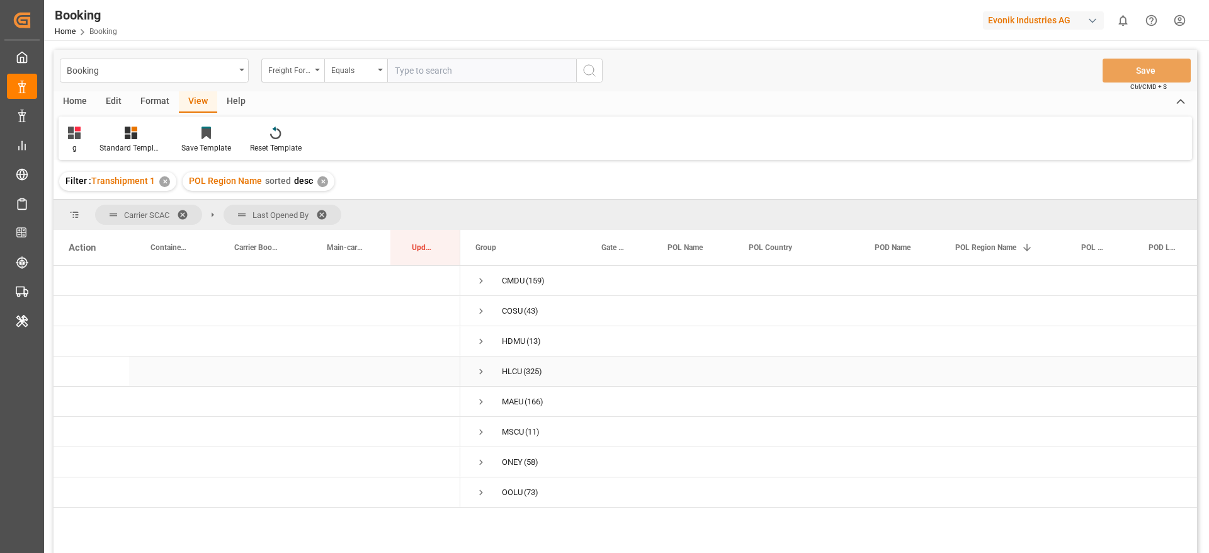
click at [484, 368] on span "Press SPACE to select this row." at bounding box center [480, 371] width 11 height 11
click at [509, 398] on span "Press SPACE to select this row." at bounding box center [507, 401] width 11 height 11
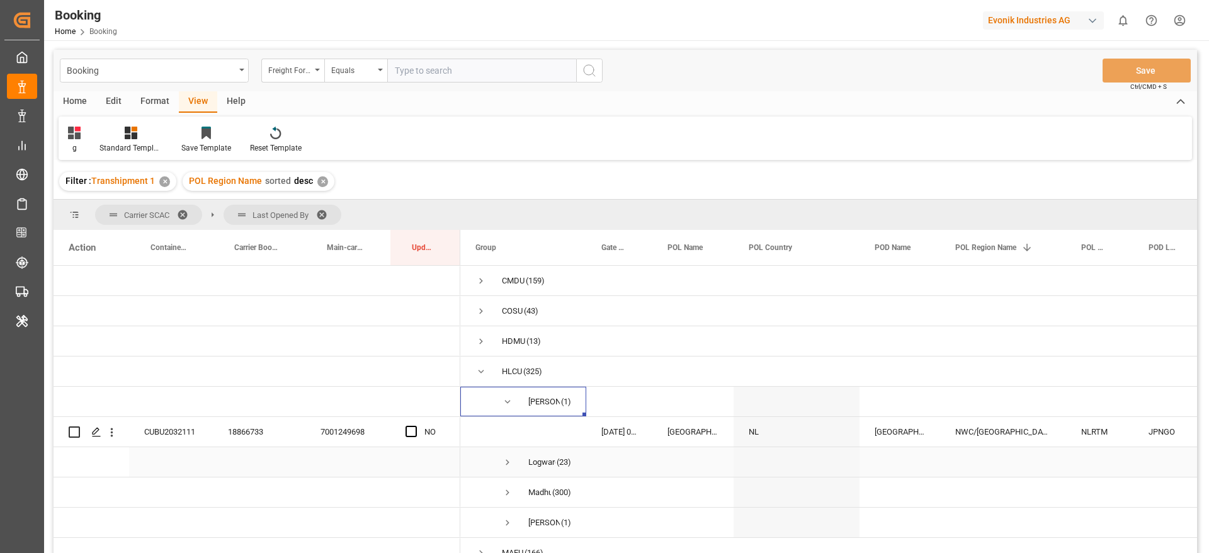
click at [508, 460] on span "Press SPACE to select this row." at bounding box center [507, 462] width 11 height 11
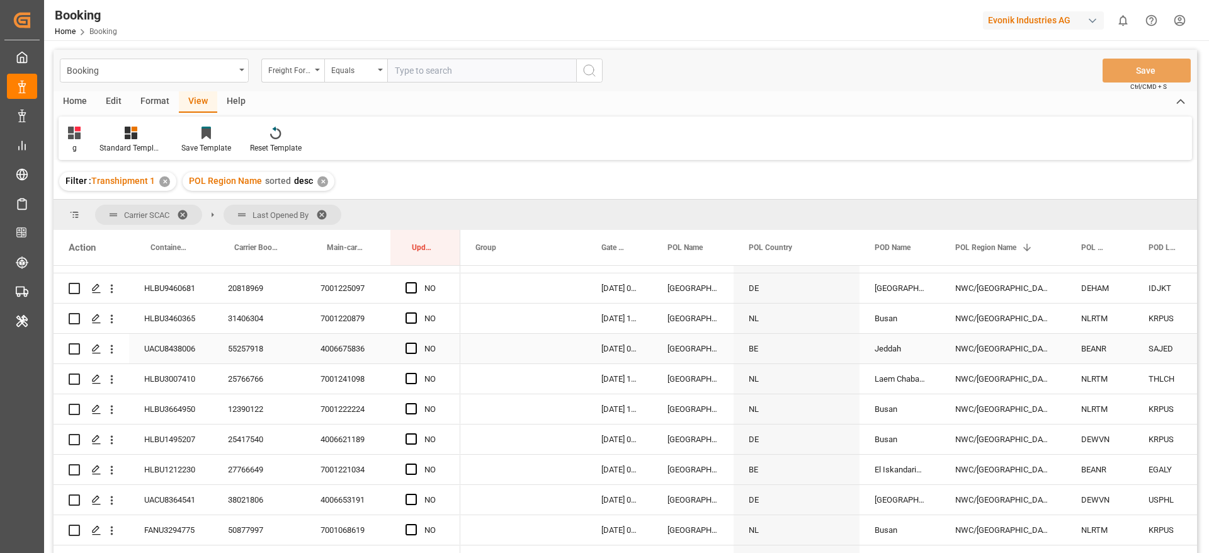
scroll to position [802, 0]
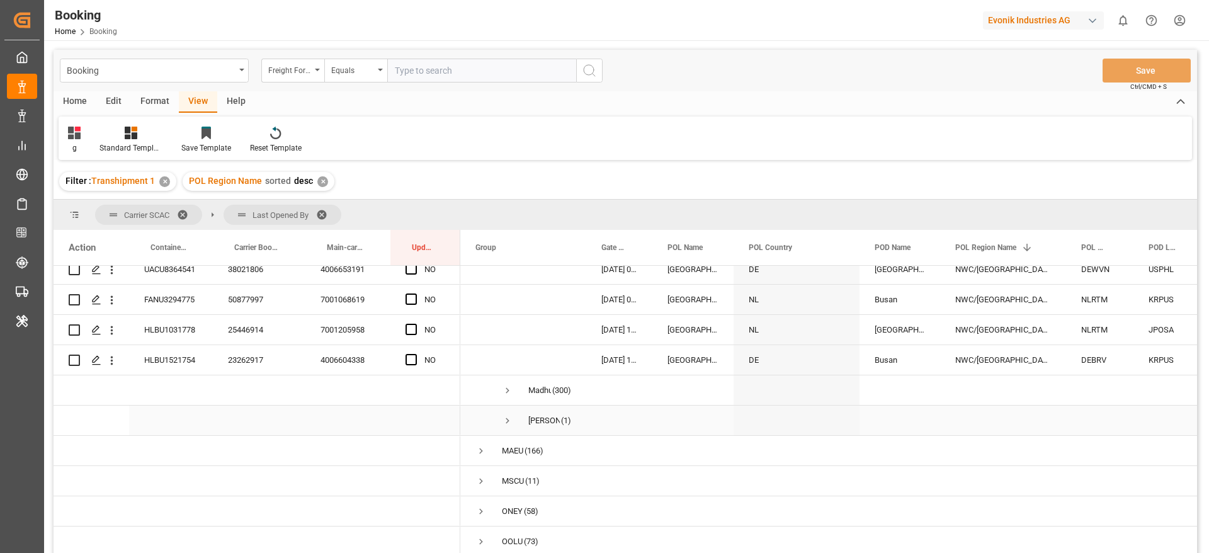
click at [509, 421] on span "Press SPACE to select this row." at bounding box center [507, 420] width 11 height 11
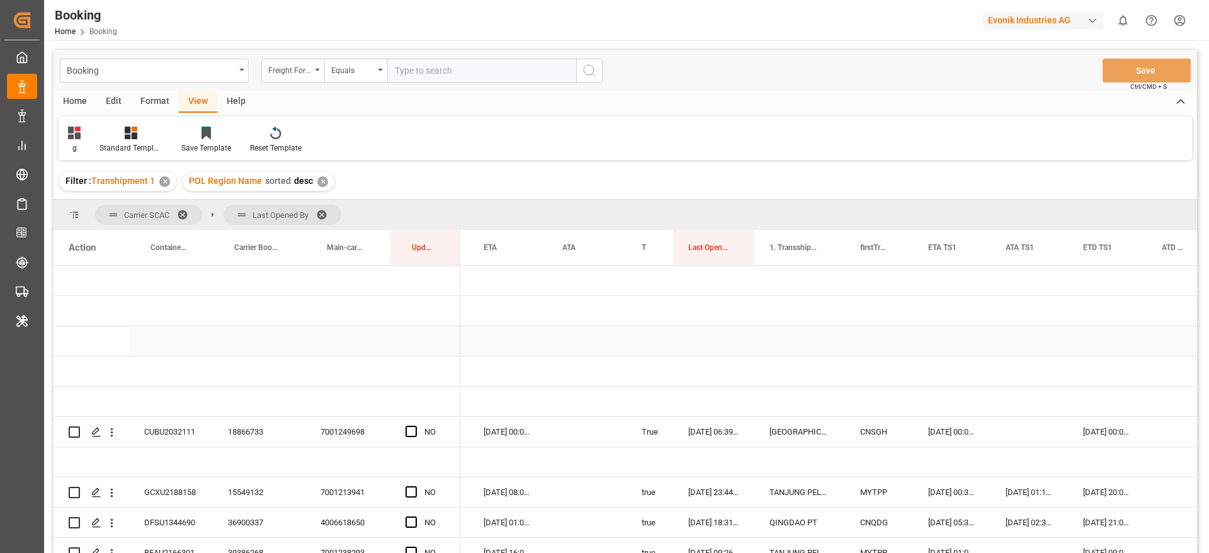
scroll to position [94, 0]
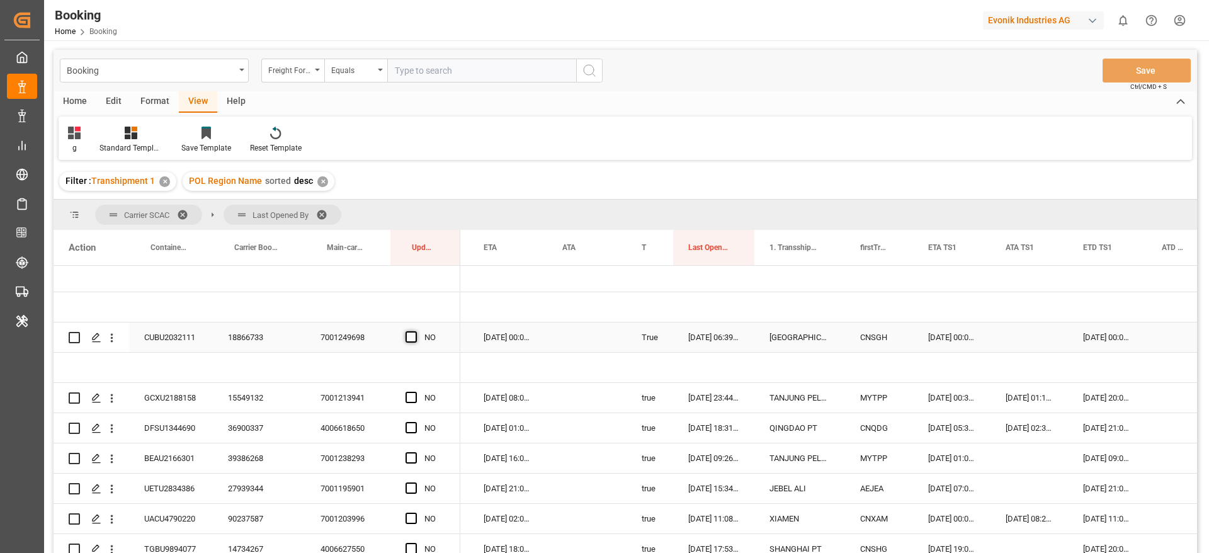
click at [409, 338] on span "Press SPACE to select this row." at bounding box center [411, 336] width 11 height 11
click at [415, 331] on input "Press SPACE to select this row." at bounding box center [415, 331] width 0 height 0
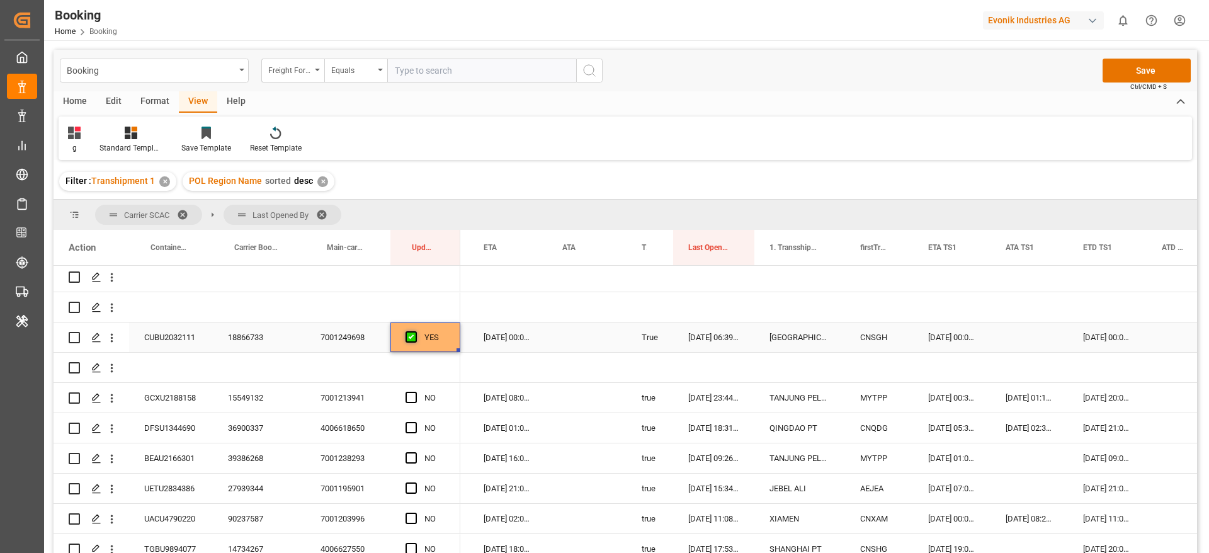
scroll to position [189, 0]
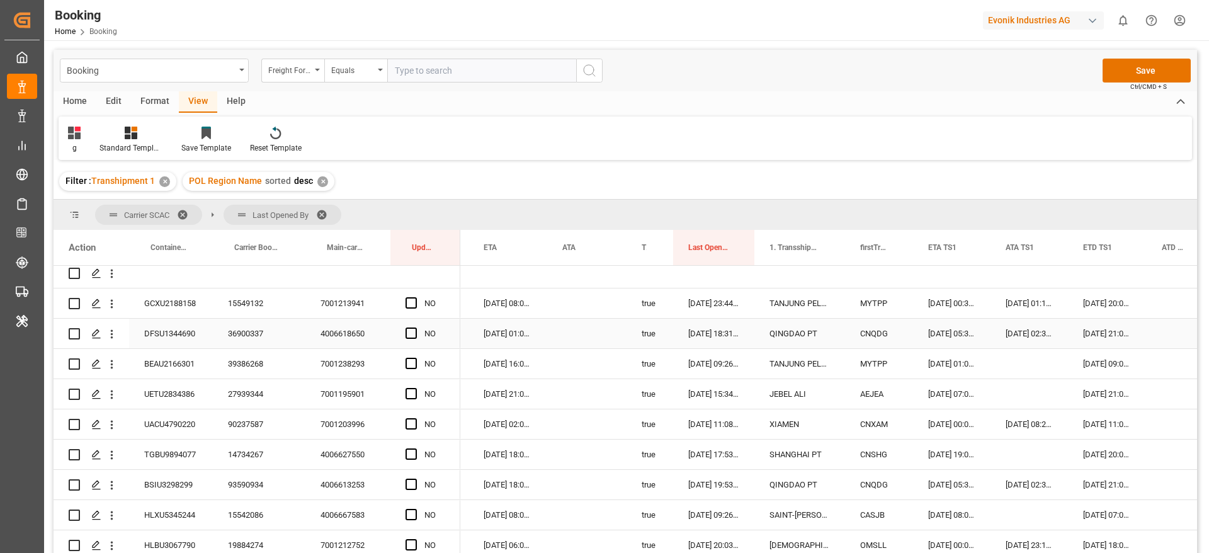
click at [249, 307] on div "15549132" at bounding box center [259, 303] width 93 height 30
click at [412, 302] on span "Press SPACE to select this row." at bounding box center [411, 302] width 11 height 11
click at [415, 297] on input "Press SPACE to select this row." at bounding box center [415, 297] width 0 height 0
click at [409, 333] on span "Press SPACE to select this row." at bounding box center [411, 332] width 11 height 11
click at [415, 327] on input "Press SPACE to select this row." at bounding box center [415, 327] width 0 height 0
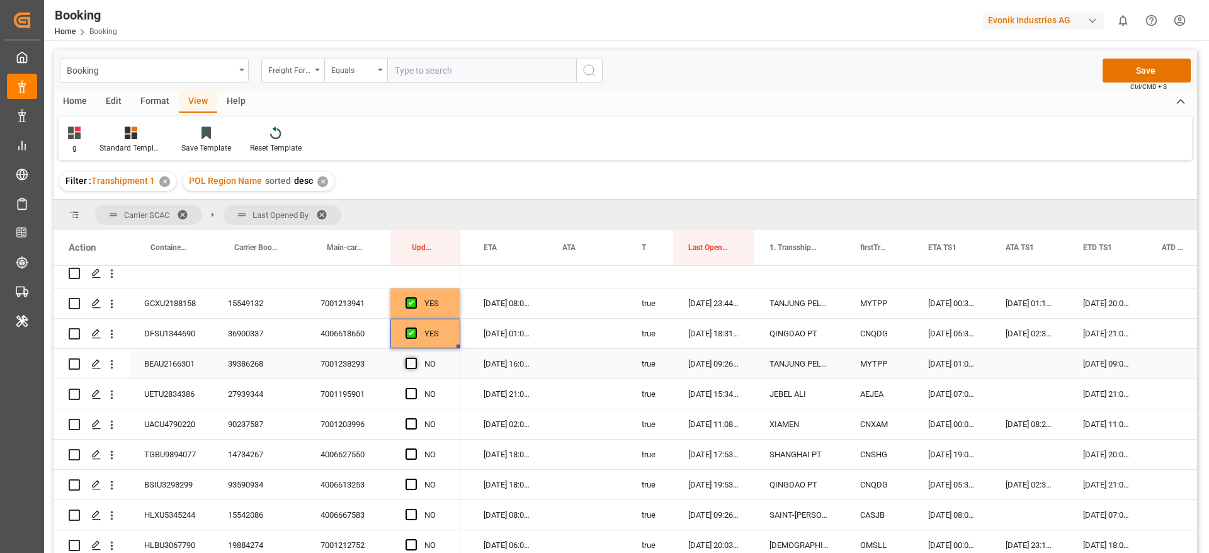
click at [410, 360] on span "Press SPACE to select this row." at bounding box center [411, 363] width 11 height 11
click at [415, 358] on input "Press SPACE to select this row." at bounding box center [415, 358] width 0 height 0
click at [412, 397] on span "Press SPACE to select this row." at bounding box center [411, 393] width 11 height 11
click at [415, 388] on input "Press SPACE to select this row." at bounding box center [415, 388] width 0 height 0
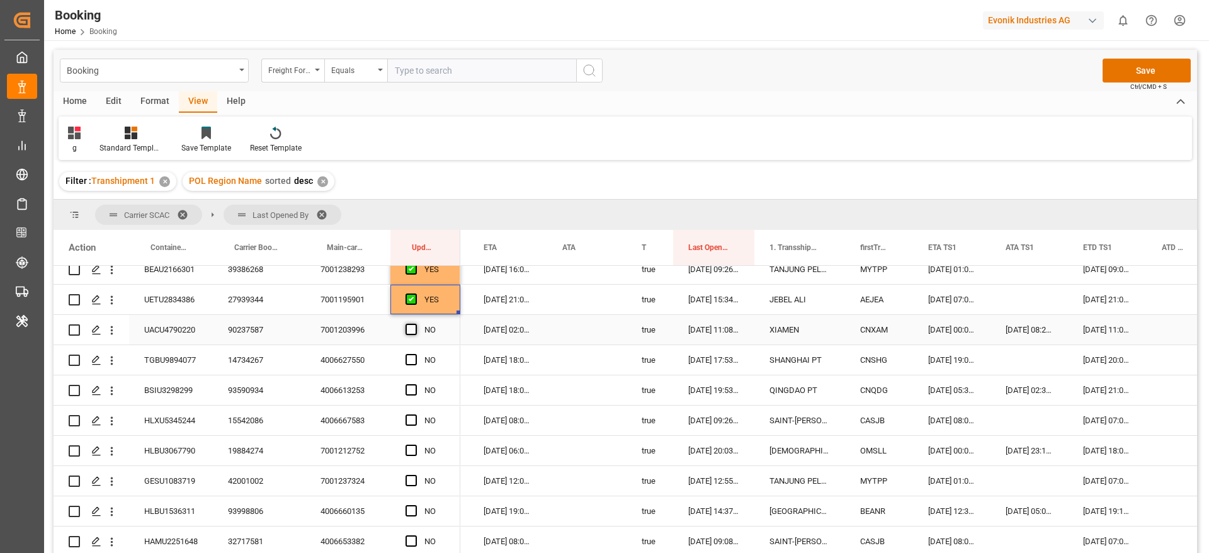
click at [409, 329] on span "Press SPACE to select this row." at bounding box center [411, 329] width 11 height 11
click at [415, 324] on input "Press SPACE to select this row." at bounding box center [415, 324] width 0 height 0
click at [413, 361] on span "Press SPACE to select this row." at bounding box center [411, 359] width 11 height 11
click at [415, 354] on input "Press SPACE to select this row." at bounding box center [415, 354] width 0 height 0
click at [411, 384] on span "Press SPACE to select this row." at bounding box center [411, 389] width 11 height 11
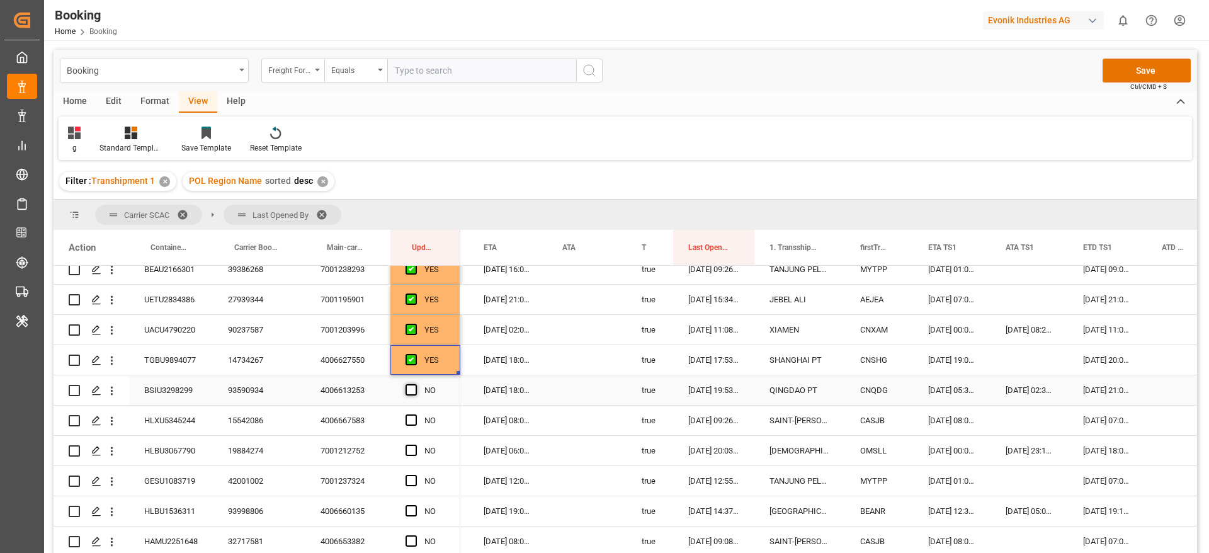
click at [415, 384] on input "Press SPACE to select this row." at bounding box center [415, 384] width 0 height 0
click at [412, 423] on span "Press SPACE to select this row." at bounding box center [411, 419] width 11 height 11
click at [415, 414] on input "Press SPACE to select this row." at bounding box center [415, 414] width 0 height 0
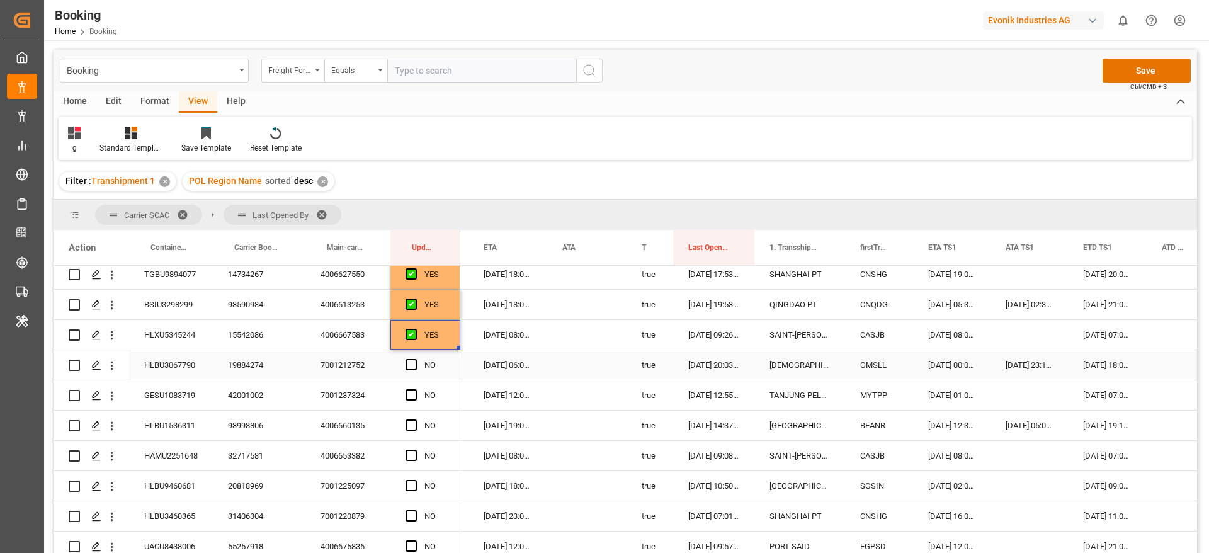
scroll to position [378, 0]
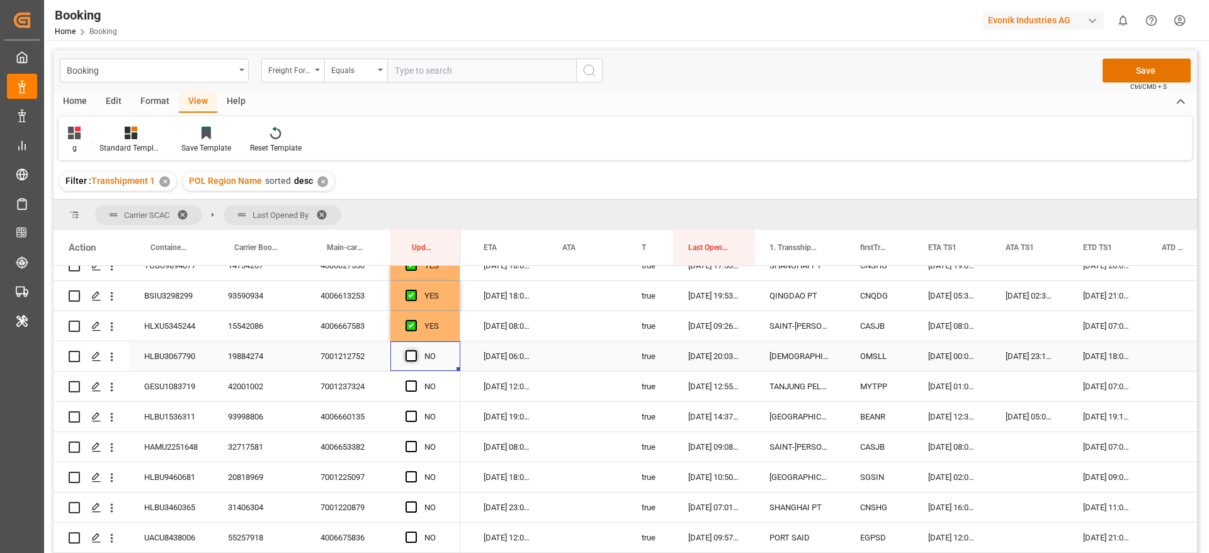
click at [409, 356] on span "Press SPACE to select this row." at bounding box center [411, 355] width 11 height 11
click at [415, 350] on input "Press SPACE to select this row." at bounding box center [415, 350] width 0 height 0
click at [259, 362] on div "19884274" at bounding box center [259, 356] width 93 height 30
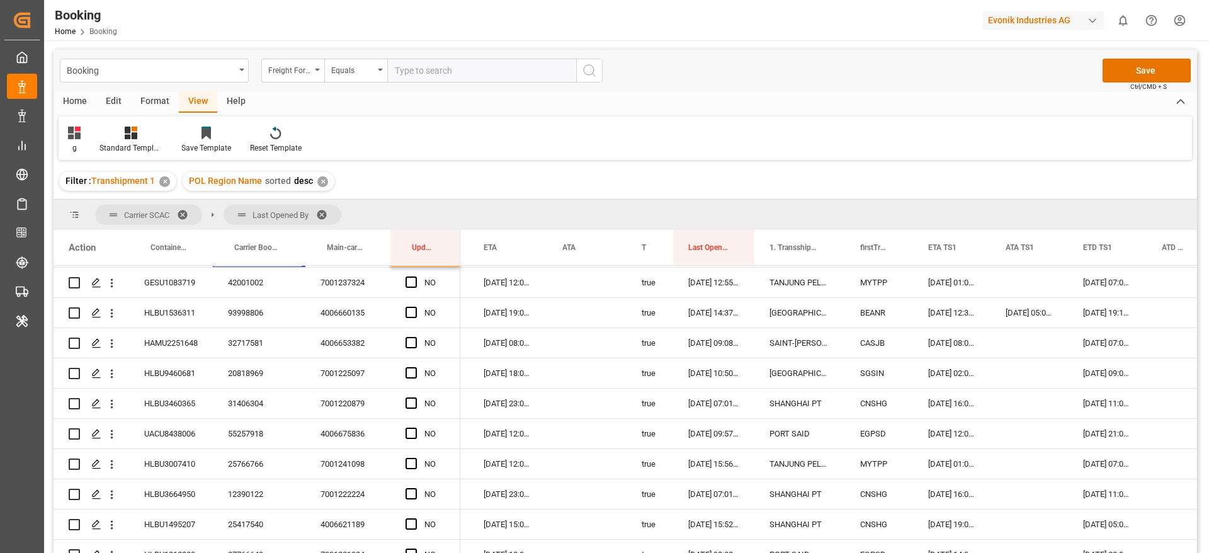
scroll to position [483, 0]
click at [409, 276] on span "Press SPACE to select this row." at bounding box center [411, 280] width 11 height 11
click at [415, 275] on input "Press SPACE to select this row." at bounding box center [415, 275] width 0 height 0
click at [411, 311] on span "Press SPACE to select this row." at bounding box center [411, 310] width 11 height 11
click at [415, 305] on input "Press SPACE to select this row." at bounding box center [415, 305] width 0 height 0
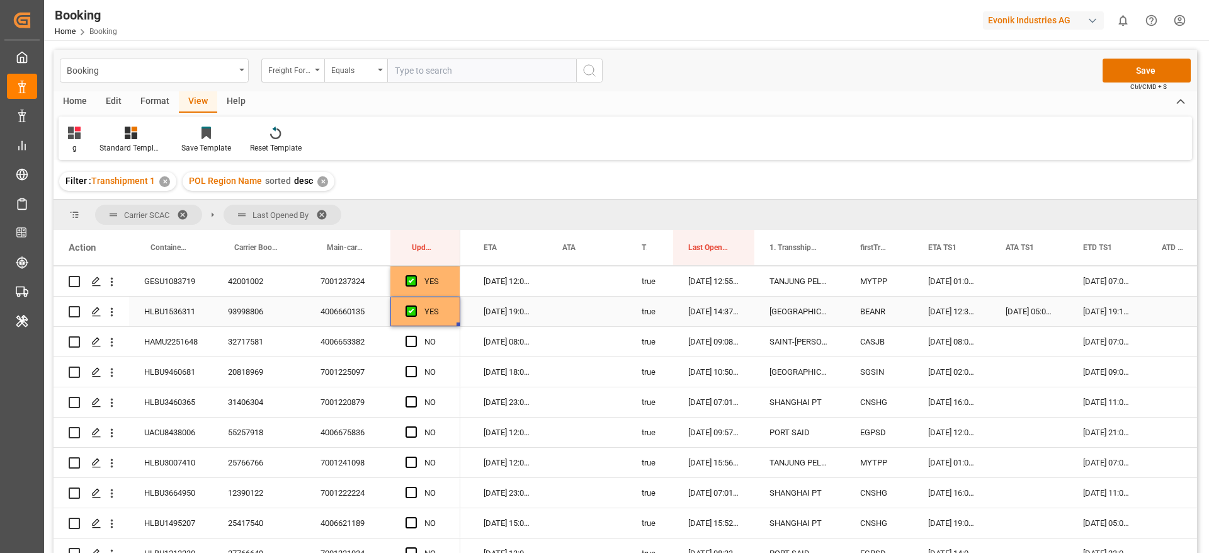
click at [244, 311] on div "93998806" at bounding box center [259, 312] width 93 height 30
click at [179, 309] on div "HLBU1536311" at bounding box center [171, 312] width 84 height 30
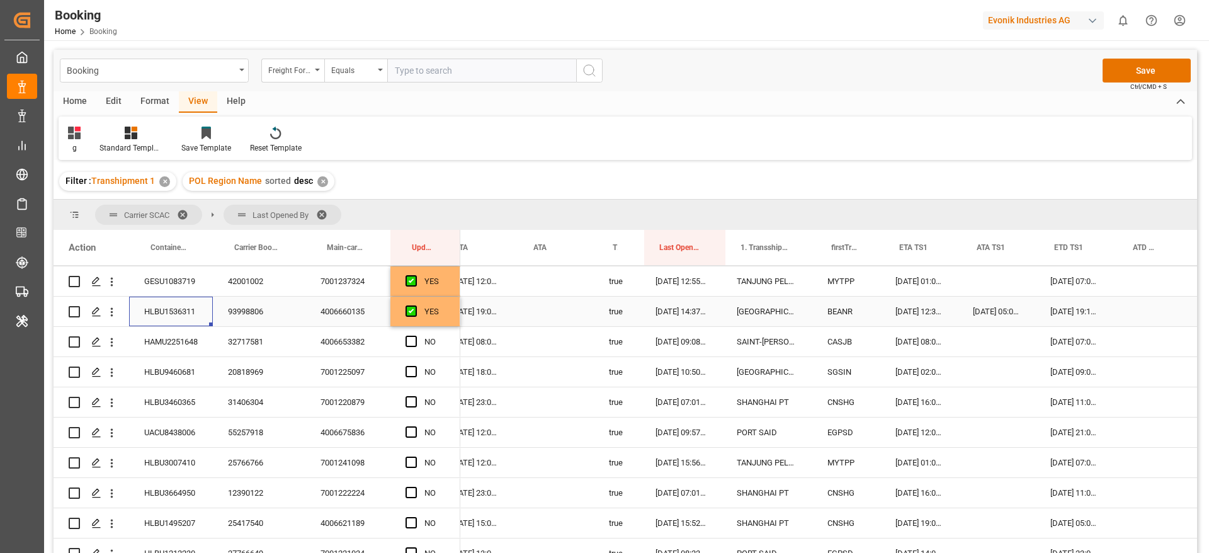
scroll to position [0, 1086]
click at [1120, 310] on div "Press SPACE to select this row." at bounding box center [1145, 312] width 64 height 30
click at [1140, 301] on div "Press SPACE to select this row." at bounding box center [1145, 312] width 64 height 30
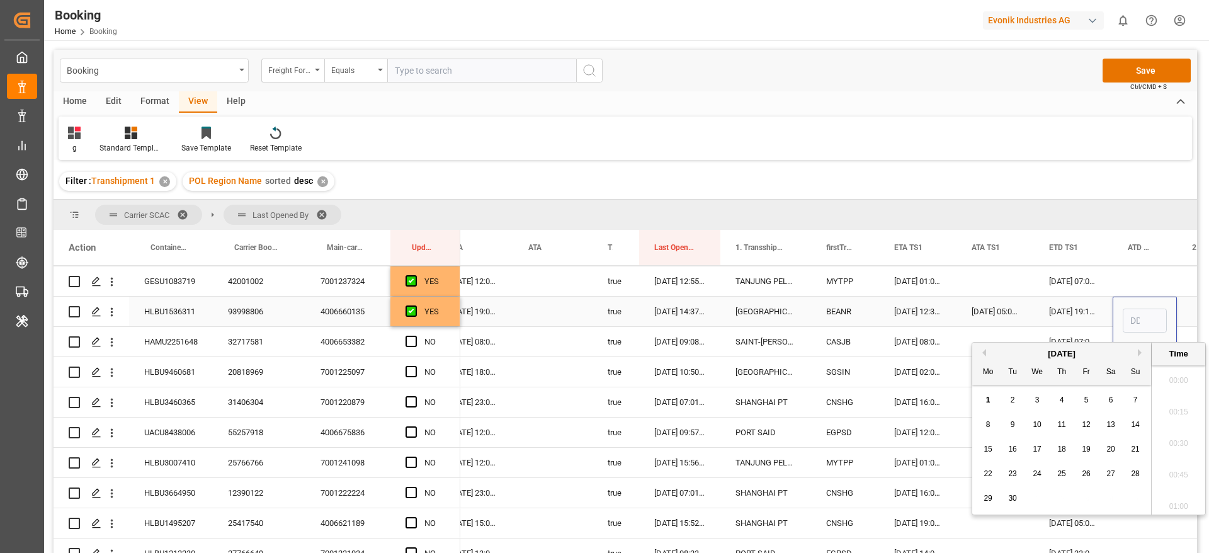
scroll to position [1579, 0]
click at [992, 394] on div "1" at bounding box center [989, 400] width 16 height 15
type input "[DATE] 00:00"
click at [553, 312] on div "Press SPACE to select this row." at bounding box center [552, 312] width 79 height 30
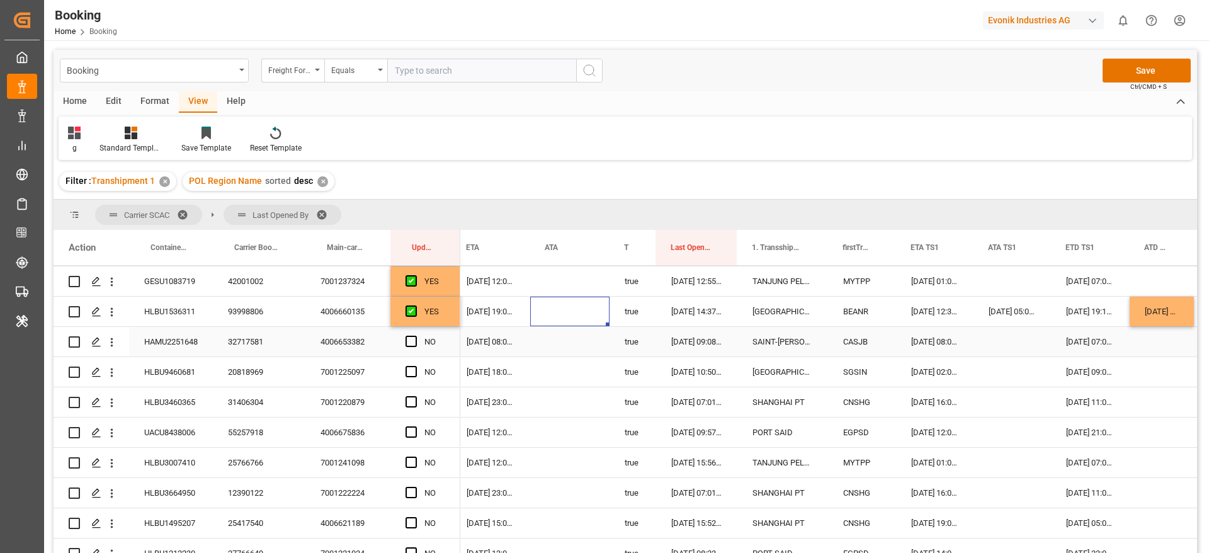
scroll to position [0, 1071]
click at [412, 340] on span "Press SPACE to select this row." at bounding box center [411, 341] width 11 height 11
click at [415, 336] on input "Press SPACE to select this row." at bounding box center [415, 336] width 0 height 0
click at [412, 368] on span "Press SPACE to select this row." at bounding box center [411, 371] width 11 height 11
click at [415, 366] on input "Press SPACE to select this row." at bounding box center [415, 366] width 0 height 0
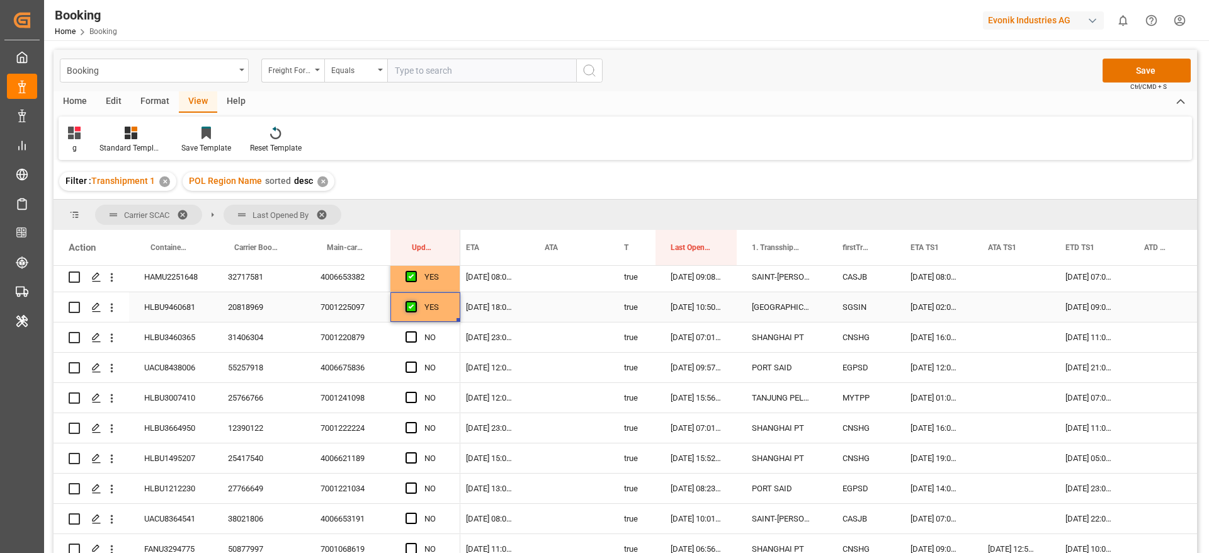
scroll to position [577, 0]
click at [411, 305] on span "Press SPACE to select this row." at bounding box center [411, 307] width 11 height 11
click at [415, 302] on input "Press SPACE to select this row." at bounding box center [415, 302] width 0 height 0
click at [411, 339] on span "Press SPACE to select this row." at bounding box center [411, 337] width 11 height 11
click at [415, 332] on input "Press SPACE to select this row." at bounding box center [415, 332] width 0 height 0
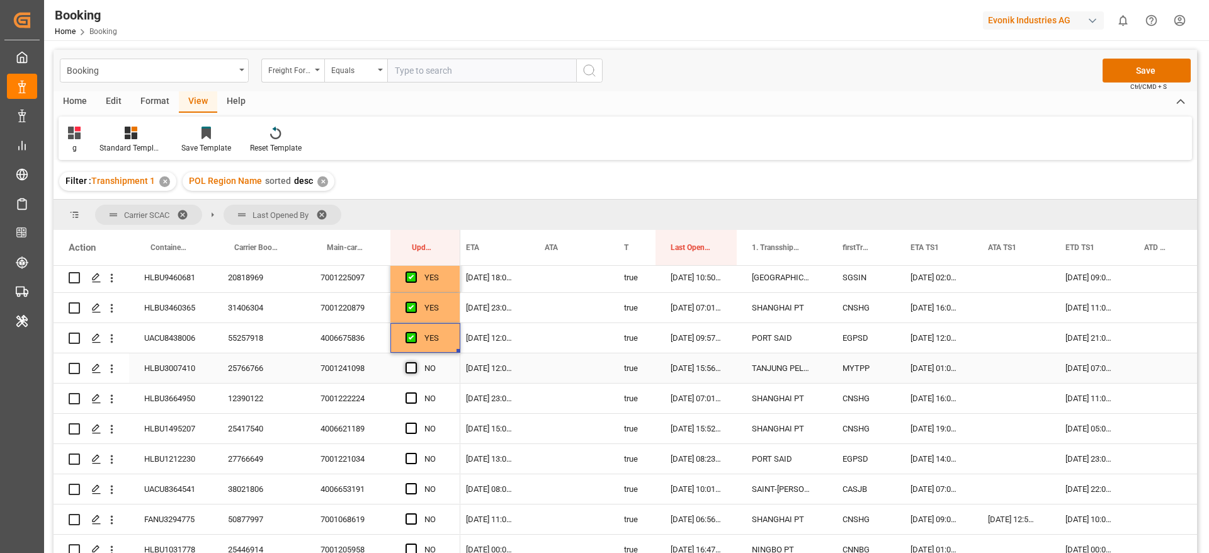
click at [412, 367] on span "Press SPACE to select this row." at bounding box center [411, 367] width 11 height 11
click at [415, 362] on input "Press SPACE to select this row." at bounding box center [415, 362] width 0 height 0
click at [409, 392] on span "Press SPACE to select this row." at bounding box center [411, 397] width 11 height 11
click at [415, 392] on input "Press SPACE to select this row." at bounding box center [415, 392] width 0 height 0
click at [415, 429] on span "Press SPACE to select this row." at bounding box center [411, 428] width 11 height 11
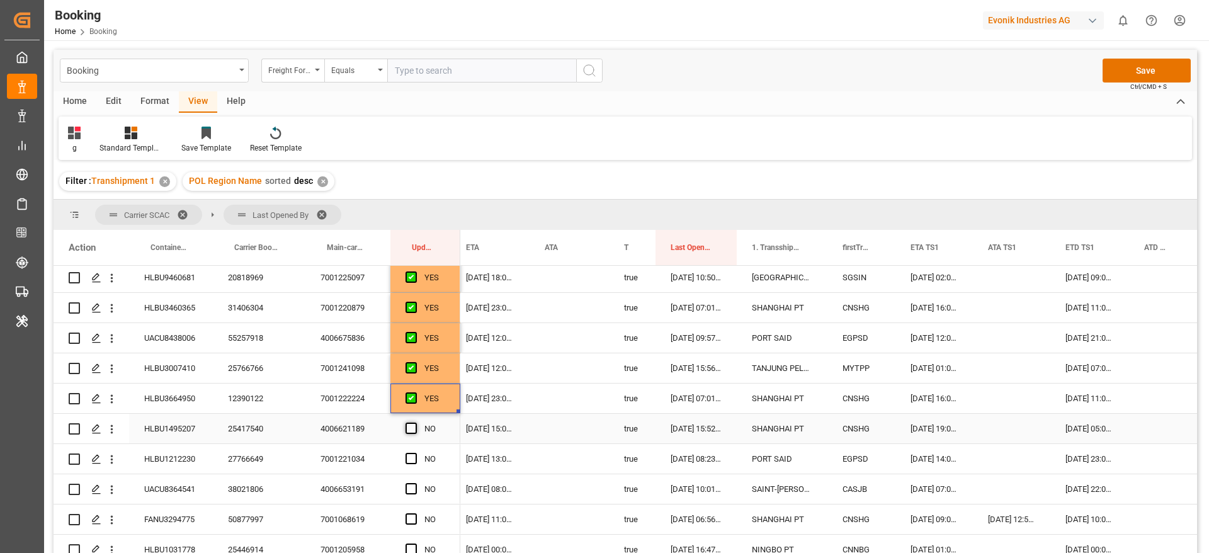
click at [415, 423] on input "Press SPACE to select this row." at bounding box center [415, 423] width 0 height 0
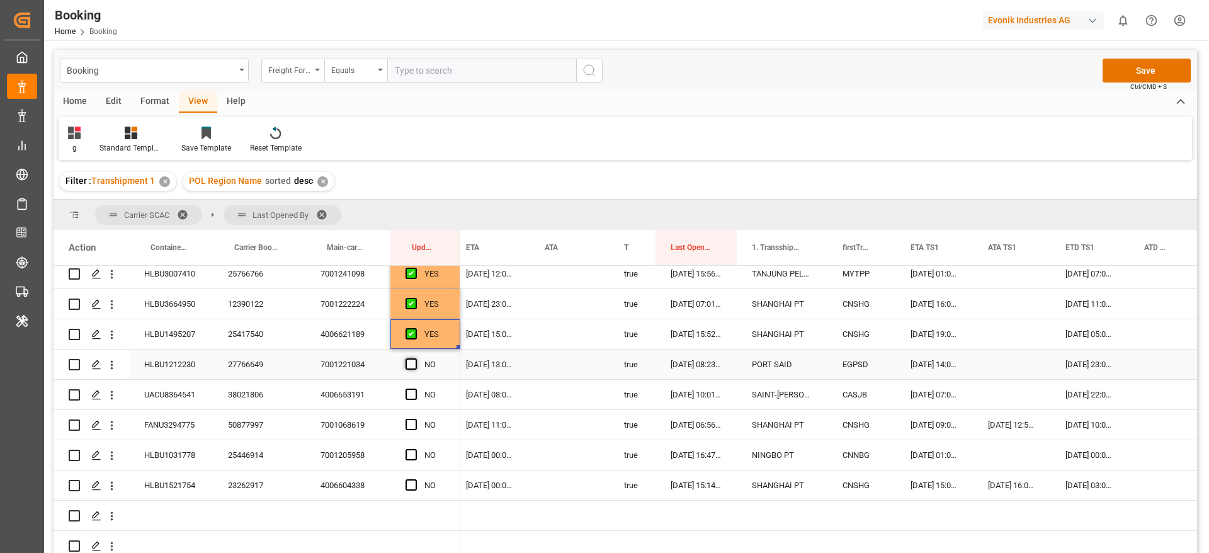
click at [412, 362] on span "Press SPACE to select this row." at bounding box center [411, 363] width 11 height 11
click at [415, 358] on input "Press SPACE to select this row." at bounding box center [415, 358] width 0 height 0
click at [410, 392] on span "Press SPACE to select this row." at bounding box center [411, 394] width 11 height 11
click at [415, 389] on input "Press SPACE to select this row." at bounding box center [415, 389] width 0 height 0
click at [413, 424] on span "Press SPACE to select this row." at bounding box center [411, 424] width 11 height 11
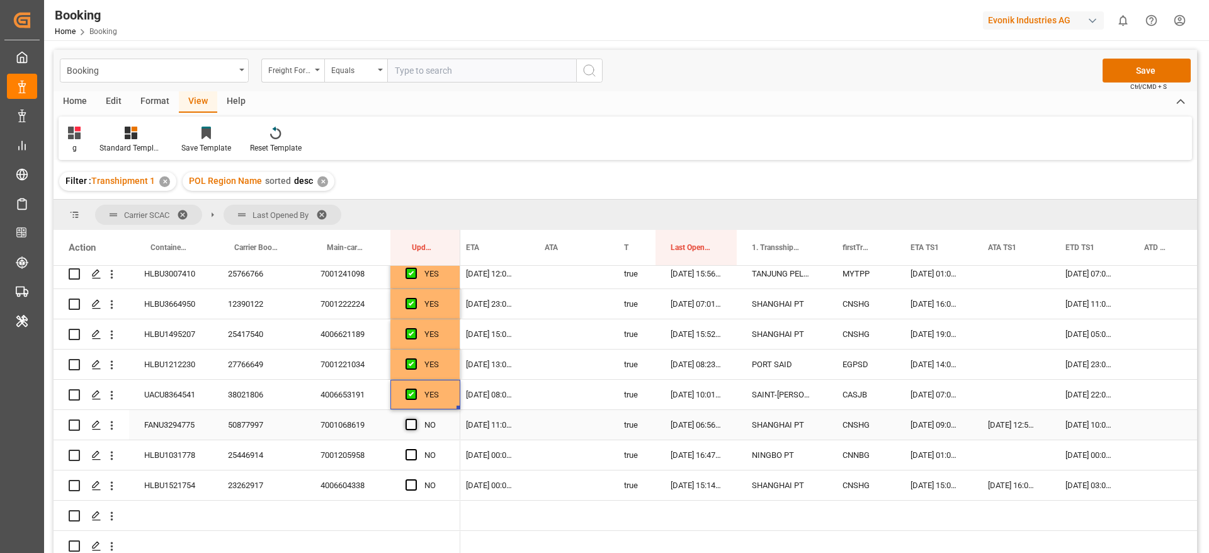
click at [415, 419] on input "Press SPACE to select this row." at bounding box center [415, 419] width 0 height 0
click at [413, 451] on span "Press SPACE to select this row." at bounding box center [411, 454] width 11 height 11
click at [415, 449] on input "Press SPACE to select this row." at bounding box center [415, 449] width 0 height 0
click at [413, 484] on span "Press SPACE to select this row." at bounding box center [411, 484] width 11 height 11
click at [415, 479] on input "Press SPACE to select this row." at bounding box center [415, 479] width 0 height 0
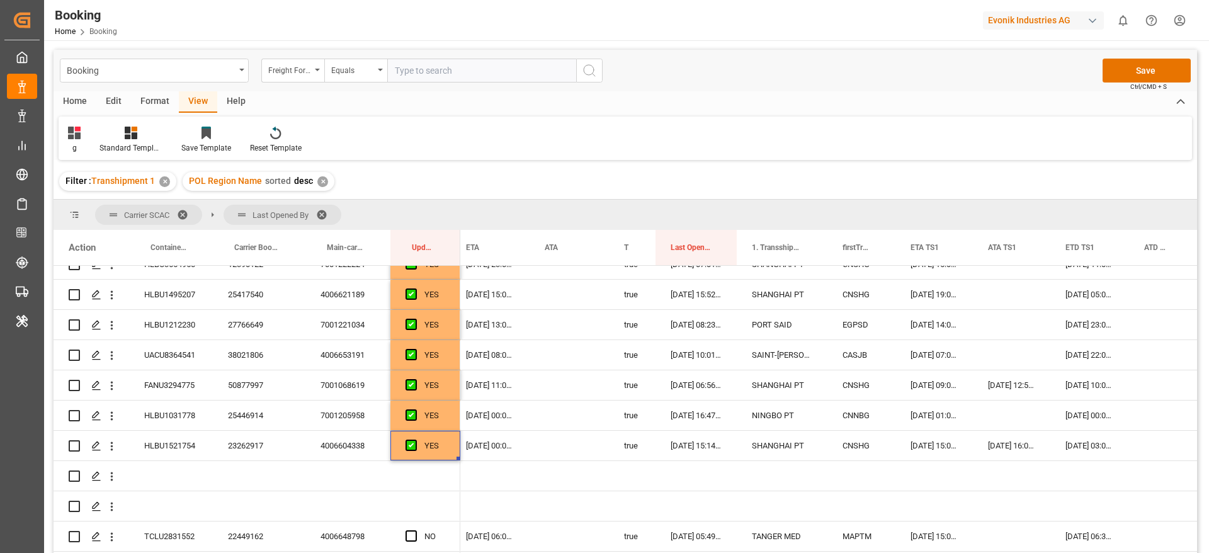
scroll to position [832, 0]
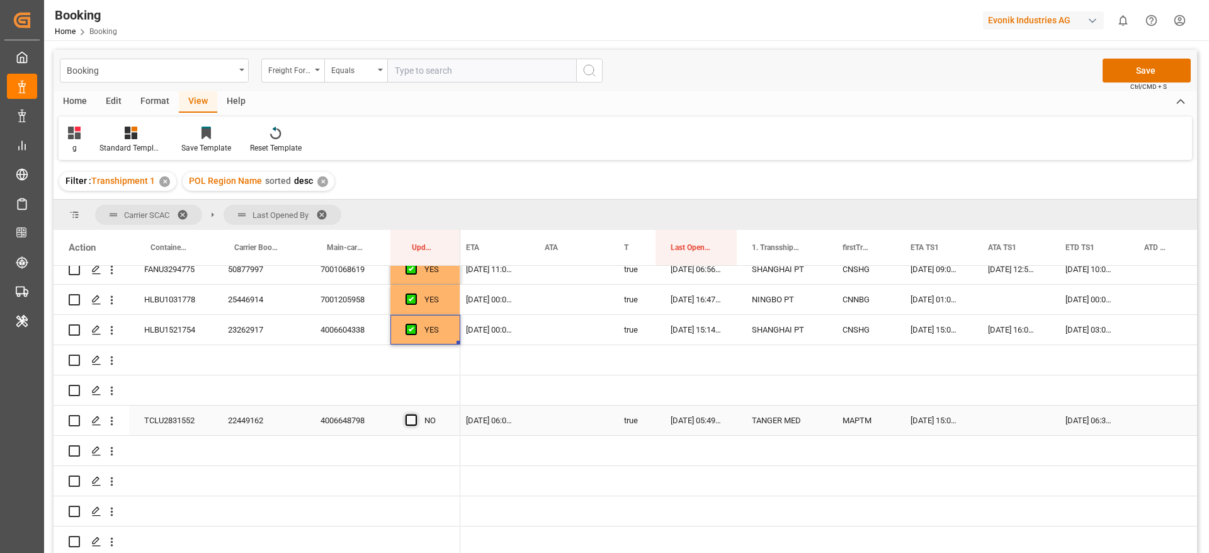
click at [411, 414] on span "Press SPACE to select this row." at bounding box center [411, 419] width 11 height 11
click at [415, 414] on input "Press SPACE to select this row." at bounding box center [415, 414] width 0 height 0
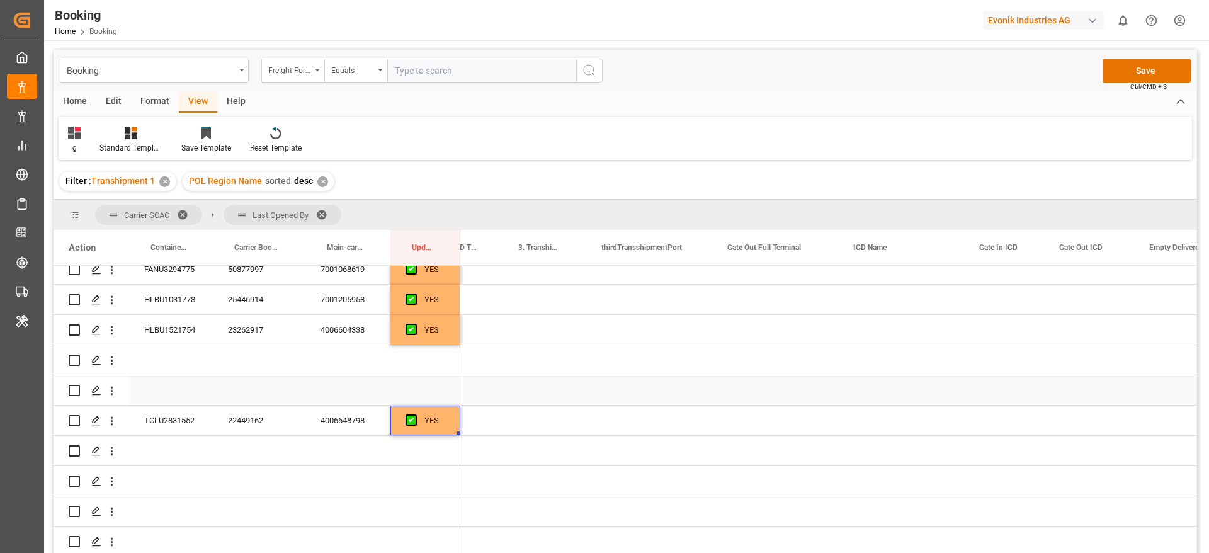
scroll to position [0, 2229]
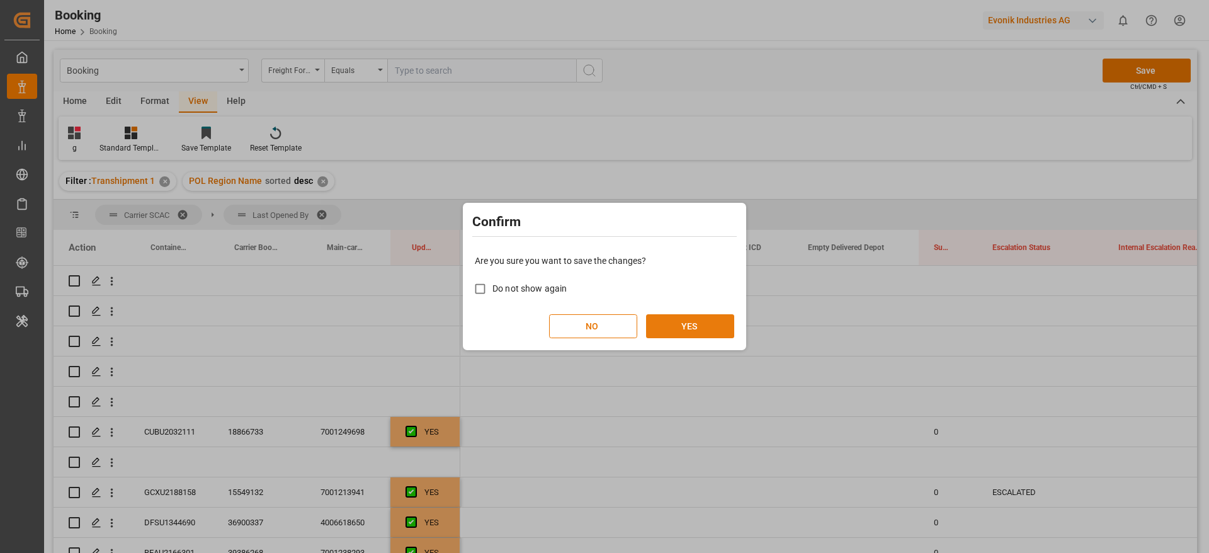
click at [692, 321] on button "YES" at bounding box center [690, 326] width 88 height 24
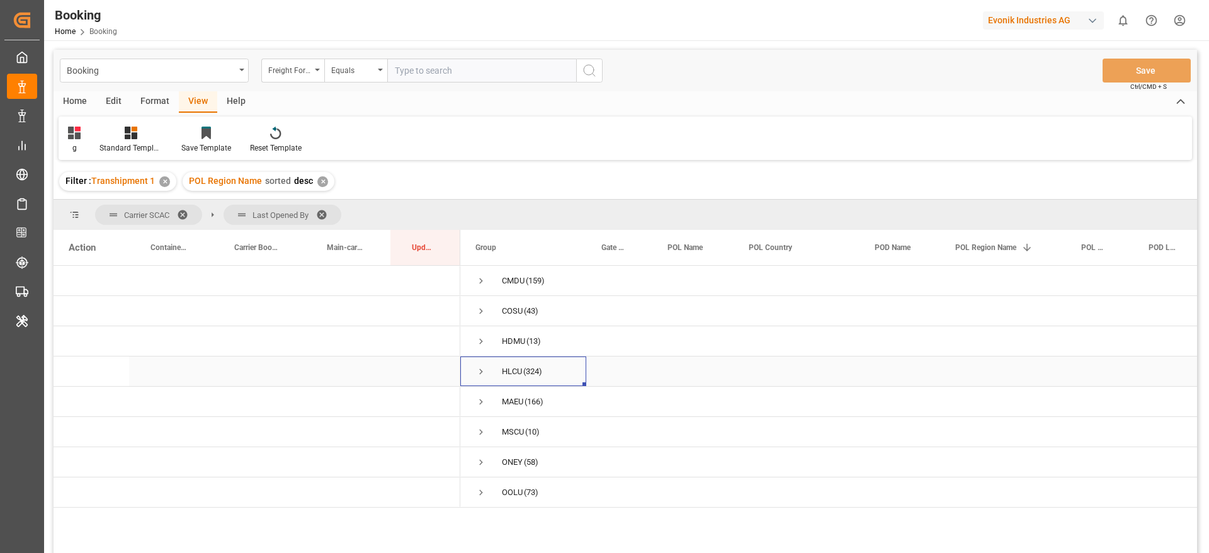
click at [477, 371] on span "Press SPACE to select this row." at bounding box center [480, 371] width 11 height 11
click at [1073, 140] on div "g Standard Templates Save Template Reset Template" at bounding box center [626, 138] width 1134 height 43
click at [1031, 134] on div "g Standard Templates Save Template Reset Template" at bounding box center [626, 138] width 1134 height 43
click at [330, 210] on span at bounding box center [326, 214] width 20 height 11
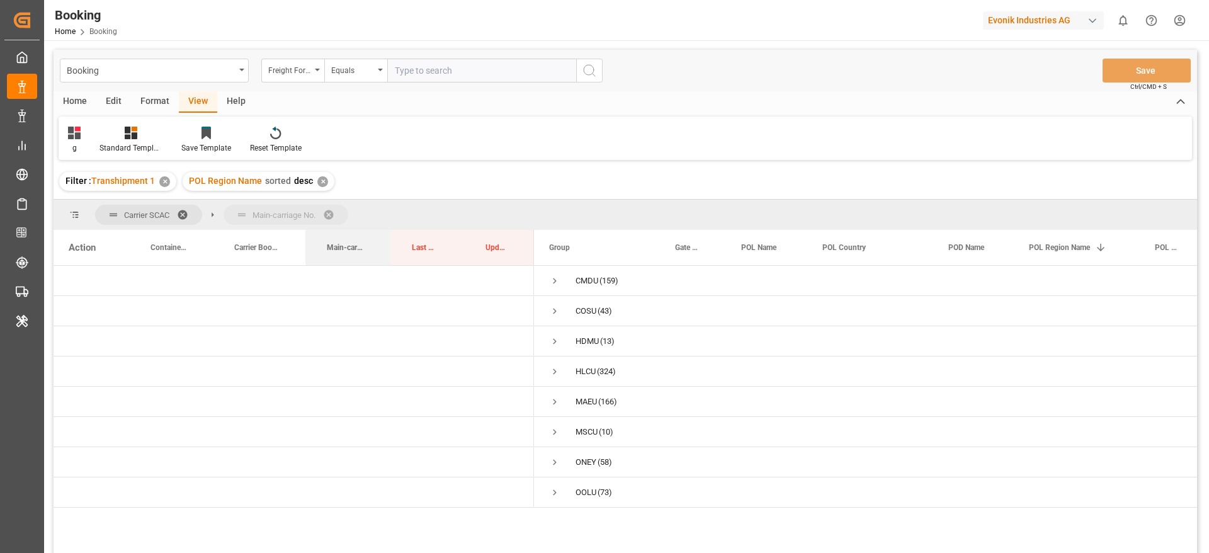
drag, startPoint x: 344, startPoint y: 237, endPoint x: 367, endPoint y: 208, distance: 36.8
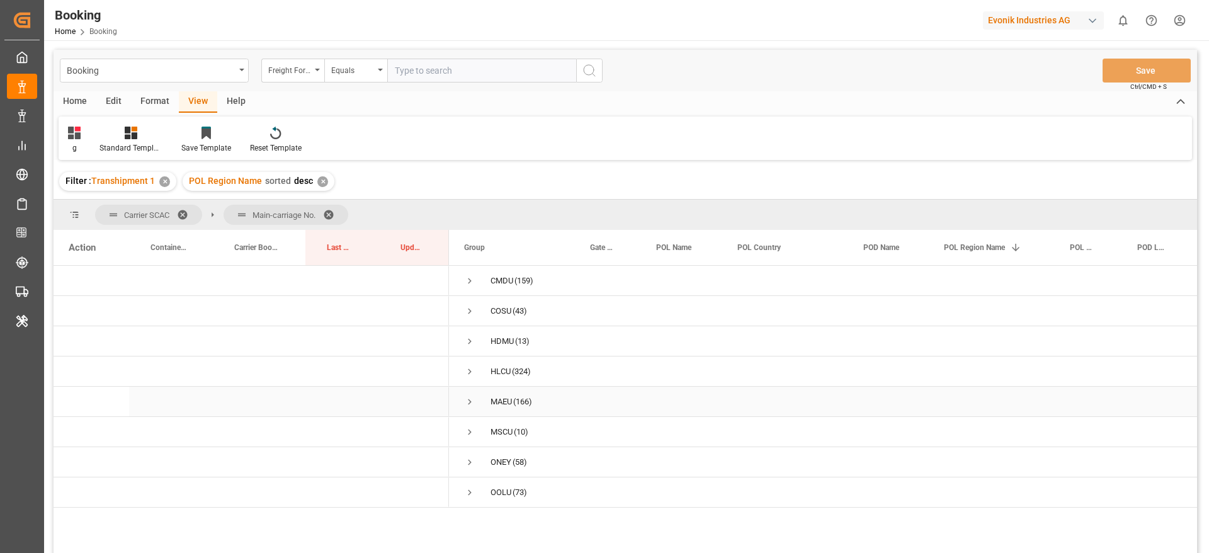
click at [466, 401] on span "Press SPACE to select this row." at bounding box center [469, 401] width 11 height 11
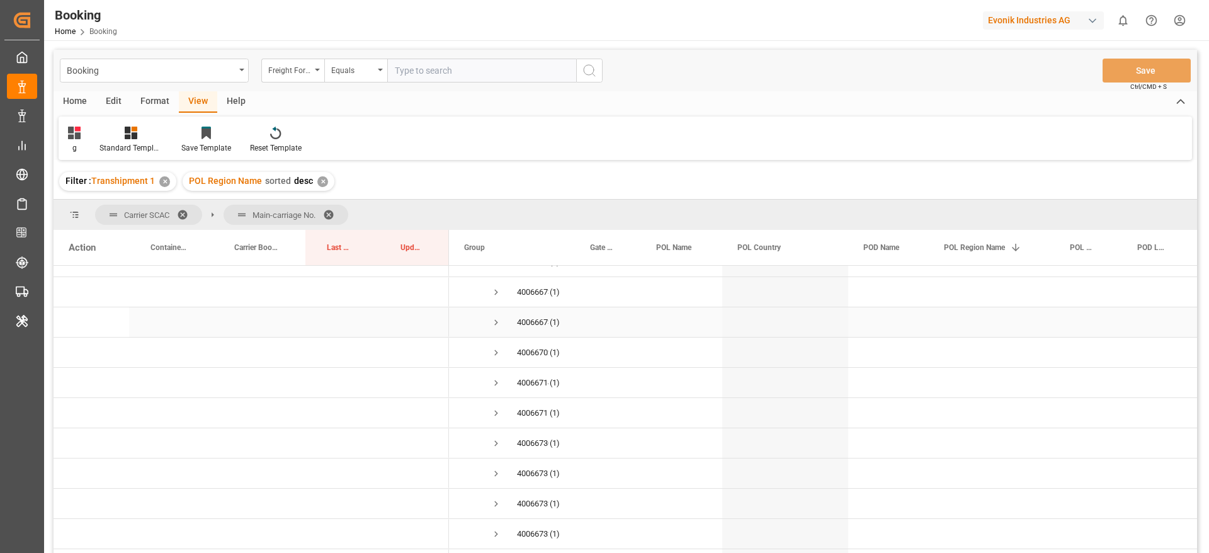
scroll to position [378, 0]
click at [497, 358] on span "Press SPACE to select this row." at bounding box center [496, 356] width 11 height 11
click at [496, 359] on span "Press SPACE to select this row." at bounding box center [496, 360] width 11 height 11
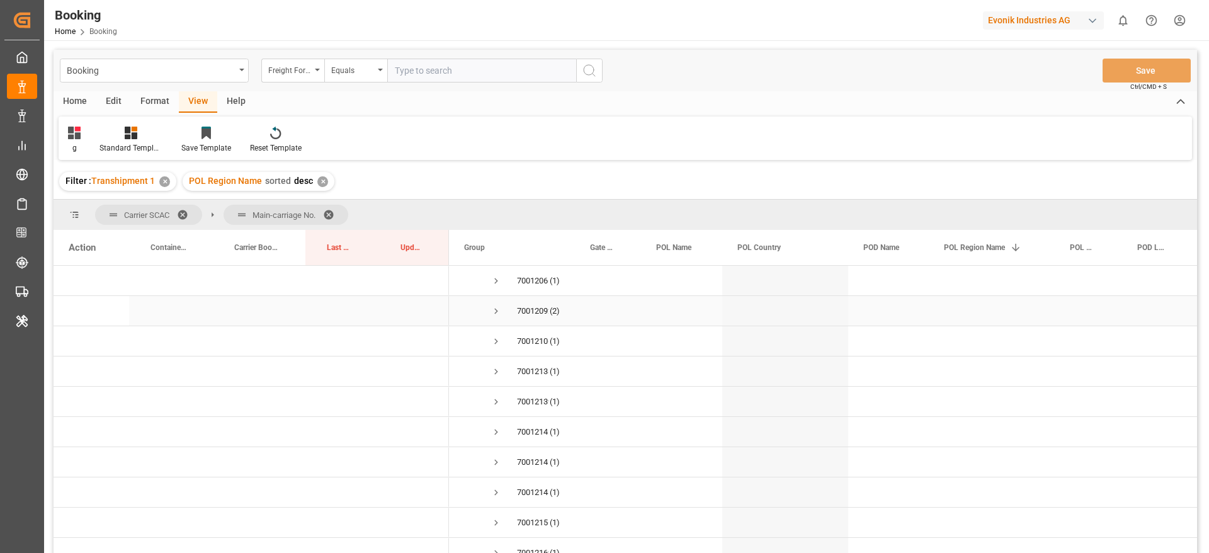
click at [494, 314] on span "Press SPACE to select this row." at bounding box center [496, 310] width 11 height 11
click at [498, 384] on span "Press SPACE to select this row." at bounding box center [496, 386] width 11 height 11
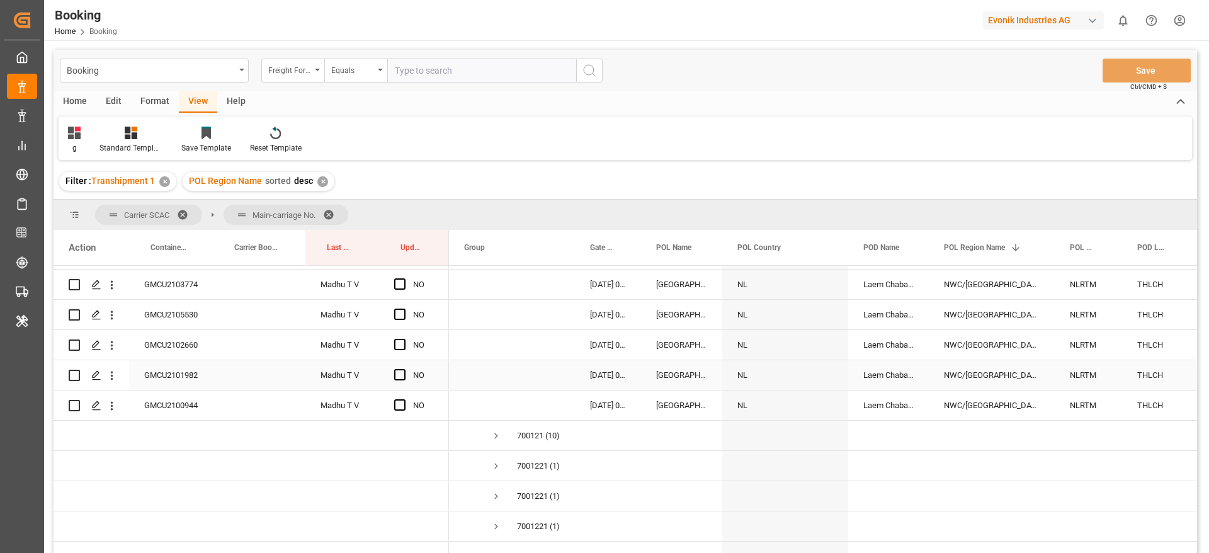
scroll to position [2267, 0]
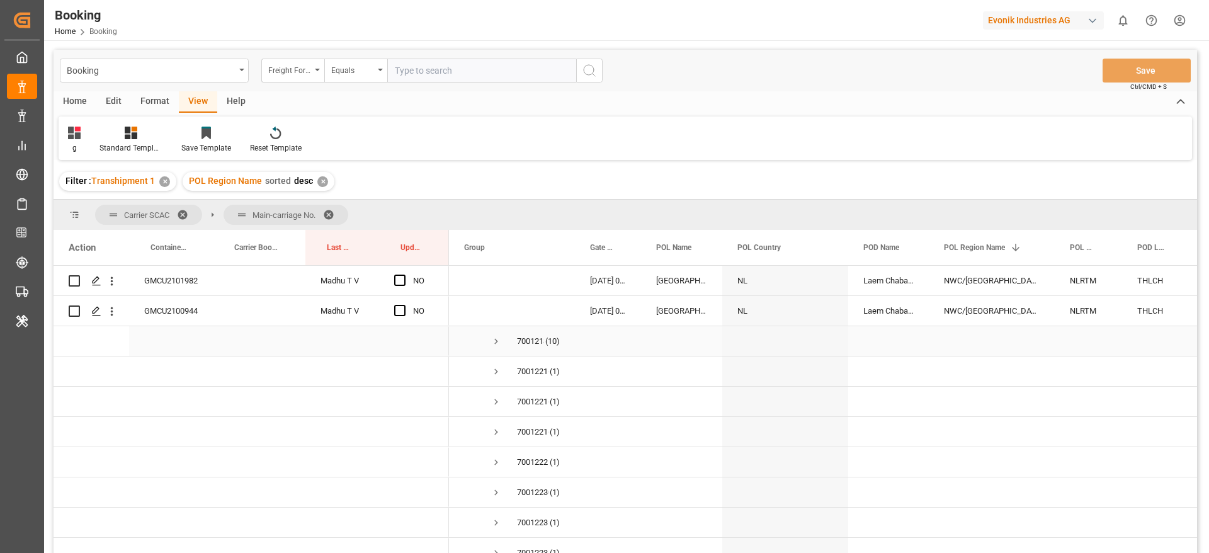
click at [491, 339] on span "Press SPACE to select this row." at bounding box center [496, 341] width 11 height 11
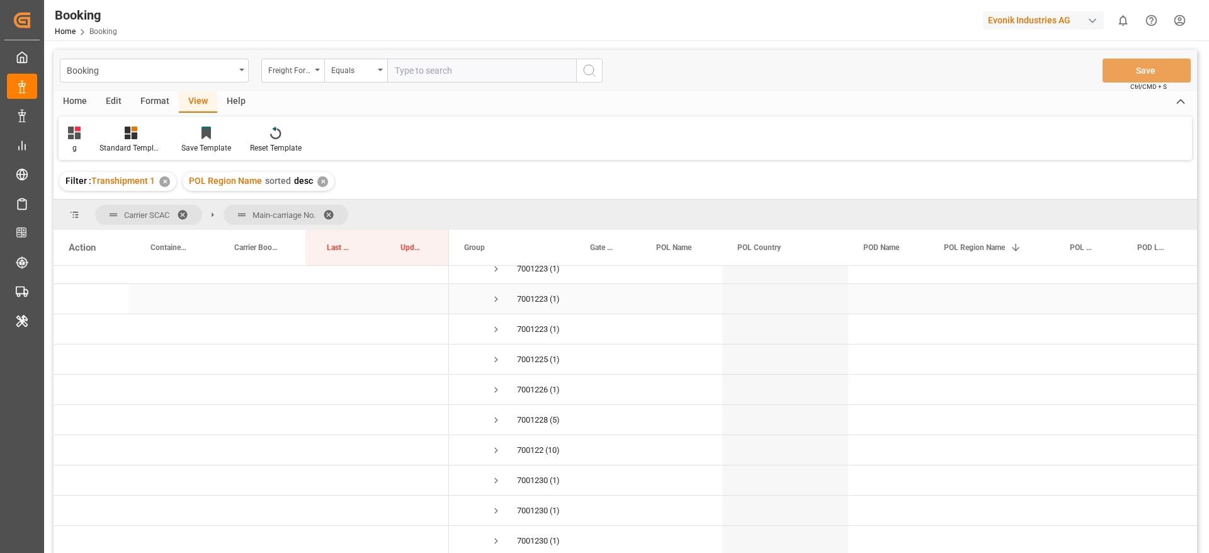
scroll to position [2834, 0]
click at [498, 374] on span "Press SPACE to select this row." at bounding box center [496, 378] width 11 height 11
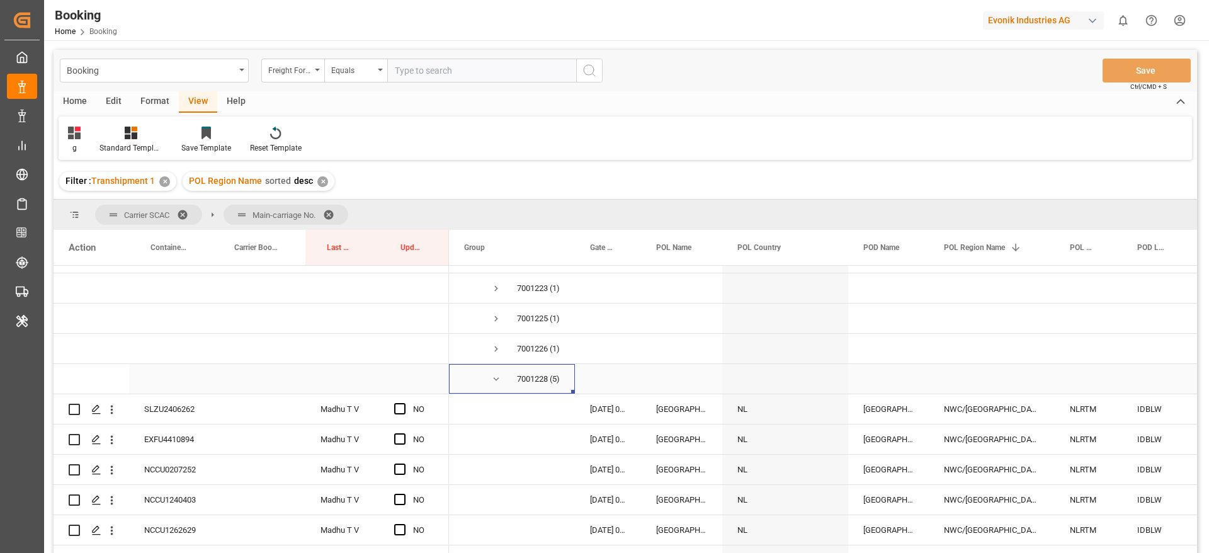
scroll to position [3023, 0]
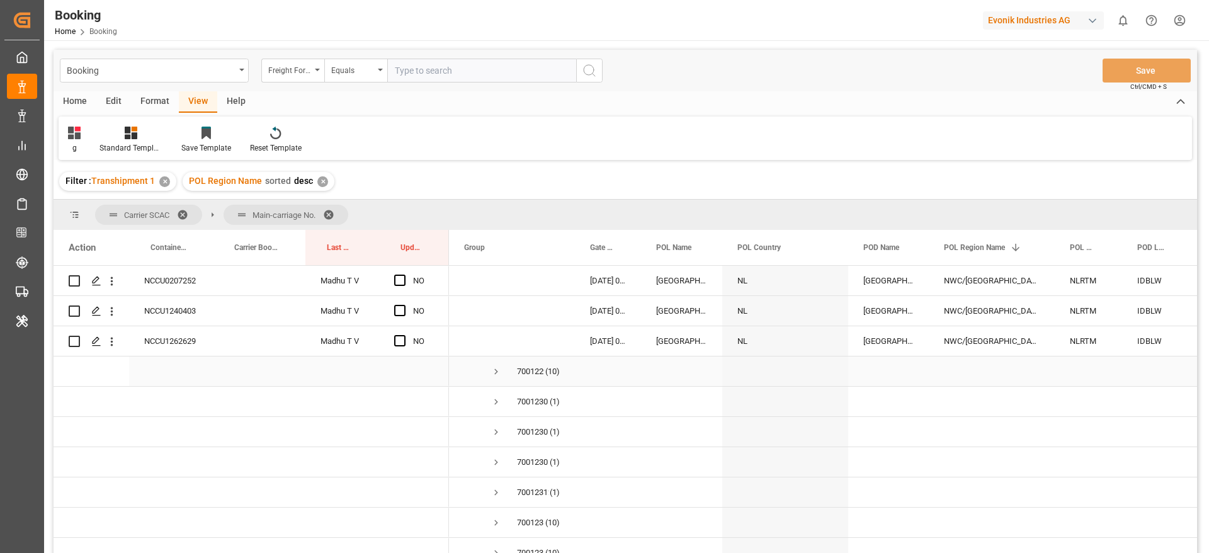
click at [496, 367] on span "Press SPACE to select this row." at bounding box center [496, 371] width 11 height 11
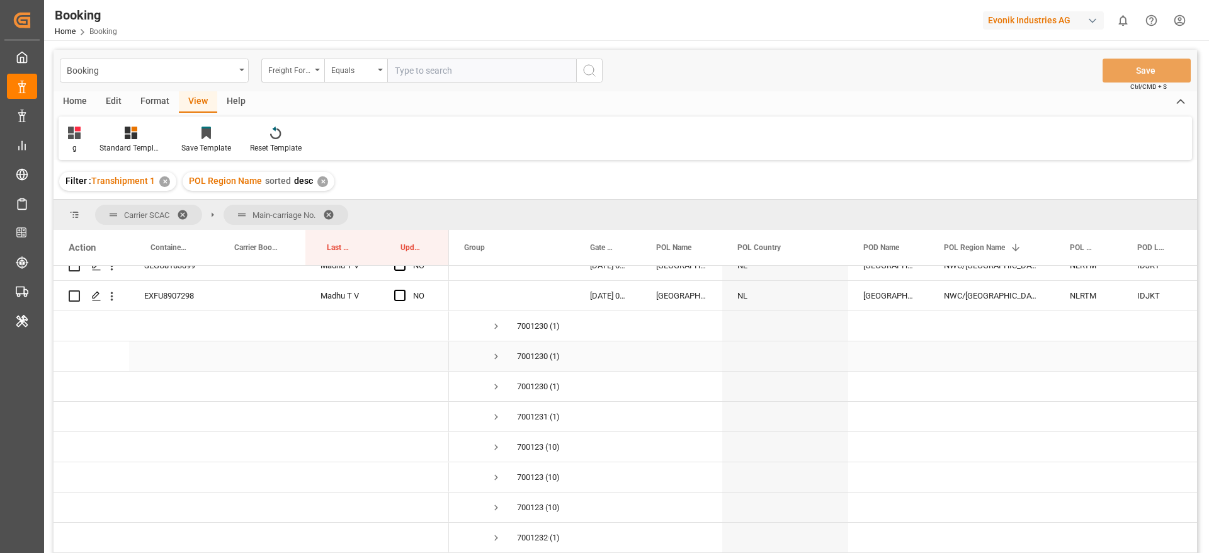
scroll to position [3495, 0]
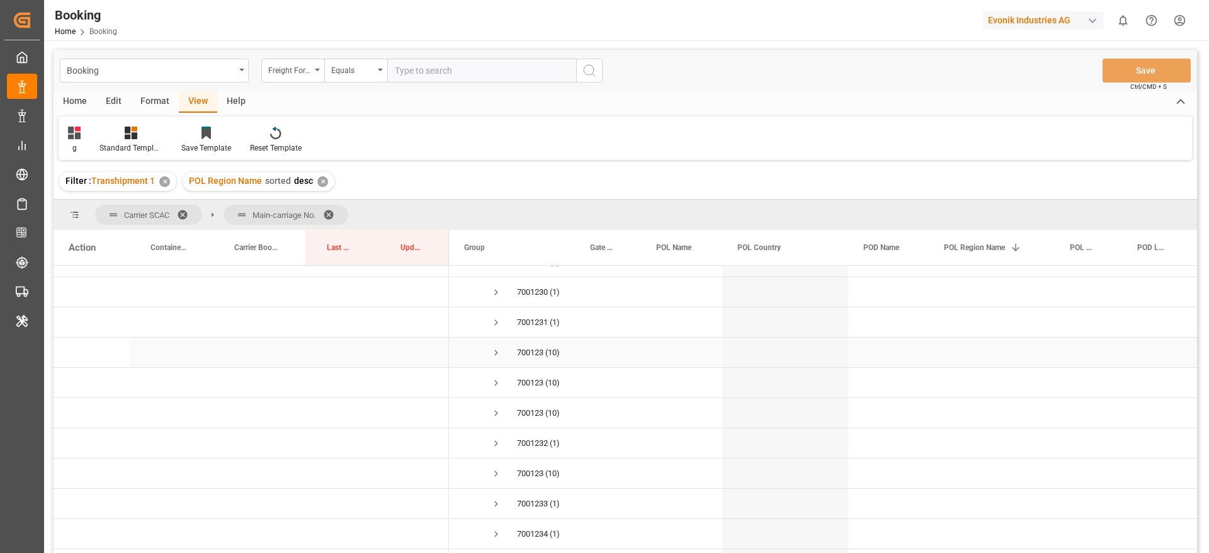
click at [494, 348] on span "Press SPACE to select this row." at bounding box center [496, 352] width 11 height 11
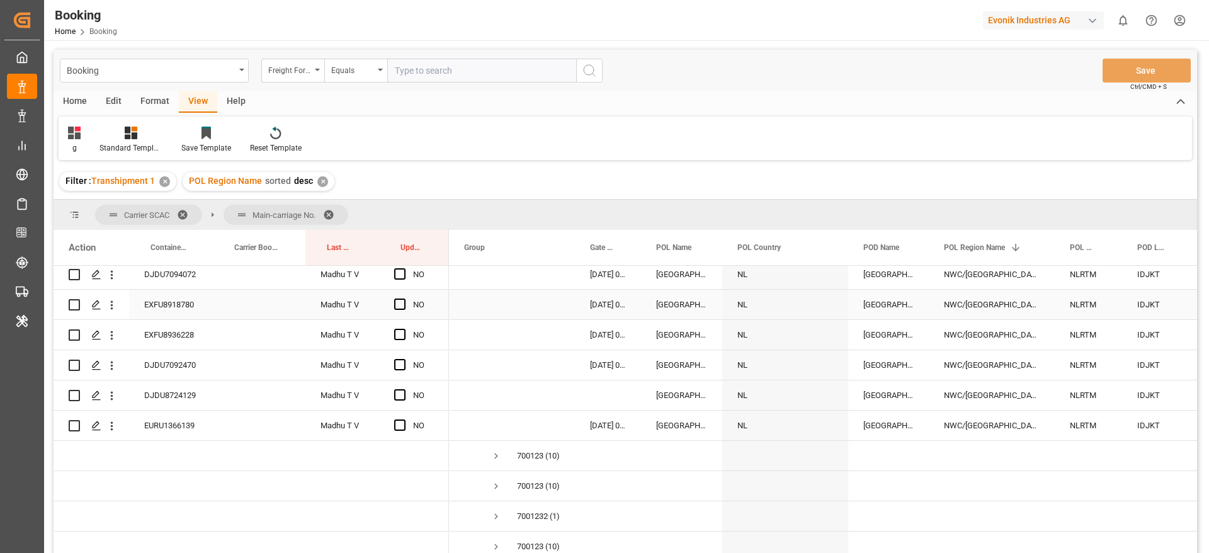
scroll to position [3778, 0]
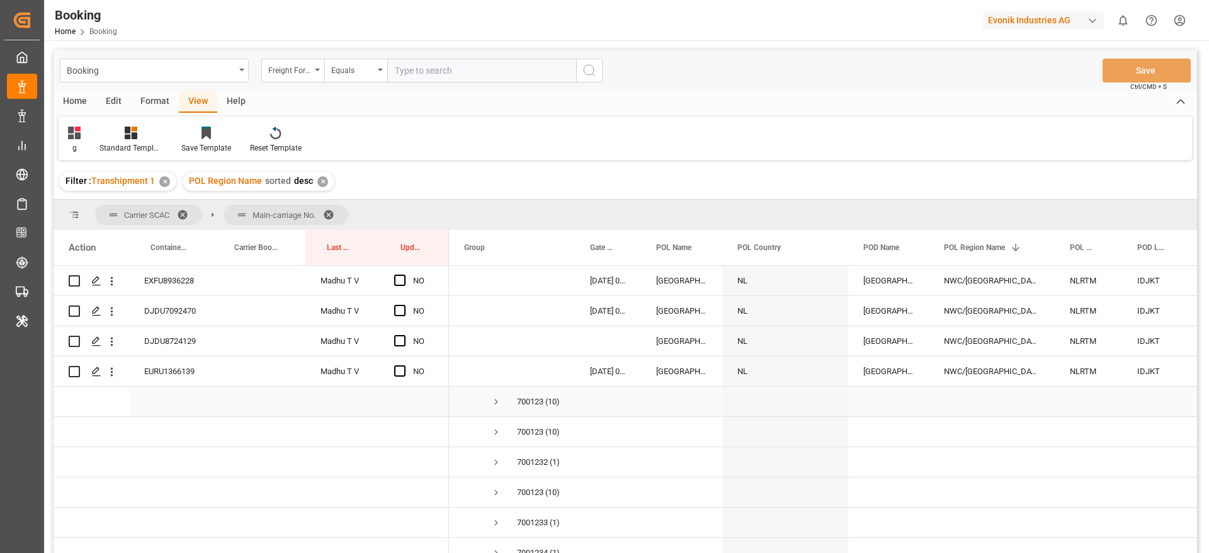
drag, startPoint x: 498, startPoint y: 402, endPoint x: 717, endPoint y: 394, distance: 218.7
click at [498, 401] on span "Press SPACE to select this row." at bounding box center [496, 401] width 11 height 11
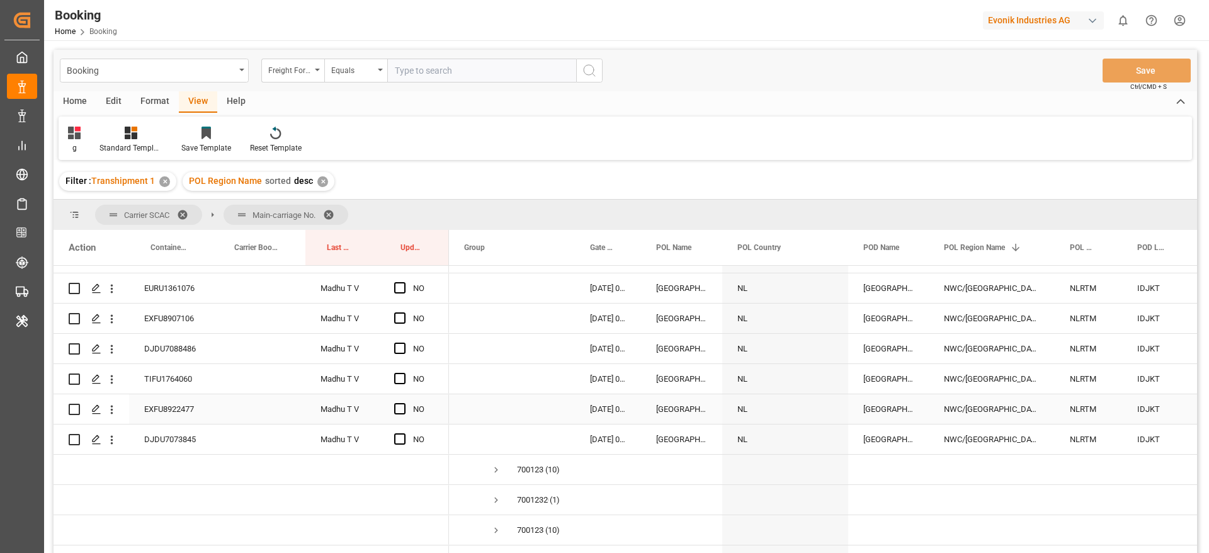
scroll to position [4062, 0]
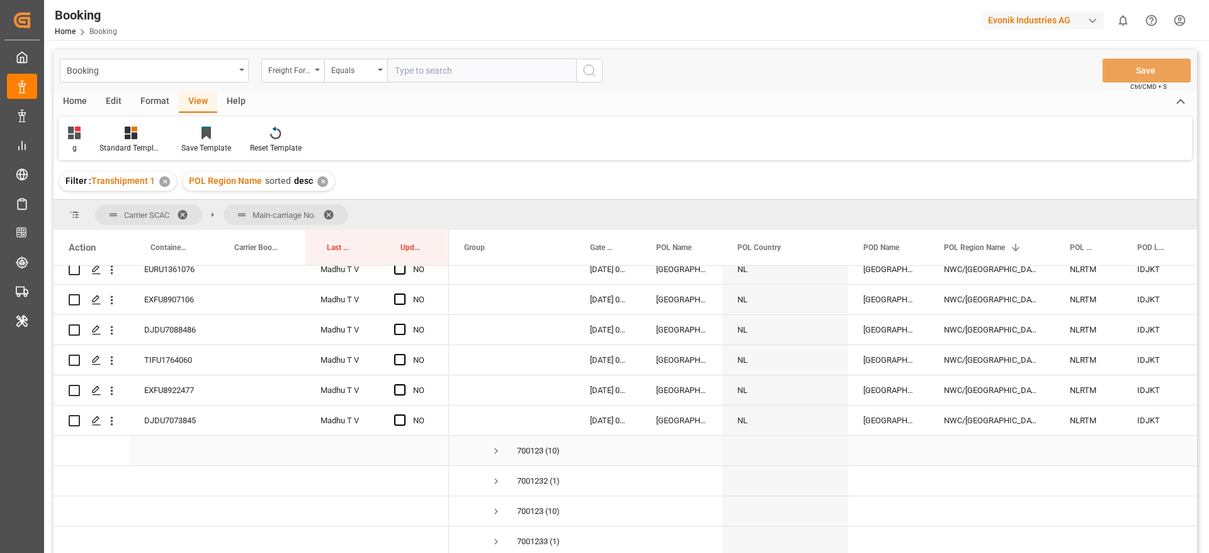
click at [497, 448] on span "Press SPACE to select this row." at bounding box center [496, 450] width 11 height 11
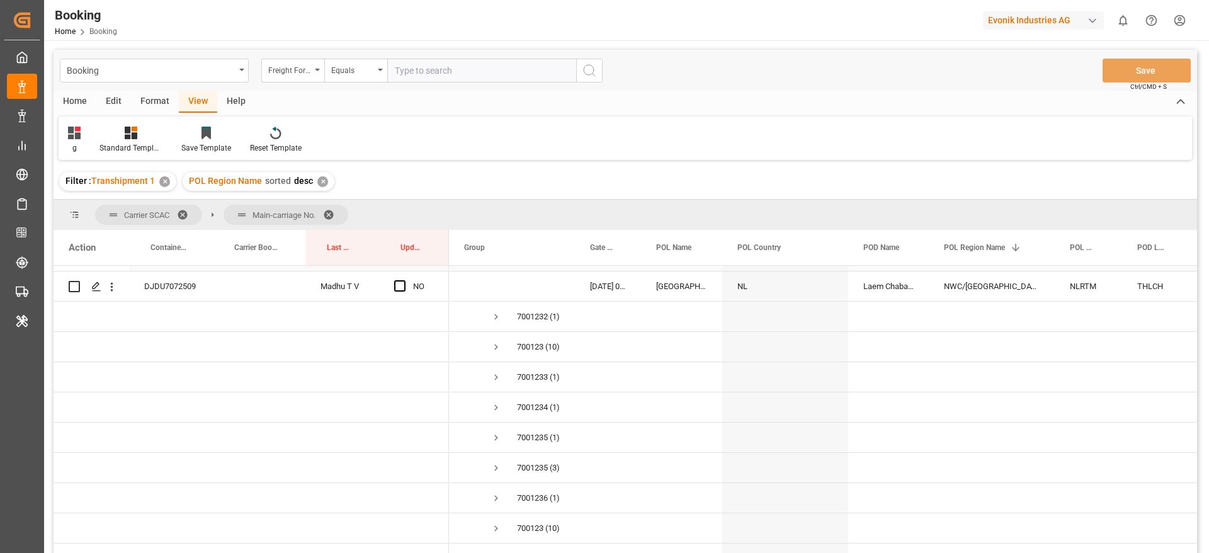
scroll to position [4534, 0]
click at [493, 341] on span "Press SPACE to select this row." at bounding box center [496, 341] width 11 height 11
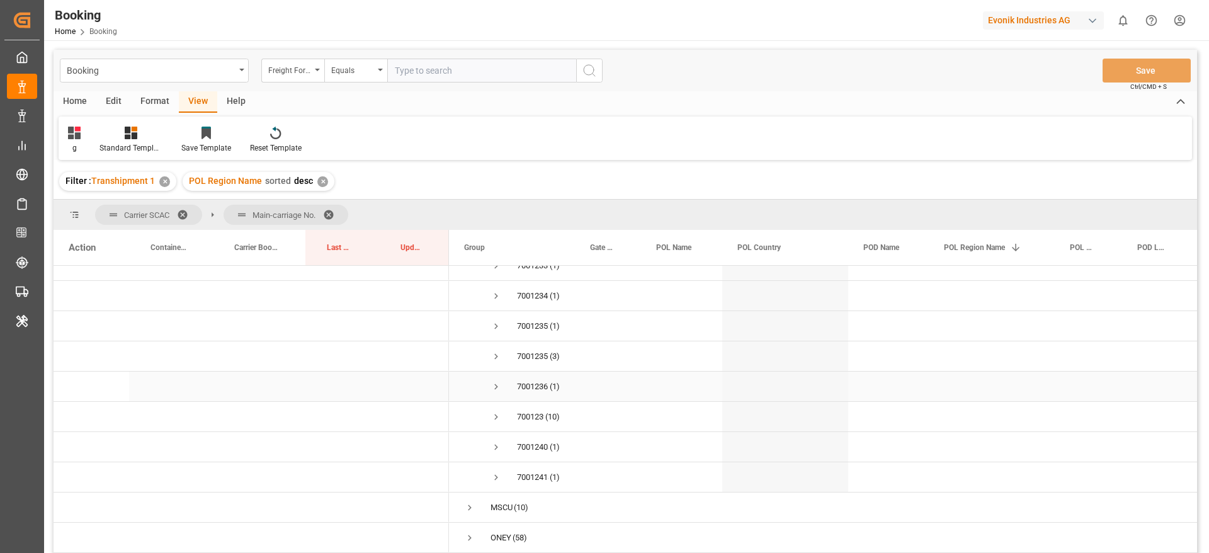
scroll to position [4973, 0]
click at [492, 326] on span "Press SPACE to select this row." at bounding box center [496, 329] width 11 height 11
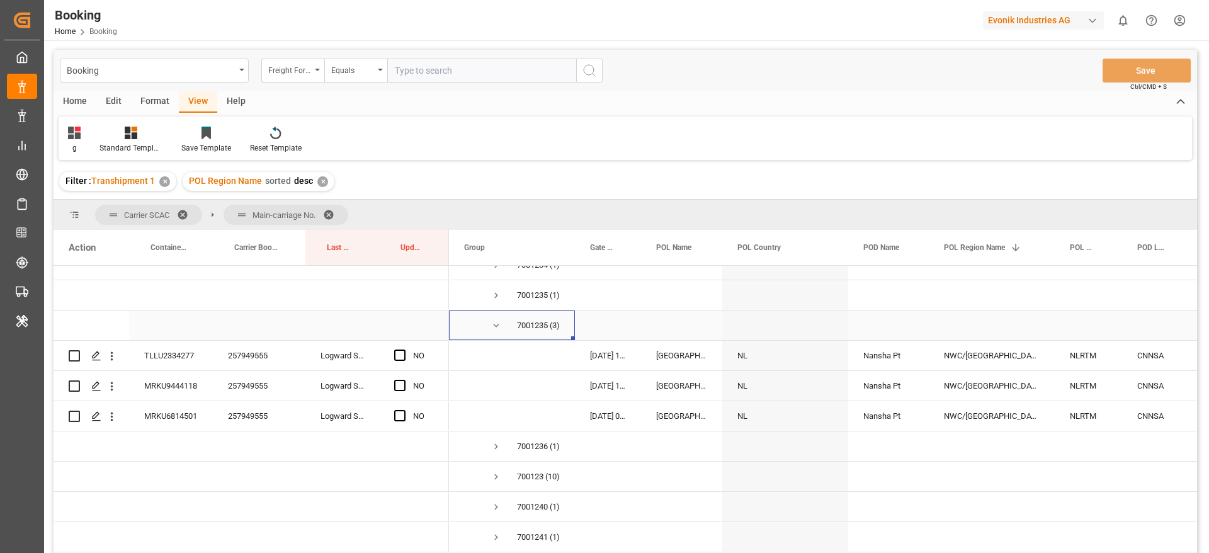
scroll to position [5064, 0]
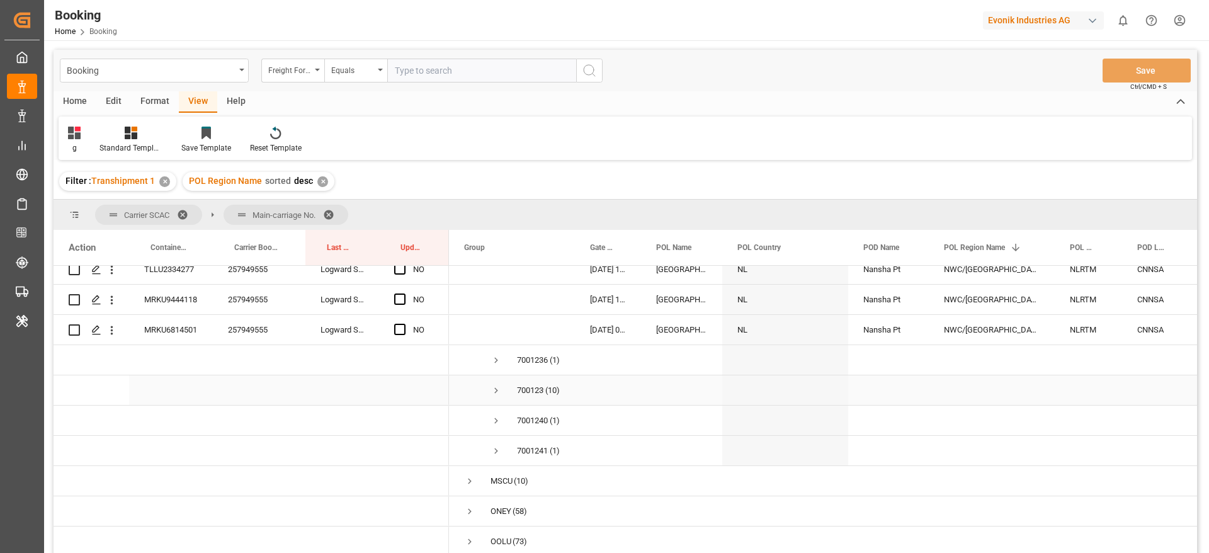
click at [499, 388] on span "Press SPACE to select this row." at bounding box center [496, 390] width 11 height 11
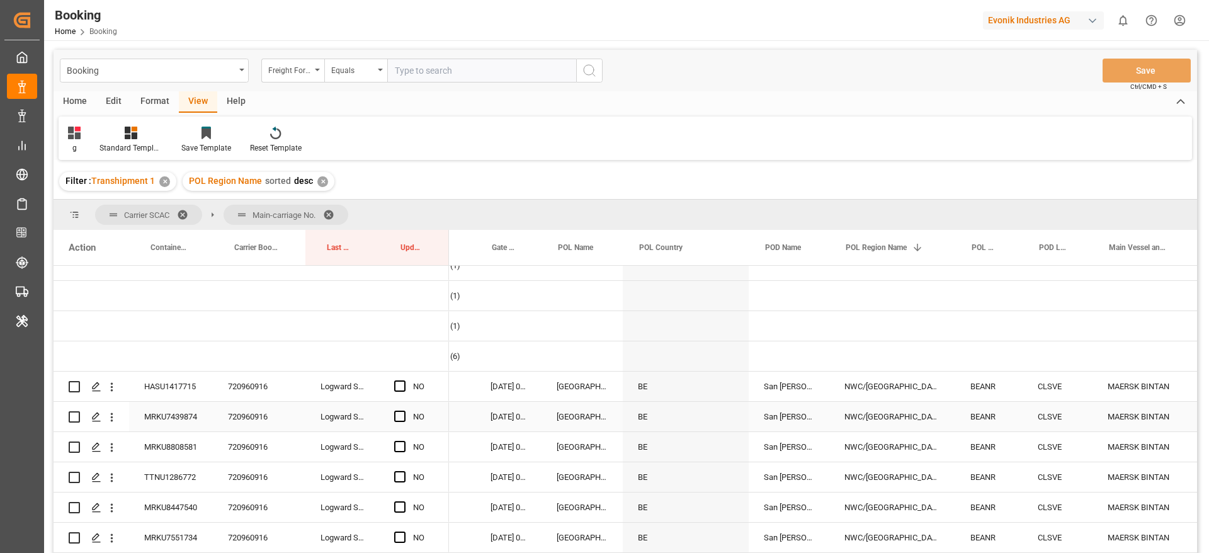
scroll to position [0, 98]
click at [263, 385] on div "720960916" at bounding box center [259, 387] width 93 height 30
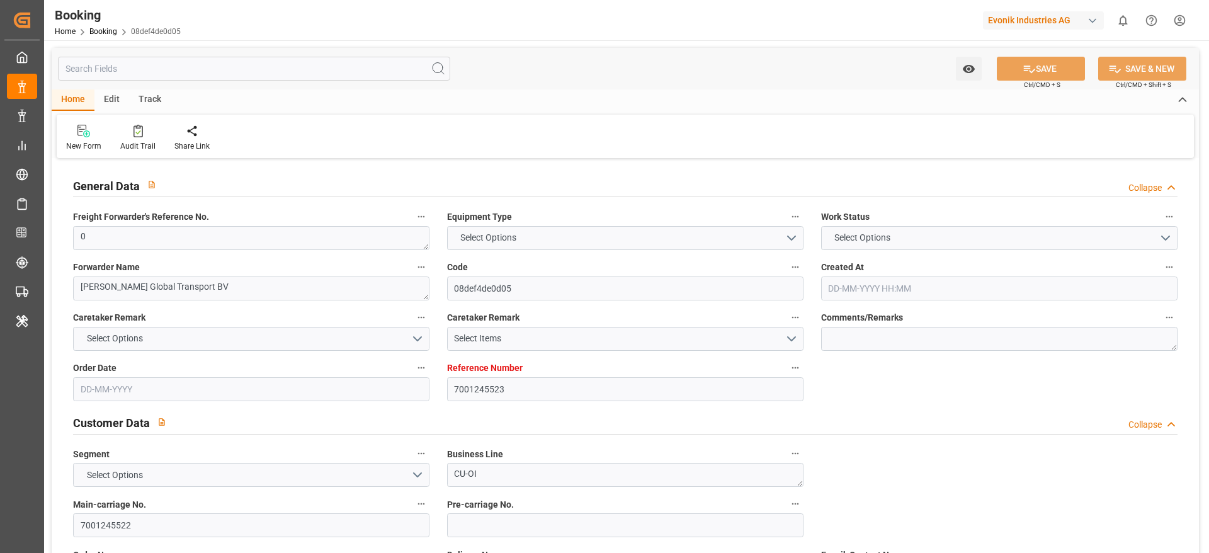
type input "7001245523"
type input "9253727"
type input "Hapag [PERSON_NAME]"
type input "Hapag [PERSON_NAME] Aktiengesellschaft"
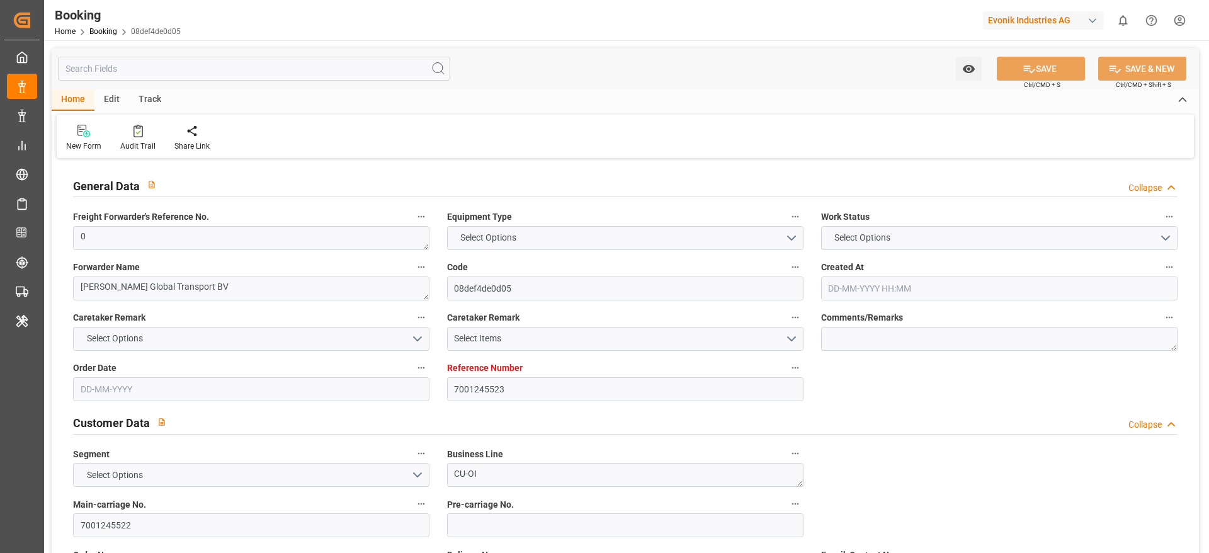
type input "BEANR"
type input "CAMTR"
type input "CATOR"
type input "0"
type input "[DATE] 11:55"
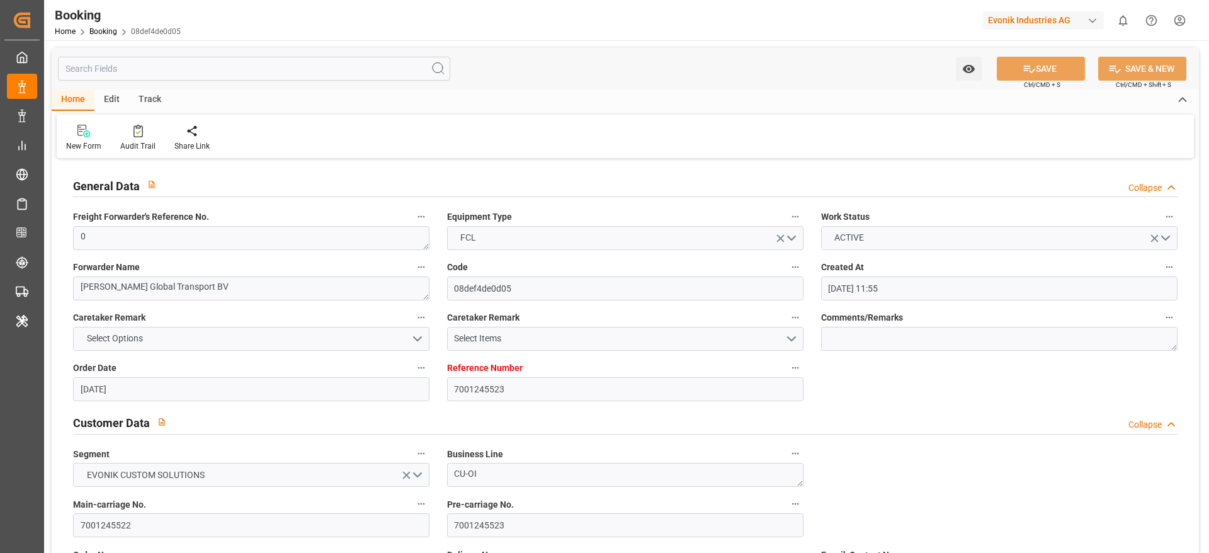
type input "[DATE]"
type input "[DATE] 00:00"
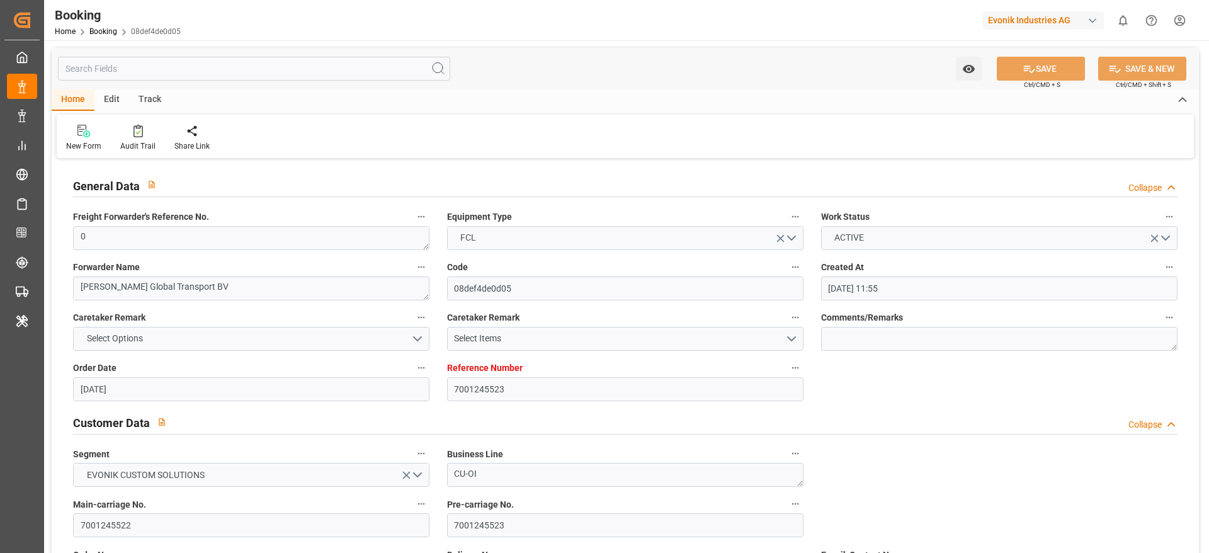
type input "[DATE] 00:00"
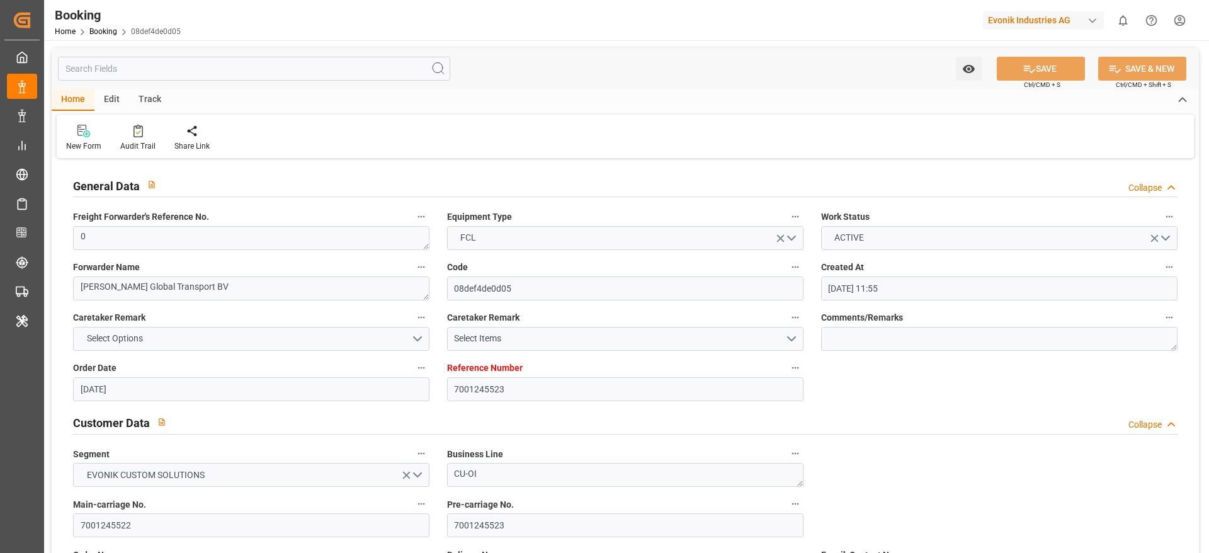
type input "[DATE]"
type input "[DATE] 06:52"
click at [144, 132] on div at bounding box center [137, 130] width 35 height 13
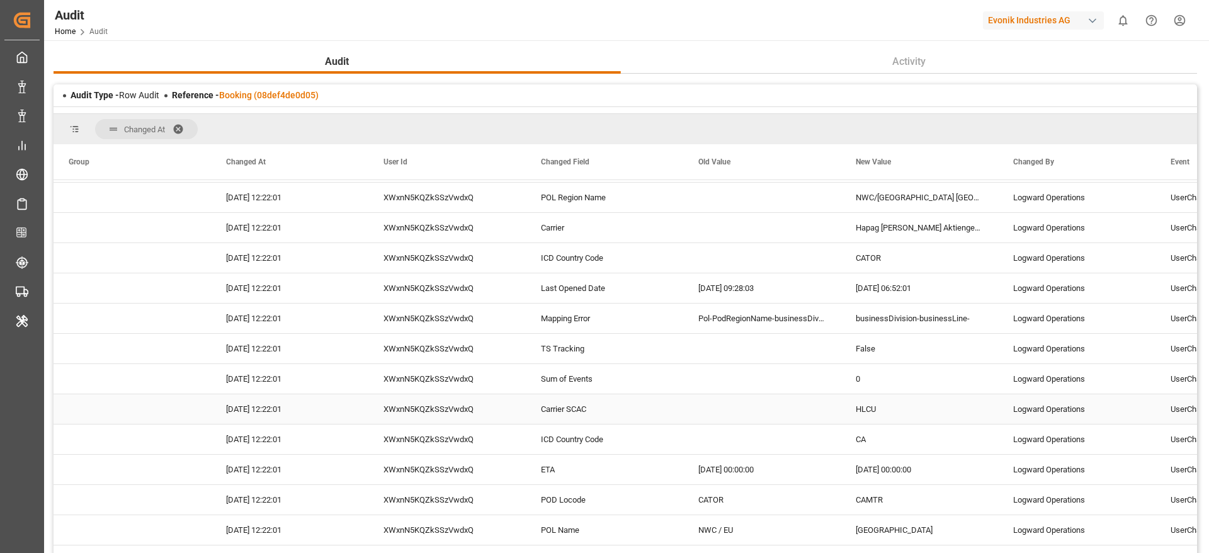
scroll to position [472, 0]
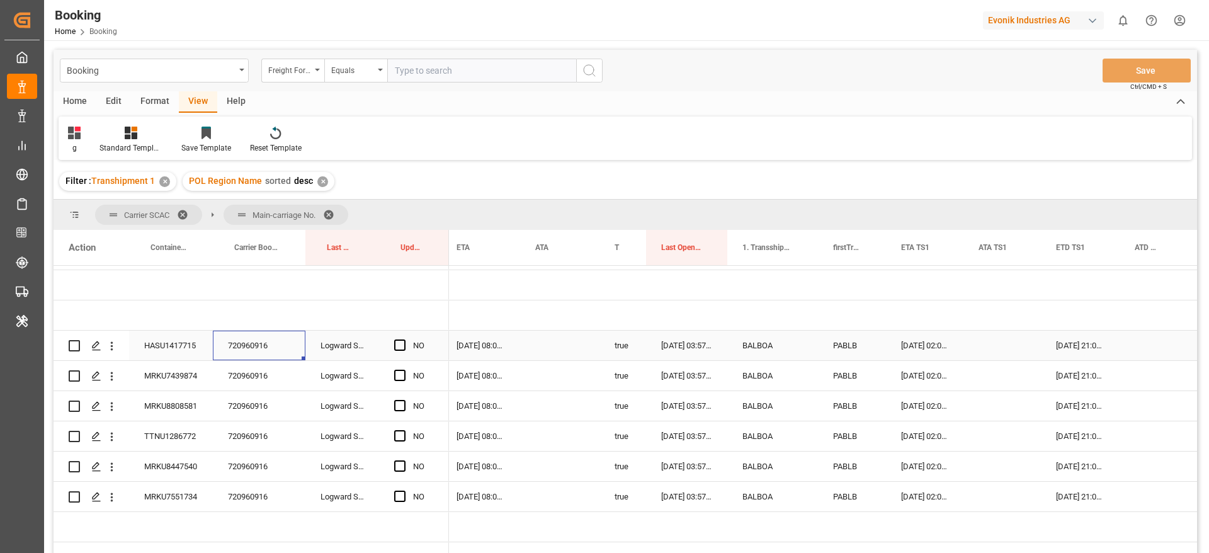
click at [406, 344] on div "Press SPACE to select this row." at bounding box center [403, 345] width 19 height 29
click at [397, 345] on span "Press SPACE to select this row." at bounding box center [399, 344] width 11 height 11
click at [404, 339] on input "Press SPACE to select this row." at bounding box center [404, 339] width 0 height 0
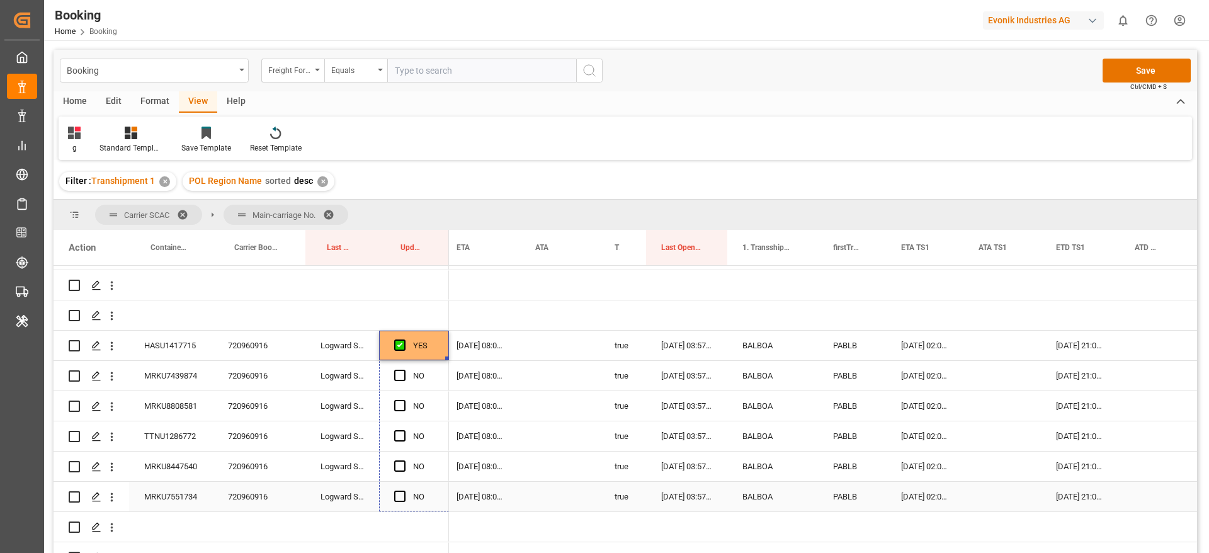
drag, startPoint x: 445, startPoint y: 360, endPoint x: 446, endPoint y: 497, distance: 137.3
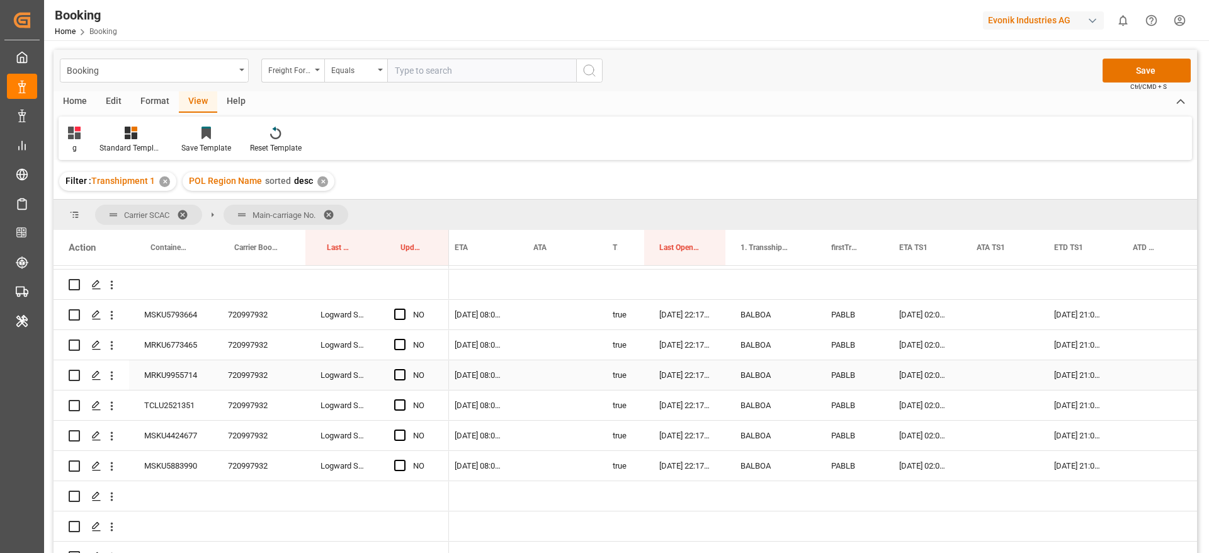
scroll to position [1114, 0]
click at [265, 319] on div "720997932" at bounding box center [259, 315] width 93 height 30
drag, startPoint x: 402, startPoint y: 314, endPoint x: 441, endPoint y: 333, distance: 42.8
click at [402, 313] on span "Press SPACE to select this row." at bounding box center [399, 314] width 11 height 11
click at [404, 309] on input "Press SPACE to select this row." at bounding box center [404, 309] width 0 height 0
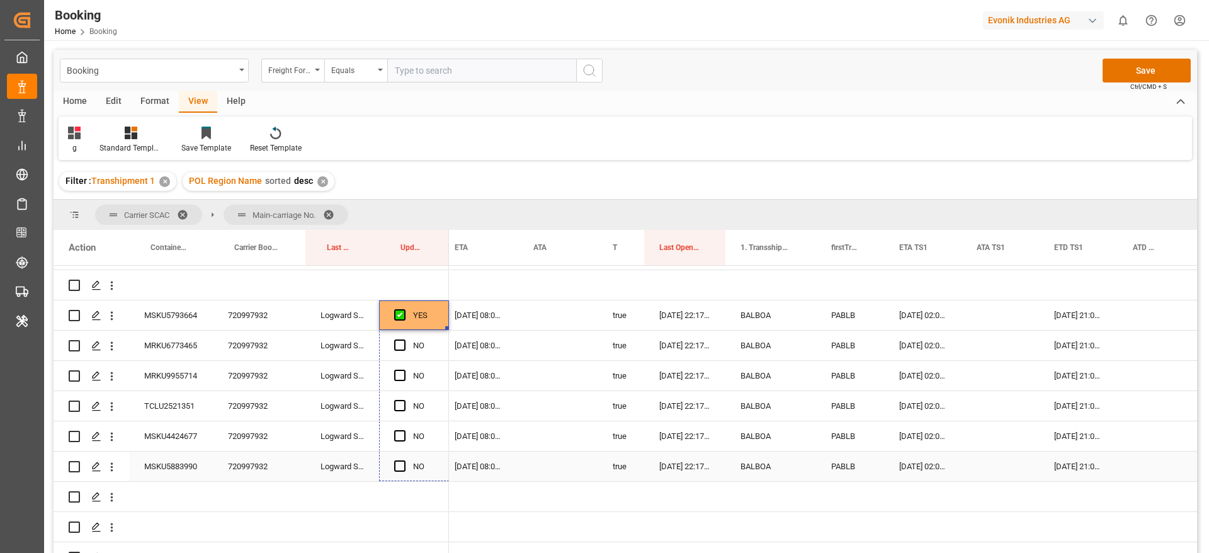
drag, startPoint x: 446, startPoint y: 326, endPoint x: 449, endPoint y: 454, distance: 127.9
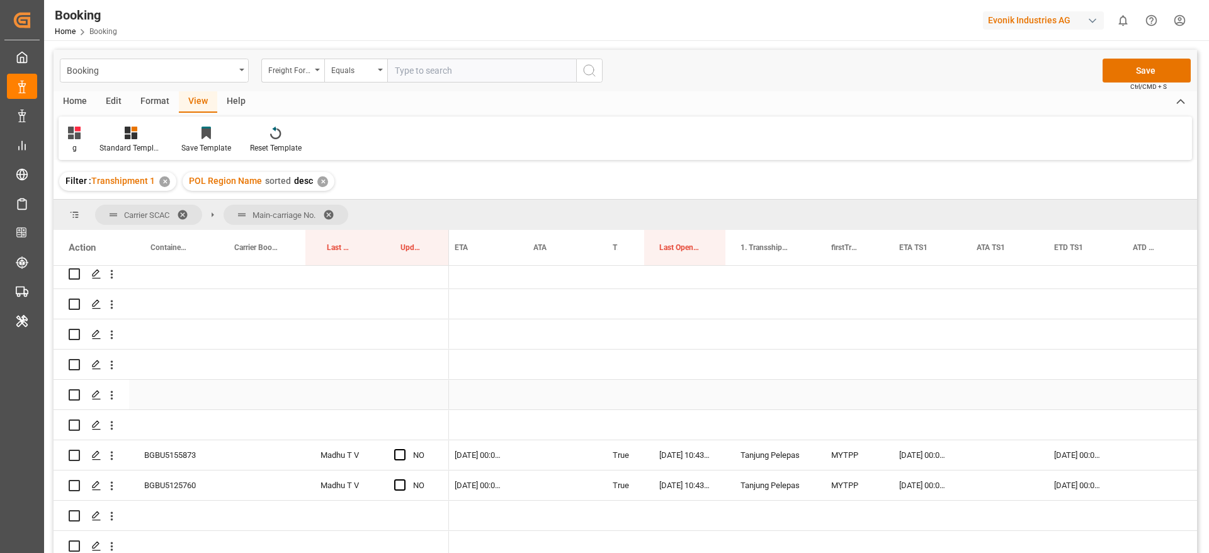
scroll to position [1492, 0]
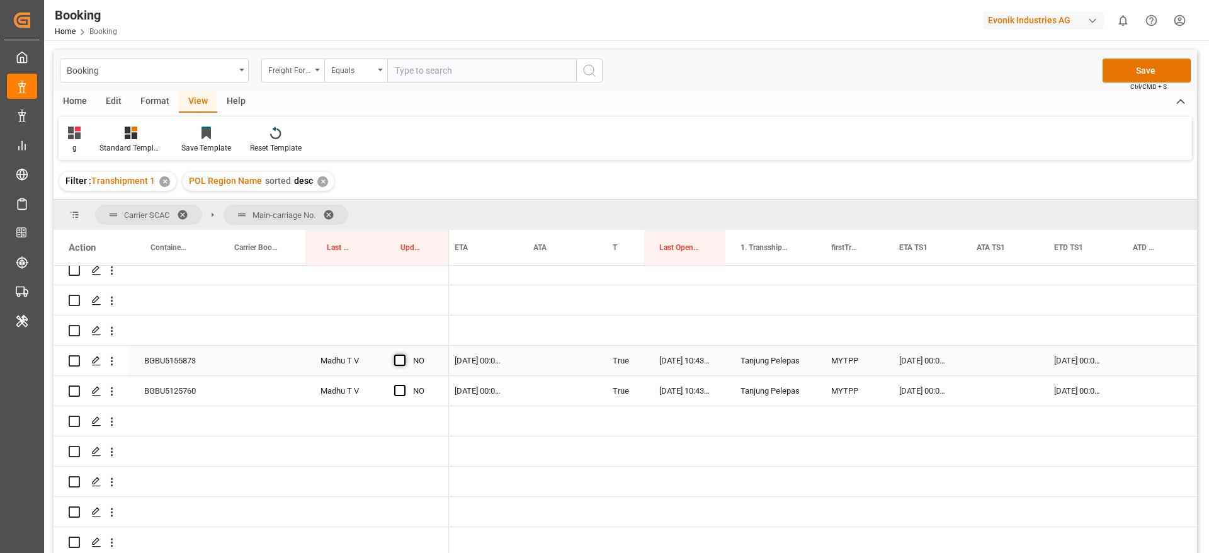
drag, startPoint x: 397, startPoint y: 360, endPoint x: 397, endPoint y: 392, distance: 31.5
click at [397, 359] on span "Press SPACE to select this row." at bounding box center [399, 360] width 11 height 11
click at [404, 355] on input "Press SPACE to select this row." at bounding box center [404, 355] width 0 height 0
click at [403, 390] on span "Press SPACE to select this row." at bounding box center [399, 390] width 11 height 11
click at [404, 385] on input "Press SPACE to select this row." at bounding box center [404, 385] width 0 height 0
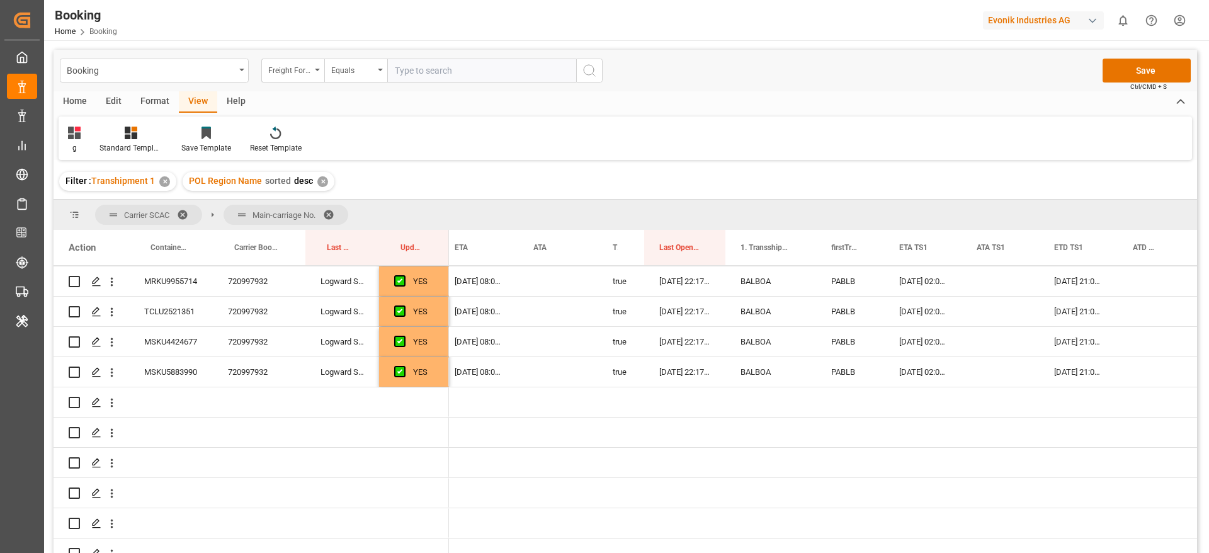
scroll to position [1775, 0]
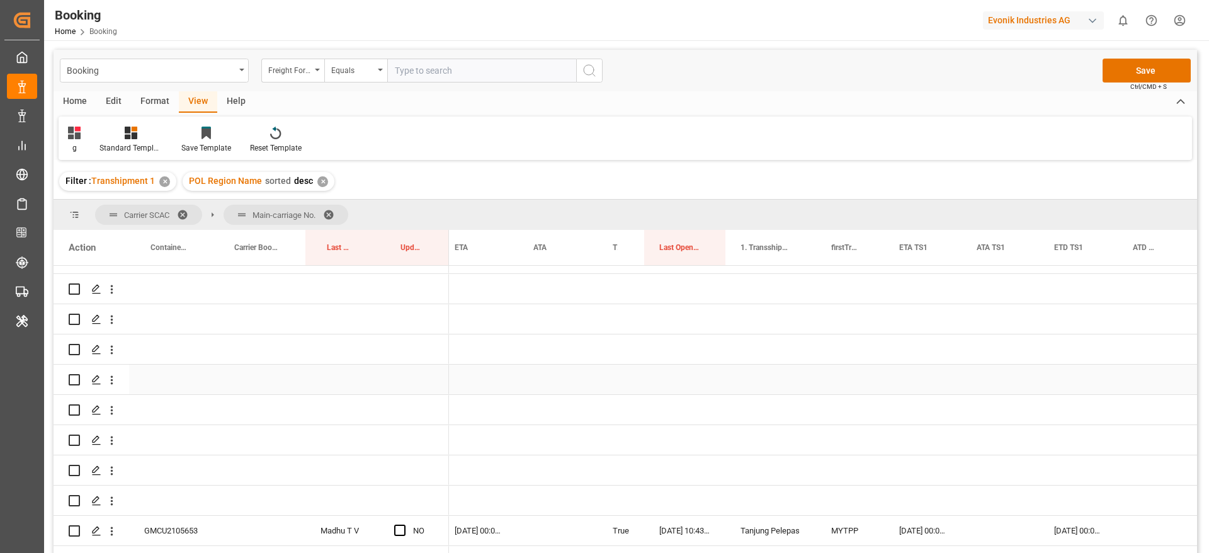
click at [154, 516] on div "GMCU2105653" at bounding box center [171, 531] width 84 height 30
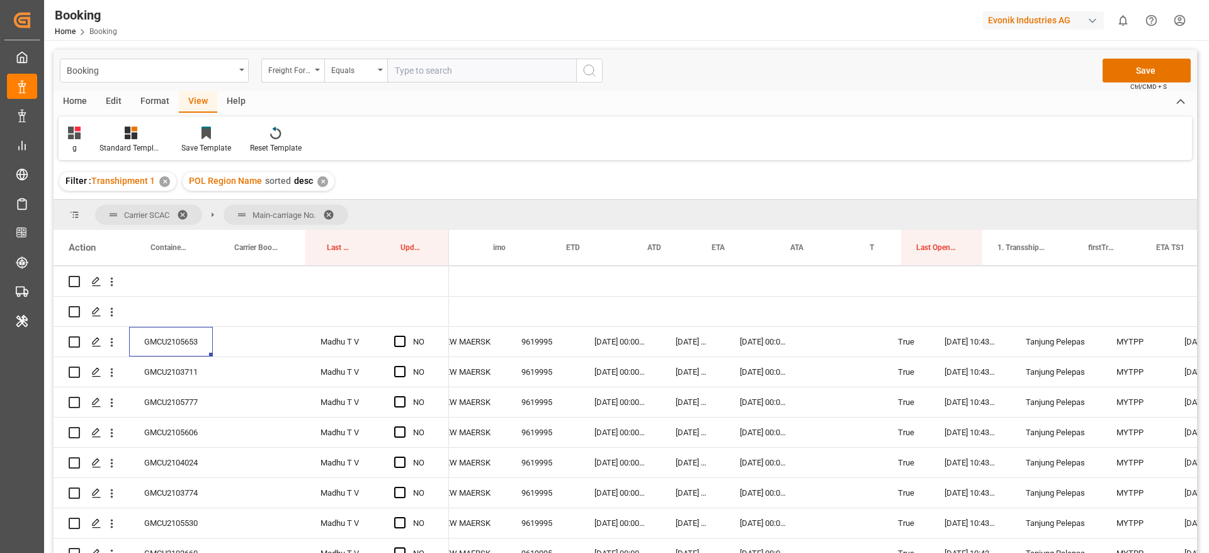
scroll to position [0, 816]
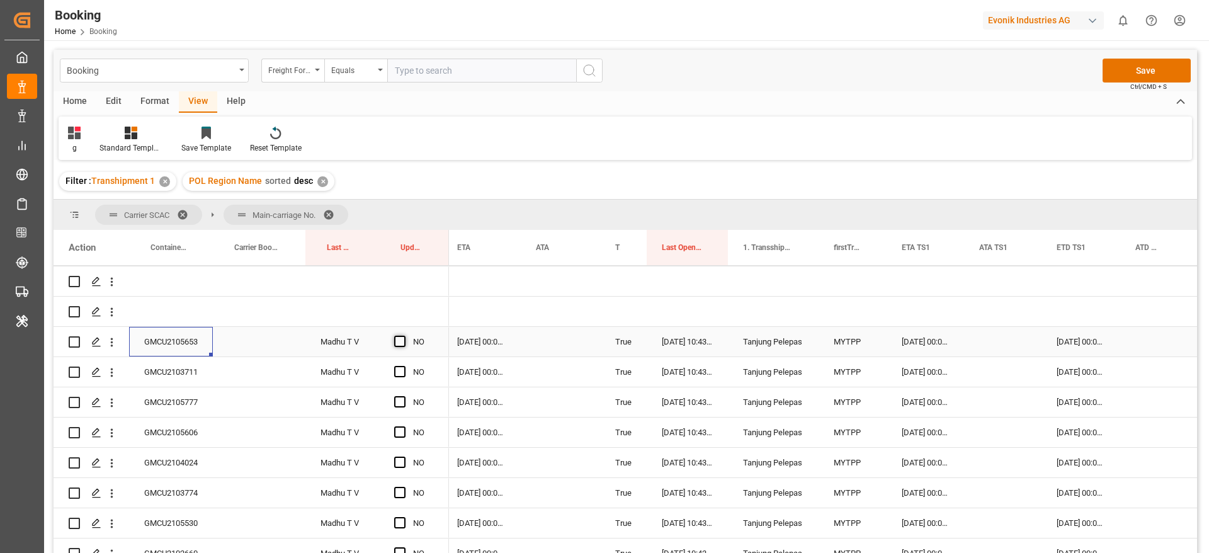
click at [403, 339] on span "Press SPACE to select this row." at bounding box center [399, 341] width 11 height 11
click at [404, 336] on input "Press SPACE to select this row." at bounding box center [404, 336] width 0 height 0
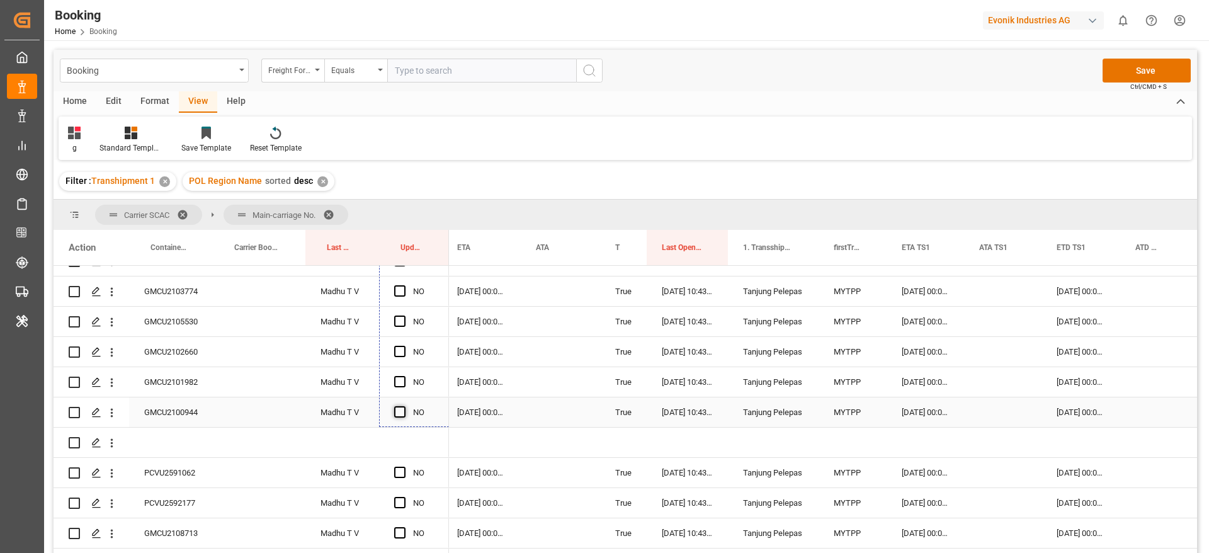
drag, startPoint x: 446, startPoint y: 353, endPoint x: 399, endPoint y: 410, distance: 73.8
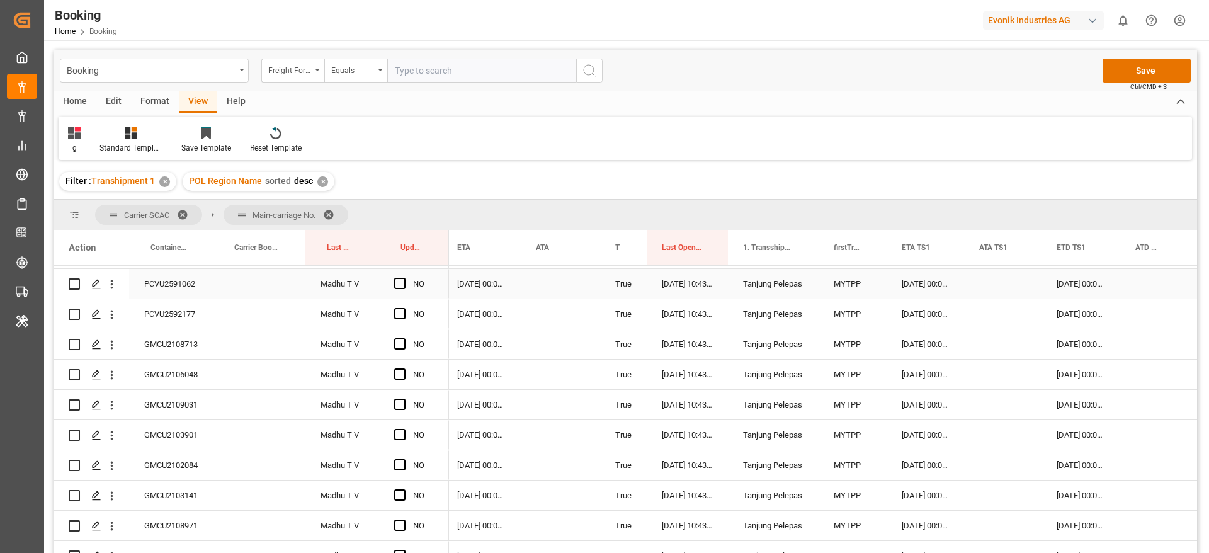
click at [164, 288] on div "PCVU2591062" at bounding box center [171, 284] width 84 height 30
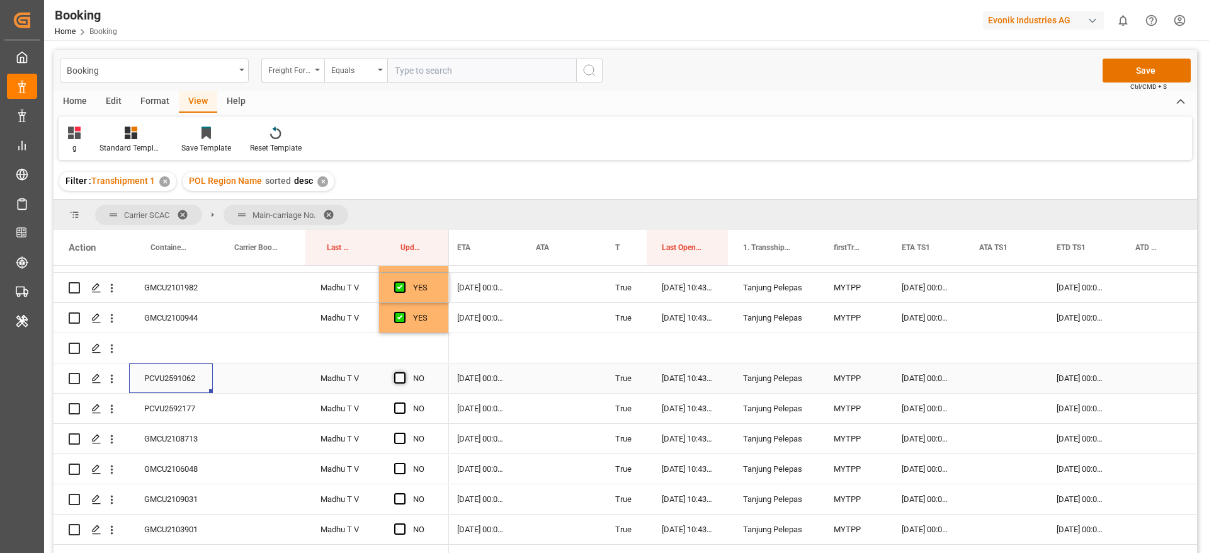
click at [404, 377] on span "Press SPACE to select this row." at bounding box center [399, 377] width 11 height 11
click at [404, 372] on input "Press SPACE to select this row." at bounding box center [404, 372] width 0 height 0
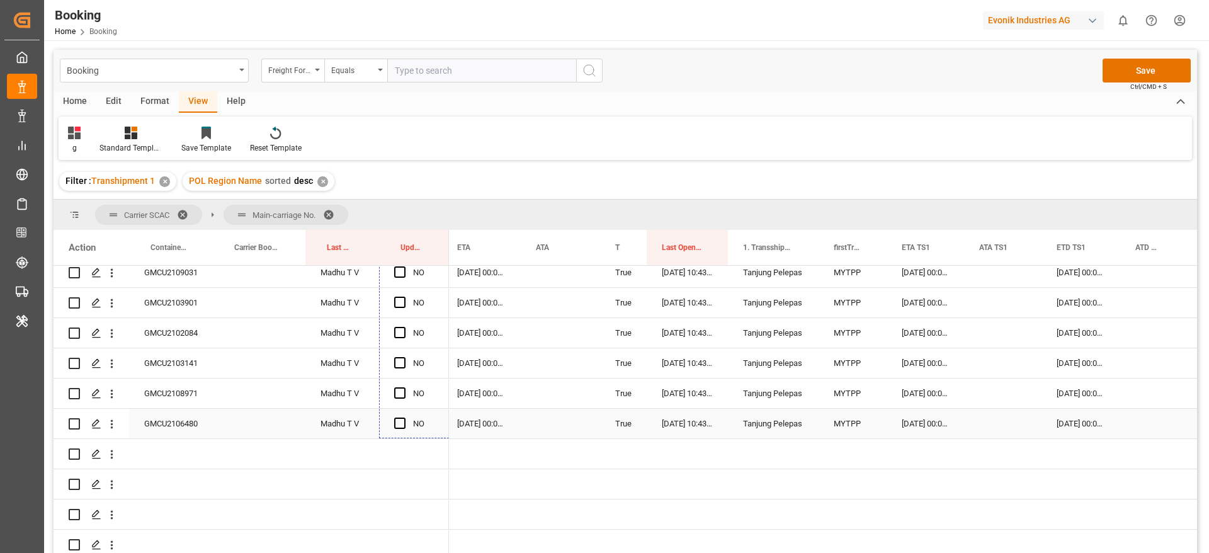
drag, startPoint x: 447, startPoint y: 389, endPoint x: 437, endPoint y: 435, distance: 46.4
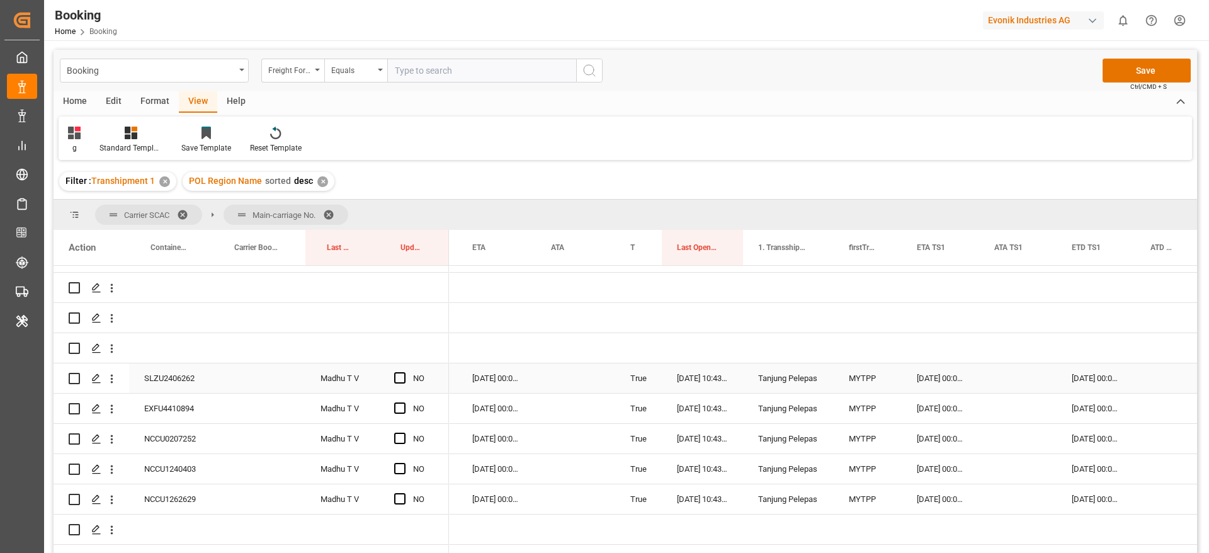
click at [166, 383] on div "SLZU2406262" at bounding box center [171, 378] width 84 height 30
click at [400, 378] on span "Press SPACE to select this row." at bounding box center [399, 377] width 11 height 11
click at [404, 372] on input "Press SPACE to select this row." at bounding box center [404, 372] width 0 height 0
drag, startPoint x: 434, startPoint y: 544, endPoint x: 434, endPoint y: 501, distance: 42.8
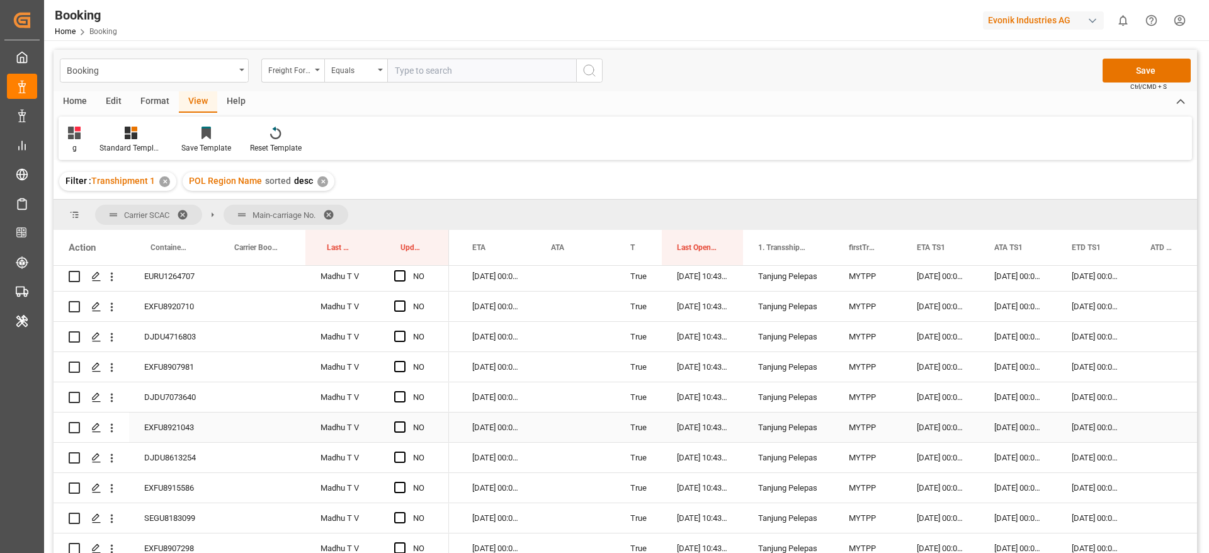
scroll to position [3054, 0]
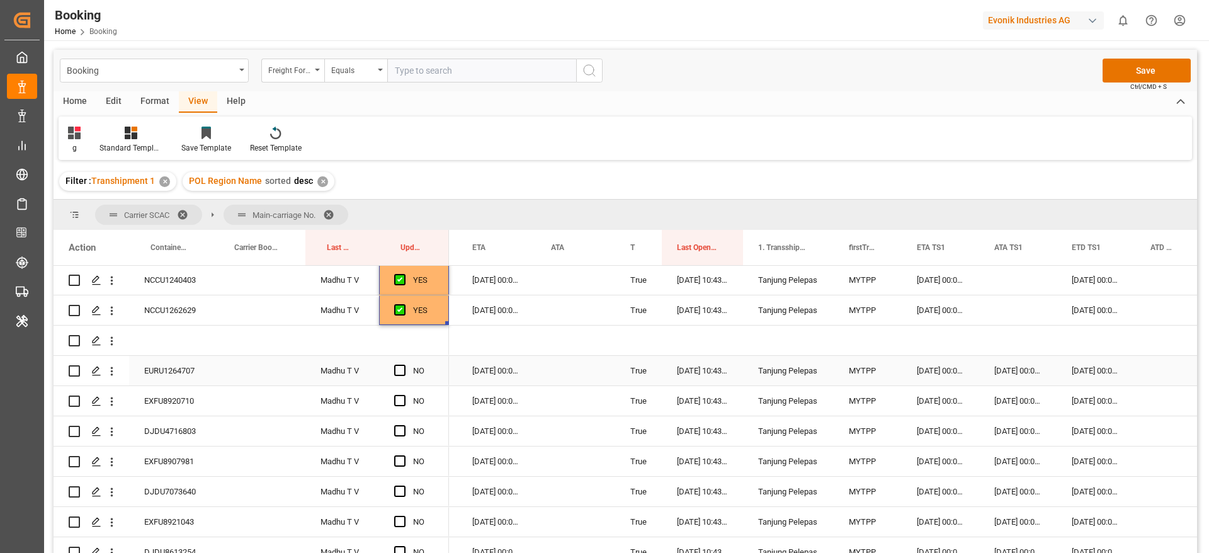
click at [188, 380] on div "EURU1264707" at bounding box center [171, 371] width 84 height 30
click at [400, 372] on span "Press SPACE to select this row." at bounding box center [399, 370] width 11 height 11
click at [404, 365] on input "Press SPACE to select this row." at bounding box center [404, 365] width 0 height 0
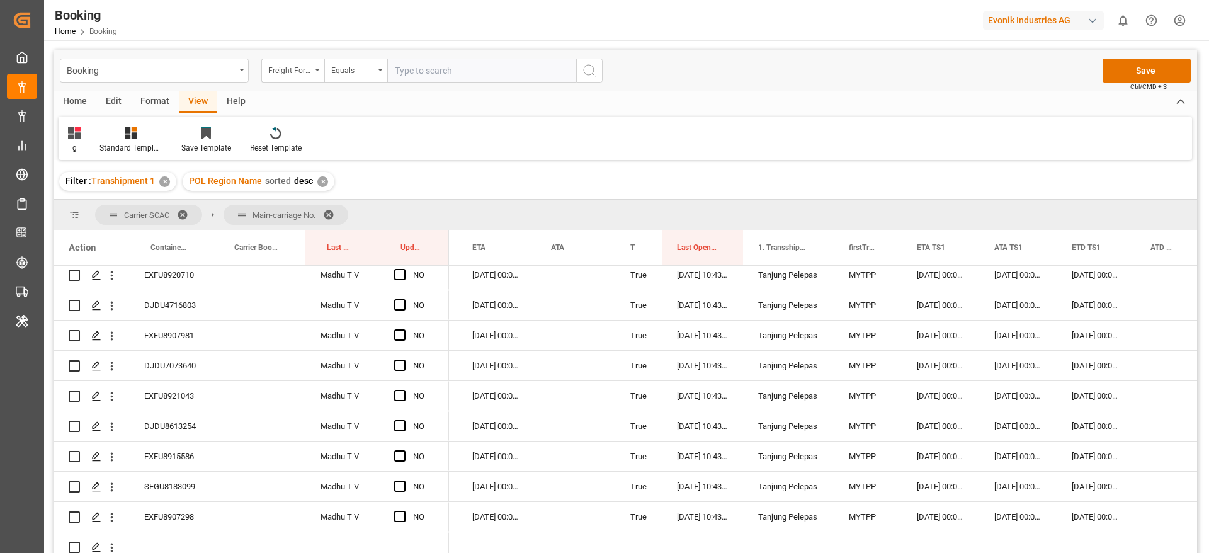
scroll to position [3205, 0]
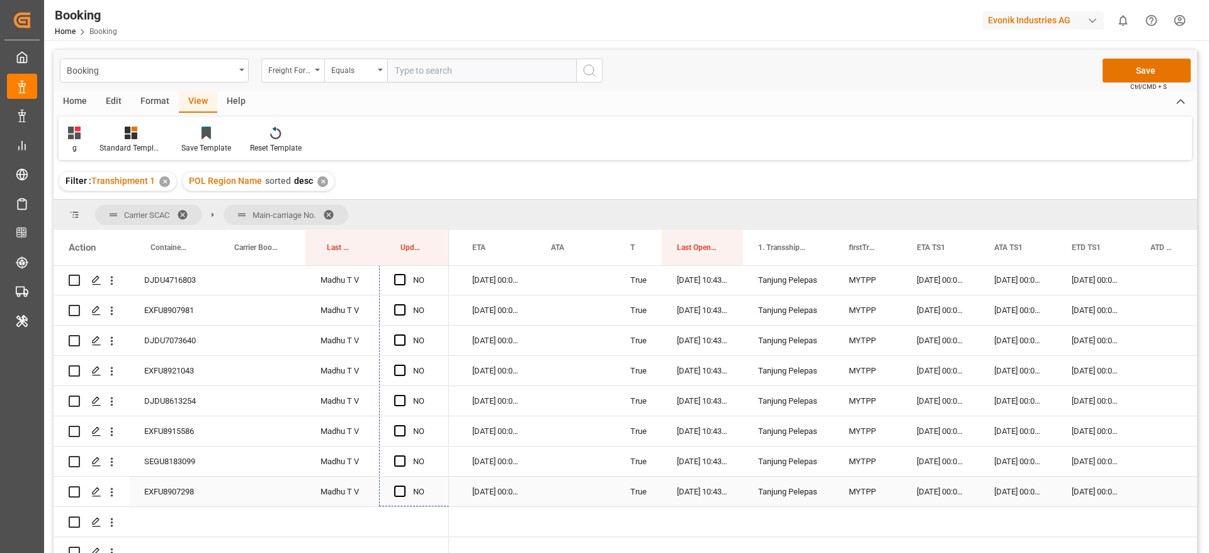
drag, startPoint x: 446, startPoint y: 383, endPoint x: 439, endPoint y: 478, distance: 95.4
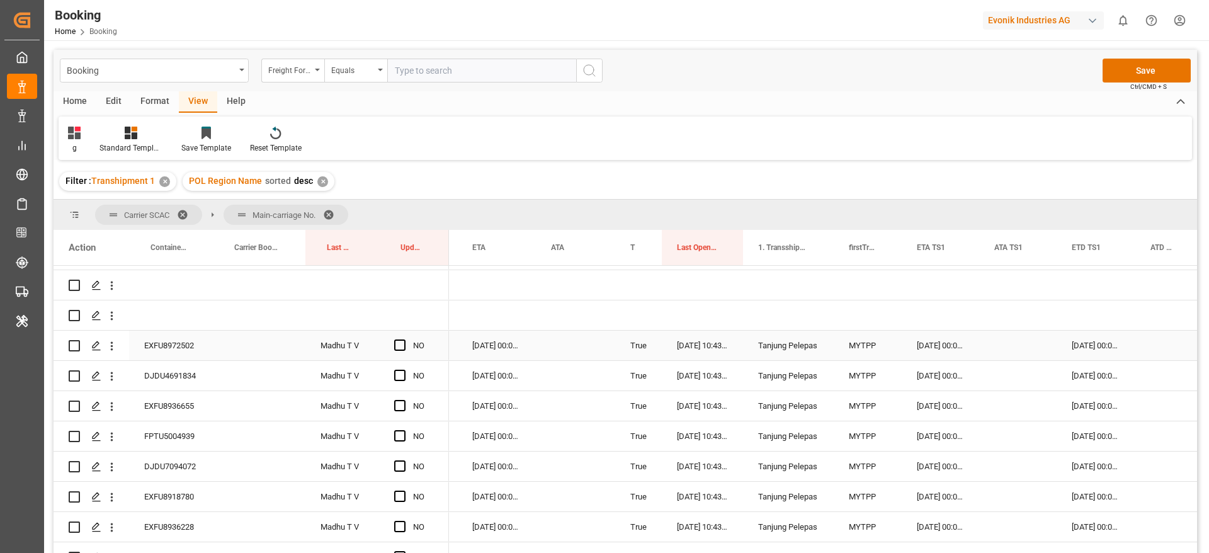
scroll to position [3583, 0]
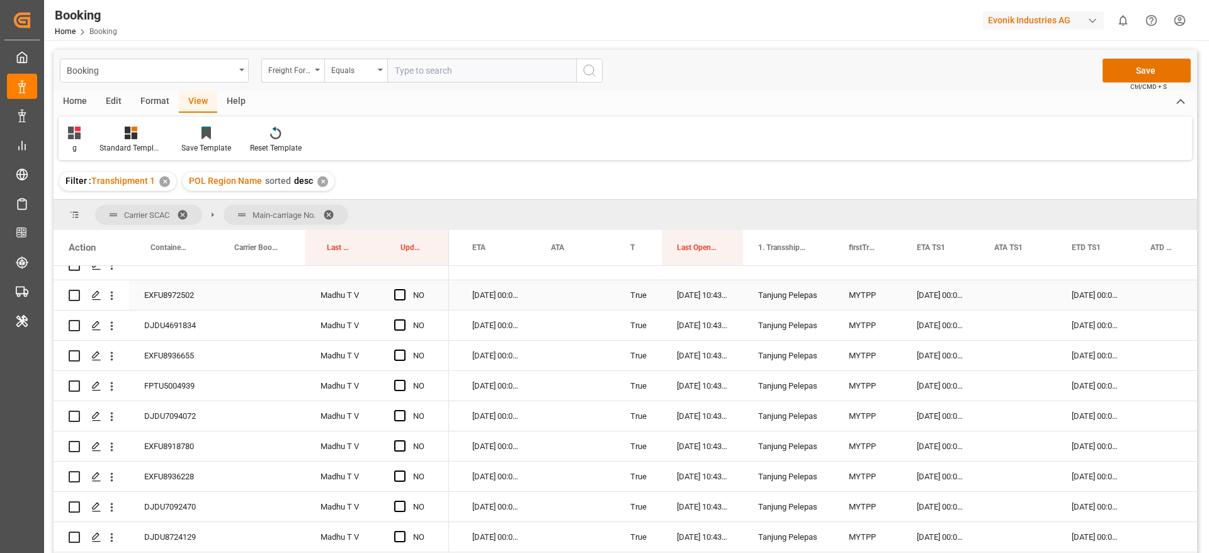
click at [166, 303] on div "EXFU8972502" at bounding box center [171, 295] width 84 height 30
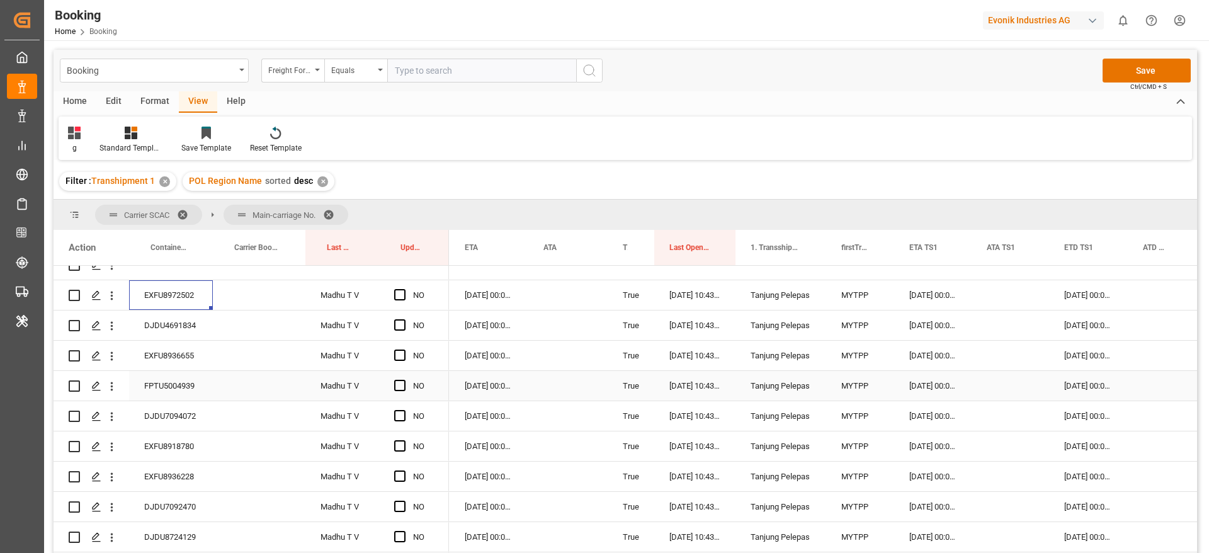
scroll to position [0, 1062]
click at [397, 290] on span "Press SPACE to select this row." at bounding box center [399, 294] width 11 height 11
click at [404, 289] on input "Press SPACE to select this row." at bounding box center [404, 289] width 0 height 0
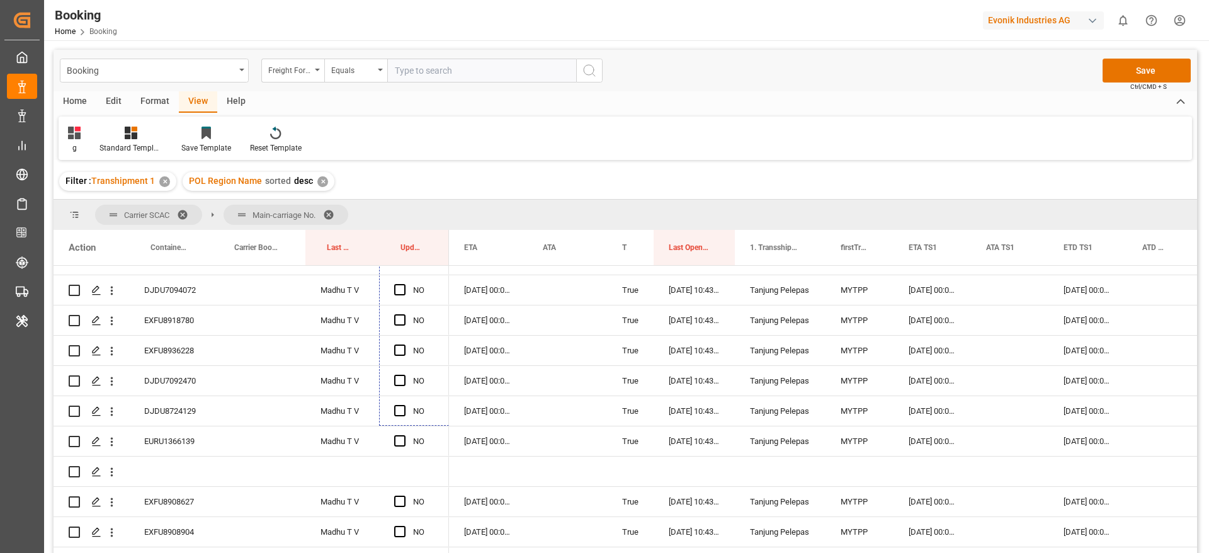
scroll to position [3759, 0]
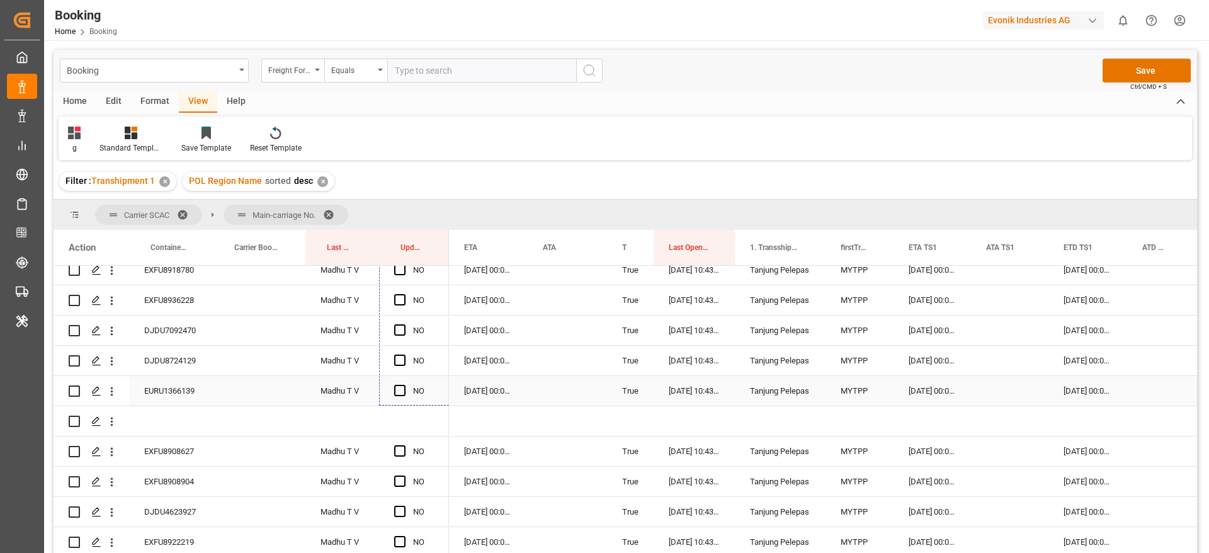
drag, startPoint x: 447, startPoint y: 307, endPoint x: 449, endPoint y: 401, distance: 93.9
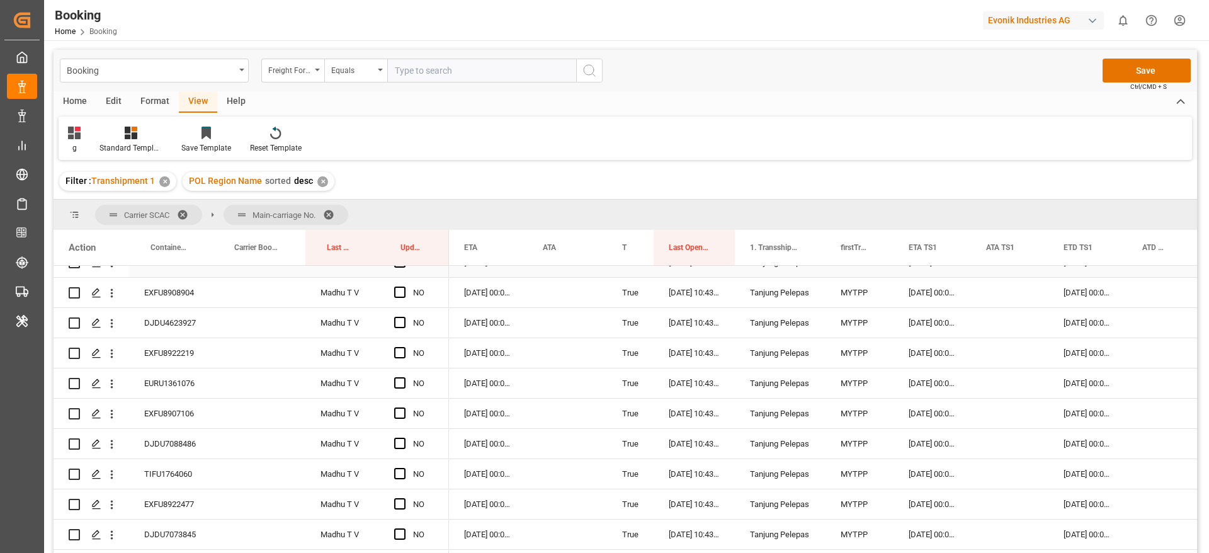
scroll to position [3853, 0]
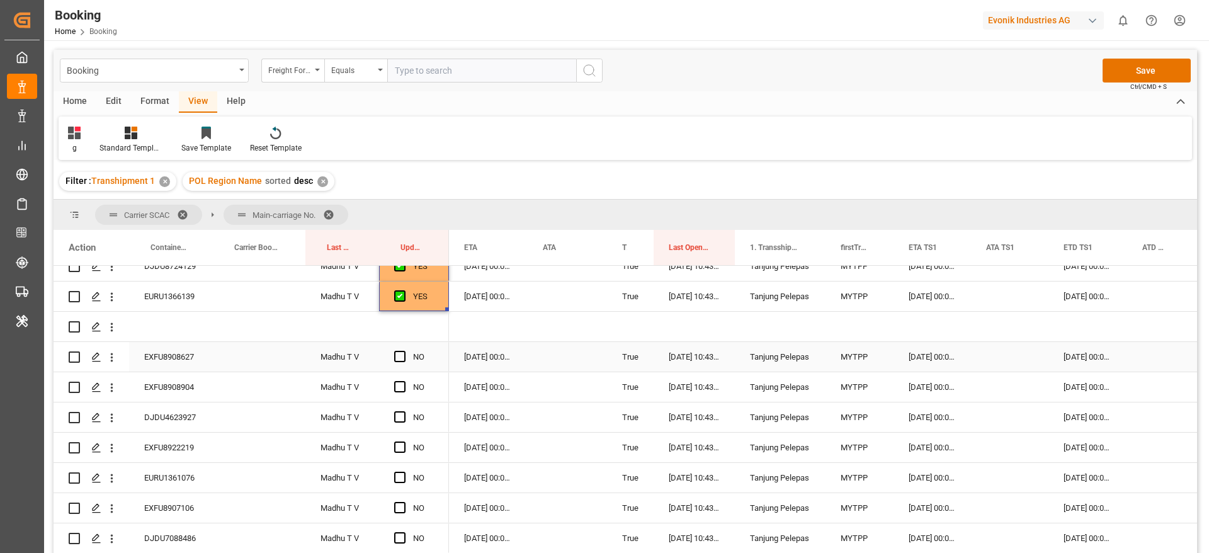
click at [185, 363] on div "EXFU8908627" at bounding box center [171, 357] width 84 height 30
click at [393, 354] on div "NO" at bounding box center [414, 357] width 70 height 30
click at [397, 354] on span "Press SPACE to select this row." at bounding box center [399, 356] width 11 height 11
click at [404, 351] on input "Press SPACE to select this row." at bounding box center [404, 351] width 0 height 0
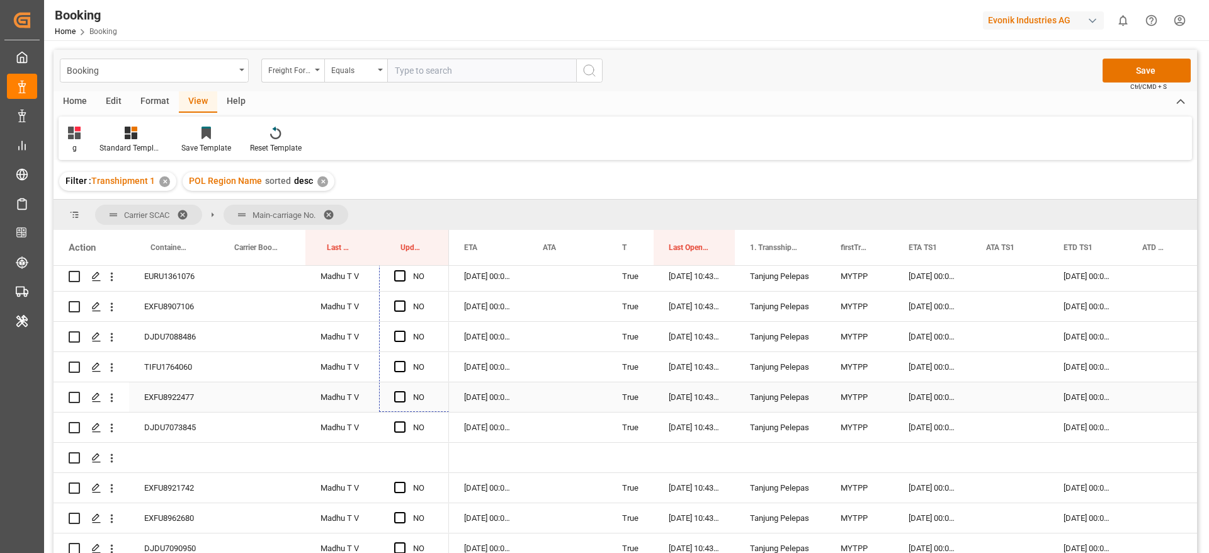
scroll to position [4080, 0]
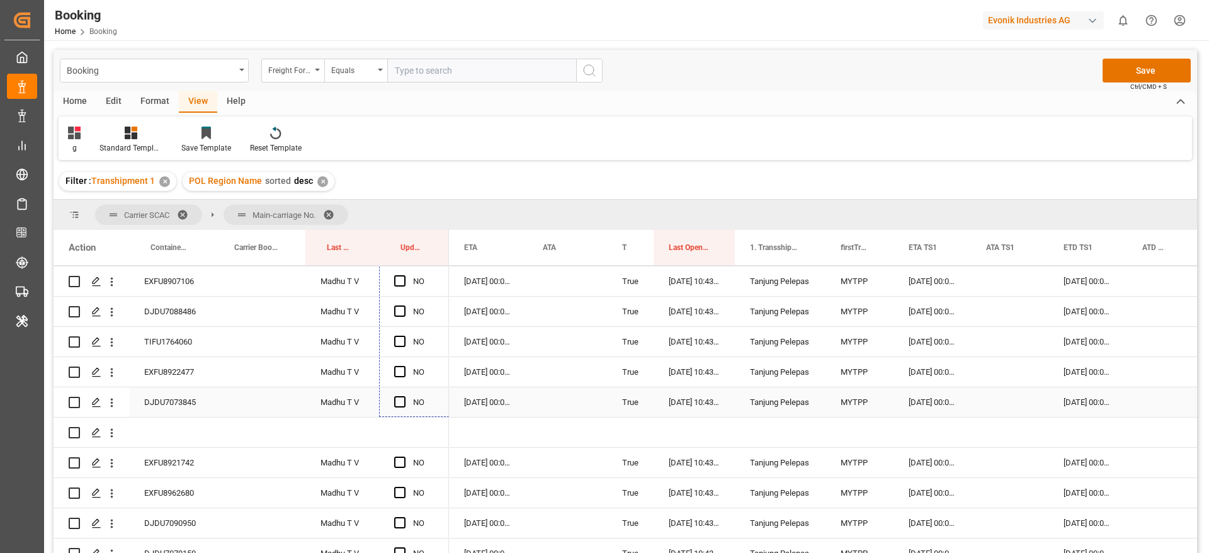
drag, startPoint x: 446, startPoint y: 371, endPoint x: 445, endPoint y: 405, distance: 34.0
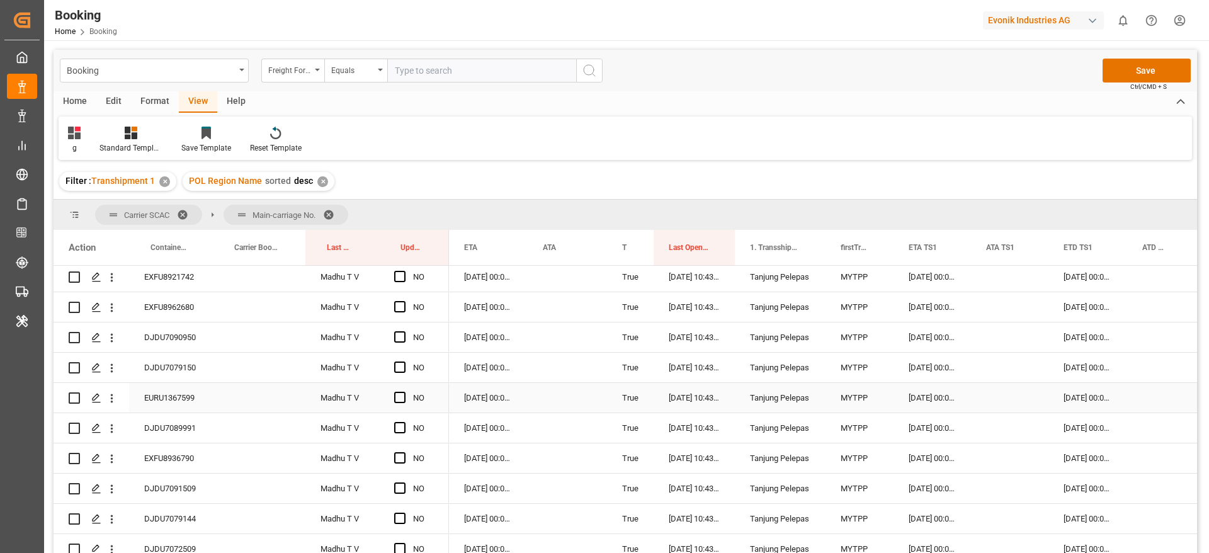
scroll to position [4269, 0]
click at [185, 277] on div "EXFU8921742" at bounding box center [171, 274] width 84 height 30
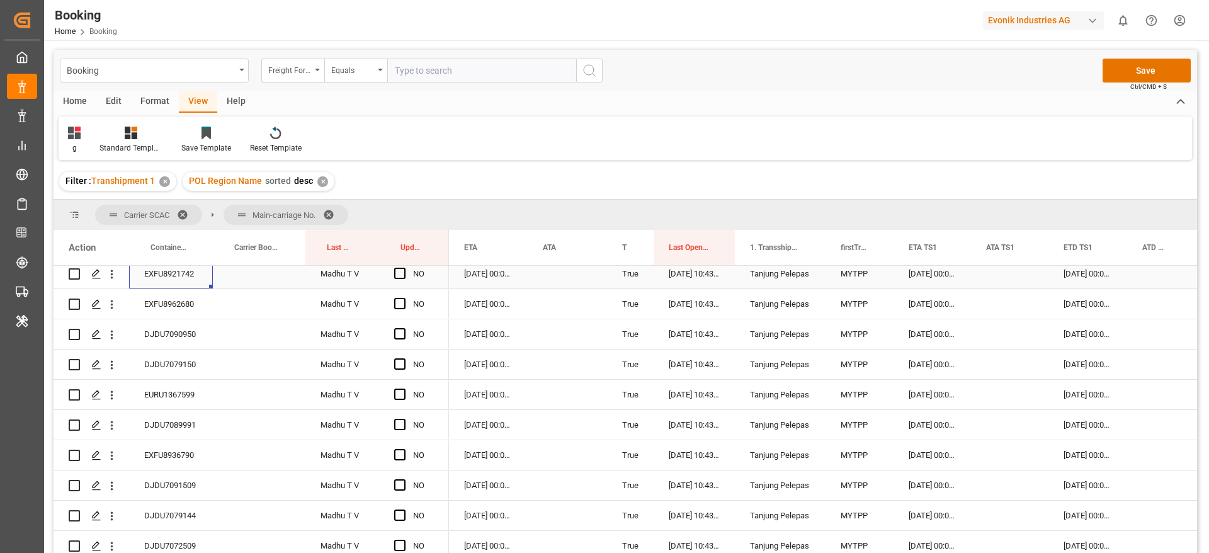
click at [404, 268] on span "Press SPACE to select this row." at bounding box center [399, 273] width 11 height 11
click at [404, 268] on input "Press SPACE to select this row." at bounding box center [404, 268] width 0 height 0
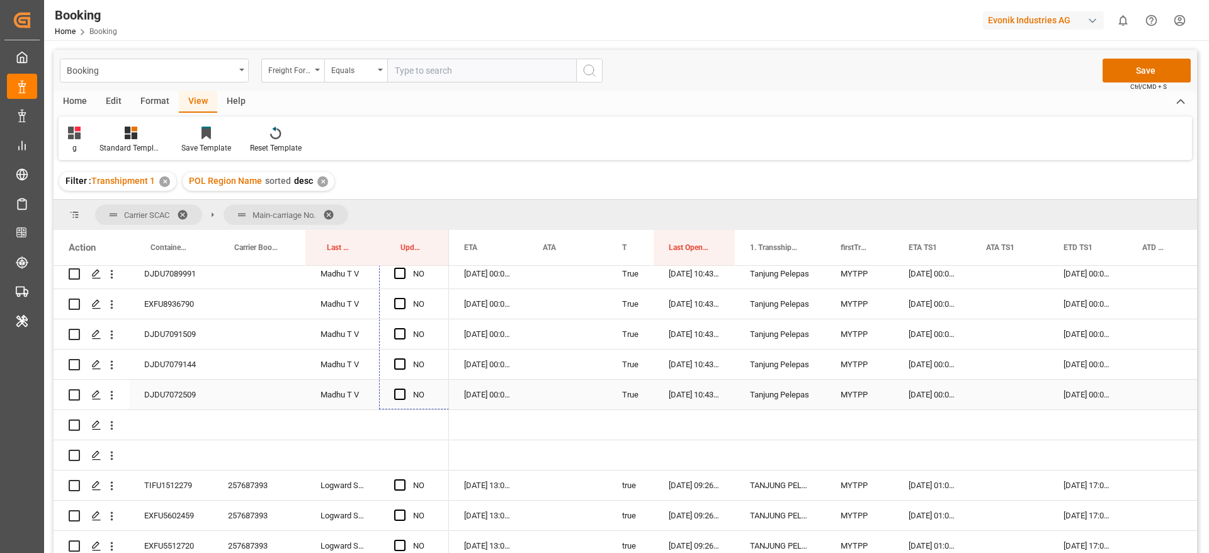
scroll to position [4445, 0]
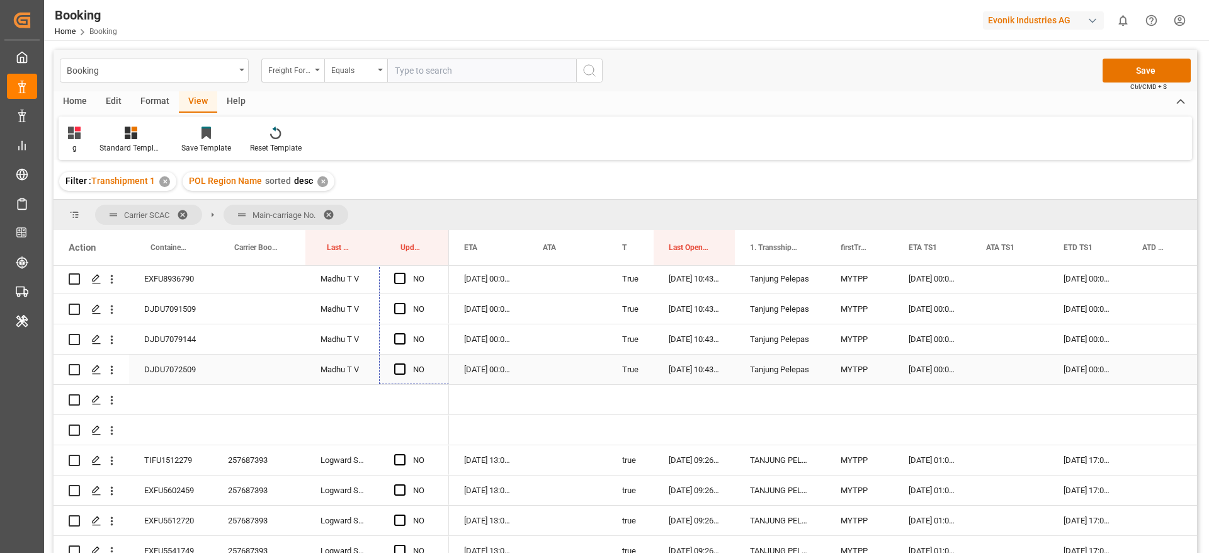
drag, startPoint x: 447, startPoint y: 287, endPoint x: 463, endPoint y: 378, distance: 93.4
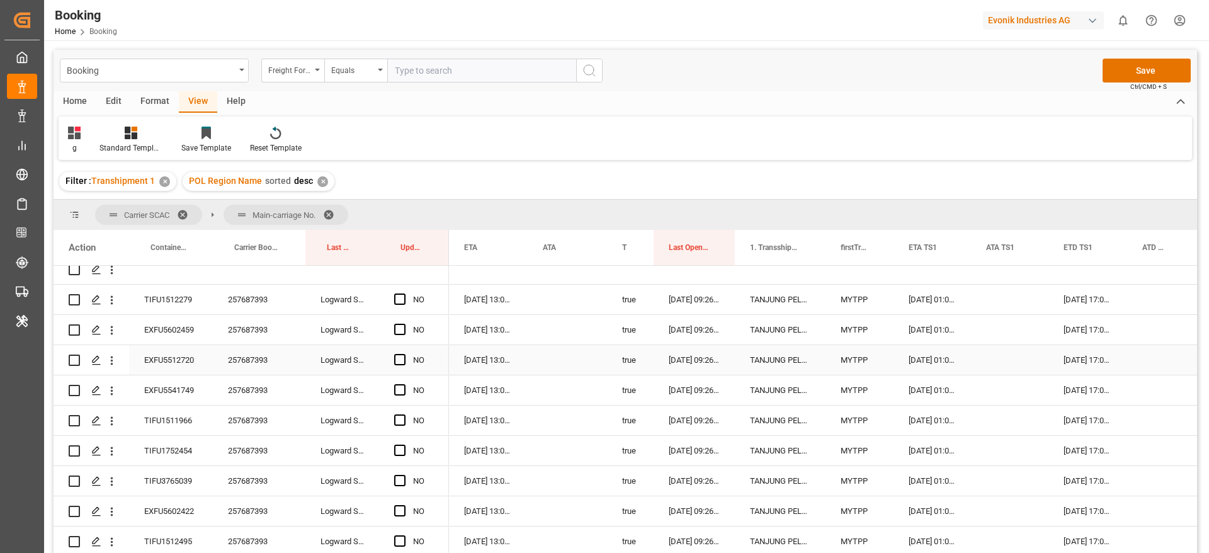
scroll to position [4610, 0]
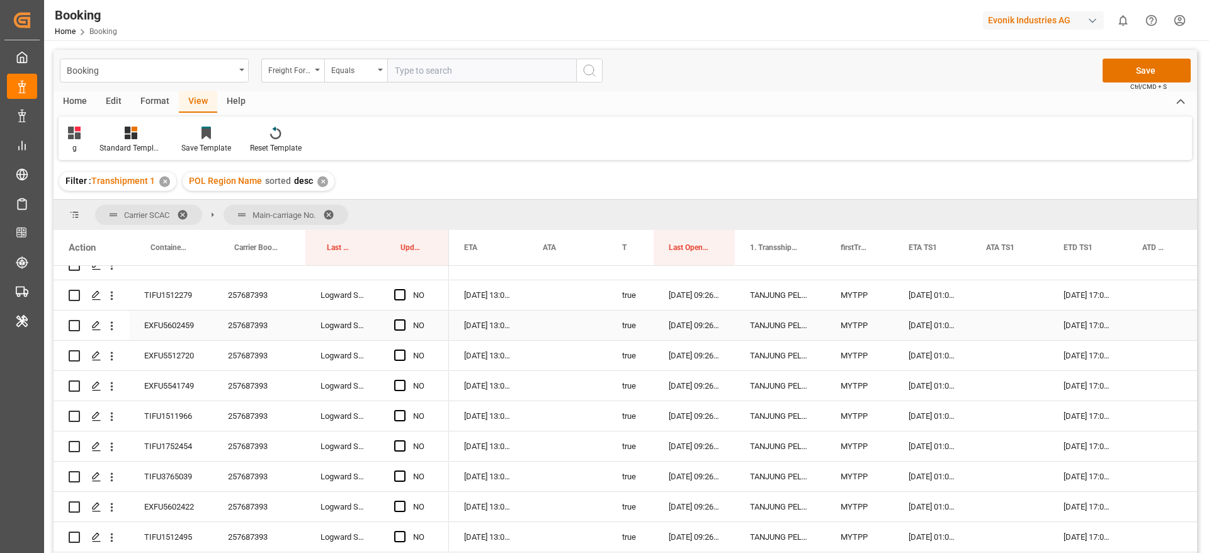
click at [250, 307] on div "257687393" at bounding box center [259, 295] width 93 height 30
click at [404, 295] on span "Press SPACE to select this row." at bounding box center [399, 294] width 11 height 11
click at [404, 289] on input "Press SPACE to select this row." at bounding box center [404, 289] width 0 height 0
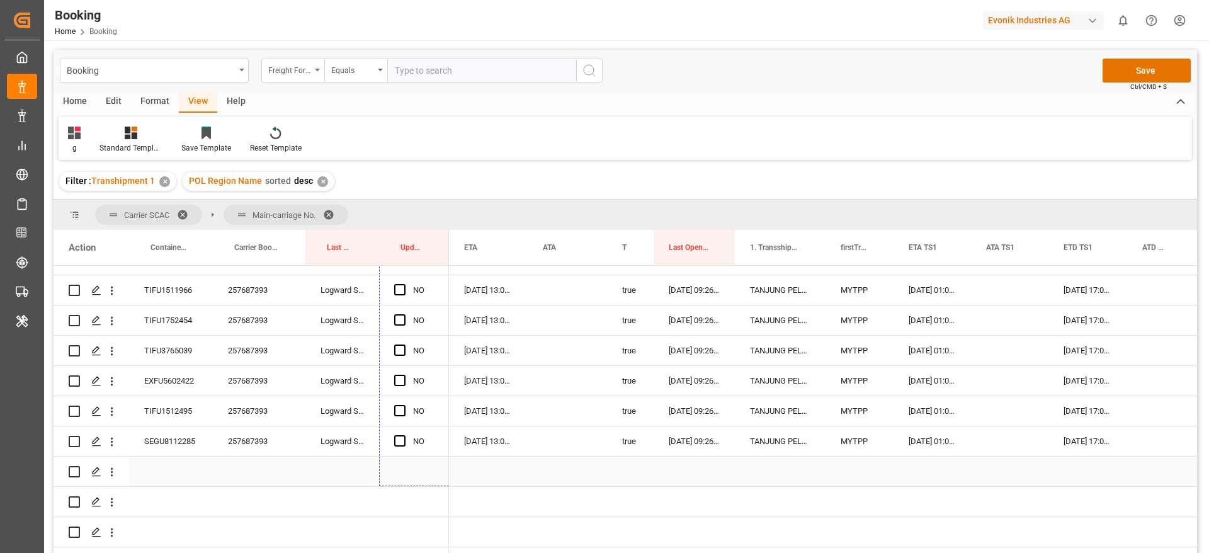
scroll to position [4761, 0]
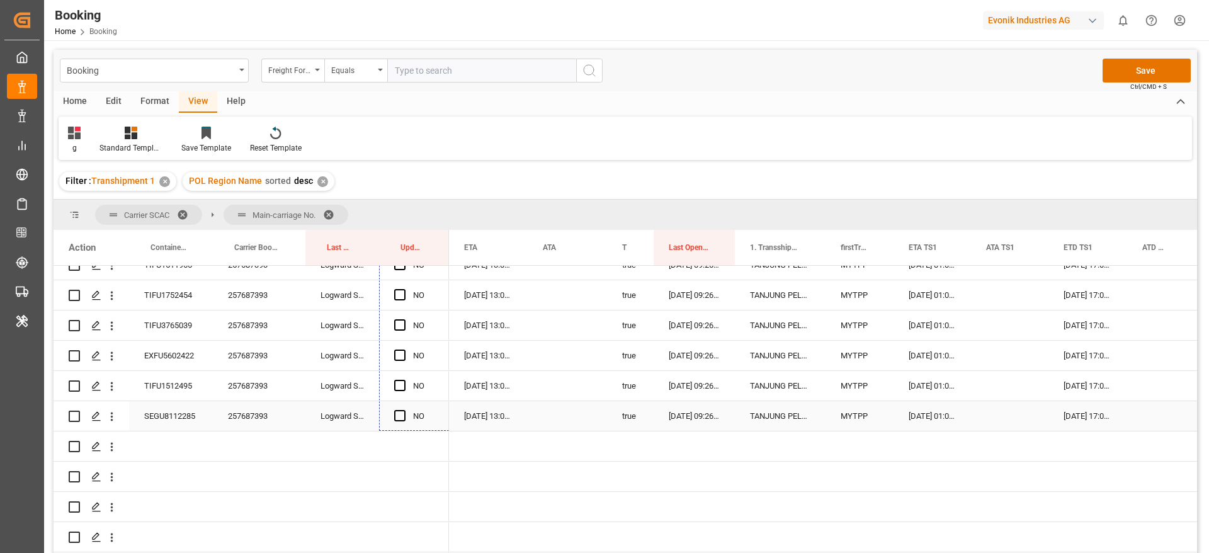
drag, startPoint x: 448, startPoint y: 309, endPoint x: 438, endPoint y: 419, distance: 110.6
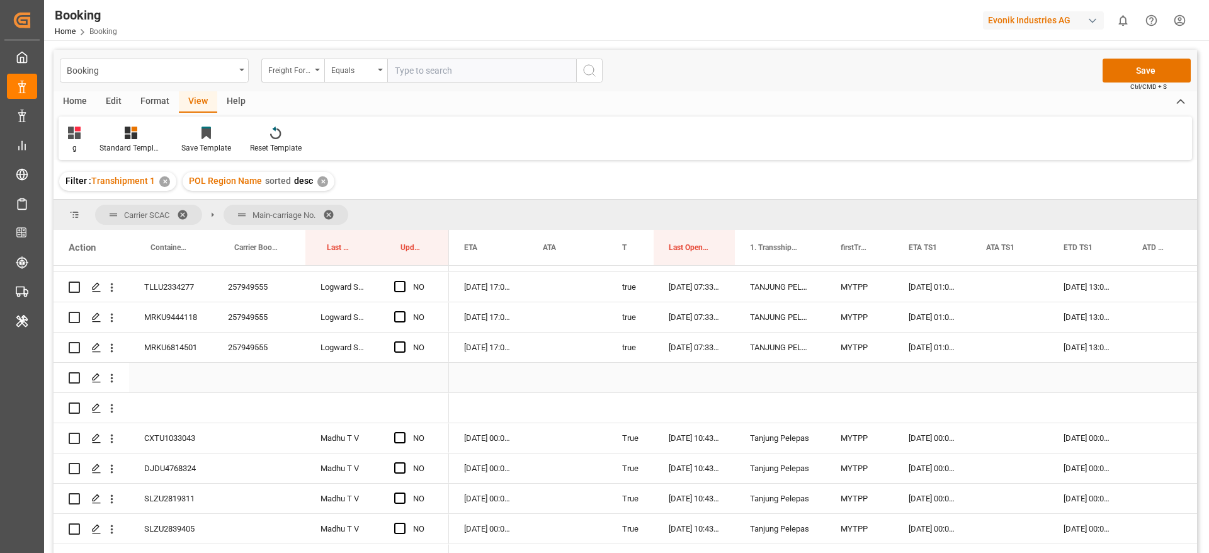
scroll to position [5045, 0]
click at [258, 290] on div "257949555" at bounding box center [259, 284] width 93 height 30
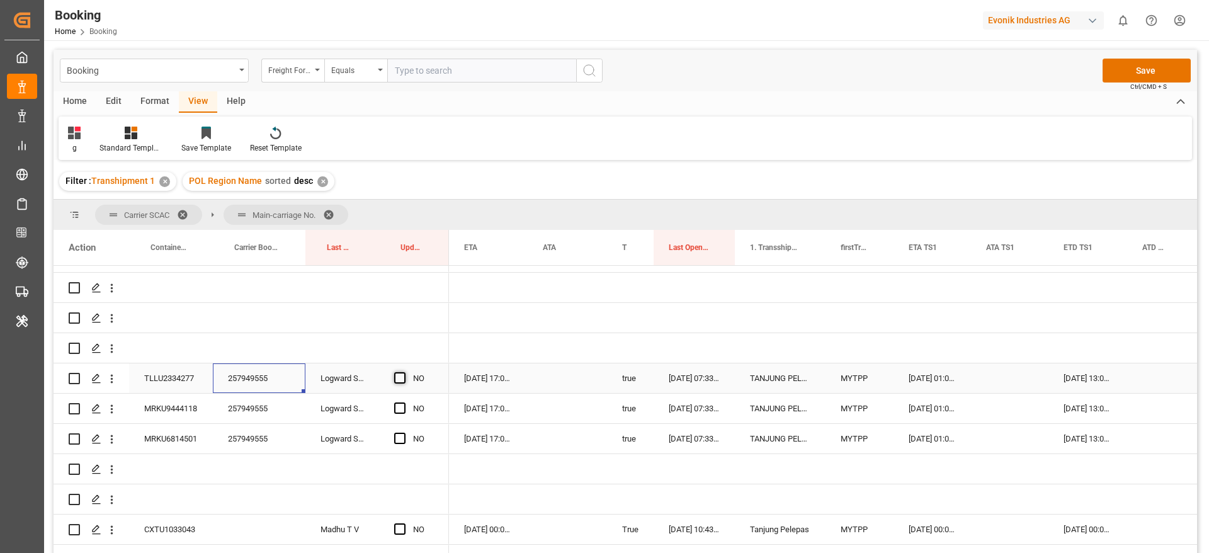
click at [396, 379] on span "Press SPACE to select this row." at bounding box center [399, 377] width 11 height 11
click at [404, 372] on input "Press SPACE to select this row." at bounding box center [404, 372] width 0 height 0
drag, startPoint x: 396, startPoint y: 403, endPoint x: 401, endPoint y: 441, distance: 38.0
click at [396, 404] on span "Press SPACE to select this row." at bounding box center [399, 407] width 11 height 11
click at [404, 402] on input "Press SPACE to select this row." at bounding box center [404, 402] width 0 height 0
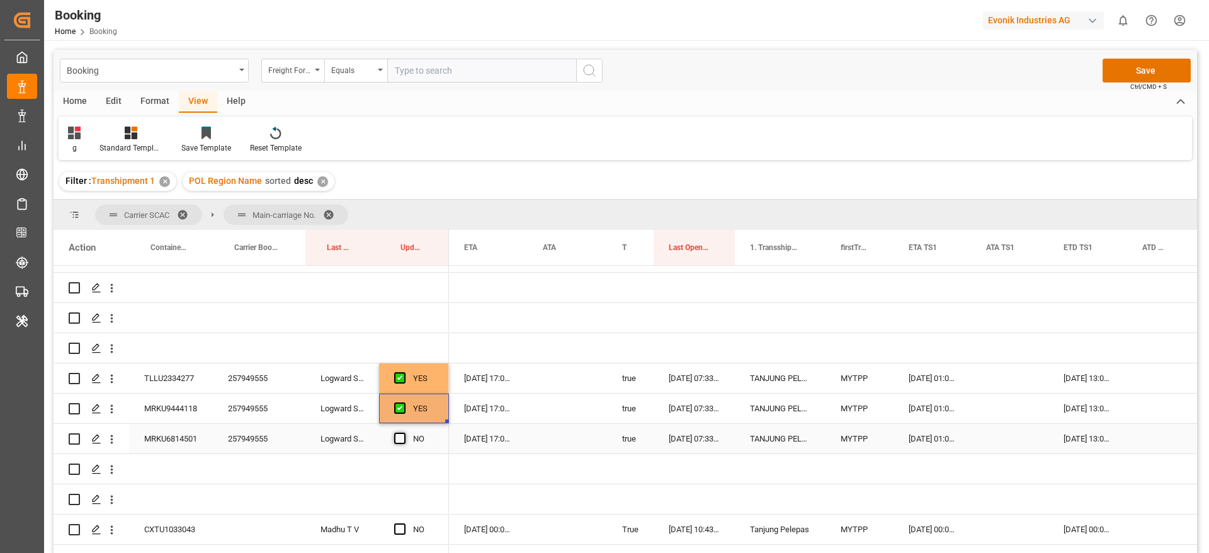
click at [401, 441] on span "Press SPACE to select this row." at bounding box center [399, 438] width 11 height 11
click at [404, 433] on input "Press SPACE to select this row." at bounding box center [404, 433] width 0 height 0
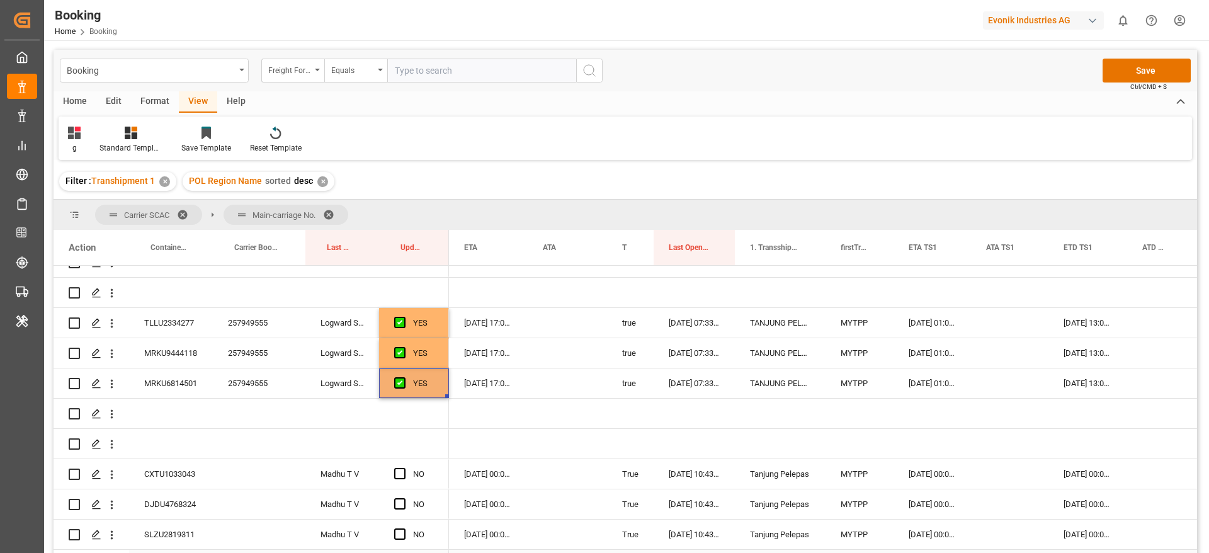
scroll to position [5139, 0]
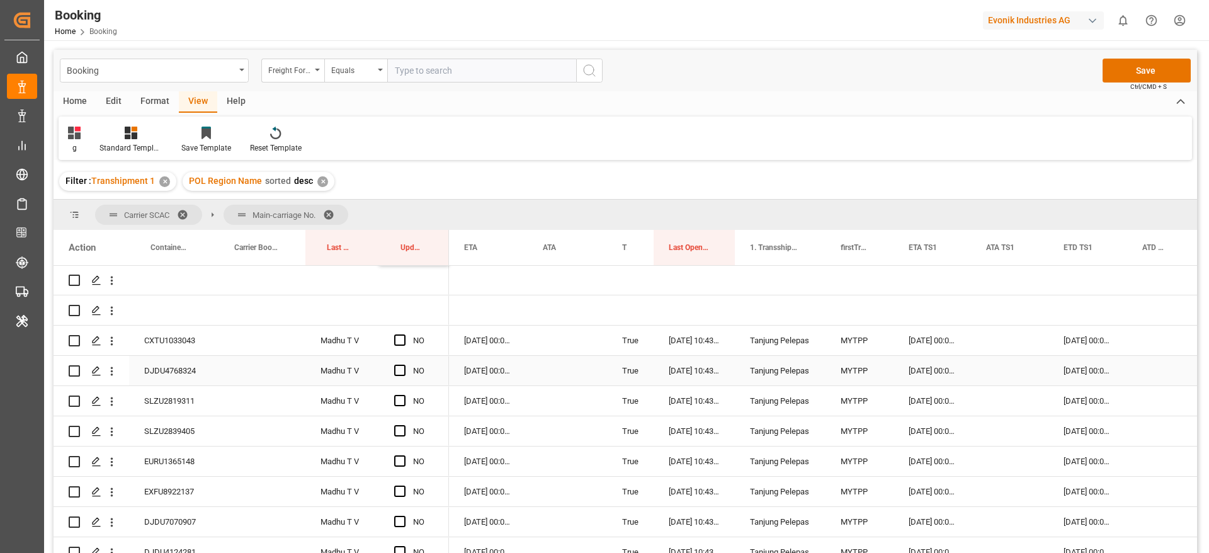
click at [156, 352] on div "CXTU1033043" at bounding box center [171, 341] width 84 height 30
click at [404, 341] on span "Press SPACE to select this row." at bounding box center [399, 339] width 11 height 11
click at [404, 334] on input "Press SPACE to select this row." at bounding box center [404, 334] width 0 height 0
click at [448, 350] on div "YES" at bounding box center [414, 341] width 70 height 30
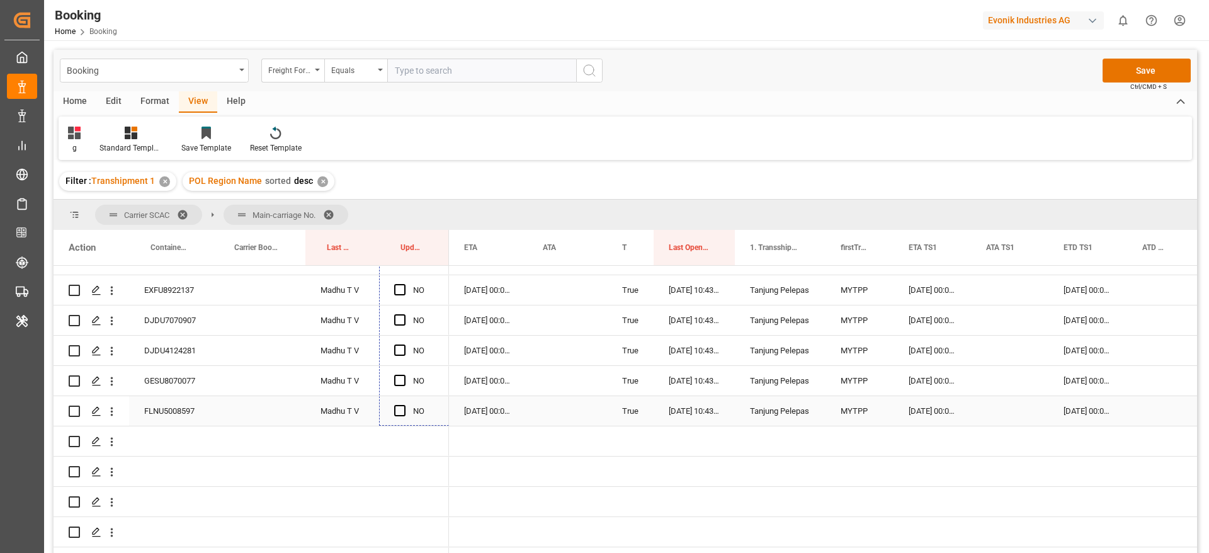
scroll to position [5366, 0]
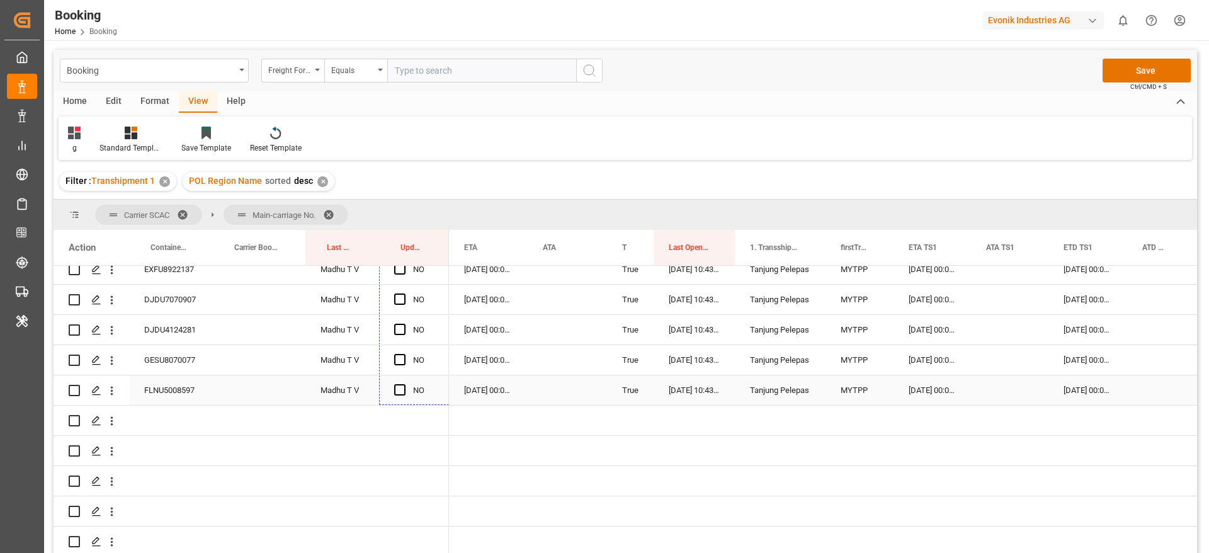
drag, startPoint x: 445, startPoint y: 353, endPoint x: 441, endPoint y: 380, distance: 26.7
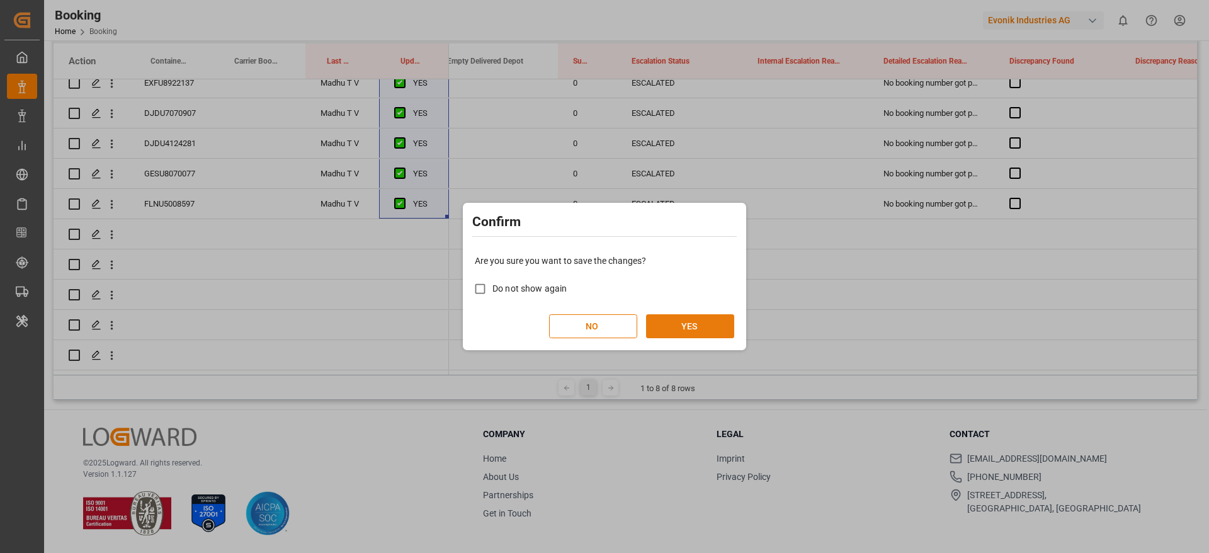
click at [712, 323] on button "YES" at bounding box center [690, 326] width 88 height 24
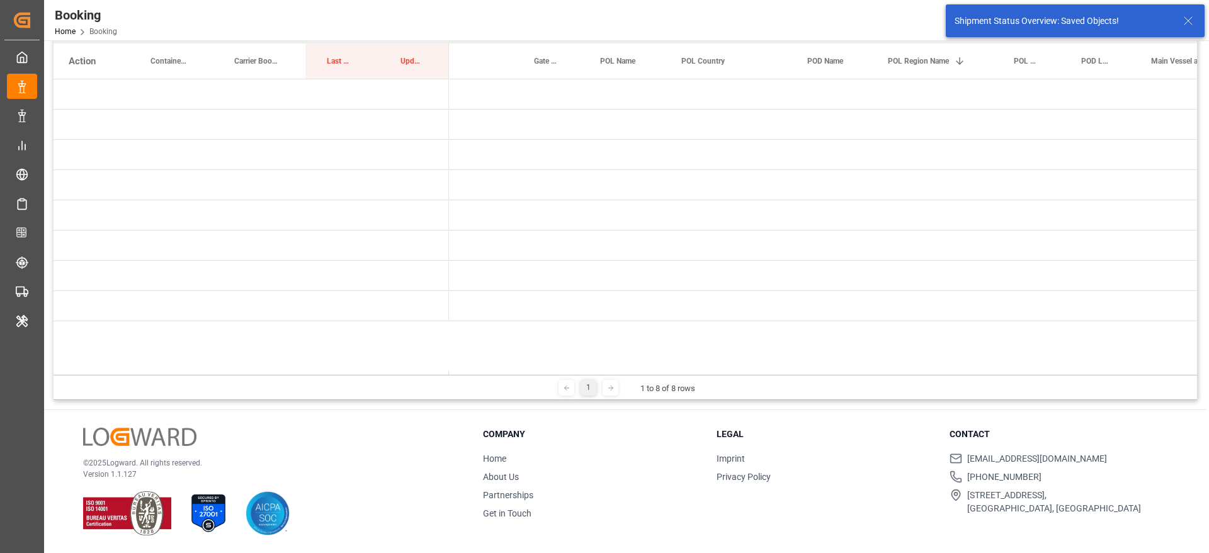
scroll to position [0, 0]
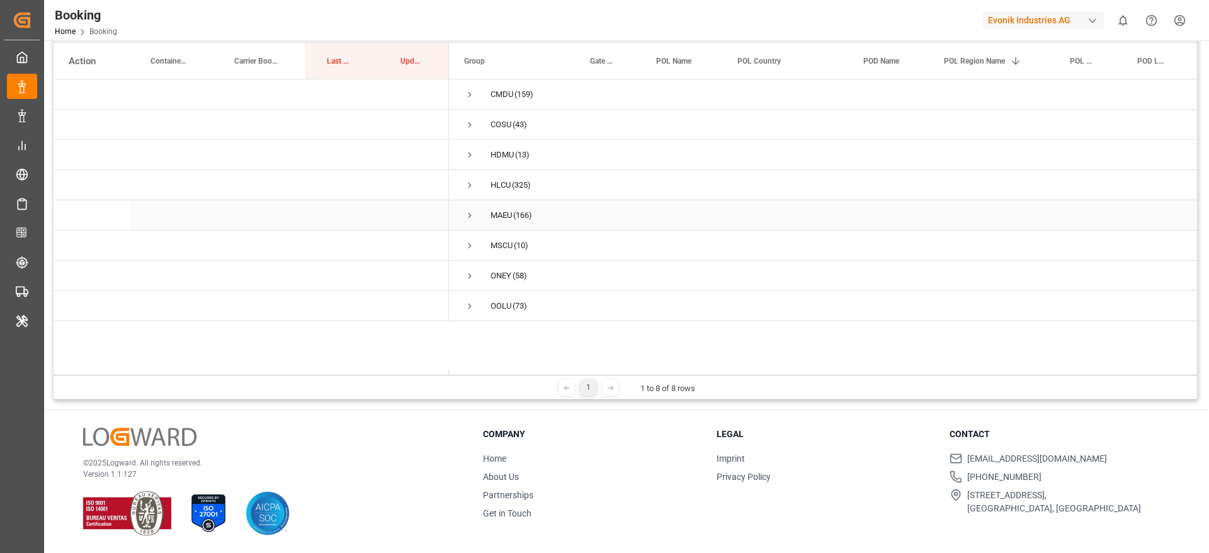
click at [473, 213] on span "Press SPACE to select this row." at bounding box center [469, 215] width 11 height 11
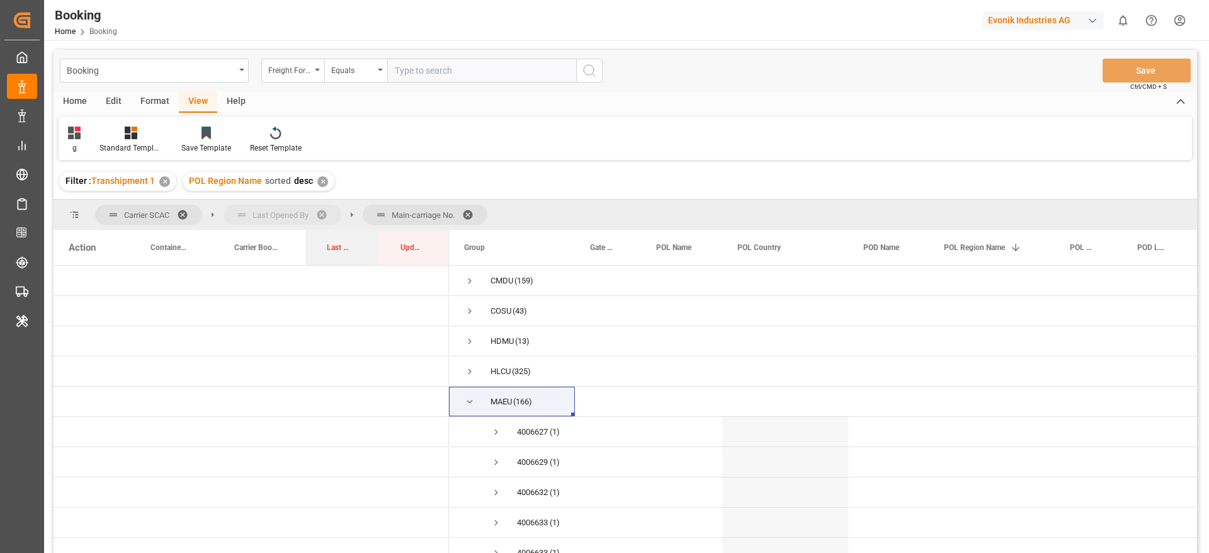
drag, startPoint x: 341, startPoint y: 213, endPoint x: 251, endPoint y: 221, distance: 90.4
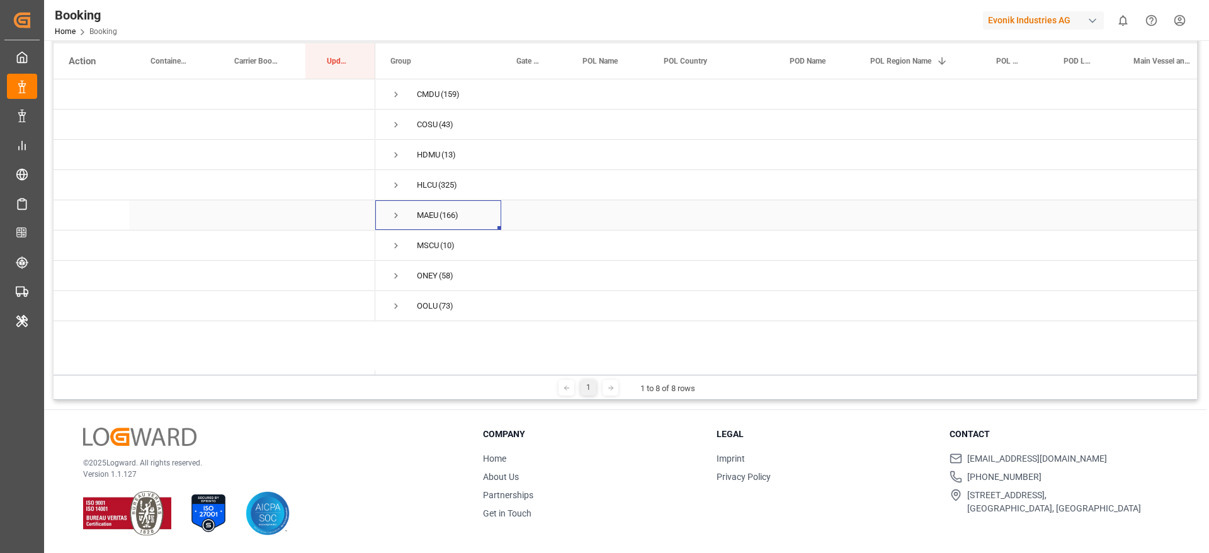
click at [395, 217] on span "Press SPACE to select this row." at bounding box center [395, 215] width 11 height 11
